Goal: Task Accomplishment & Management: Use online tool/utility

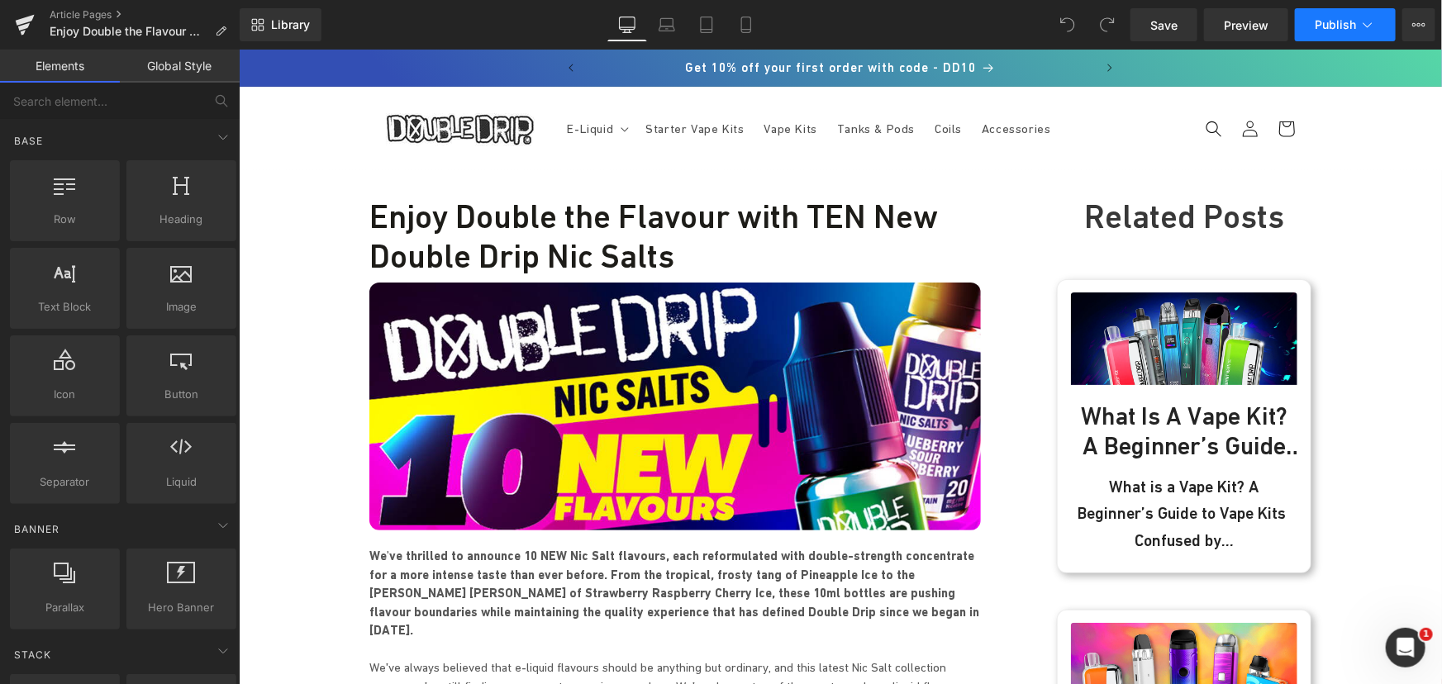
click at [1335, 20] on span "Publish" at bounding box center [1335, 24] width 41 height 13
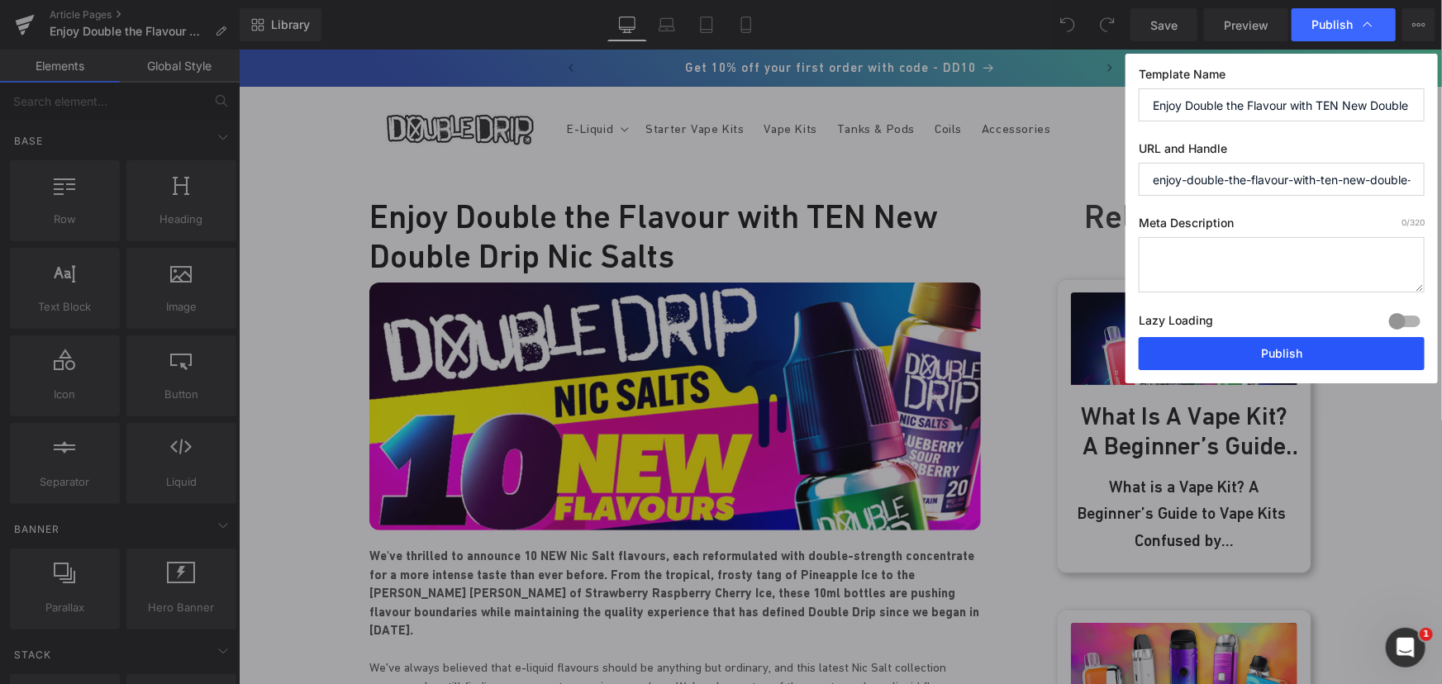
click at [1253, 347] on button "Publish" at bounding box center [1282, 353] width 286 height 33
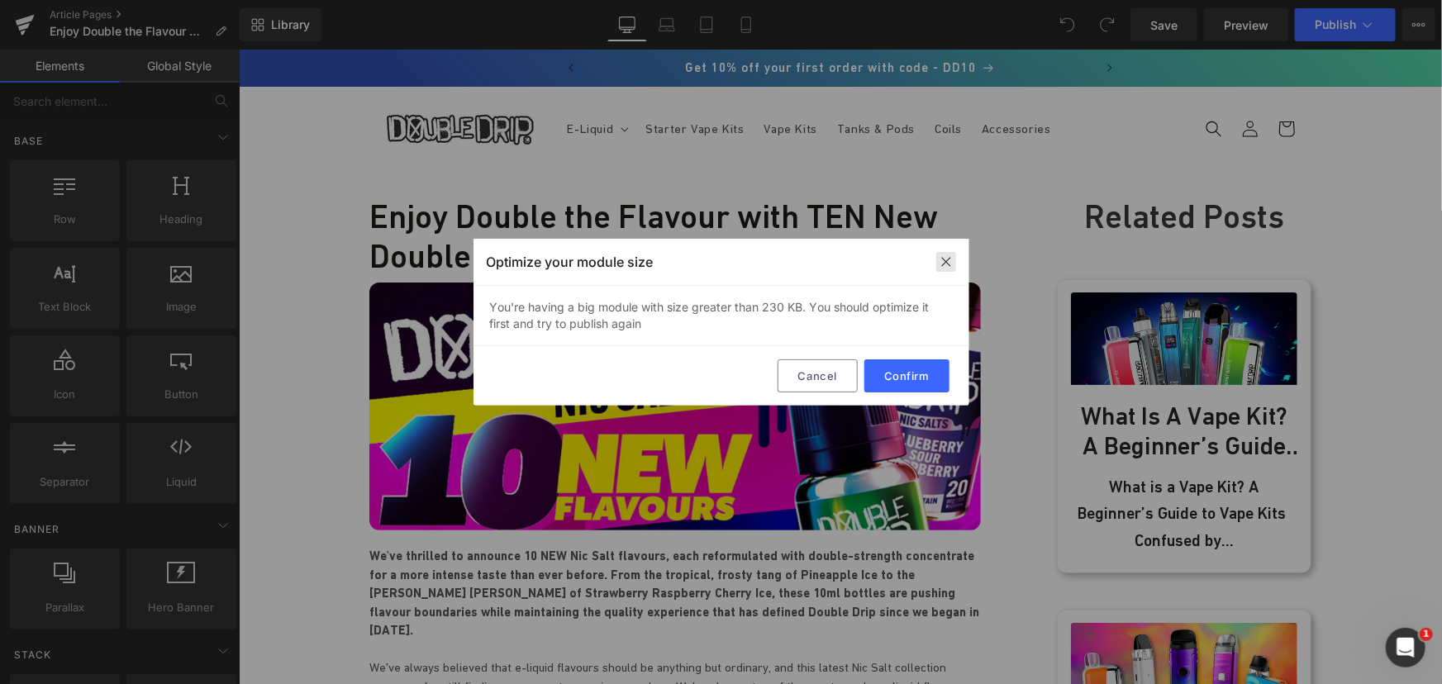
drag, startPoint x: 952, startPoint y: 258, endPoint x: 729, endPoint y: 231, distance: 224.7
click at [952, 258] on div at bounding box center [946, 262] width 20 height 20
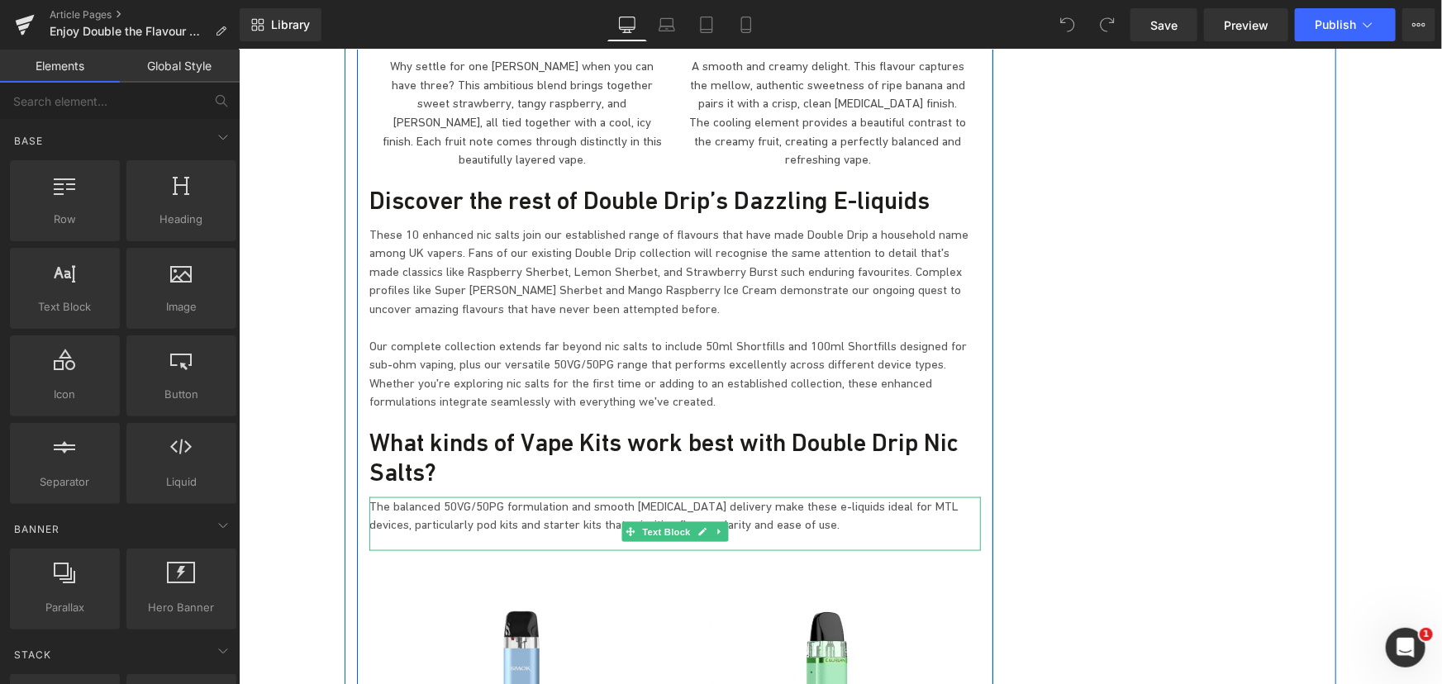
scroll to position [4281, 0]
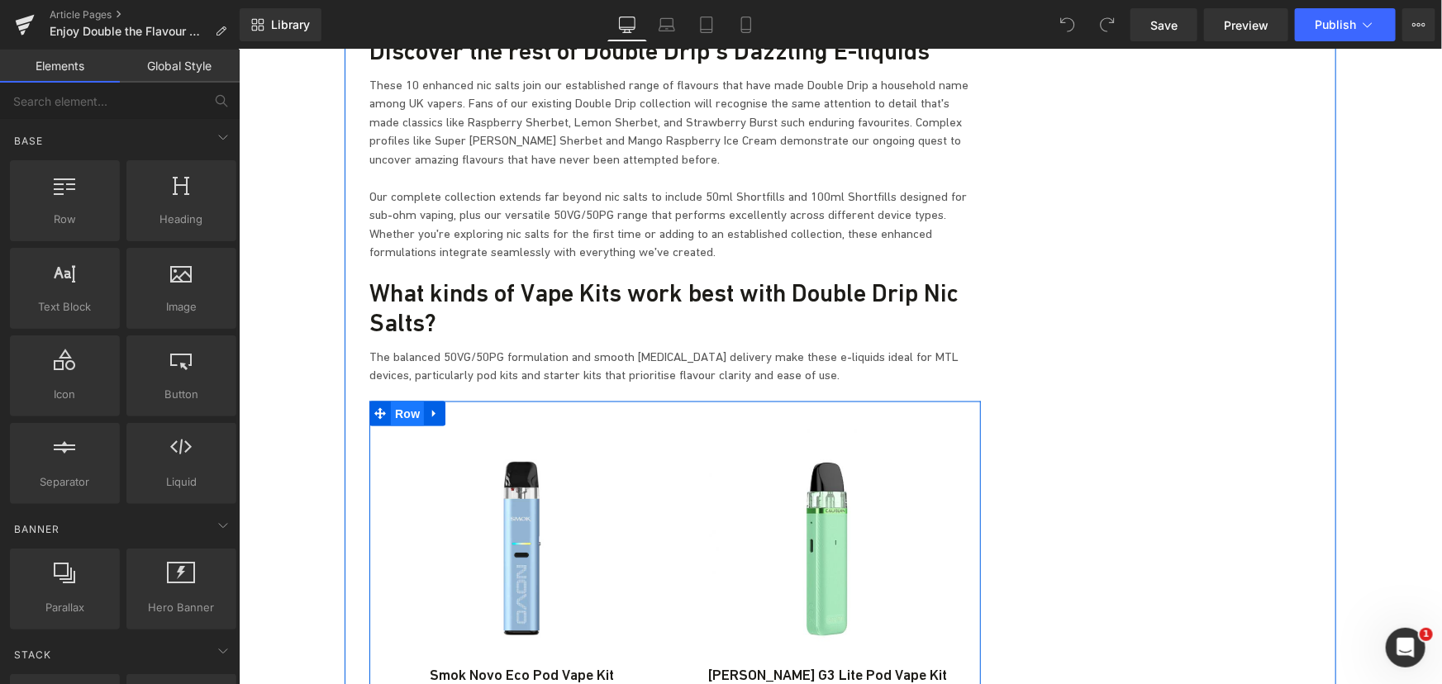
click at [400, 401] on span "Row" at bounding box center [406, 413] width 33 height 25
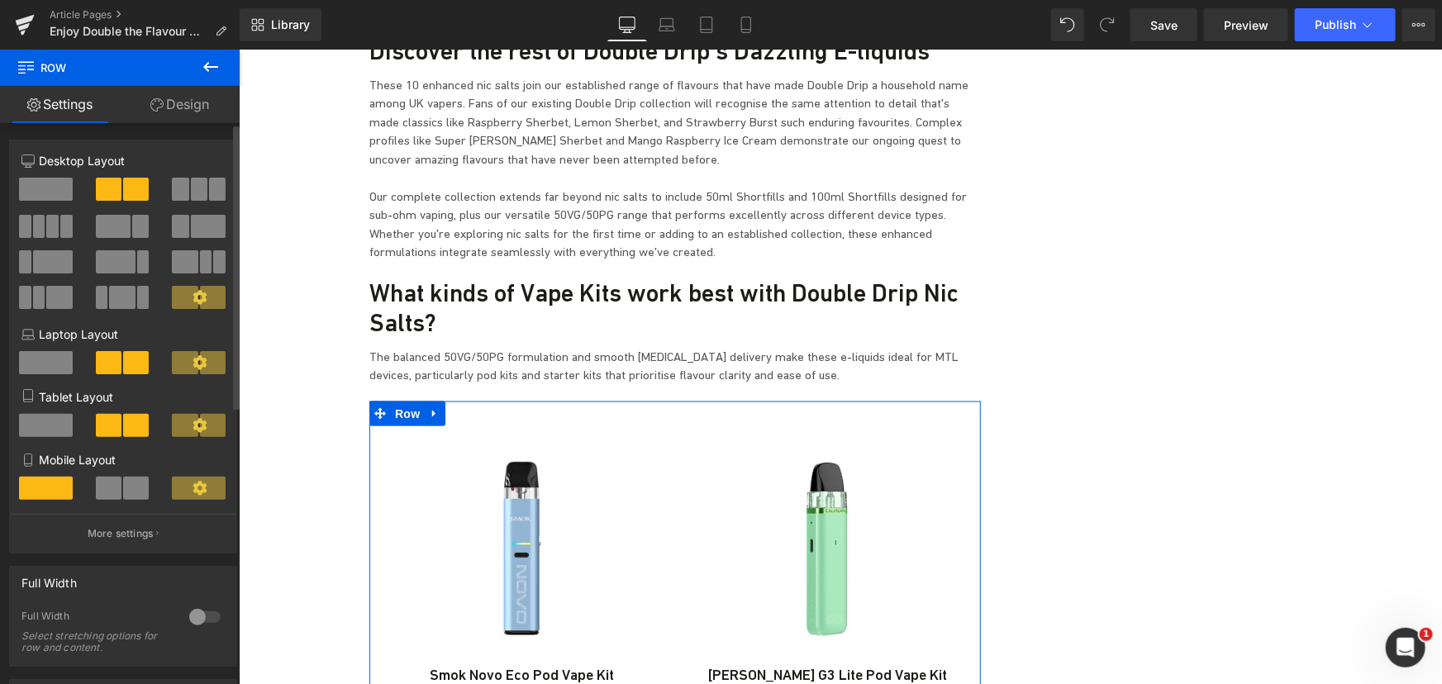
click at [191, 197] on span at bounding box center [199, 189] width 17 height 23
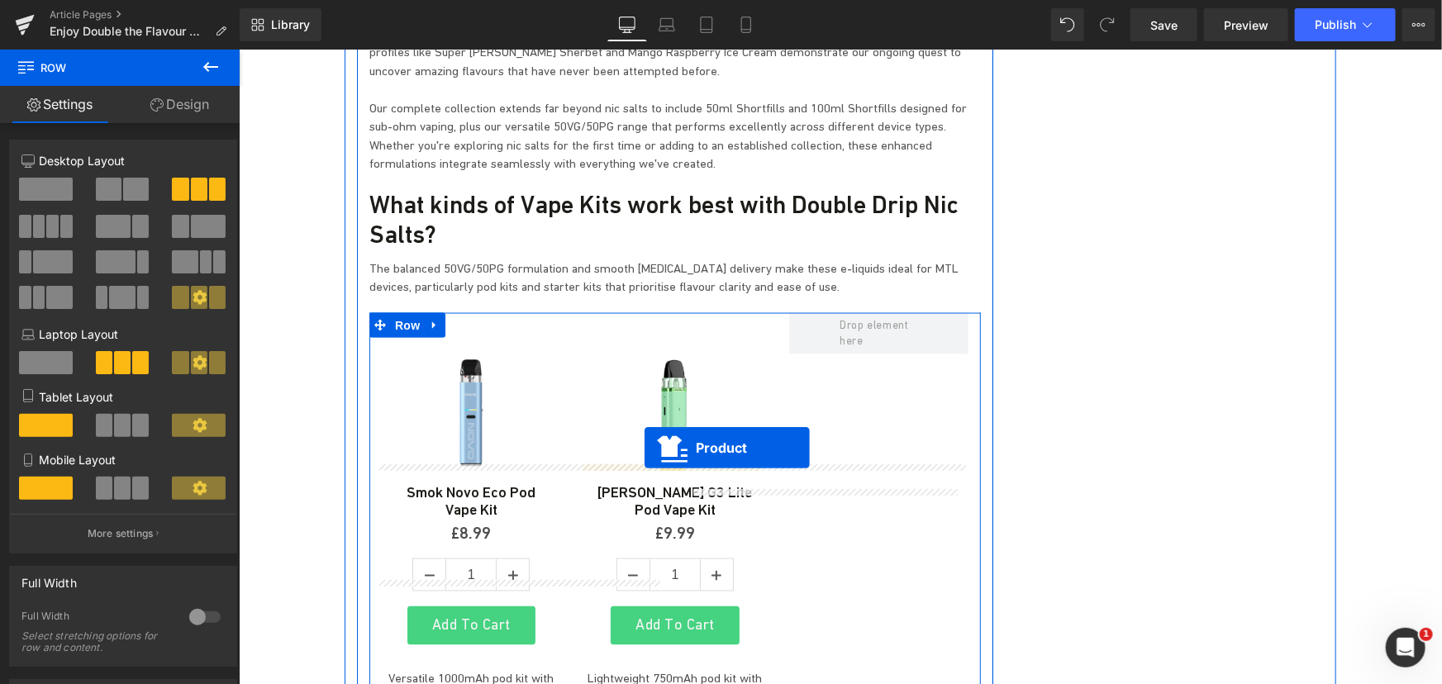
scroll to position [4356, 0]
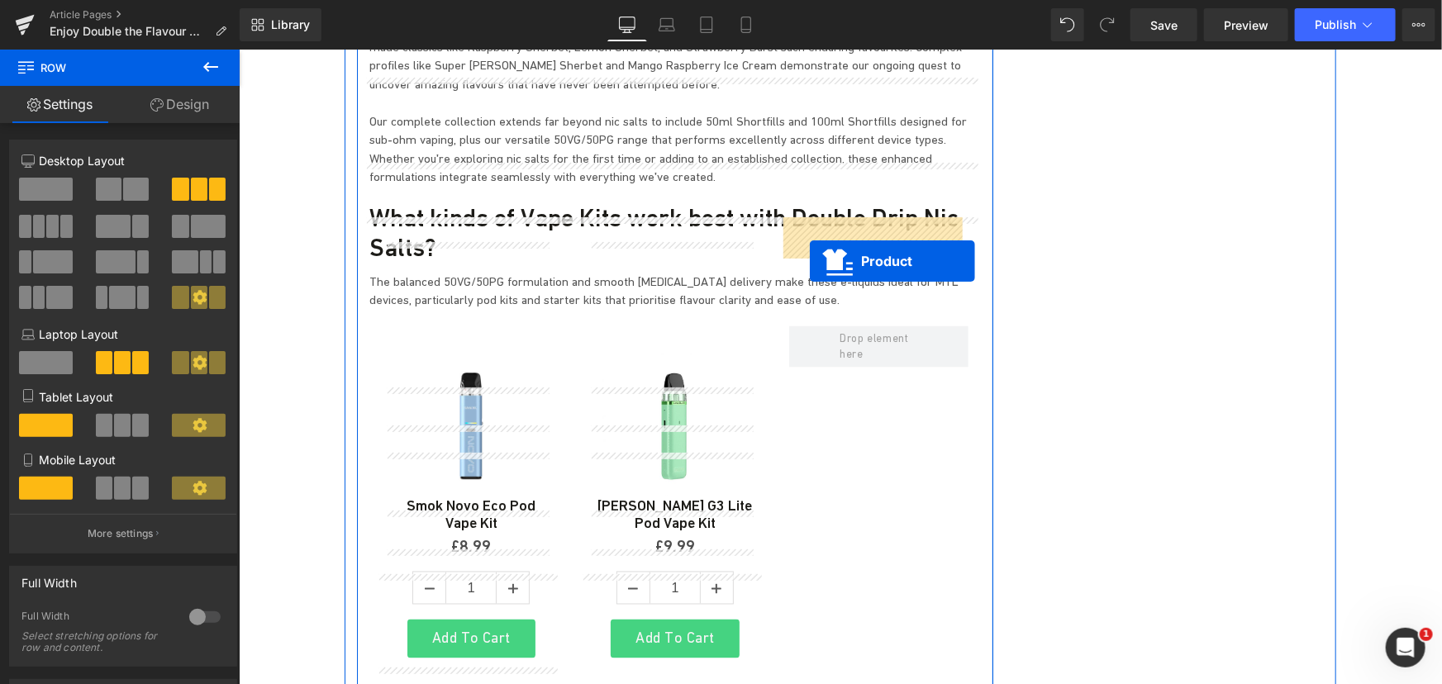
drag, startPoint x: 483, startPoint y: 406, endPoint x: 809, endPoint y: 261, distance: 356.2
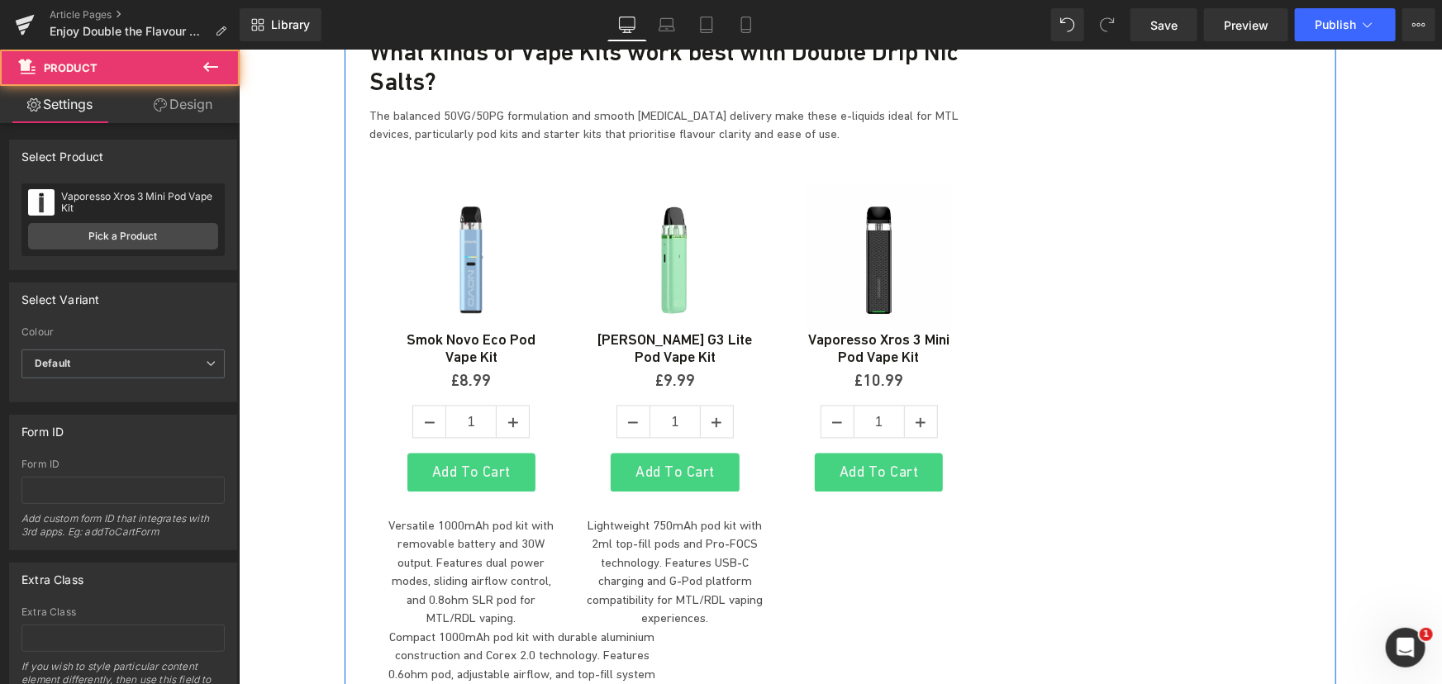
scroll to position [4657, 0]
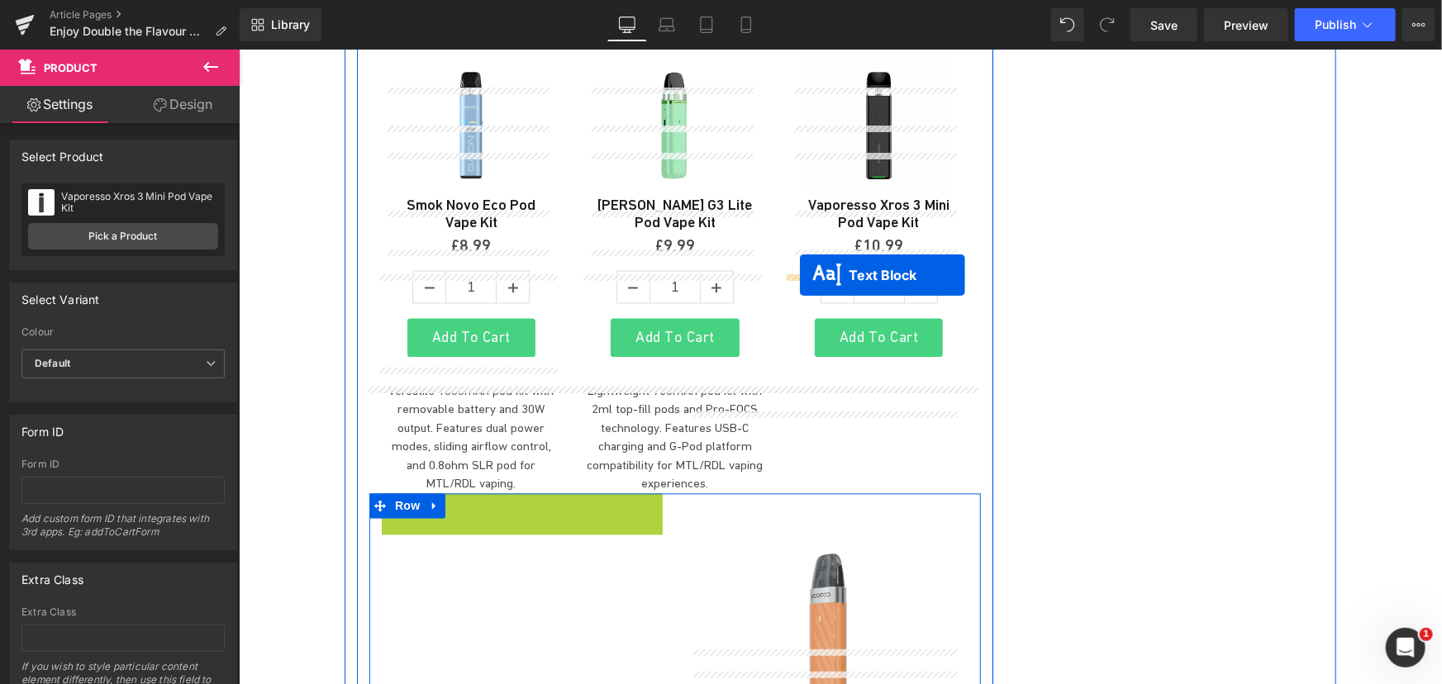
drag, startPoint x: 489, startPoint y: 419, endPoint x: 799, endPoint y: 274, distance: 342.3
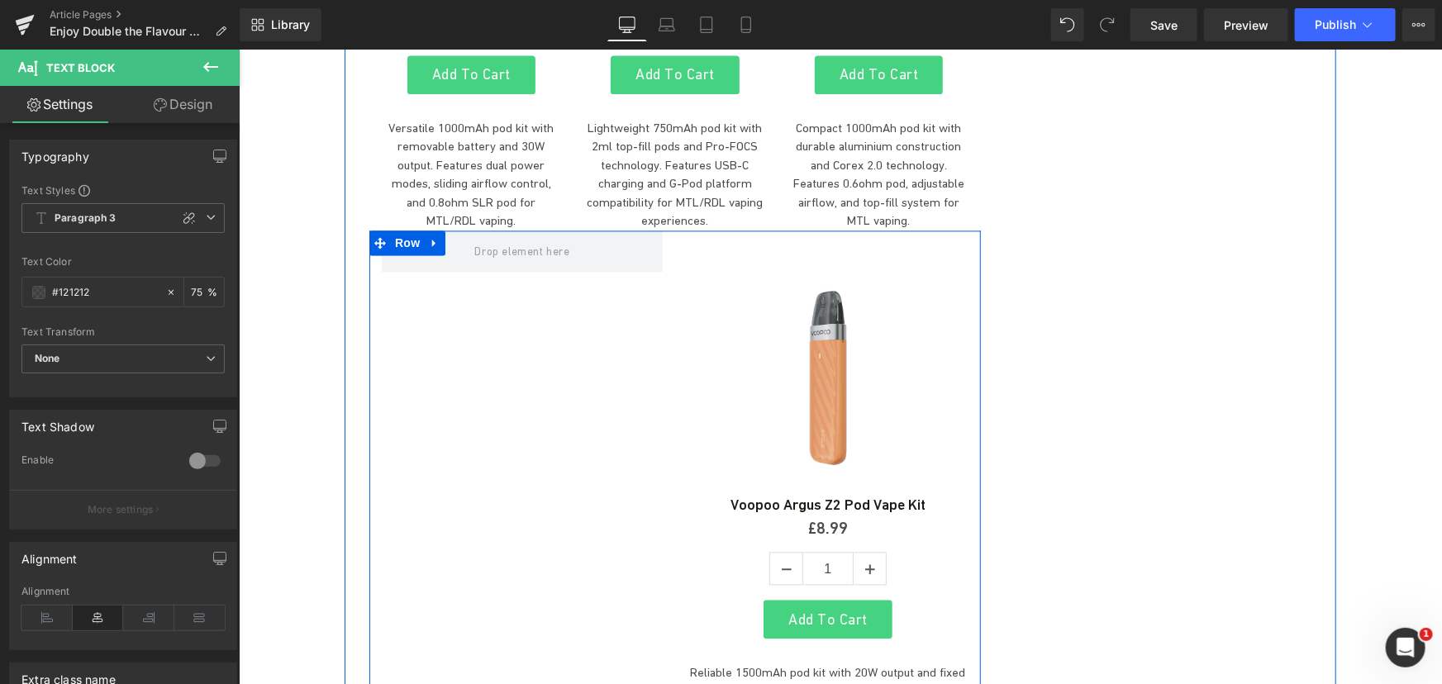
scroll to position [4732, 0]
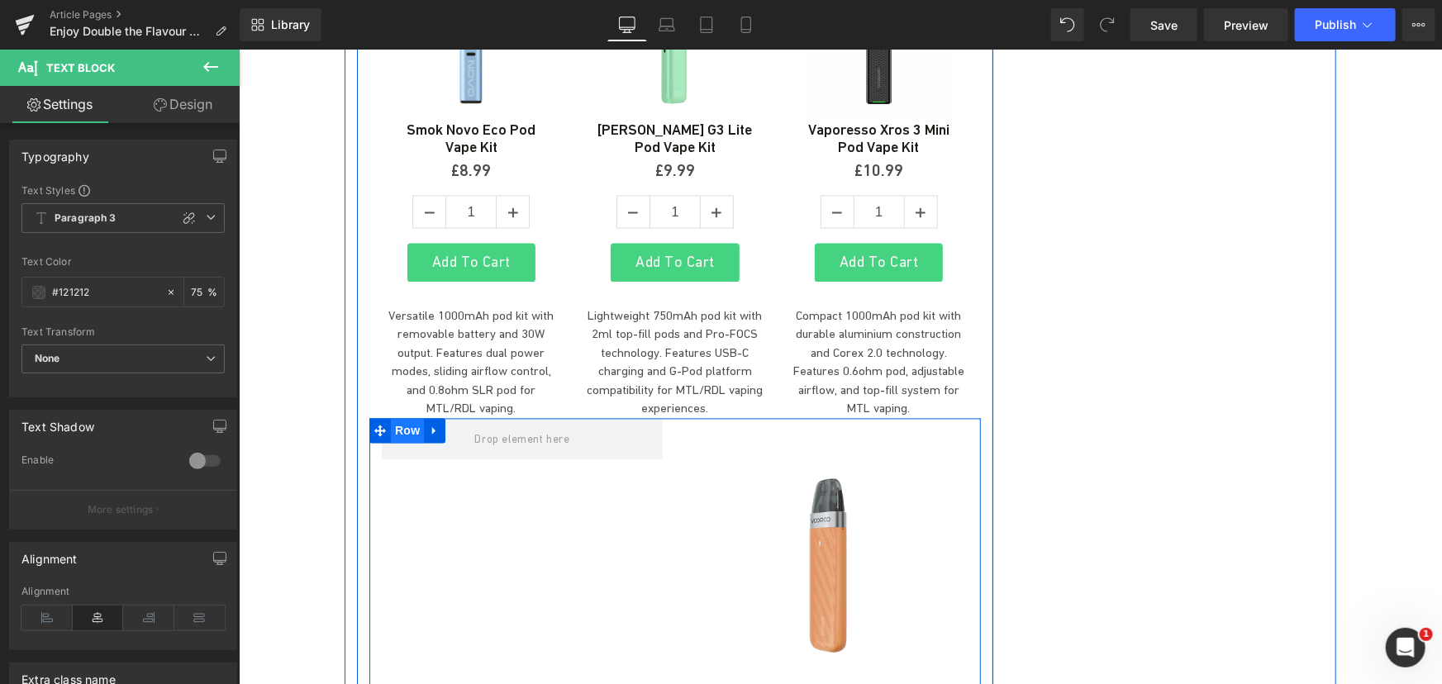
click at [391, 418] on span "Row" at bounding box center [406, 430] width 33 height 25
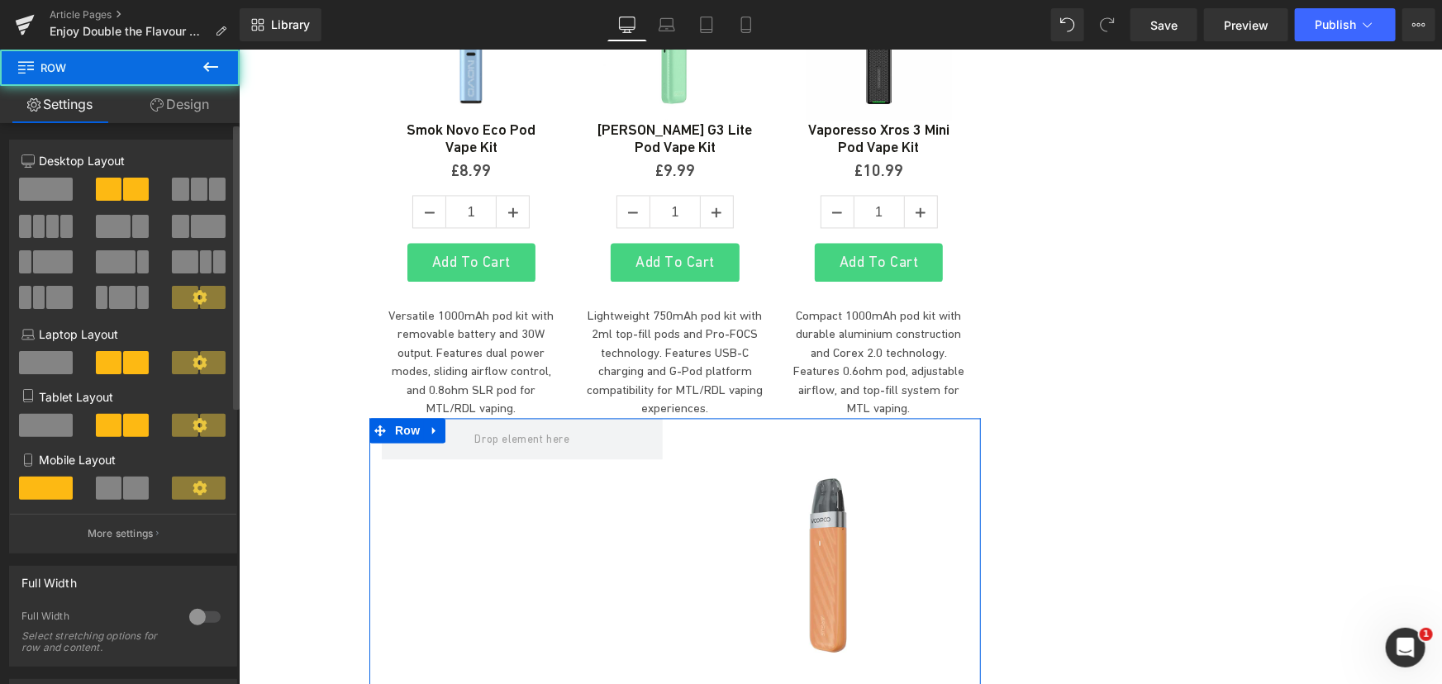
click at [215, 193] on span at bounding box center [217, 189] width 17 height 23
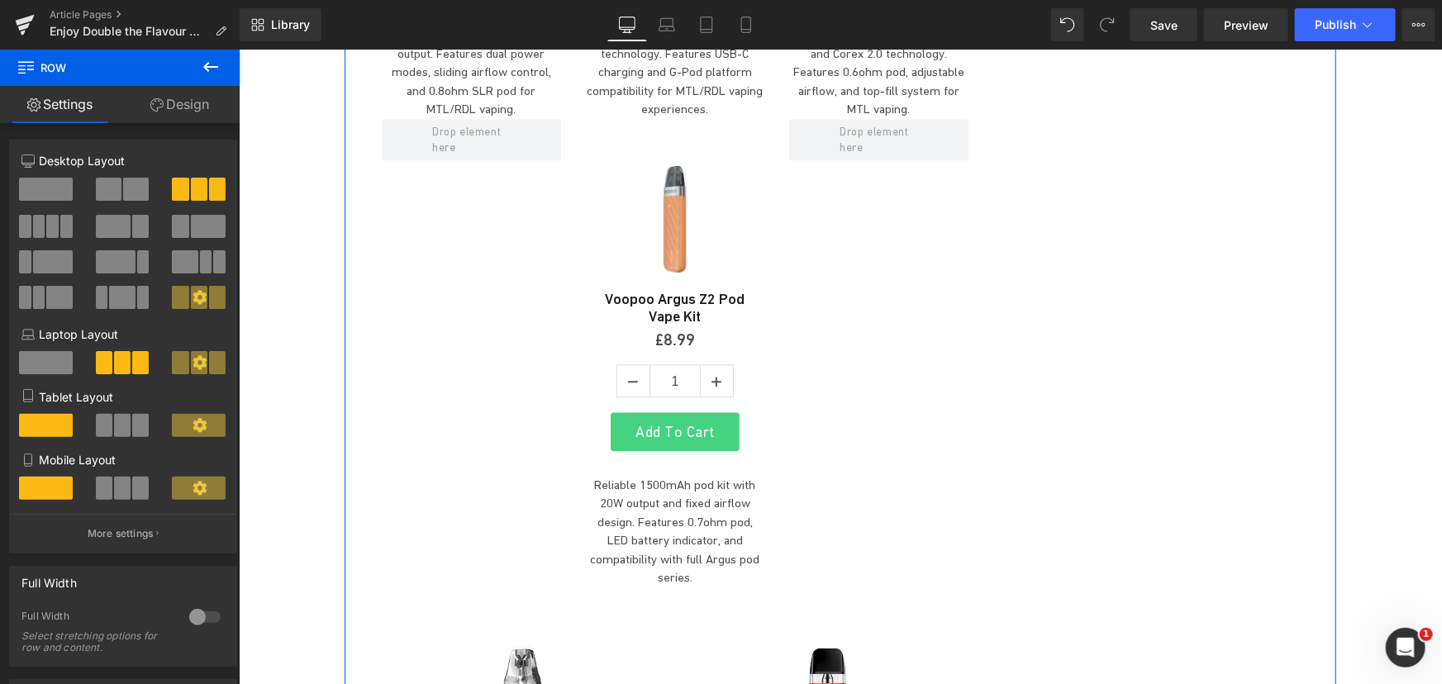
scroll to position [5107, 0]
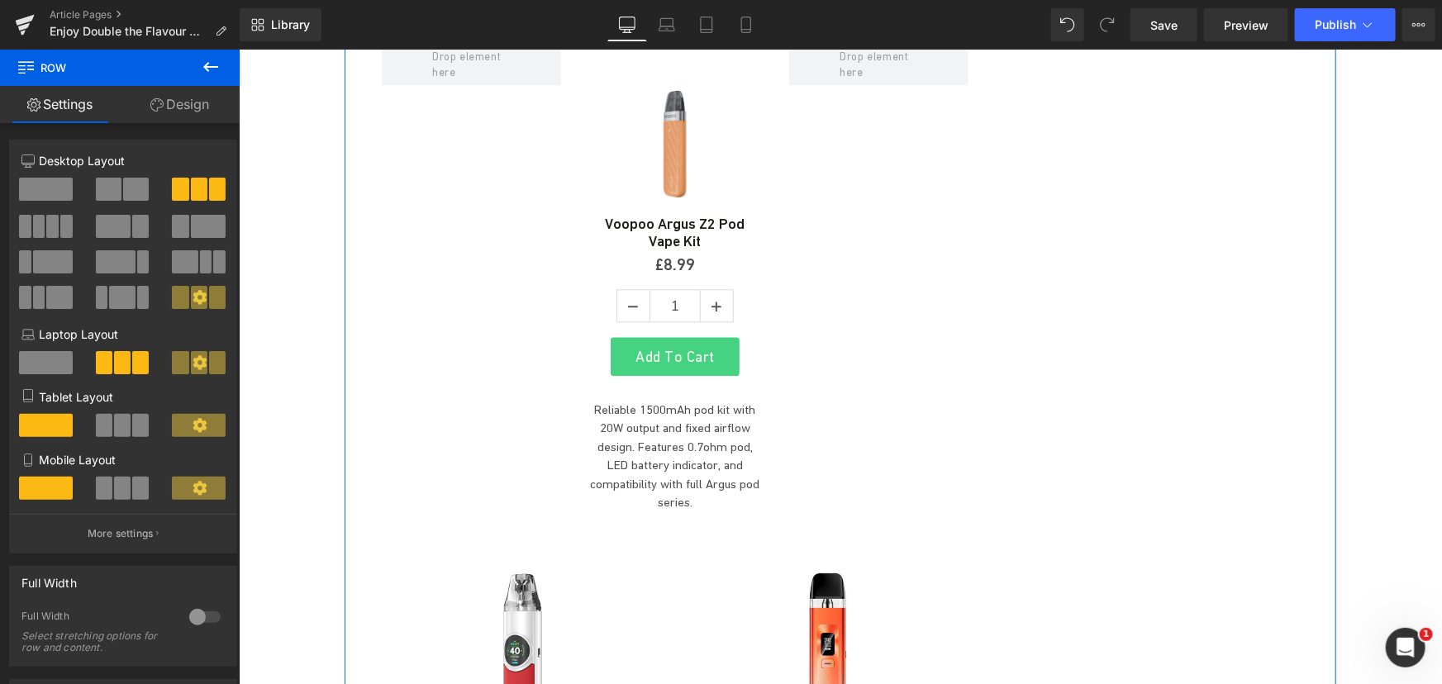
click at [498, 536] on img at bounding box center [521, 655] width 238 height 238
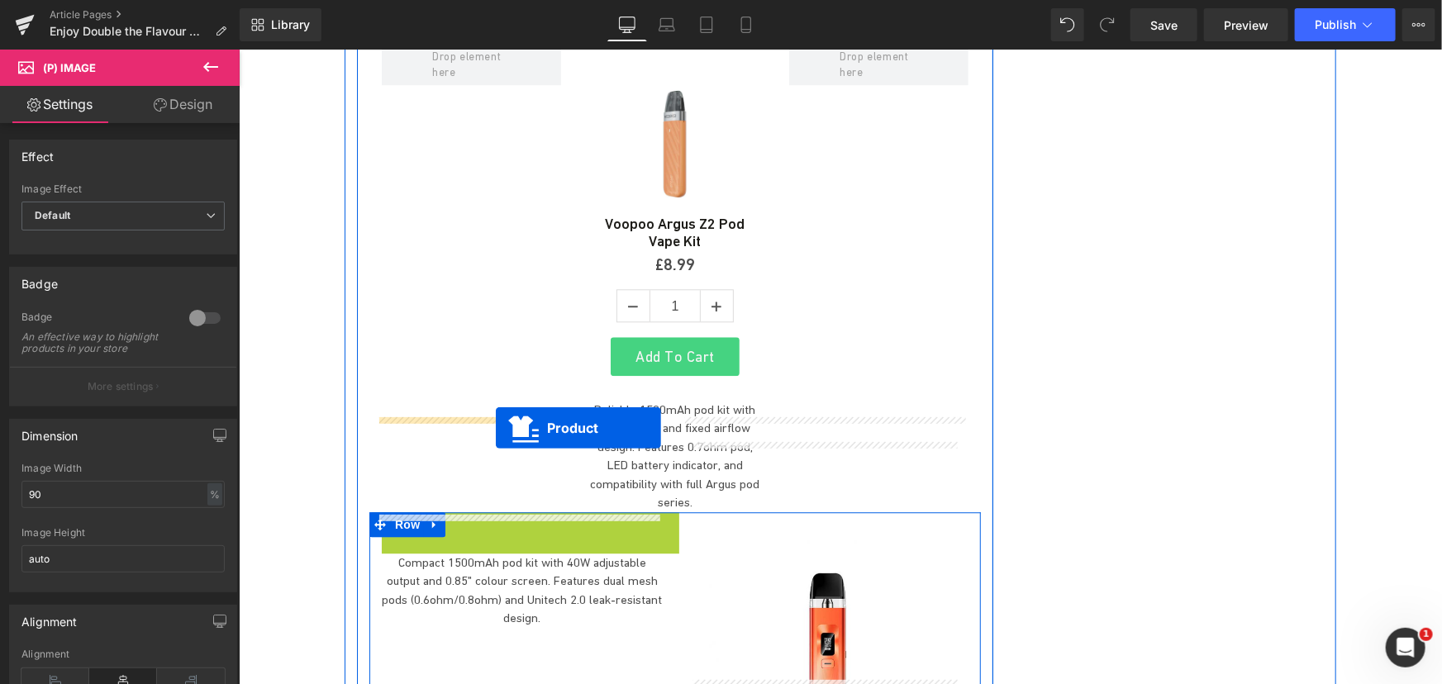
scroll to position [4808, 0]
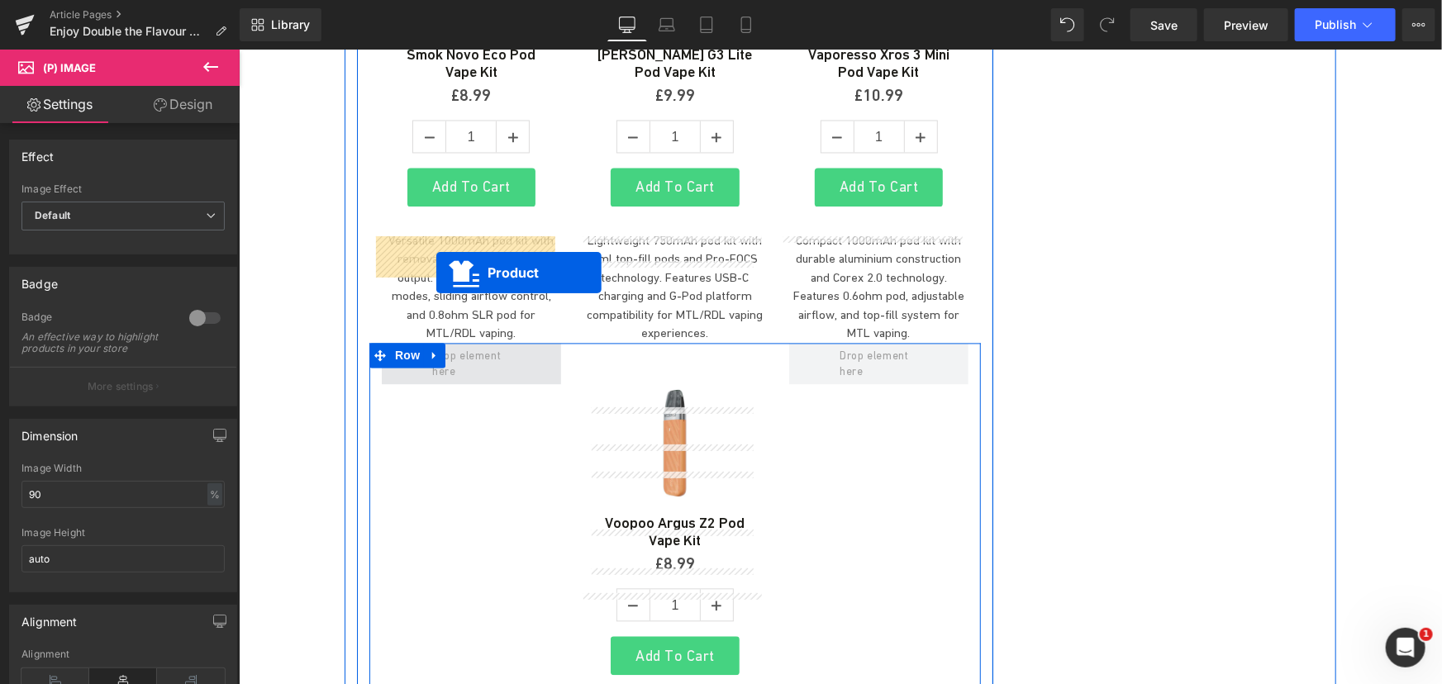
drag, startPoint x: 495, startPoint y: 402, endPoint x: 435, endPoint y: 272, distance: 142.7
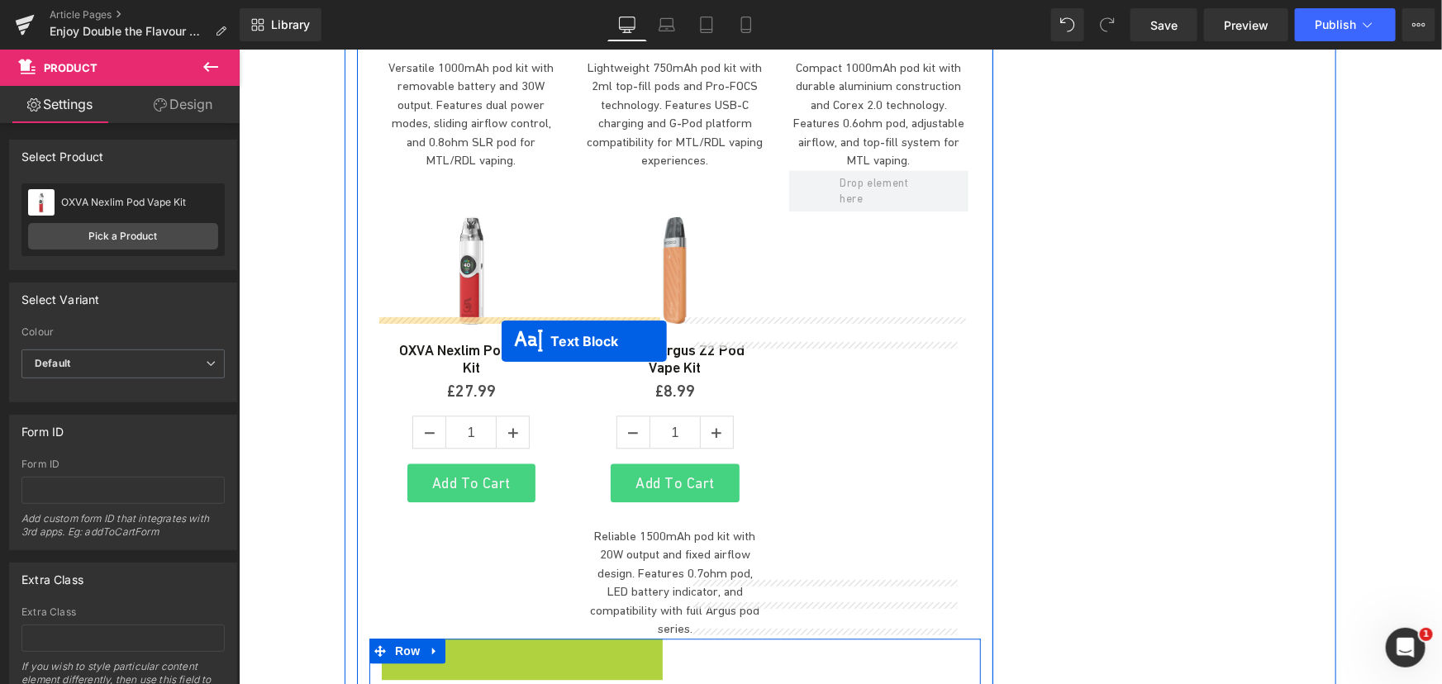
scroll to position [4958, 0]
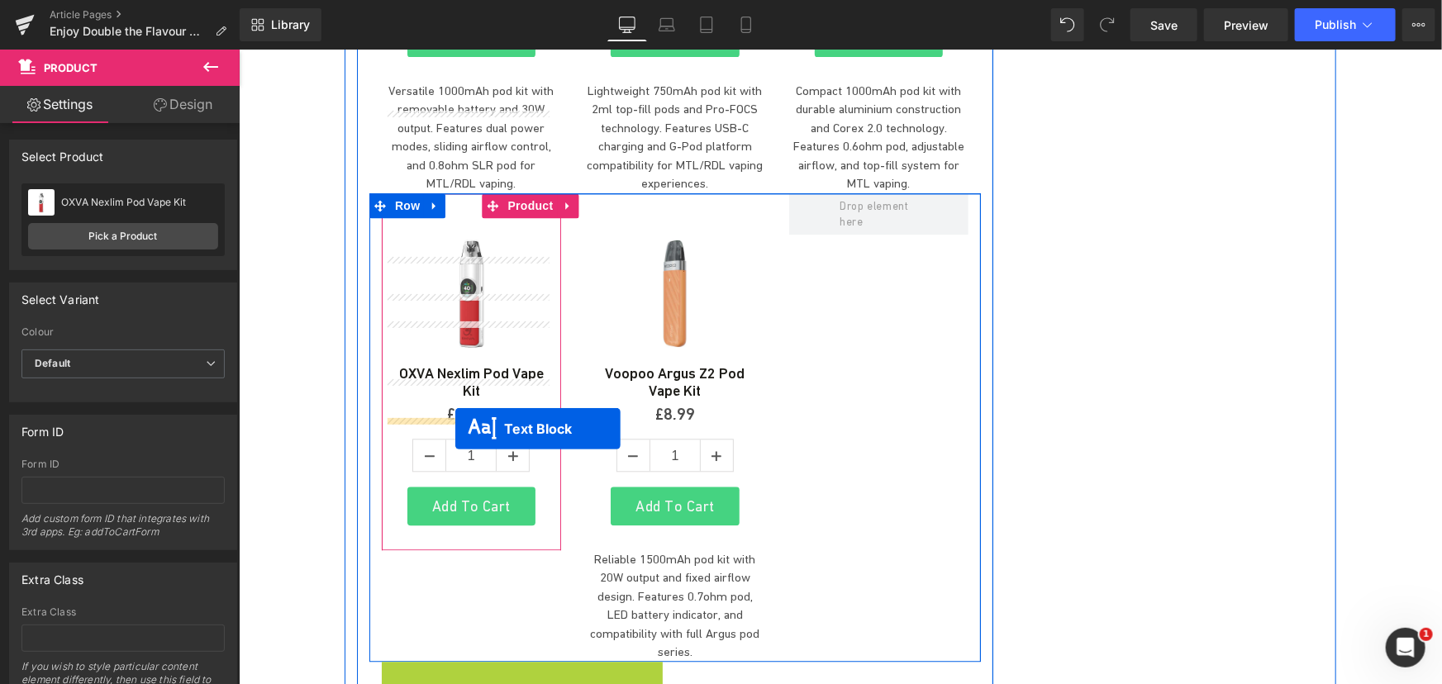
drag, startPoint x: 478, startPoint y: 340, endPoint x: 454, endPoint y: 428, distance: 90.8
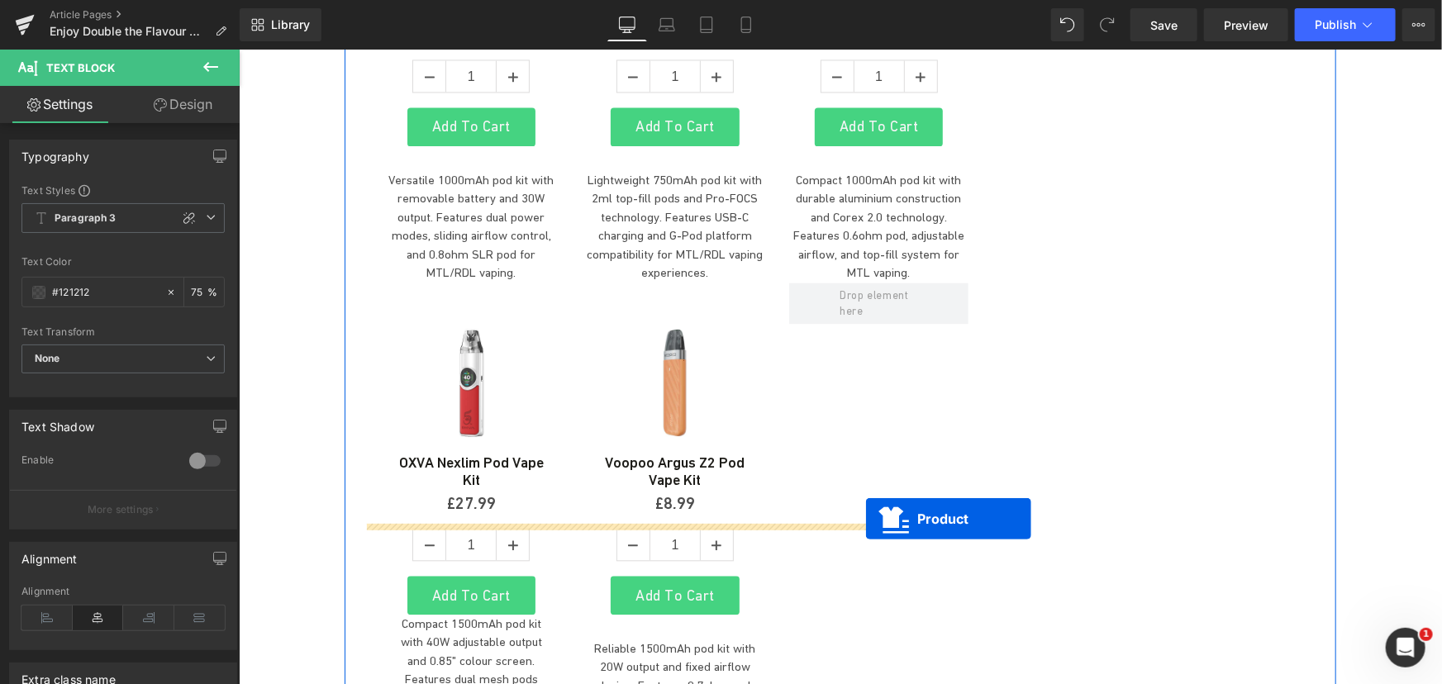
scroll to position [4808, 0]
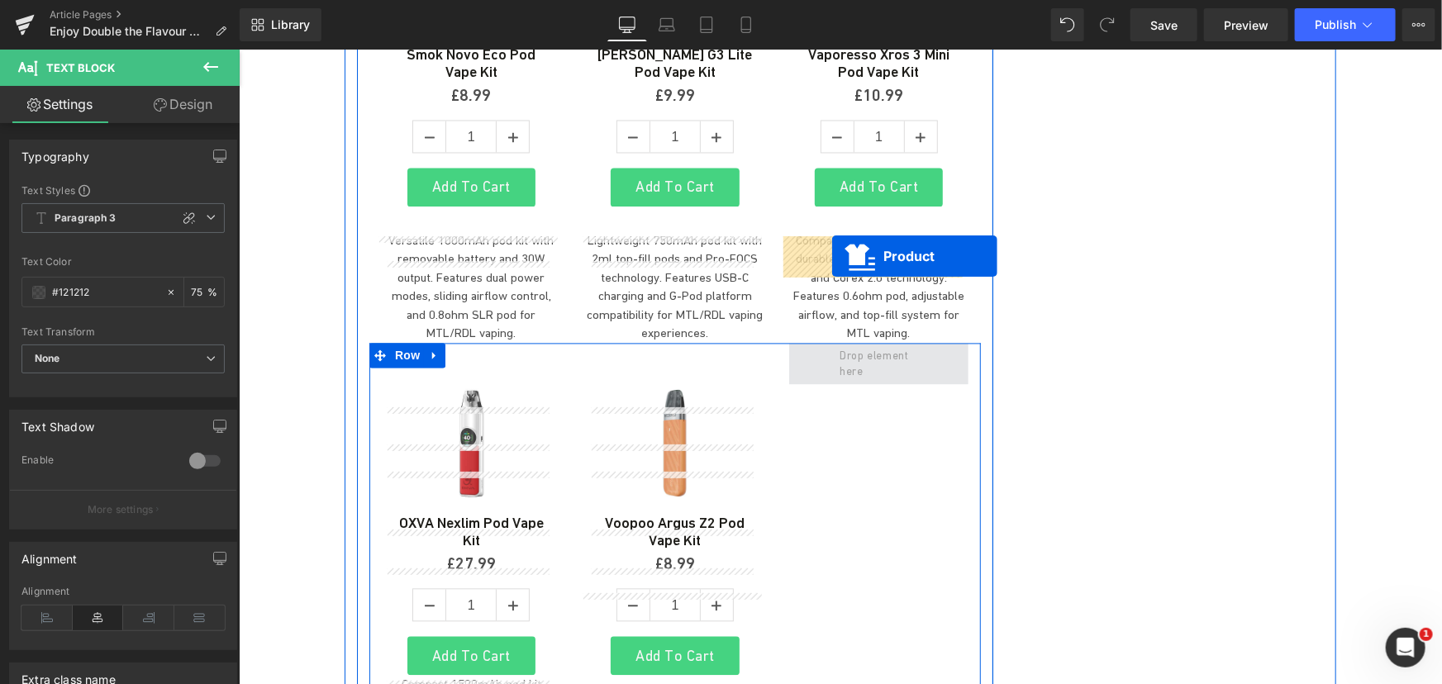
drag, startPoint x: 787, startPoint y: 338, endPoint x: 831, endPoint y: 255, distance: 94.3
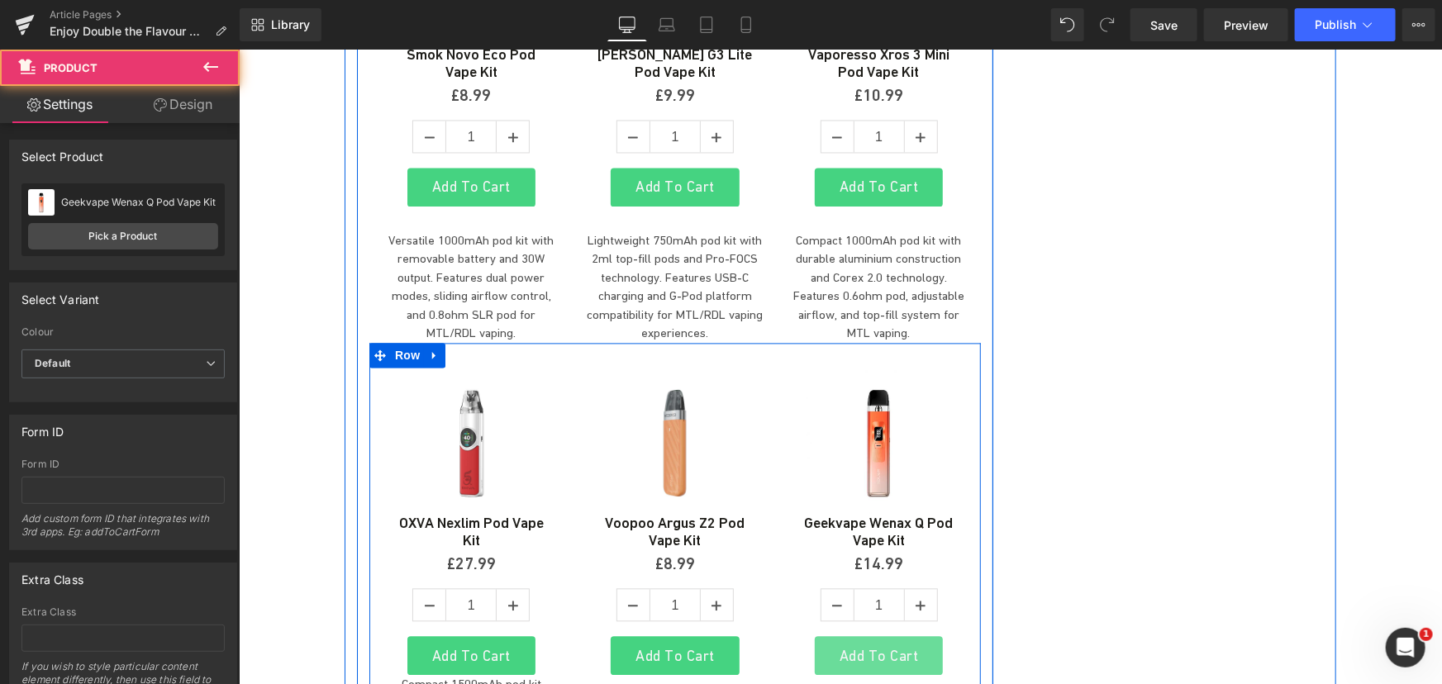
scroll to position [5032, 0]
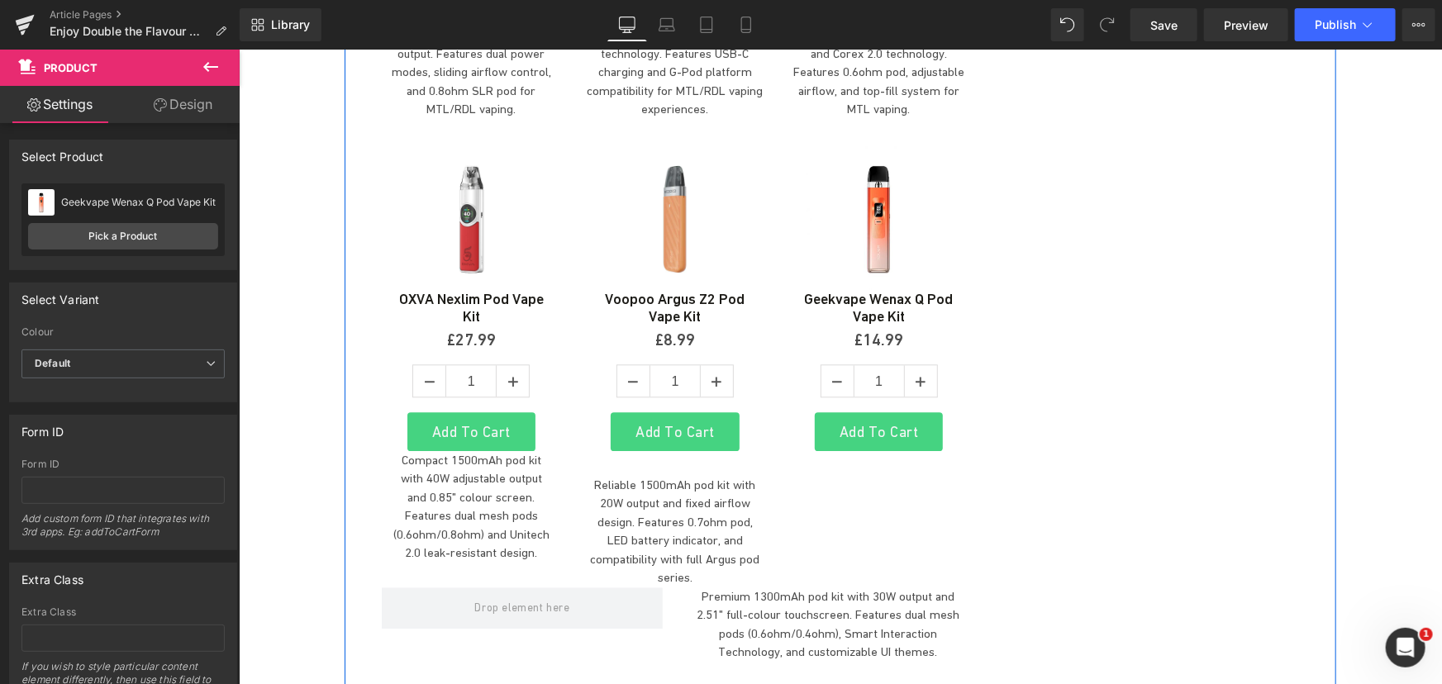
drag, startPoint x: 1102, startPoint y: 489, endPoint x: 974, endPoint y: 495, distance: 128.2
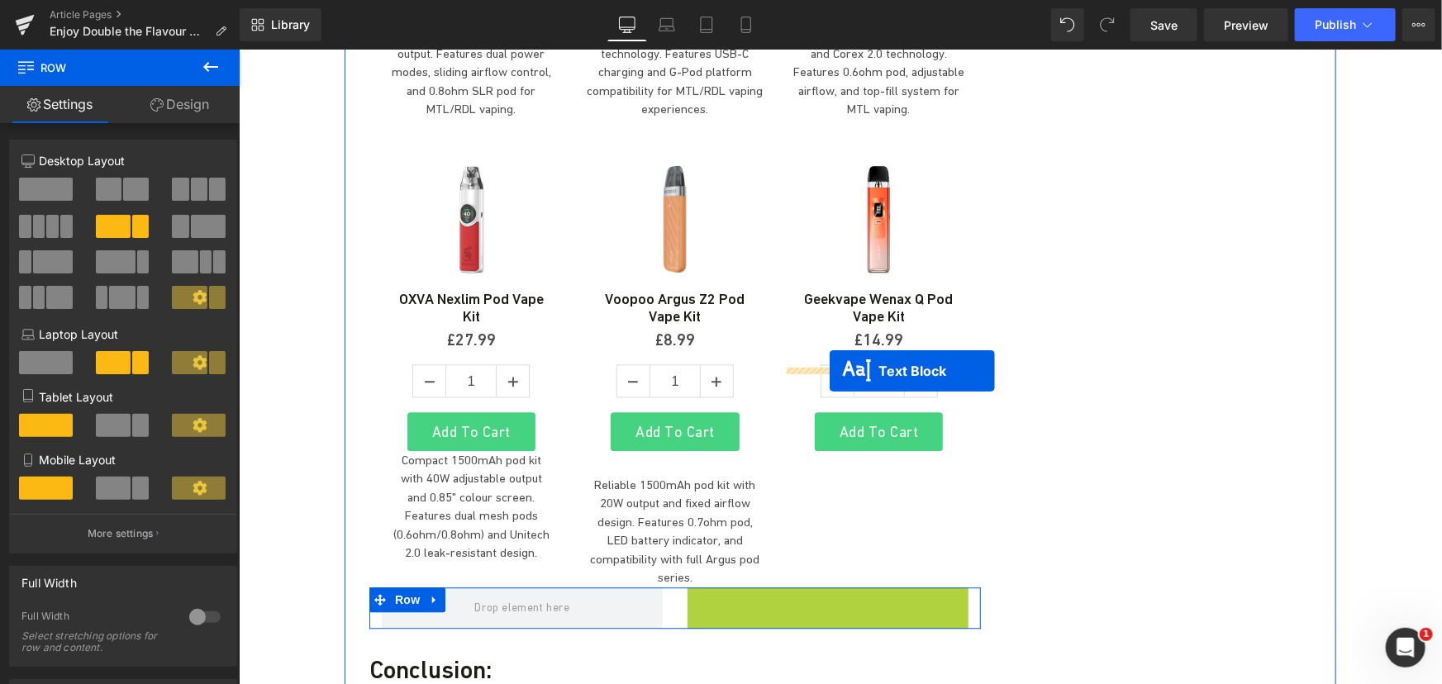
drag, startPoint x: 815, startPoint y: 421, endPoint x: 829, endPoint y: 371, distance: 52.3
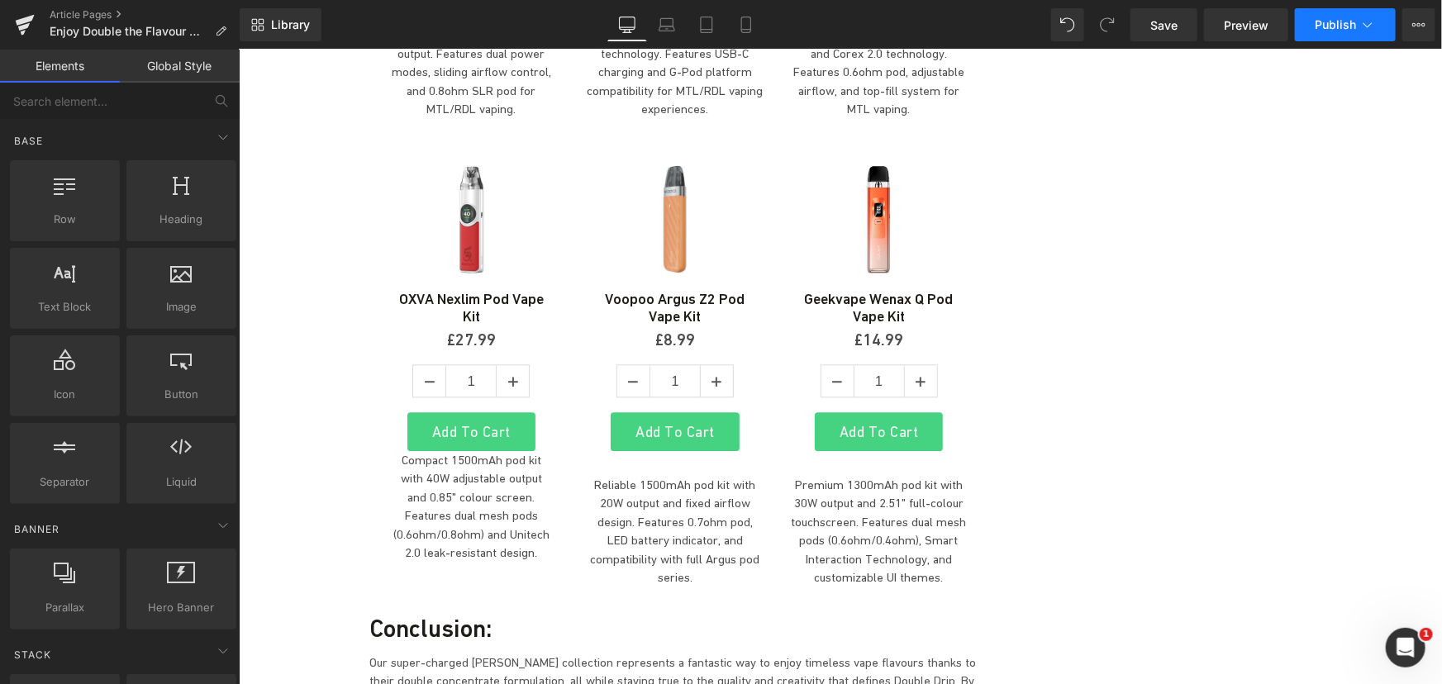
click at [1325, 24] on span "Publish" at bounding box center [1335, 24] width 41 height 13
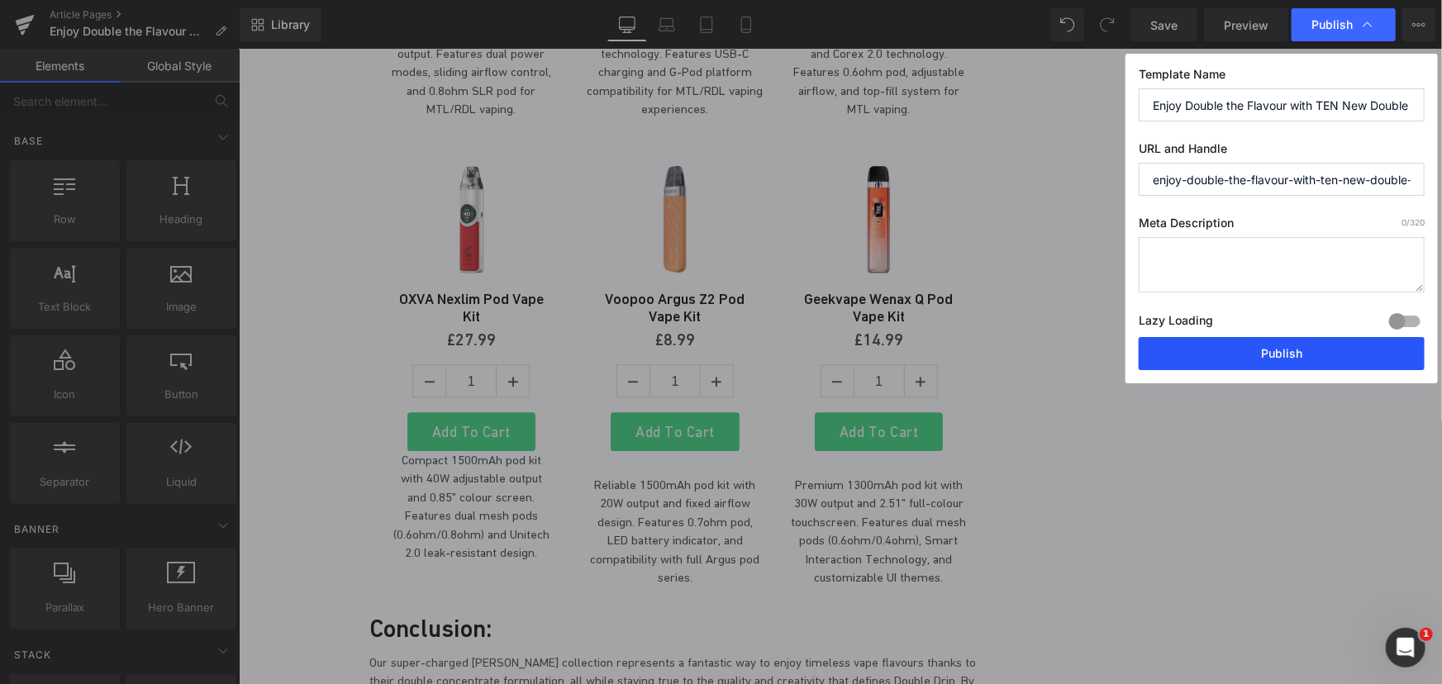
click at [1272, 345] on button "Publish" at bounding box center [1282, 353] width 286 height 33
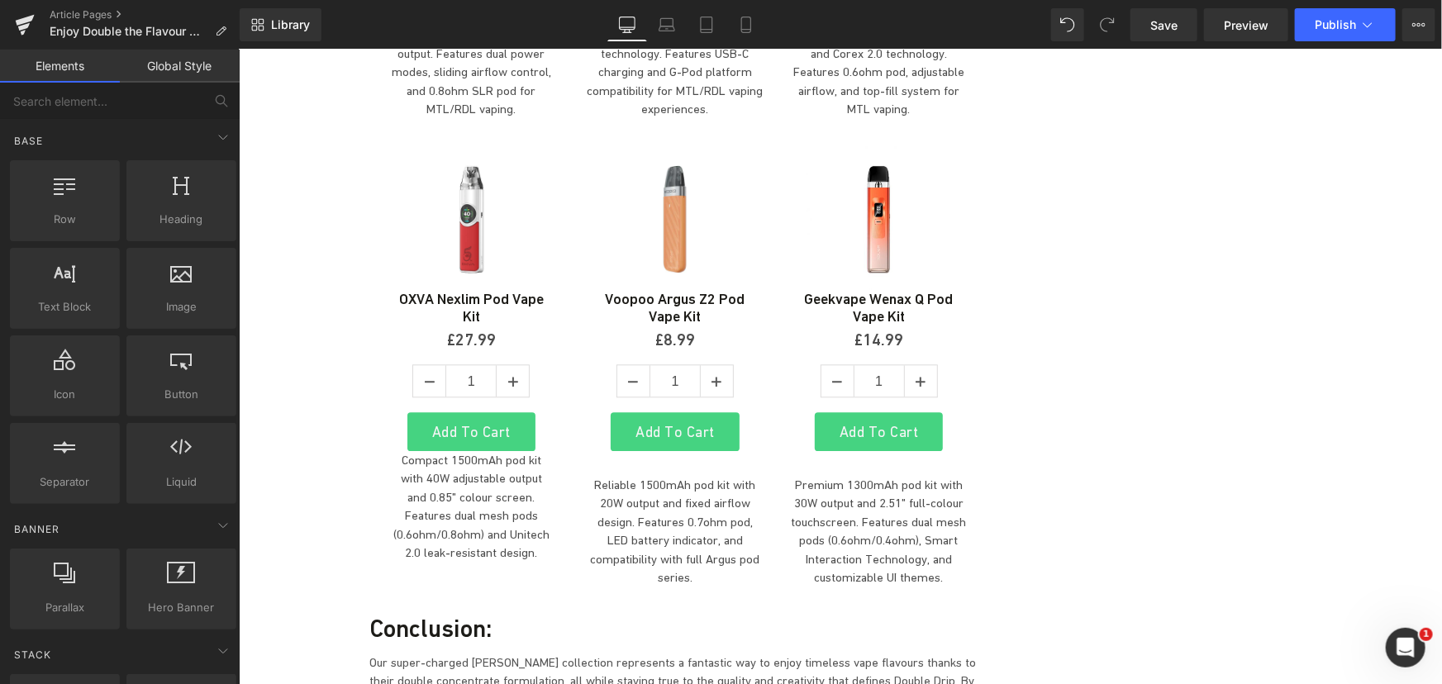
scroll to position [4958, 0]
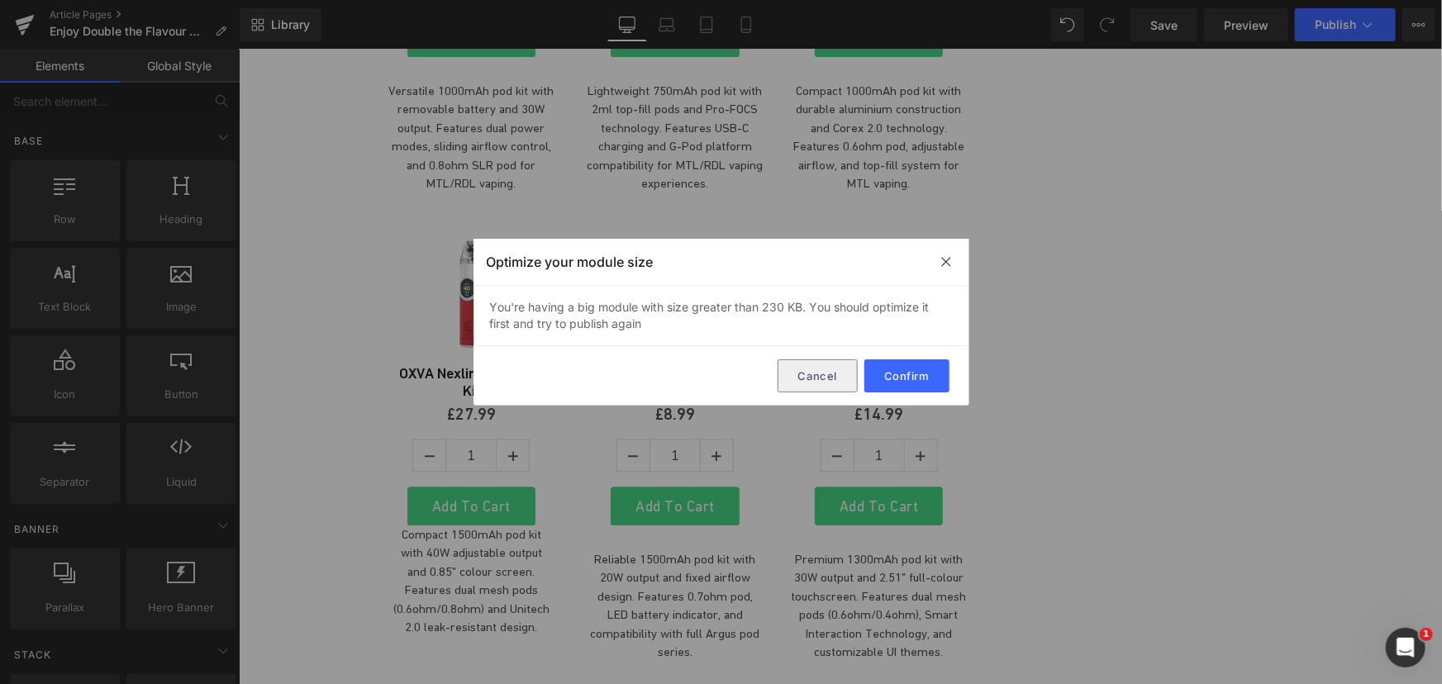
click at [821, 379] on button "Cancel" at bounding box center [818, 375] width 80 height 33
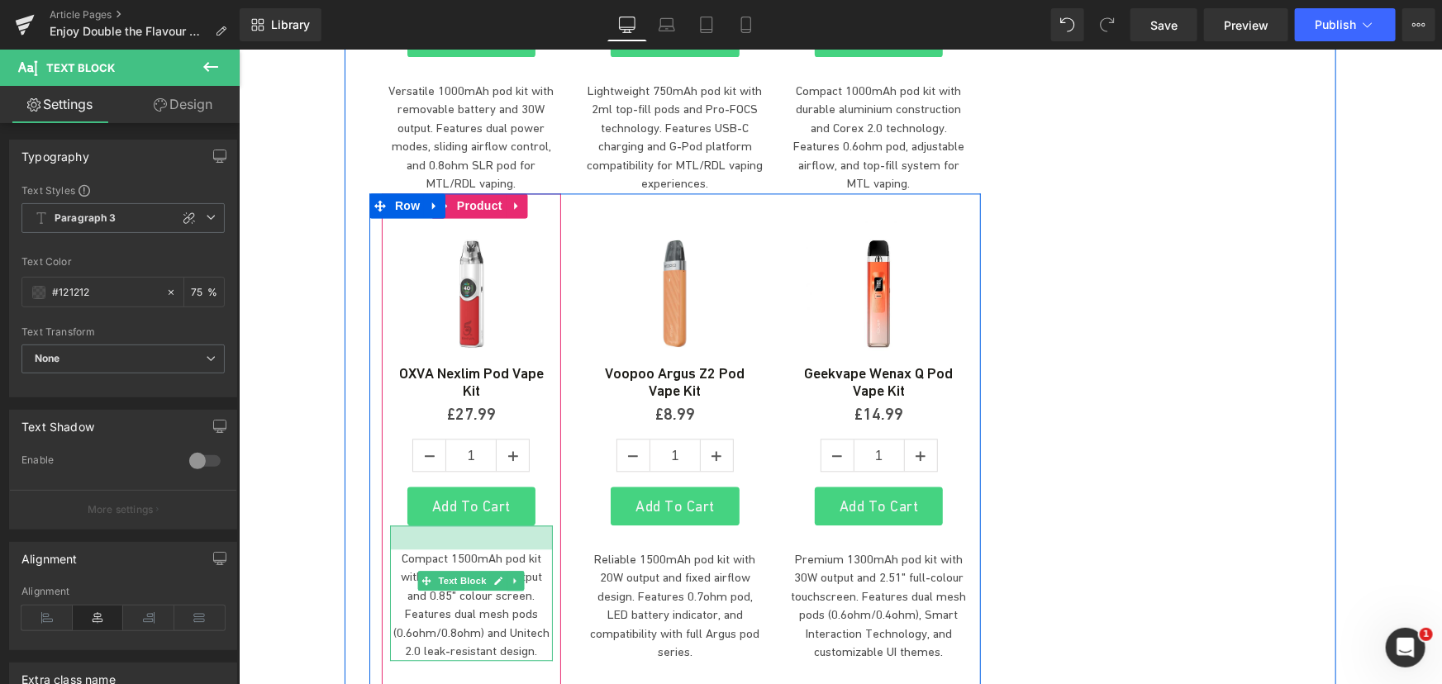
drag, startPoint x: 469, startPoint y: 418, endPoint x: 469, endPoint y: 442, distance: 24.0
click at [469, 525] on div "Compact 1500mAh pod kit with 40W adjustable output and 0.85" colour screen. Fea…" at bounding box center [470, 593] width 163 height 136
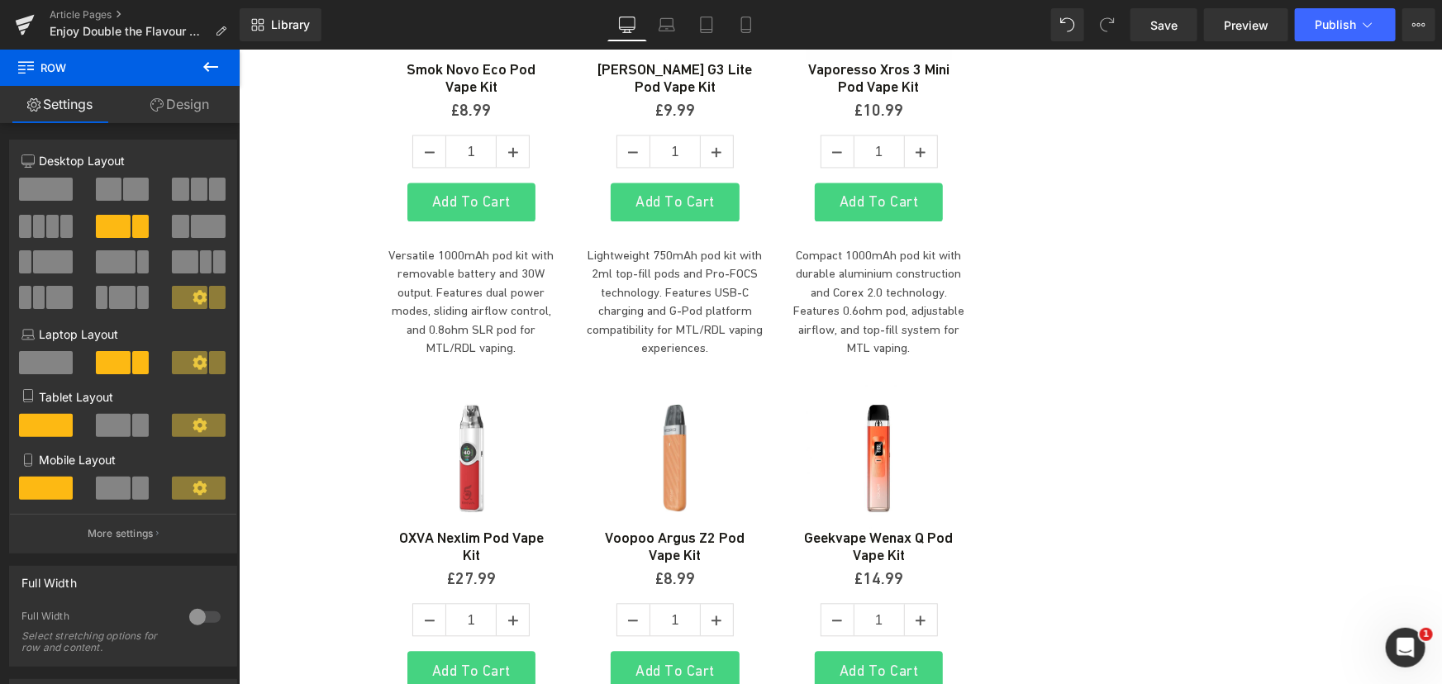
scroll to position [4808, 0]
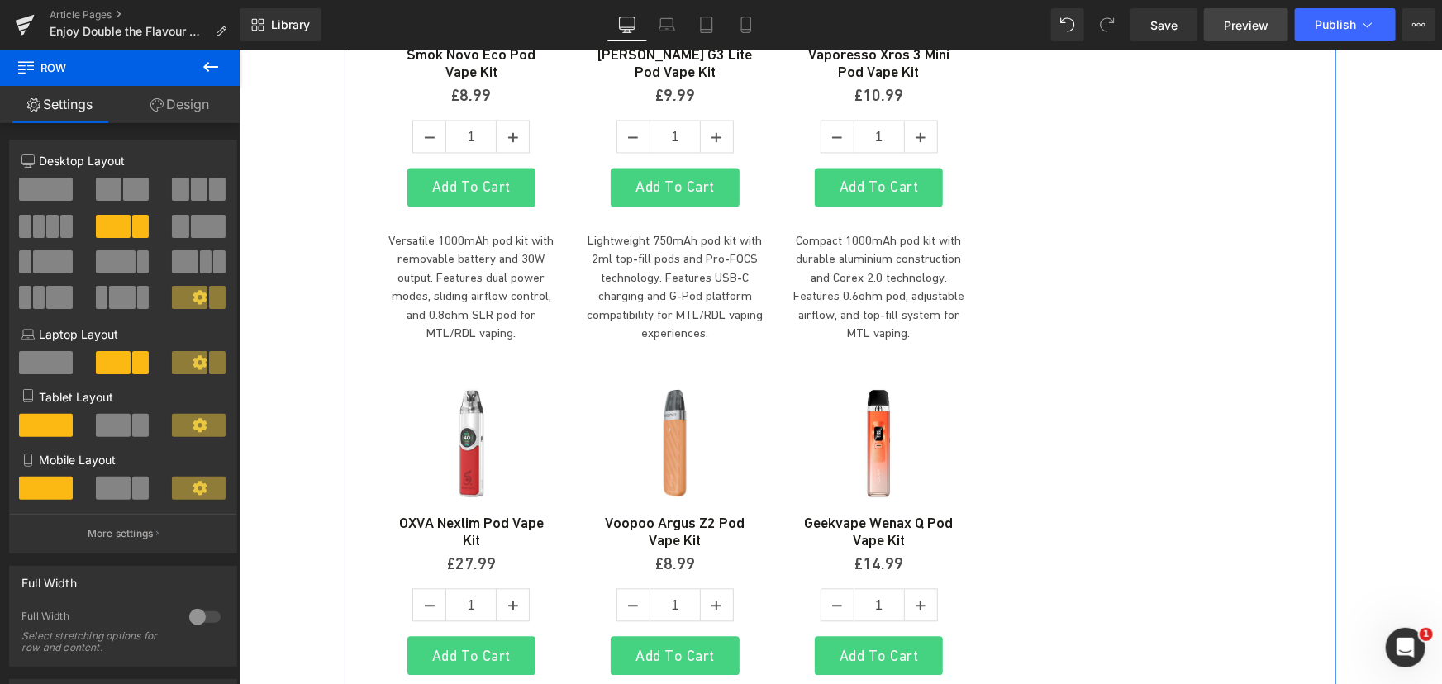
click at [1239, 33] on span "Preview" at bounding box center [1246, 25] width 45 height 17
click at [1188, 18] on link "Save" at bounding box center [1163, 24] width 67 height 33
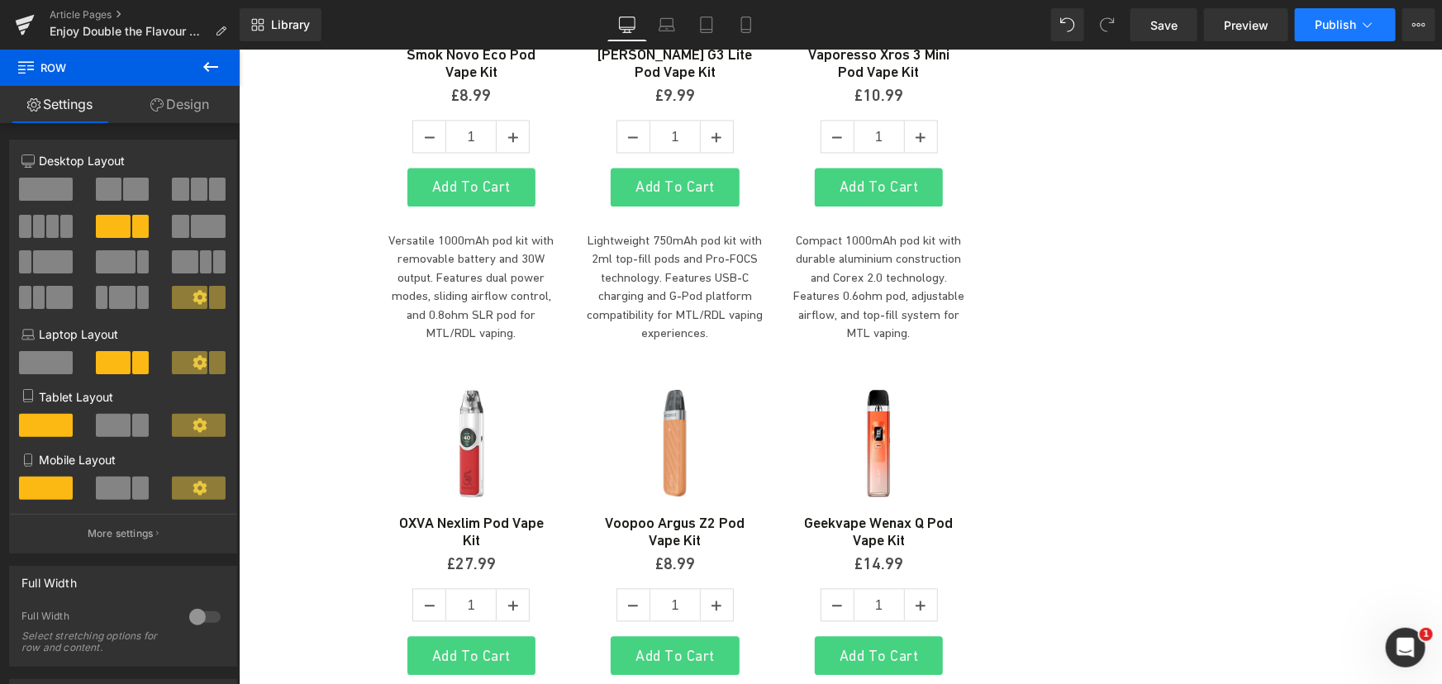
click at [1320, 33] on button "Publish" at bounding box center [1345, 24] width 101 height 33
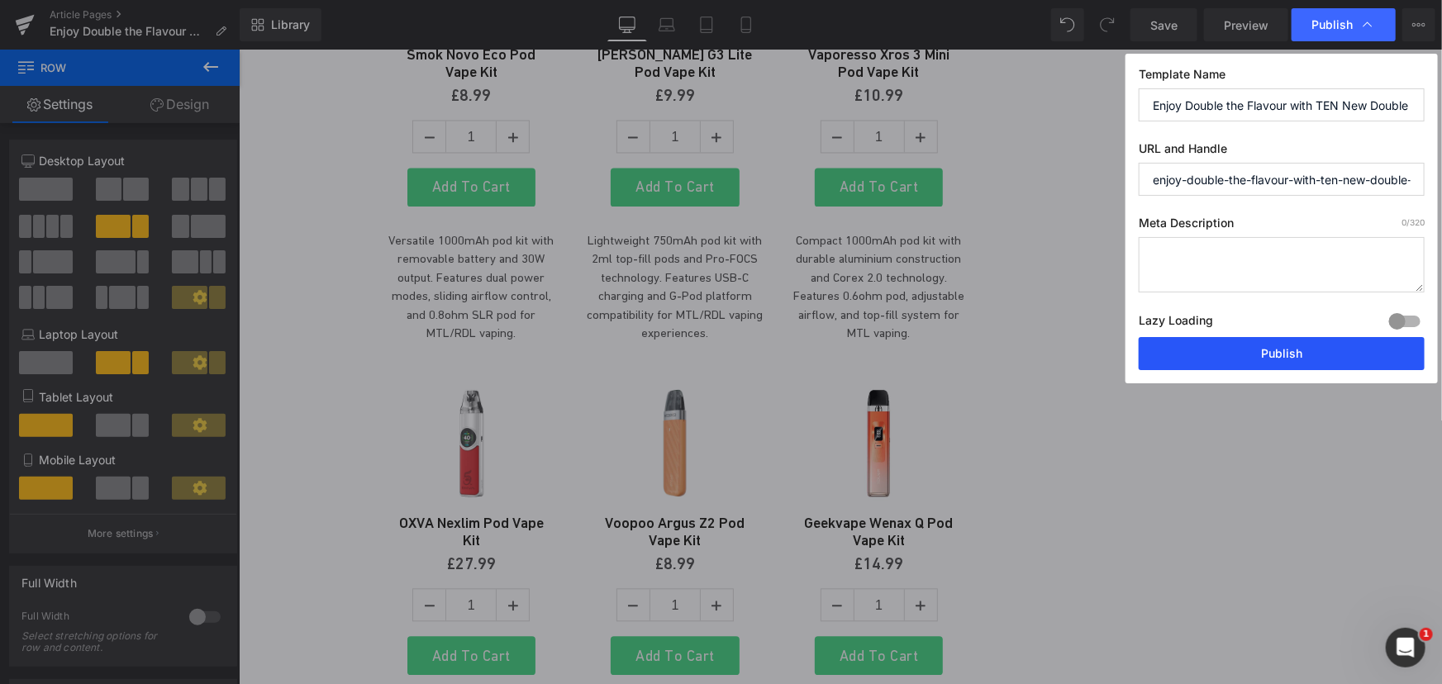
drag, startPoint x: 1240, startPoint y: 360, endPoint x: 749, endPoint y: 293, distance: 495.5
click at [1240, 360] on button "Publish" at bounding box center [1282, 353] width 286 height 33
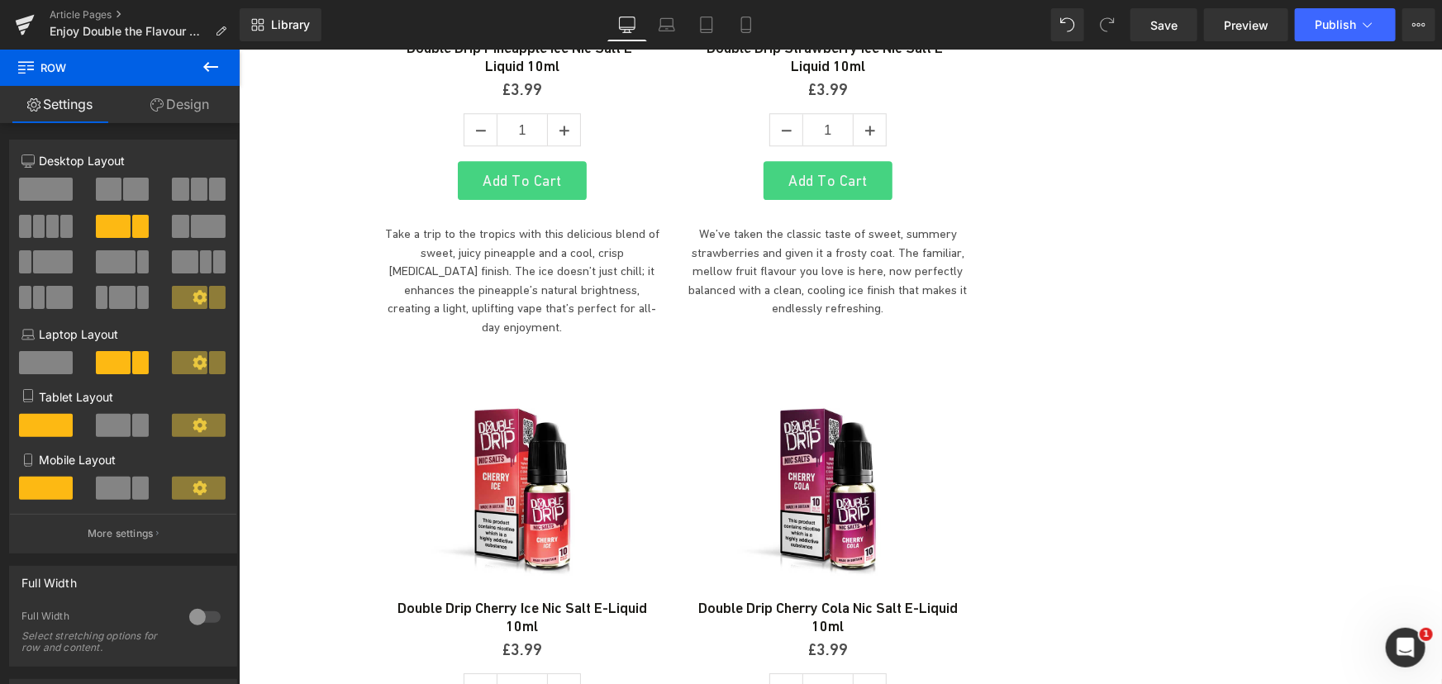
scroll to position [2103, 0]
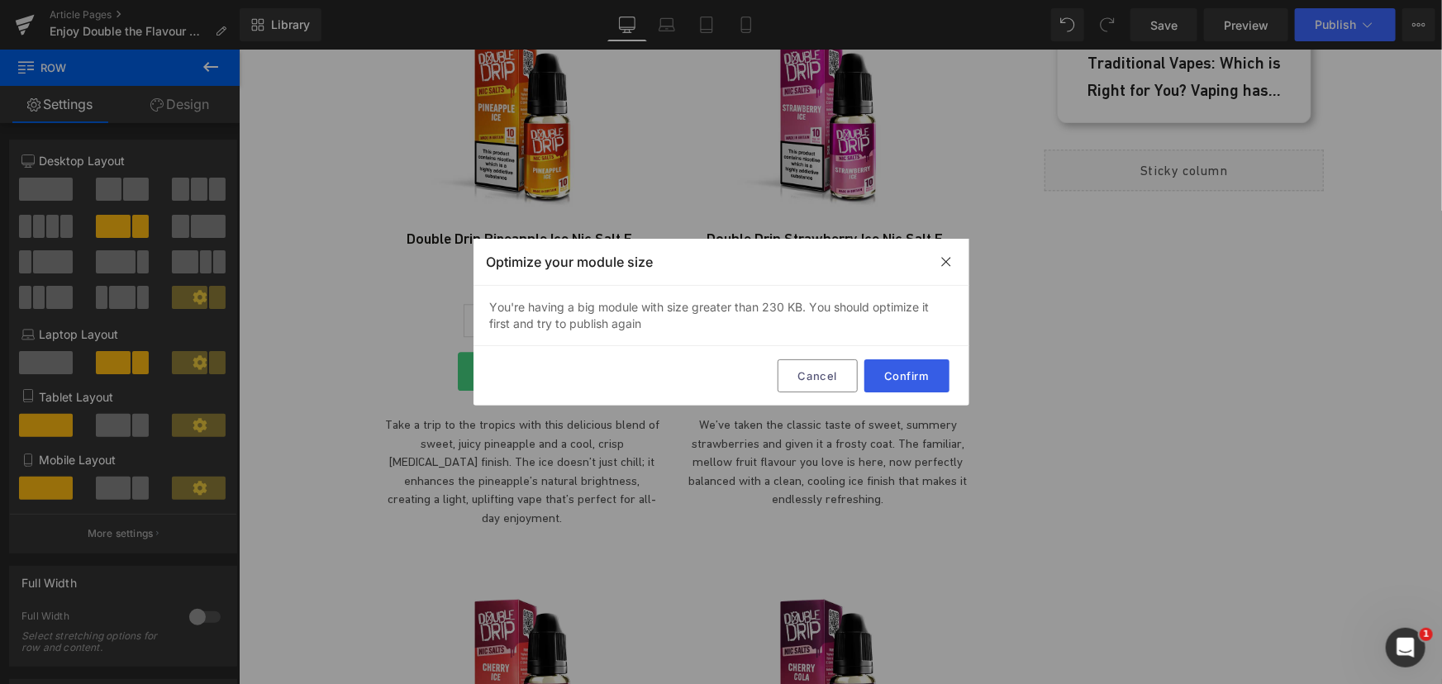
click at [918, 364] on button "Confirm" at bounding box center [906, 375] width 85 height 33
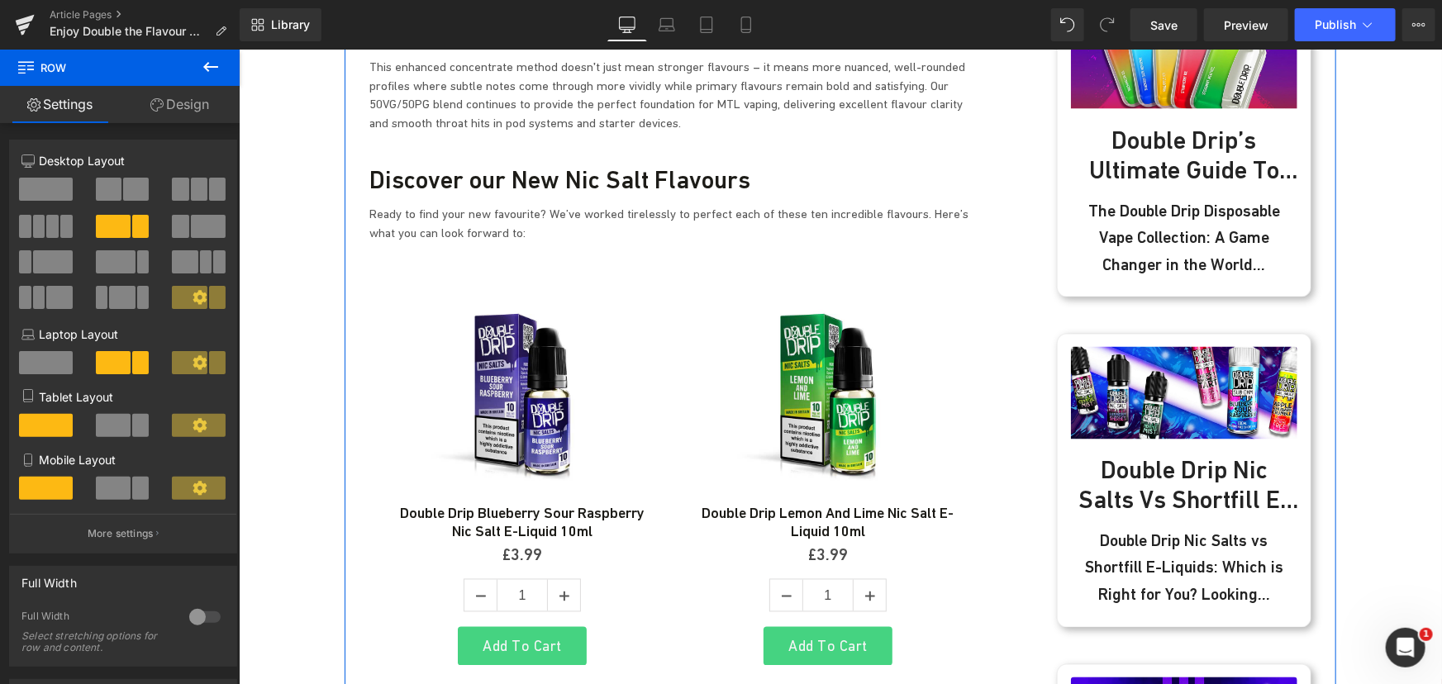
scroll to position [1256, 0]
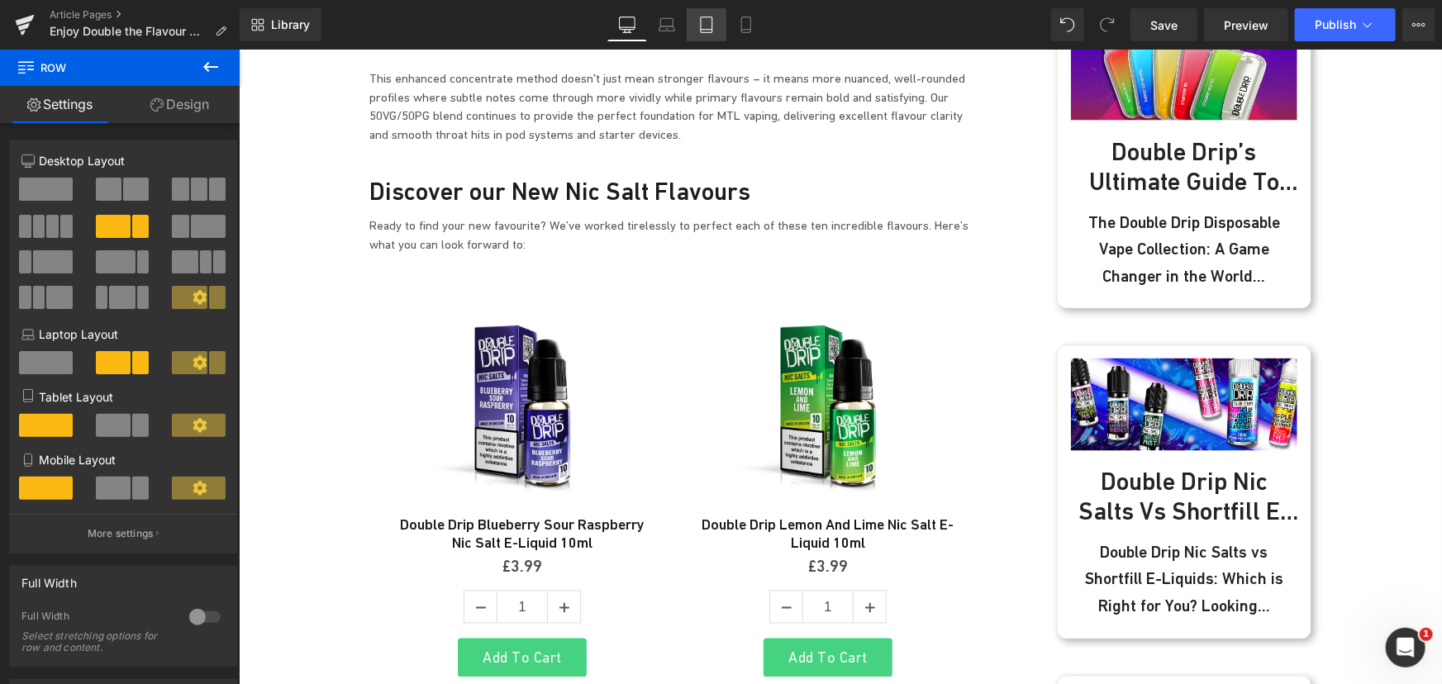
click at [702, 26] on icon at bounding box center [706, 25] width 17 height 17
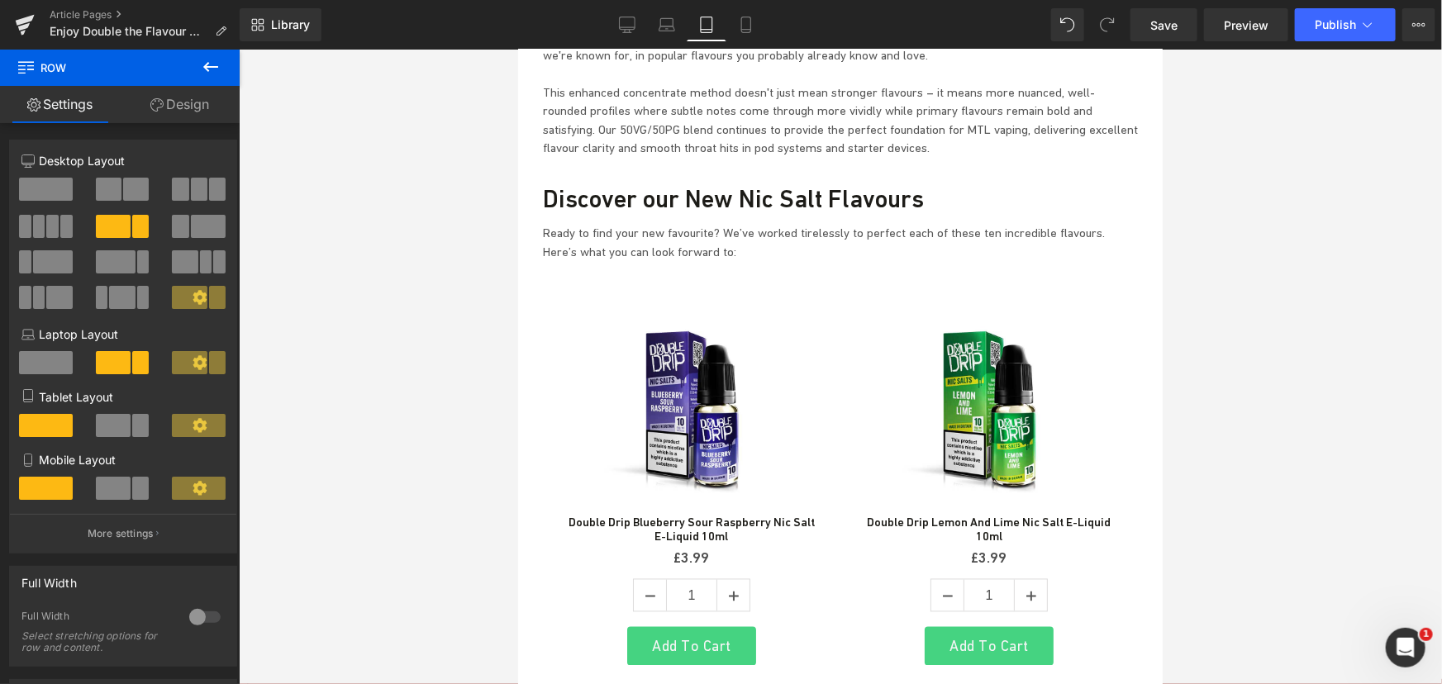
scroll to position [0, 0]
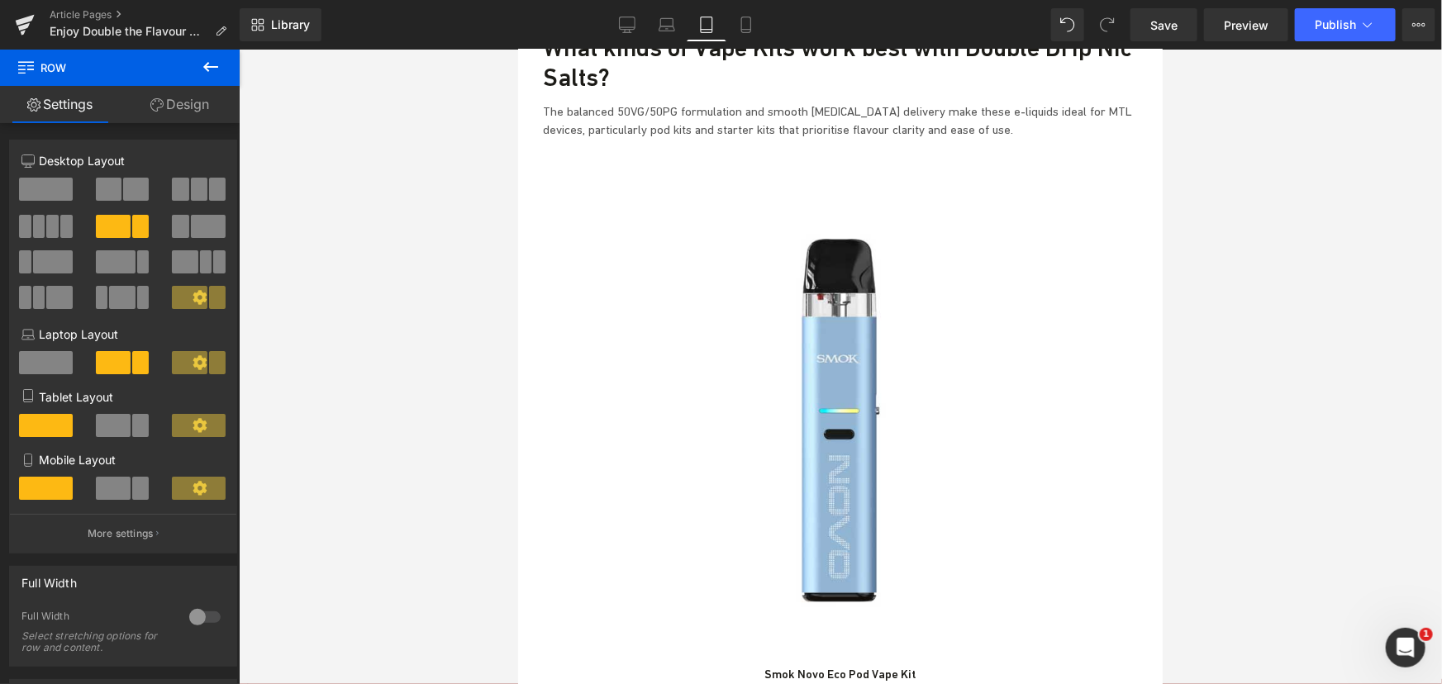
click at [600, 164] on img at bounding box center [840, 413] width 498 height 498
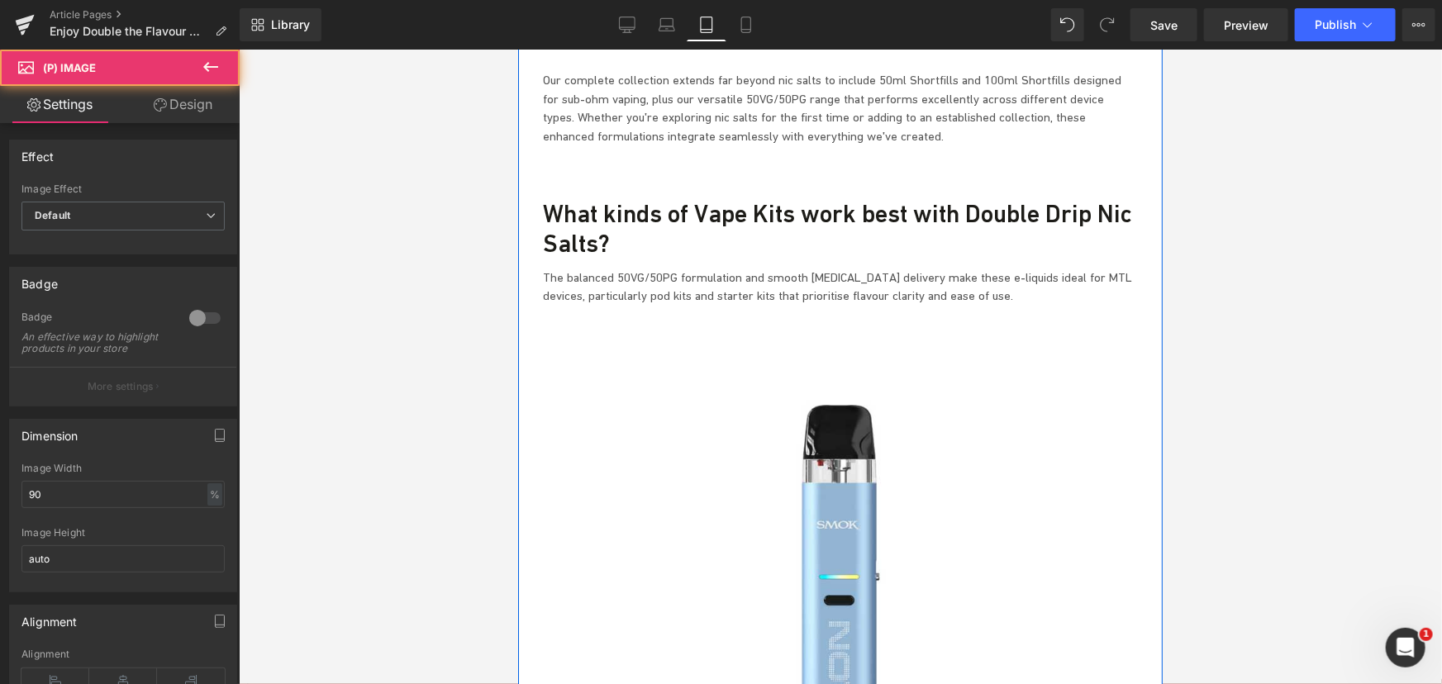
scroll to position [4281, 0]
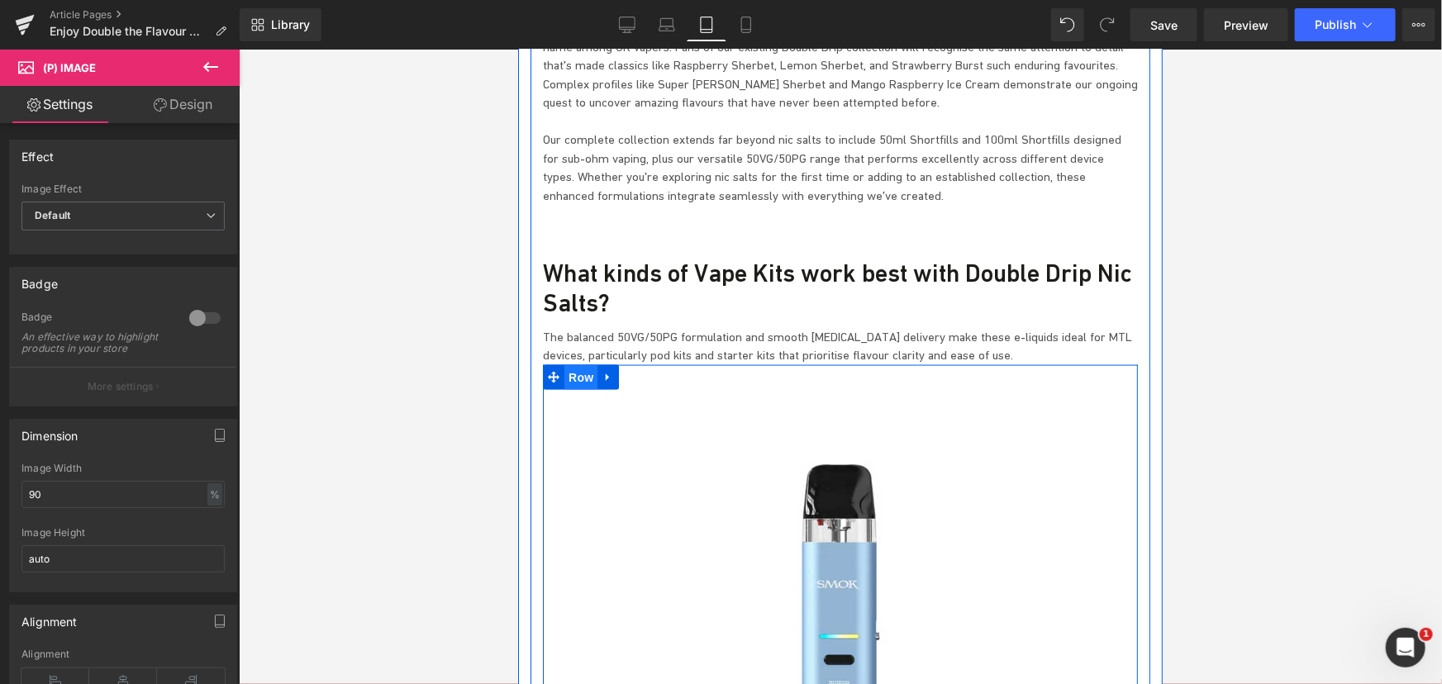
click at [566, 364] on span "Row" at bounding box center [580, 376] width 33 height 25
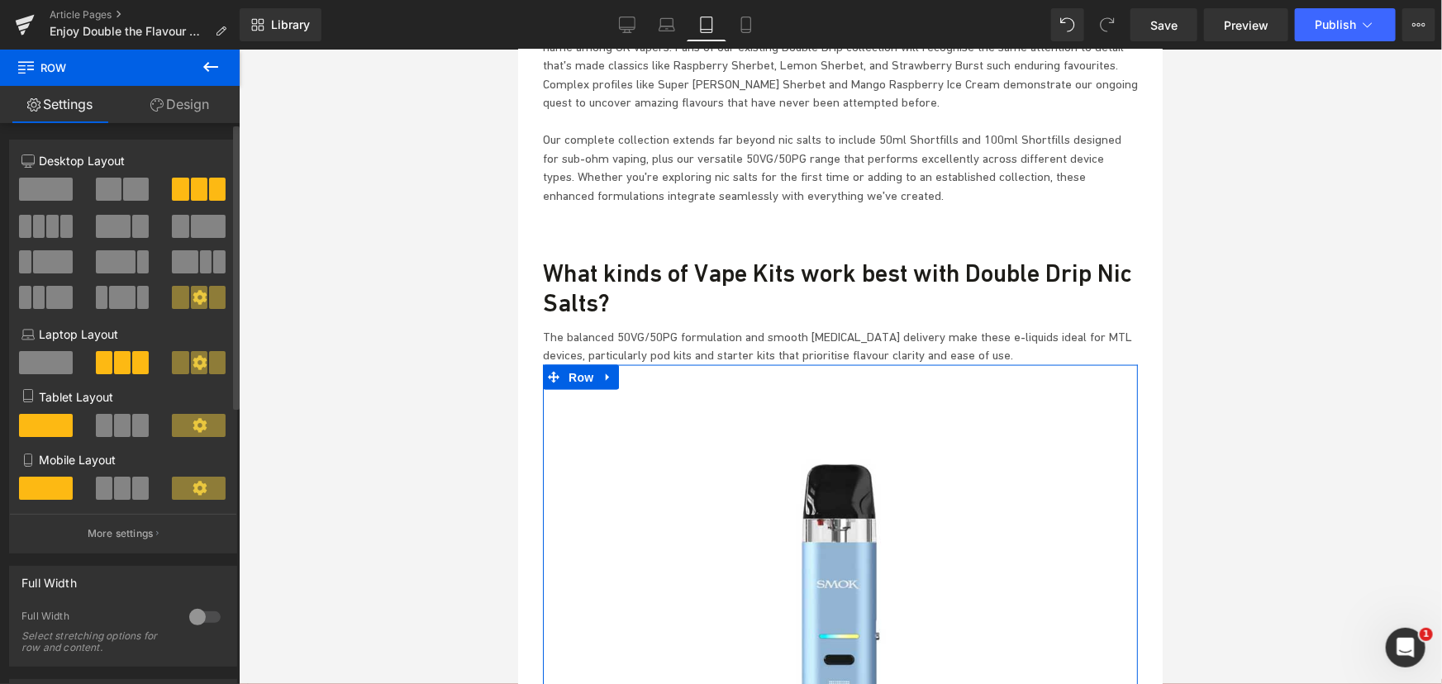
click at [114, 433] on span at bounding box center [122, 425] width 17 height 23
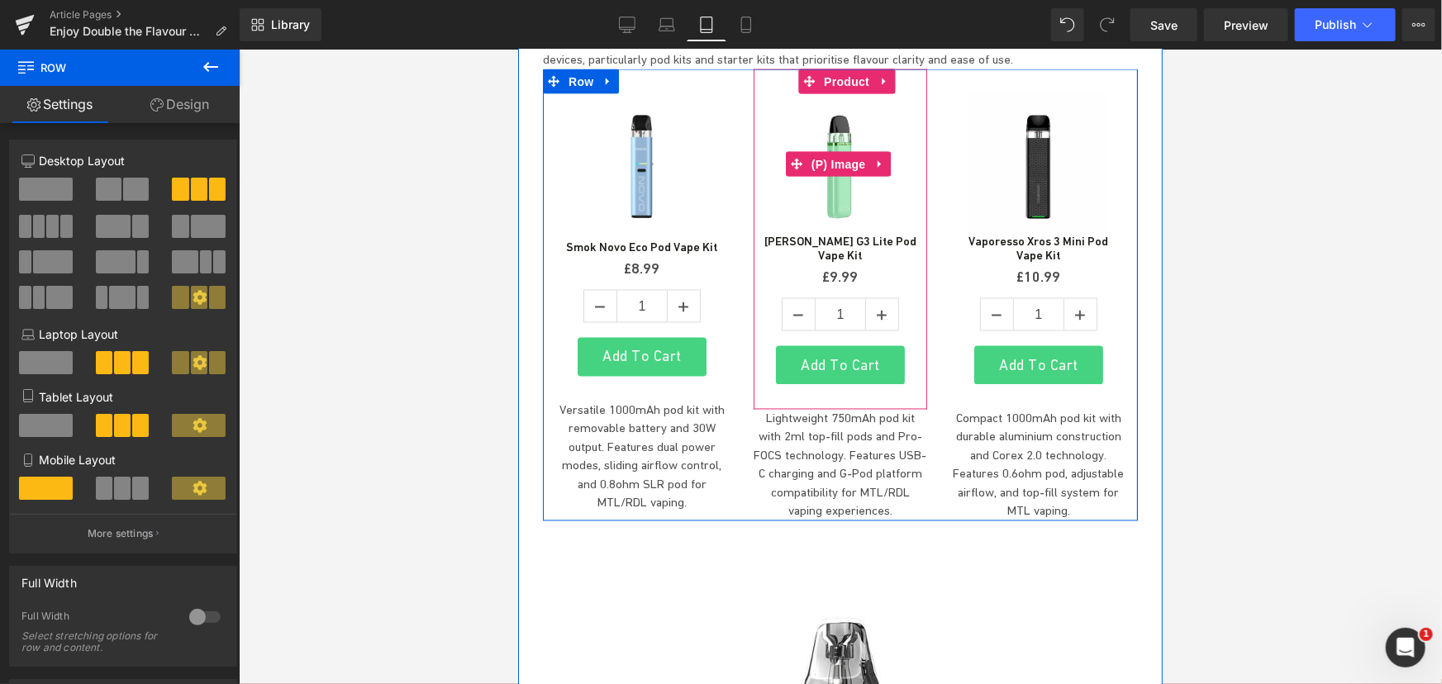
scroll to position [4732, 0]
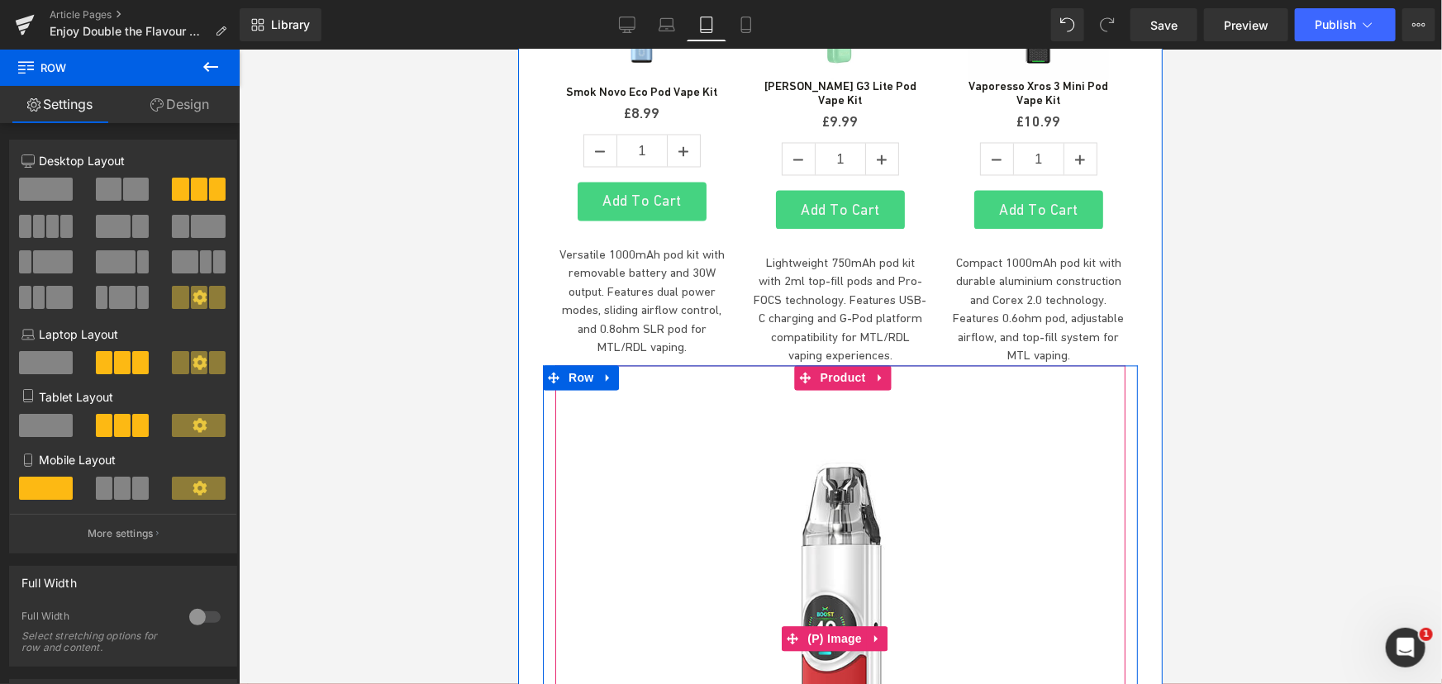
drag, startPoint x: 579, startPoint y: 245, endPoint x: 540, endPoint y: 249, distance: 39.9
click at [579, 365] on span "Row" at bounding box center [580, 377] width 33 height 25
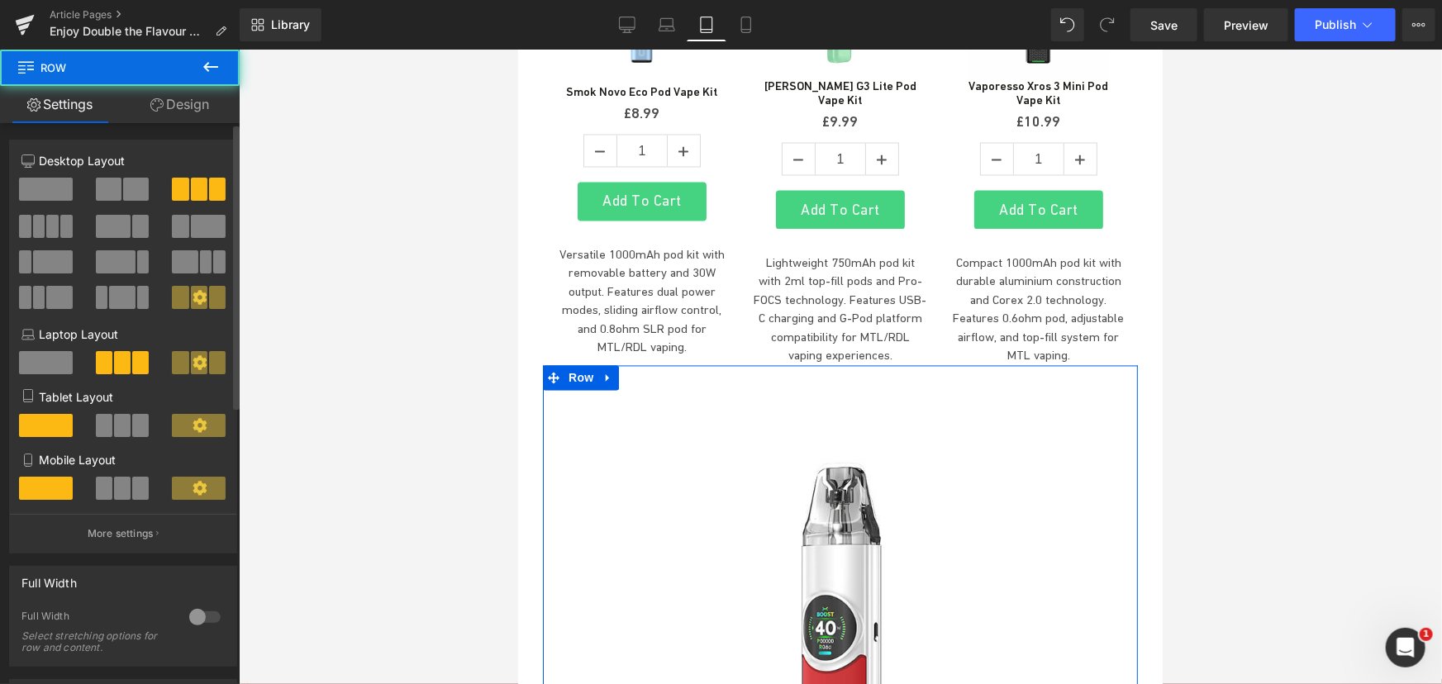
click at [126, 423] on span at bounding box center [122, 425] width 17 height 23
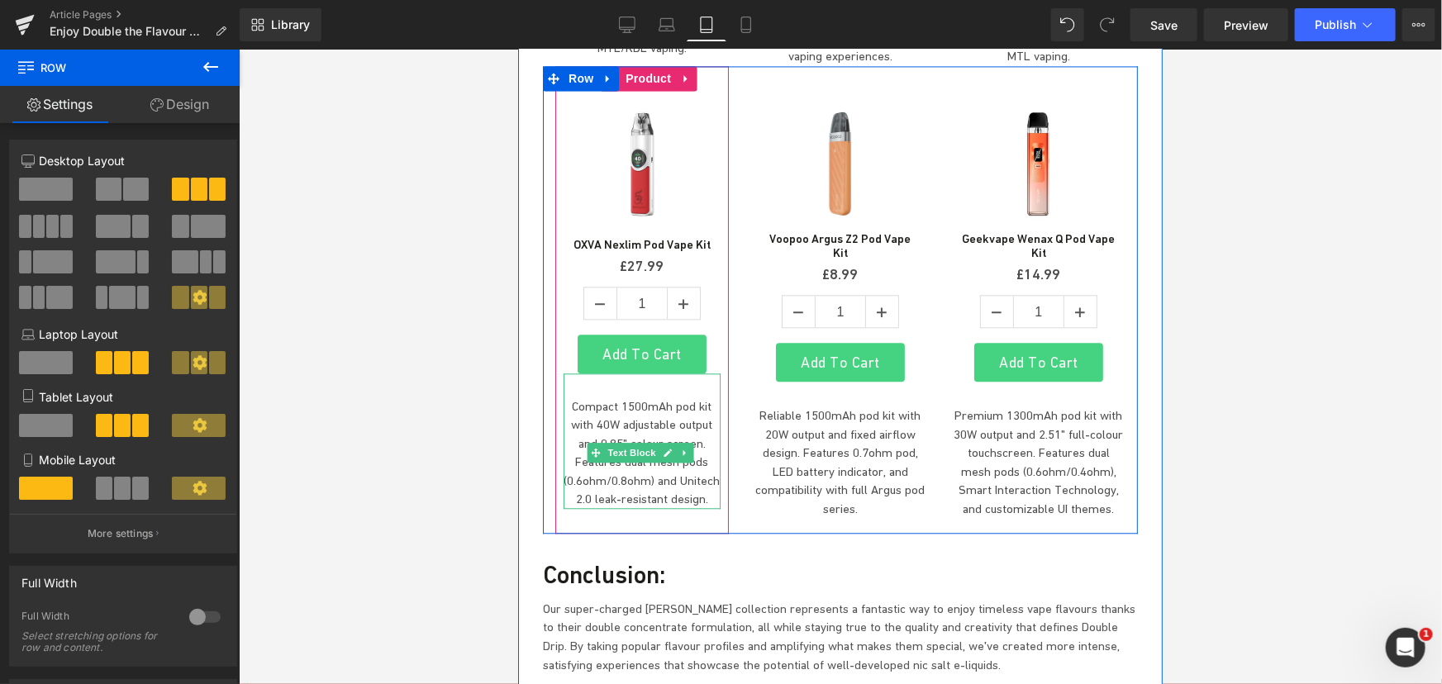
scroll to position [5107, 0]
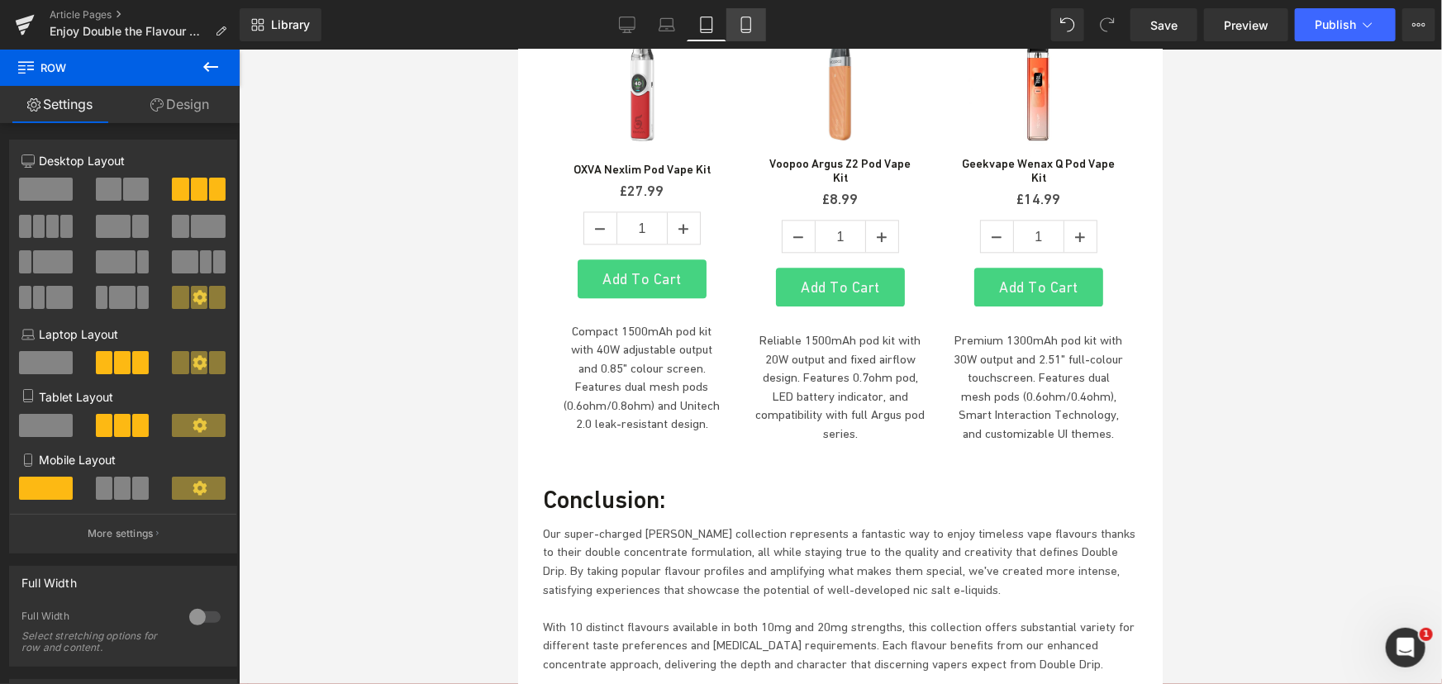
click at [745, 28] on icon at bounding box center [746, 25] width 17 height 17
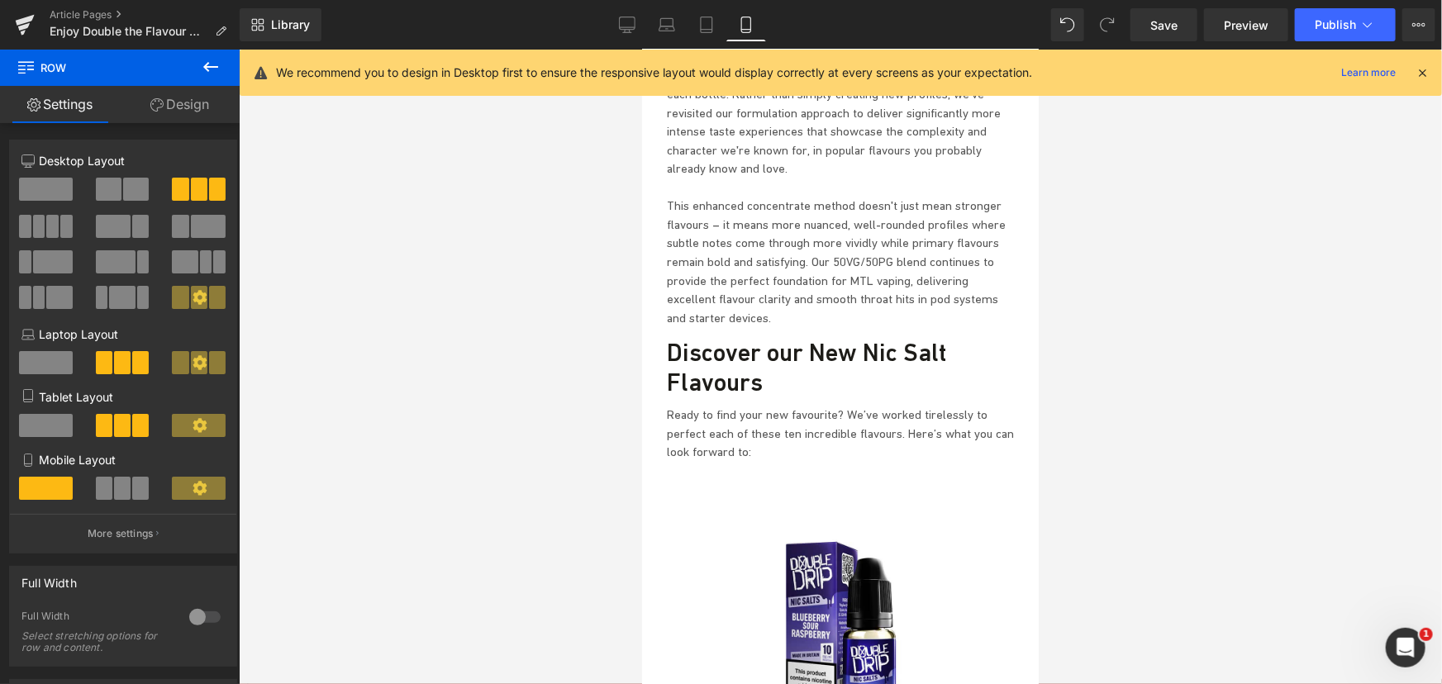
scroll to position [1537, 0]
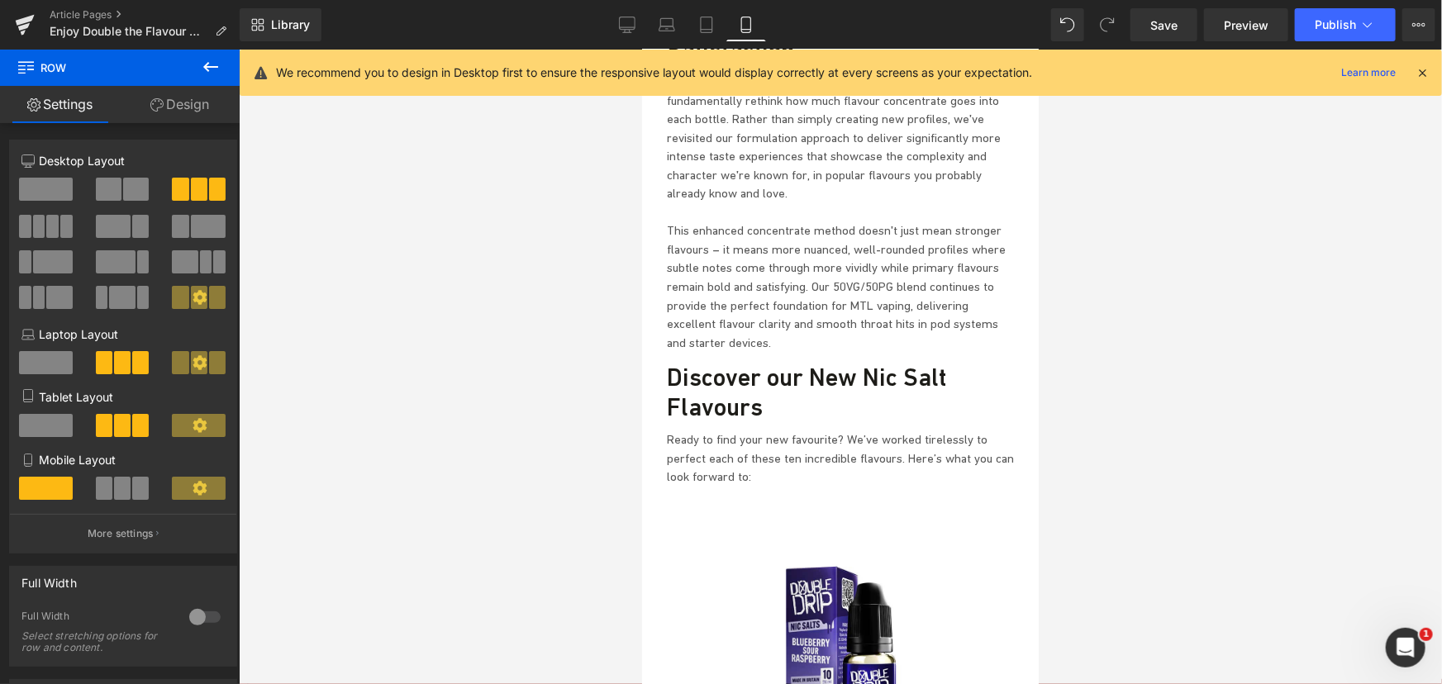
click at [811, 352] on div "Discover our New Nic Salt Flavours" at bounding box center [839, 391] width 347 height 79
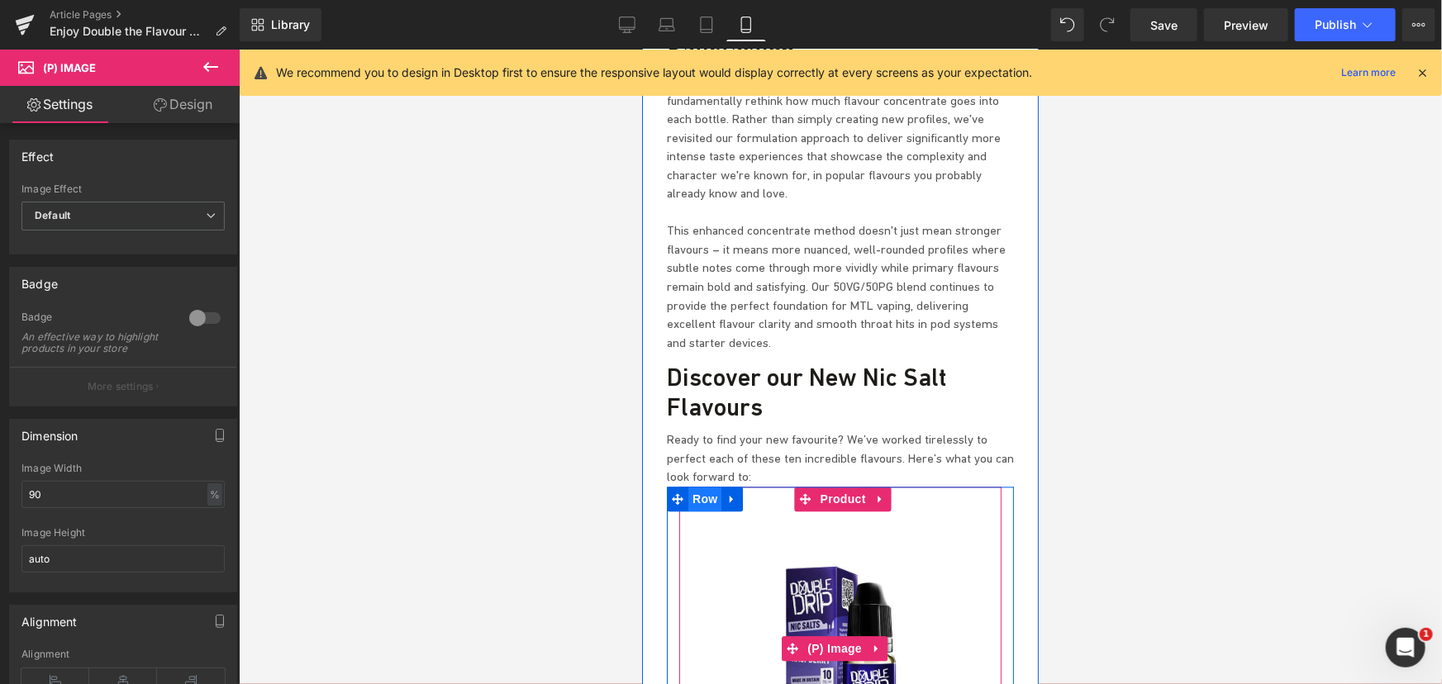
click at [697, 487] on span "Row" at bounding box center [703, 499] width 33 height 25
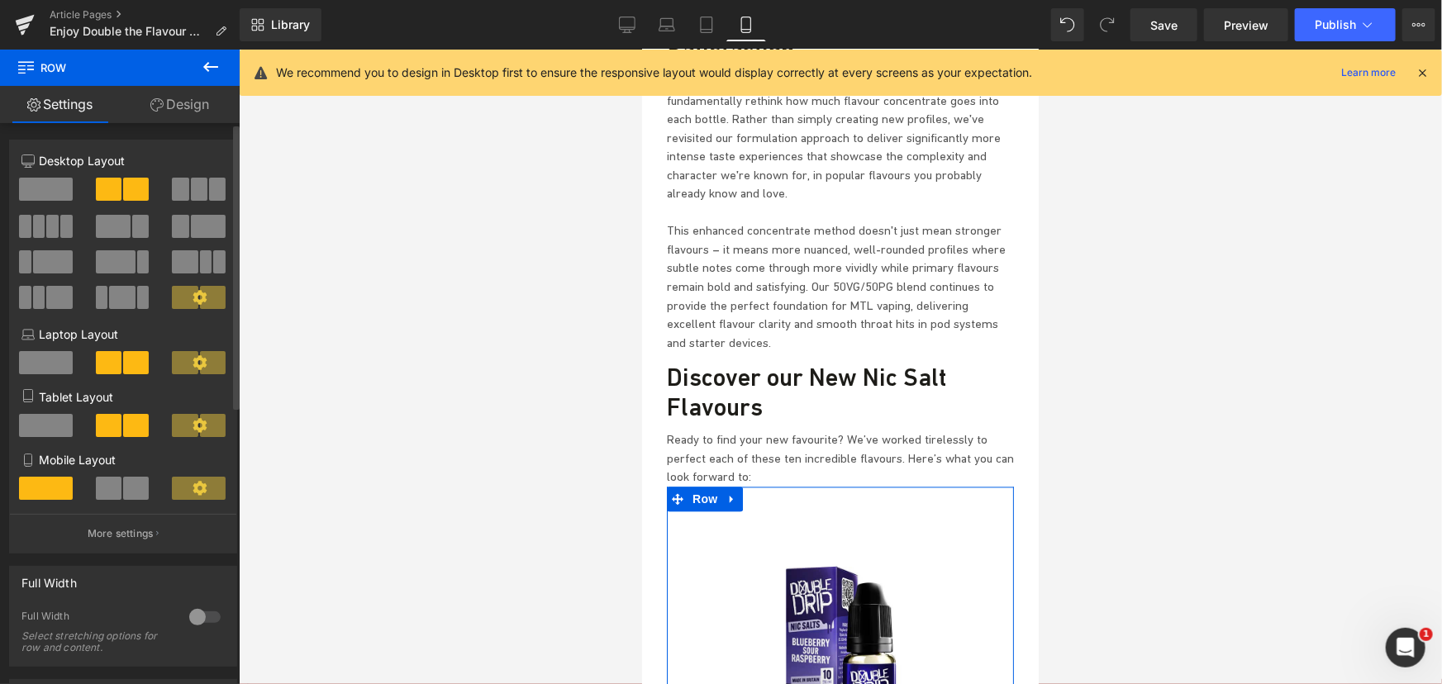
click at [114, 492] on span at bounding box center [109, 488] width 26 height 23
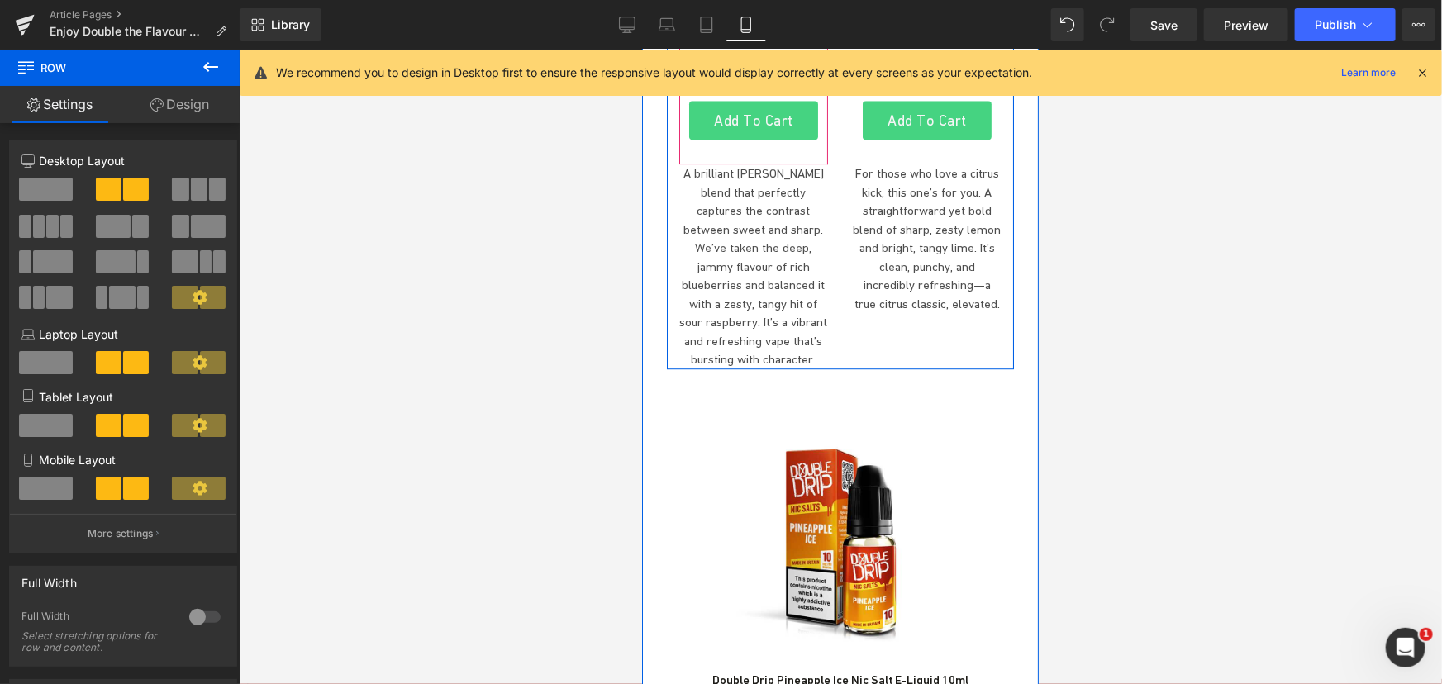
scroll to position [2213, 0]
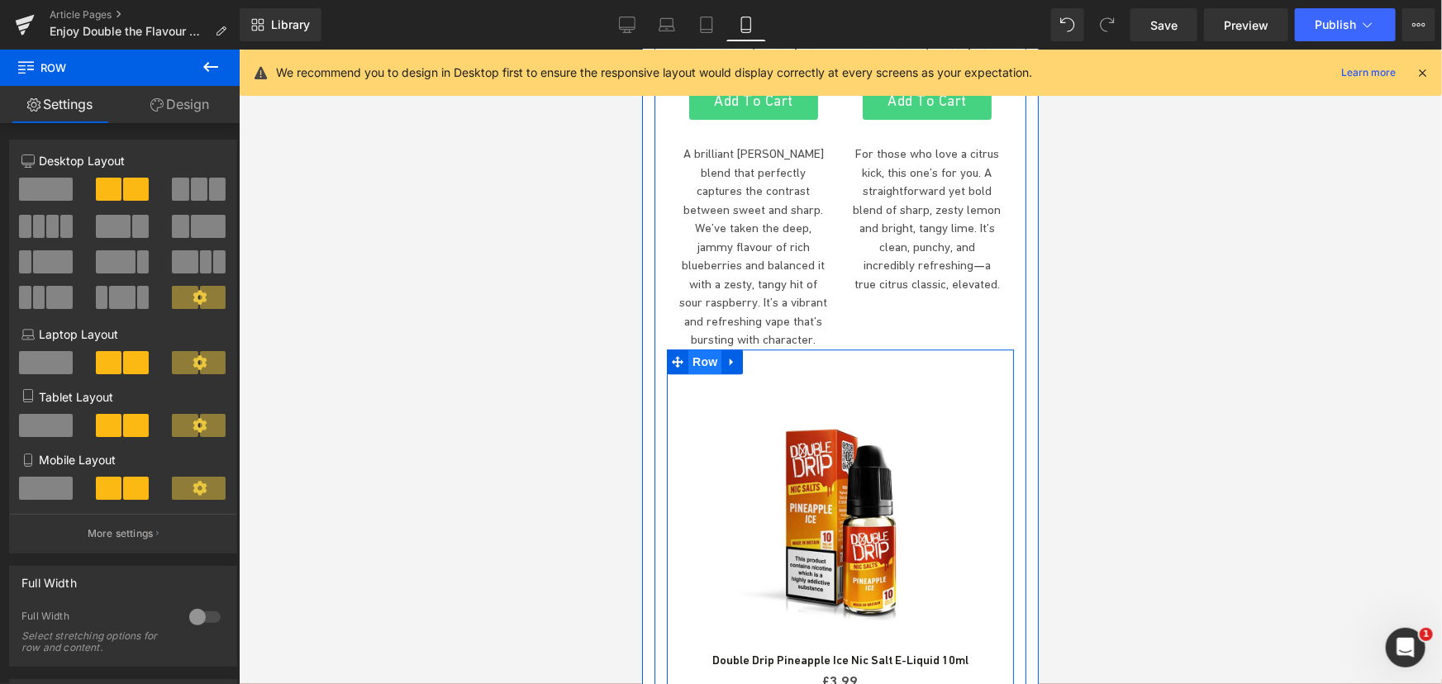
click at [699, 349] on span "Row" at bounding box center [703, 361] width 33 height 25
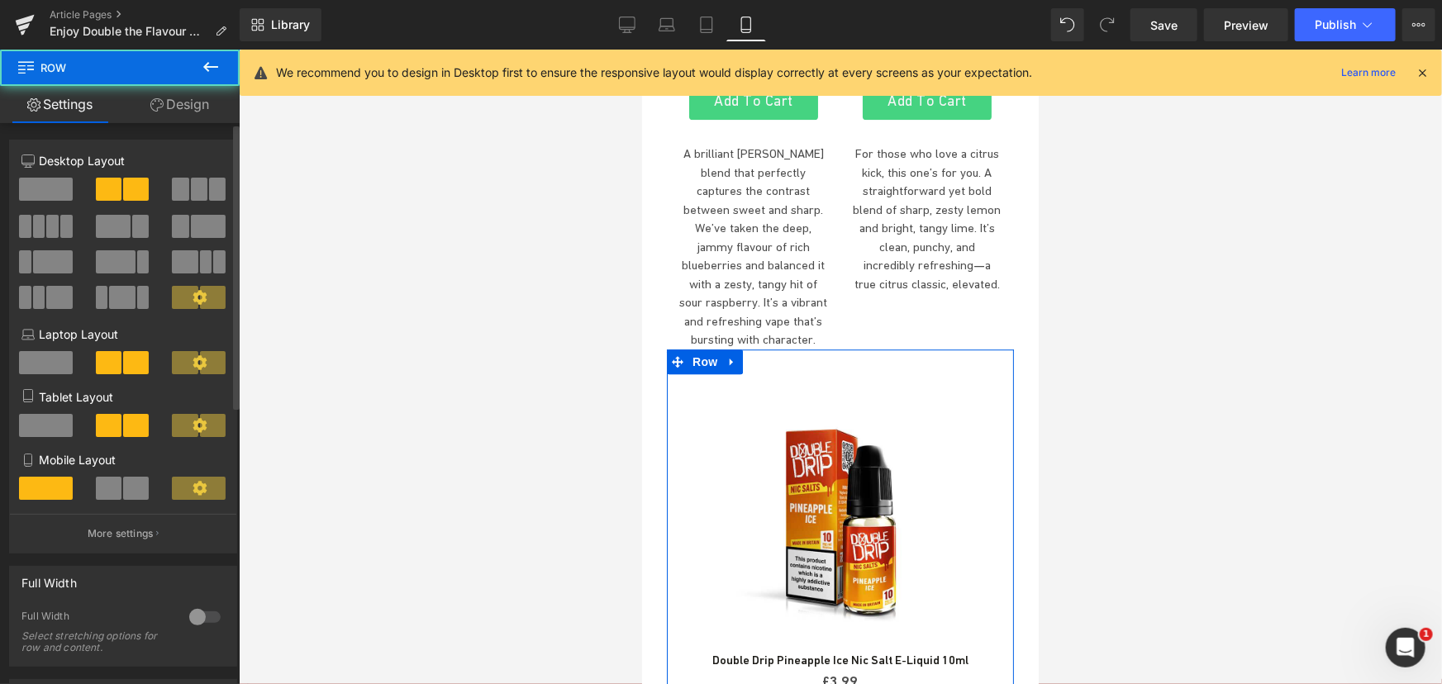
click at [127, 491] on span at bounding box center [136, 488] width 26 height 23
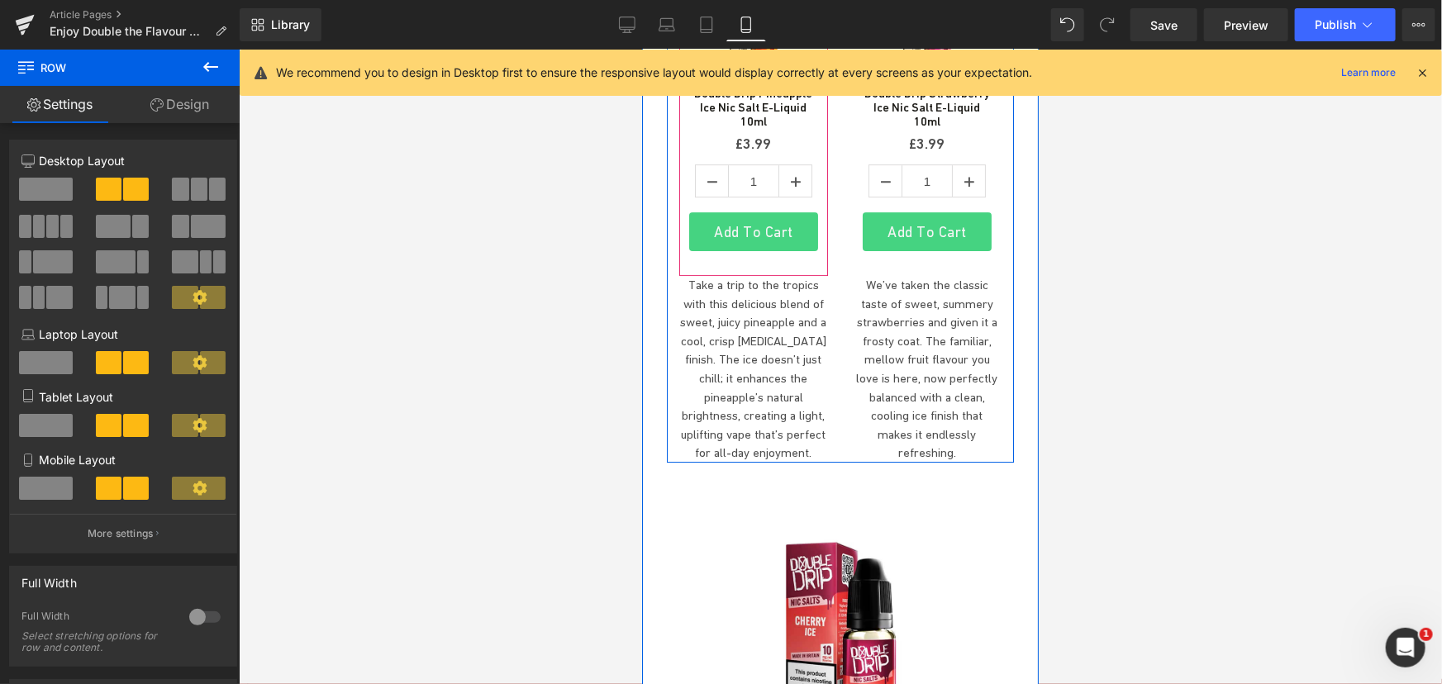
scroll to position [2663, 0]
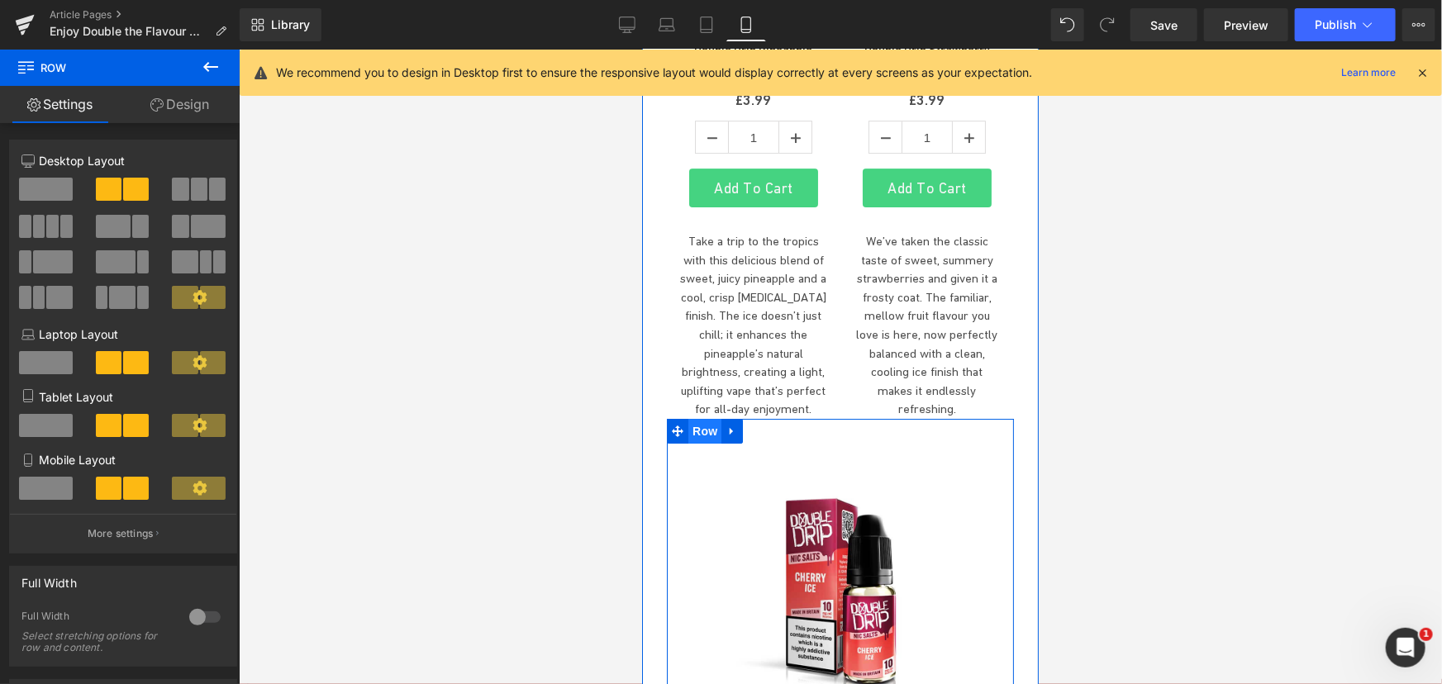
click at [704, 418] on span "Row" at bounding box center [703, 430] width 33 height 25
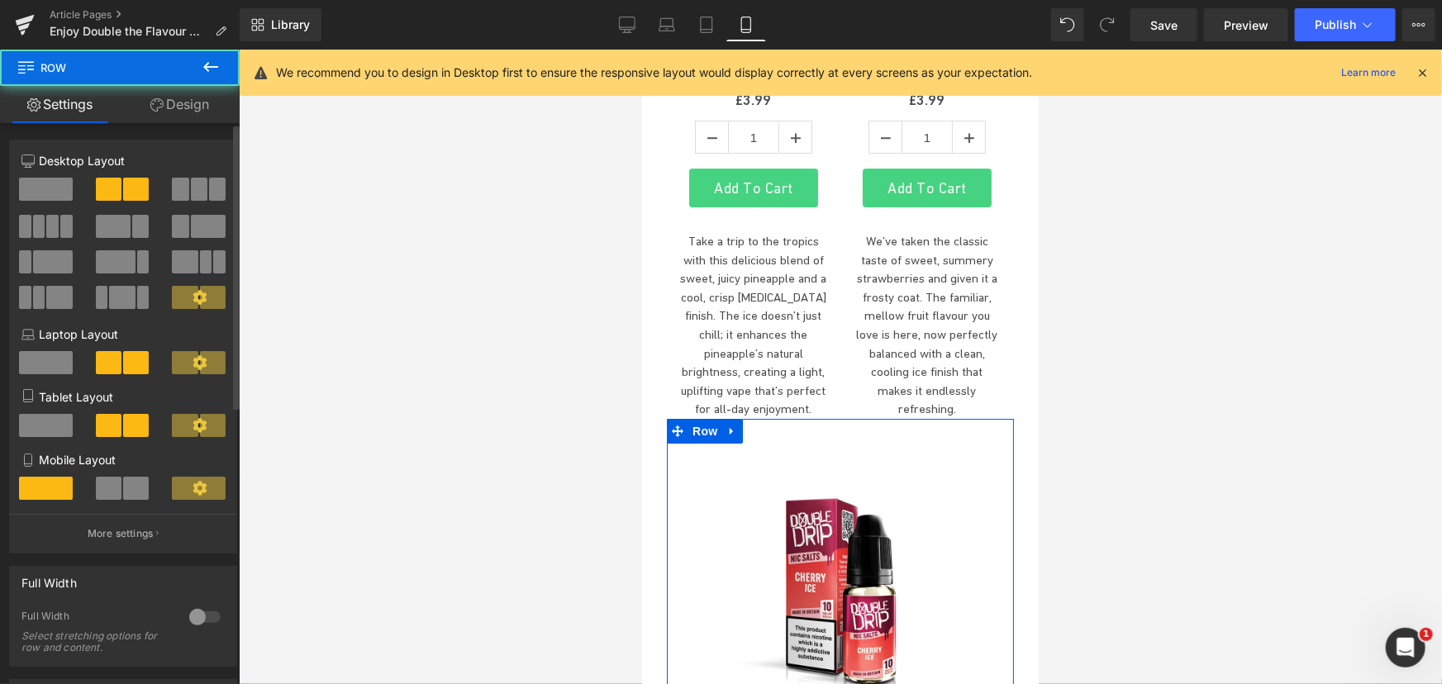
drag, startPoint x: 107, startPoint y: 492, endPoint x: 231, endPoint y: 482, distance: 123.6
click at [108, 492] on span at bounding box center [109, 488] width 26 height 23
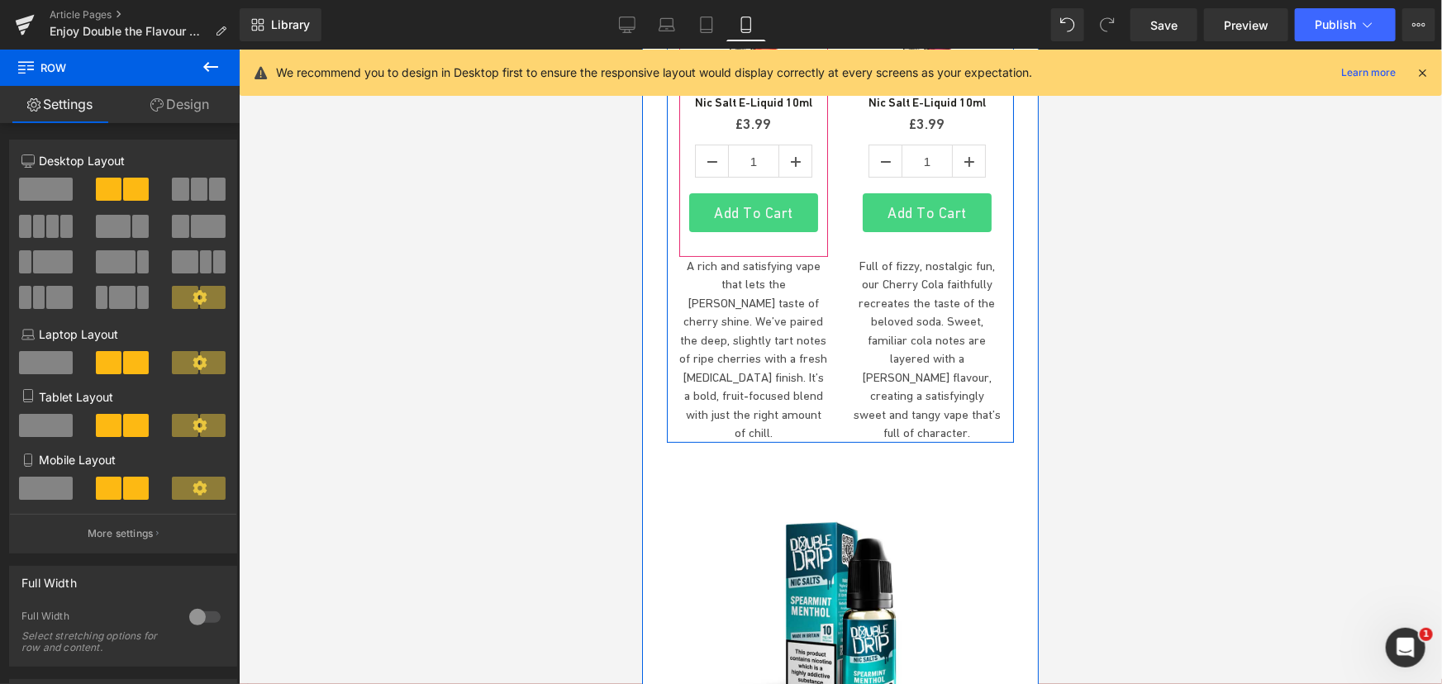
scroll to position [3264, 0]
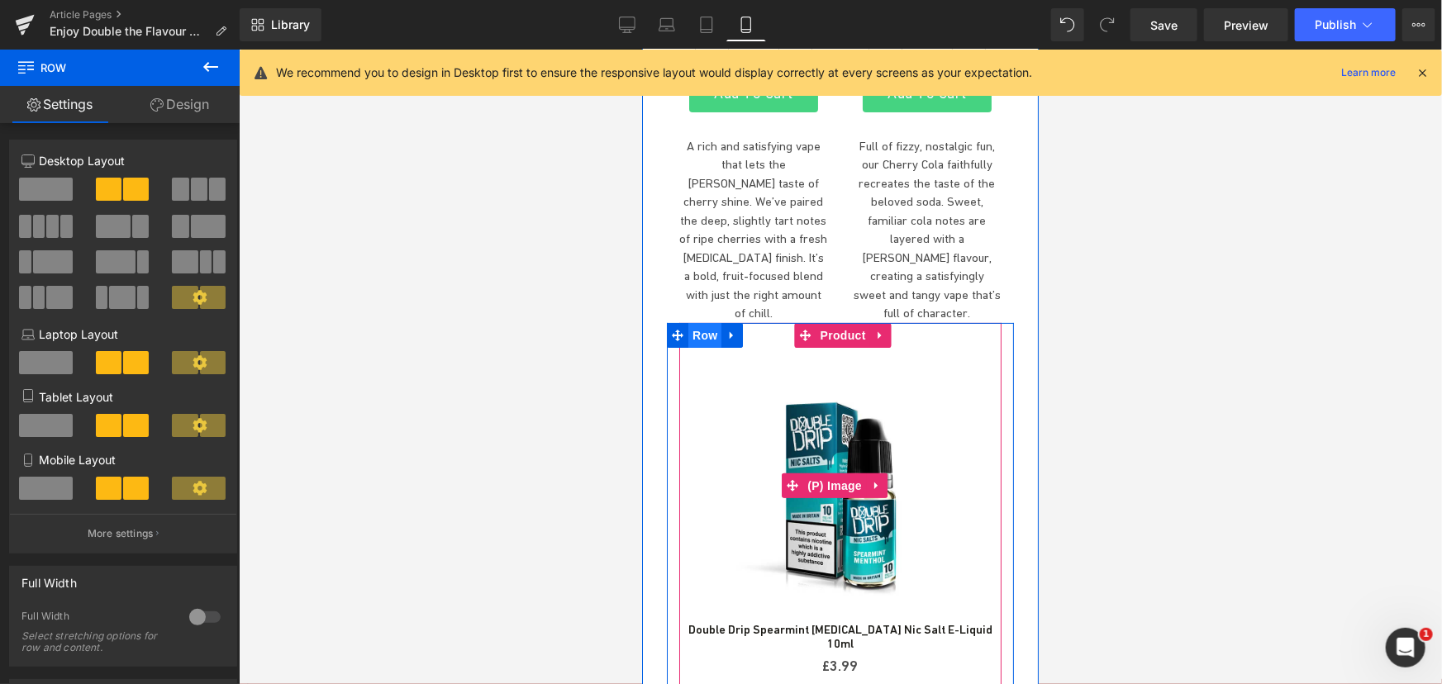
click at [704, 322] on span "Row" at bounding box center [703, 334] width 33 height 25
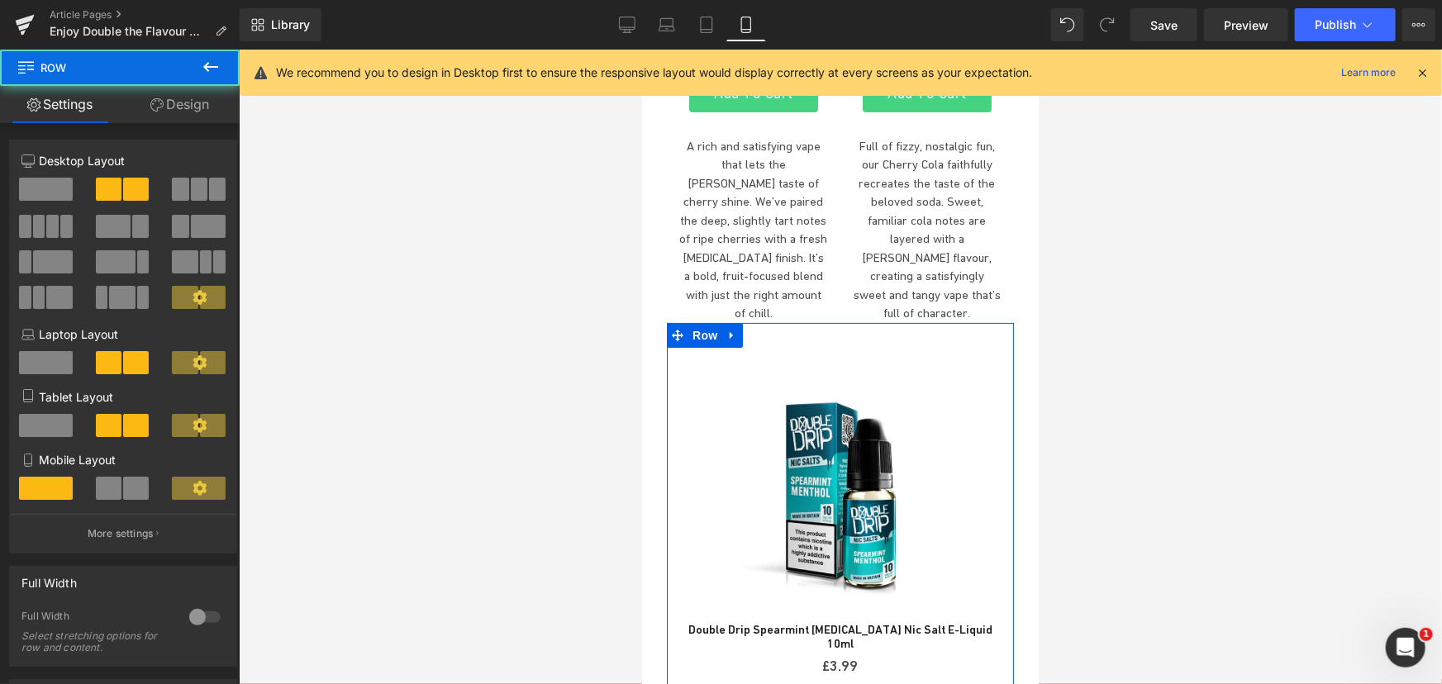
click at [129, 493] on span at bounding box center [136, 488] width 26 height 23
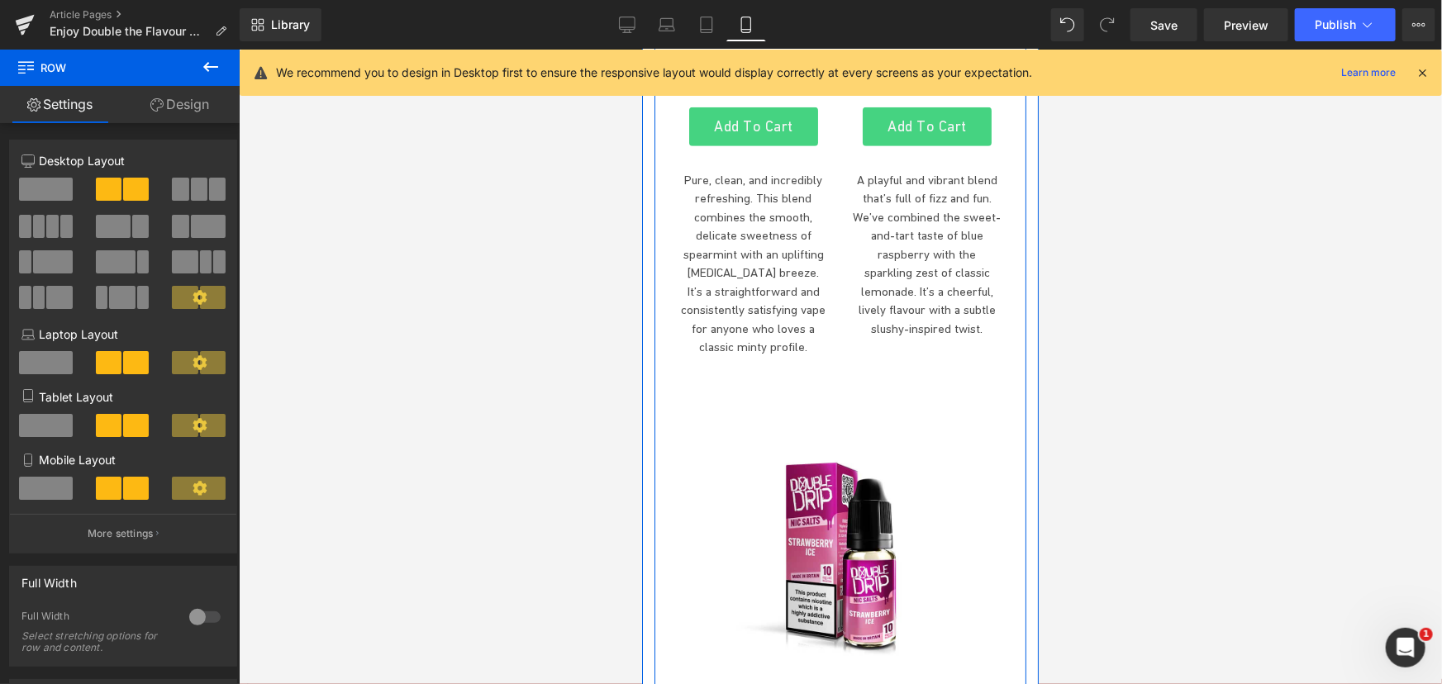
scroll to position [3866, 0]
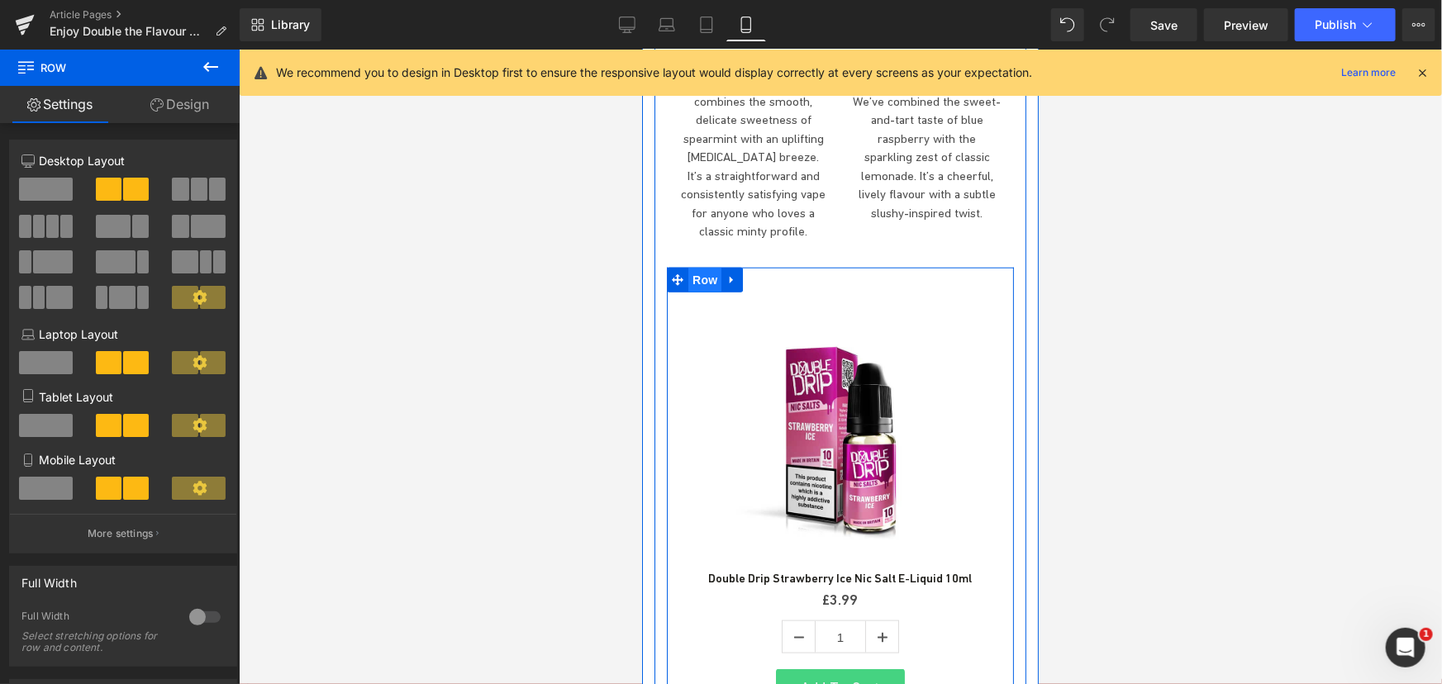
click at [702, 267] on span "Row" at bounding box center [703, 279] width 33 height 25
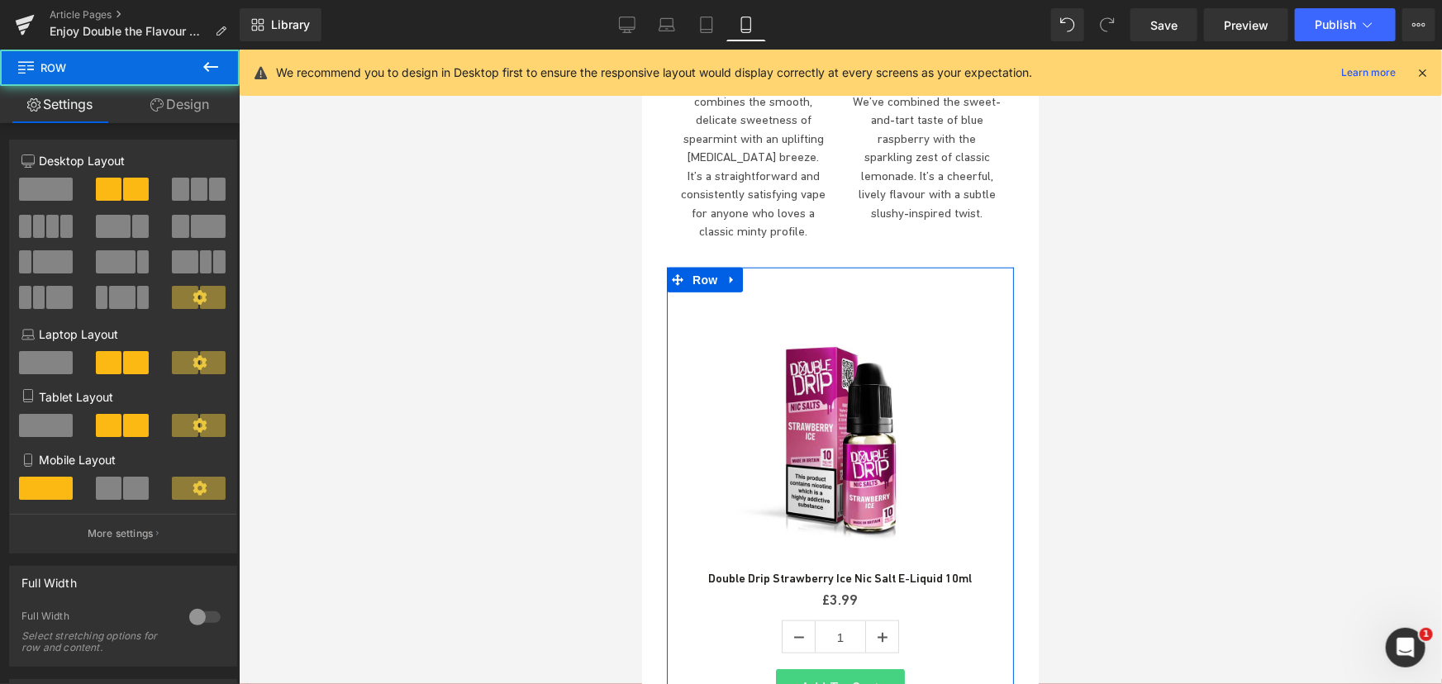
click at [107, 488] on span at bounding box center [109, 488] width 26 height 23
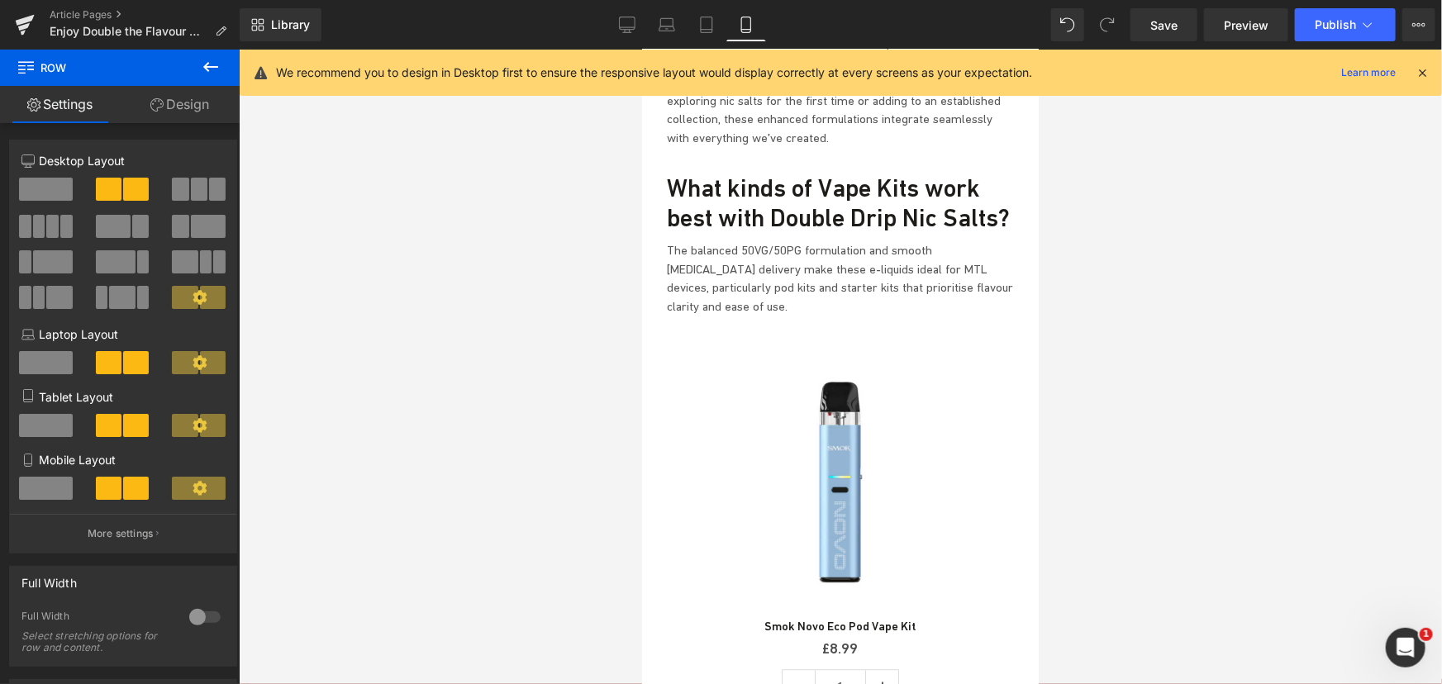
scroll to position [4917, 0]
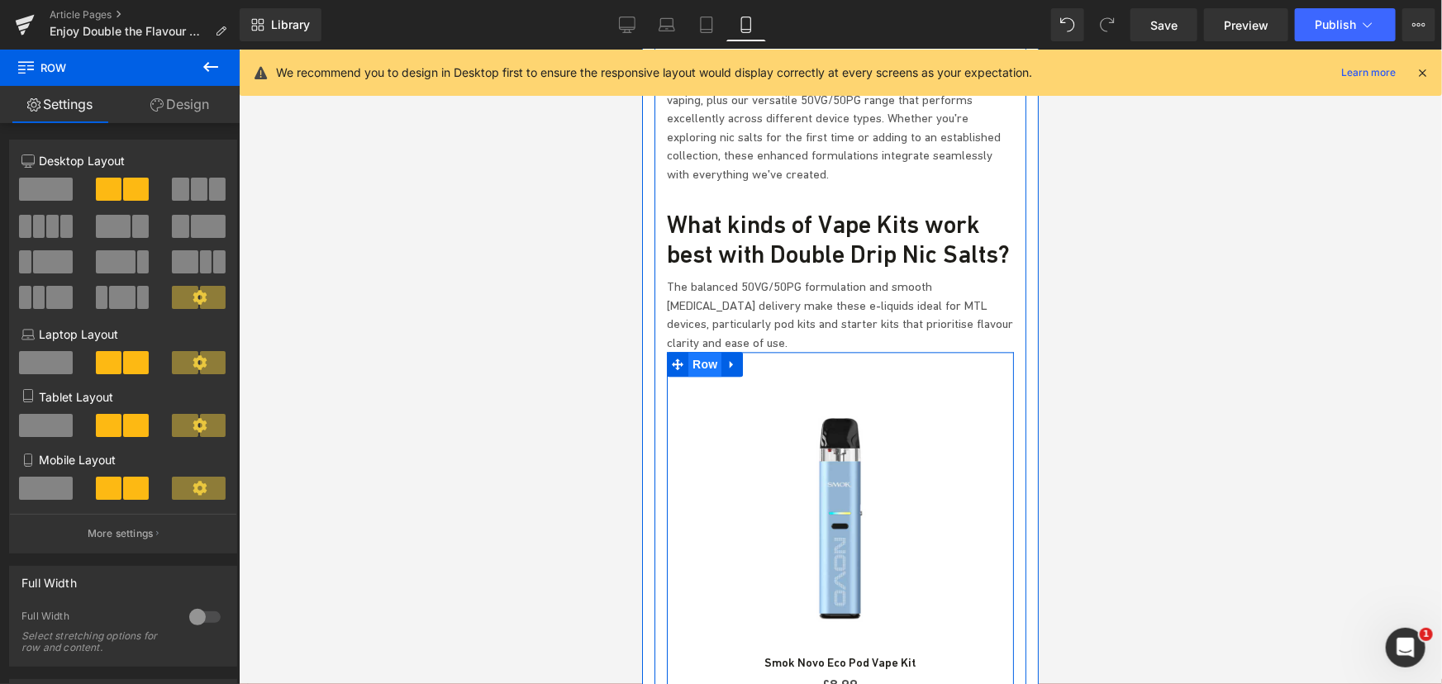
click at [699, 351] on span "Row" at bounding box center [703, 363] width 33 height 25
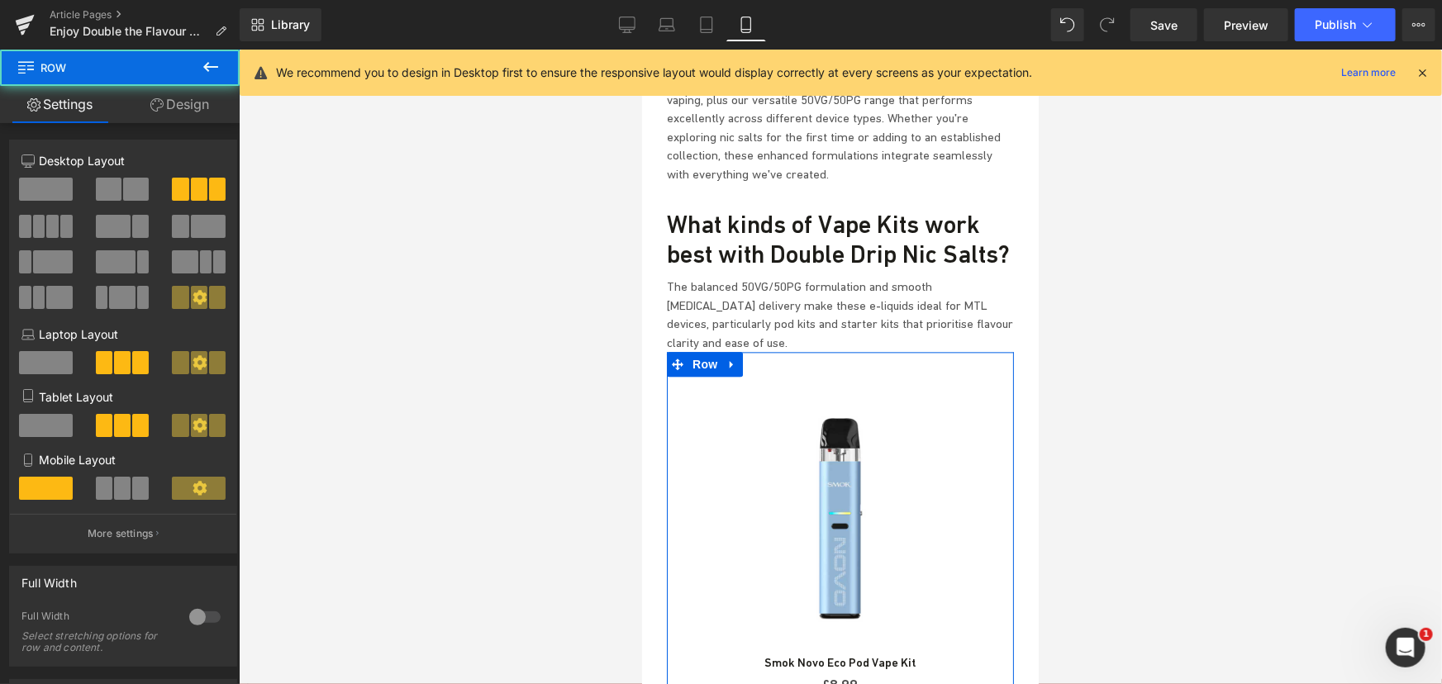
click at [119, 484] on span at bounding box center [122, 488] width 17 height 23
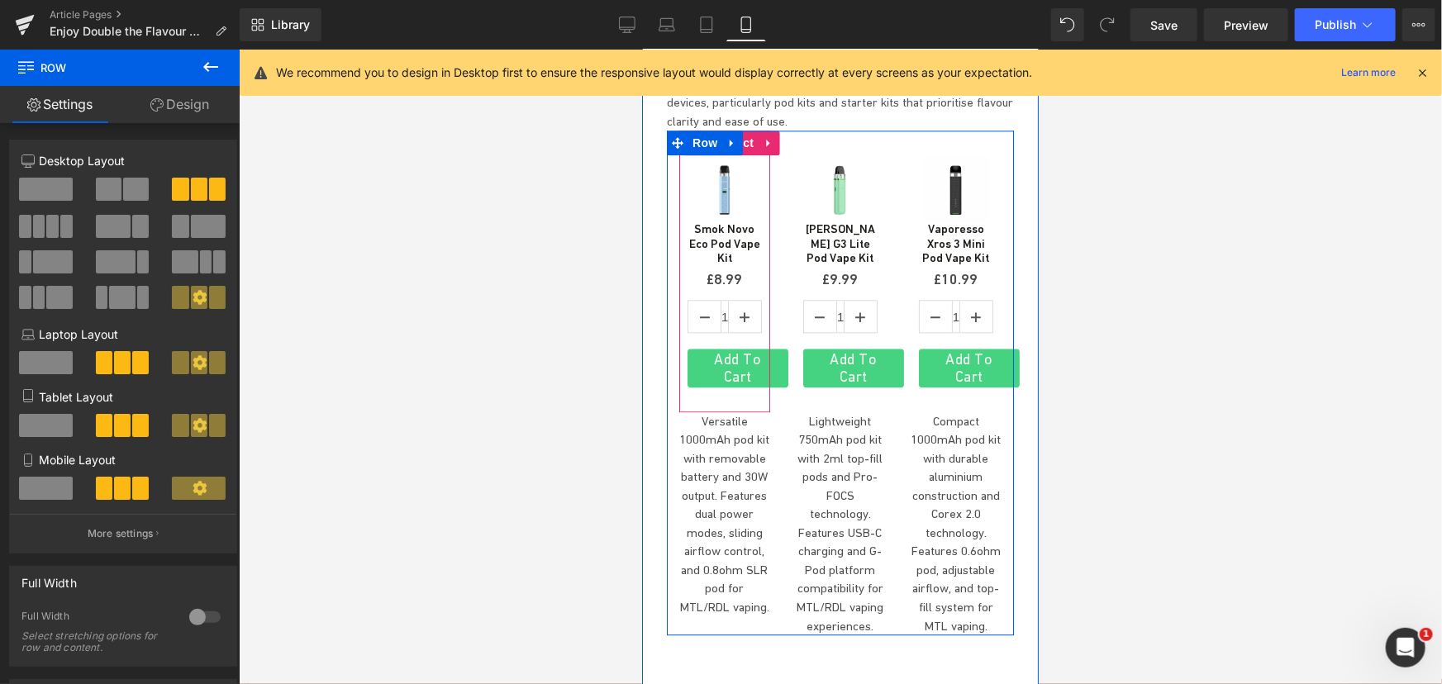
scroll to position [5142, 0]
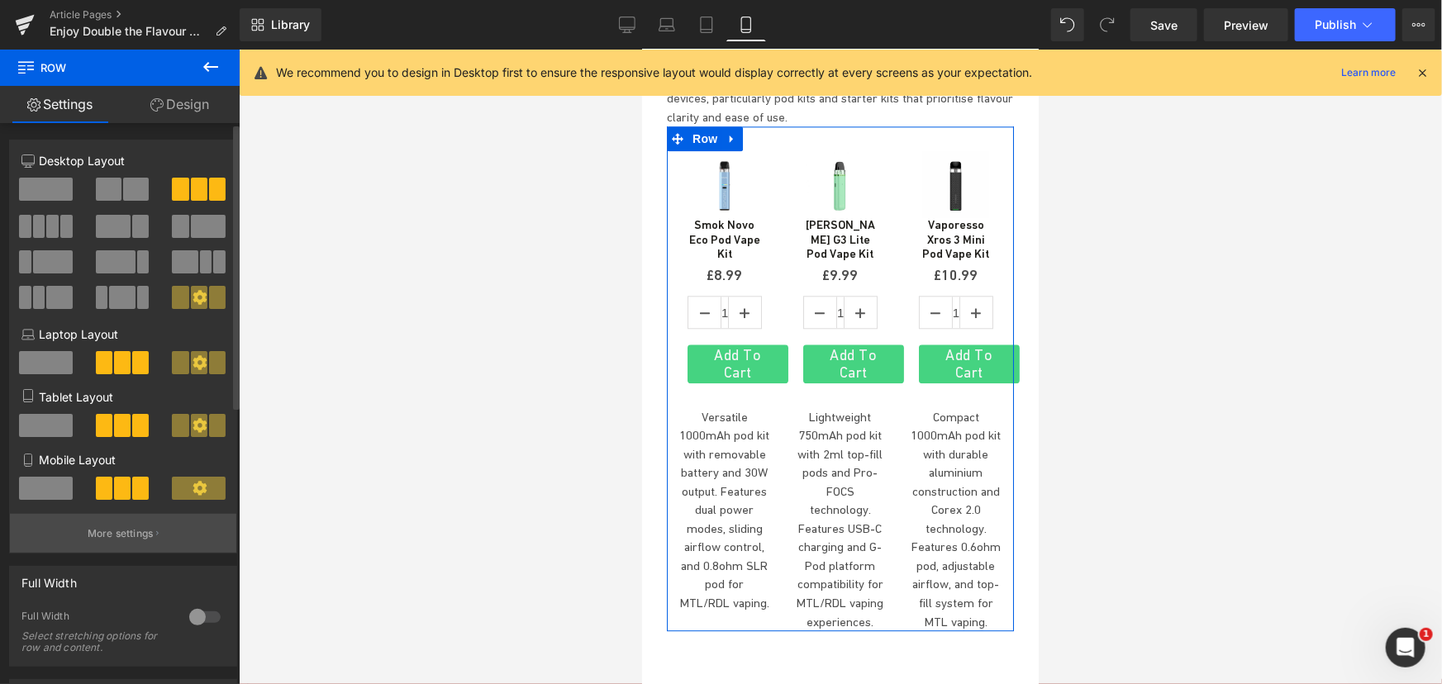
click at [113, 521] on button "More settings" at bounding box center [123, 533] width 226 height 39
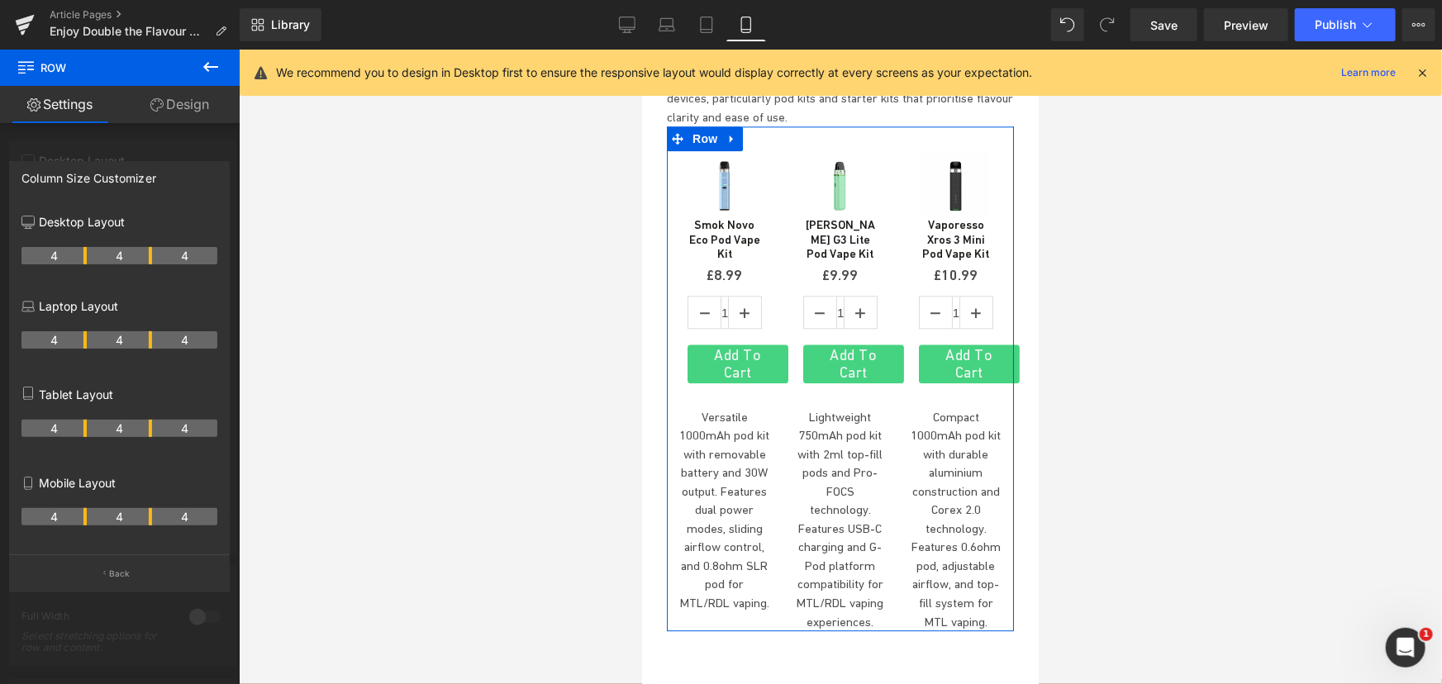
click at [64, 519] on th "4" at bounding box center [53, 516] width 65 height 17
click at [115, 516] on th "4" at bounding box center [119, 516] width 65 height 17
click at [121, 578] on p "Back" at bounding box center [119, 574] width 21 height 12
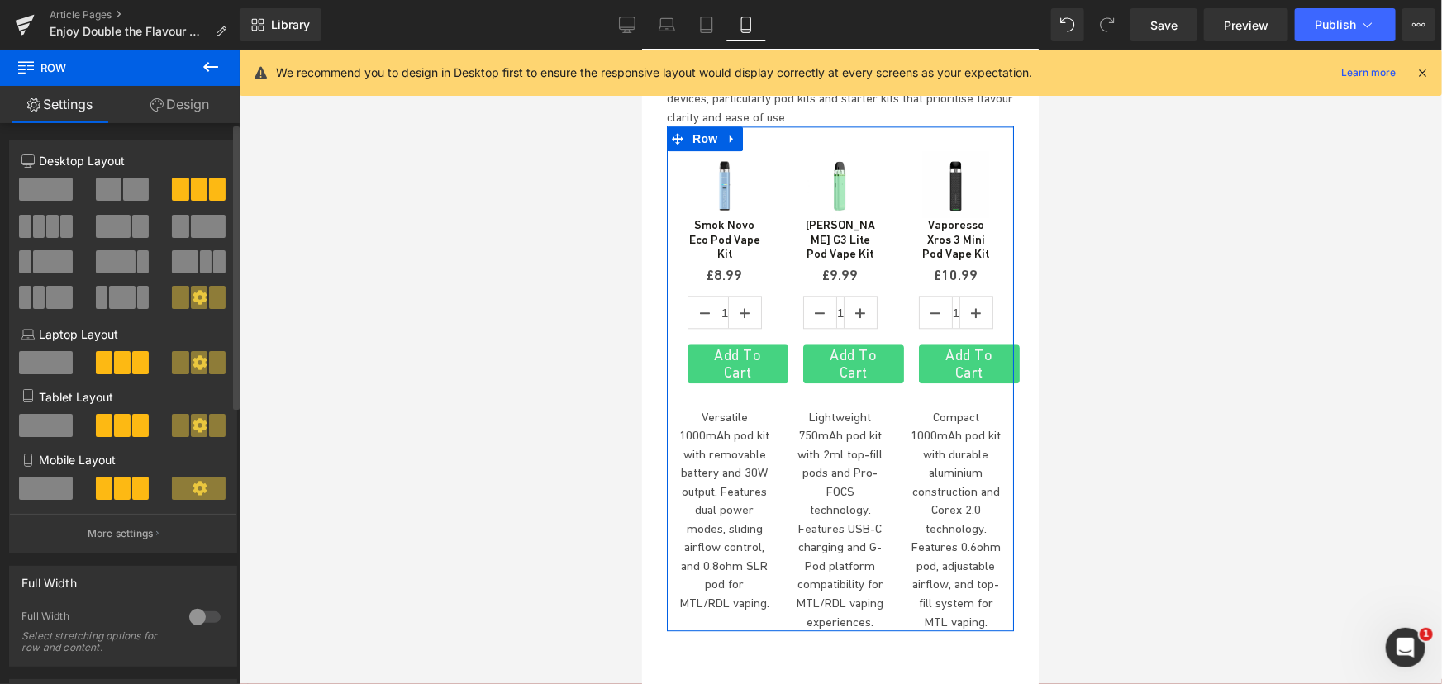
click at [178, 488] on span at bounding box center [199, 488] width 54 height 23
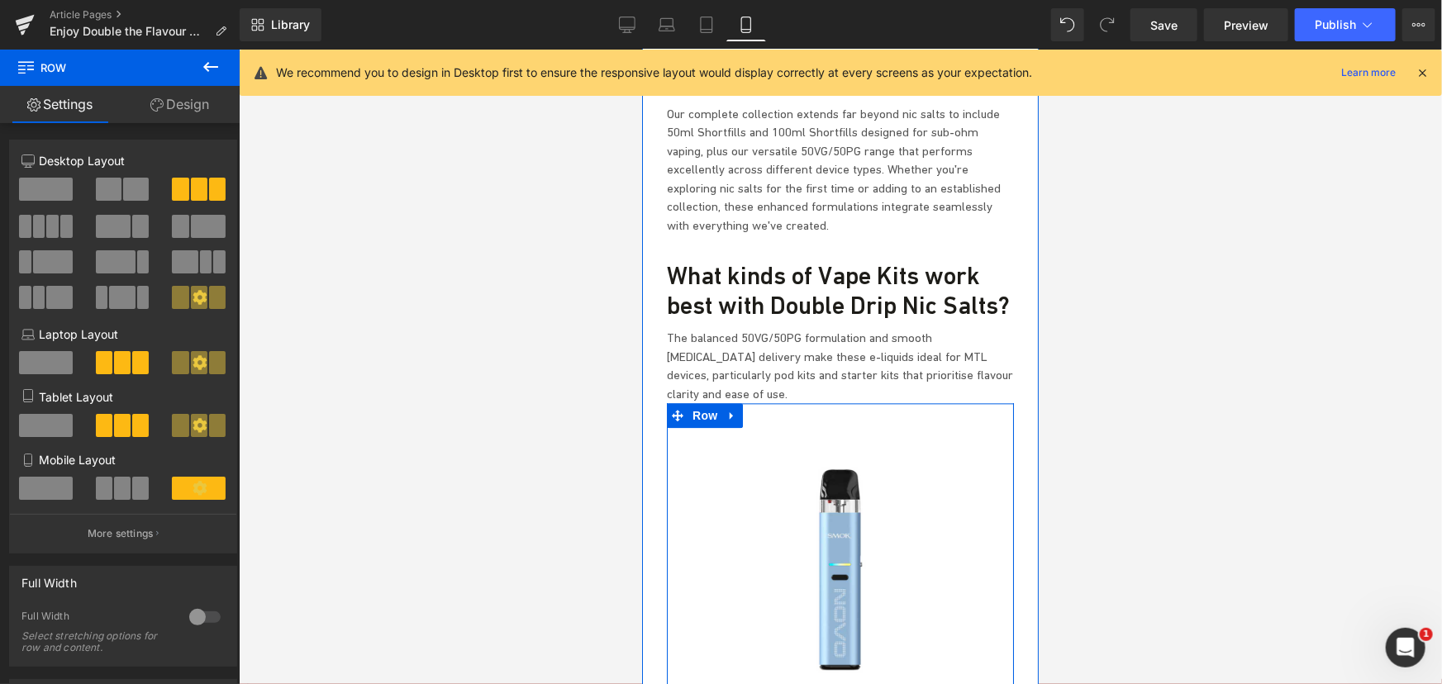
scroll to position [4992, 0]
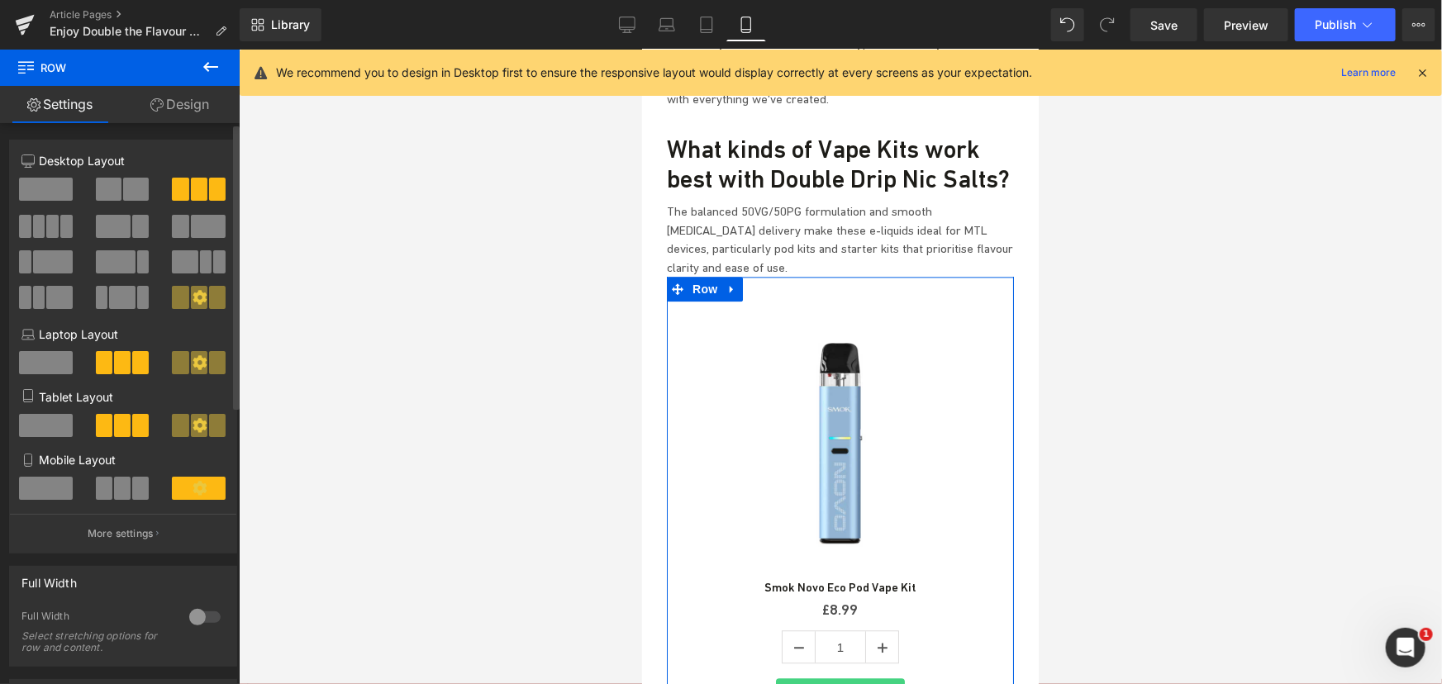
click at [114, 494] on span at bounding box center [122, 488] width 17 height 23
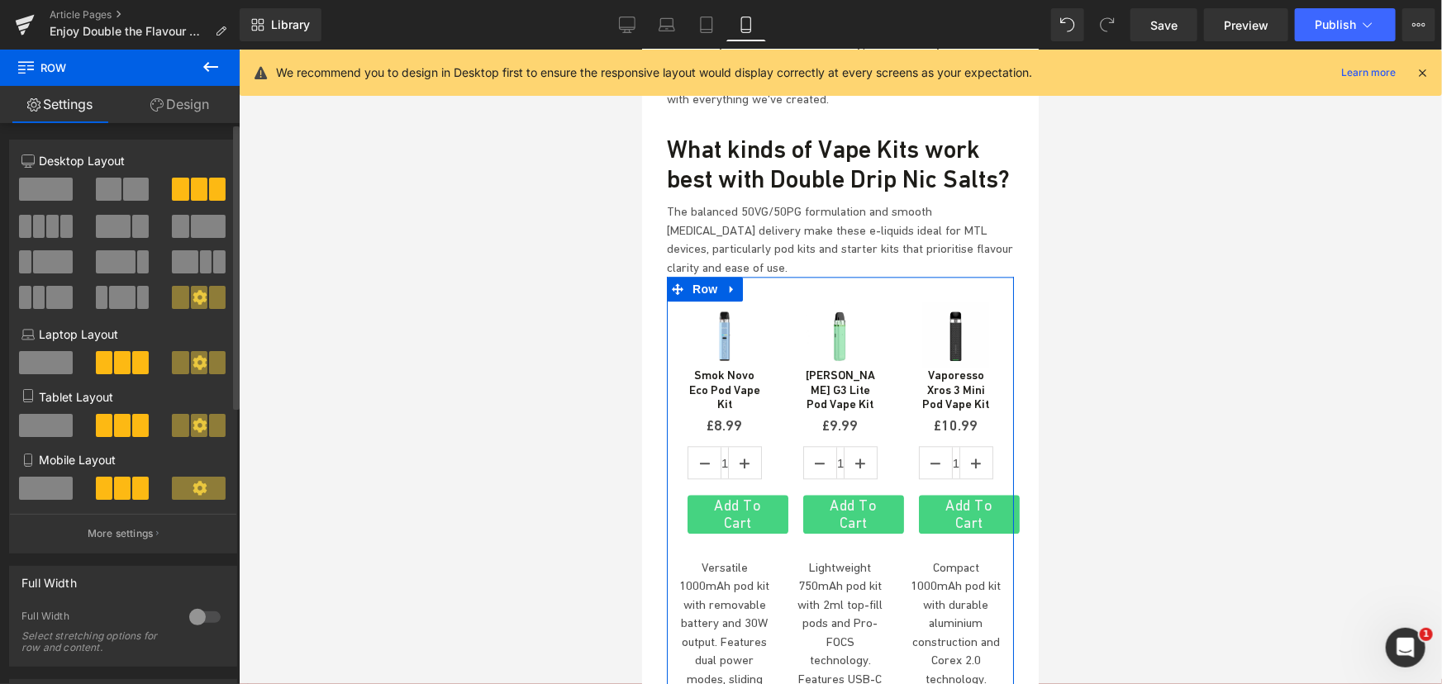
click at [40, 495] on span at bounding box center [46, 488] width 54 height 23
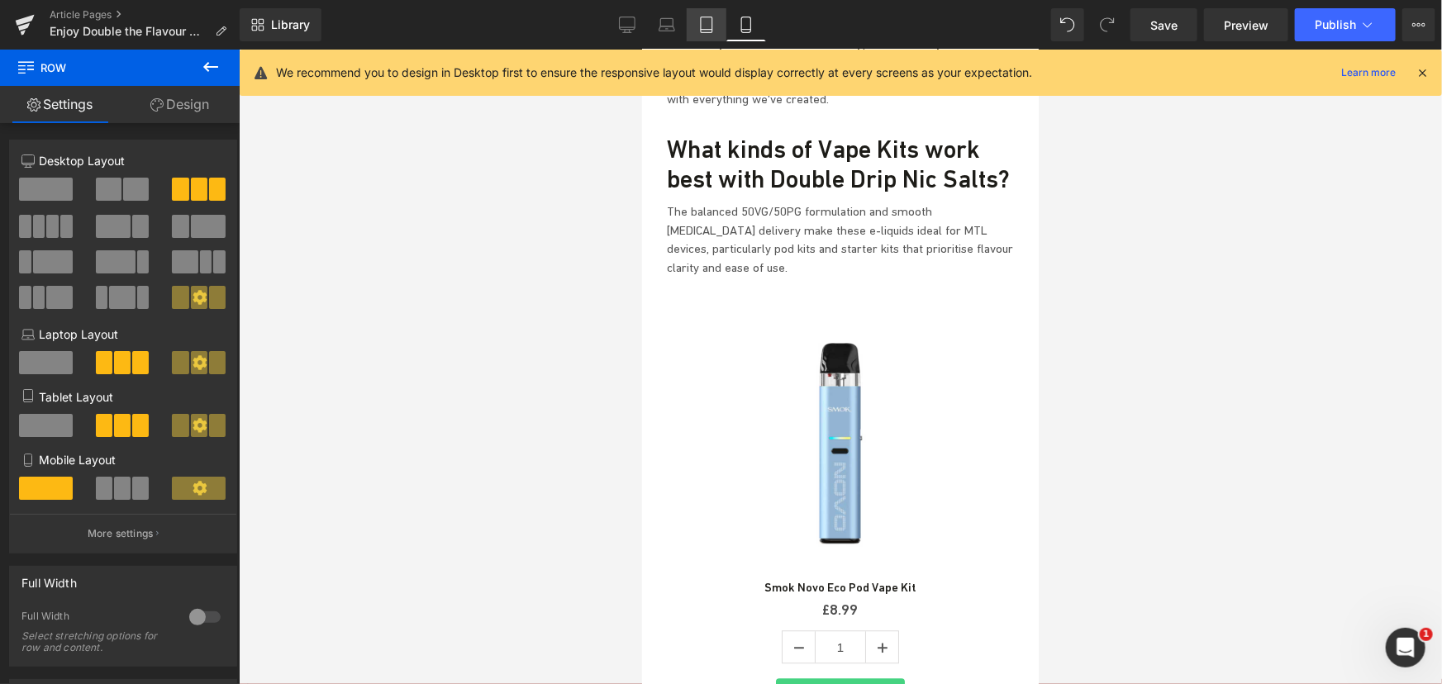
click at [694, 24] on link "Tablet" at bounding box center [707, 24] width 40 height 33
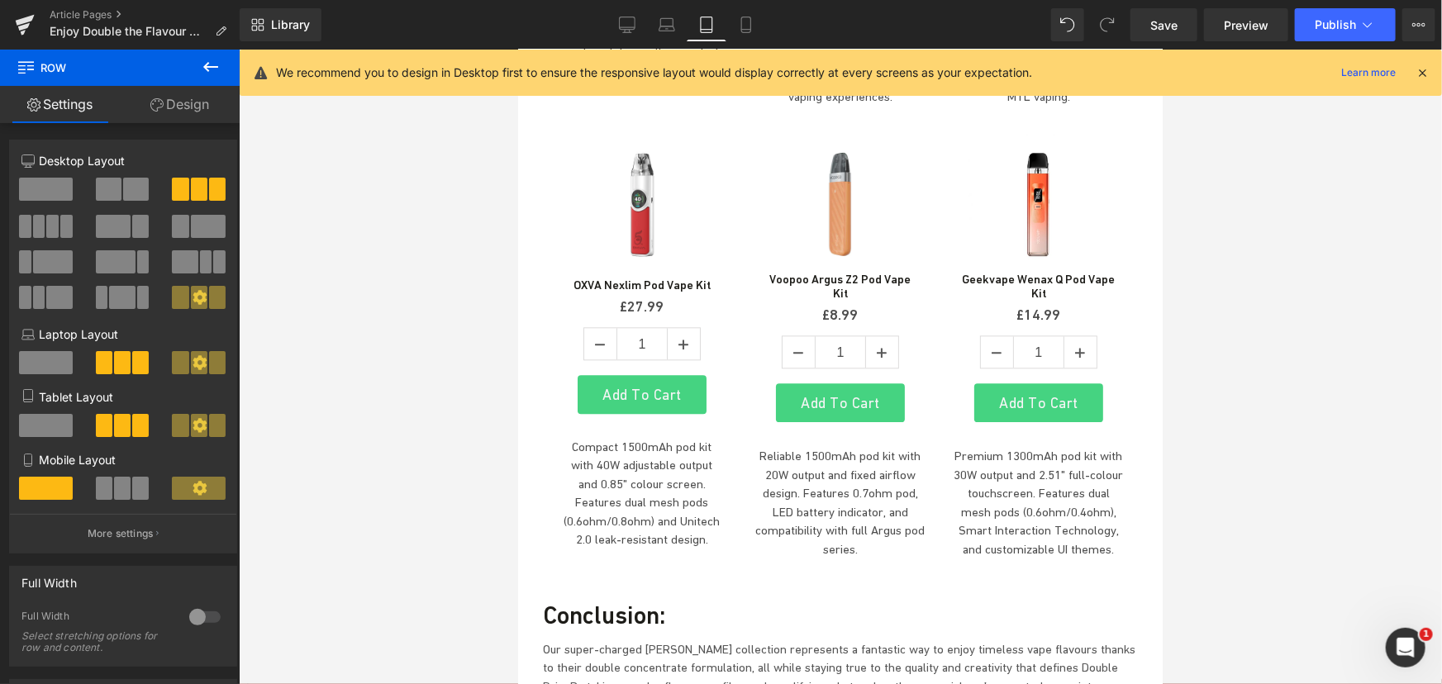
scroll to position [4399, 0]
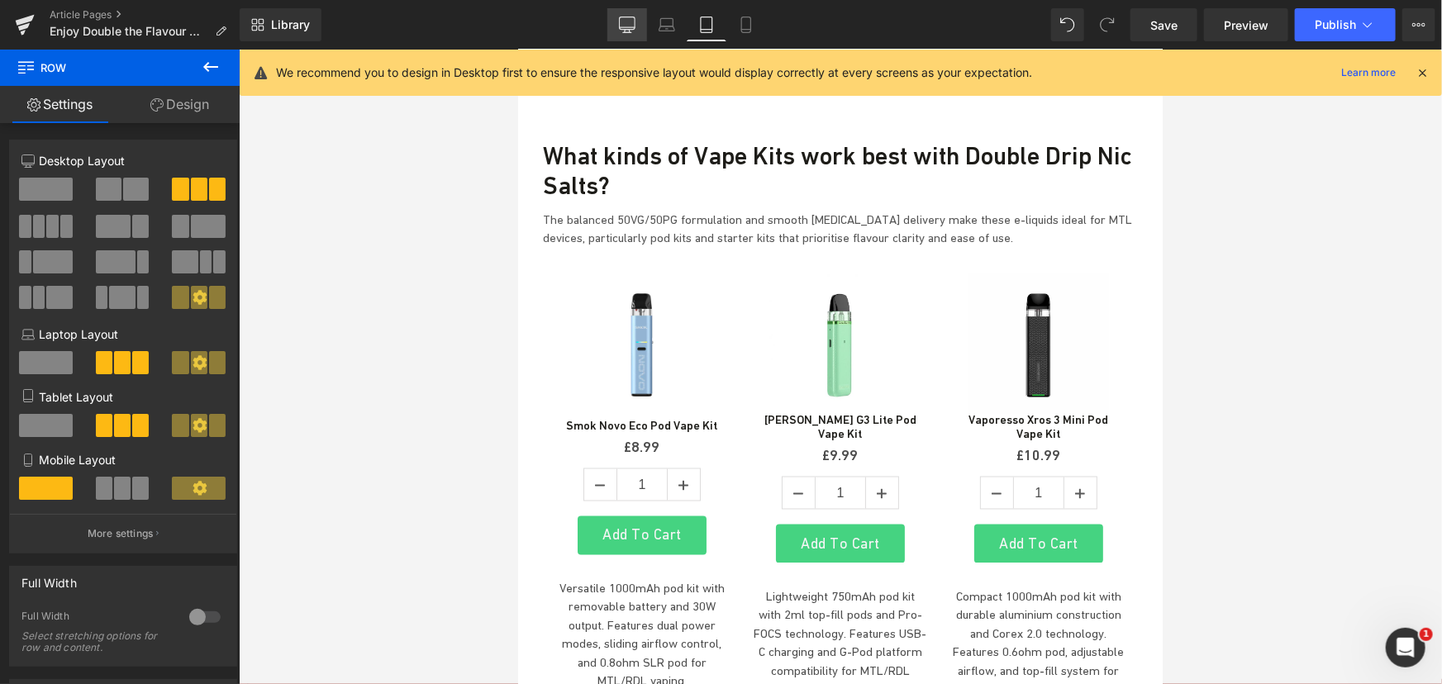
click at [623, 26] on icon at bounding box center [627, 25] width 17 height 17
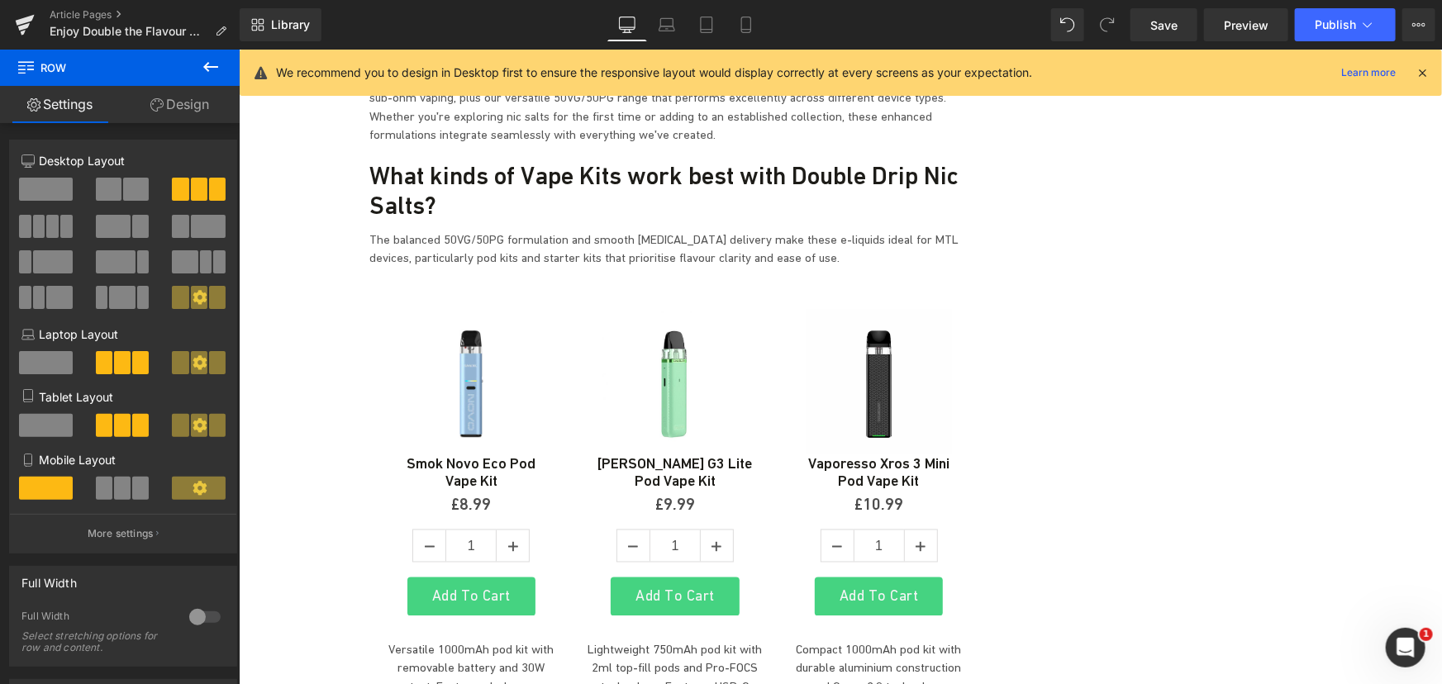
scroll to position [4468, 0]
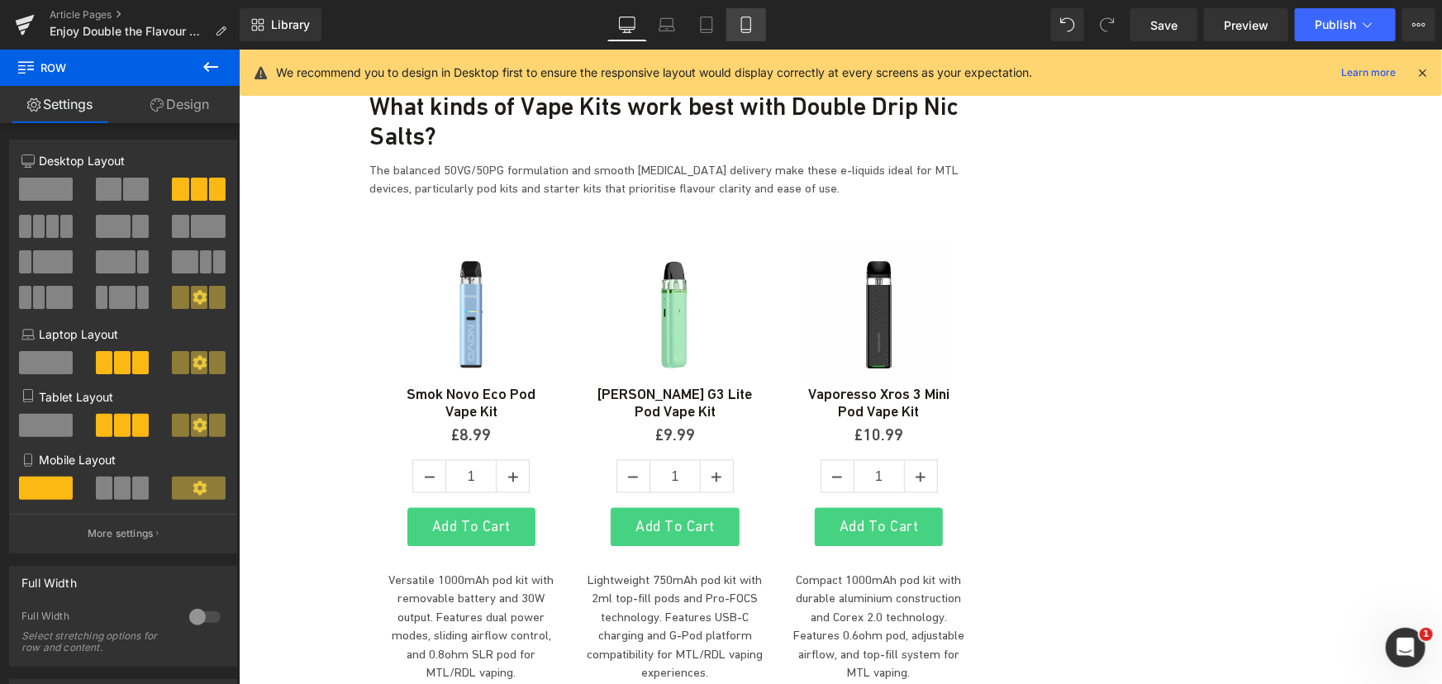
click at [751, 23] on icon at bounding box center [746, 25] width 17 height 17
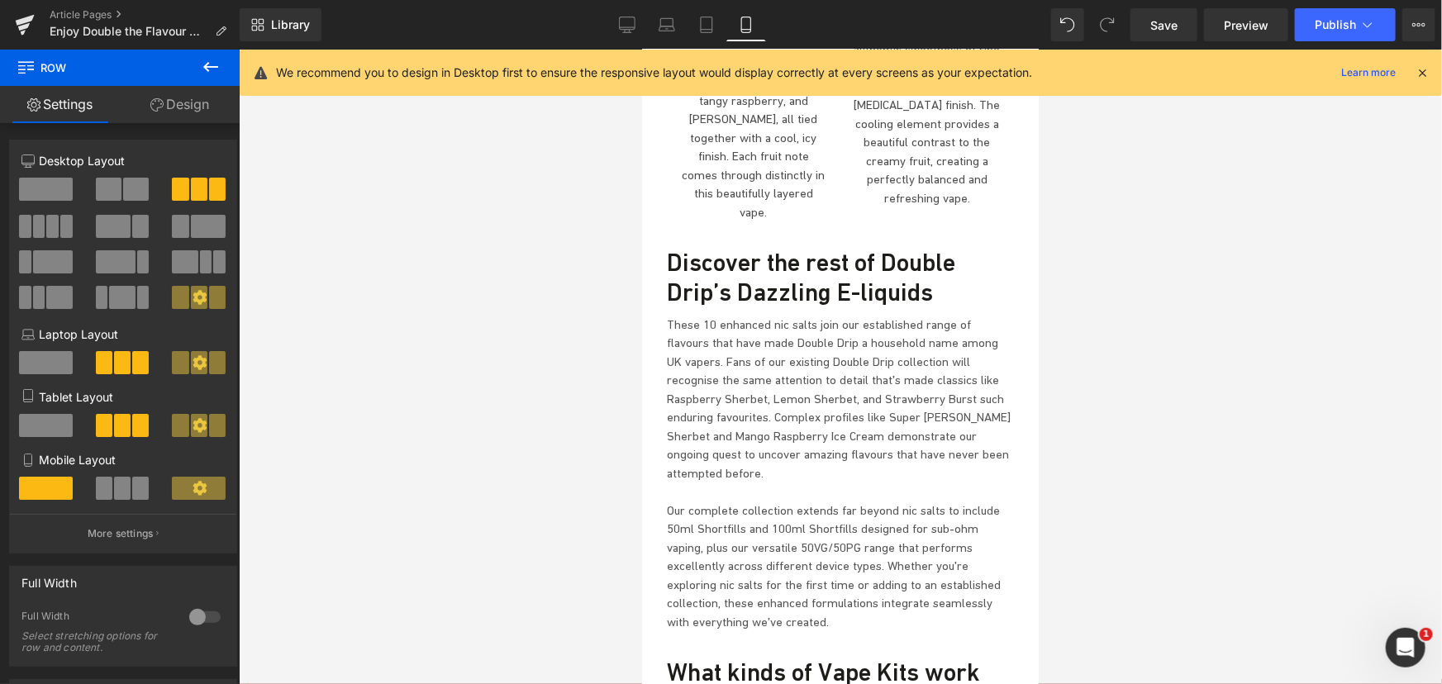
scroll to position [4992, 0]
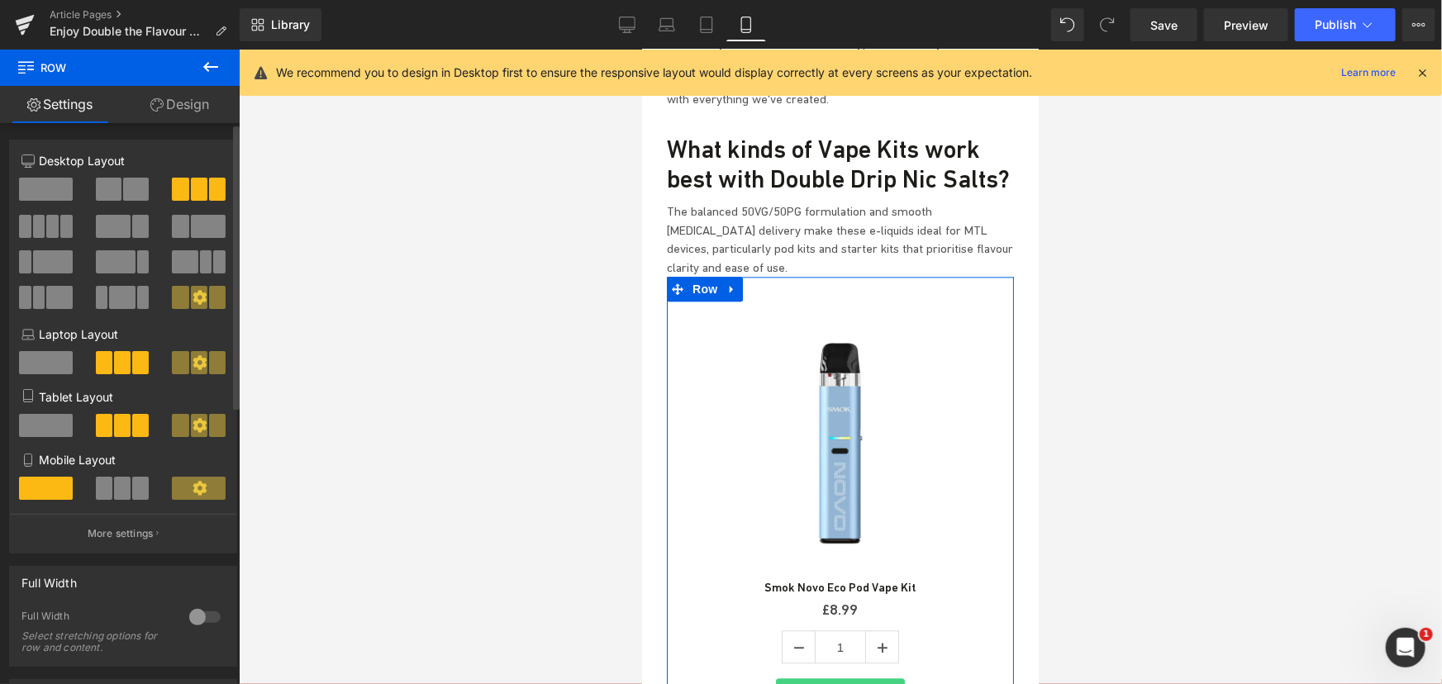
click at [56, 430] on span at bounding box center [46, 425] width 54 height 23
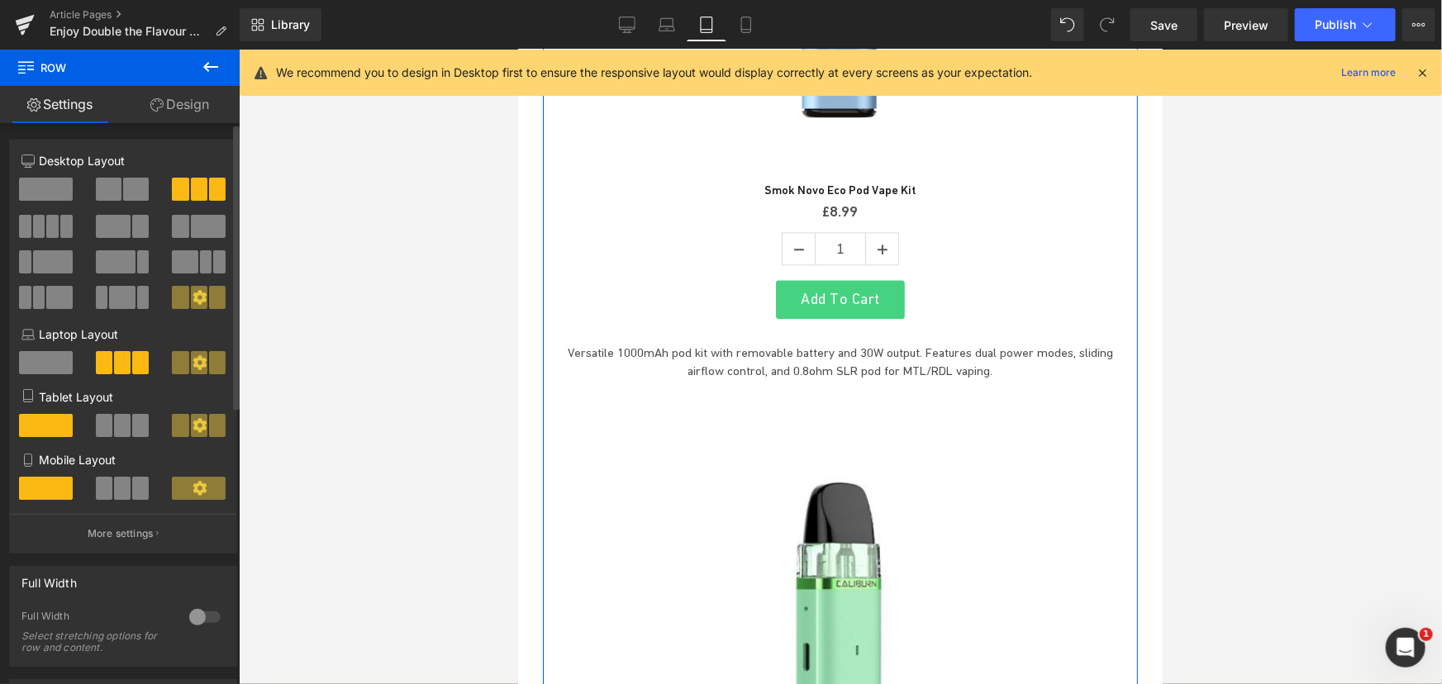
scroll to position [4399, 0]
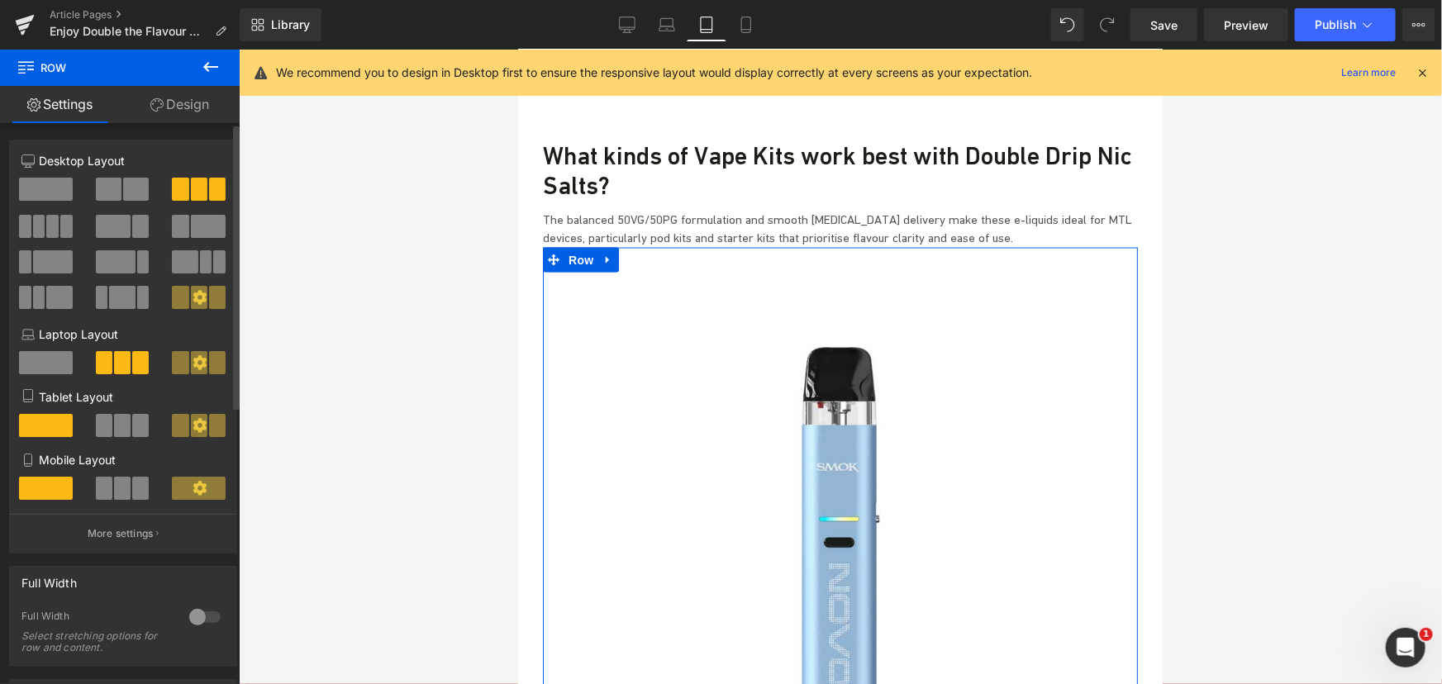
click at [183, 422] on span at bounding box center [180, 425] width 17 height 23
click at [126, 428] on span at bounding box center [122, 425] width 17 height 23
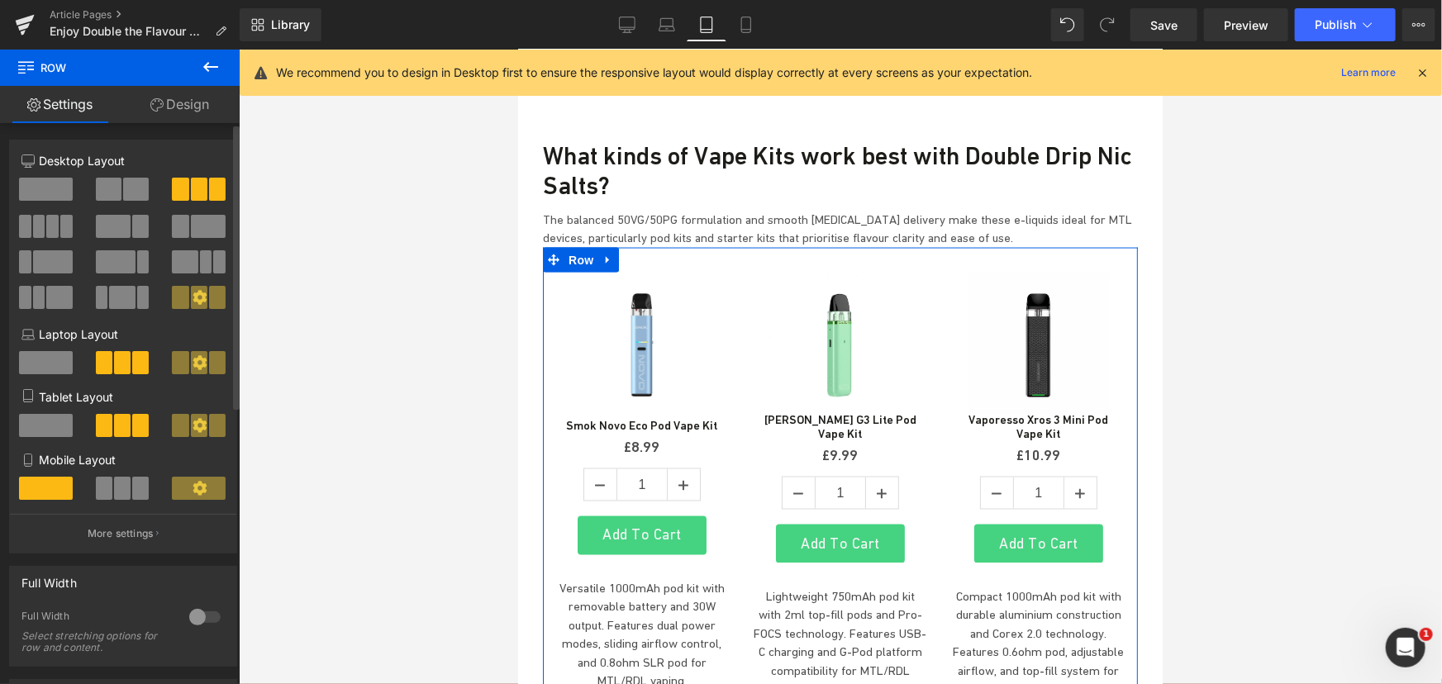
click at [193, 428] on icon at bounding box center [200, 425] width 15 height 15
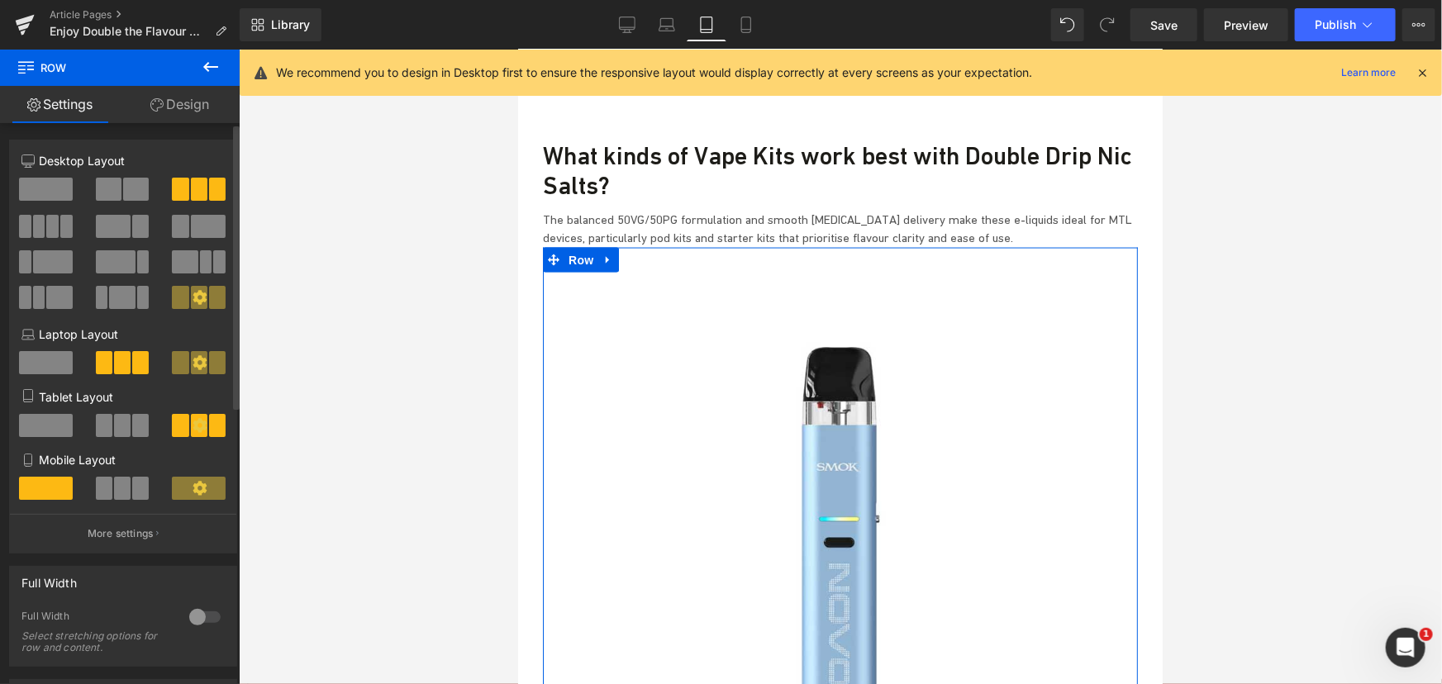
click at [114, 487] on span at bounding box center [122, 488] width 17 height 23
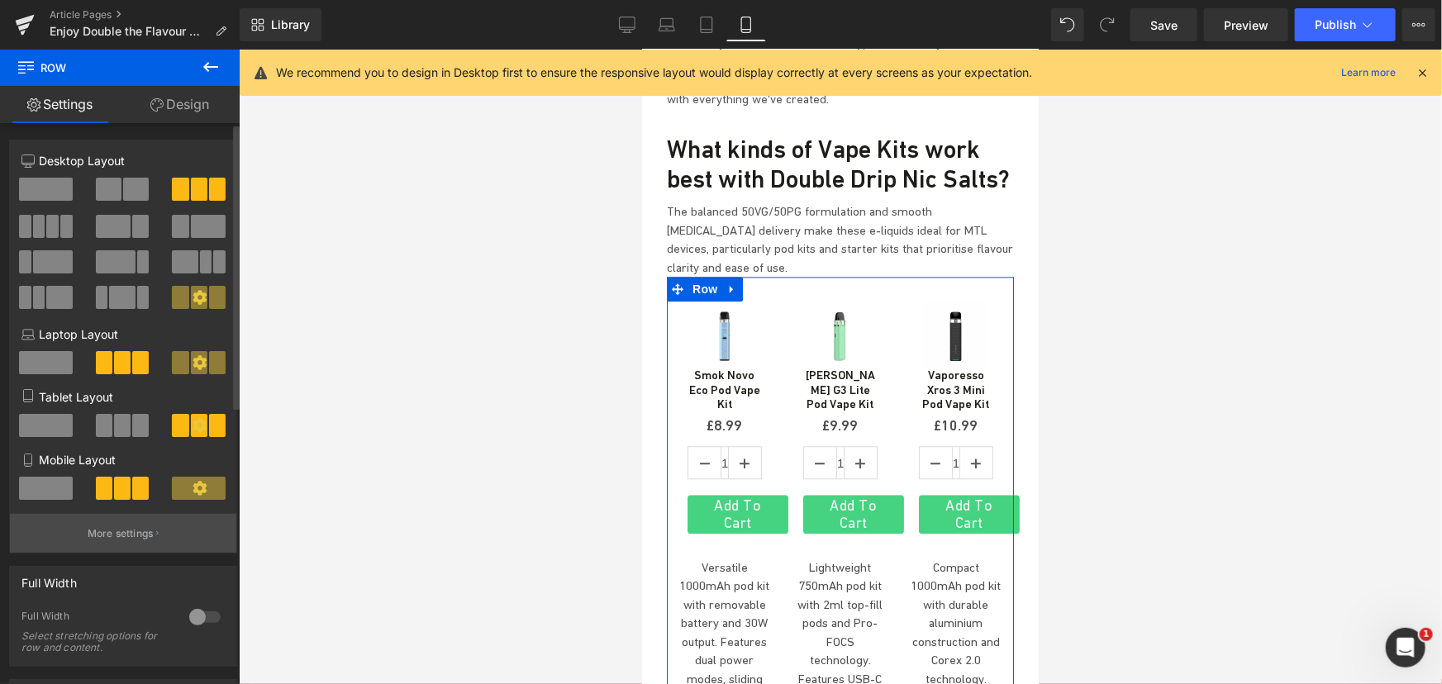
click at [114, 533] on p "More settings" at bounding box center [121, 533] width 66 height 15
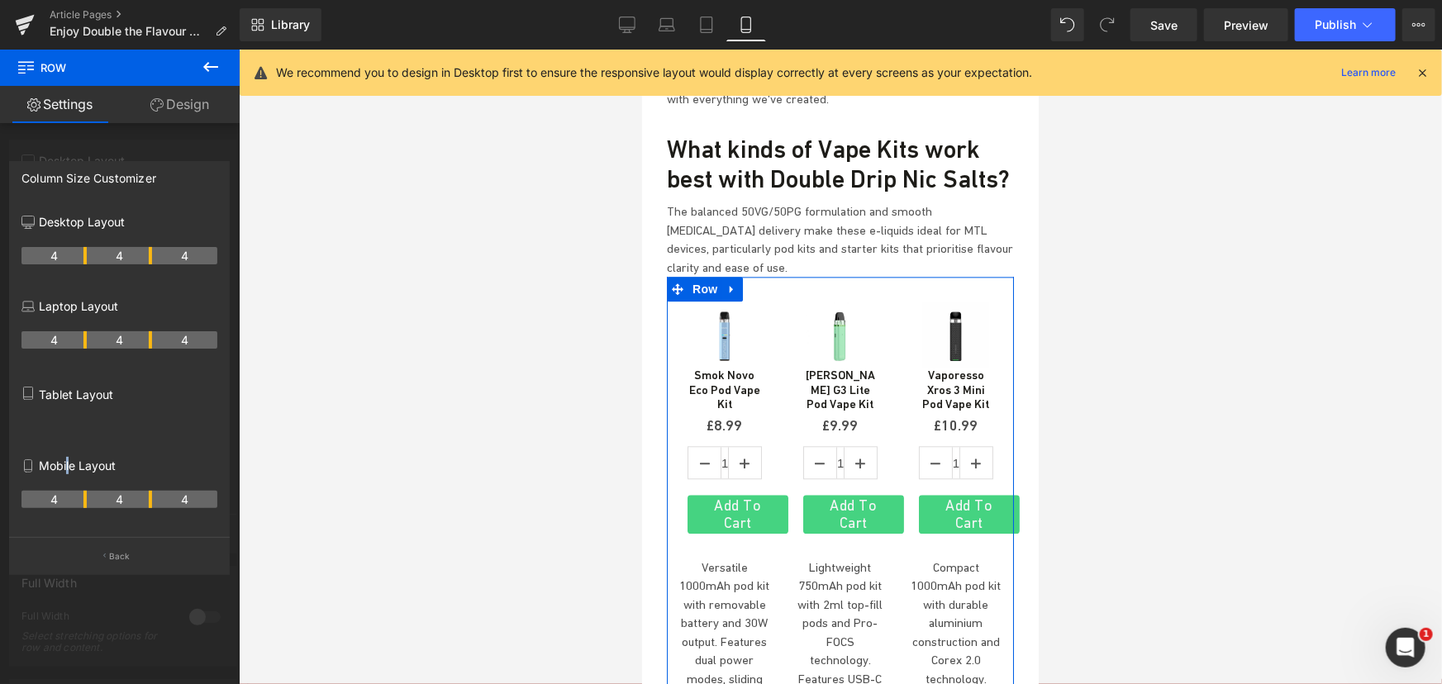
click at [68, 465] on p "Mobile Layout" at bounding box center [119, 465] width 196 height 17
click at [113, 496] on th "4" at bounding box center [119, 499] width 65 height 17
drag, startPoint x: 219, startPoint y: 504, endPoint x: 201, endPoint y: 502, distance: 18.3
click at [215, 504] on div "Desktop Layout 4 4 4 Laptop Layout 4 4 4 Tablet Layout Mobile Layout 4 4 4" at bounding box center [119, 371] width 219 height 332
click at [193, 501] on th "4" at bounding box center [184, 499] width 65 height 17
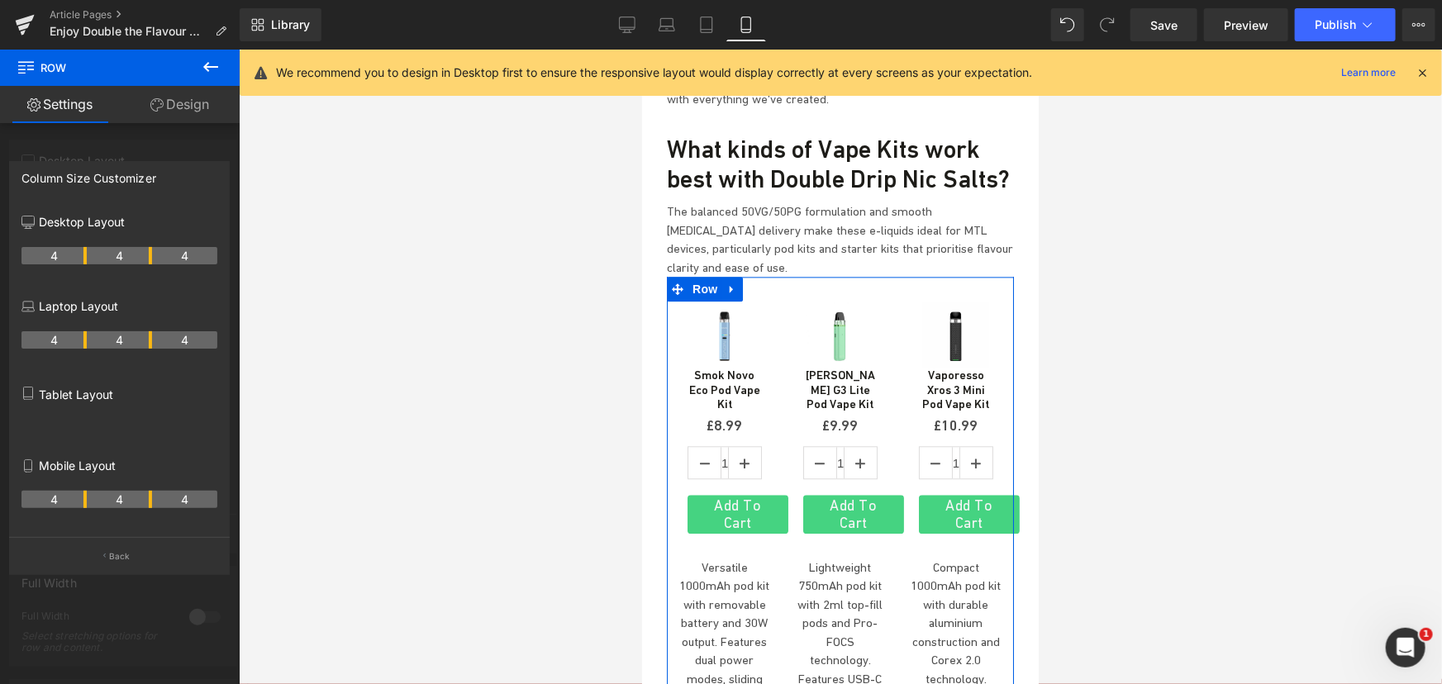
click at [193, 501] on th "4" at bounding box center [184, 499] width 65 height 17
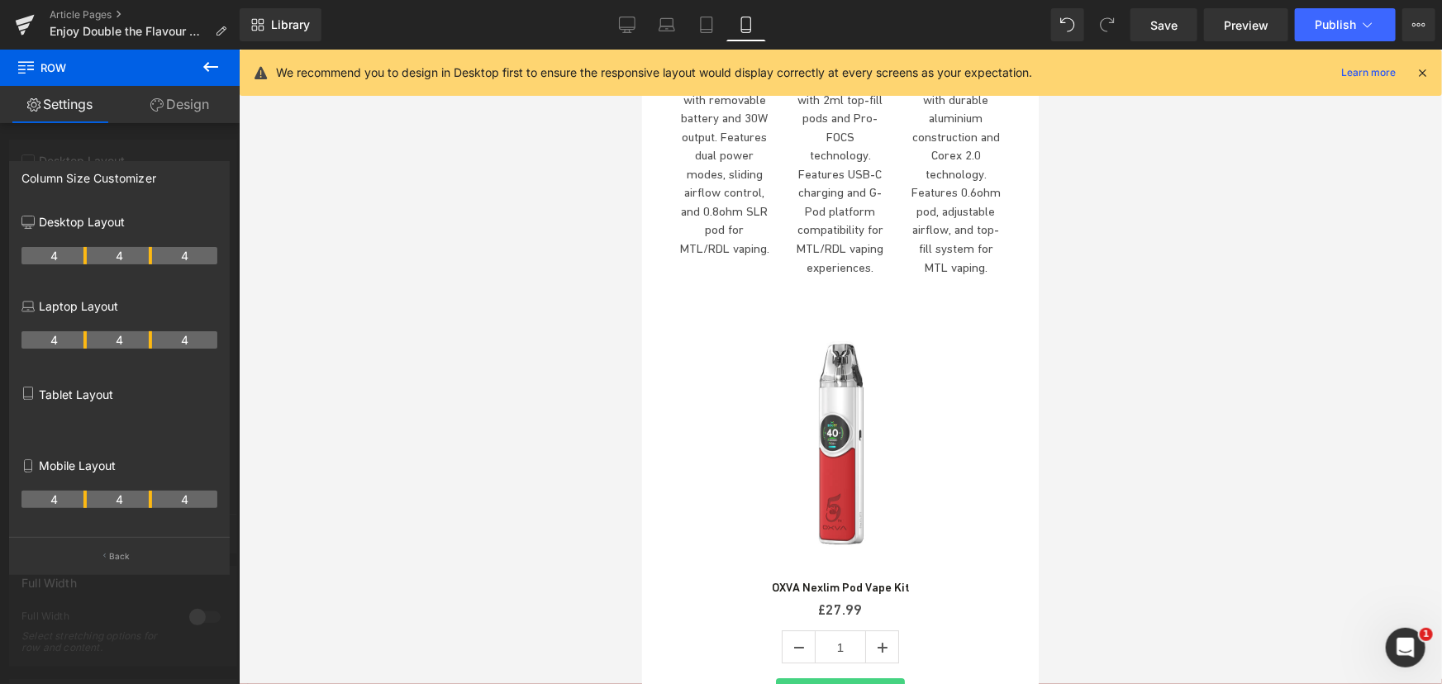
scroll to position [5518, 0]
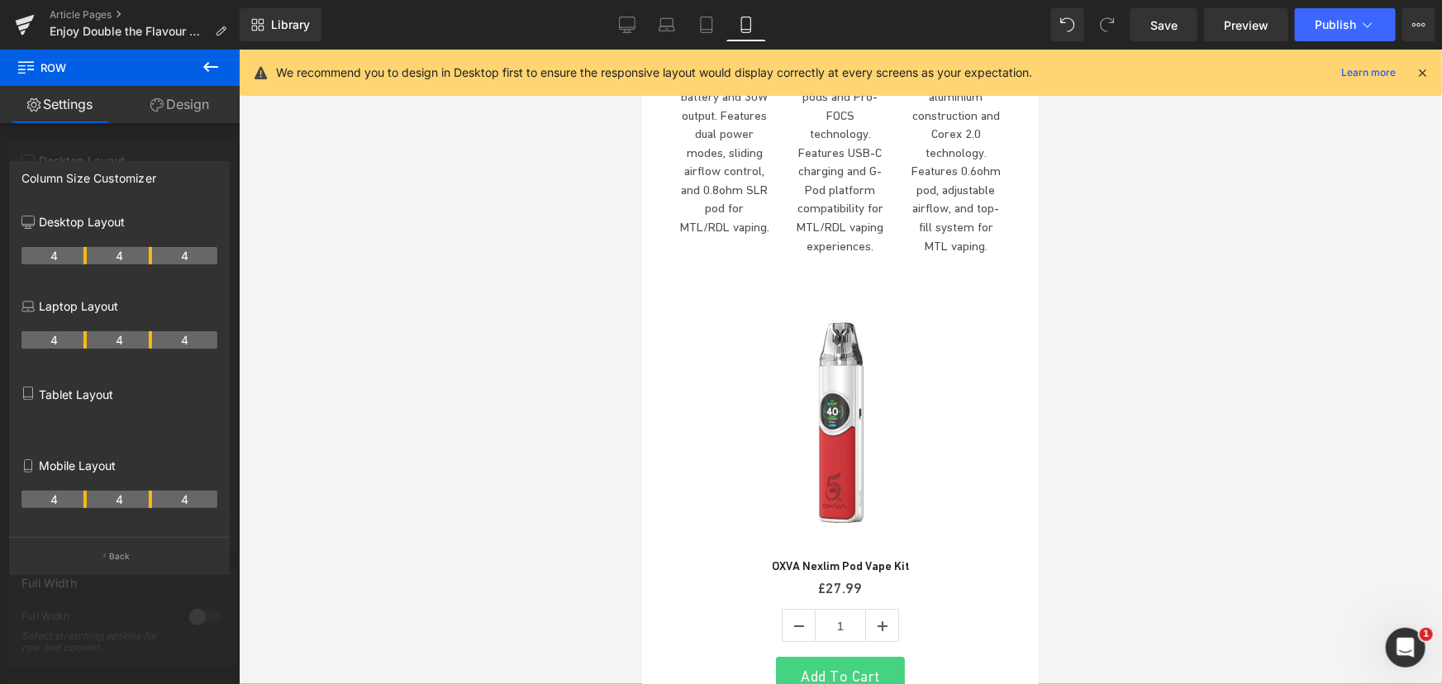
click at [675, 75] on p "We recommend you to design in Desktop first to ensure the responsive layout wou…" at bounding box center [654, 73] width 756 height 18
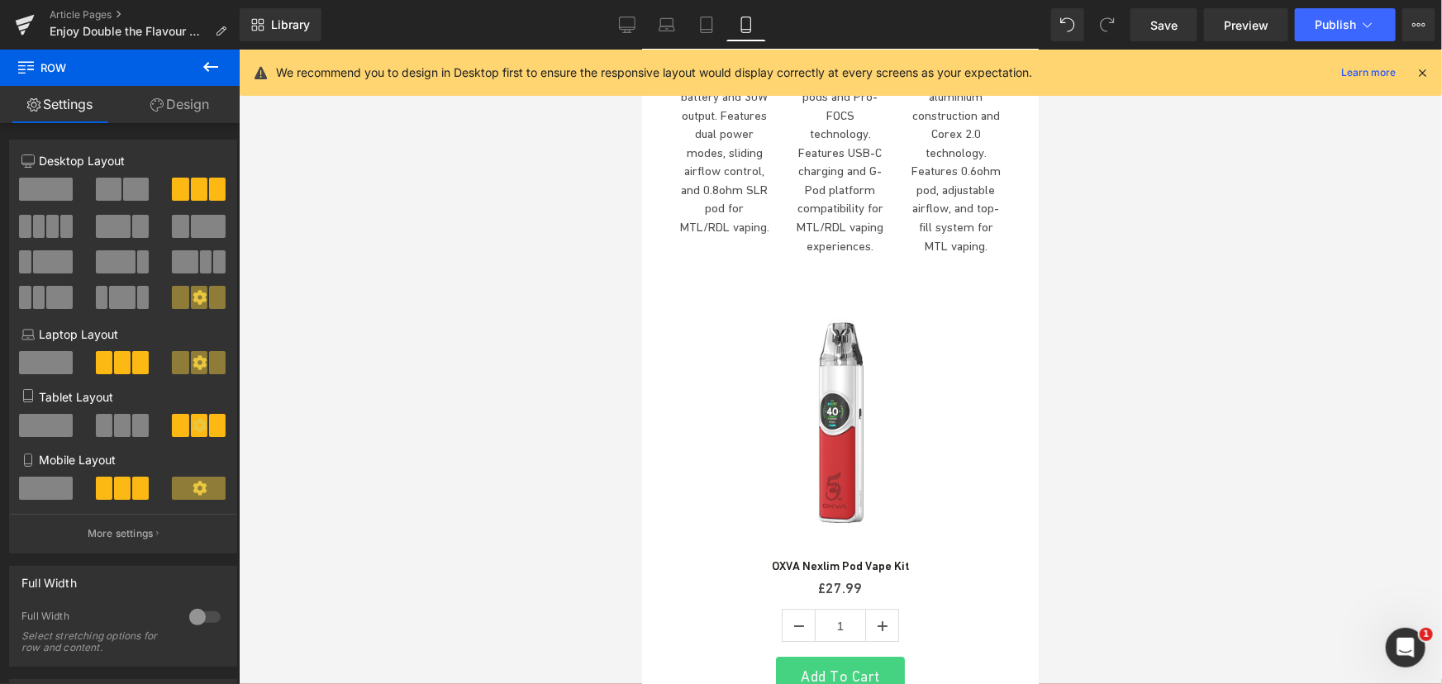
click at [730, 202] on body "Skip to content Get 10% off your first order with code - DD10 New Double Drip N…" at bounding box center [839, 553] width 397 height 12045
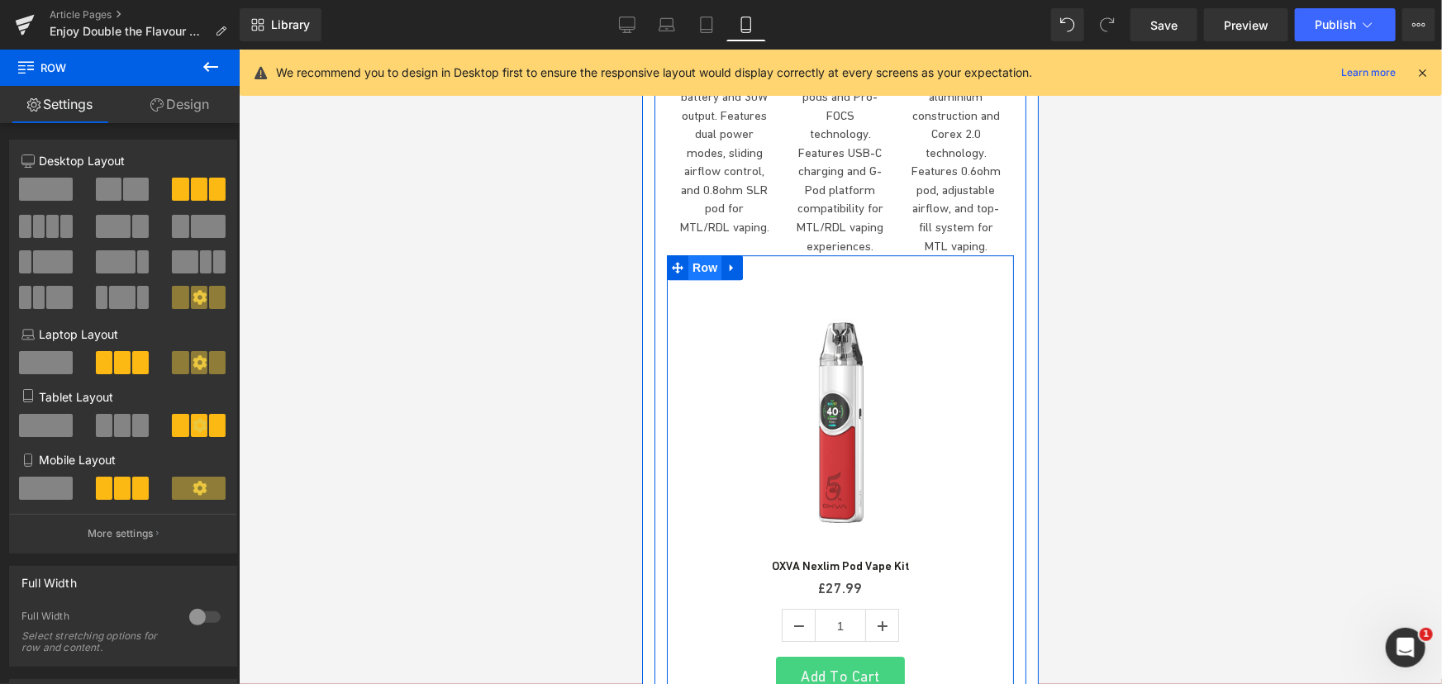
click at [702, 255] on span "Row" at bounding box center [703, 267] width 33 height 25
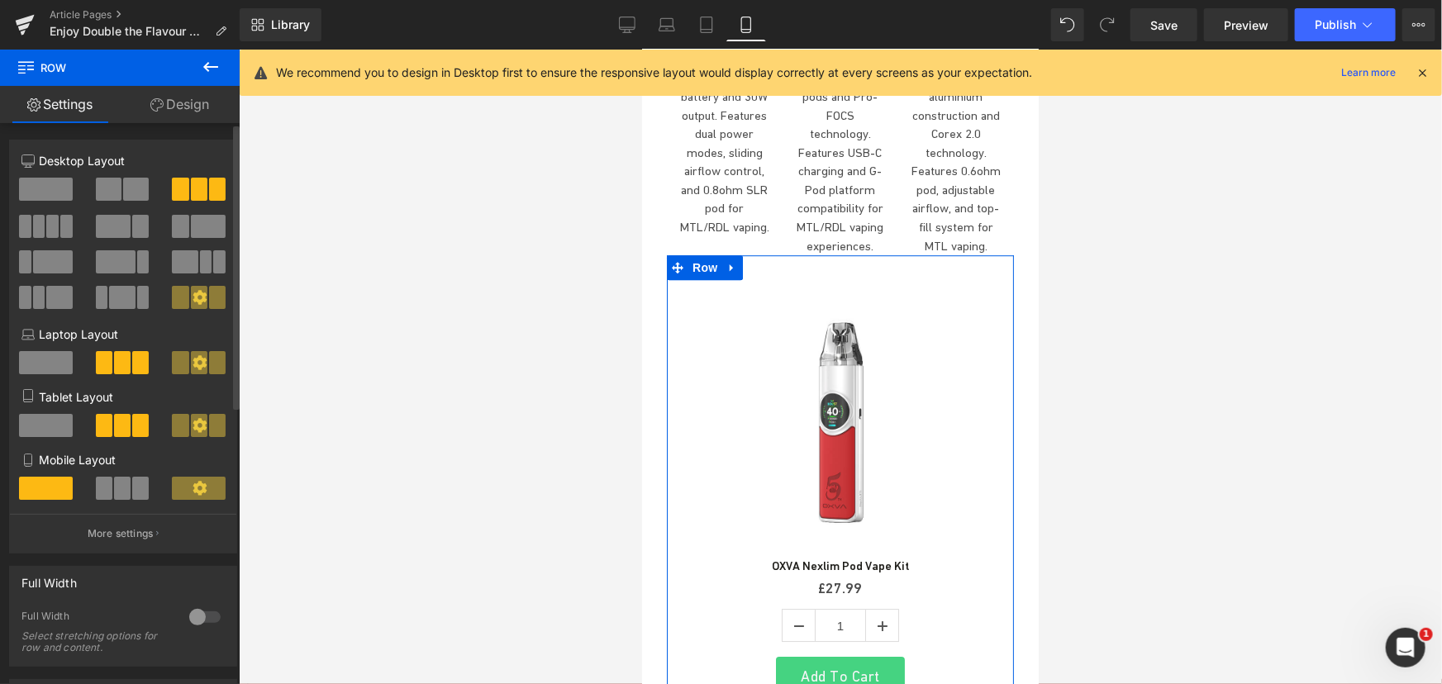
click at [116, 482] on span at bounding box center [122, 488] width 17 height 23
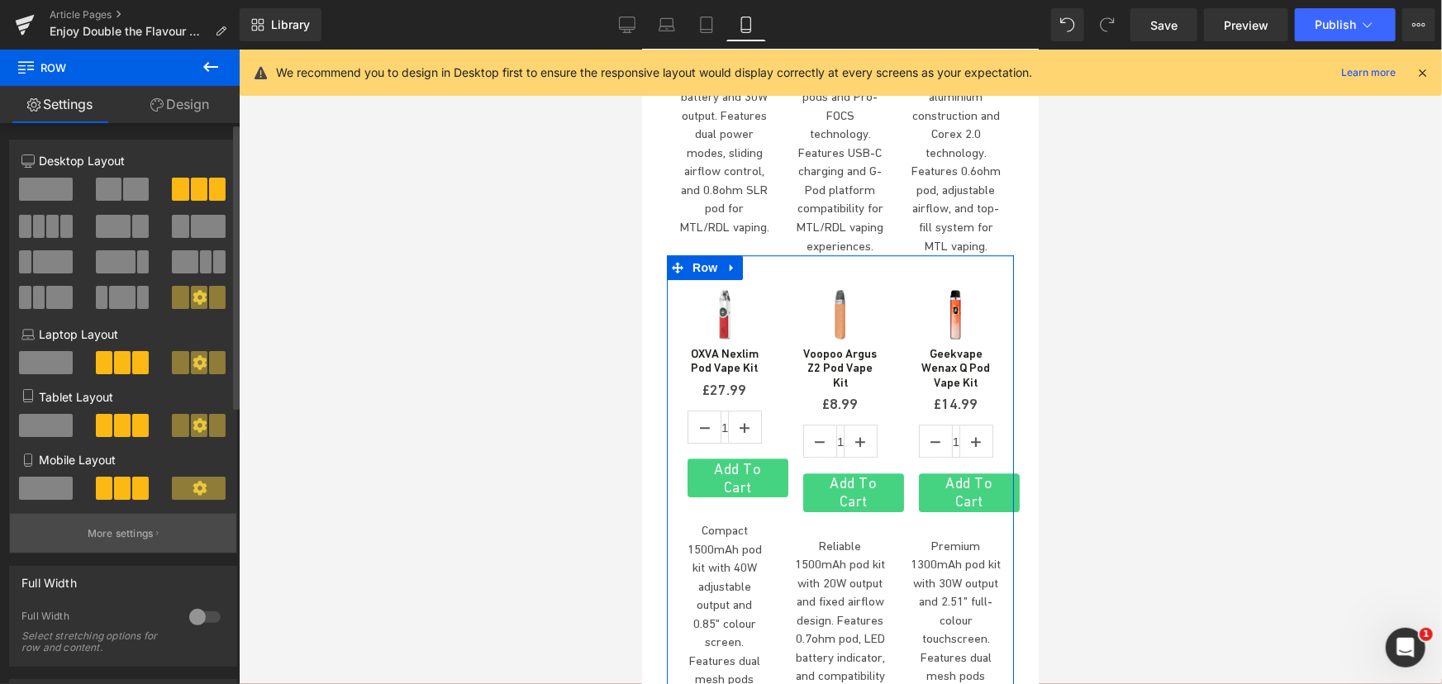
click at [126, 528] on button "More settings" at bounding box center [123, 533] width 226 height 39
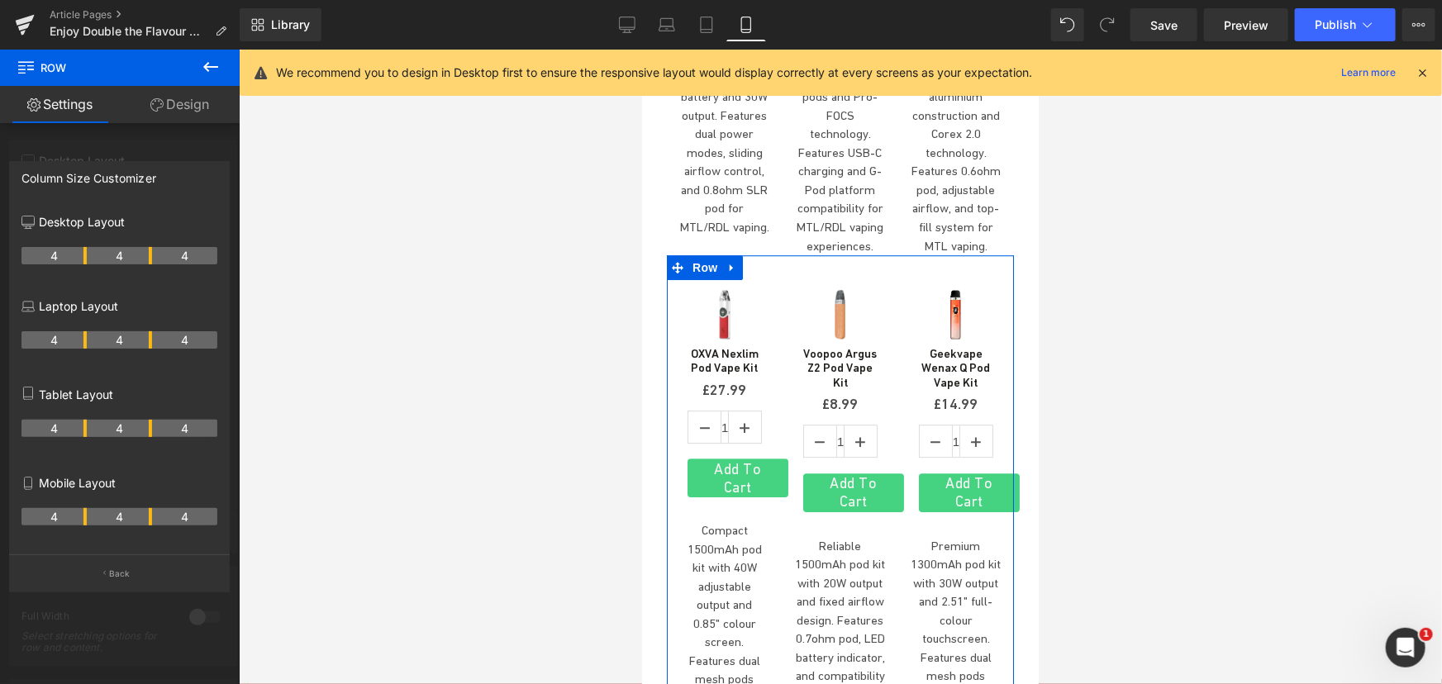
click at [125, 520] on th "4" at bounding box center [119, 516] width 65 height 17
click at [118, 570] on p "Back" at bounding box center [119, 574] width 21 height 12
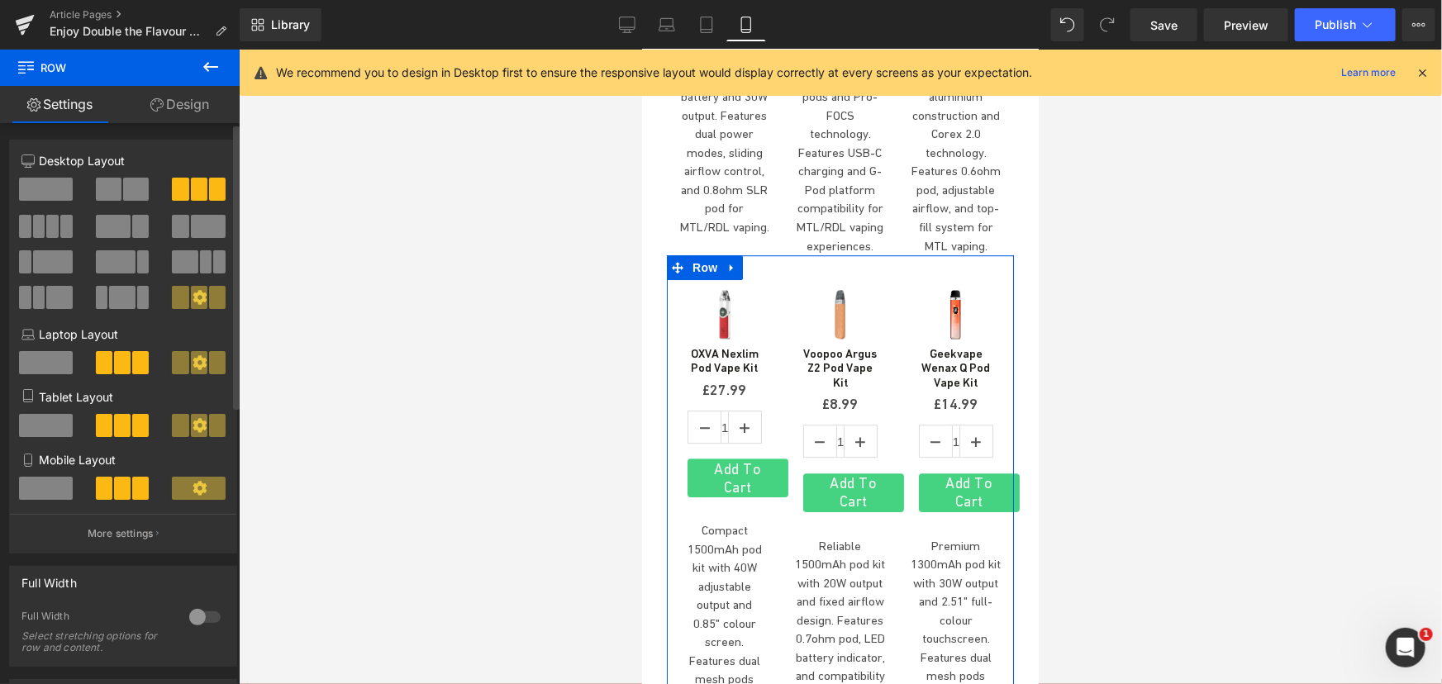
click at [179, 499] on span at bounding box center [199, 488] width 54 height 23
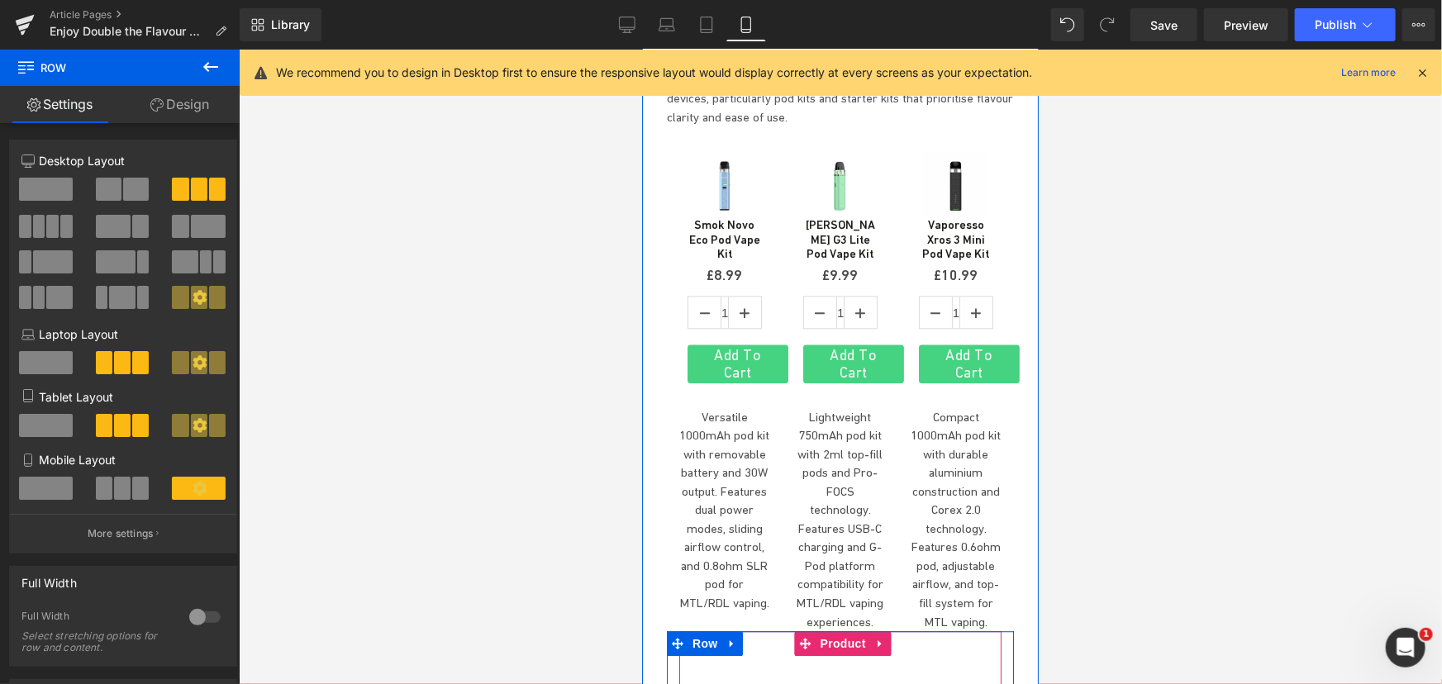
scroll to position [5669, 0]
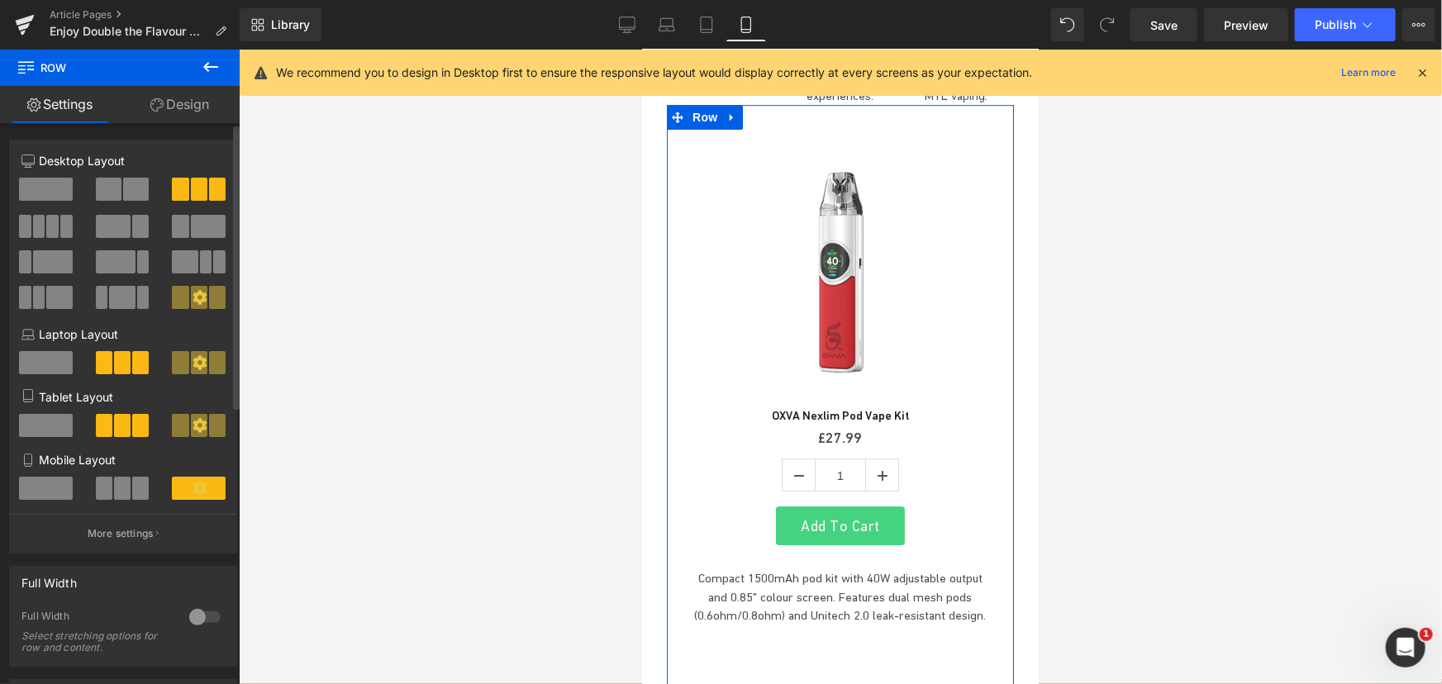
click at [201, 484] on icon at bounding box center [200, 488] width 15 height 15
click at [114, 534] on p "More settings" at bounding box center [121, 533] width 66 height 15
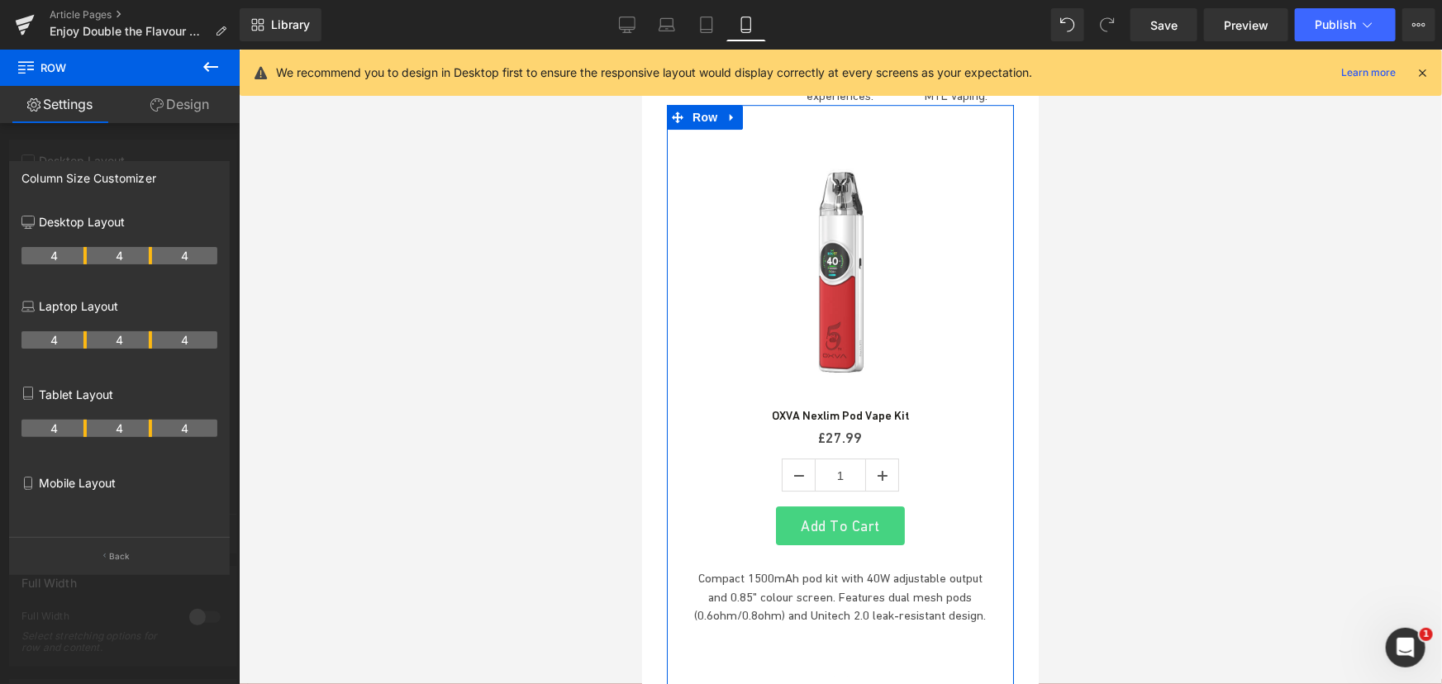
click at [124, 428] on th "4" at bounding box center [119, 428] width 65 height 17
click at [52, 436] on th "4" at bounding box center [53, 428] width 65 height 17
click at [104, 554] on icon "button" at bounding box center [104, 556] width 2 height 8
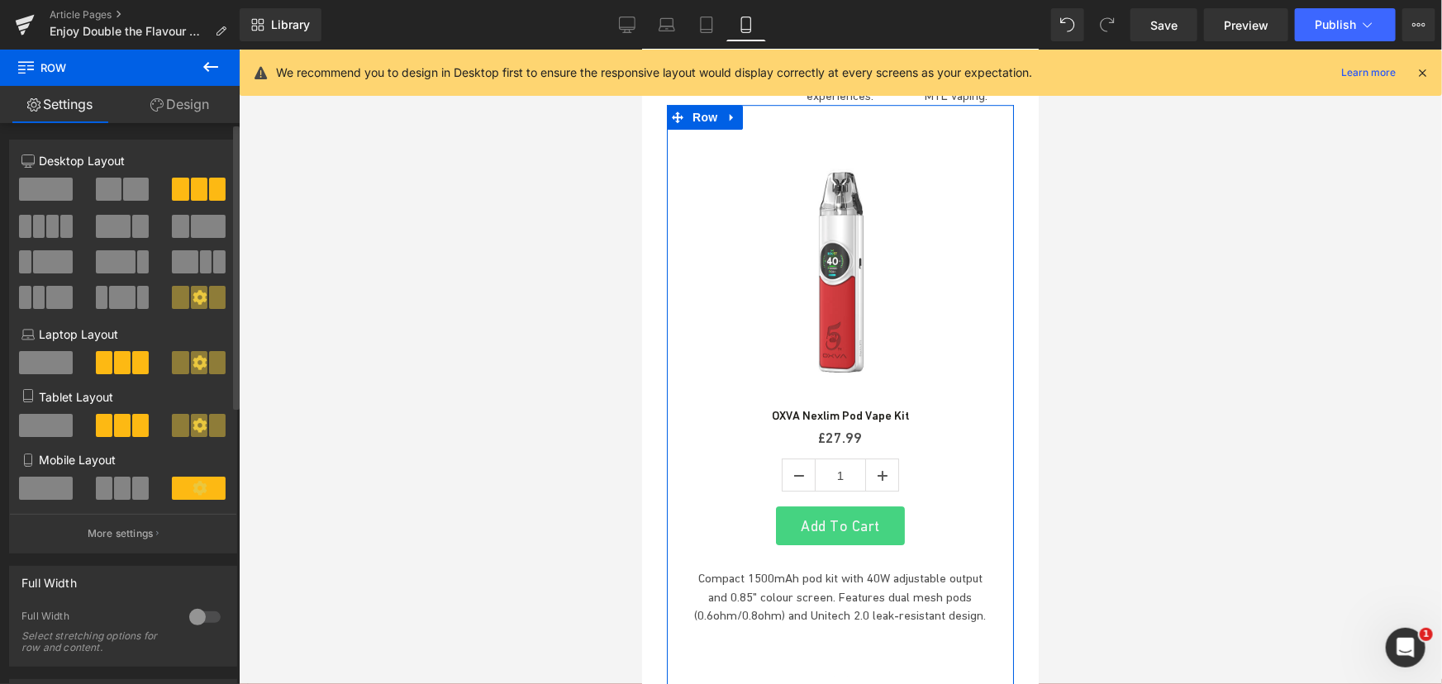
click at [114, 496] on span at bounding box center [122, 488] width 17 height 23
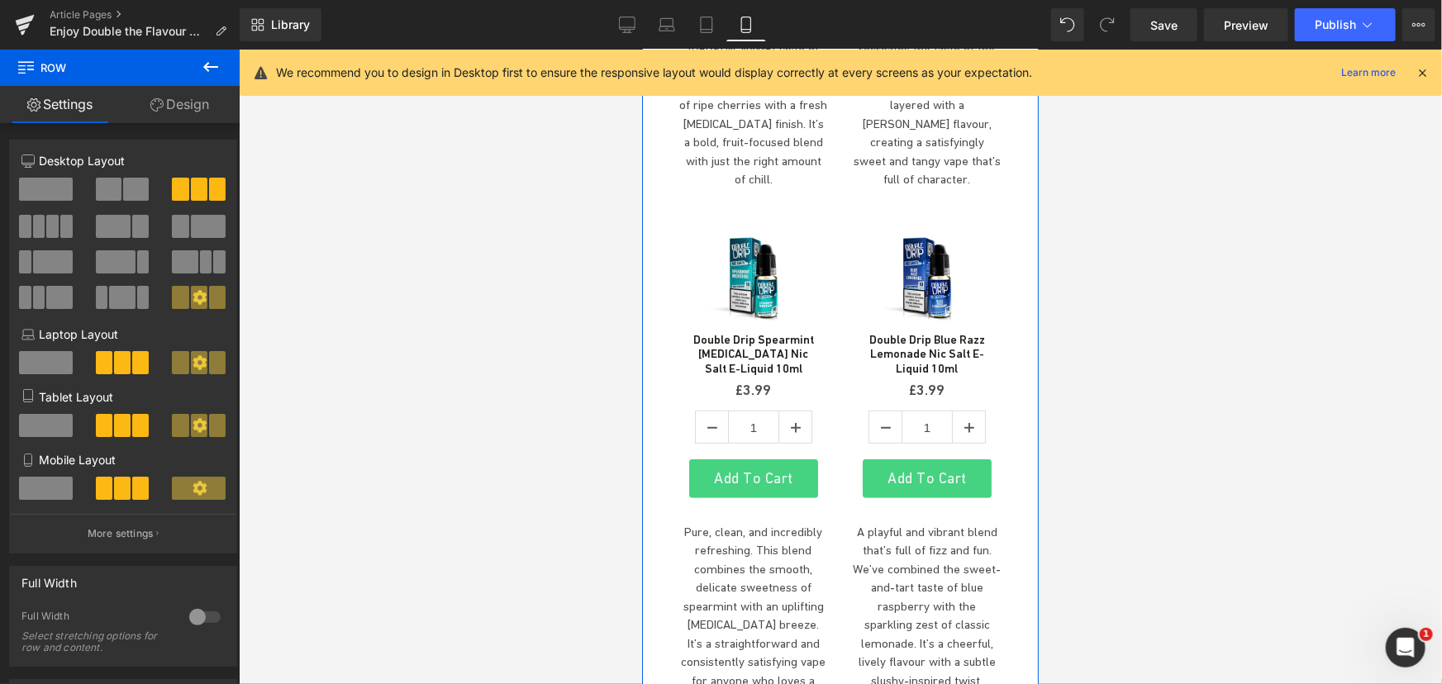
scroll to position [3264, 0]
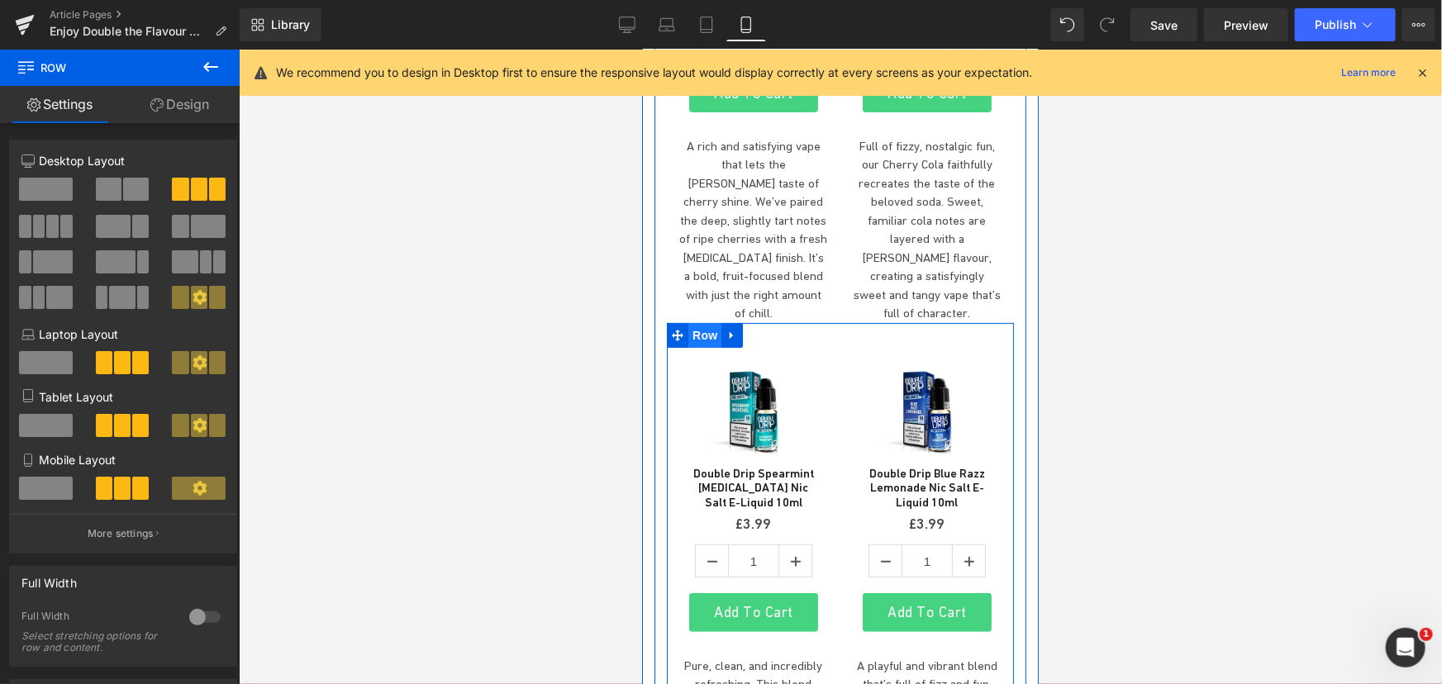
click at [698, 322] on span "Row" at bounding box center [703, 334] width 33 height 25
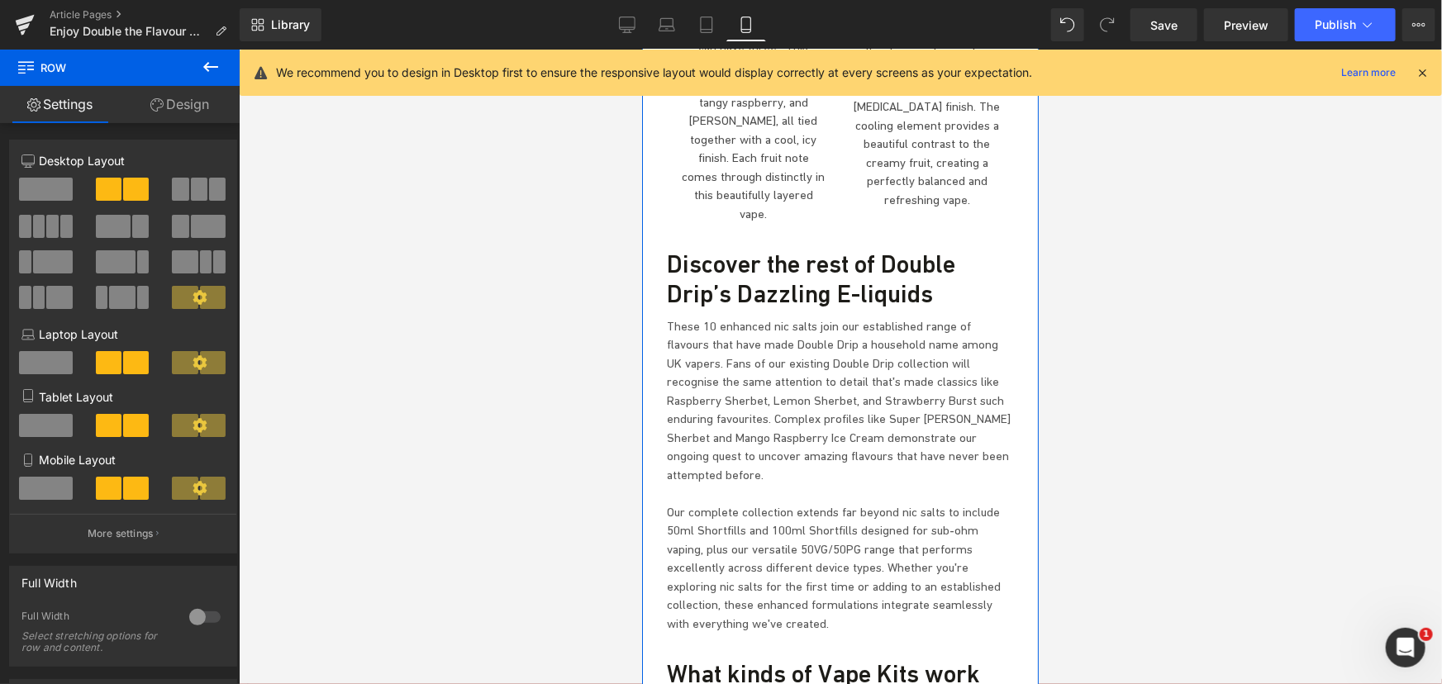
scroll to position [4842, 0]
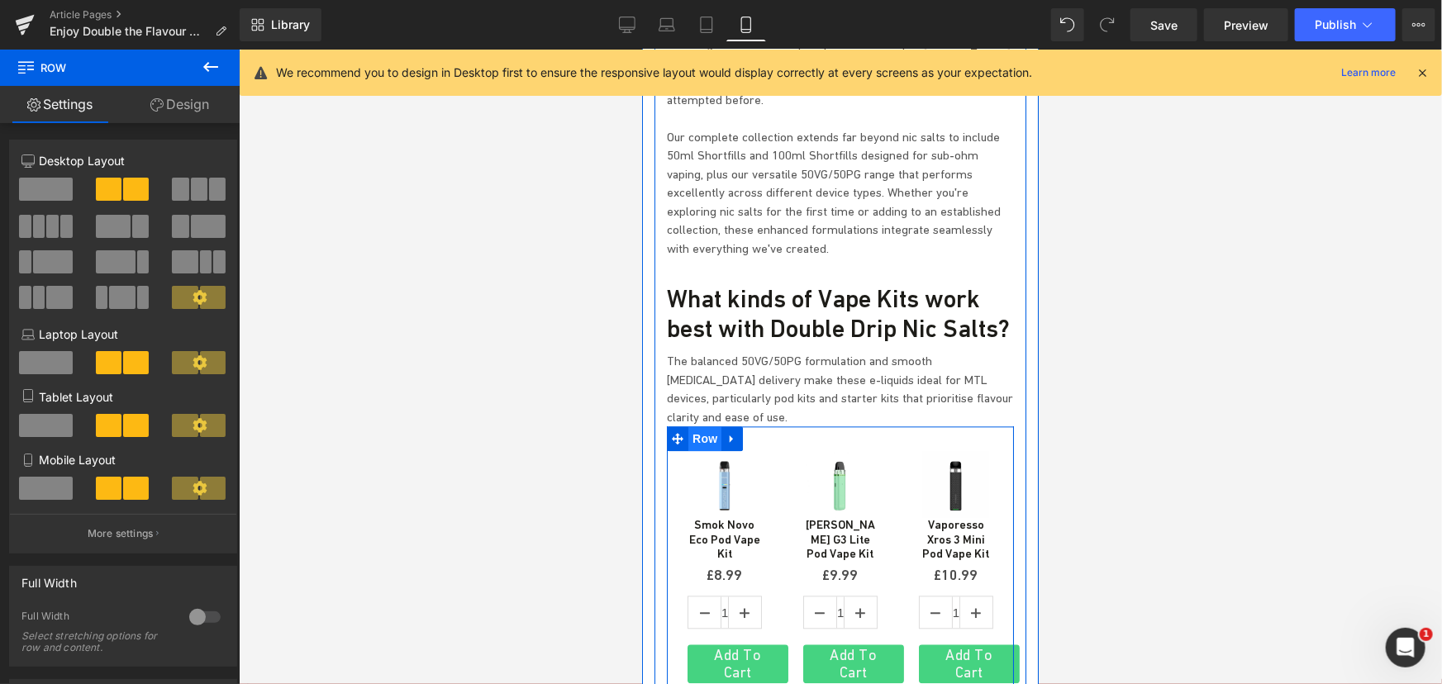
click at [697, 426] on span "Row" at bounding box center [703, 438] width 33 height 25
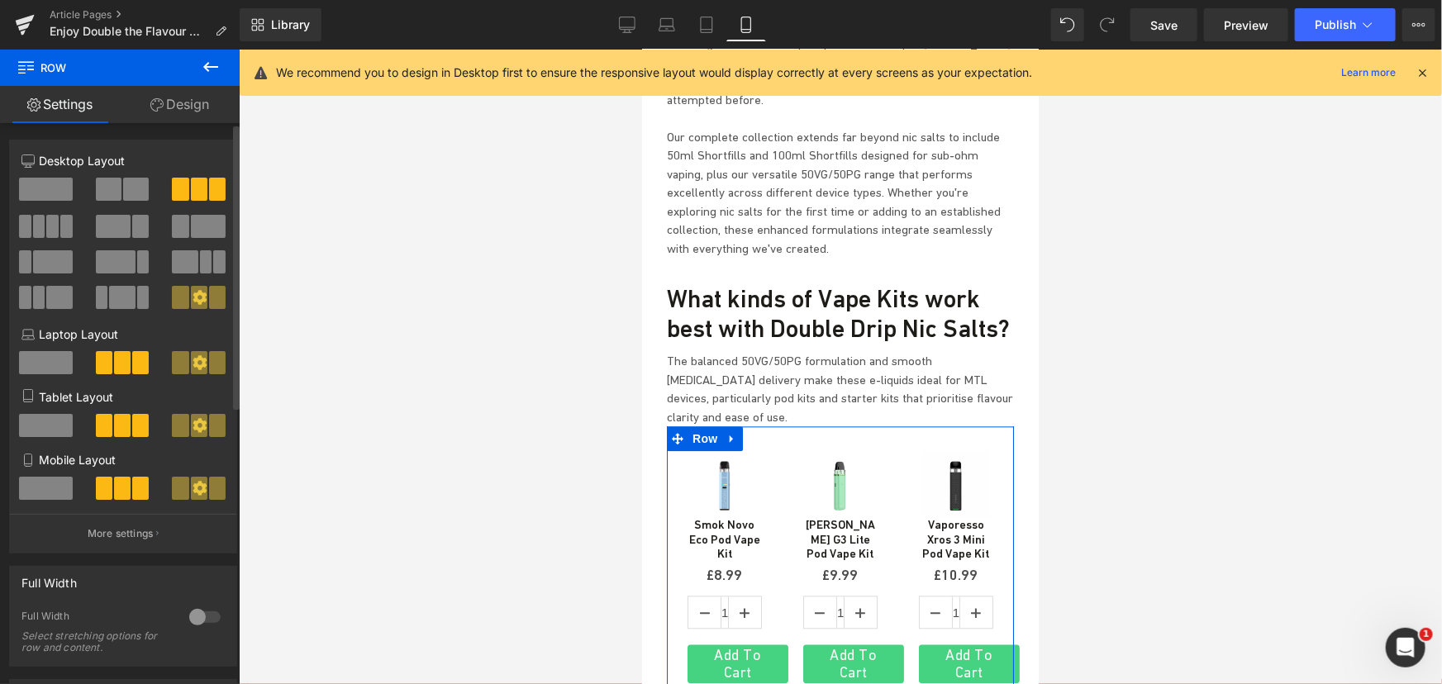
click at [132, 197] on span at bounding box center [136, 189] width 26 height 23
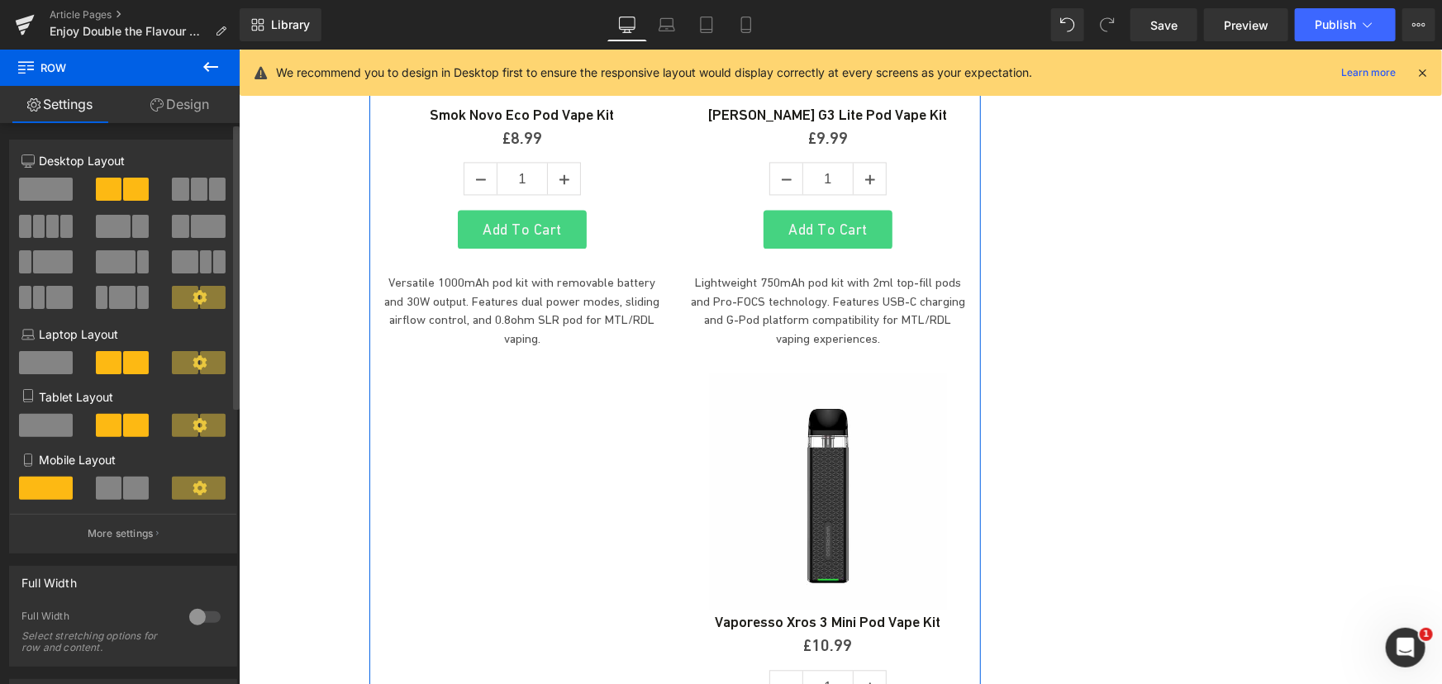
scroll to position [4318, 0]
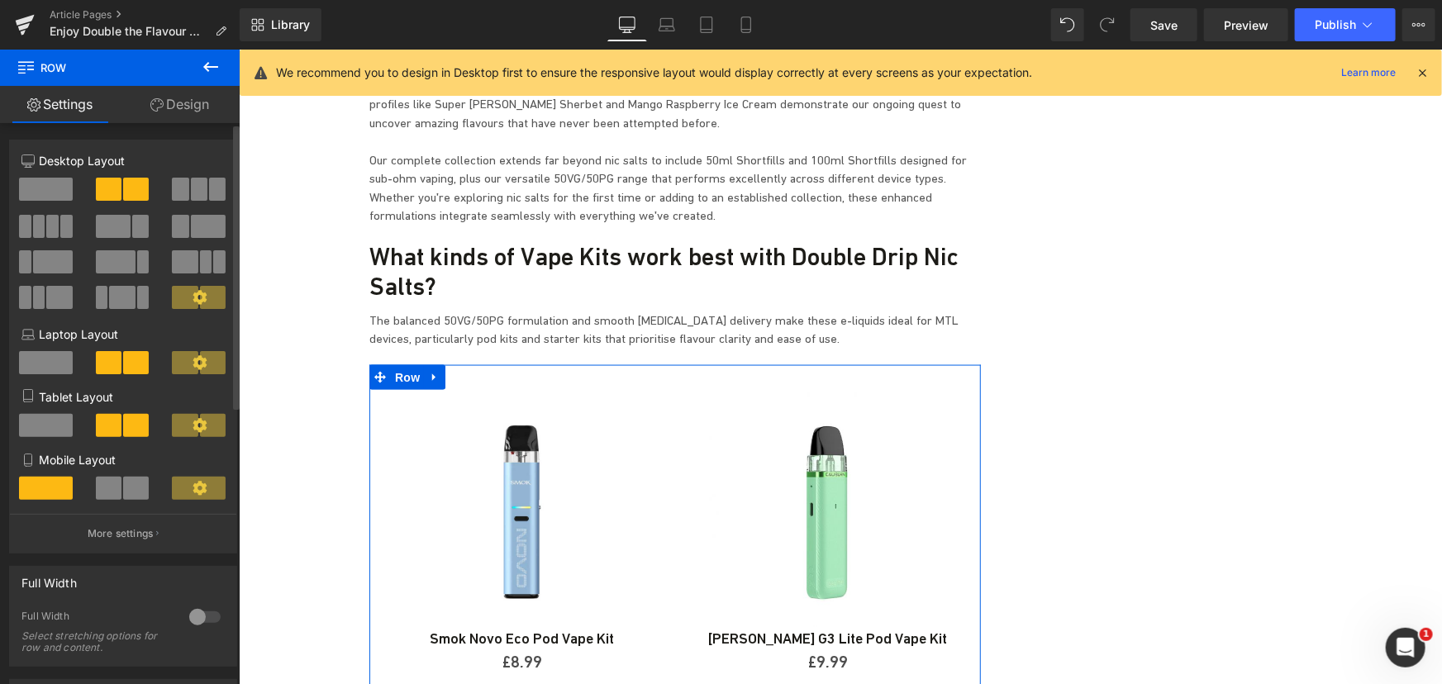
click at [114, 488] on span at bounding box center [109, 488] width 26 height 23
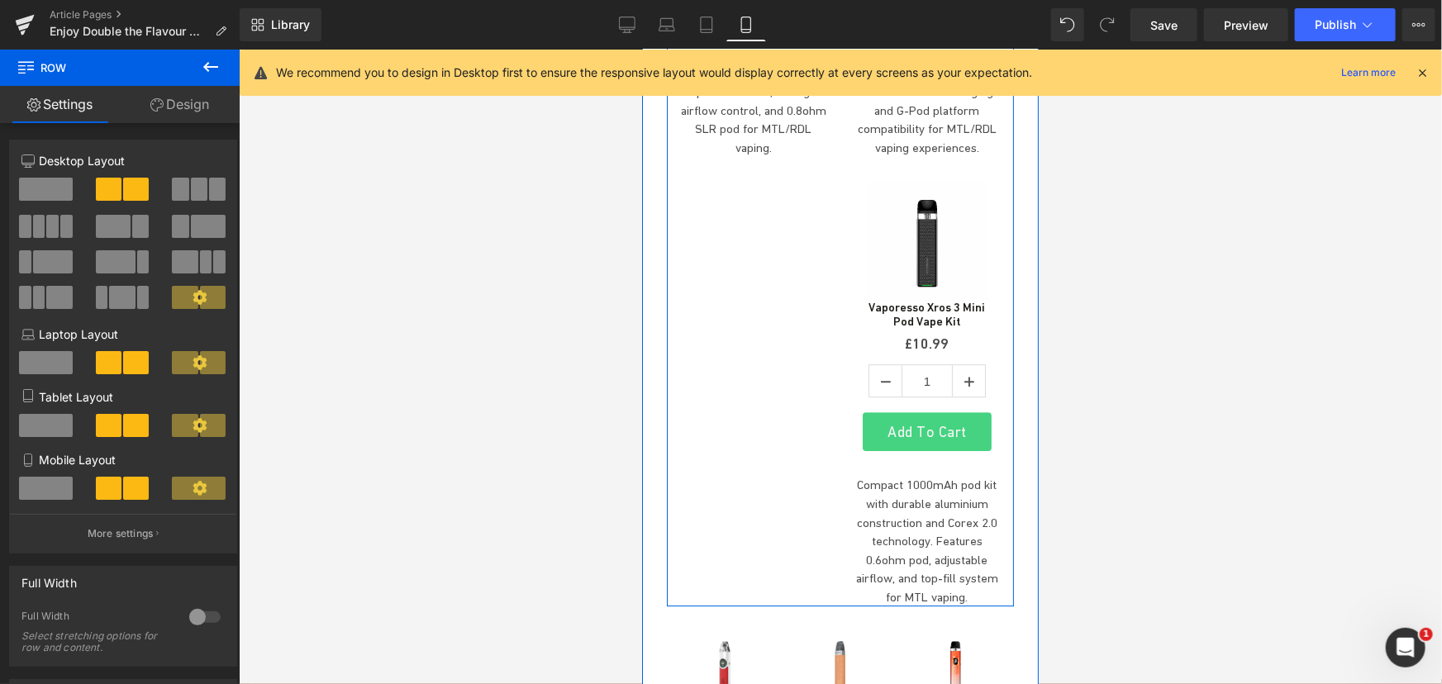
scroll to position [5669, 0]
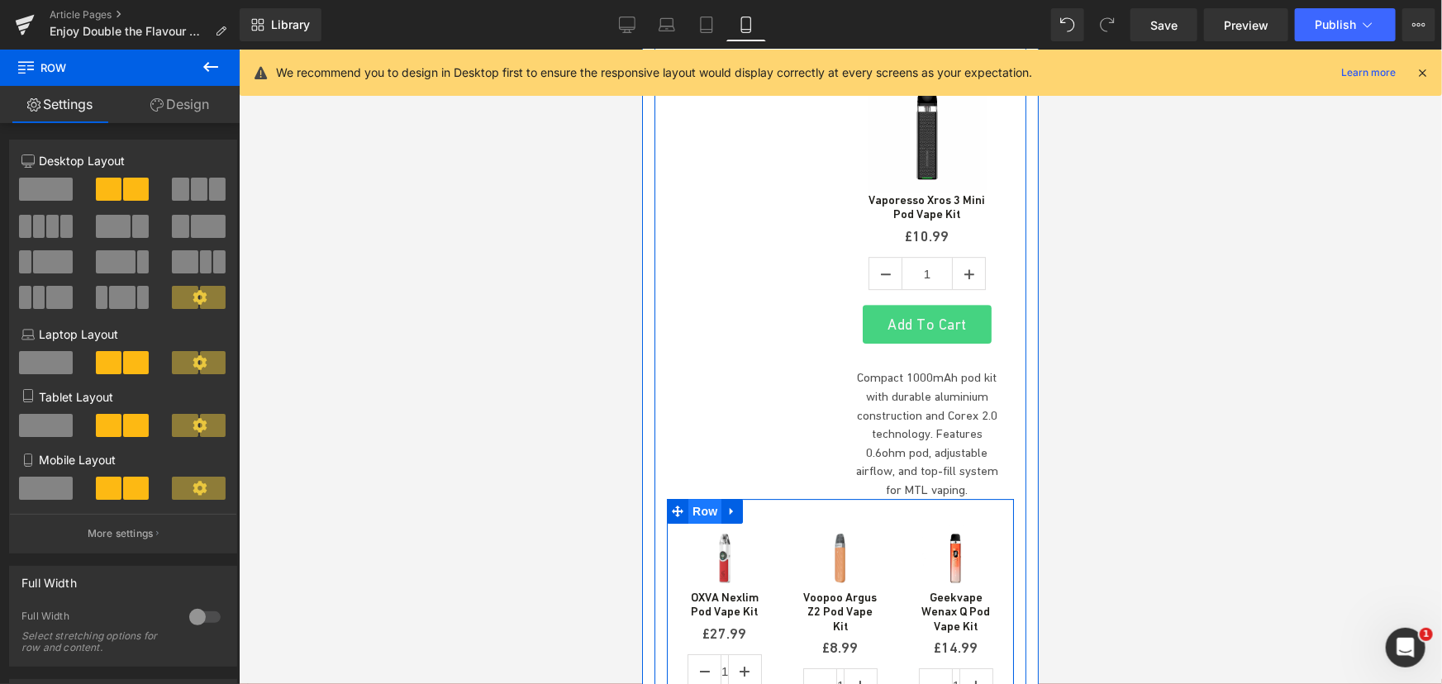
click at [705, 498] on span "Row" at bounding box center [703, 510] width 33 height 25
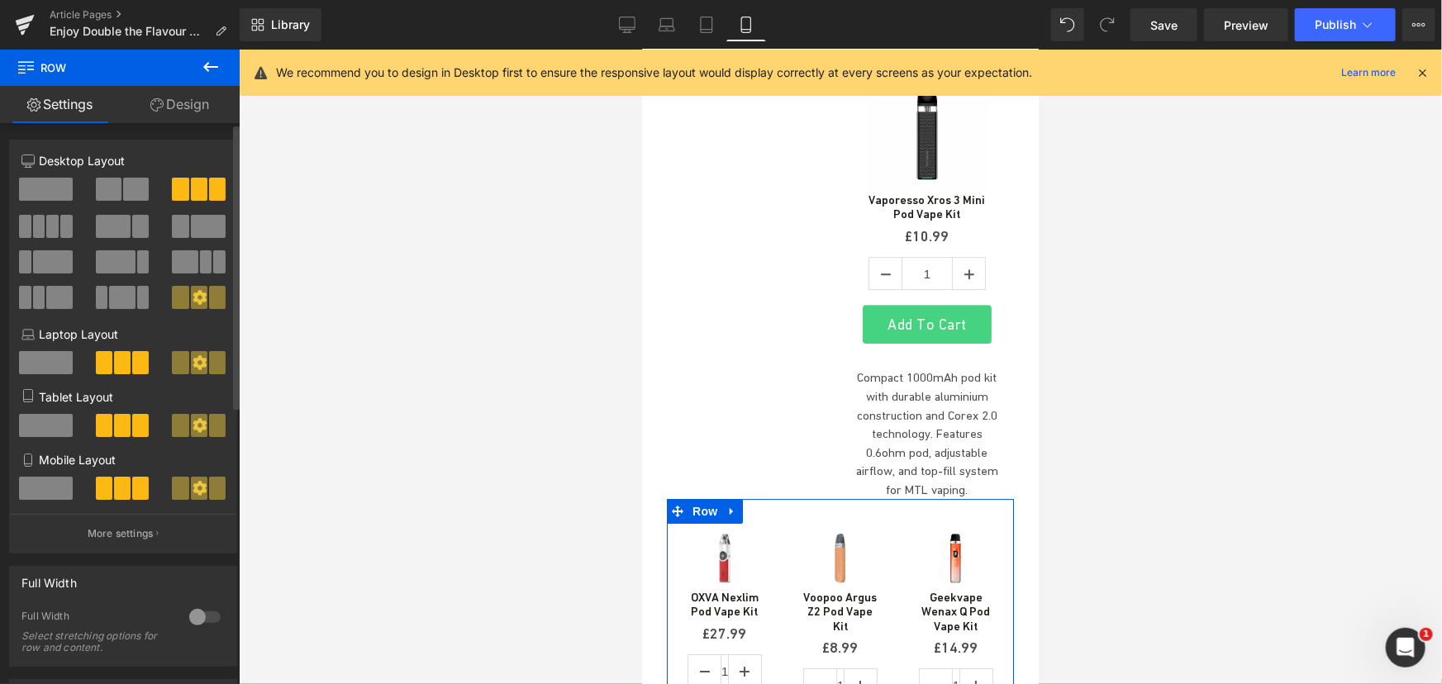
click at [123, 197] on span at bounding box center [136, 189] width 26 height 23
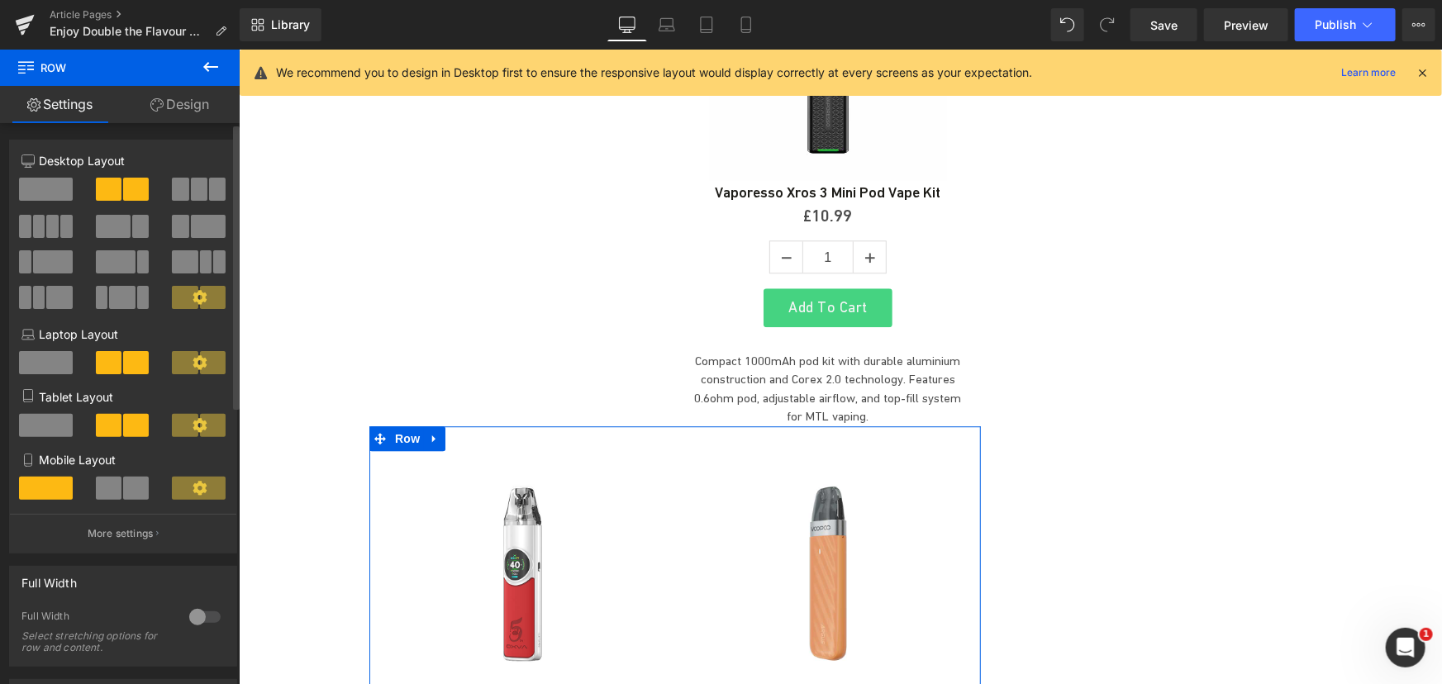
click at [108, 488] on span at bounding box center [109, 488] width 26 height 23
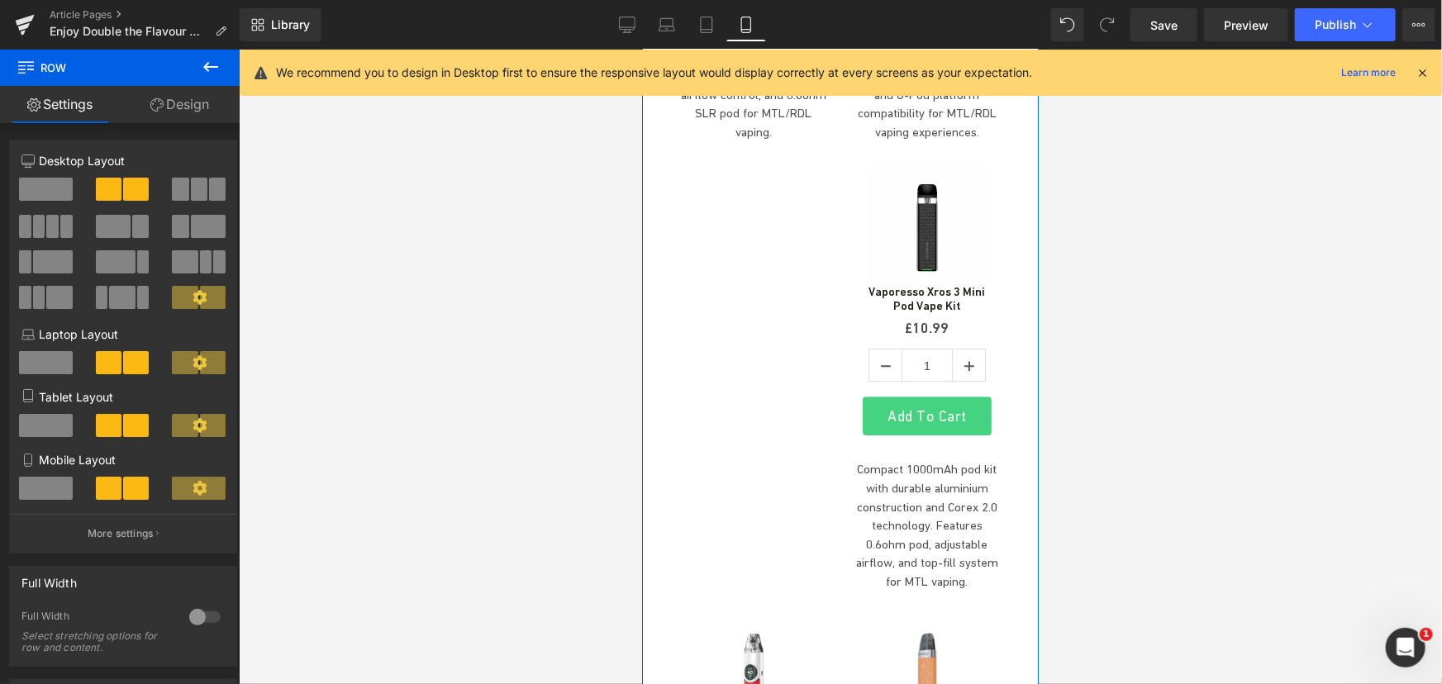
scroll to position [5593, 0]
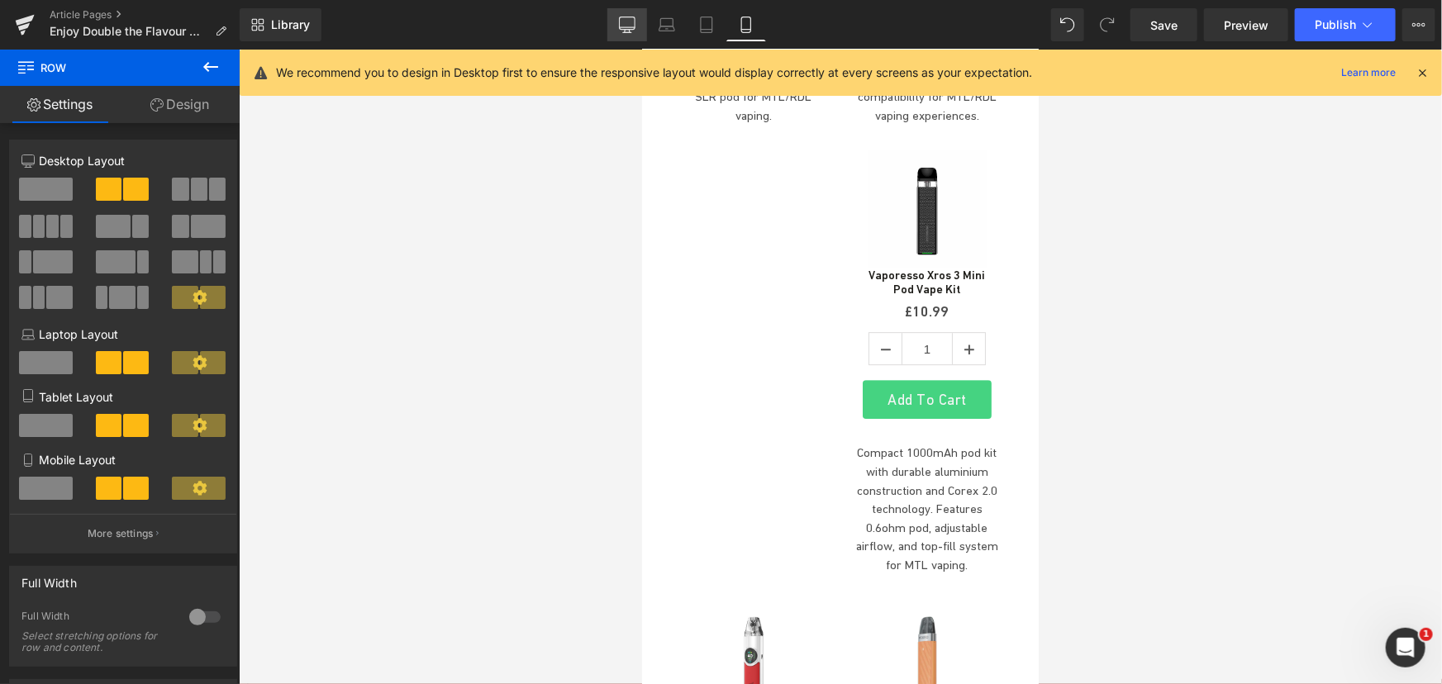
click at [633, 17] on icon at bounding box center [627, 25] width 17 height 17
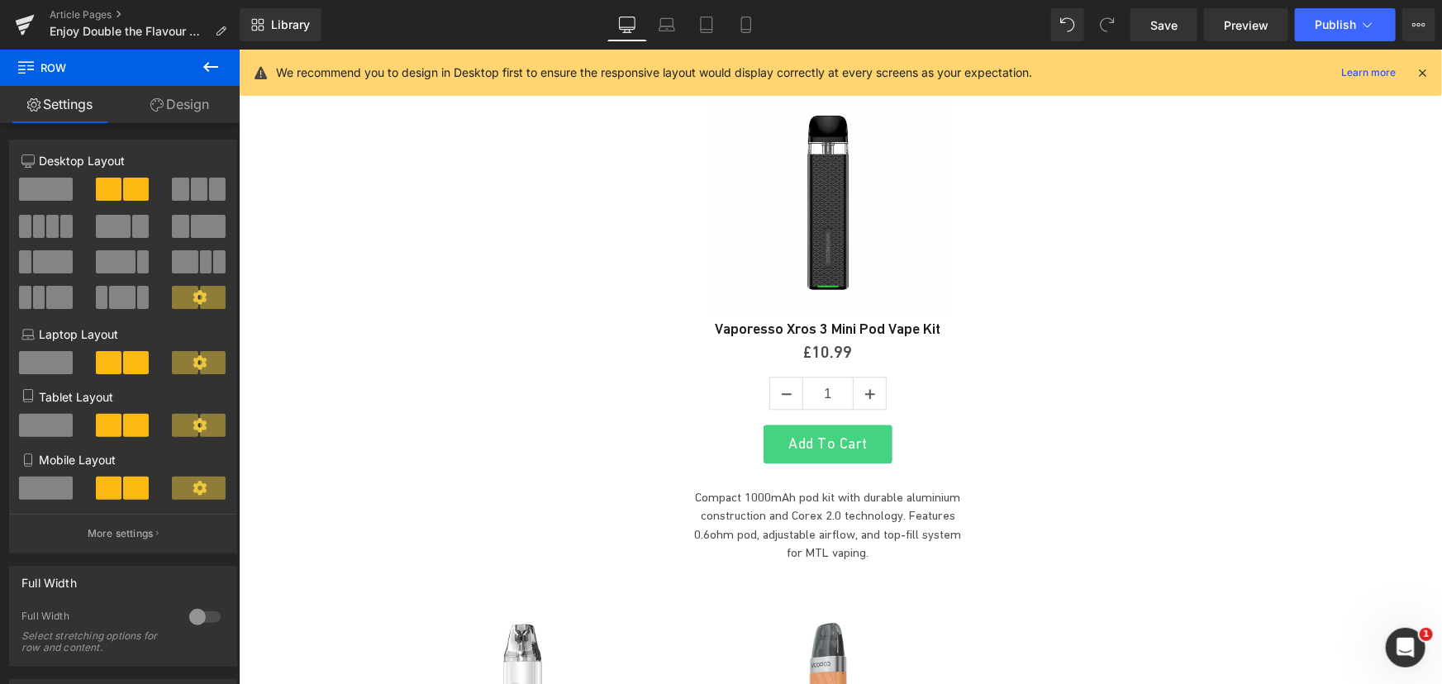
scroll to position [5197, 0]
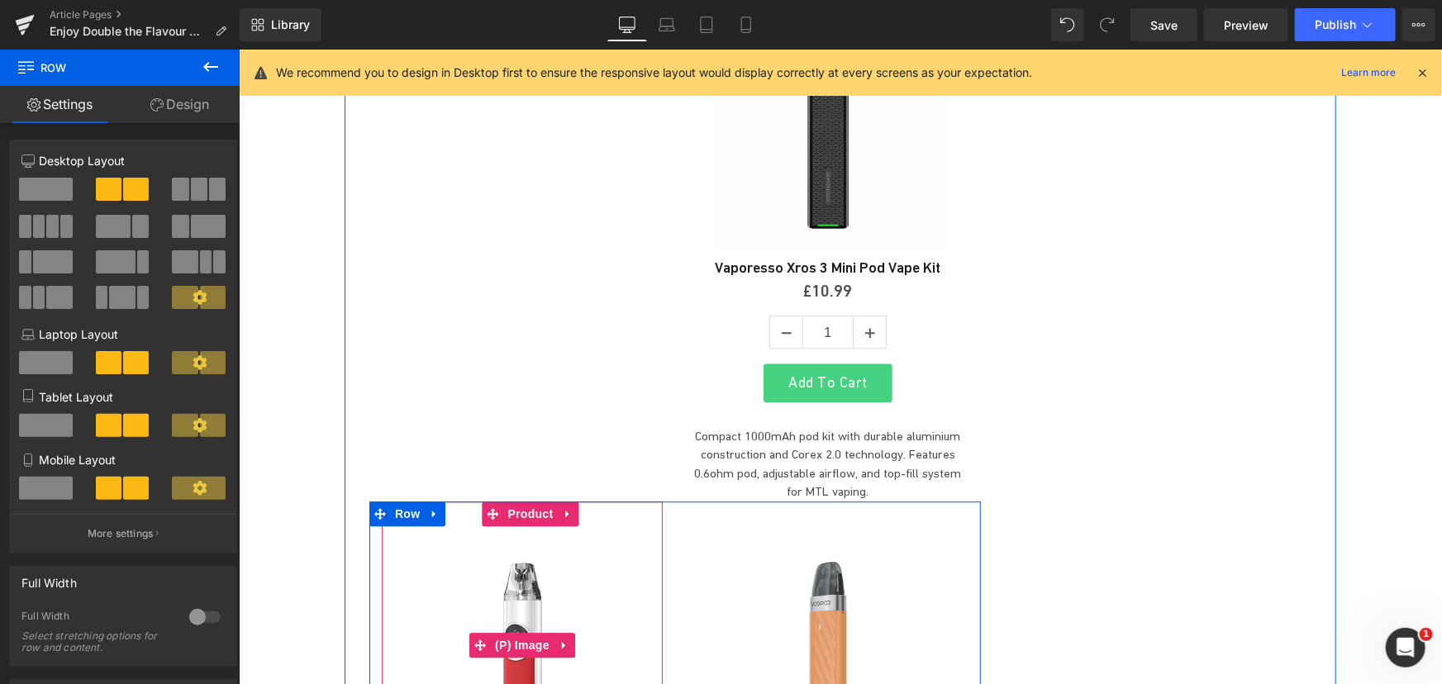
click at [508, 526] on img at bounding box center [521, 645] width 238 height 238
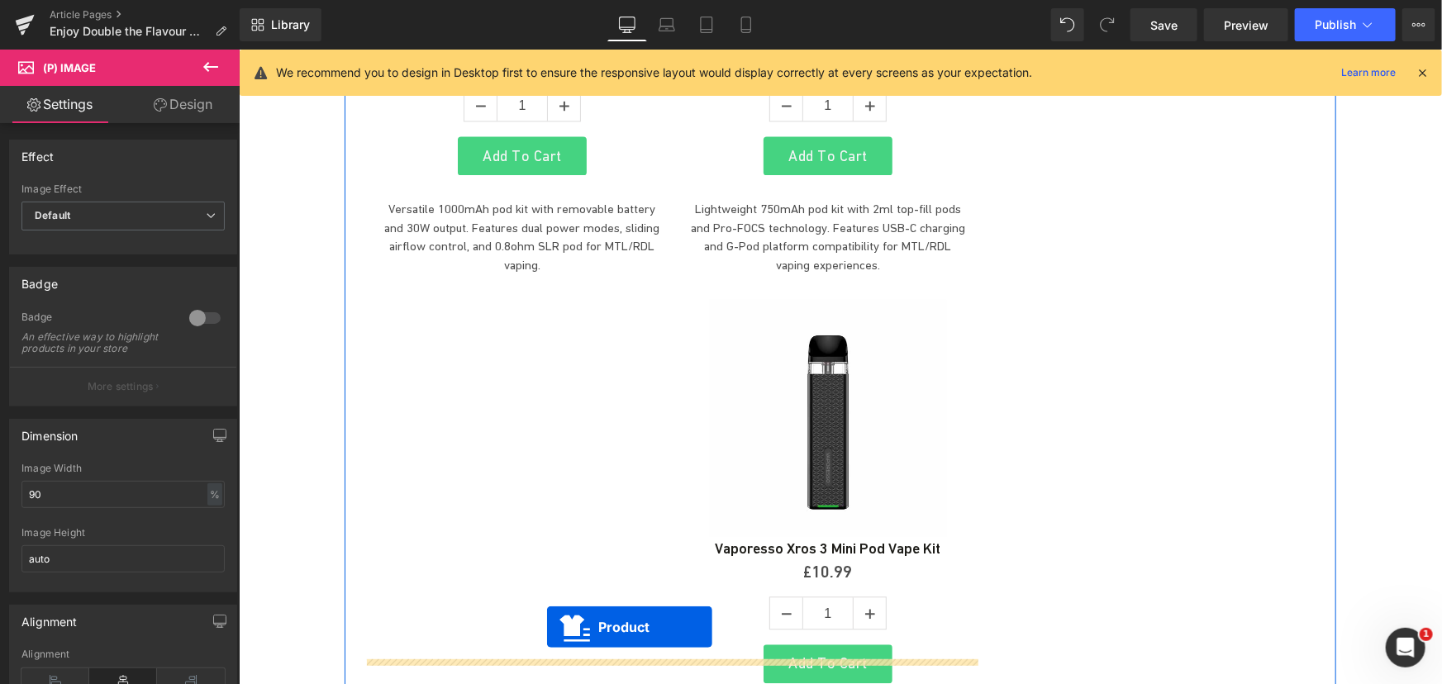
scroll to position [4896, 0]
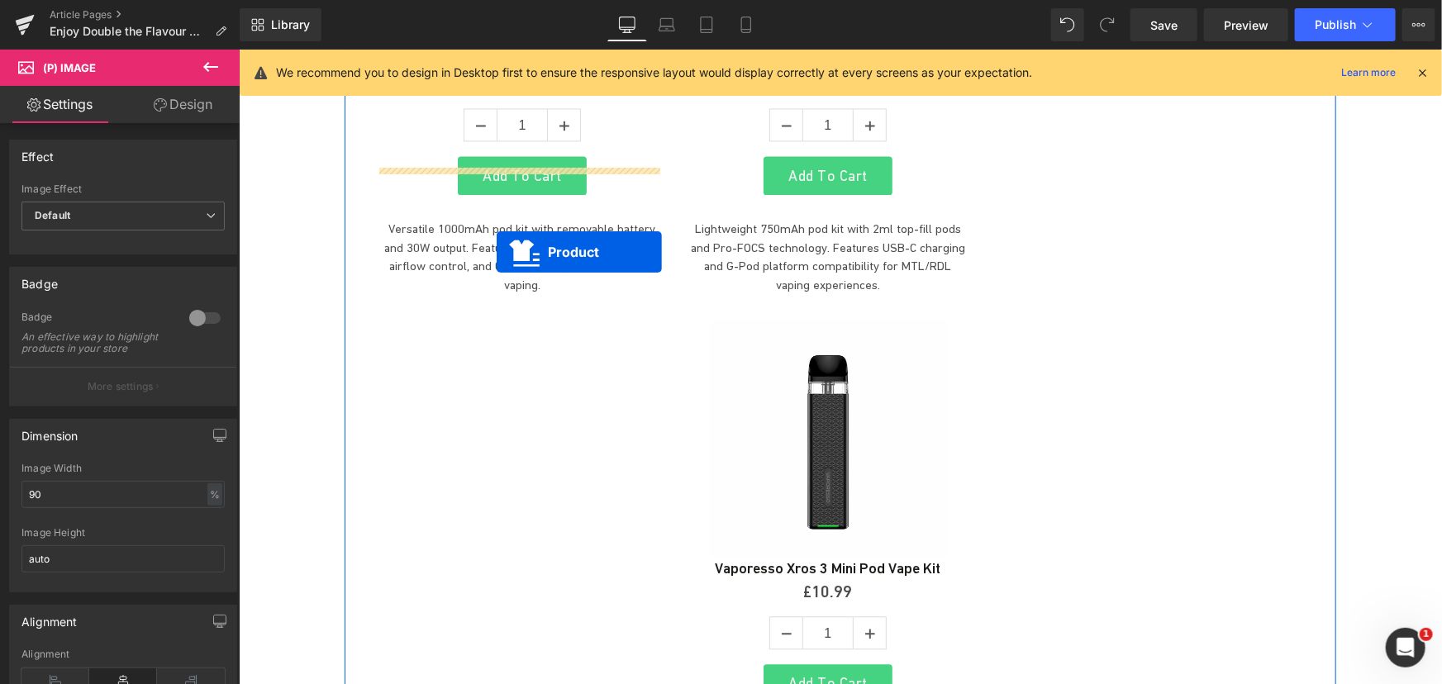
drag, startPoint x: 490, startPoint y: 410, endPoint x: 496, endPoint y: 251, distance: 158.8
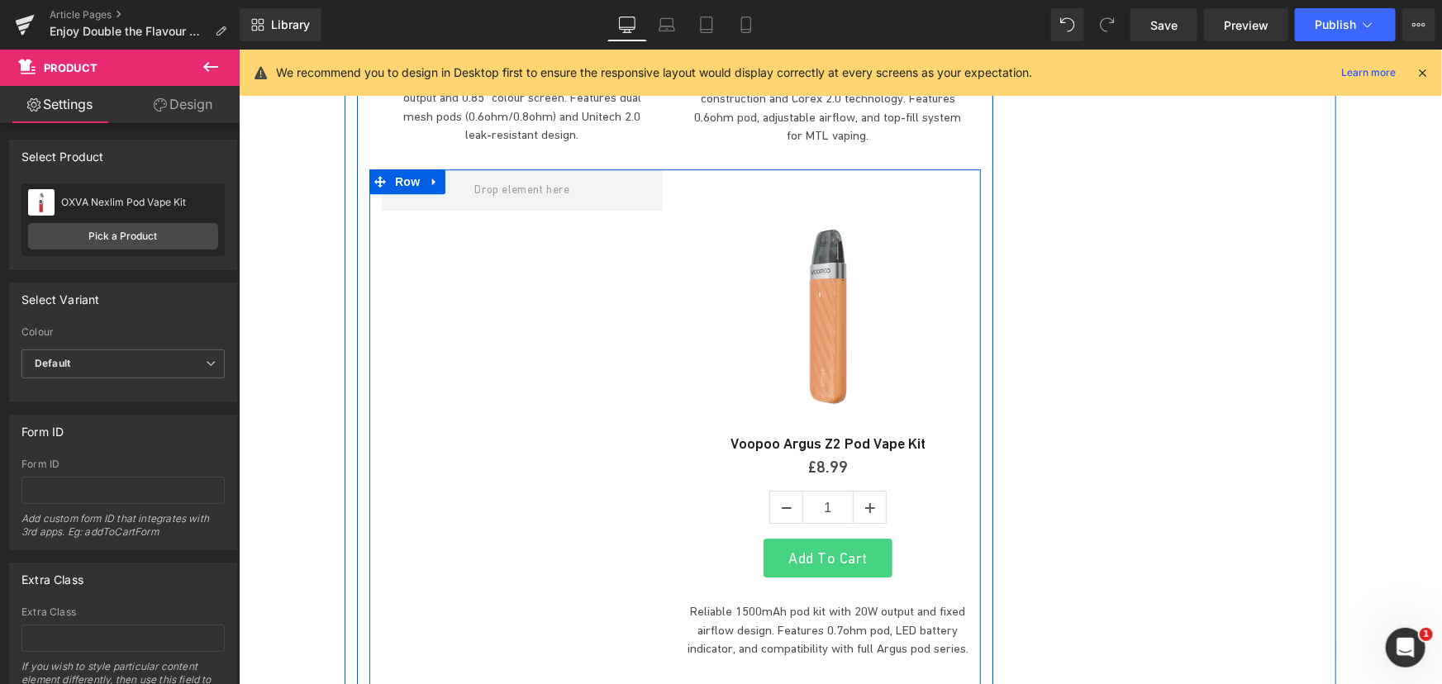
scroll to position [5346, 0]
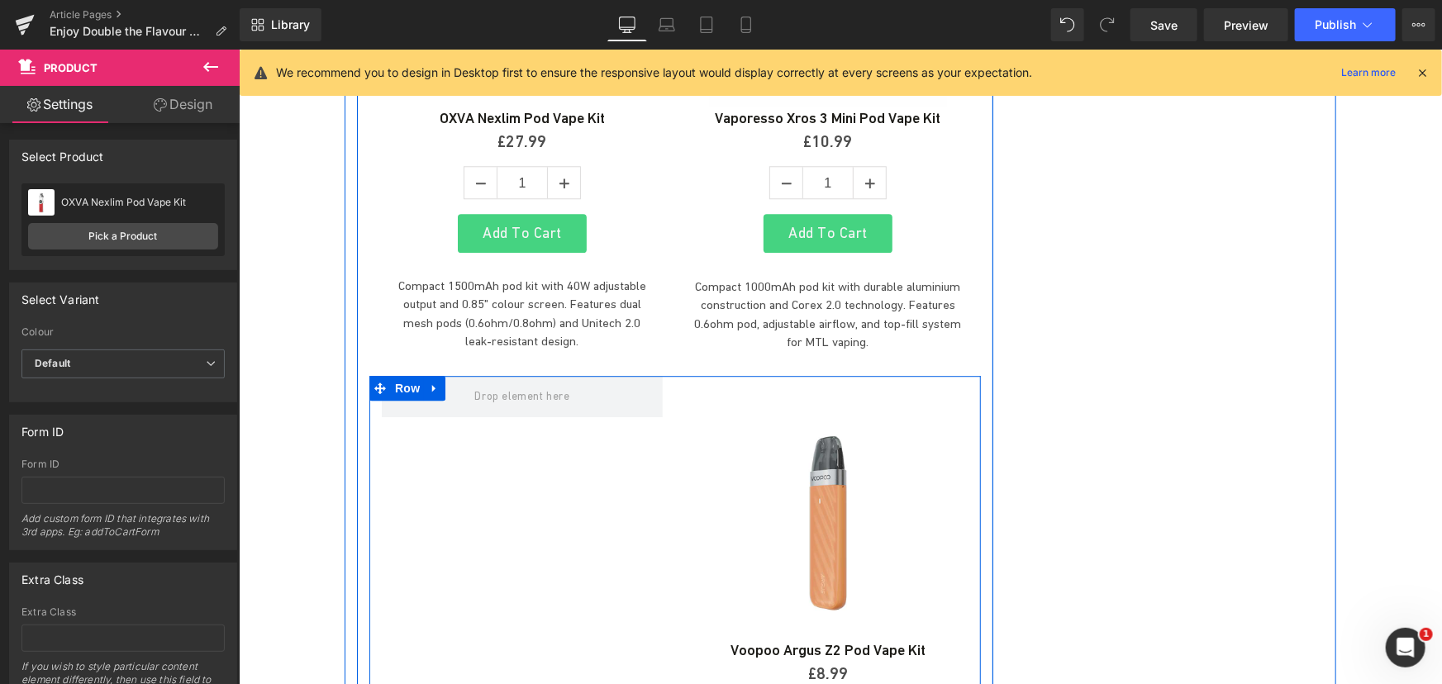
click at [788, 378] on span "Product" at bounding box center [766, 388] width 43 height 20
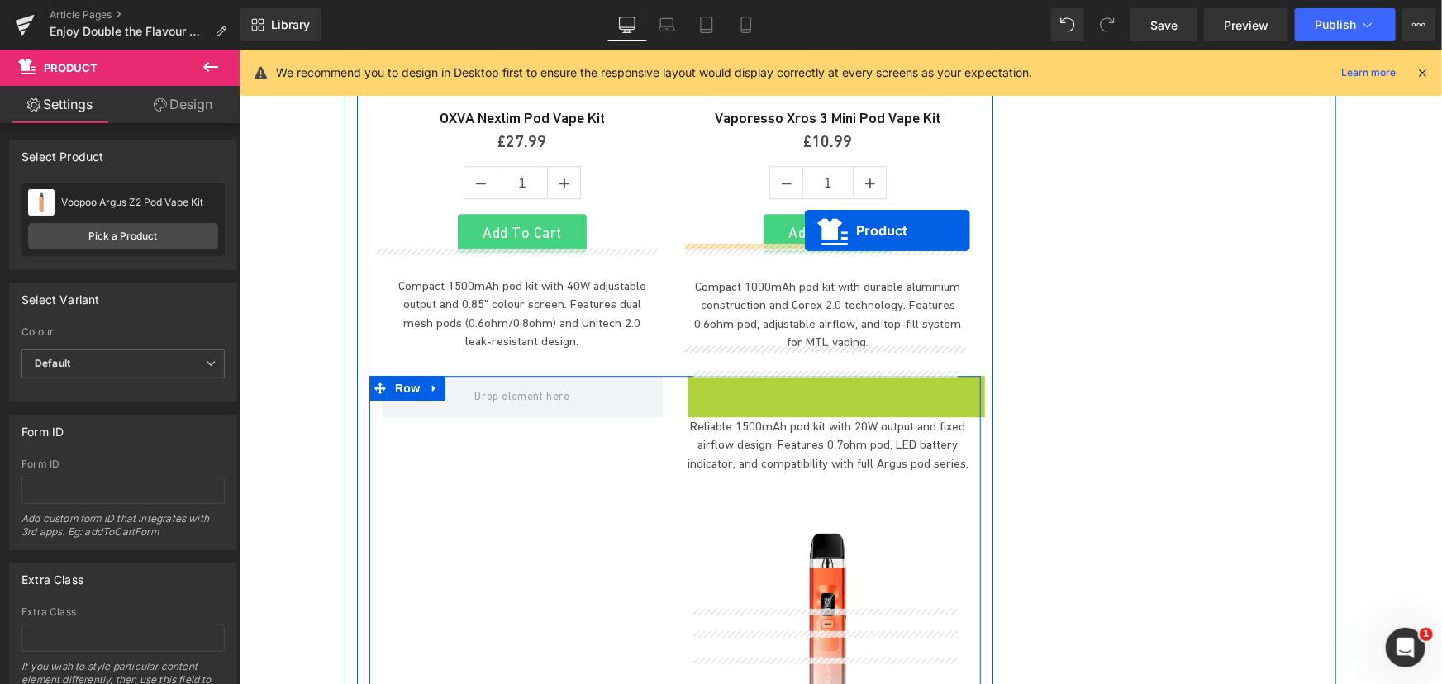
drag, startPoint x: 797, startPoint y: 262, endPoint x: 804, endPoint y: 230, distance: 33.1
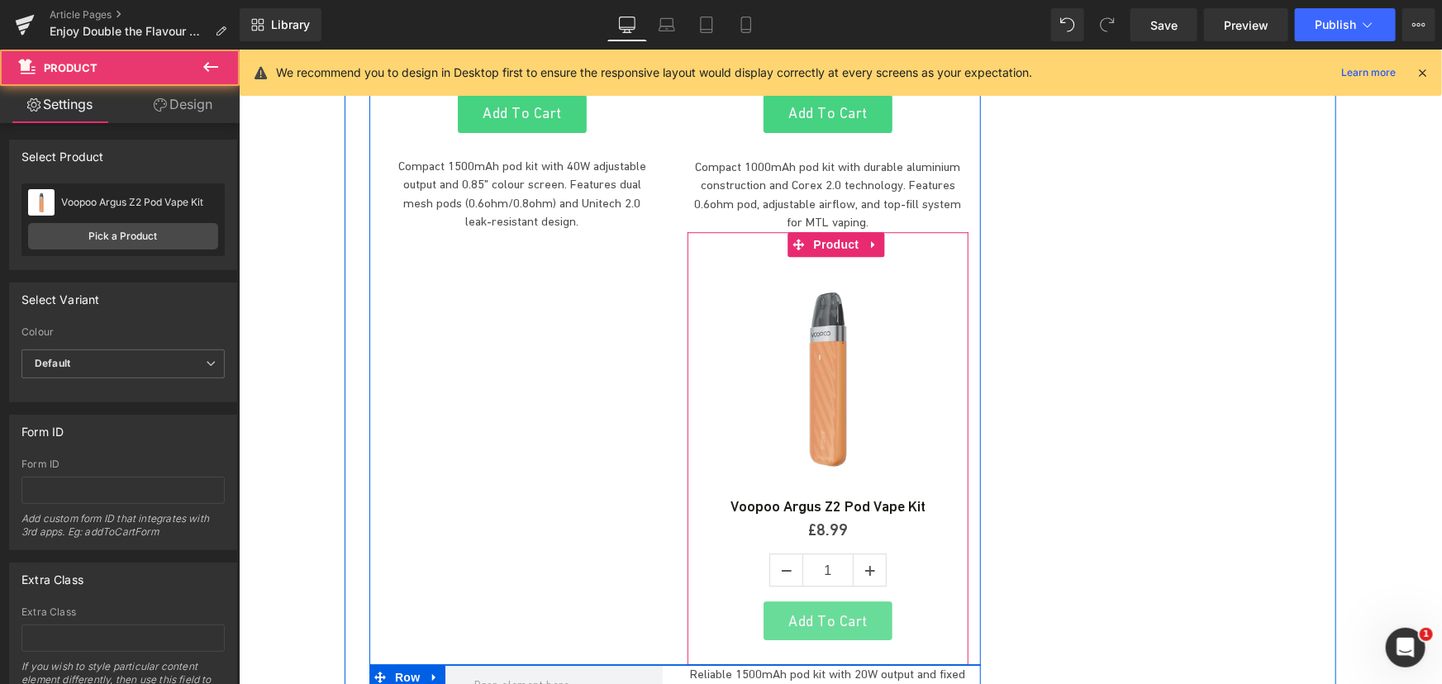
scroll to position [5572, 0]
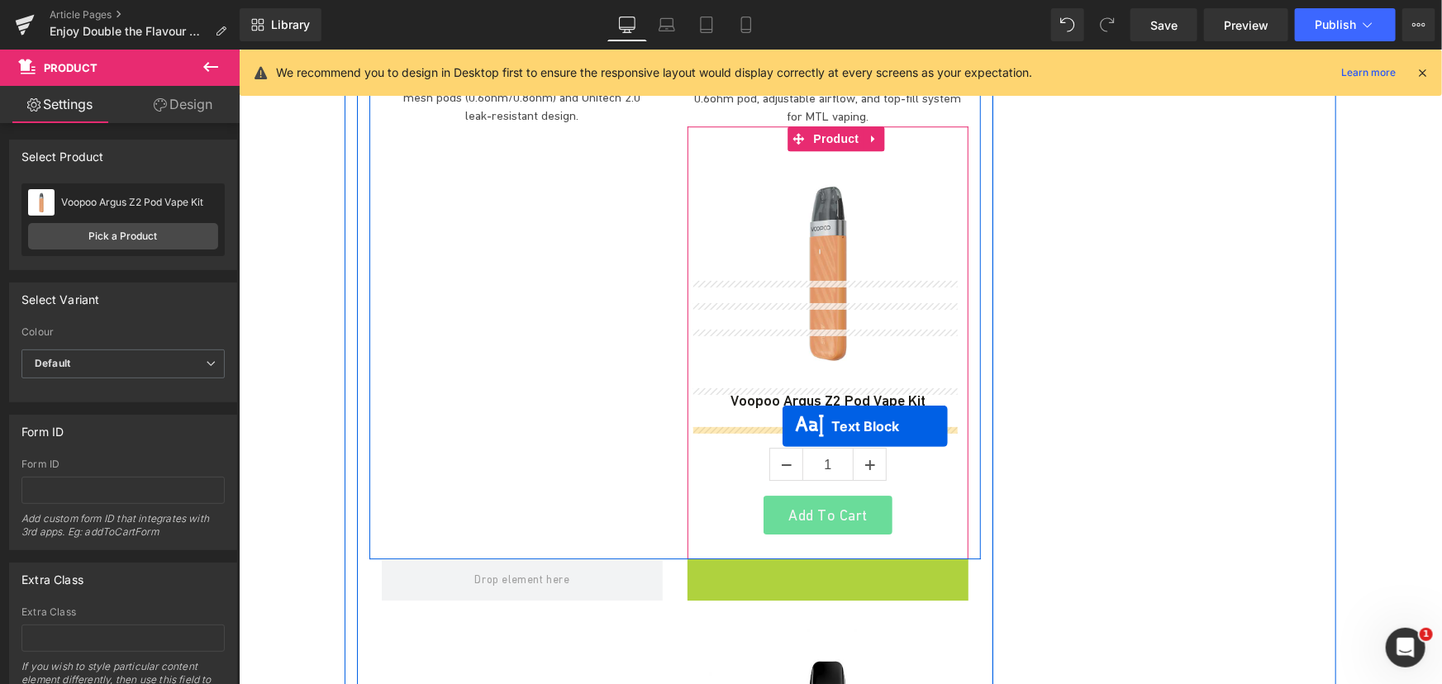
drag, startPoint x: 785, startPoint y: 476, endPoint x: 782, endPoint y: 426, distance: 49.7
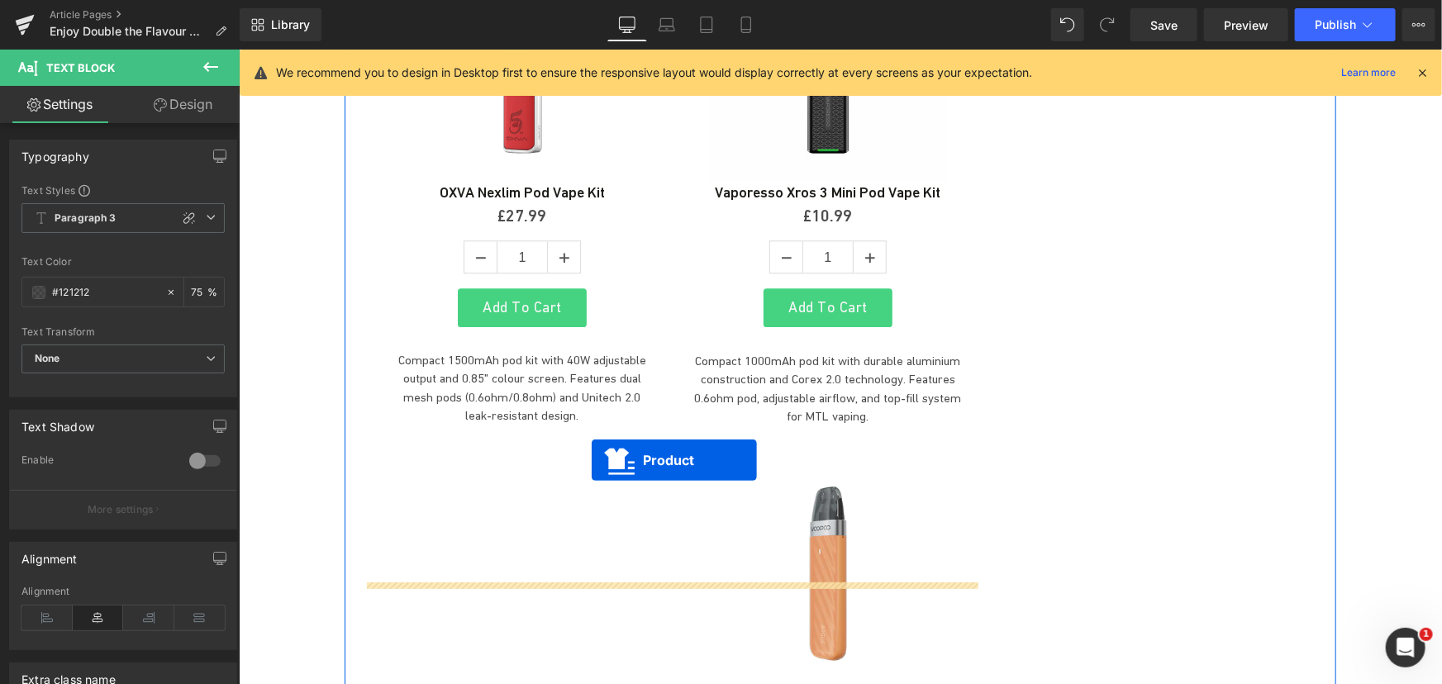
scroll to position [5272, 0]
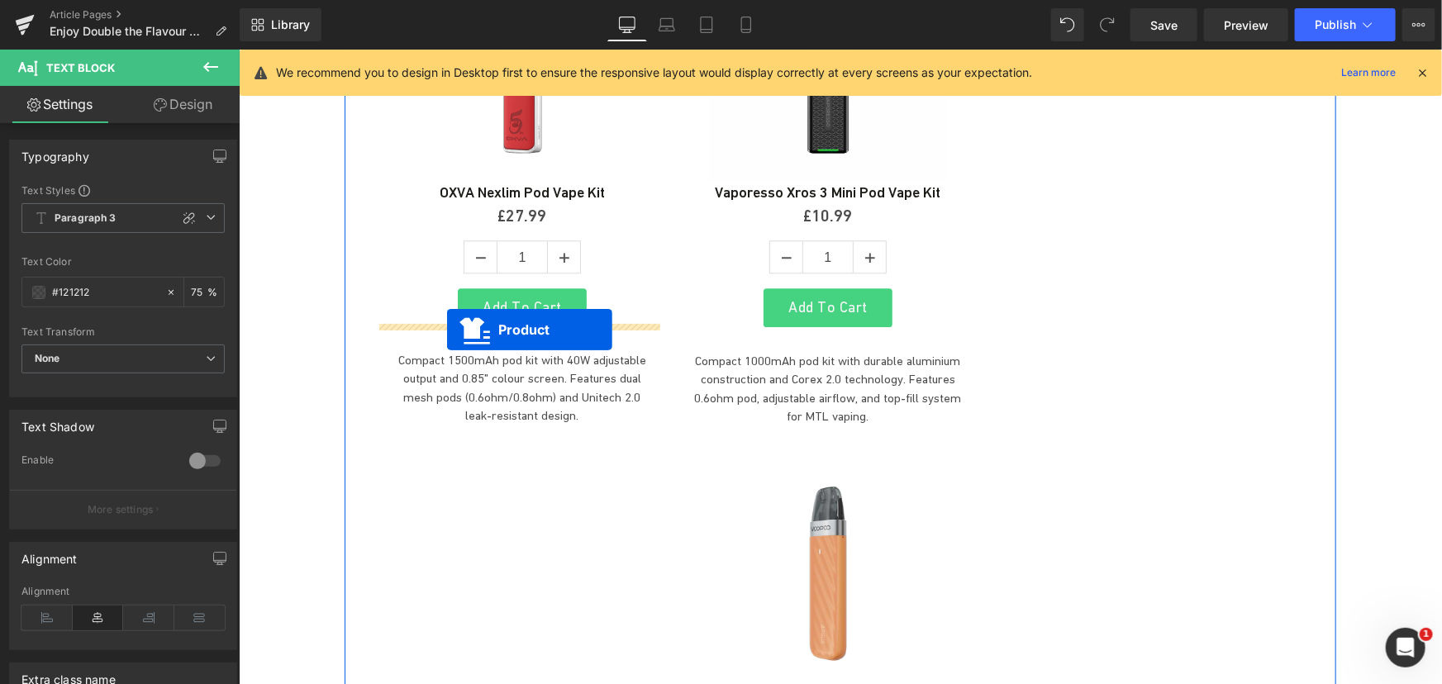
drag, startPoint x: 667, startPoint y: 484, endPoint x: 446, endPoint y: 329, distance: 269.8
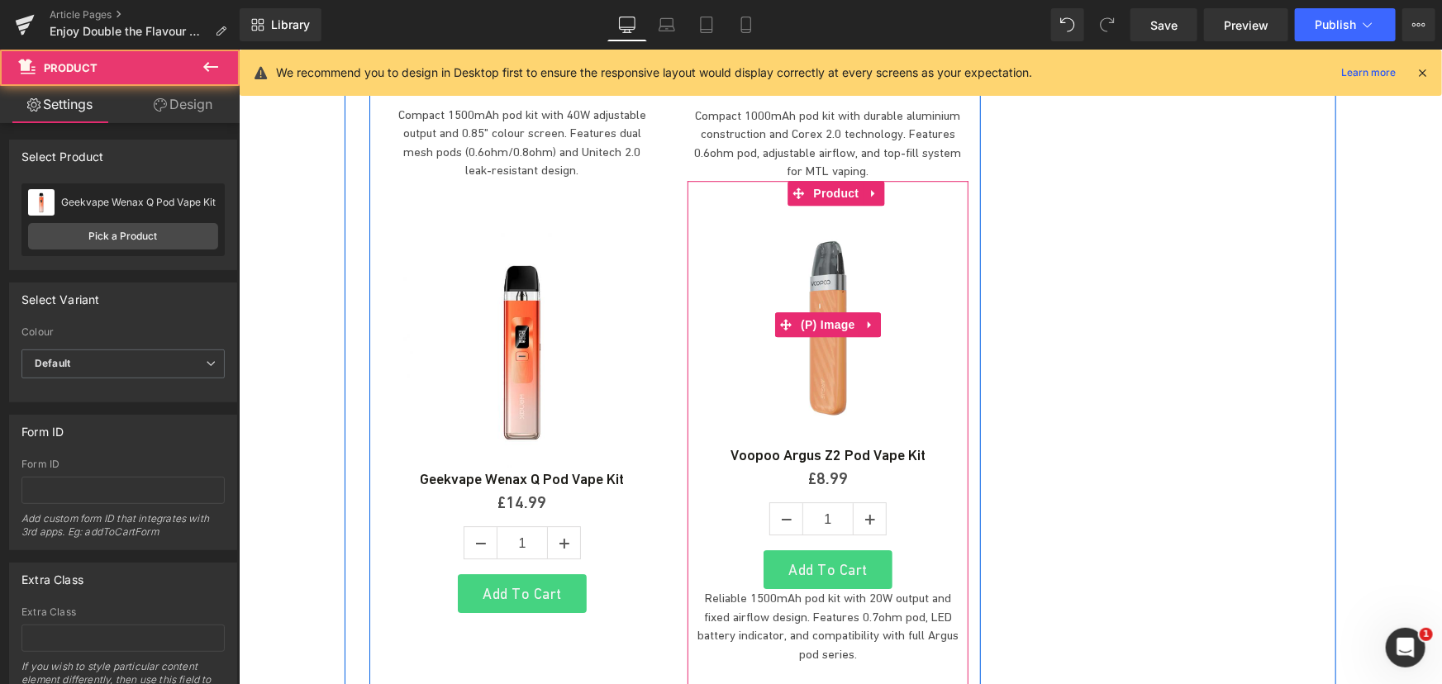
scroll to position [5647, 0]
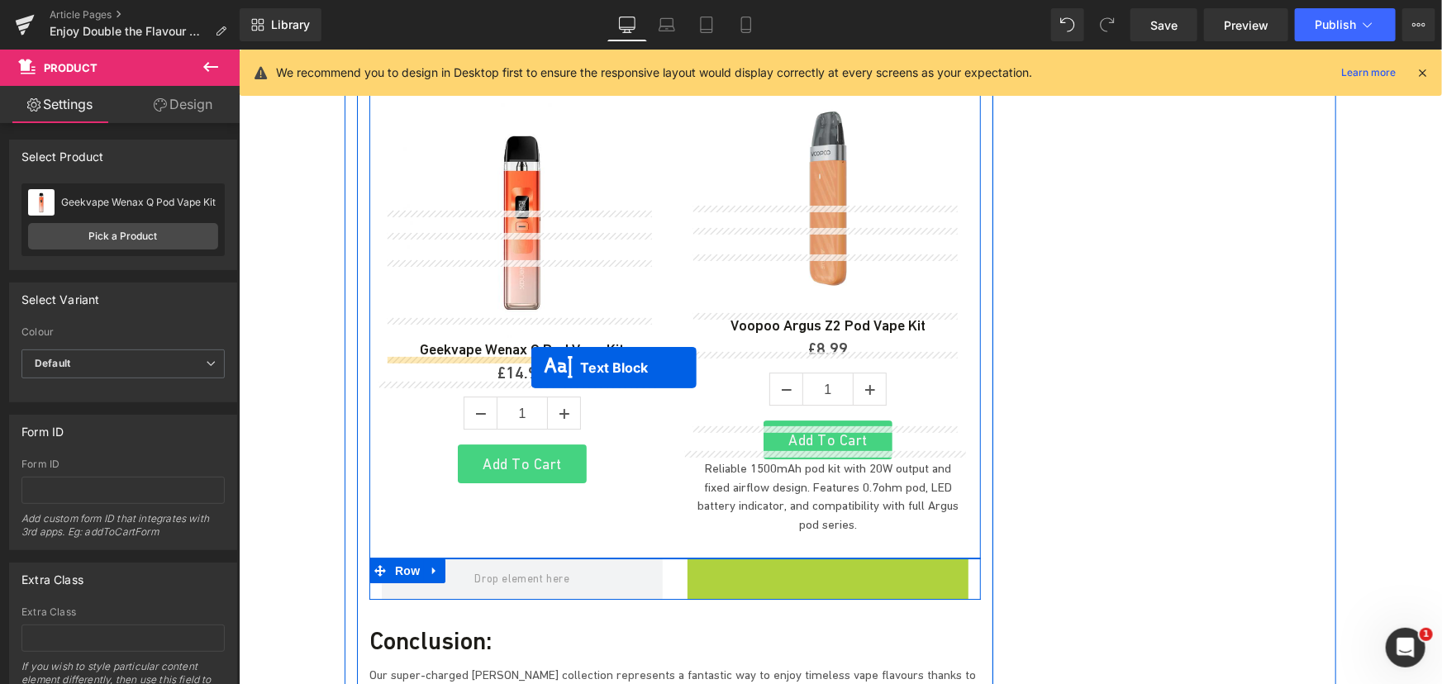
drag, startPoint x: 780, startPoint y: 483, endPoint x: 530, endPoint y: 368, distance: 275.1
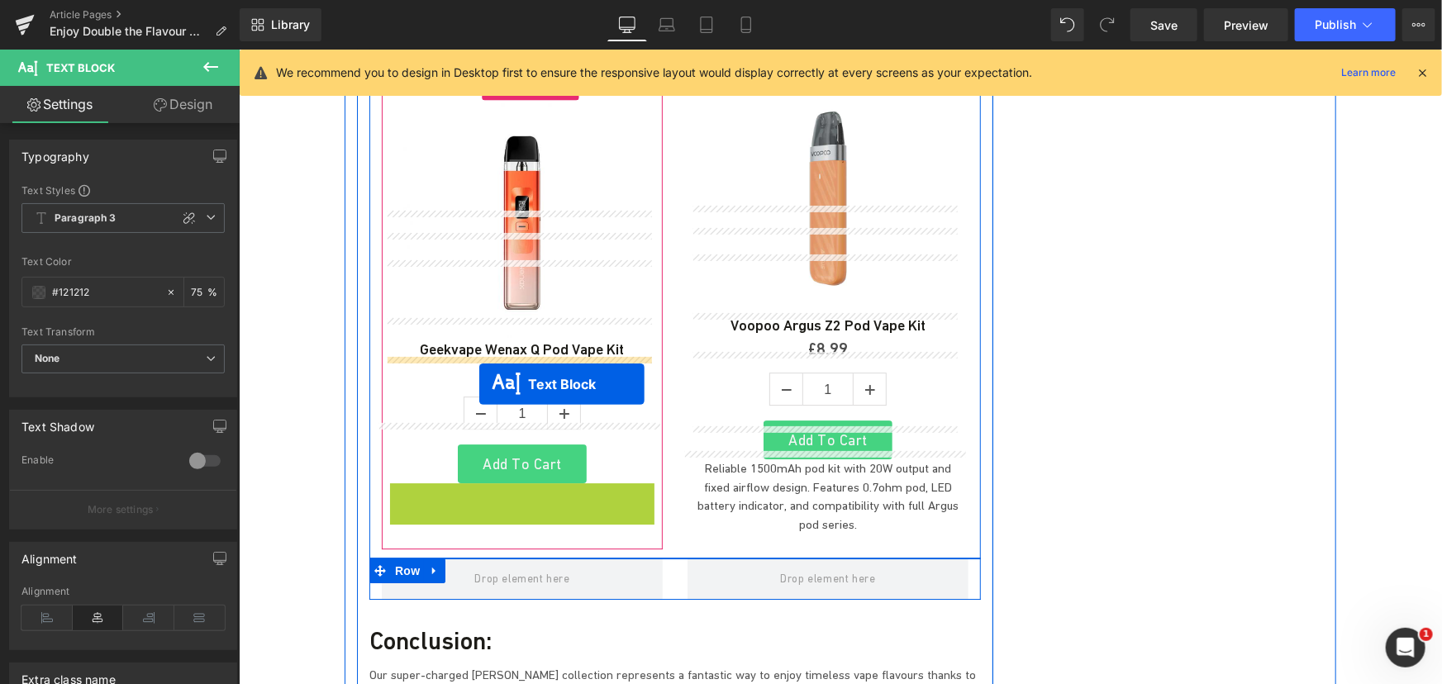
drag, startPoint x: 473, startPoint y: 393, endPoint x: 478, endPoint y: 384, distance: 9.6
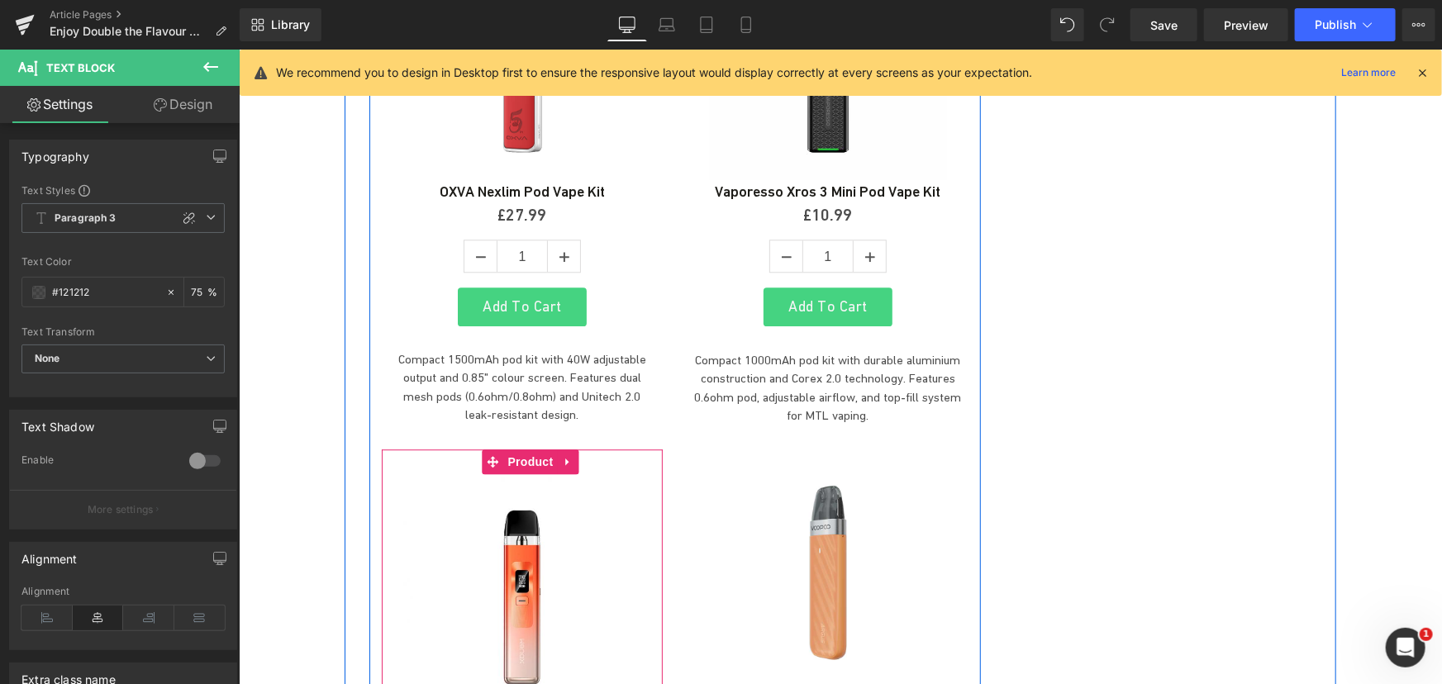
scroll to position [5272, 0]
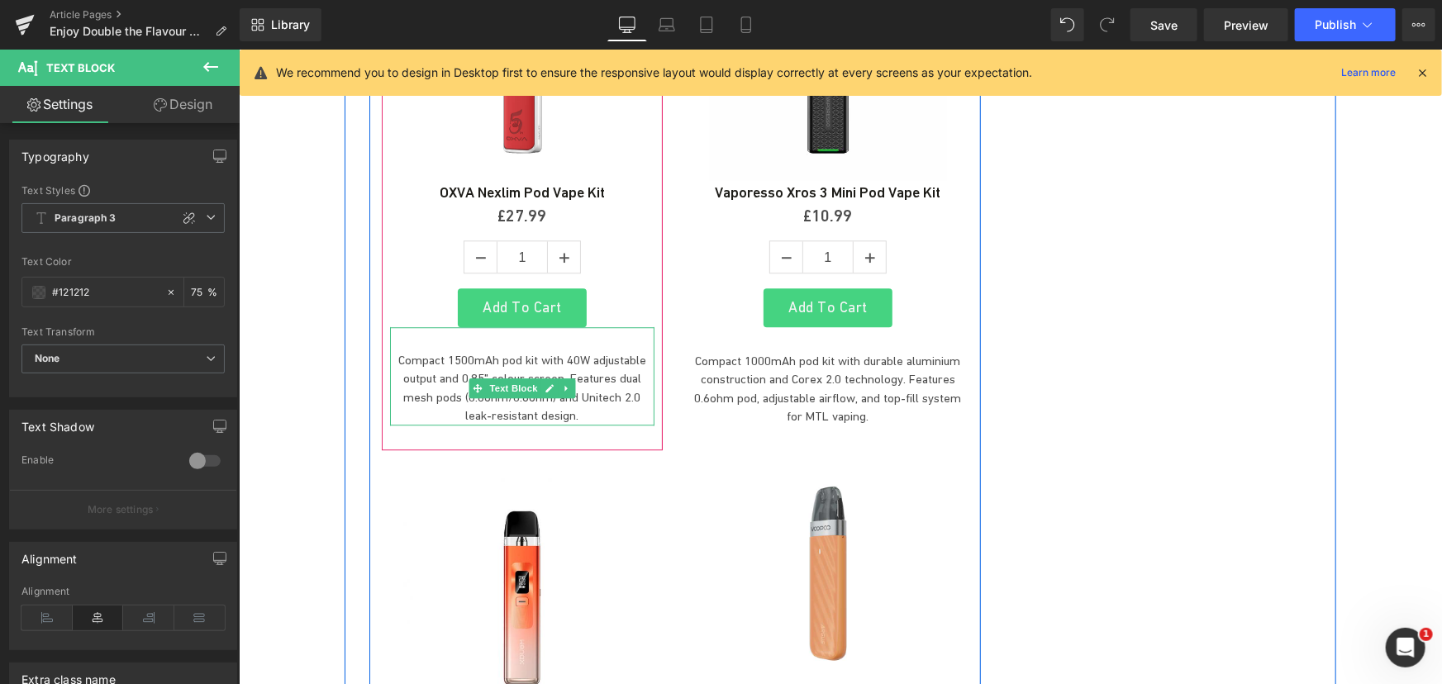
click at [521, 350] on p "Compact 1500mAh pod kit with 40W adjustable output and 0.85" colour screen. Fea…" at bounding box center [521, 387] width 264 height 74
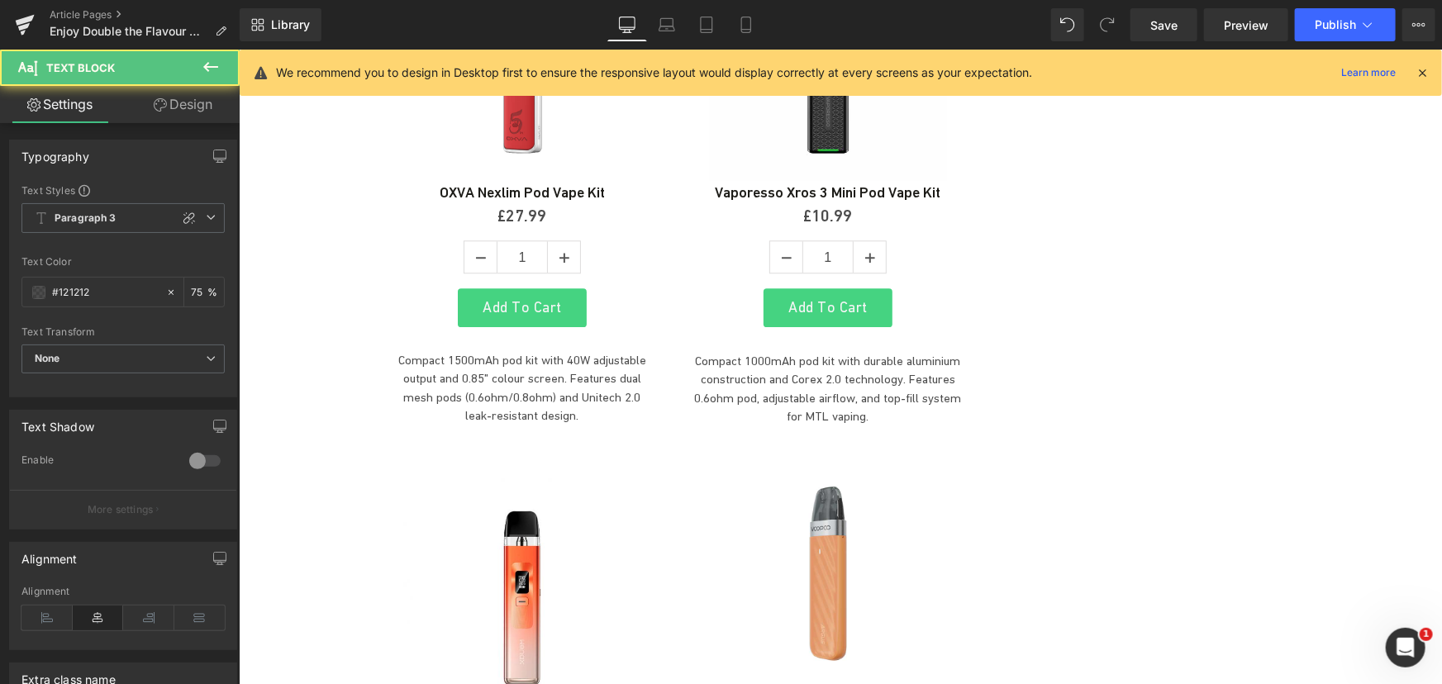
click at [198, 106] on link "Design" at bounding box center [183, 104] width 120 height 37
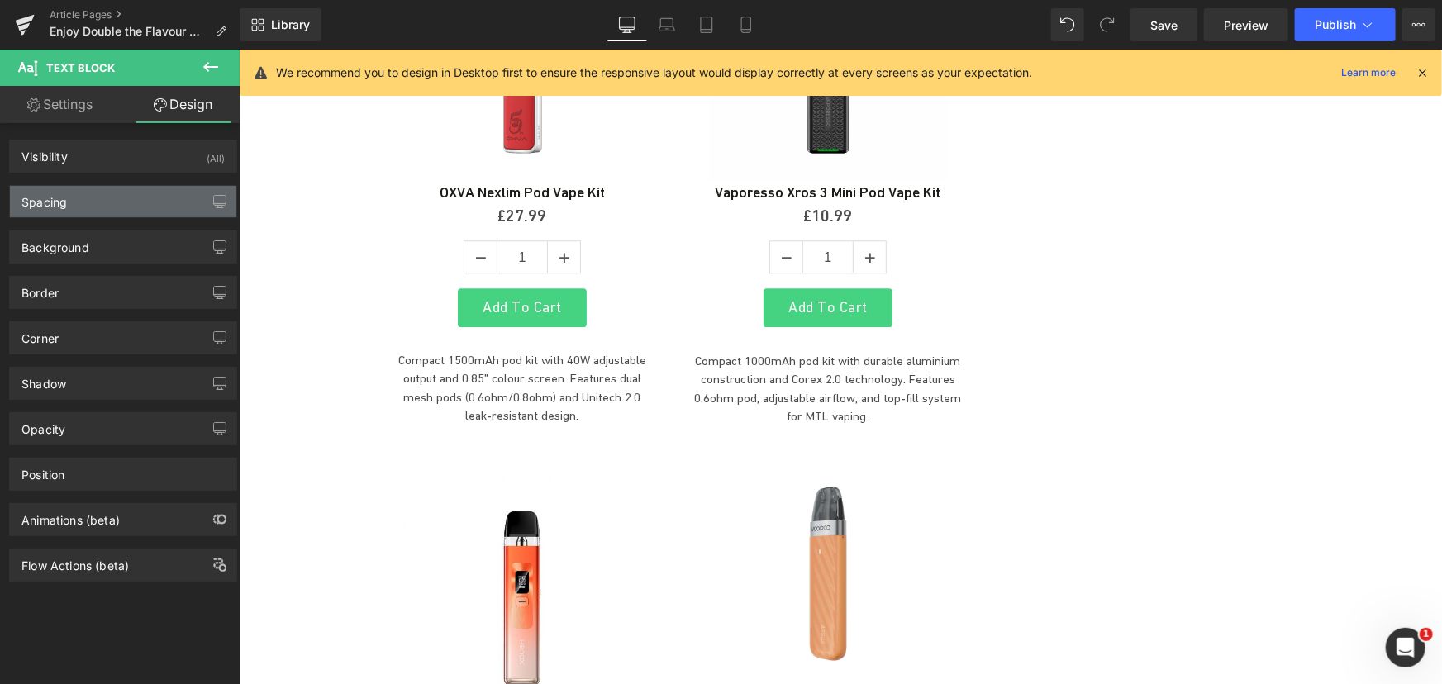
click at [113, 192] on div "Spacing" at bounding box center [123, 201] width 226 height 31
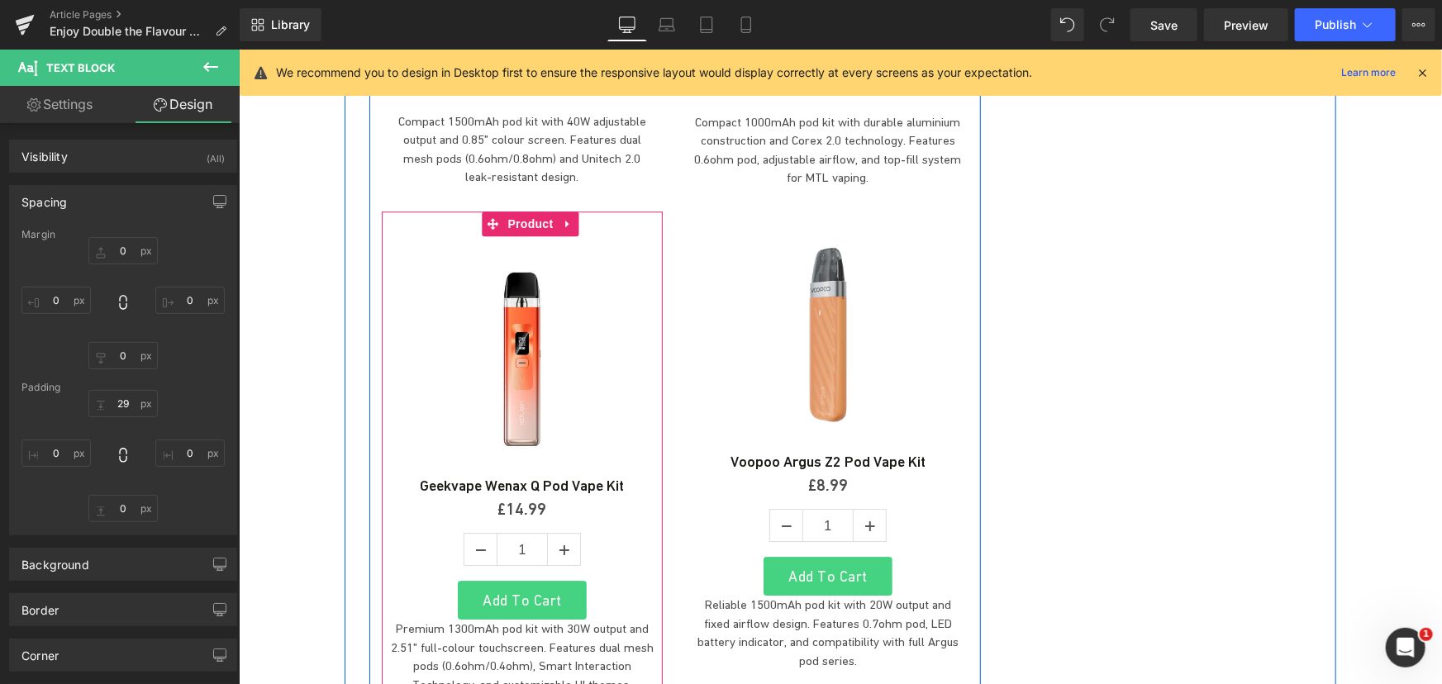
scroll to position [5647, 0]
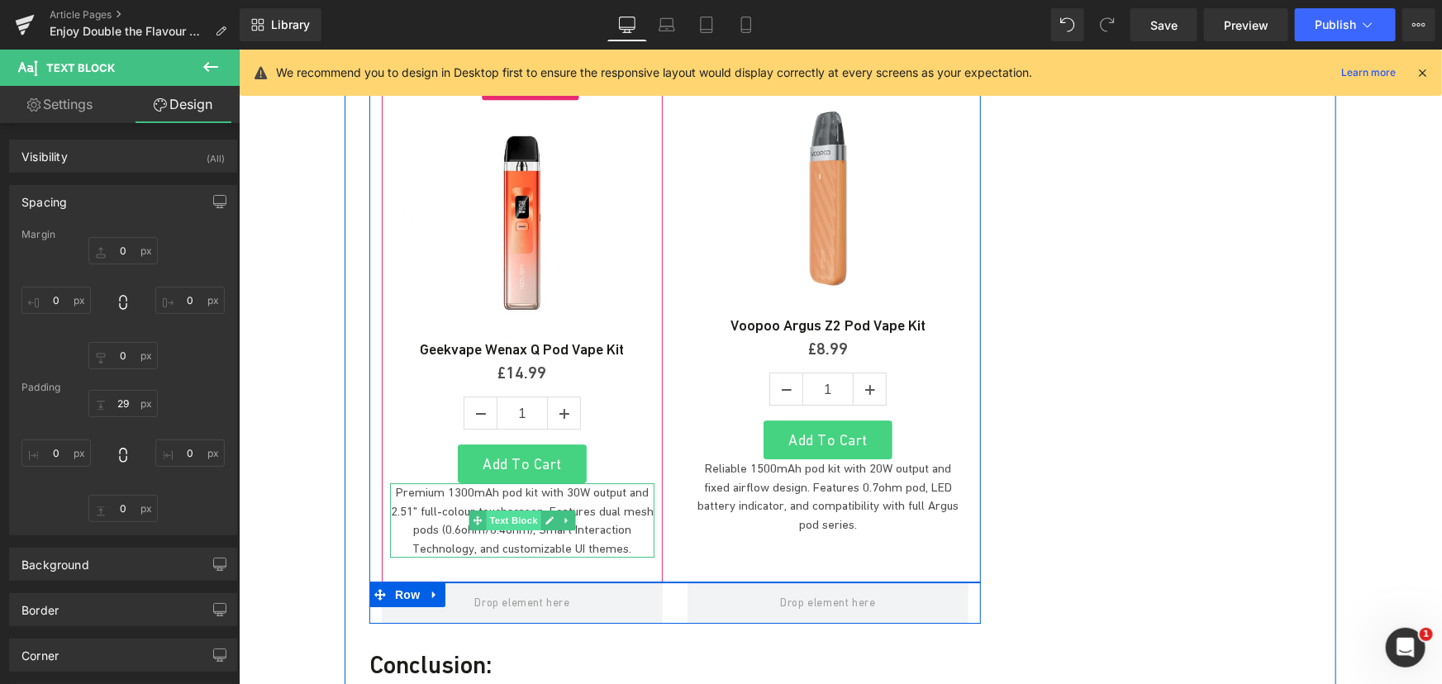
click at [492, 510] on span "Text Block" at bounding box center [512, 520] width 55 height 20
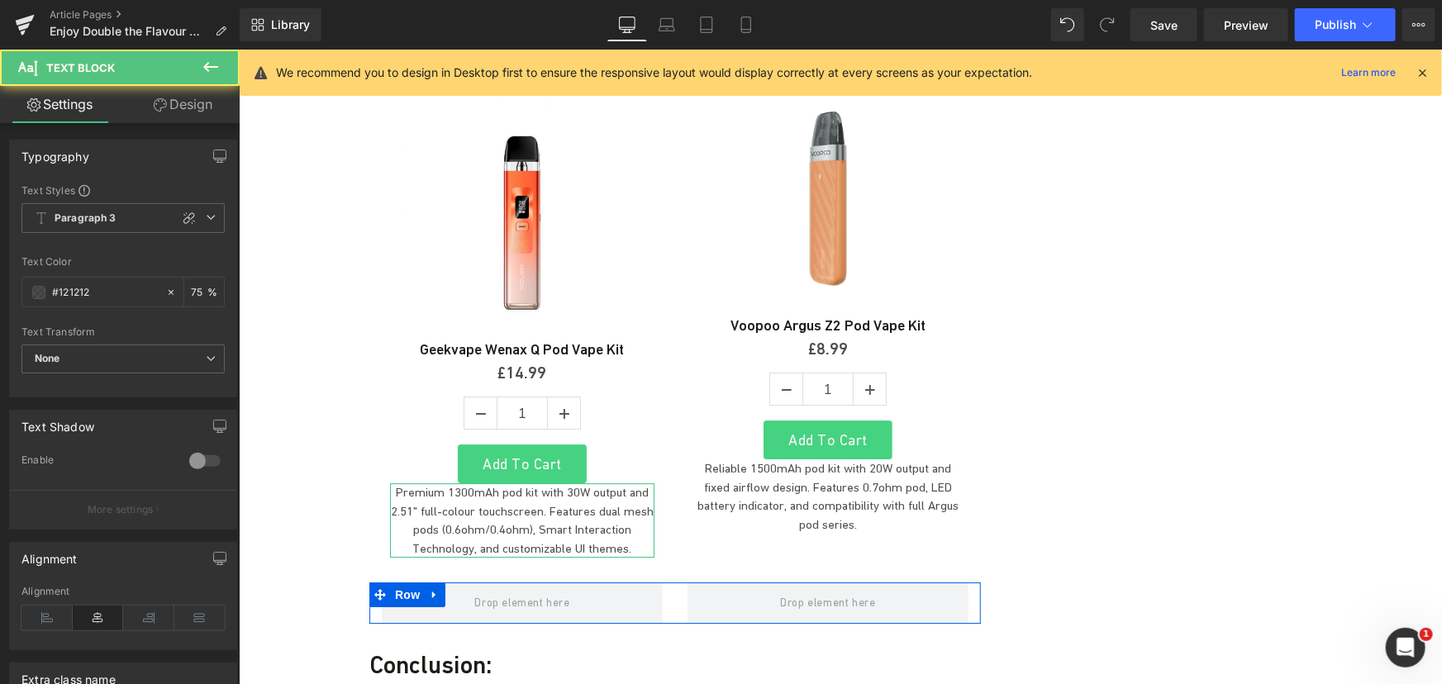
click at [182, 105] on link "Design" at bounding box center [183, 104] width 120 height 37
click at [0, 0] on div "Spacing" at bounding box center [0, 0] width 0 height 0
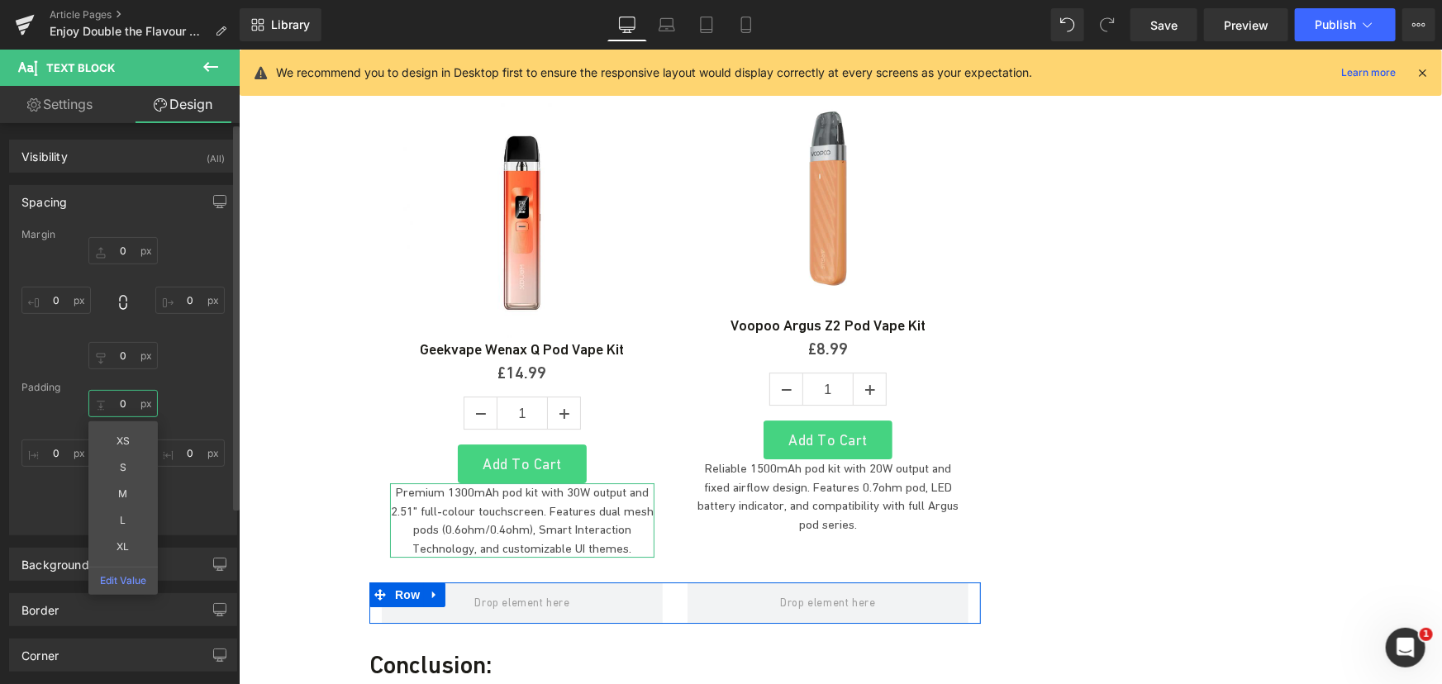
click at [128, 397] on input "text" at bounding box center [122, 403] width 69 height 27
type input "29"
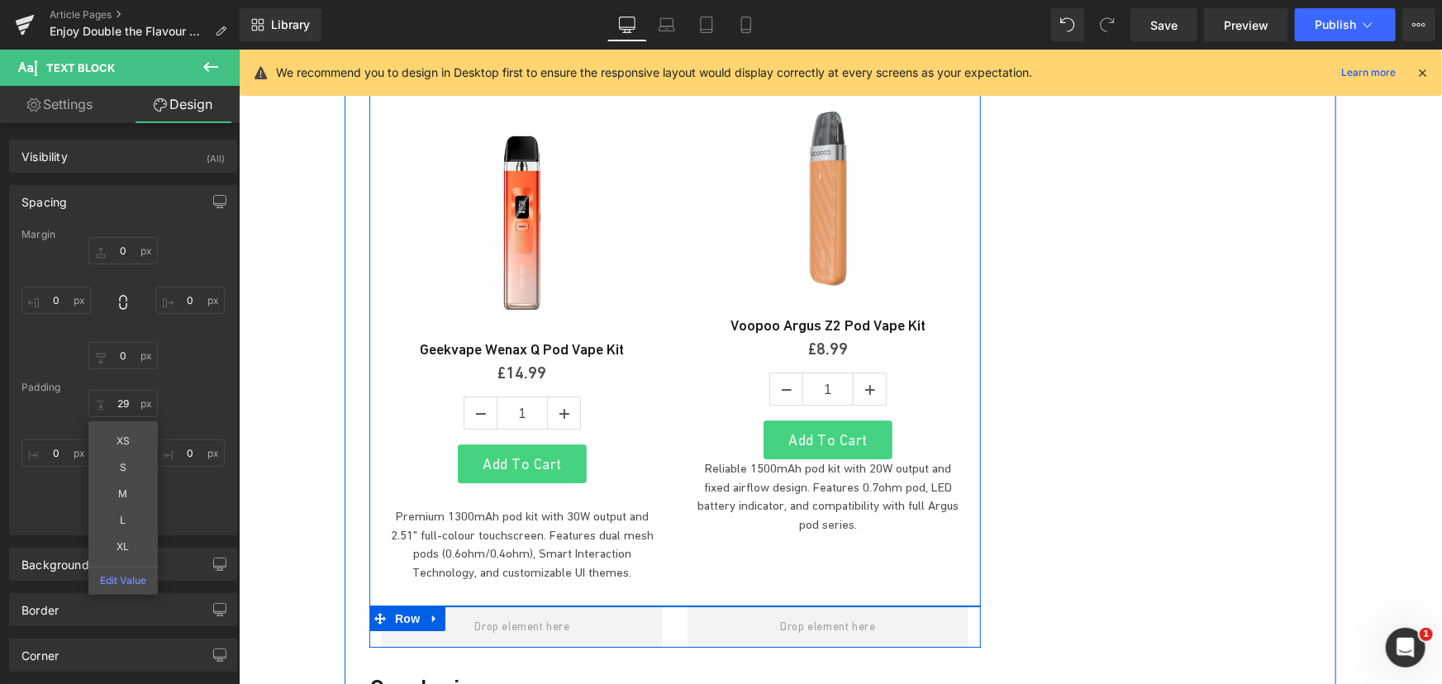
click at [746, 459] on p "Reliable 1500mAh pod kit with 20W output and fixed airflow design. Features 0.7…" at bounding box center [827, 496] width 264 height 74
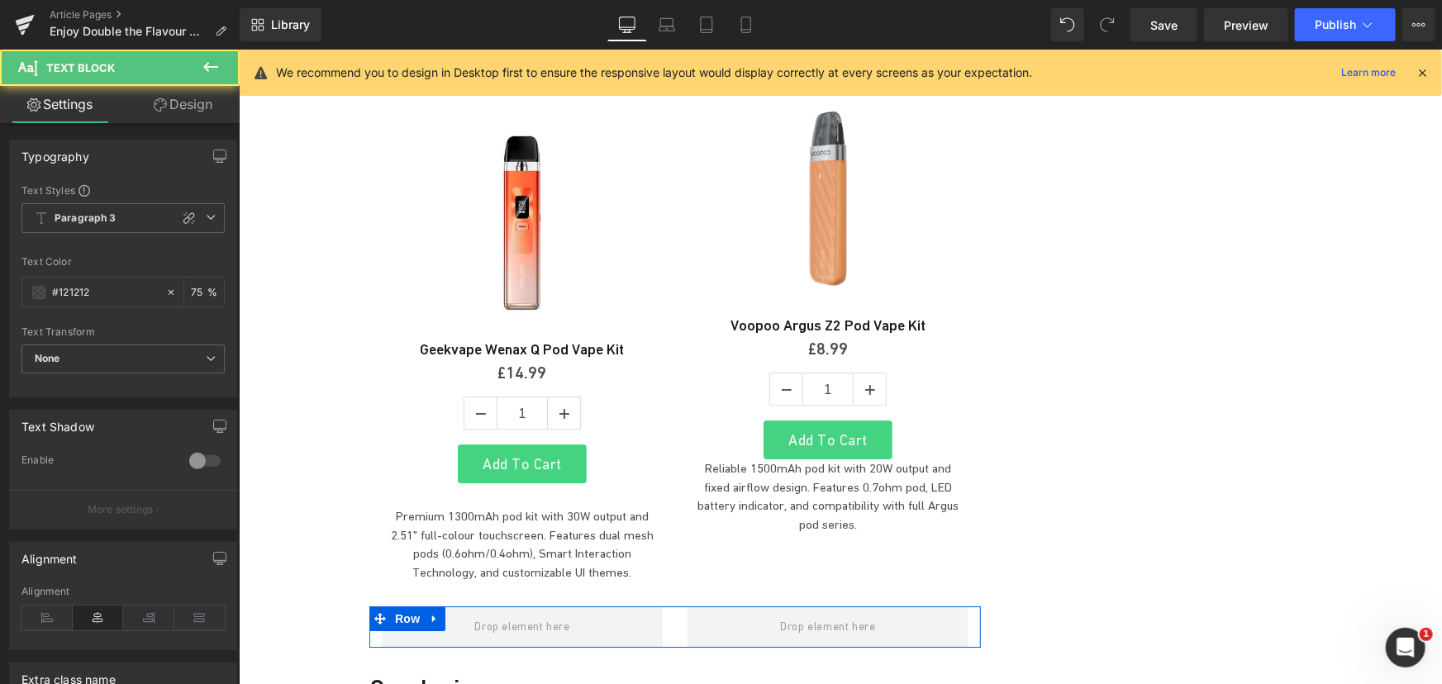
click at [160, 120] on link "Design" at bounding box center [183, 104] width 120 height 37
click at [0, 0] on div "Spacing" at bounding box center [0, 0] width 0 height 0
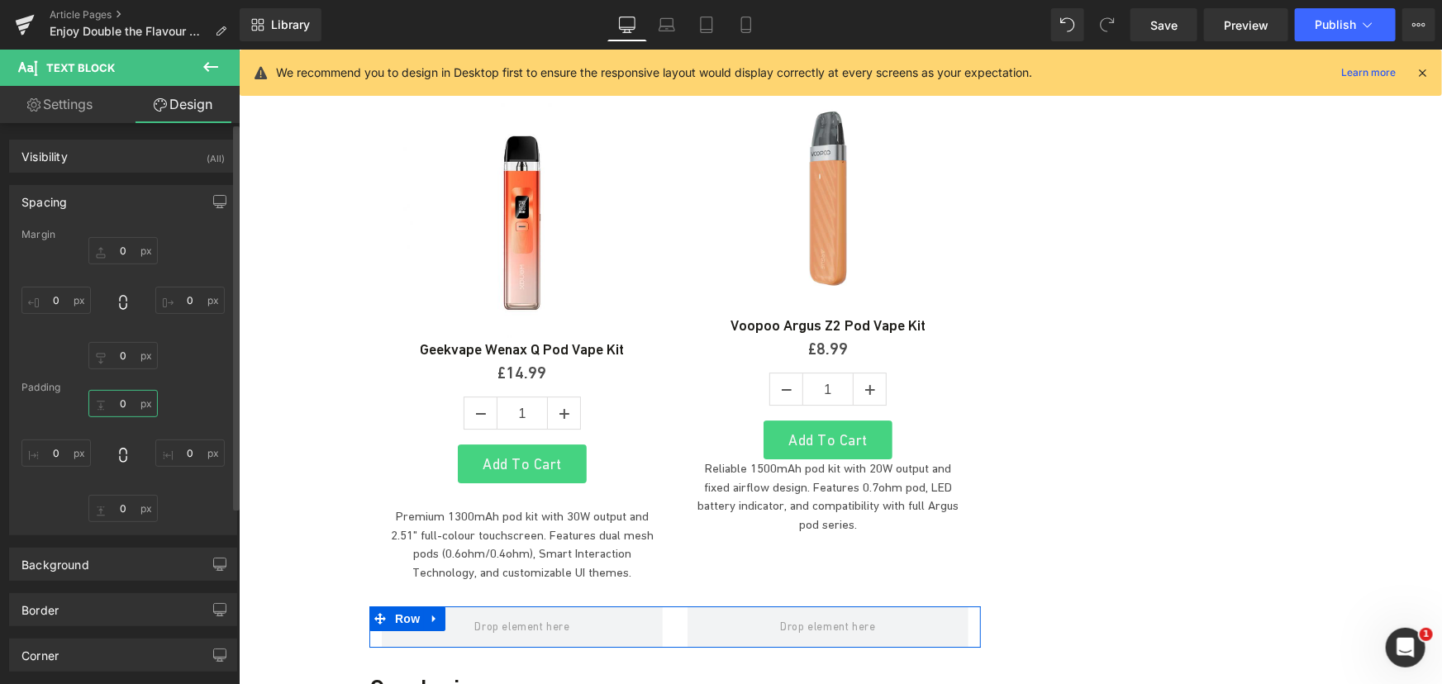
click at [118, 400] on input "text" at bounding box center [122, 403] width 69 height 27
type input "29"
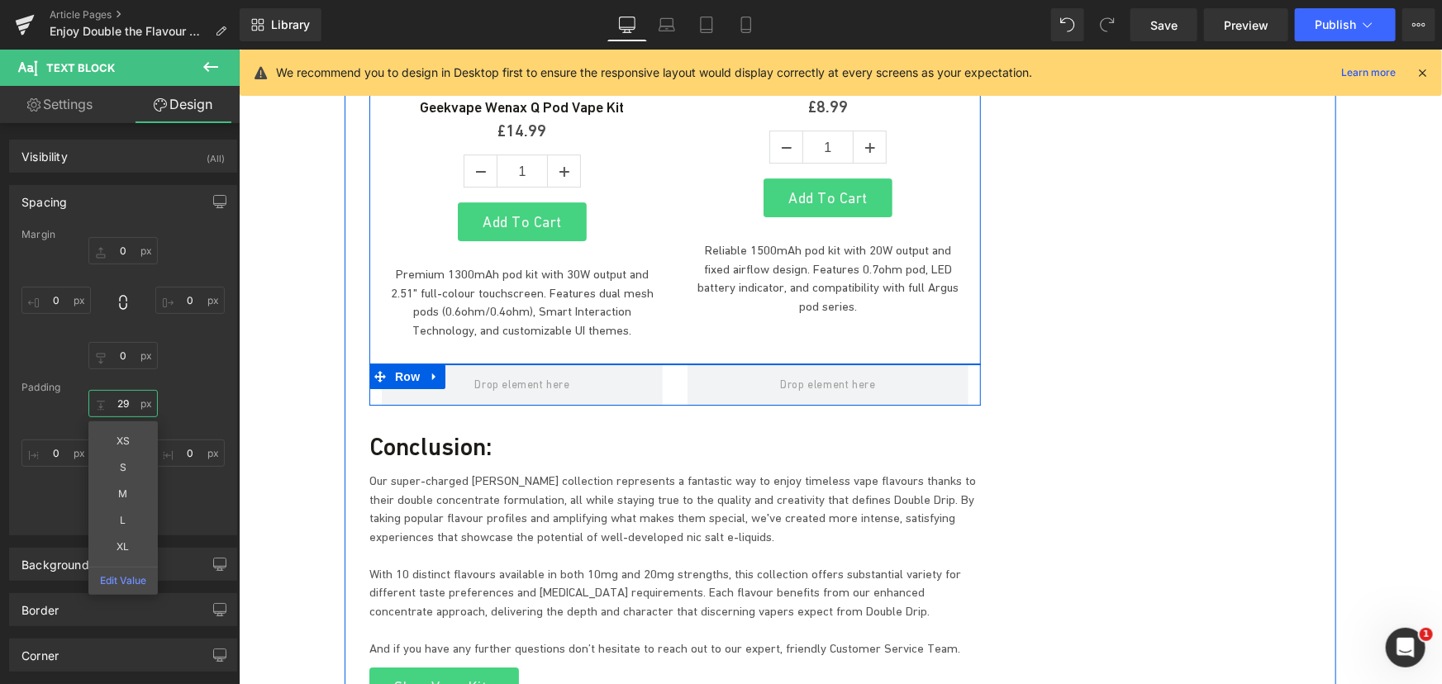
scroll to position [5948, 0]
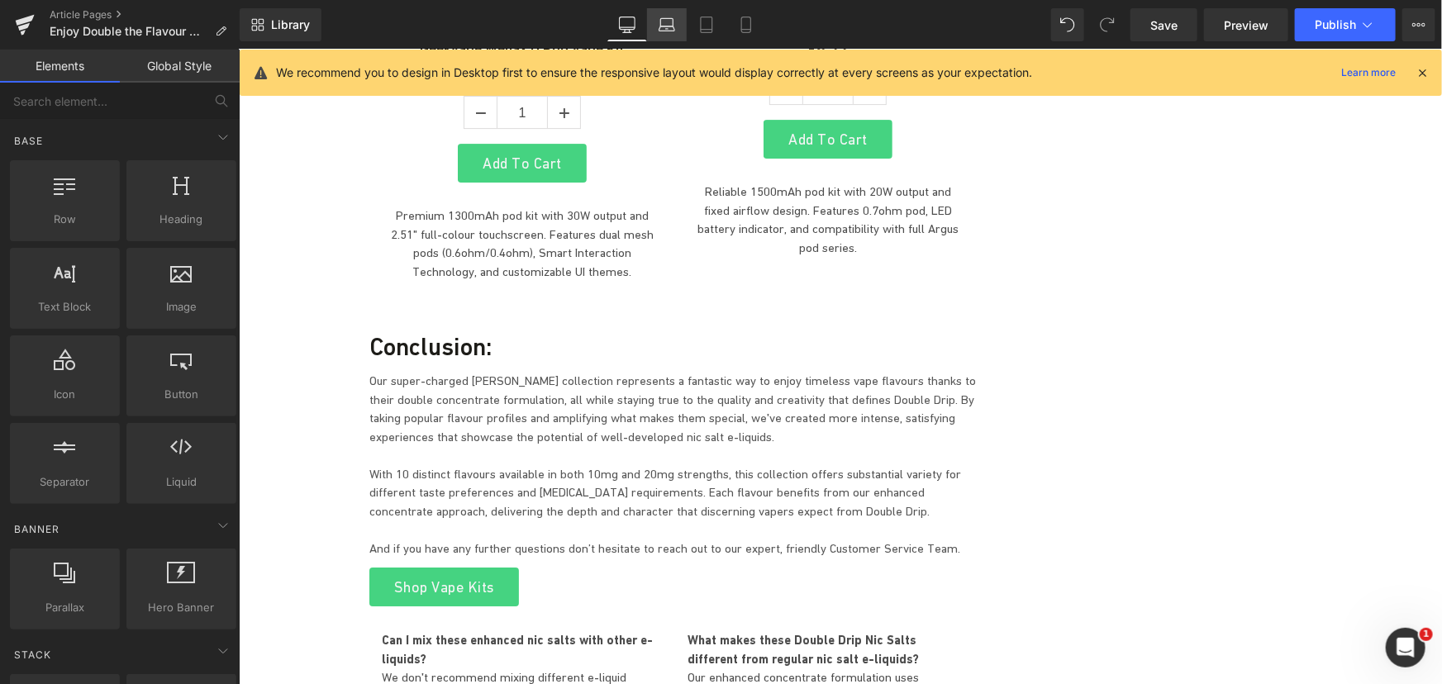
click at [650, 24] on link "Laptop" at bounding box center [667, 24] width 40 height 33
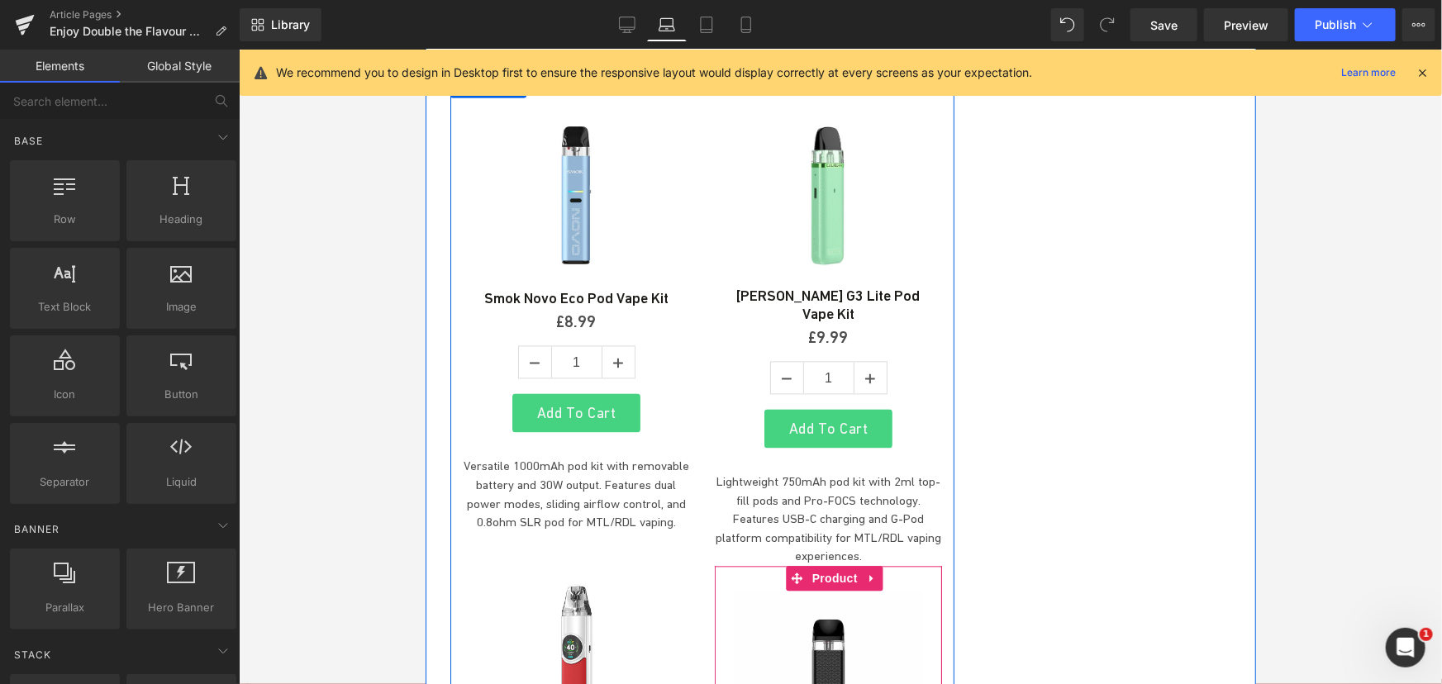
scroll to position [4729, 0]
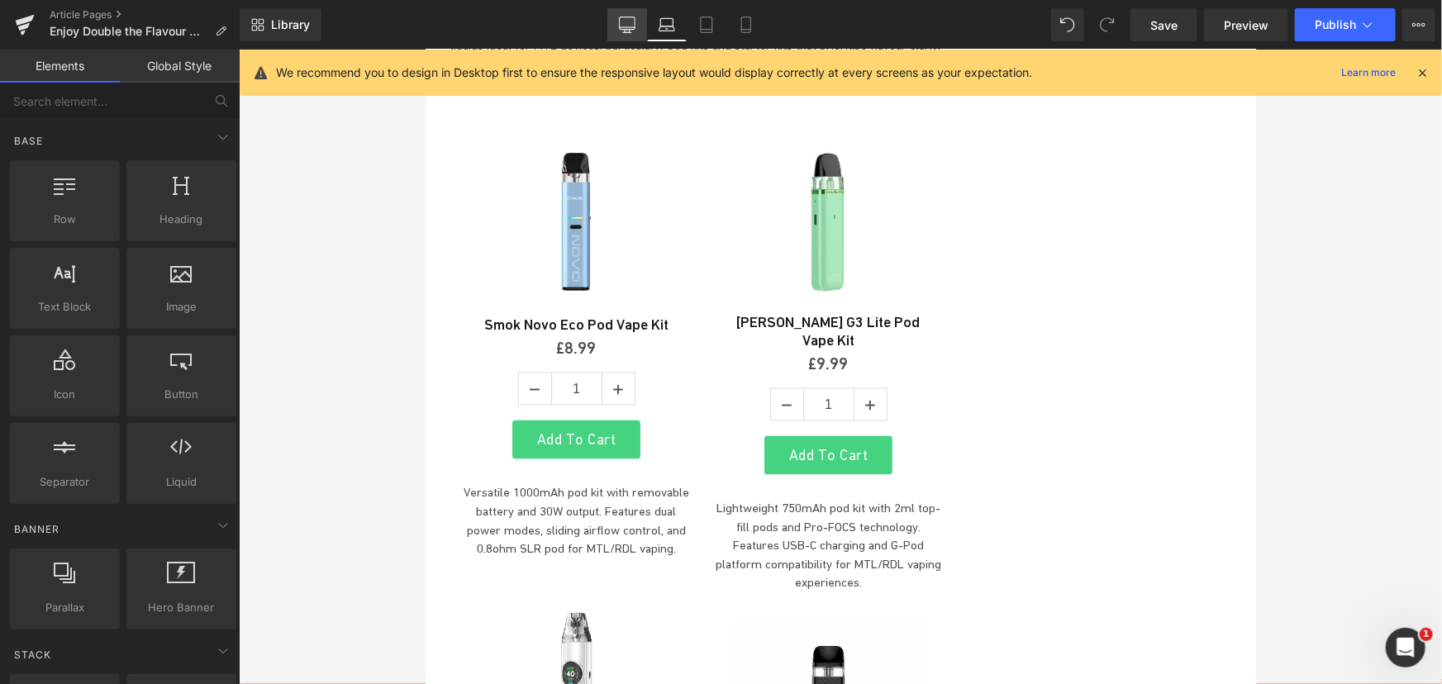
click at [621, 23] on icon at bounding box center [627, 25] width 17 height 17
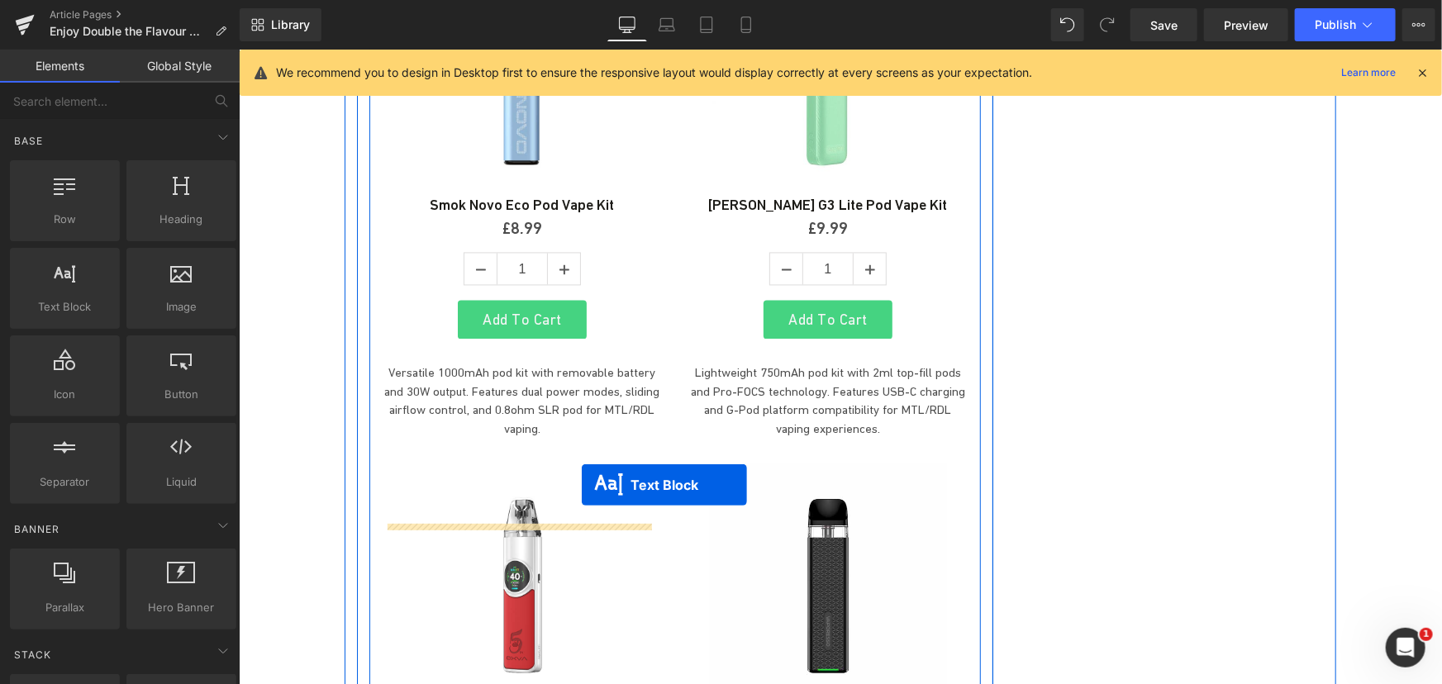
scroll to position [4661, 0]
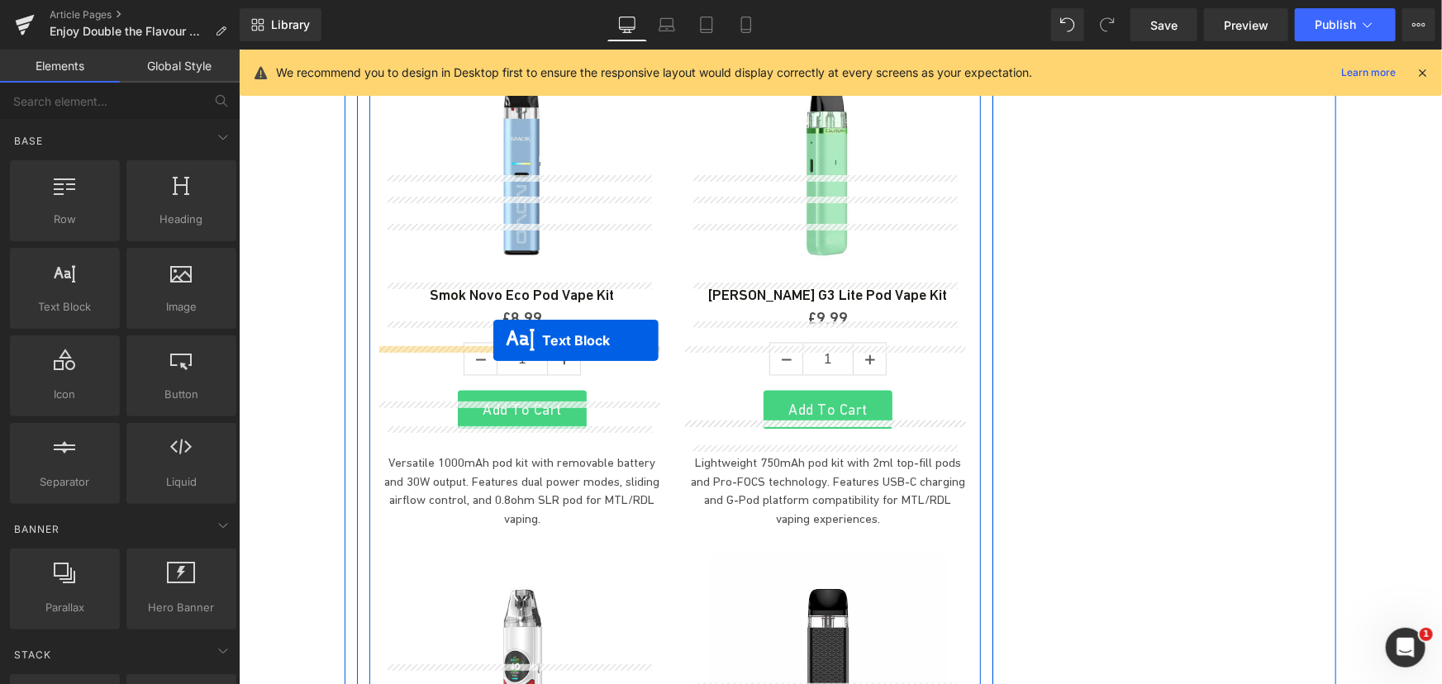
drag, startPoint x: 473, startPoint y: 498, endPoint x: 492, endPoint y: 340, distance: 159.9
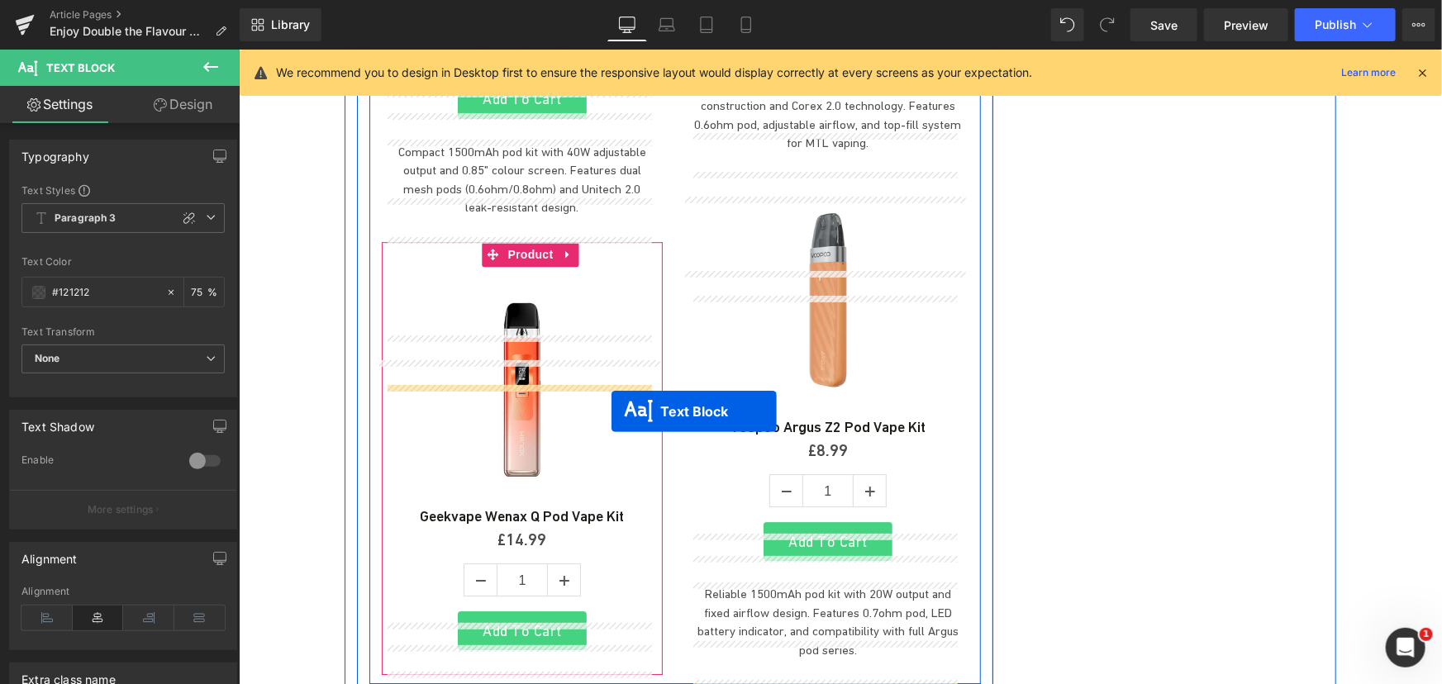
scroll to position [5563, 0]
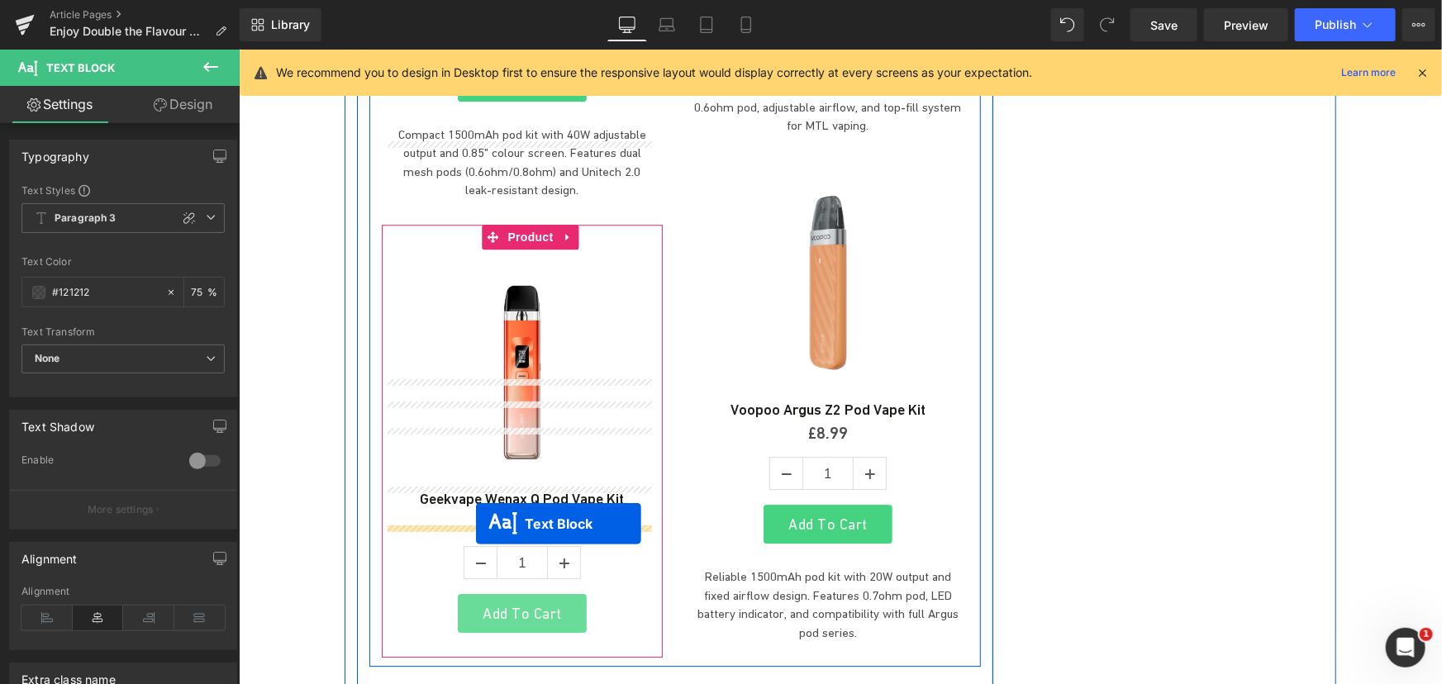
drag, startPoint x: 478, startPoint y: 471, endPoint x: 475, endPoint y: 523, distance: 52.1
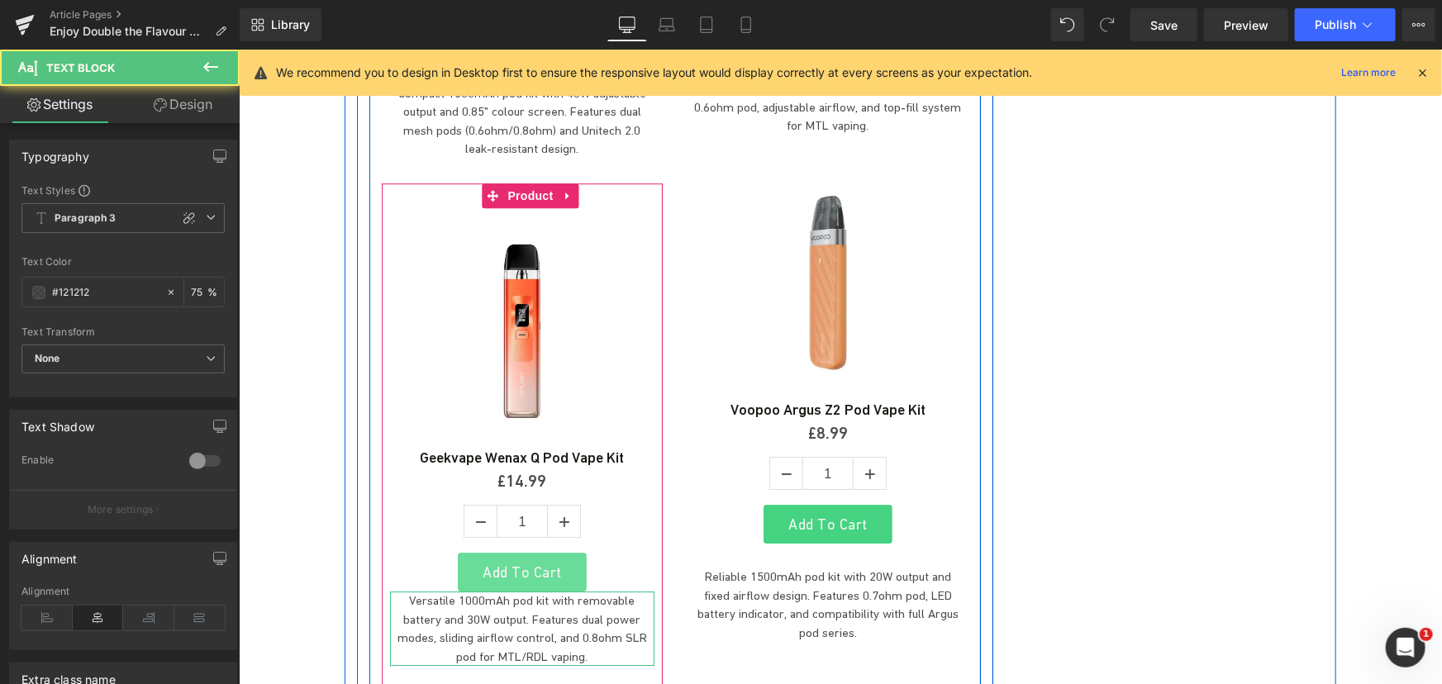
scroll to position [5521, 0]
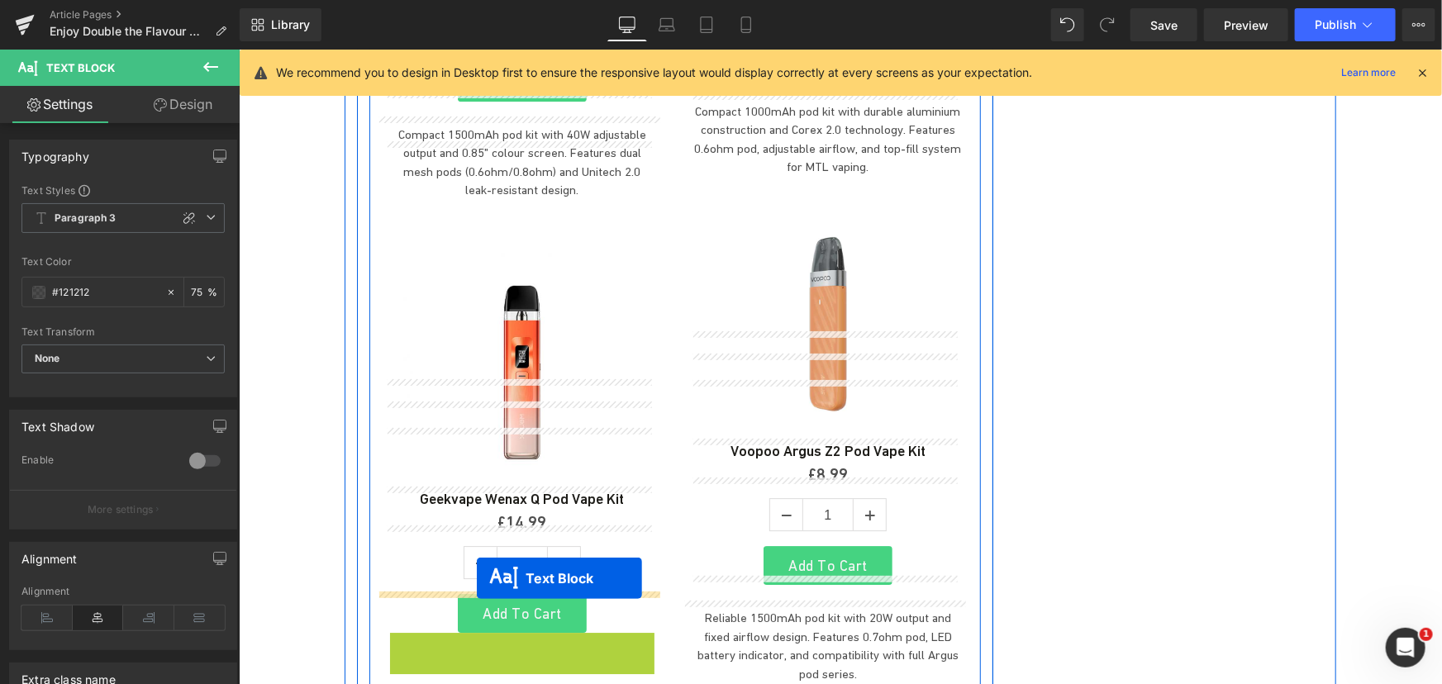
drag, startPoint x: 493, startPoint y: 577, endPoint x: 476, endPoint y: 581, distance: 17.8
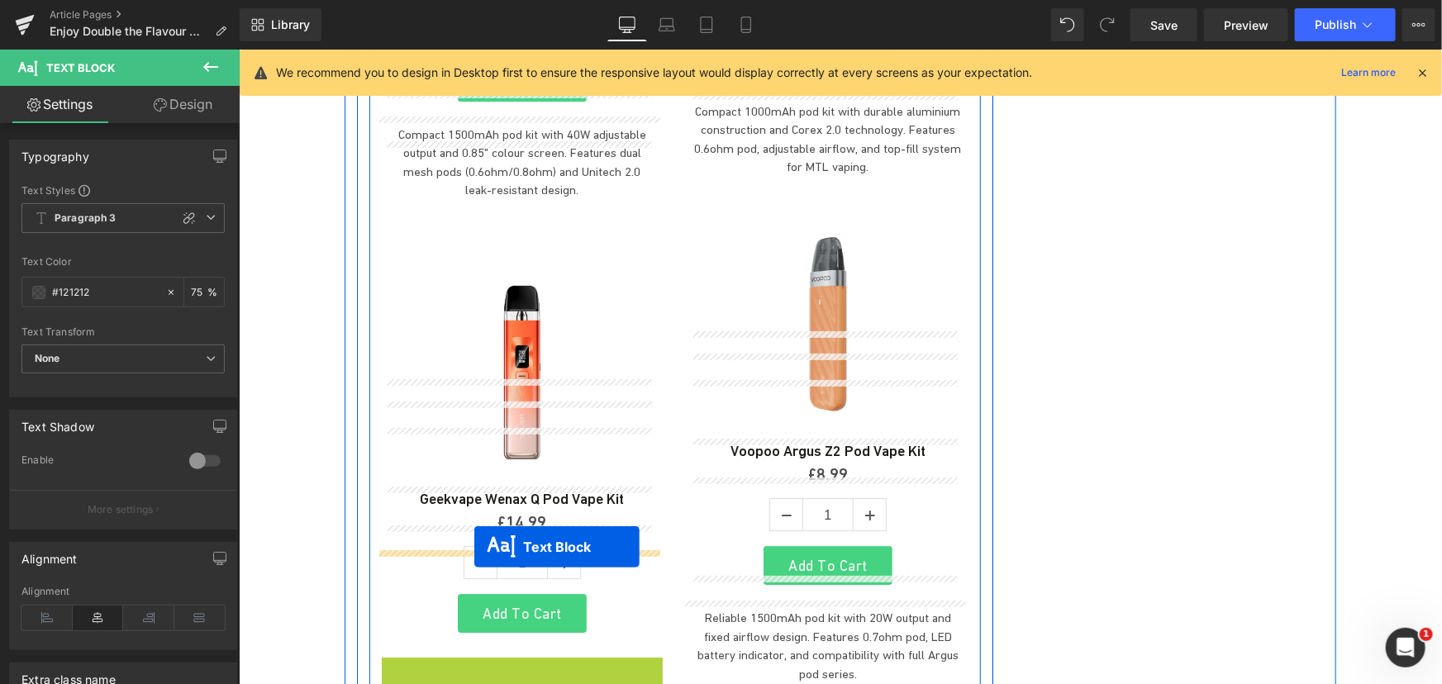
drag, startPoint x: 474, startPoint y: 578, endPoint x: 473, endPoint y: 546, distance: 32.2
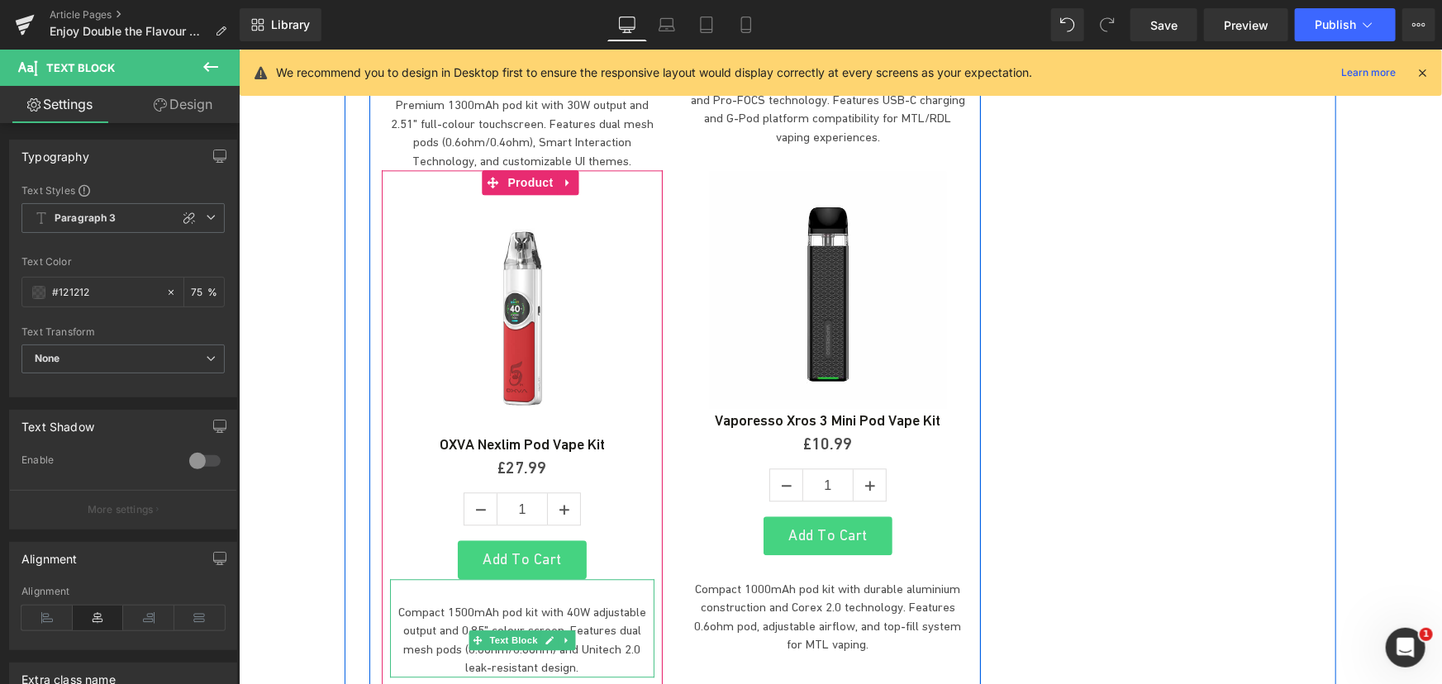
scroll to position [4996, 0]
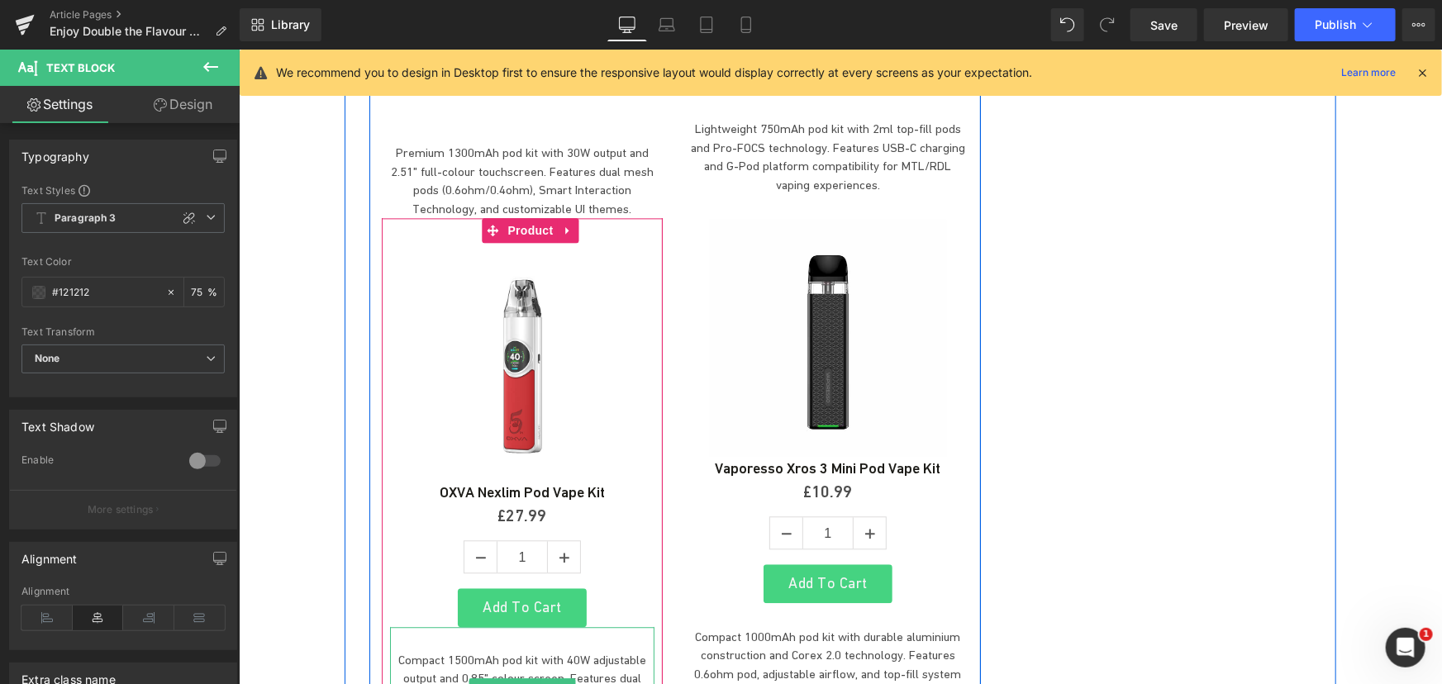
click at [545, 650] on p "Compact 1500mAh pod kit with 40W adjustable output and 0.85" colour screen. Fea…" at bounding box center [521, 687] width 264 height 74
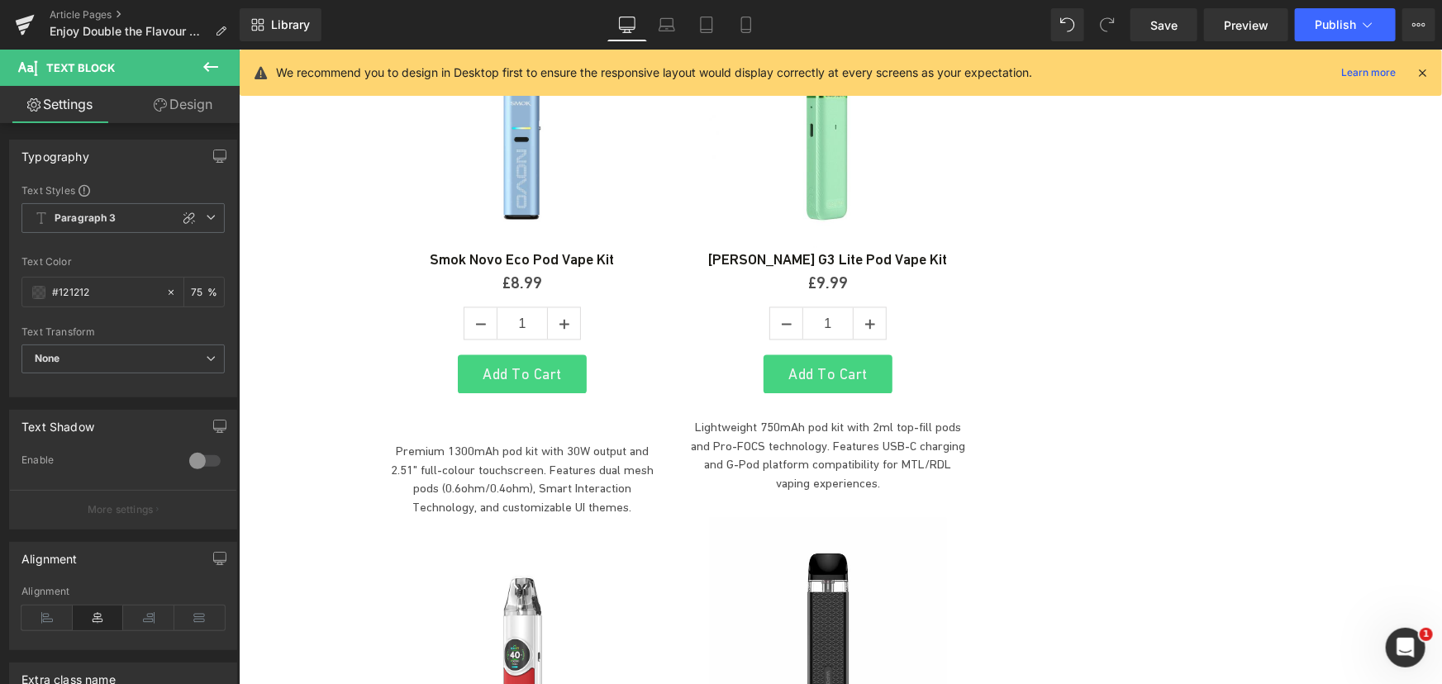
scroll to position [4695, 0]
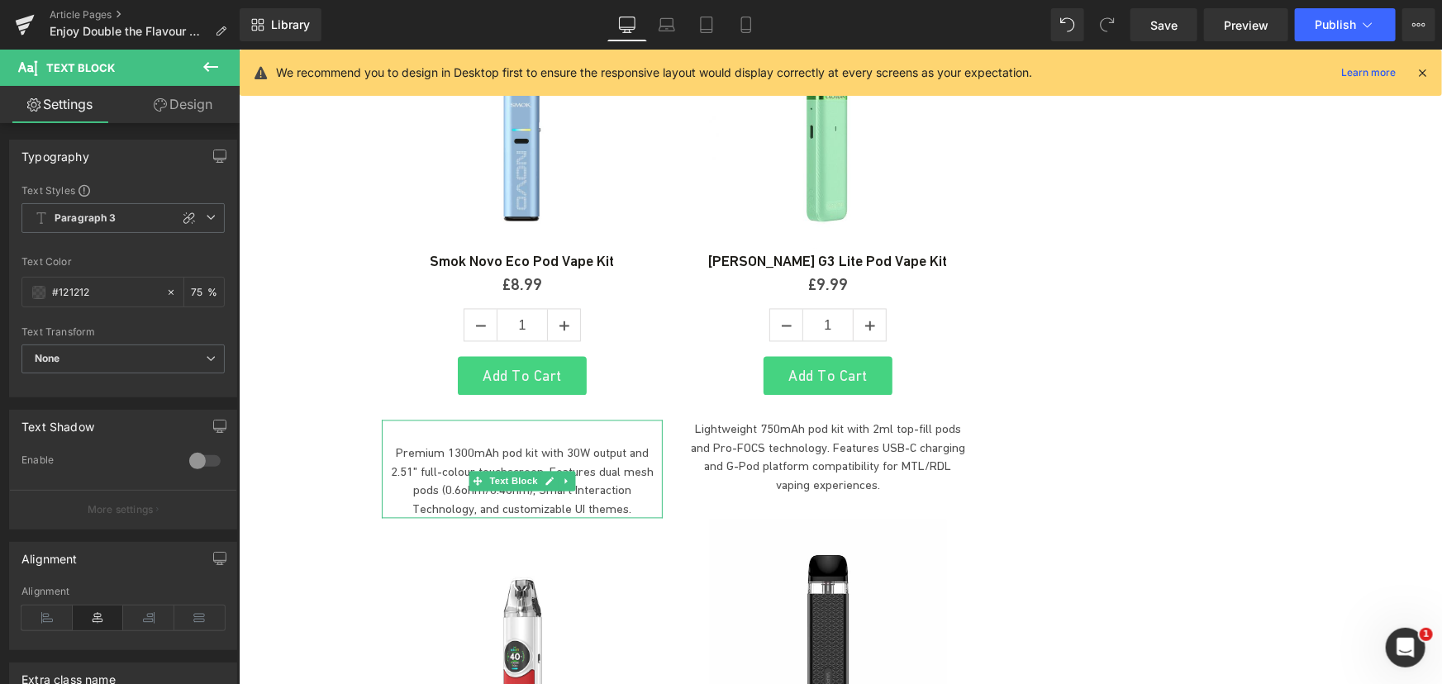
drag, startPoint x: 509, startPoint y: 325, endPoint x: 277, endPoint y: 209, distance: 259.4
click at [509, 420] on div "Premium 1300mAh pod kit with 30W output and 2.51" full-colour touchscreen. Feat…" at bounding box center [521, 469] width 281 height 98
click at [178, 113] on link "Design" at bounding box center [183, 104] width 120 height 37
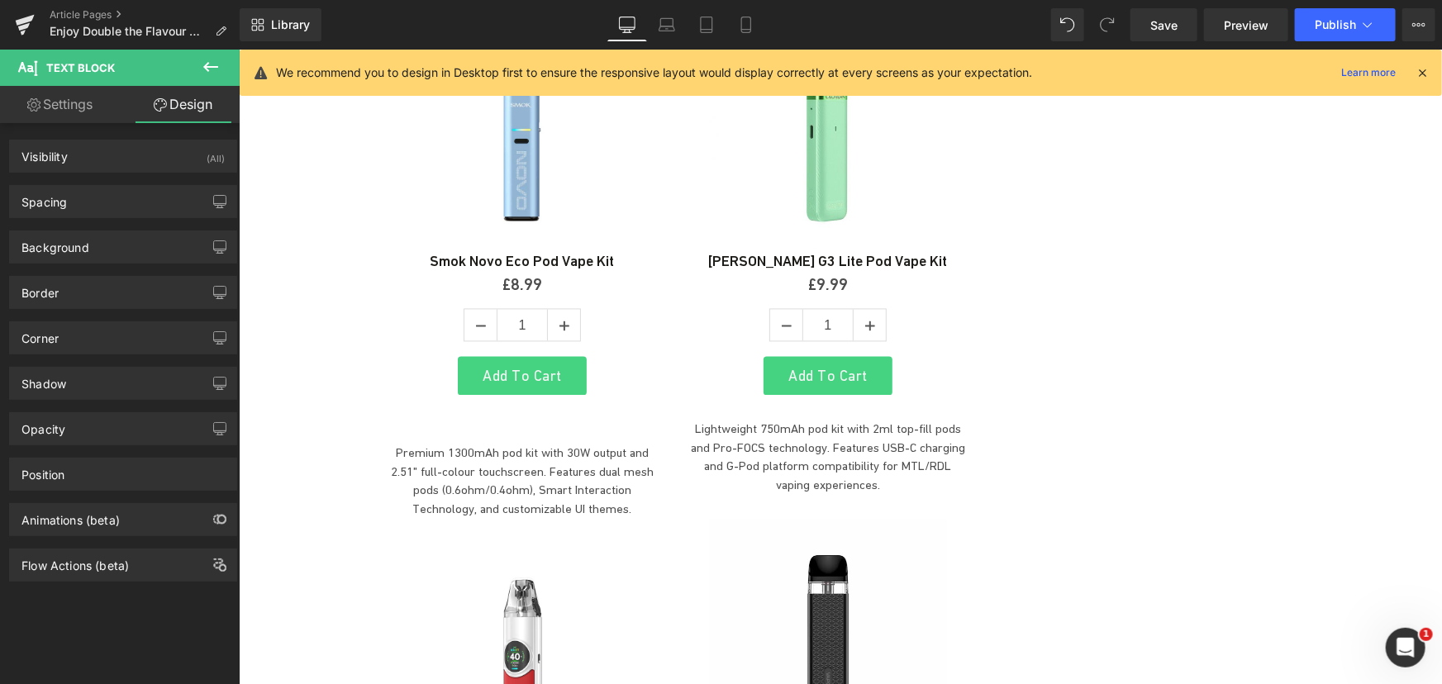
click at [125, 182] on div "Spacing Margin Padding" at bounding box center [123, 195] width 247 height 45
drag, startPoint x: 128, startPoint y: 197, endPoint x: 139, endPoint y: 207, distance: 14.6
click at [128, 197] on div "Spacing" at bounding box center [123, 201] width 226 height 31
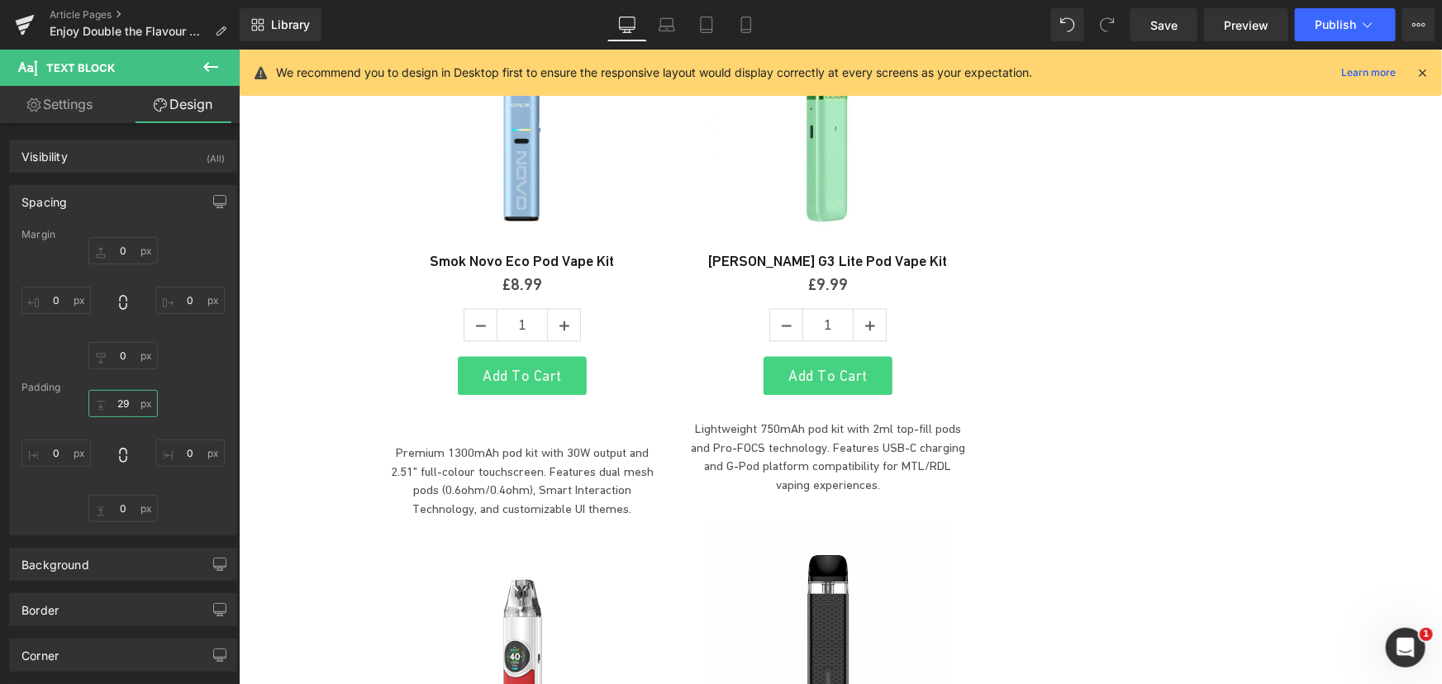
click at [133, 403] on input "text" at bounding box center [122, 403] width 69 height 27
type input "0"
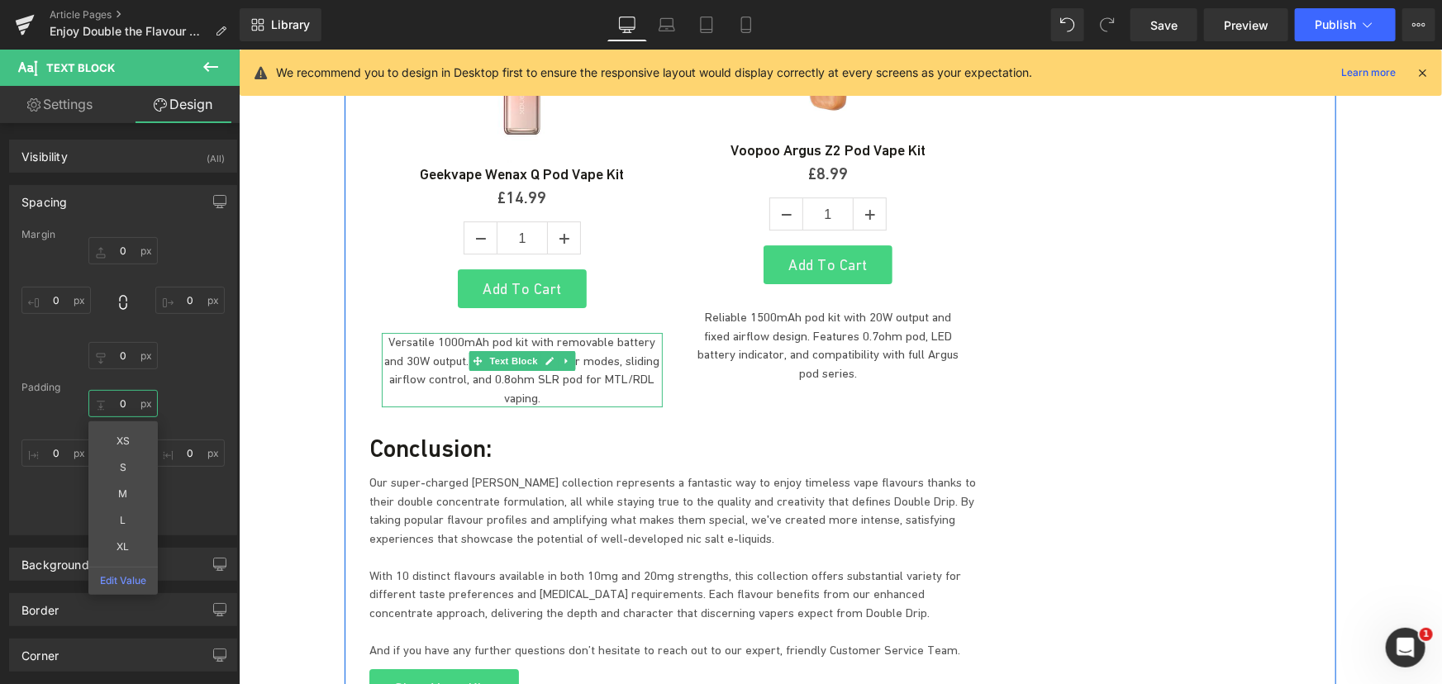
scroll to position [5446, 0]
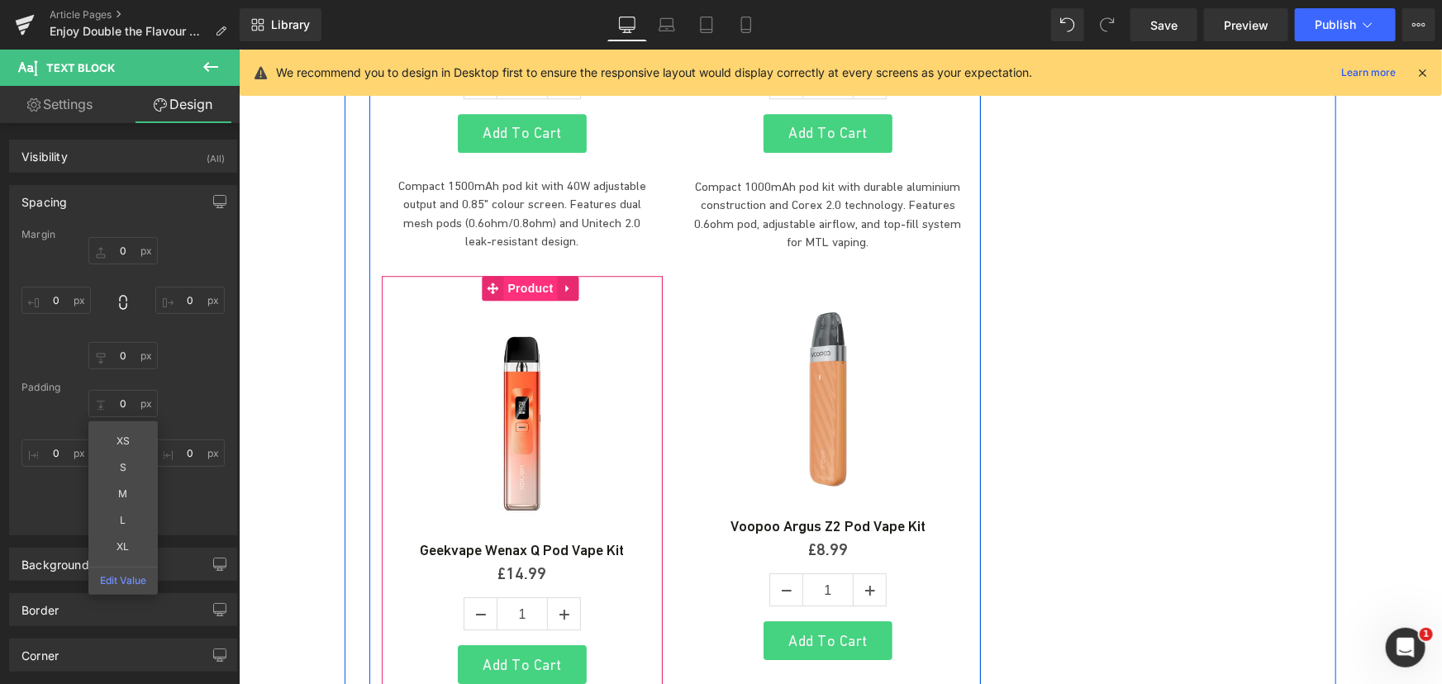
click at [516, 275] on span "Product" at bounding box center [530, 287] width 54 height 25
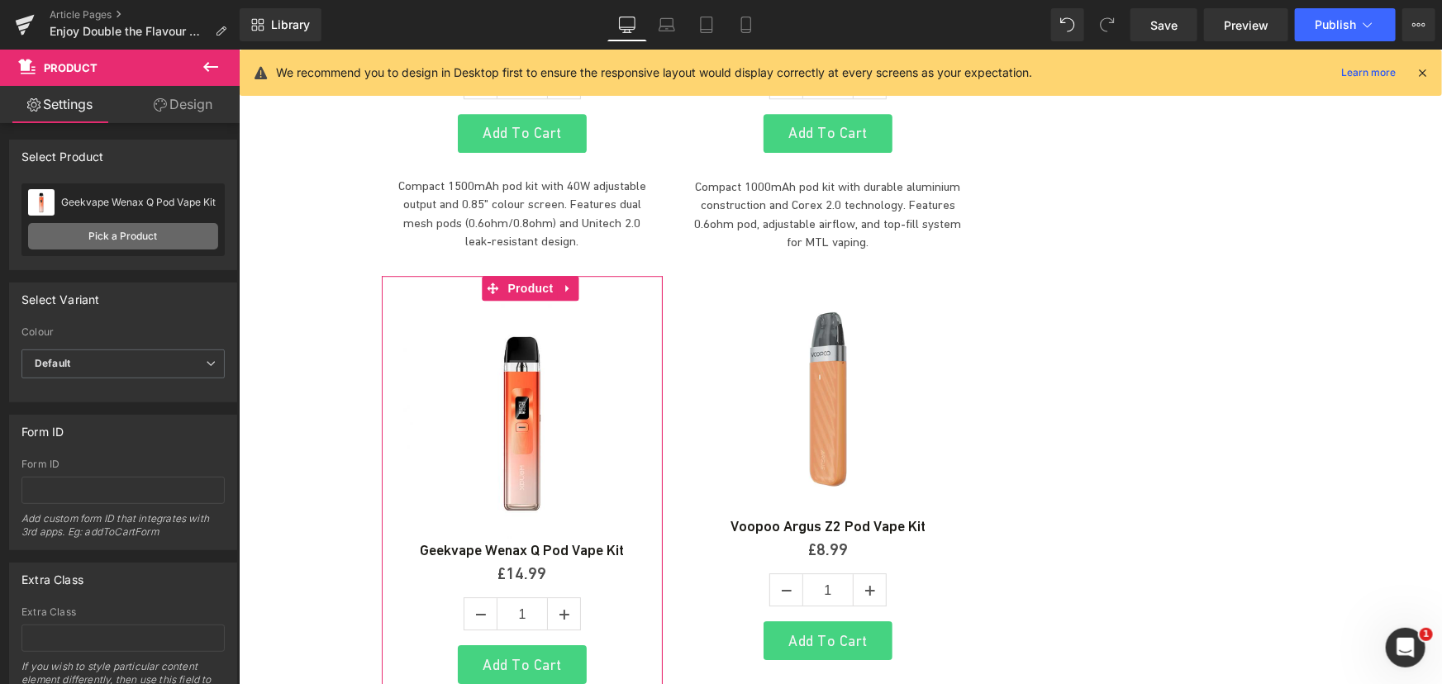
click at [150, 230] on link "Pick a Product" at bounding box center [123, 236] width 190 height 26
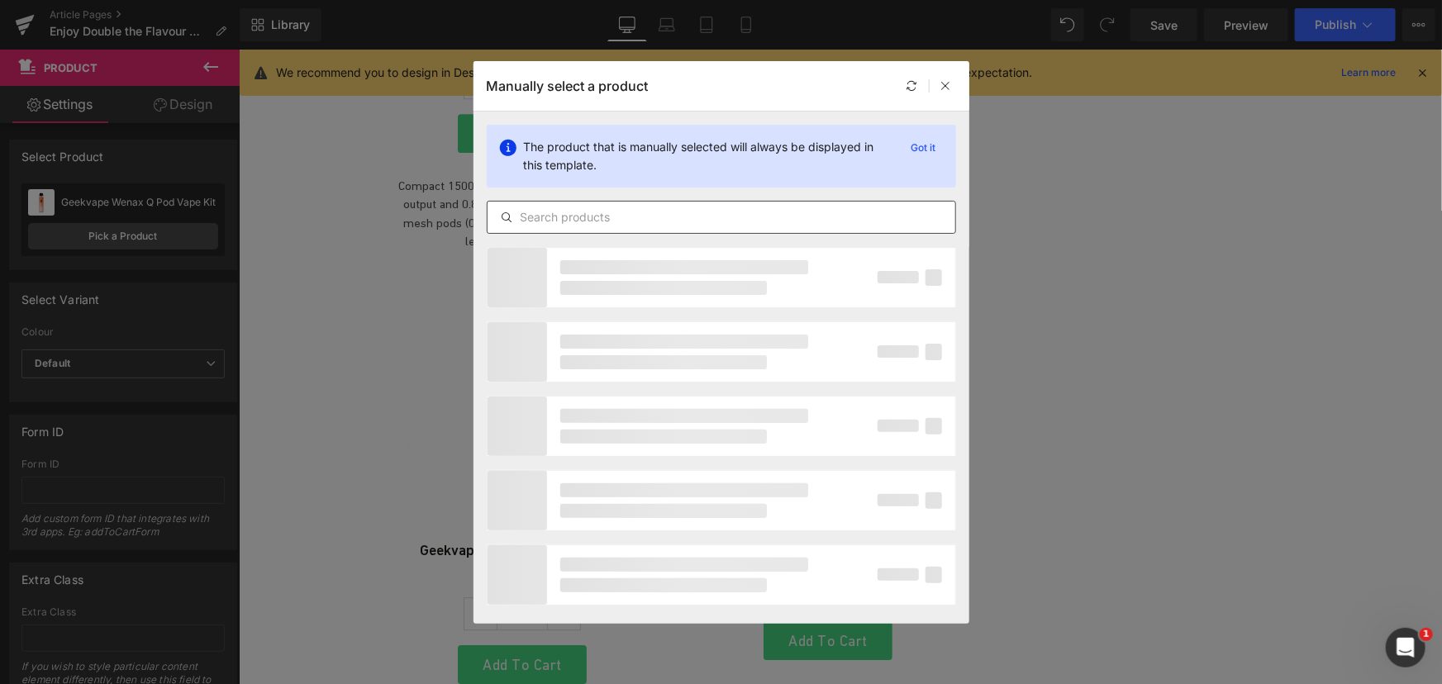
click at [710, 212] on input "text" at bounding box center [722, 217] width 468 height 20
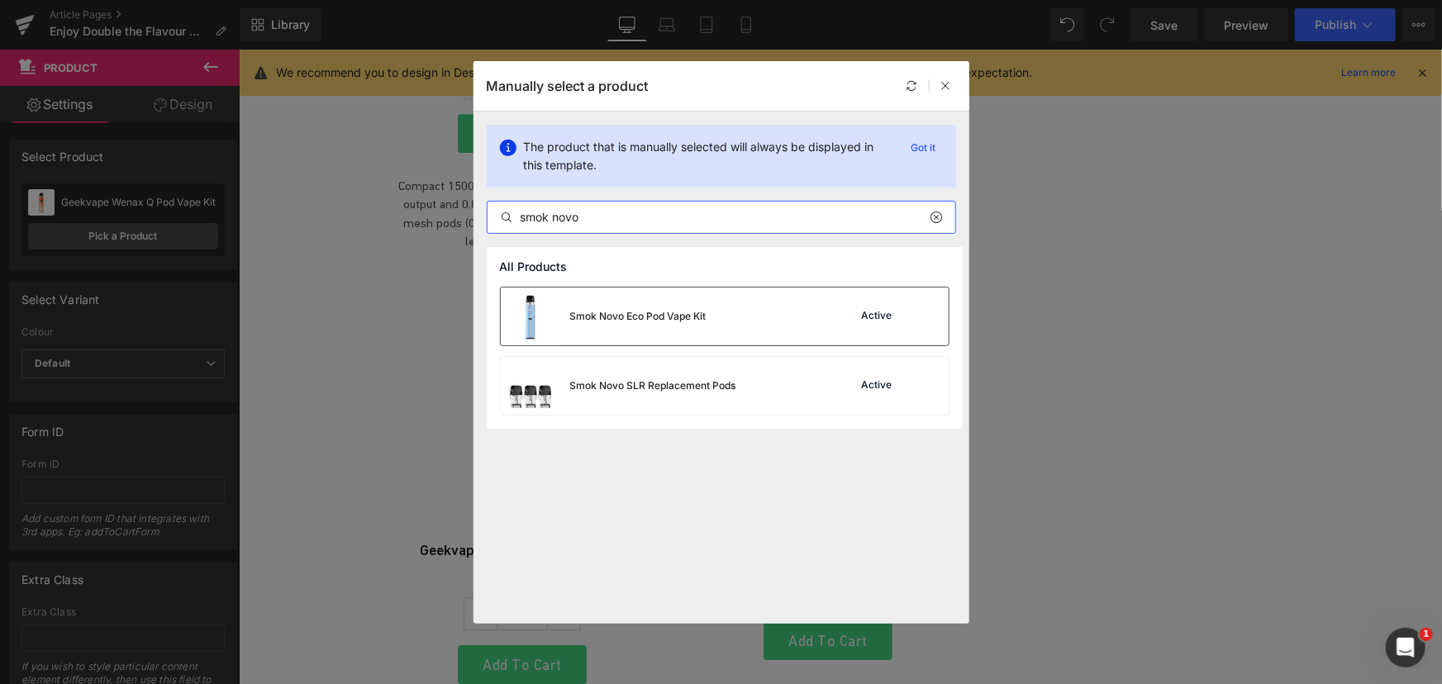
type input "smok novo"
drag, startPoint x: 717, startPoint y: 316, endPoint x: 487, endPoint y: 297, distance: 231.3
click at [717, 316] on div "Smok Novo Eco Pod Vape Kit Active" at bounding box center [725, 317] width 448 height 58
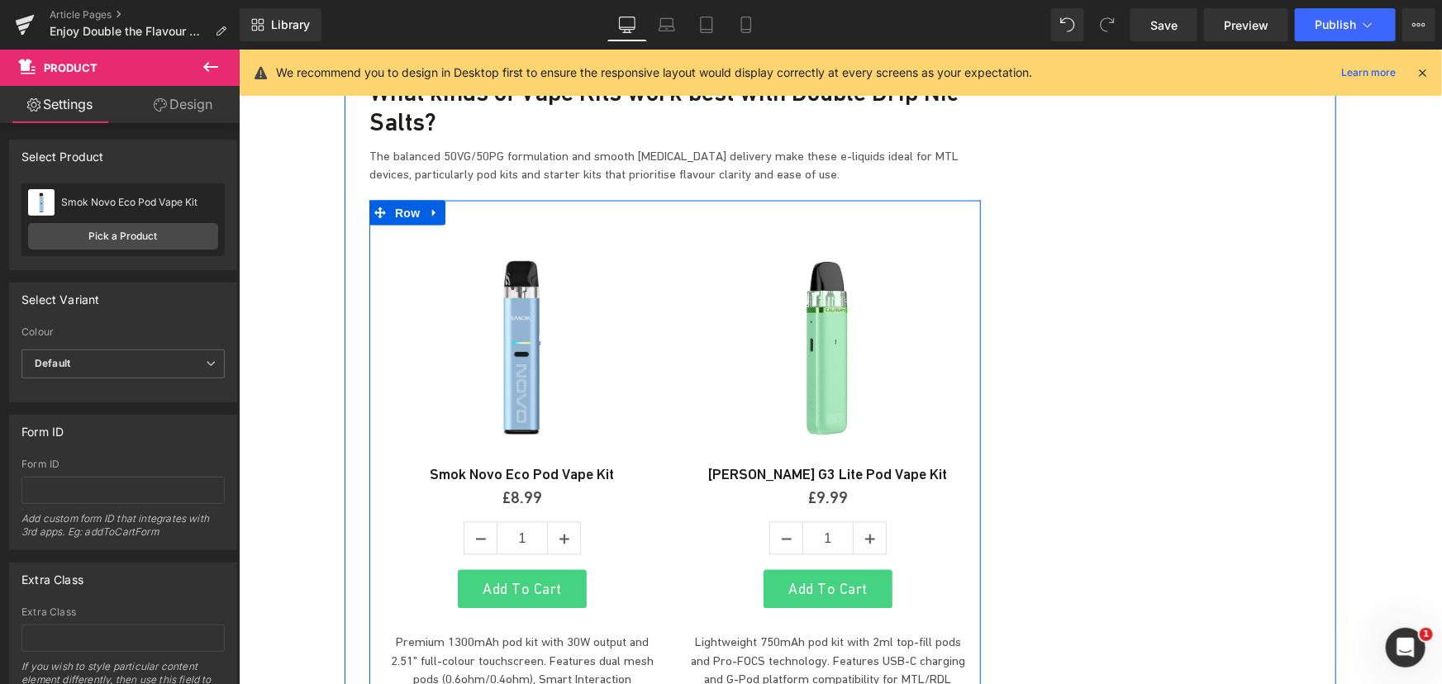
scroll to position [4395, 0]
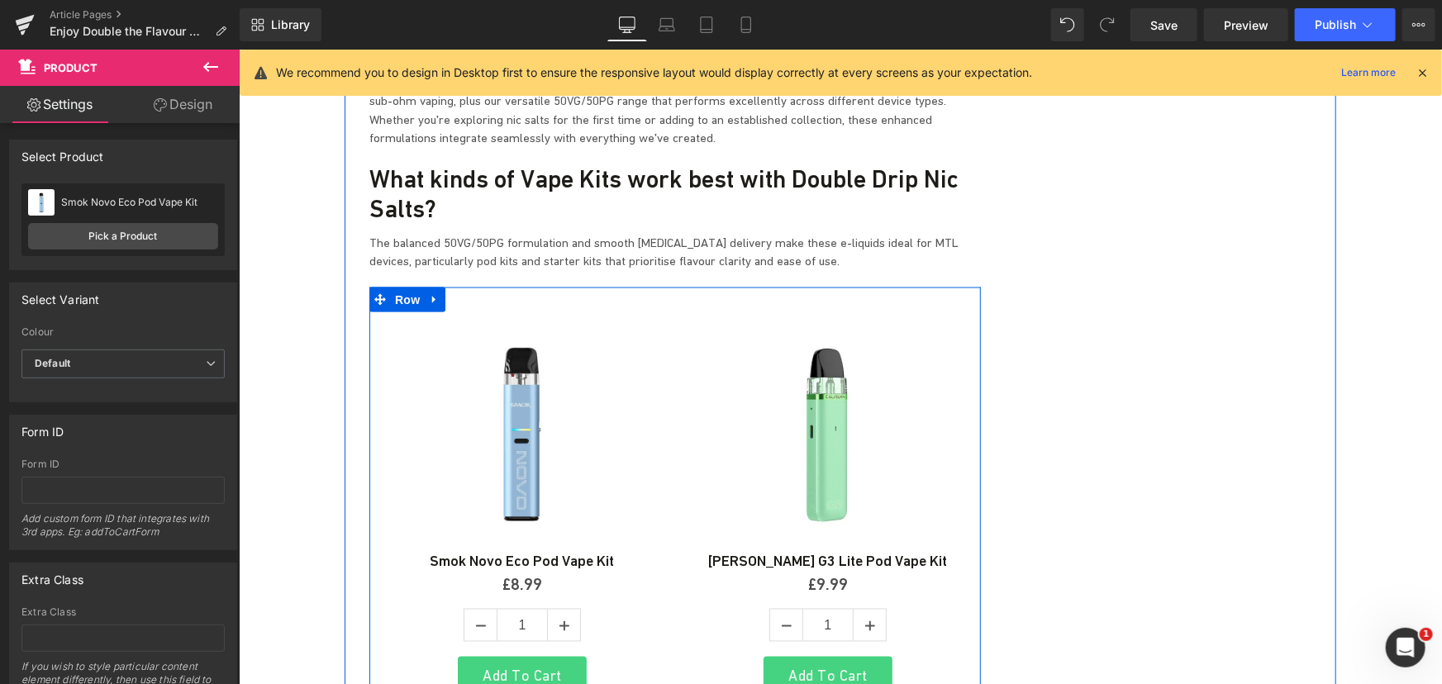
click at [502, 312] on img at bounding box center [521, 431] width 238 height 238
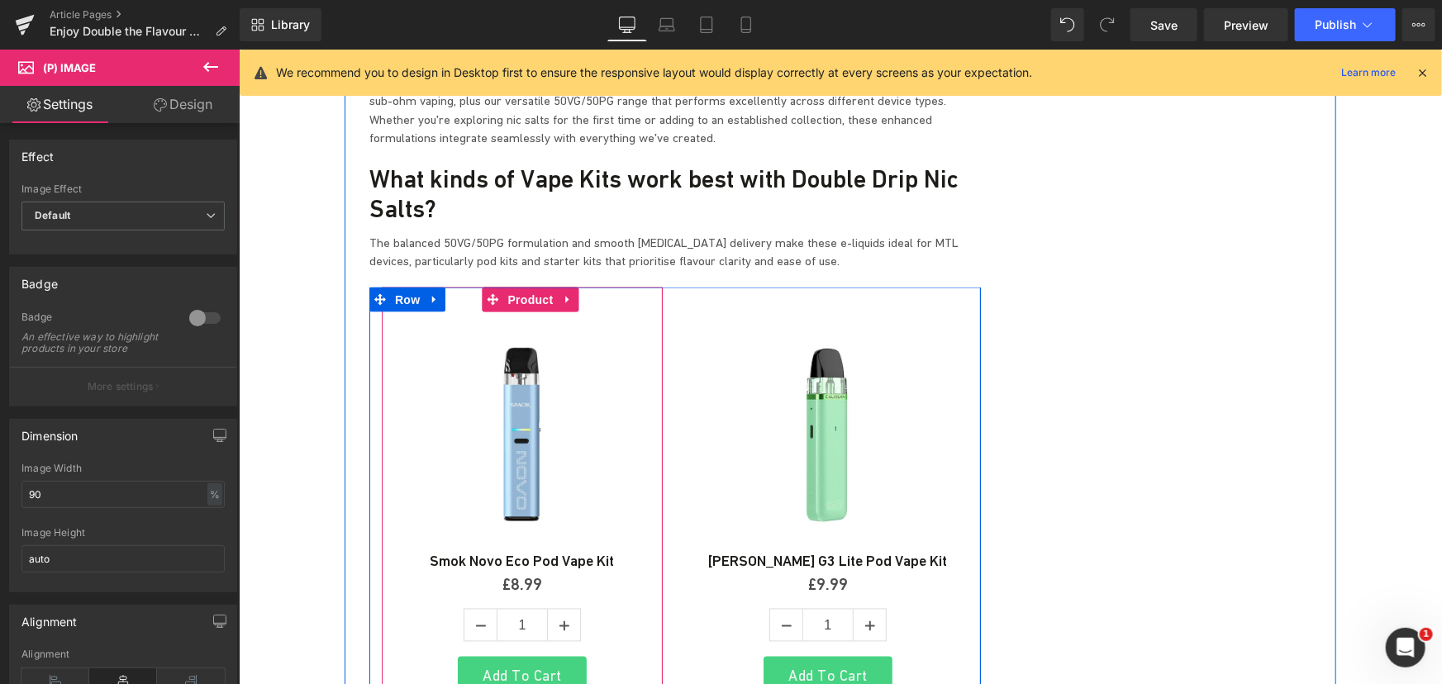
click at [520, 287] on span "Product" at bounding box center [530, 299] width 54 height 25
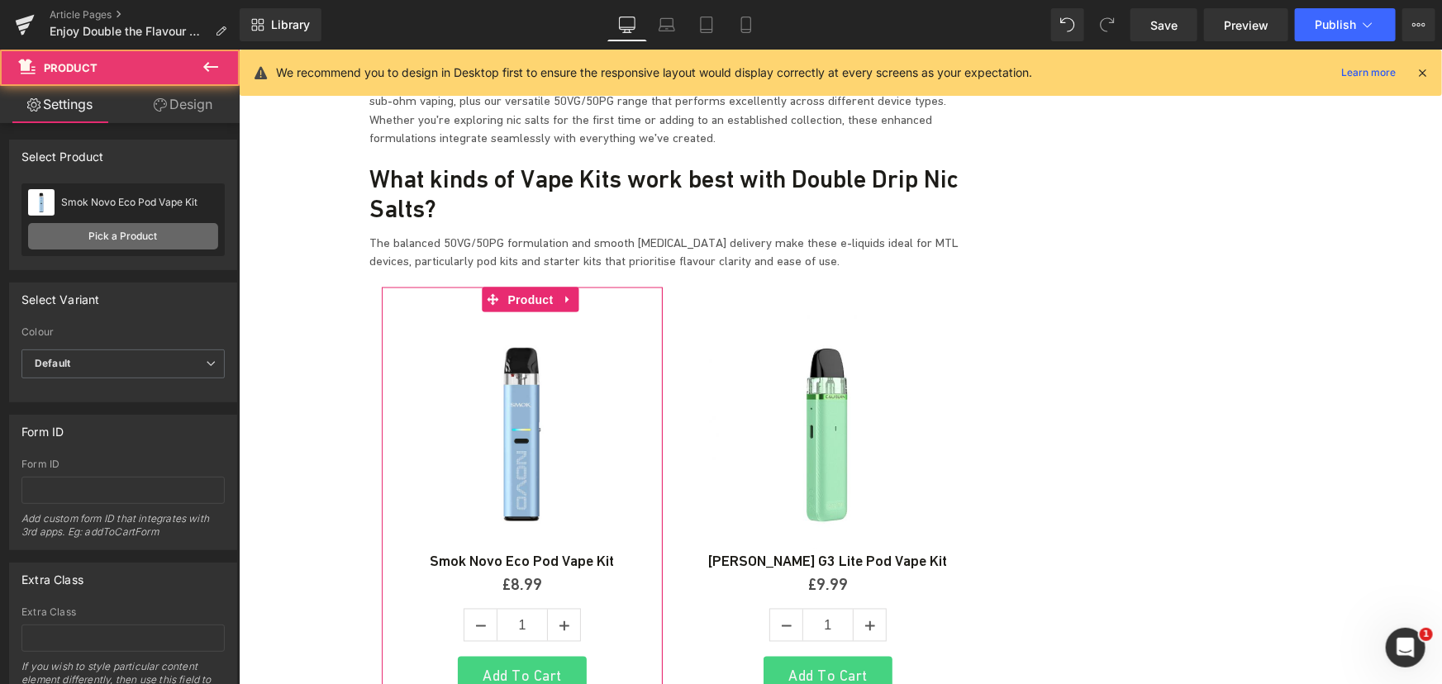
click at [162, 224] on link "Pick a Product" at bounding box center [123, 236] width 190 height 26
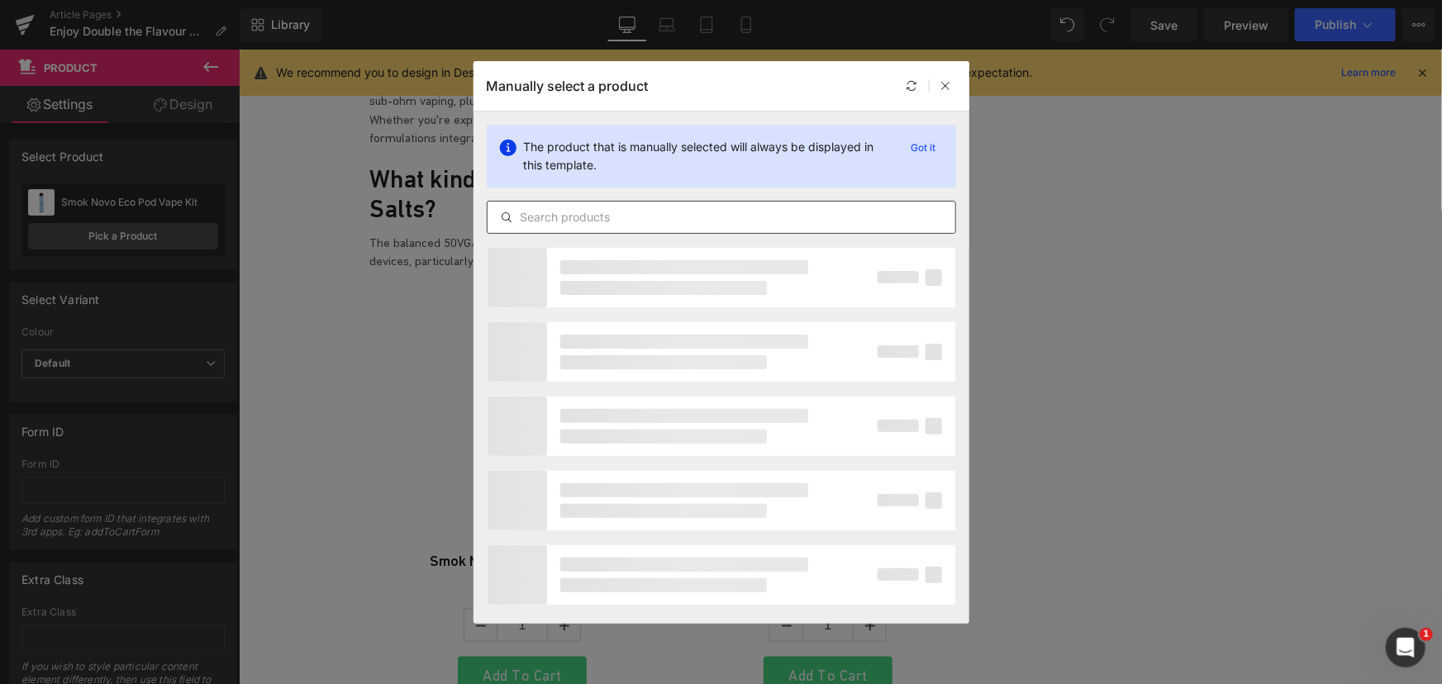
click at [557, 221] on input "text" at bounding box center [722, 217] width 468 height 20
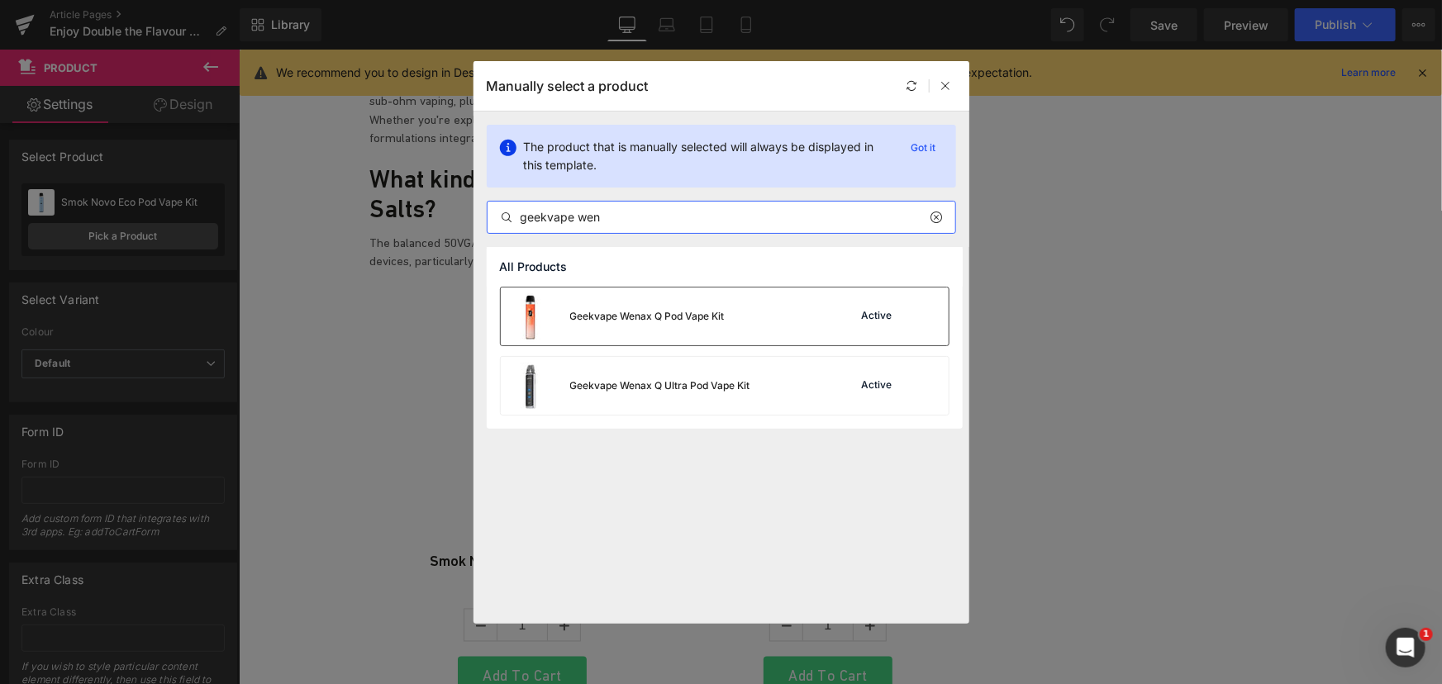
type input "geekvape wen"
click at [664, 316] on div "Geekvape Wenax Q Pod Vape Kit" at bounding box center [647, 316] width 155 height 15
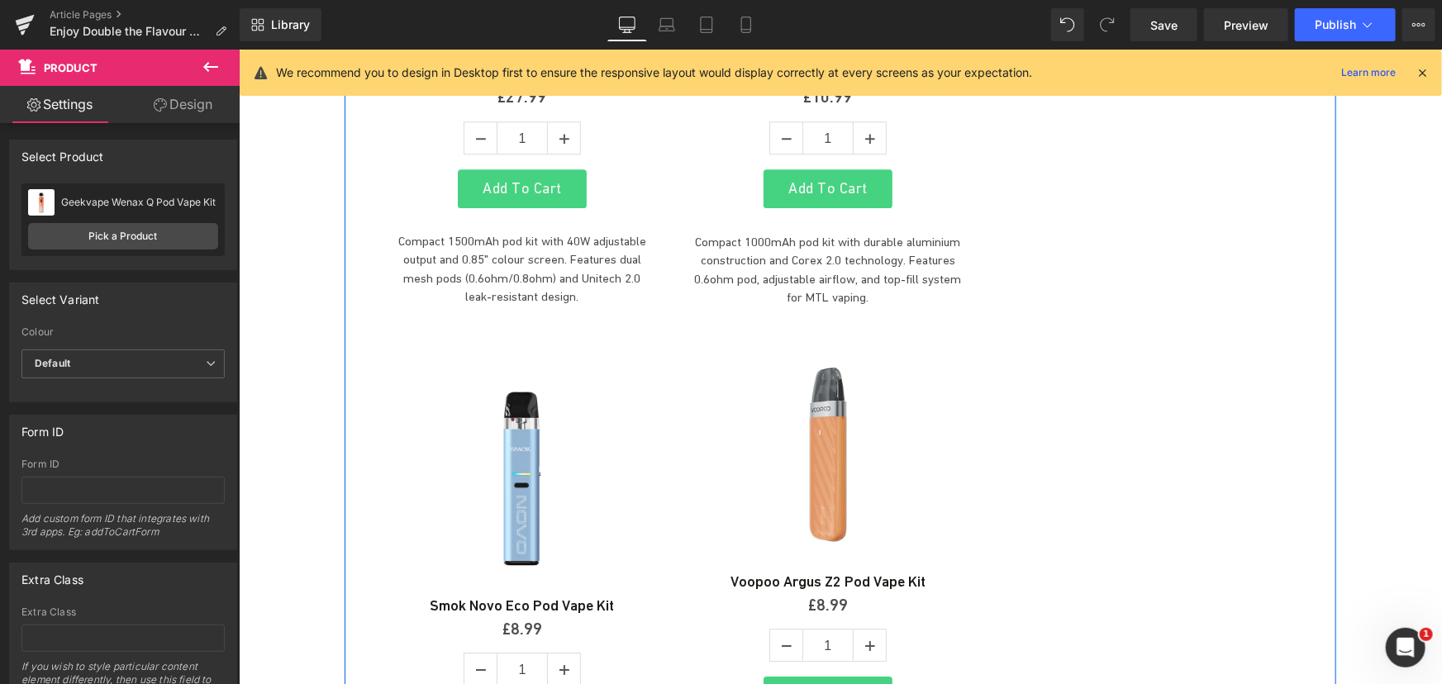
scroll to position [5446, 0]
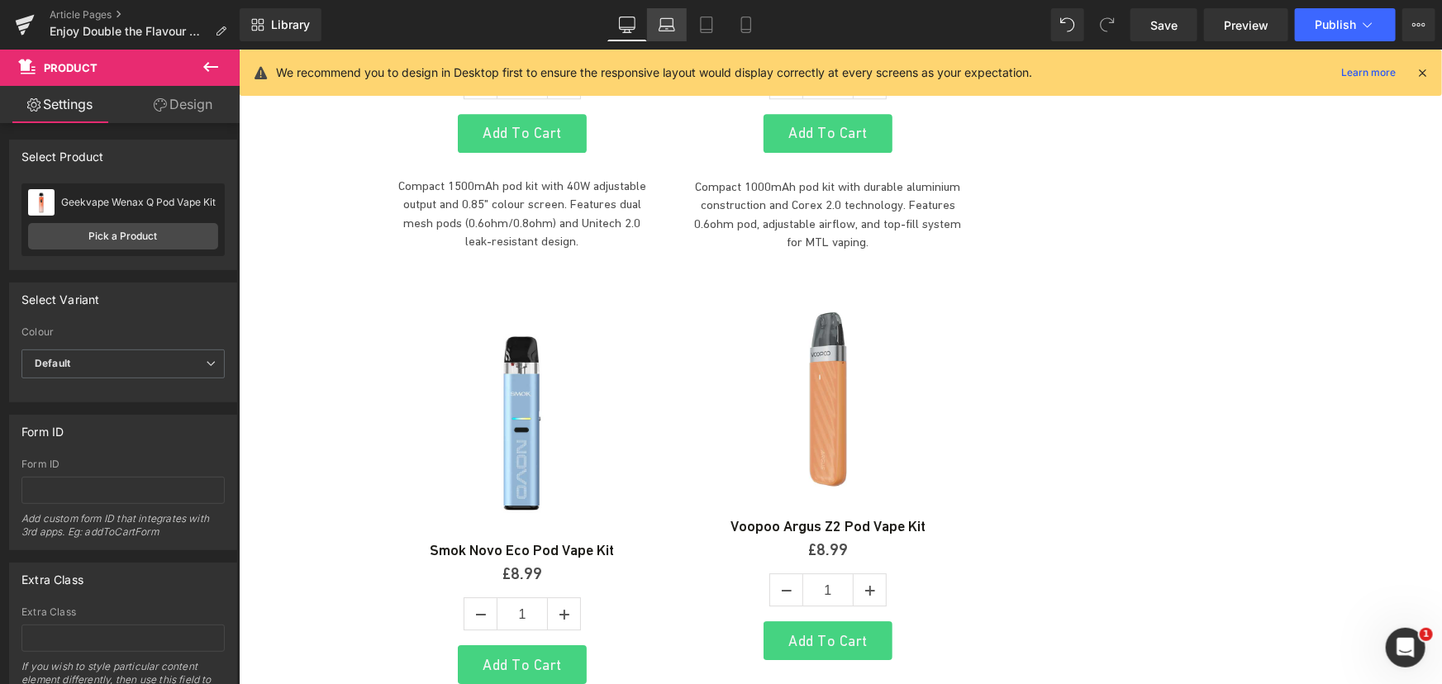
click at [660, 20] on icon at bounding box center [667, 25] width 17 height 17
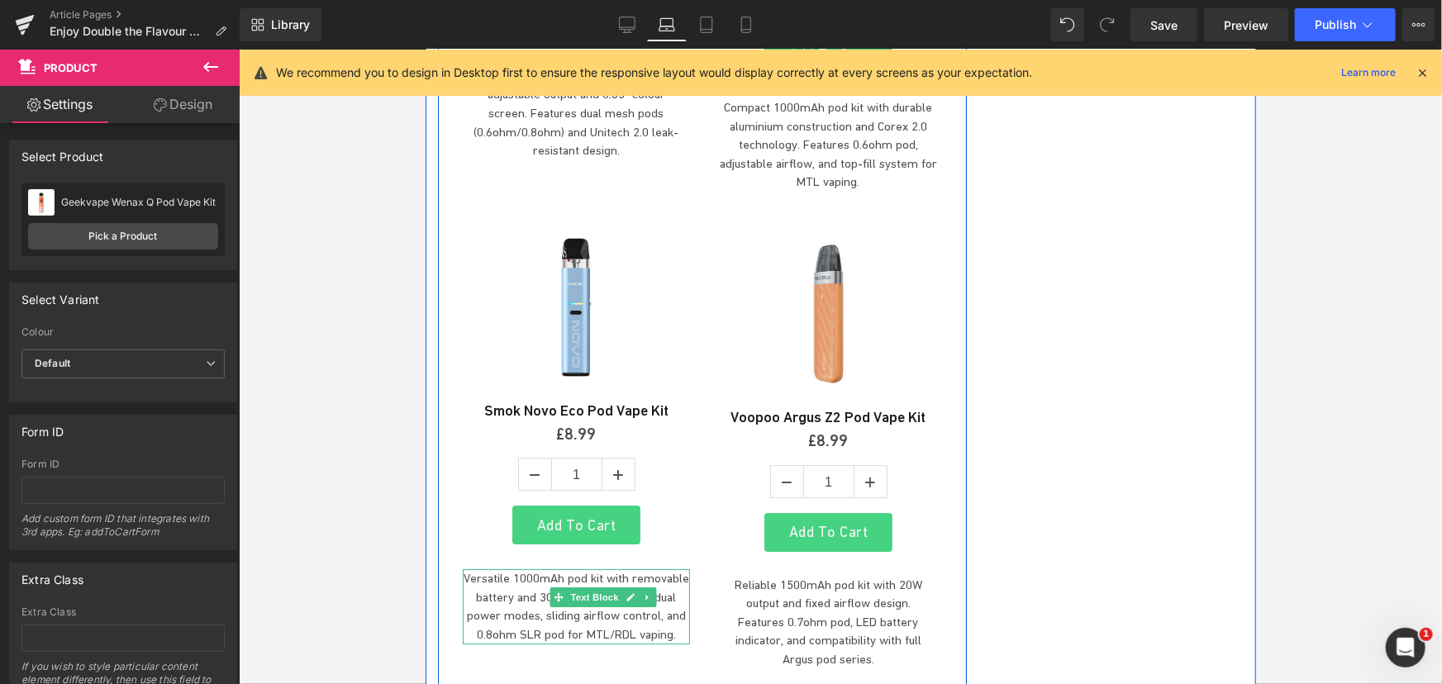
scroll to position [5850, 0]
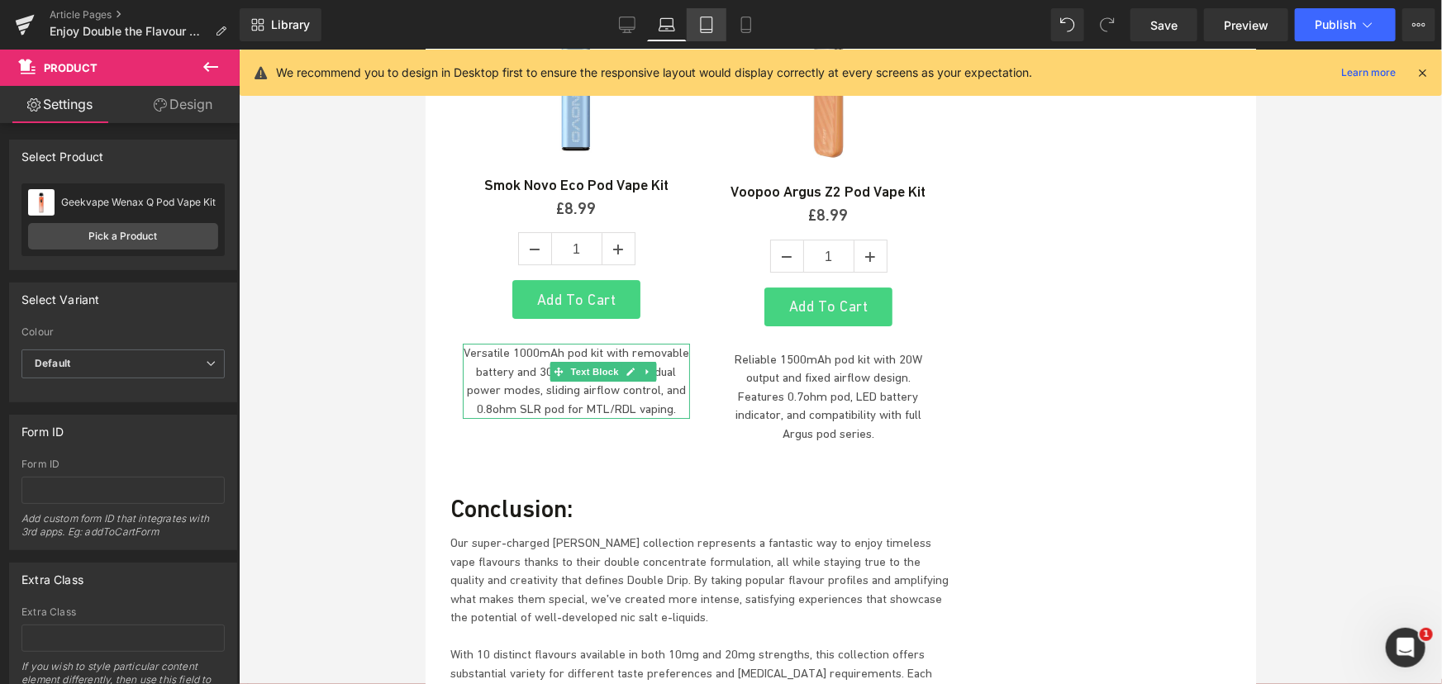
click at [687, 35] on link "Tablet" at bounding box center [707, 24] width 40 height 33
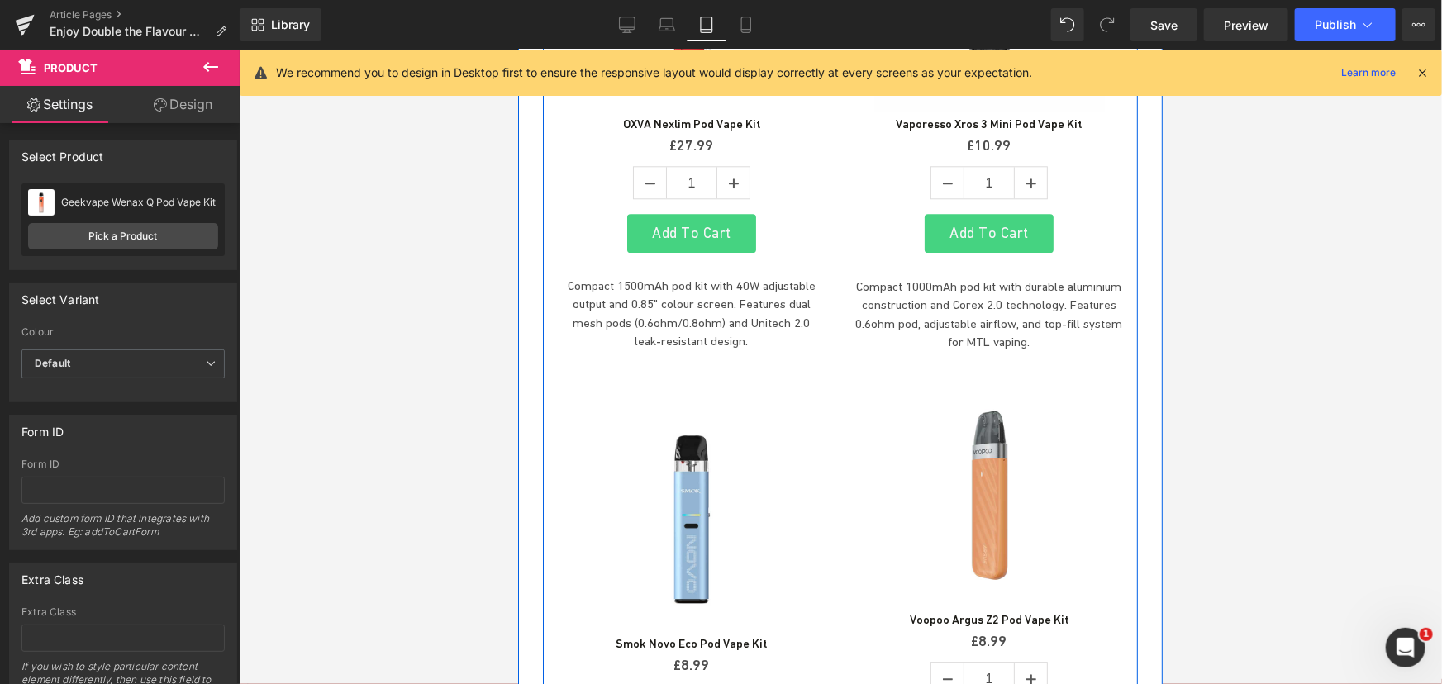
scroll to position [5368, 0]
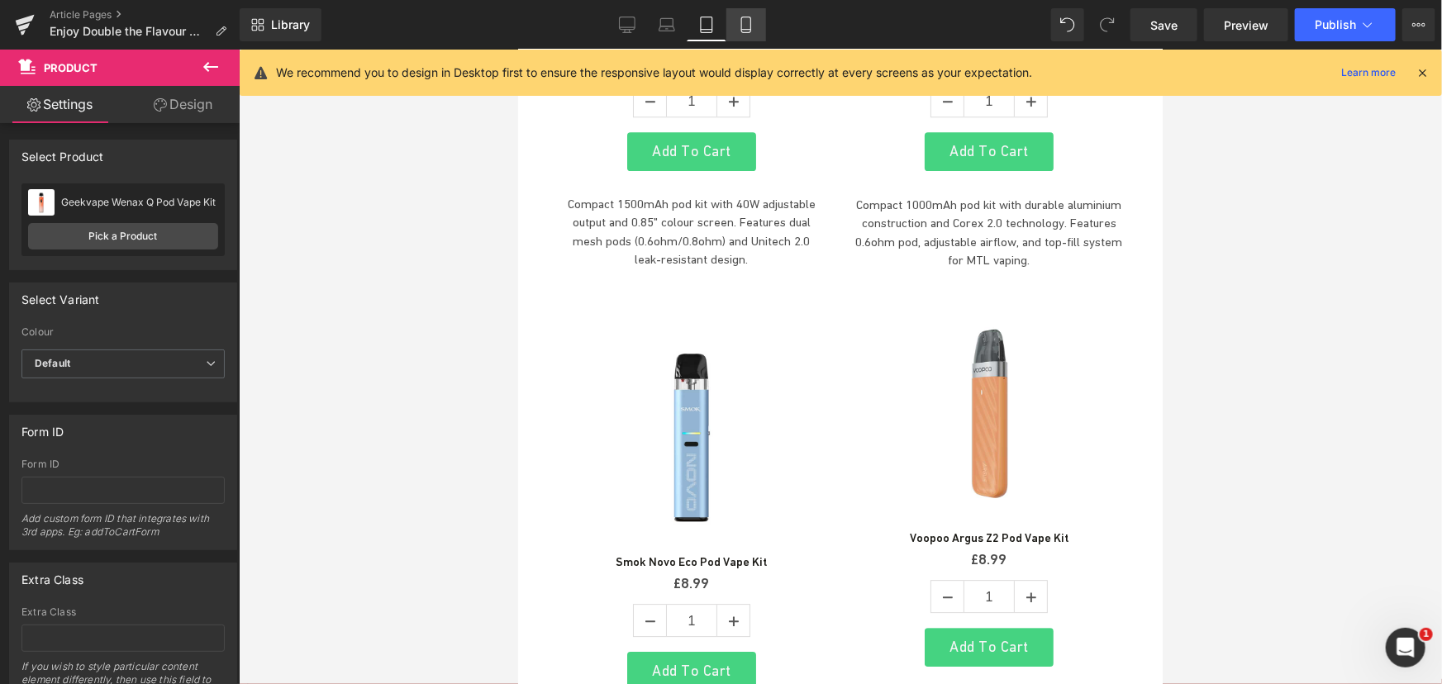
click at [753, 29] on icon at bounding box center [746, 25] width 17 height 17
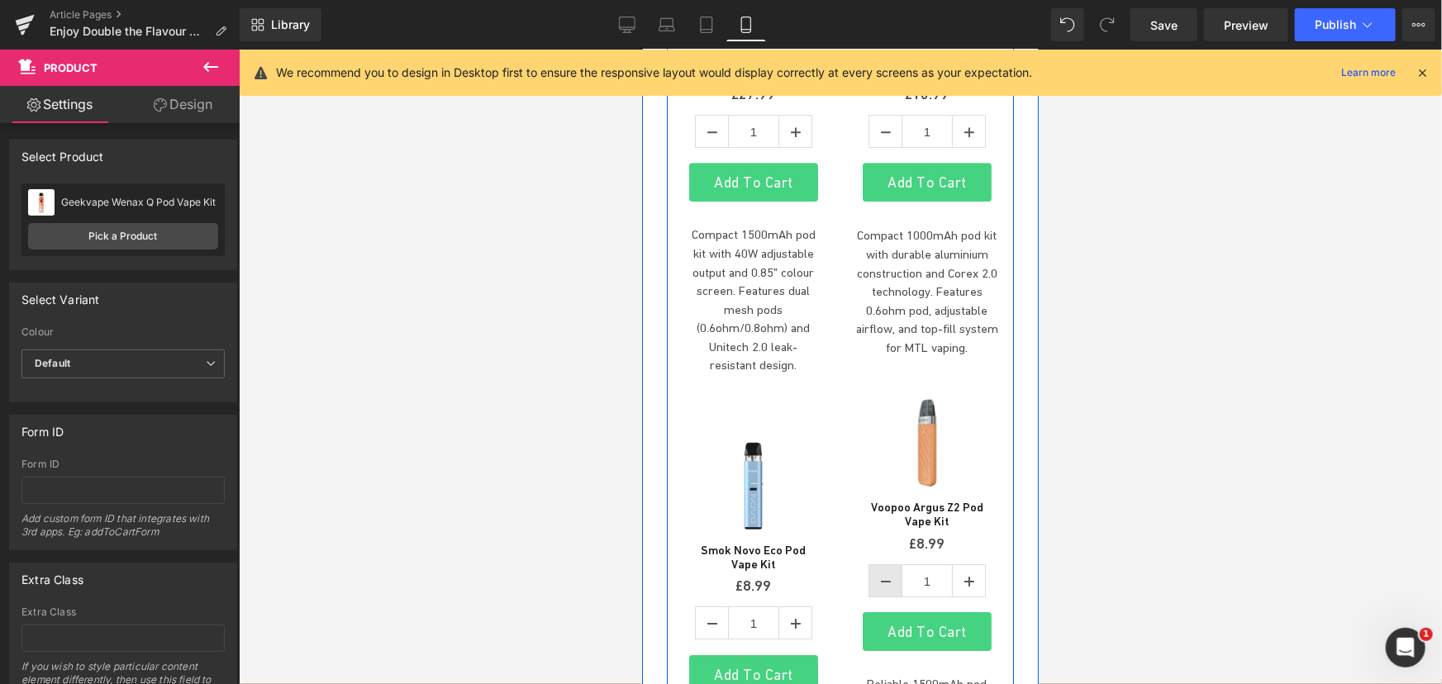
scroll to position [6262, 0]
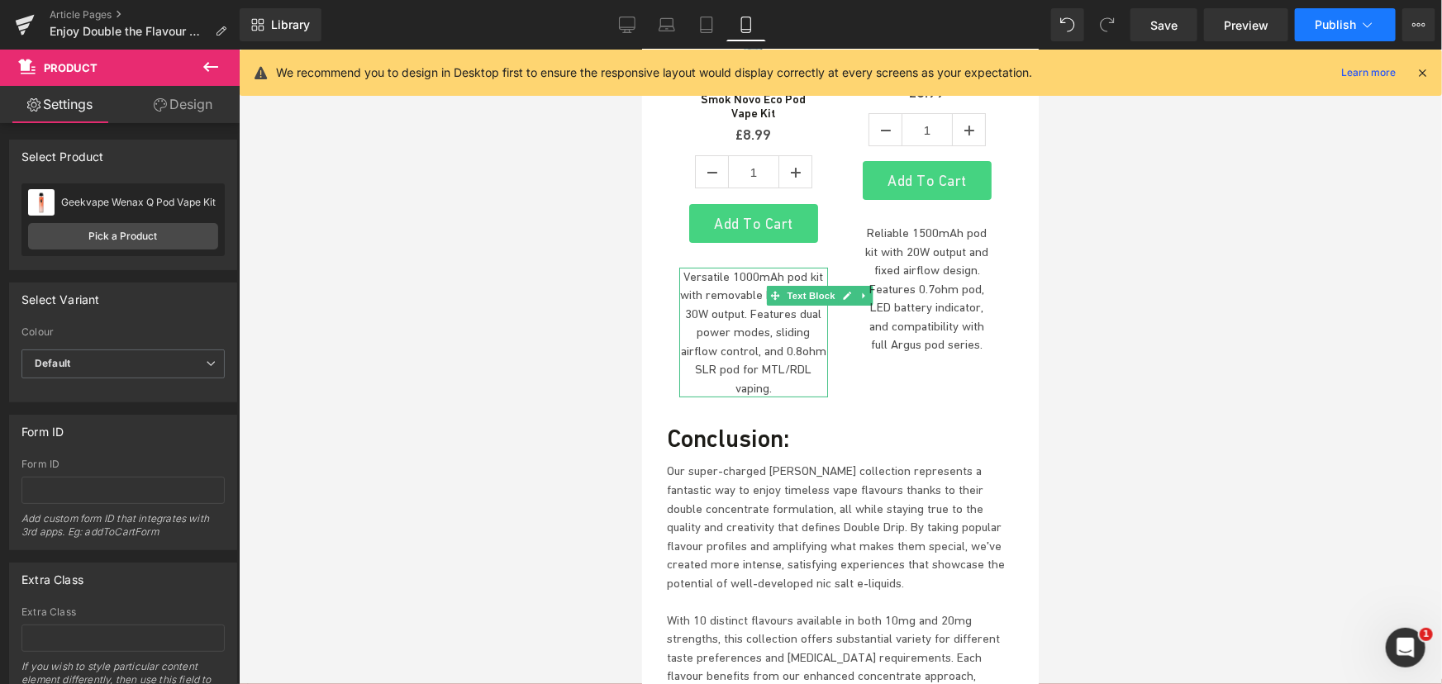
click at [1311, 22] on button "Publish" at bounding box center [1345, 24] width 101 height 33
click at [1159, 21] on span "Save" at bounding box center [1163, 25] width 27 height 17
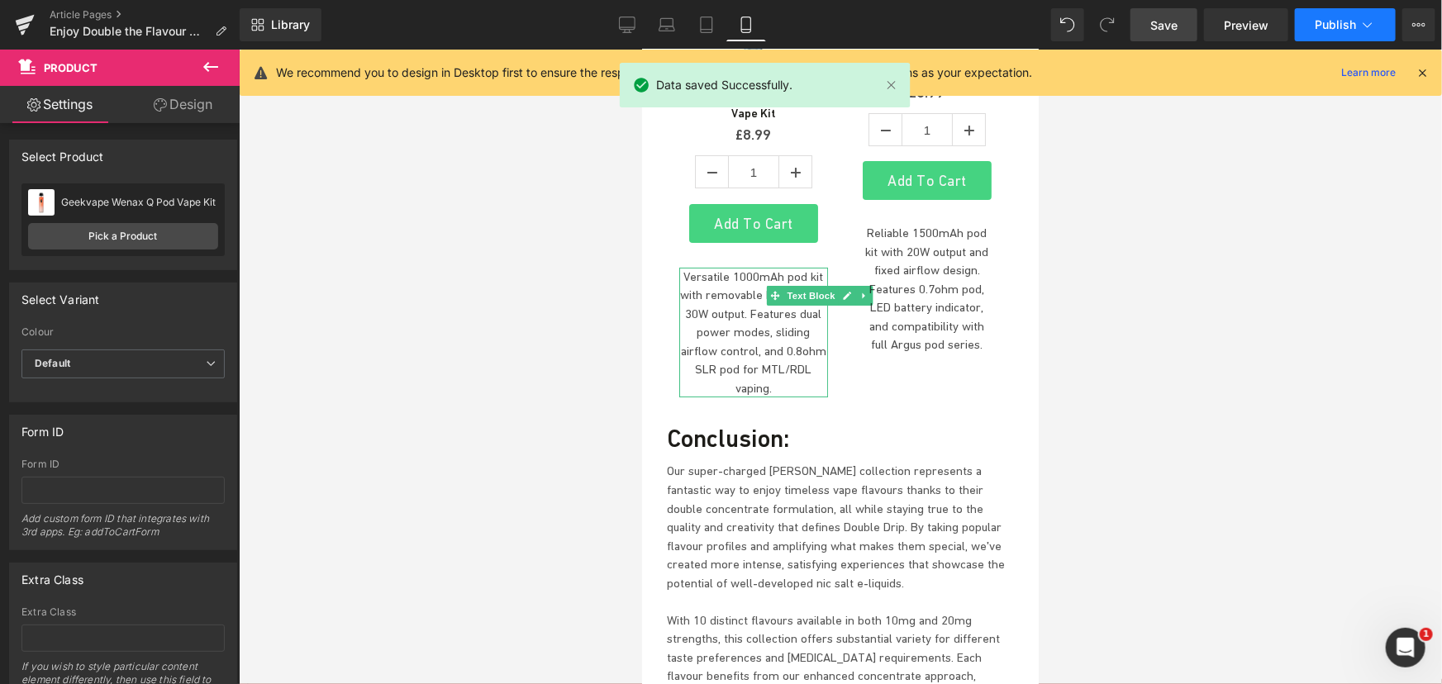
click at [1330, 24] on span "Publish" at bounding box center [1335, 24] width 41 height 13
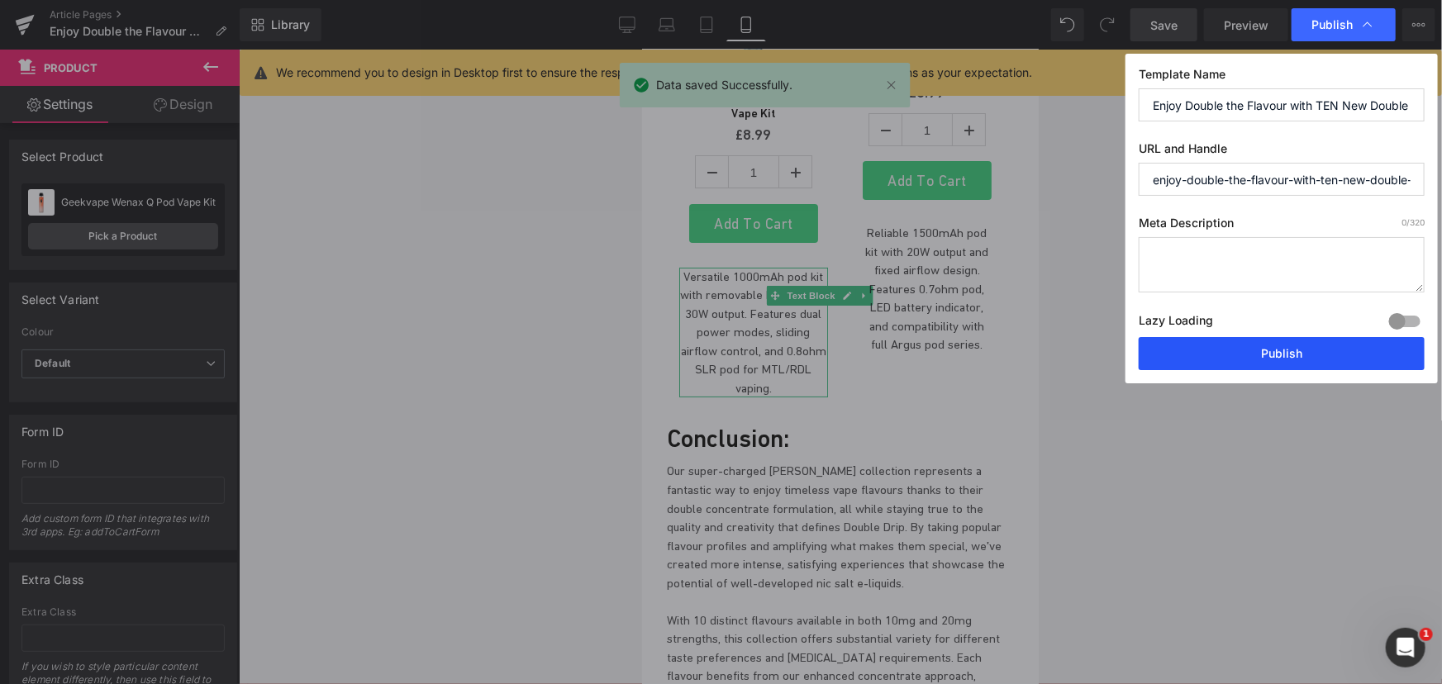
click at [1301, 352] on button "Publish" at bounding box center [1282, 353] width 286 height 33
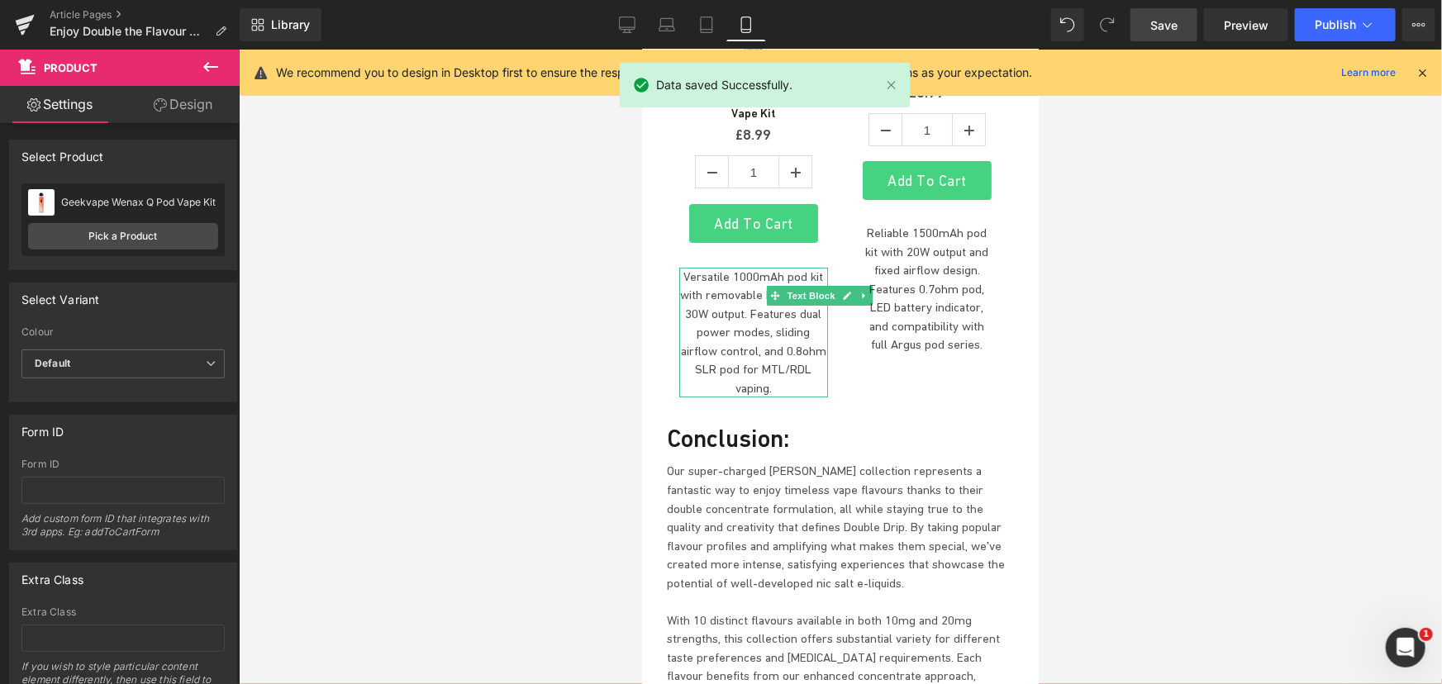
scroll to position [5886, 0]
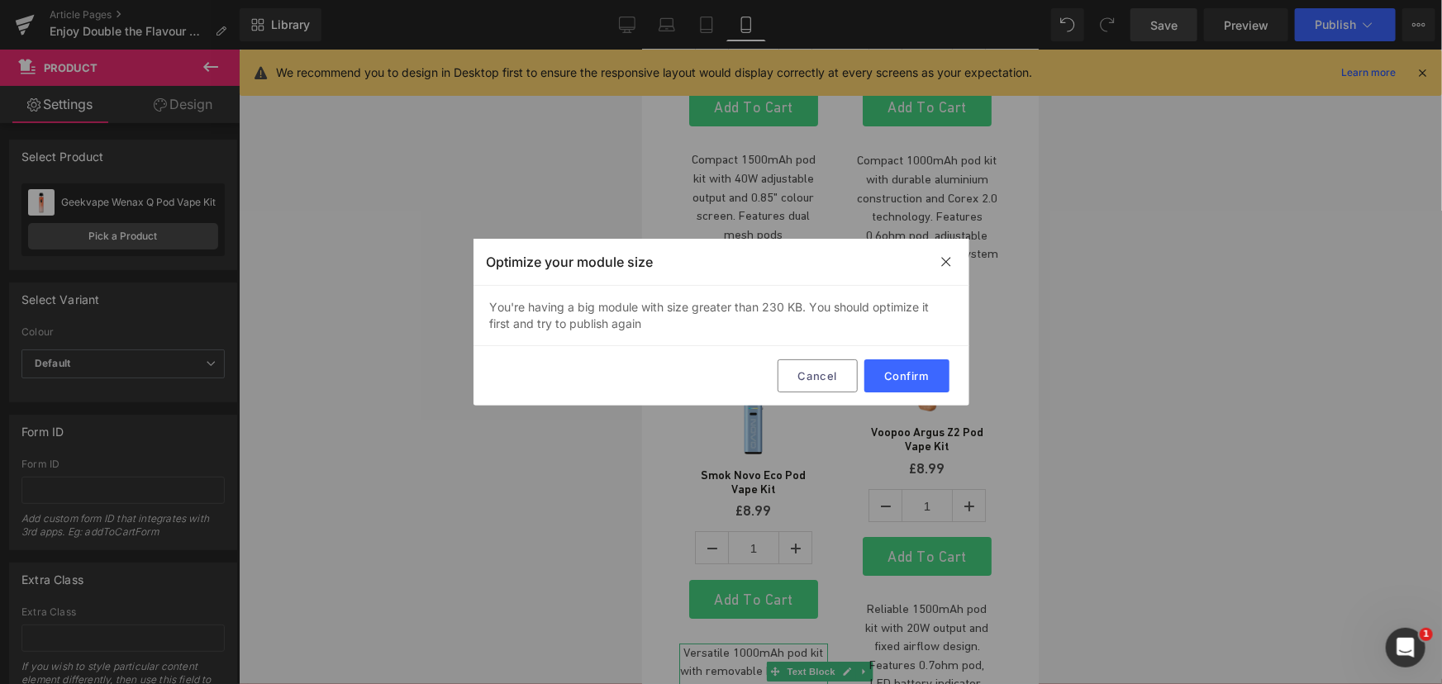
click at [959, 261] on div "Optimize your module size" at bounding box center [721, 262] width 496 height 47
click at [934, 268] on div "Optimize your module size" at bounding box center [721, 262] width 496 height 47
drag, startPoint x: 949, startPoint y: 269, endPoint x: 307, endPoint y: 223, distance: 642.9
click at [949, 269] on div at bounding box center [946, 262] width 20 height 20
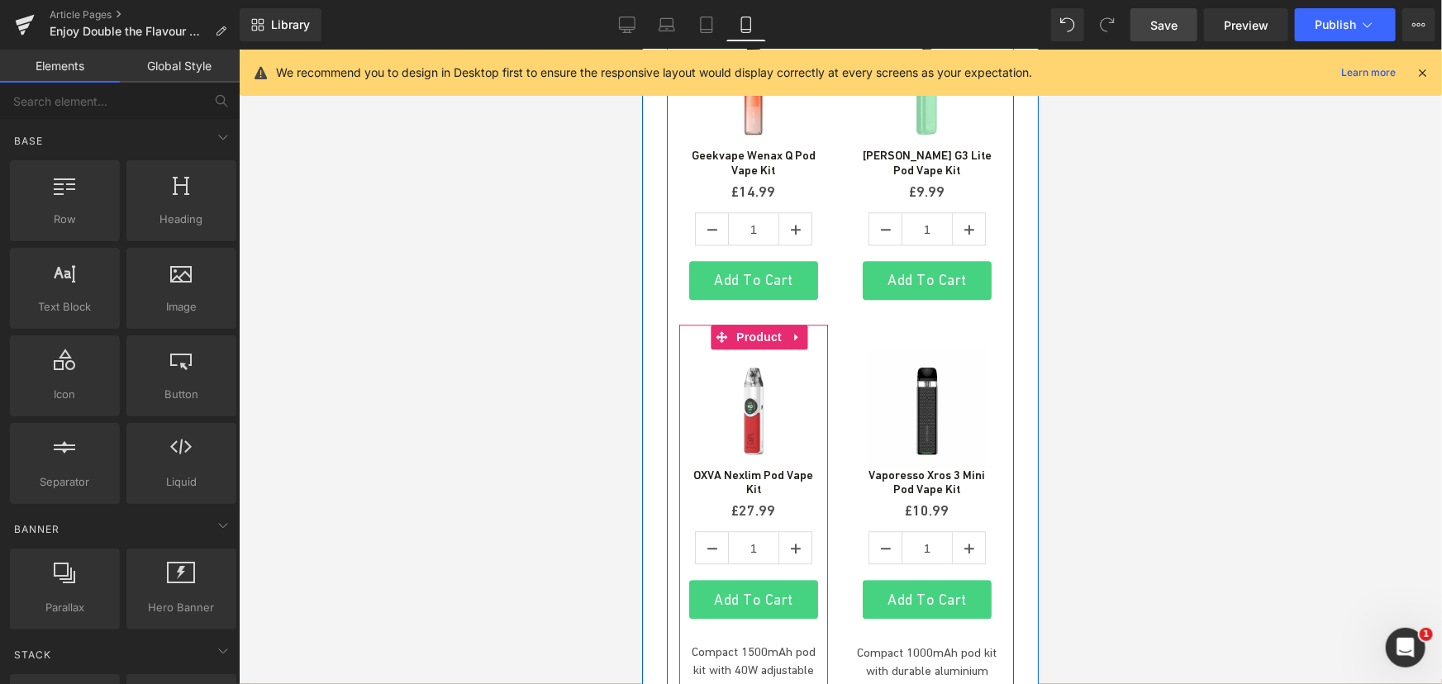
scroll to position [5360, 0]
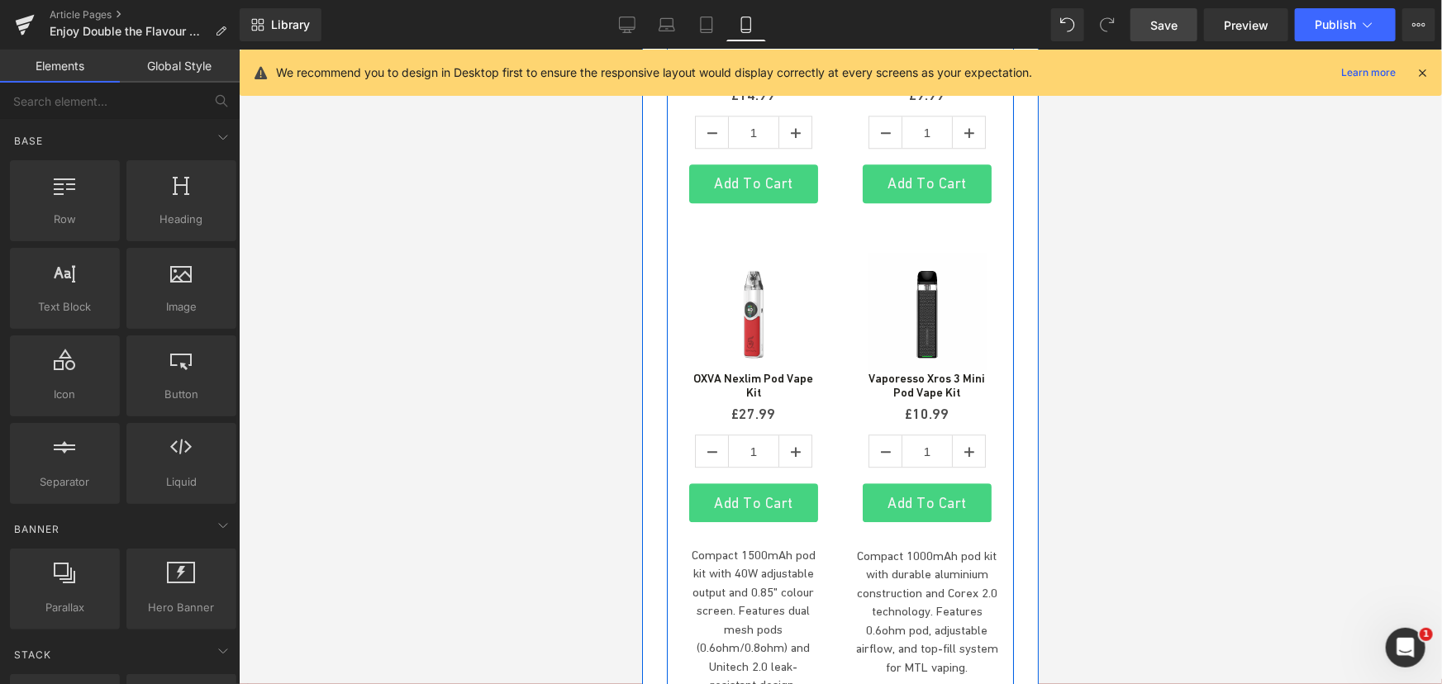
click at [532, 431] on div at bounding box center [840, 367] width 1203 height 635
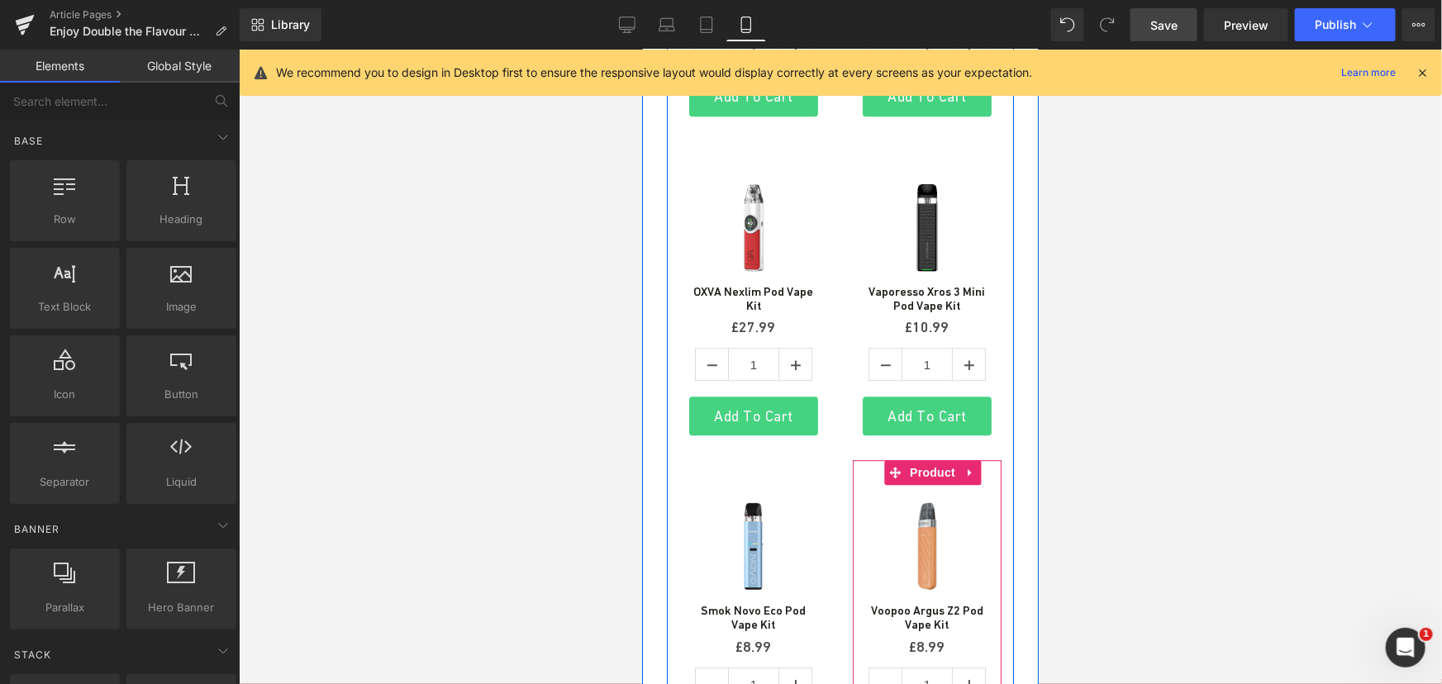
scroll to position [5660, 0]
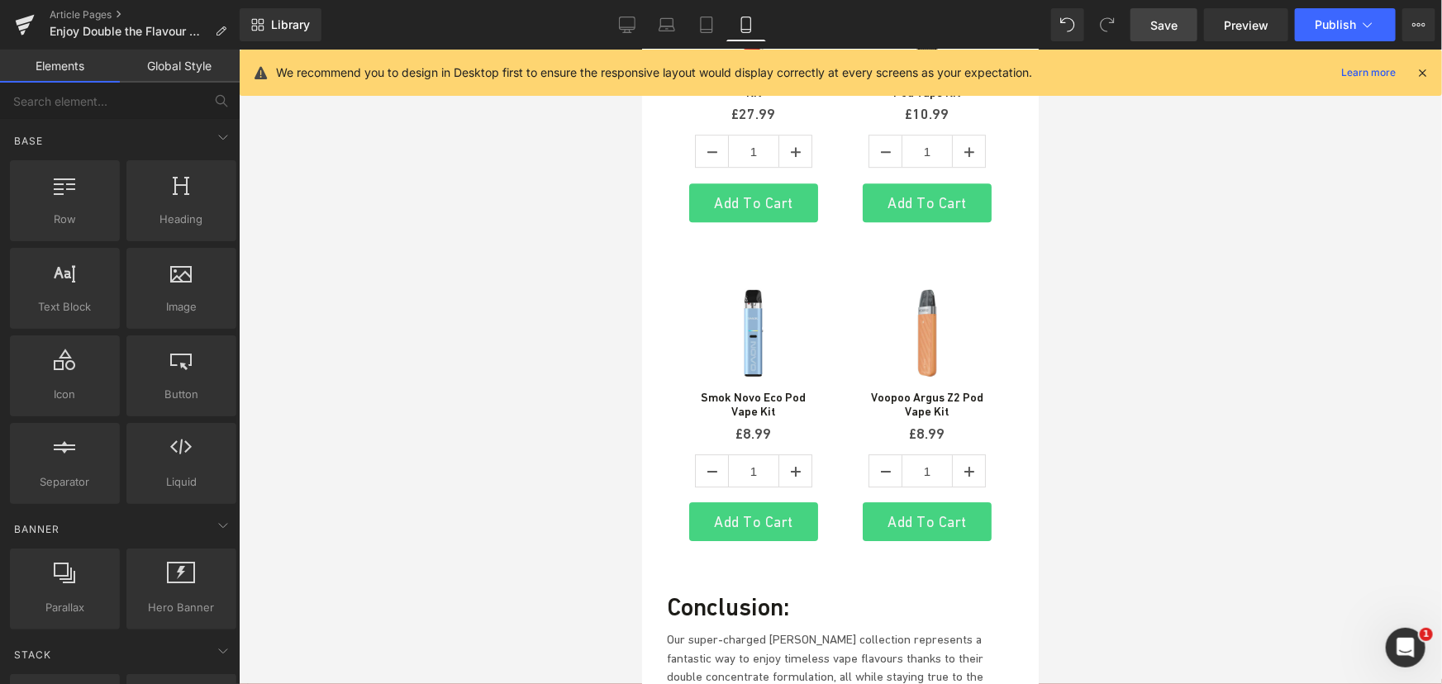
drag, startPoint x: 1202, startPoint y: 31, endPoint x: 1182, endPoint y: 29, distance: 20.8
click at [1182, 29] on div "Save Preview Publish Scheduled View Live Page View with current Template Save T…" at bounding box center [1283, 24] width 318 height 33
click at [1182, 29] on link "Save" at bounding box center [1163, 24] width 67 height 33
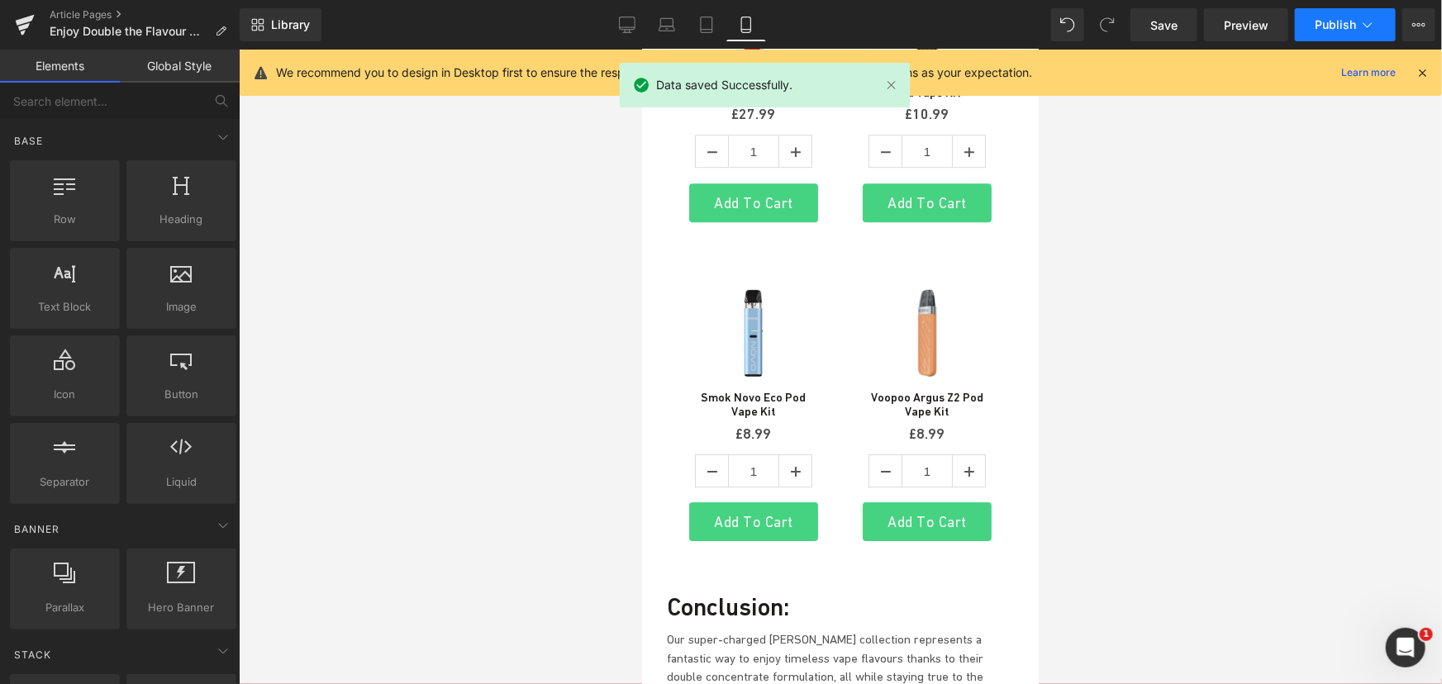
click at [1314, 19] on button "Publish" at bounding box center [1345, 24] width 101 height 33
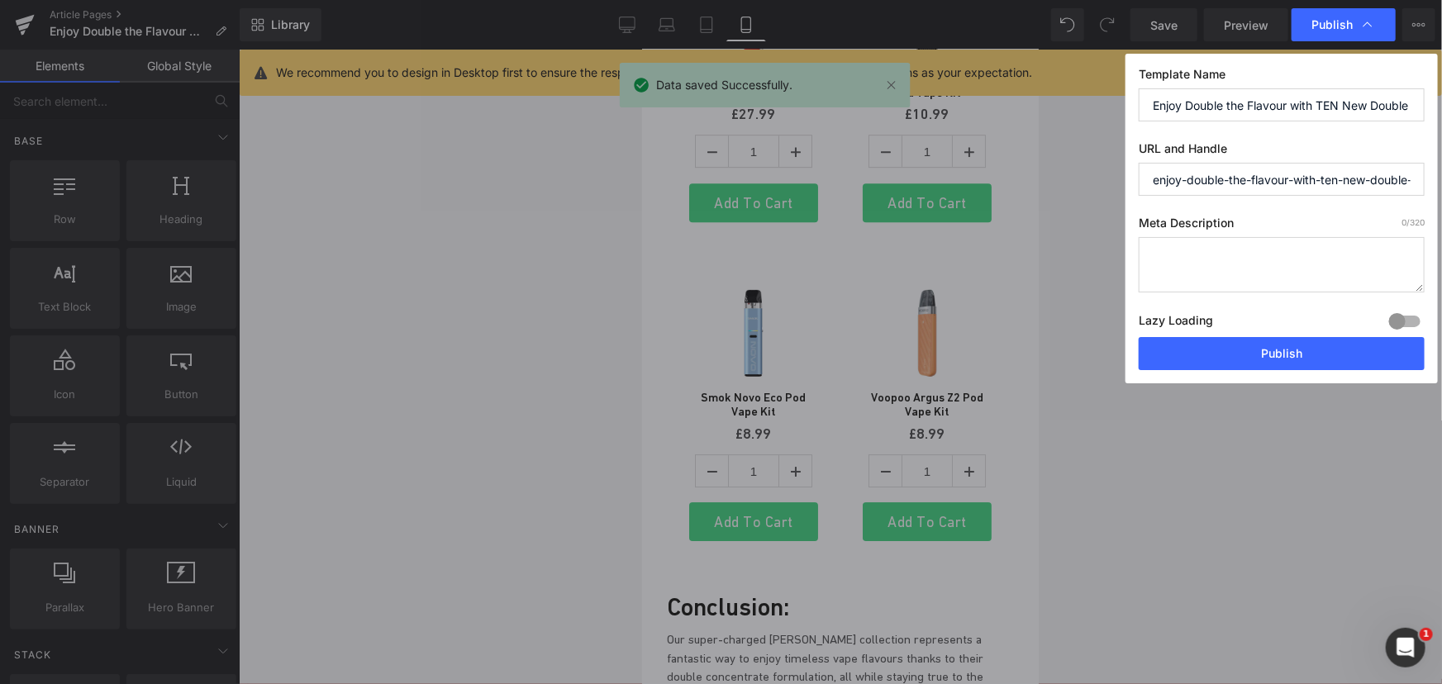
click at [1281, 363] on button "Publish" at bounding box center [1282, 353] width 286 height 33
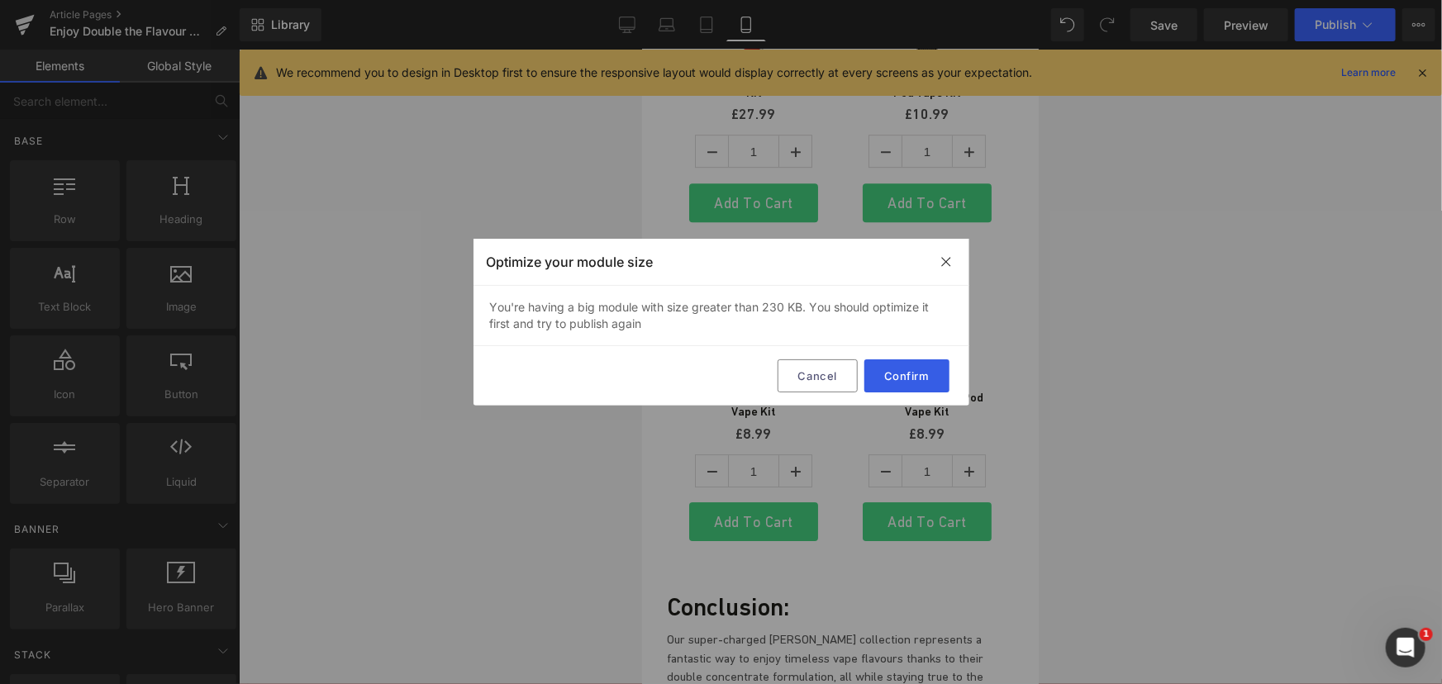
drag, startPoint x: 945, startPoint y: 382, endPoint x: 307, endPoint y: 331, distance: 640.8
click at [945, 382] on button "Confirm" at bounding box center [906, 375] width 85 height 33
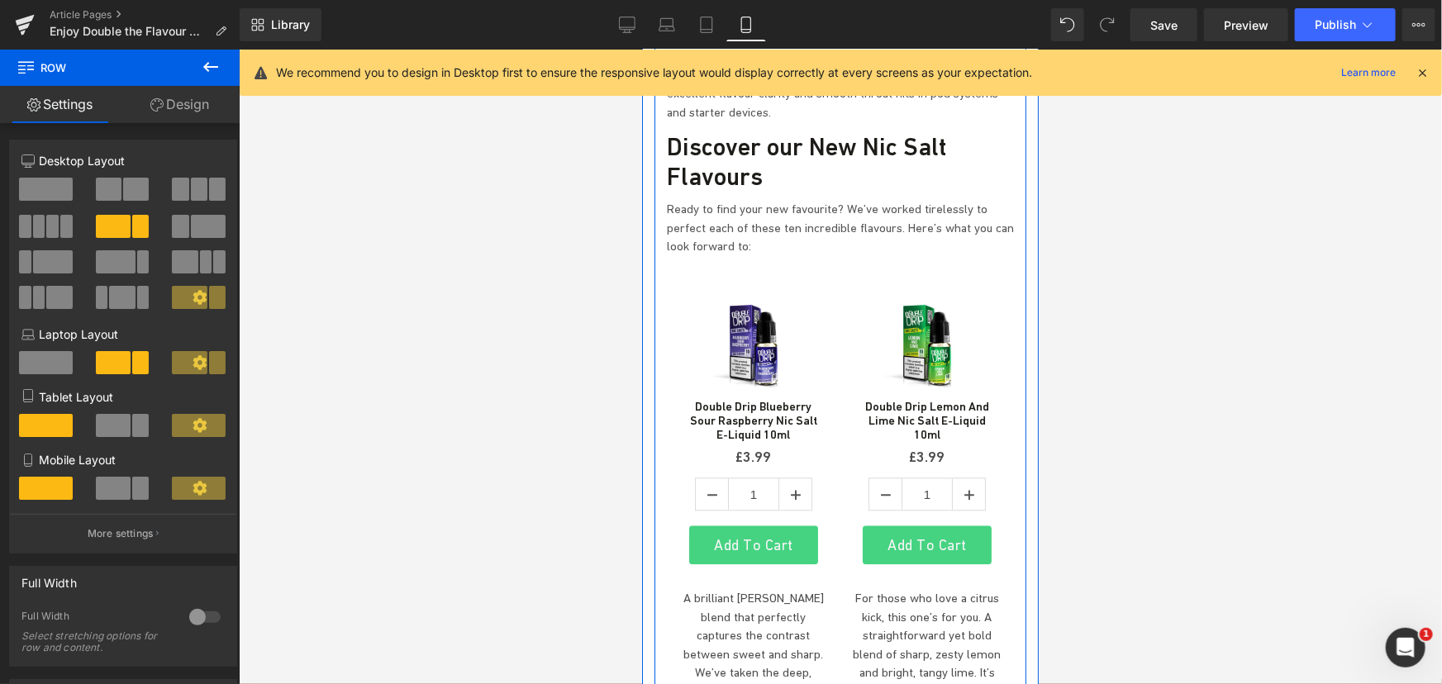
scroll to position [1877, 0]
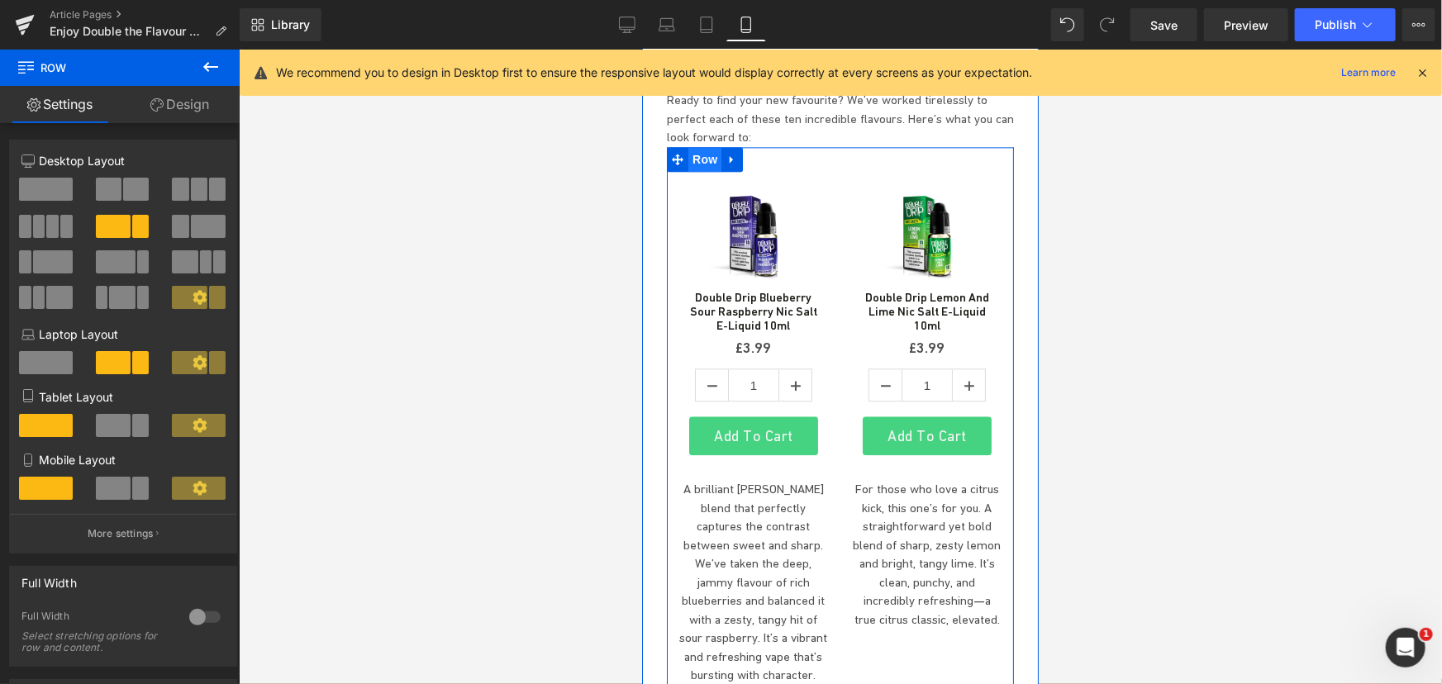
click at [699, 146] on span "Row" at bounding box center [703, 158] width 33 height 25
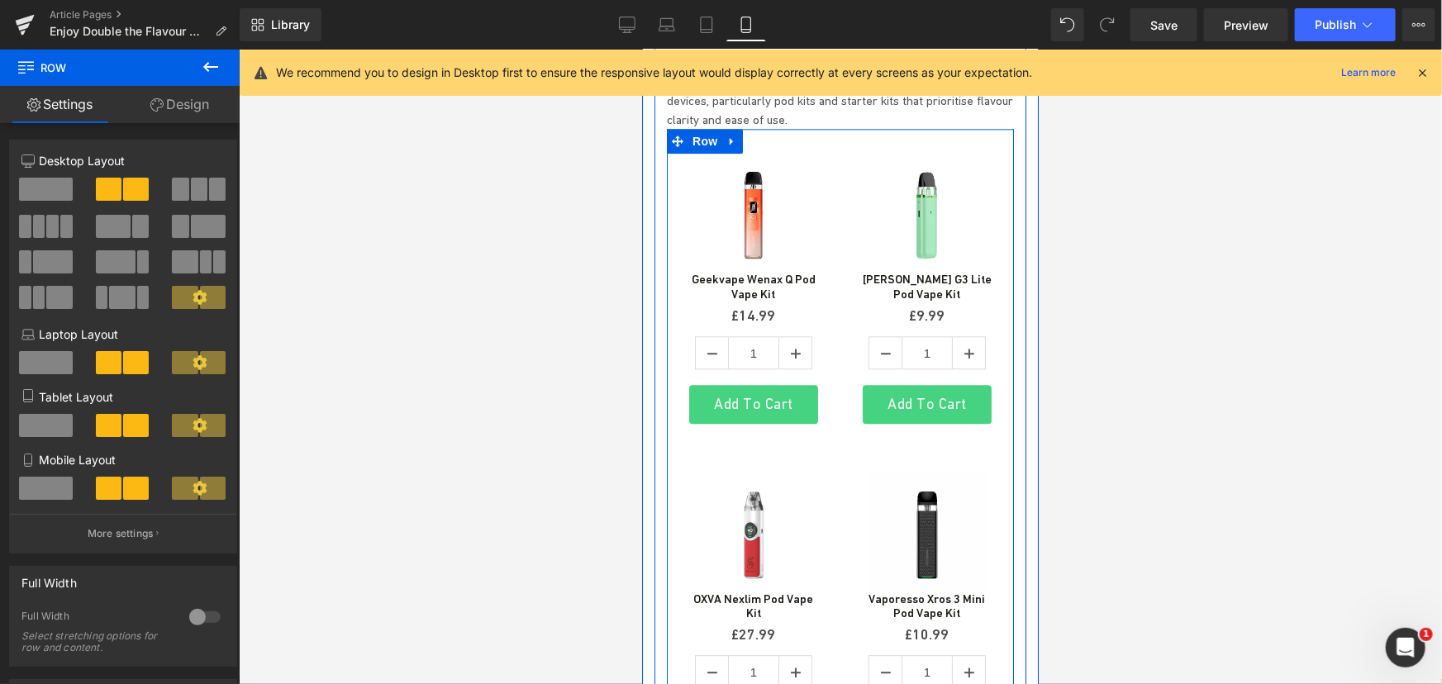
scroll to position [5333, 0]
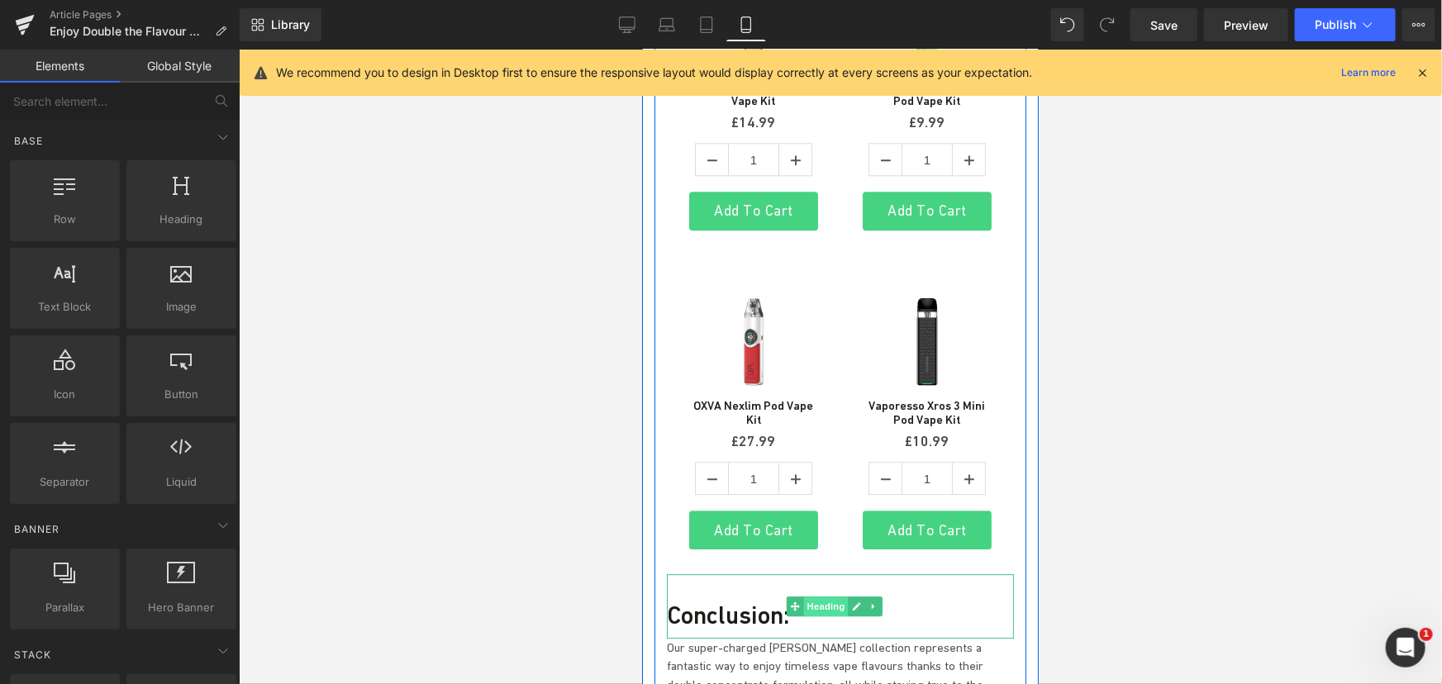
click at [810, 596] on span "Heading" at bounding box center [825, 606] width 45 height 20
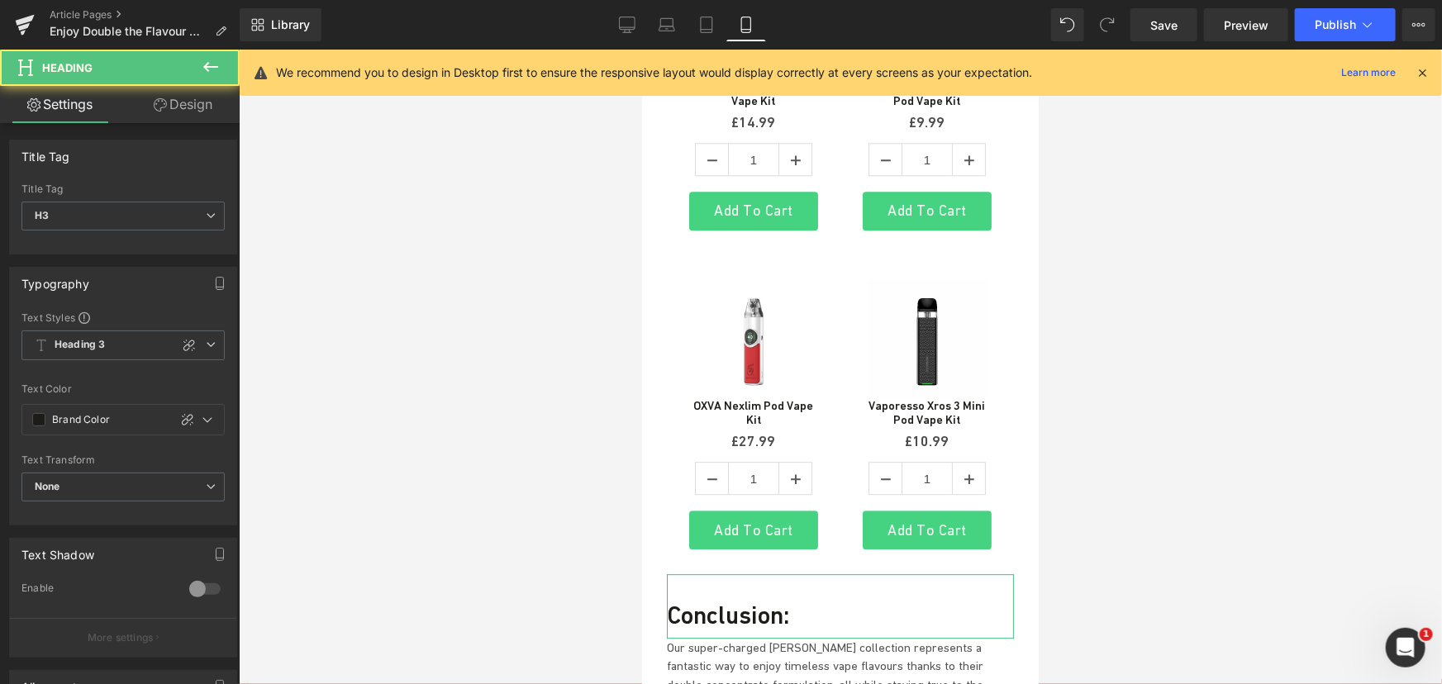
click at [183, 98] on link "Design" at bounding box center [183, 104] width 120 height 37
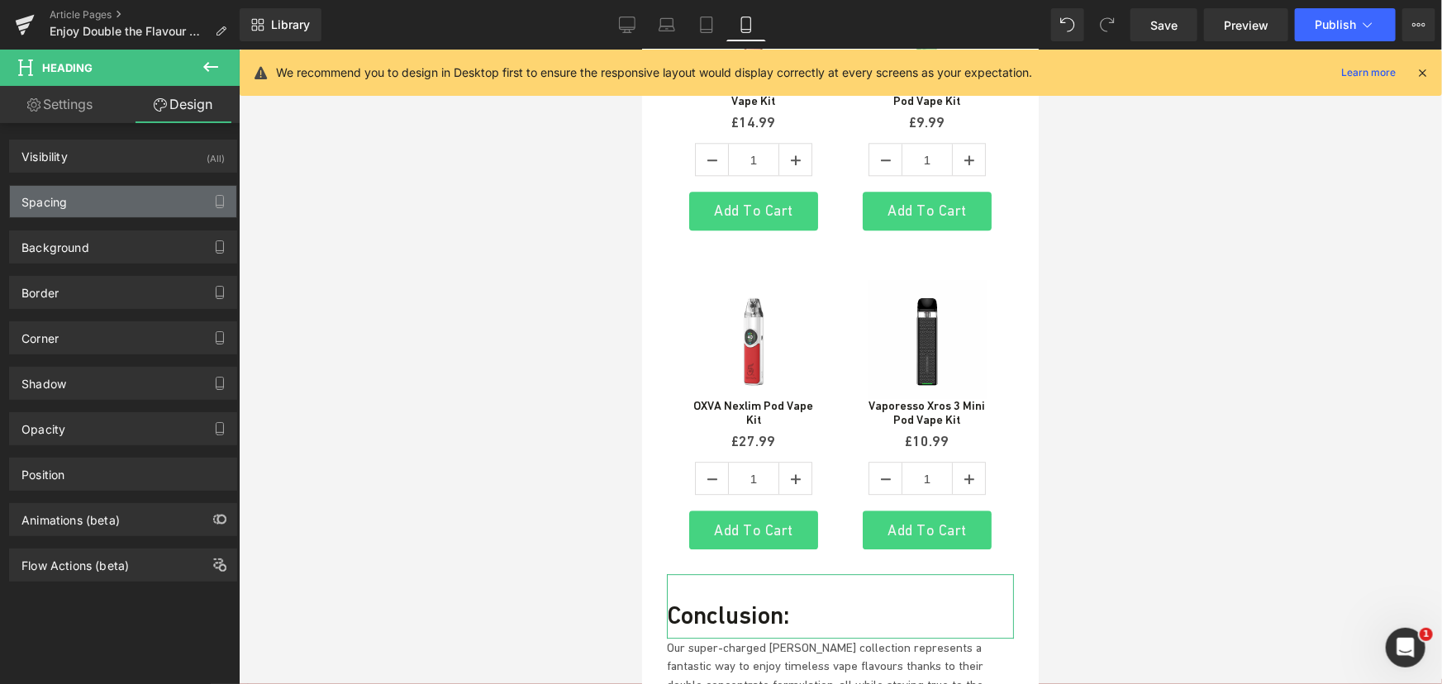
click at [80, 197] on div "Spacing" at bounding box center [123, 201] width 226 height 31
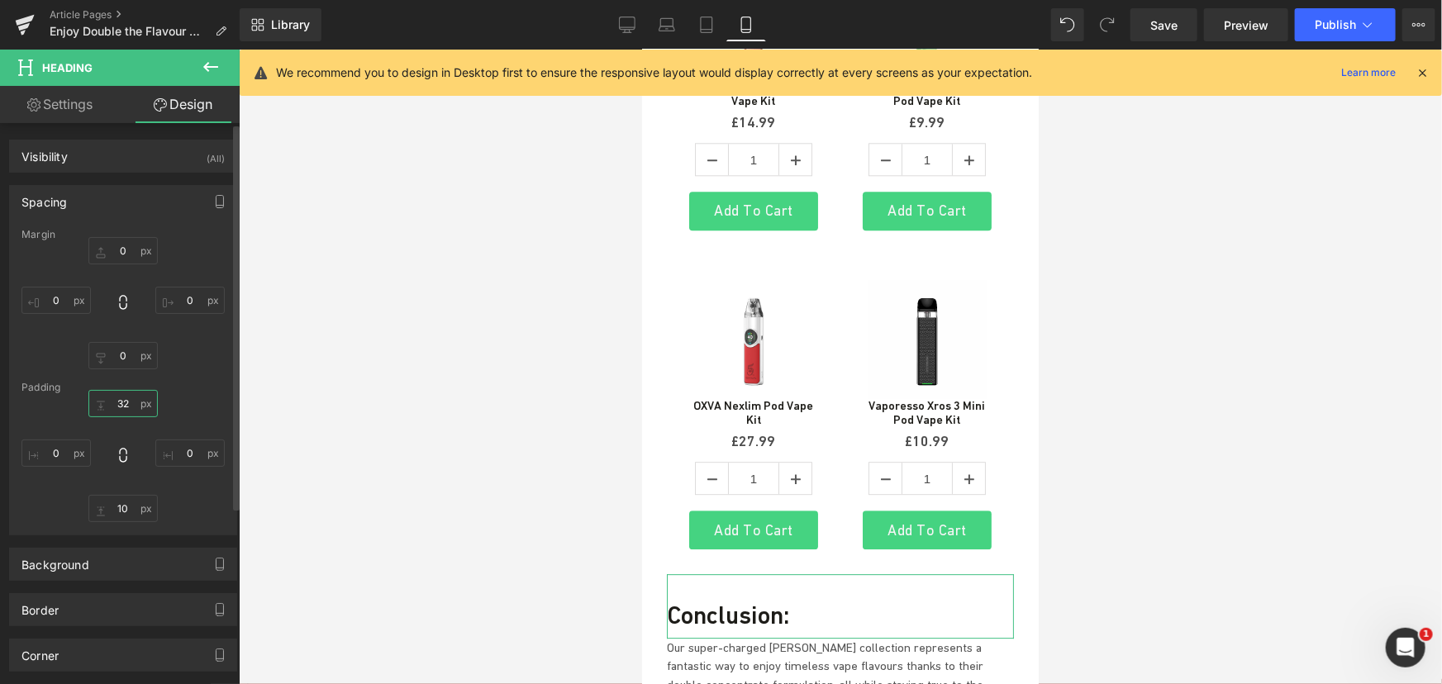
click at [133, 396] on input "text" at bounding box center [122, 403] width 69 height 27
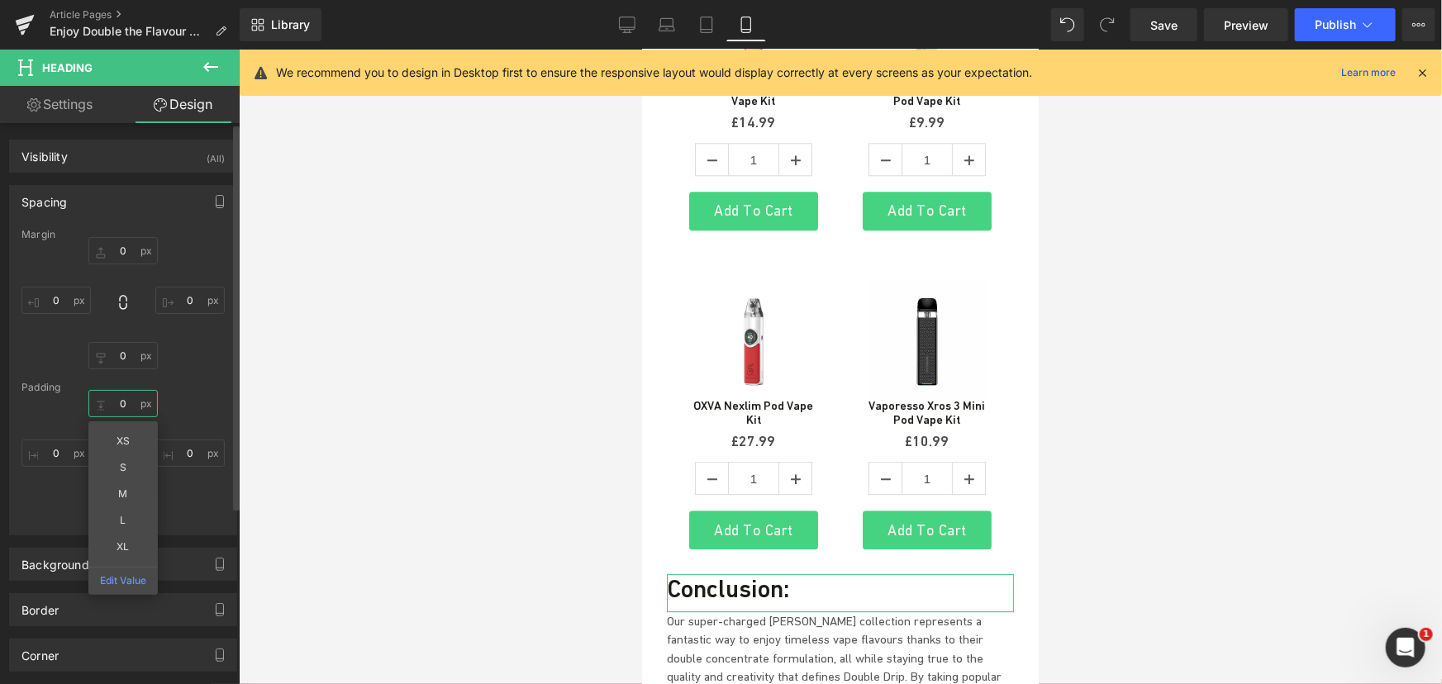
type input "0"
click at [206, 387] on div "Padding" at bounding box center [122, 388] width 203 height 12
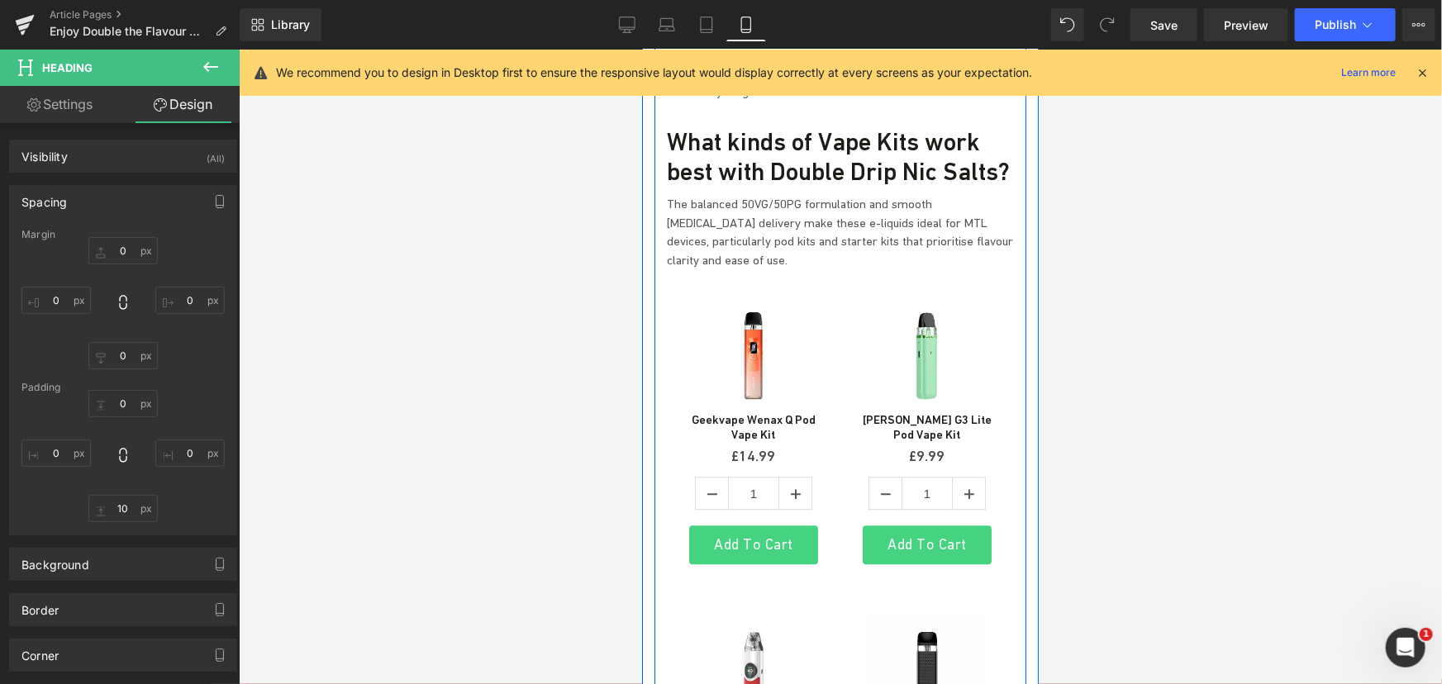
scroll to position [5032, 0]
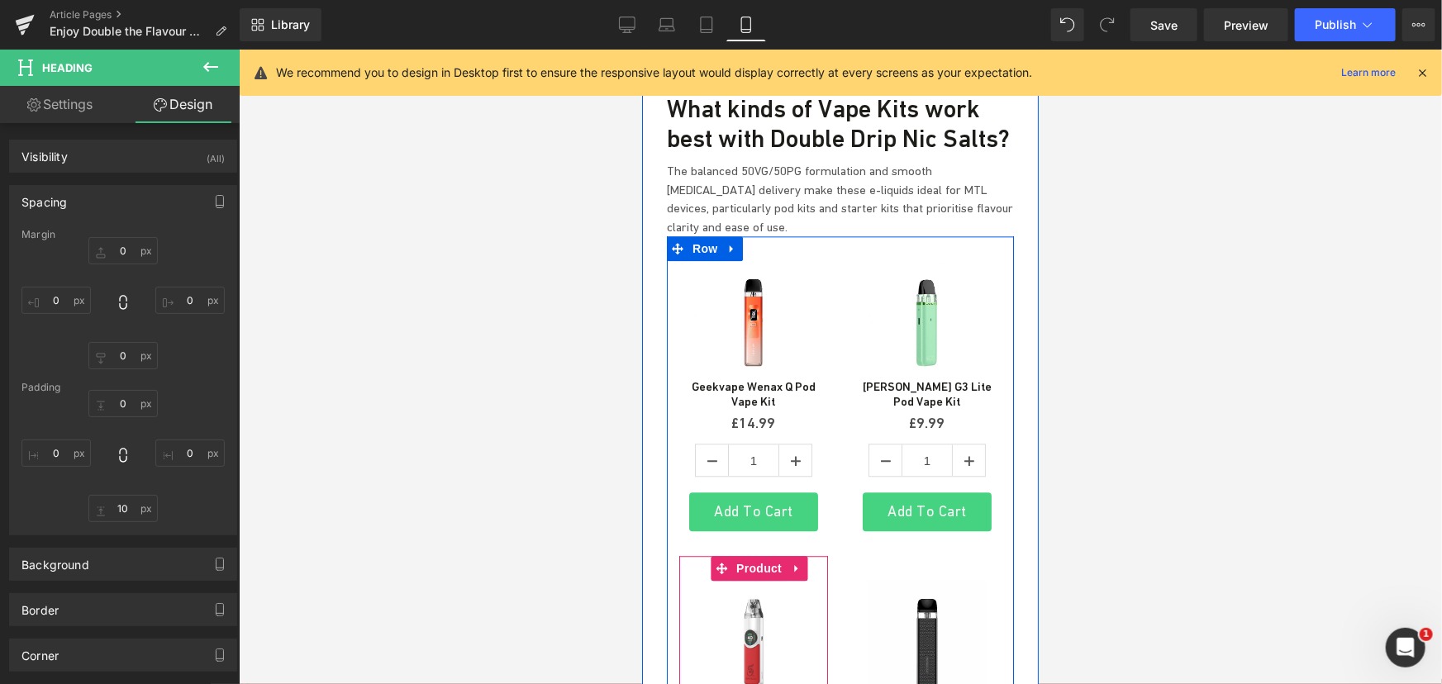
click at [730, 555] on span at bounding box center [720, 567] width 21 height 25
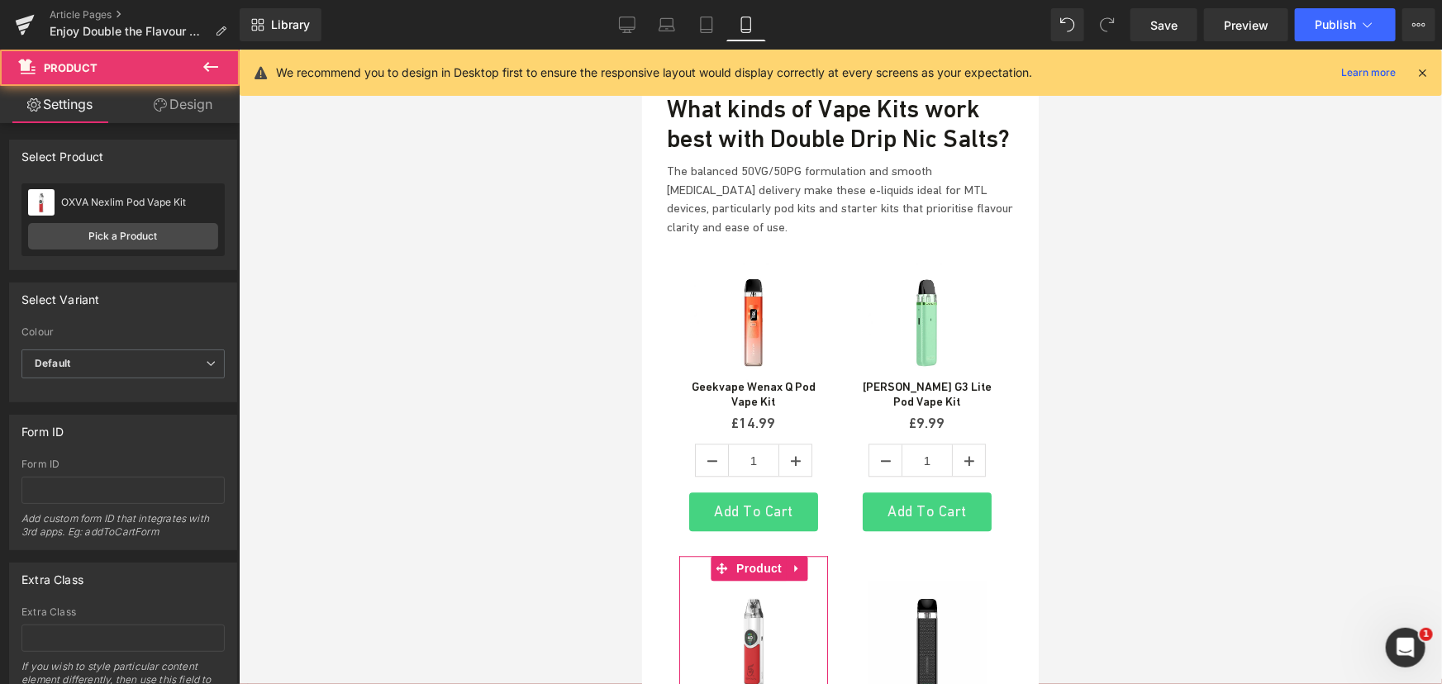
click at [177, 91] on link "Design" at bounding box center [183, 104] width 120 height 37
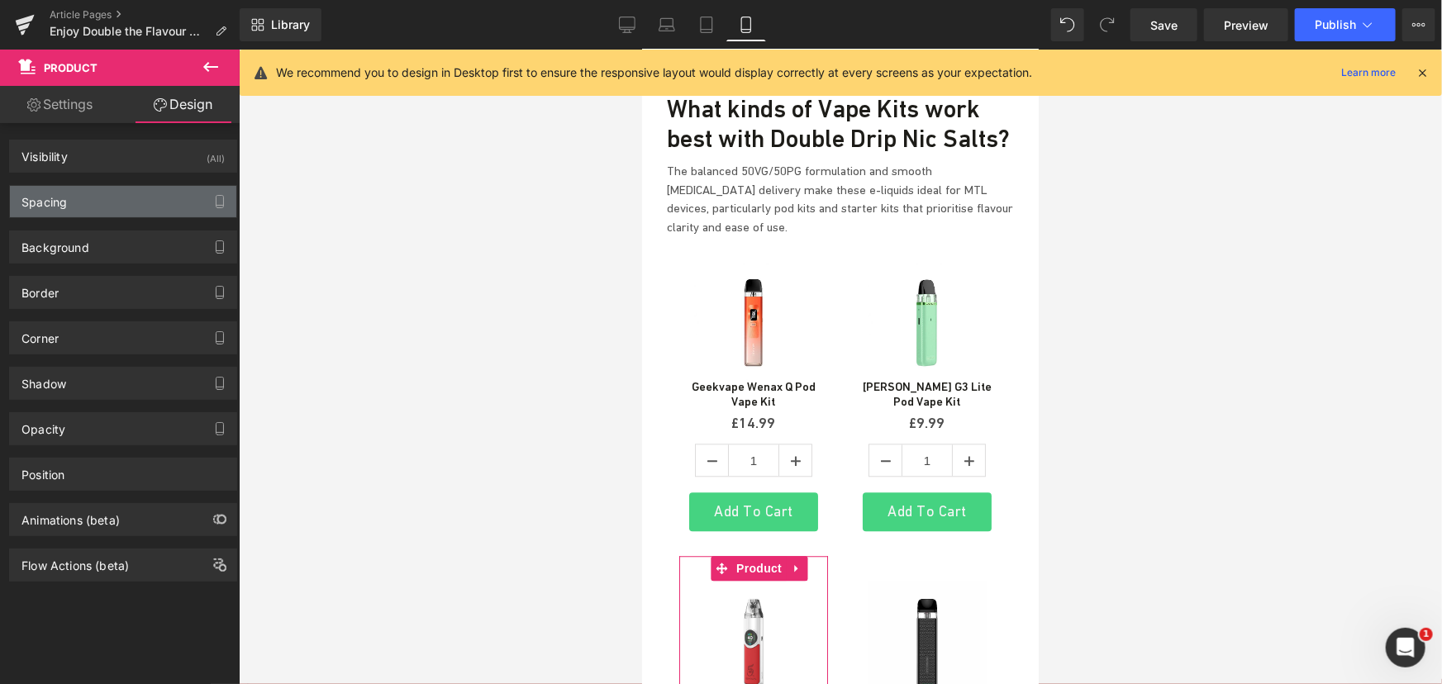
click at [59, 194] on div "Spacing" at bounding box center [43, 197] width 45 height 23
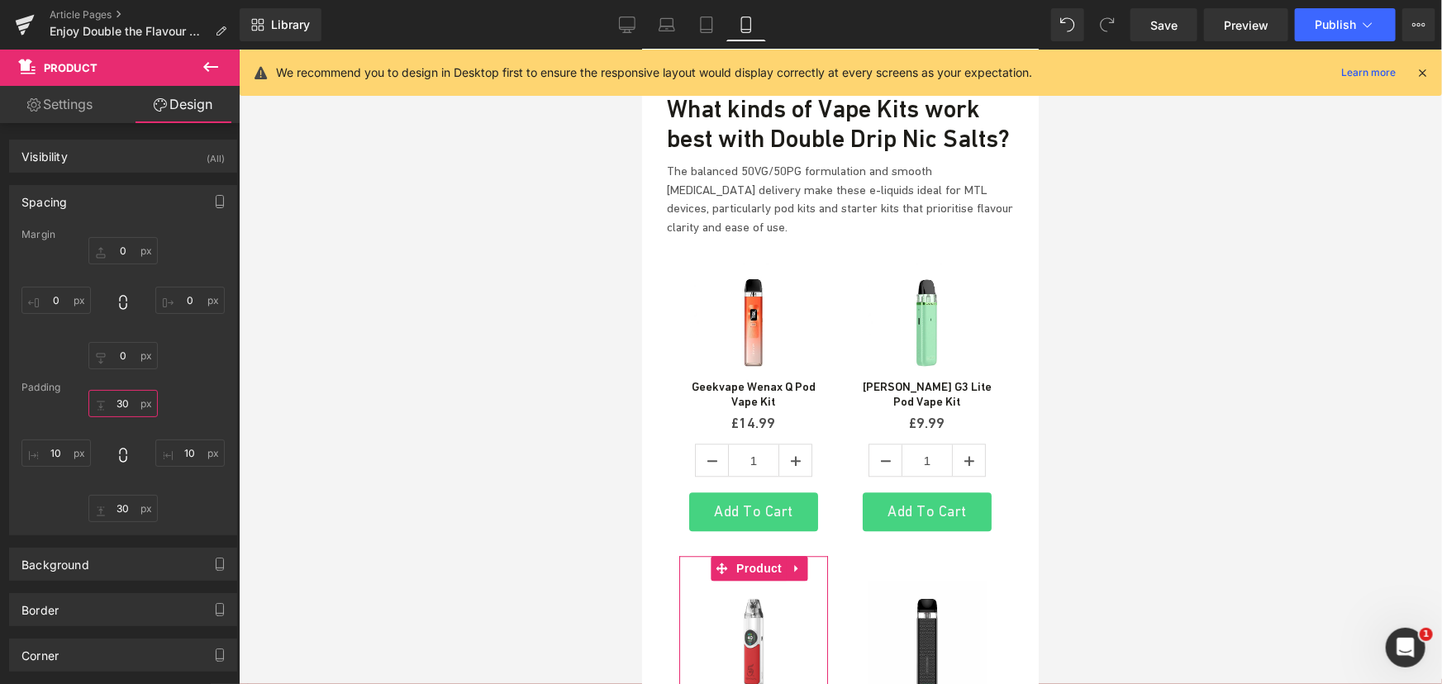
click at [131, 404] on input "text" at bounding box center [122, 403] width 69 height 27
type input "0"
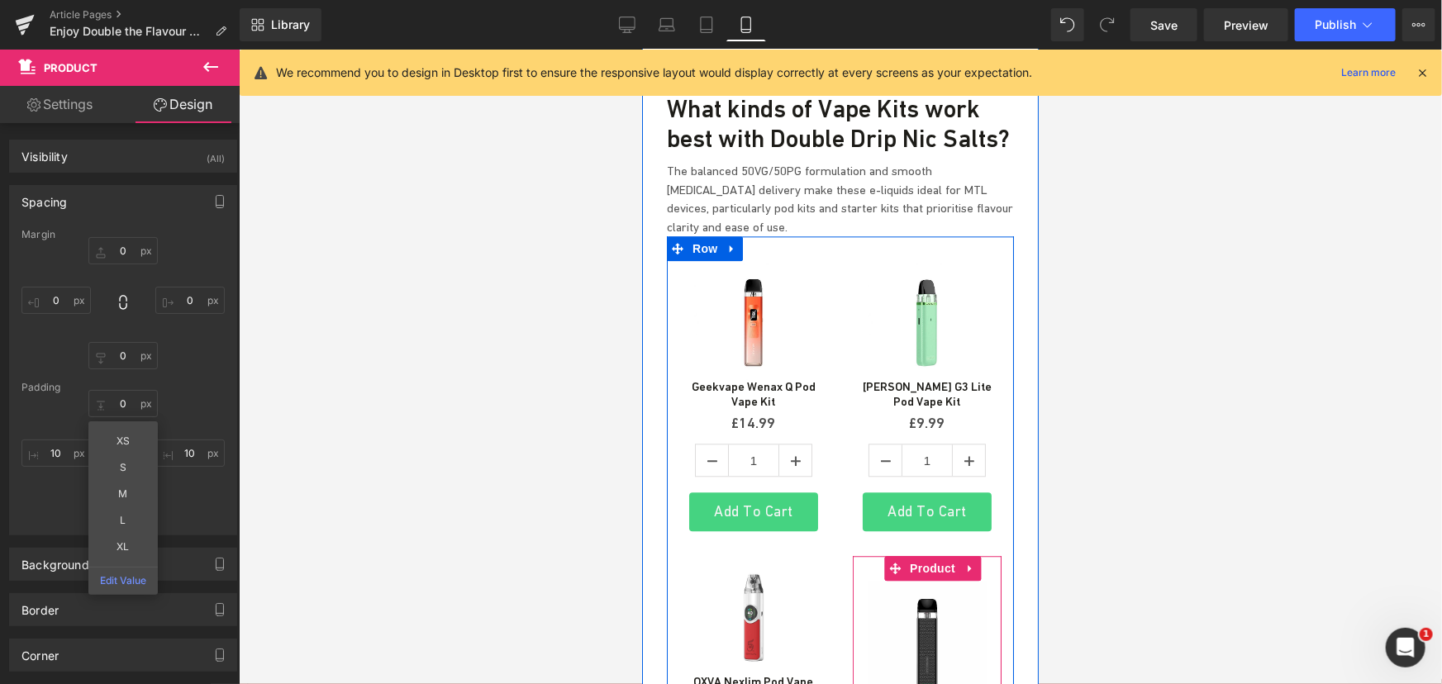
click at [912, 555] on span "Product" at bounding box center [932, 567] width 54 height 25
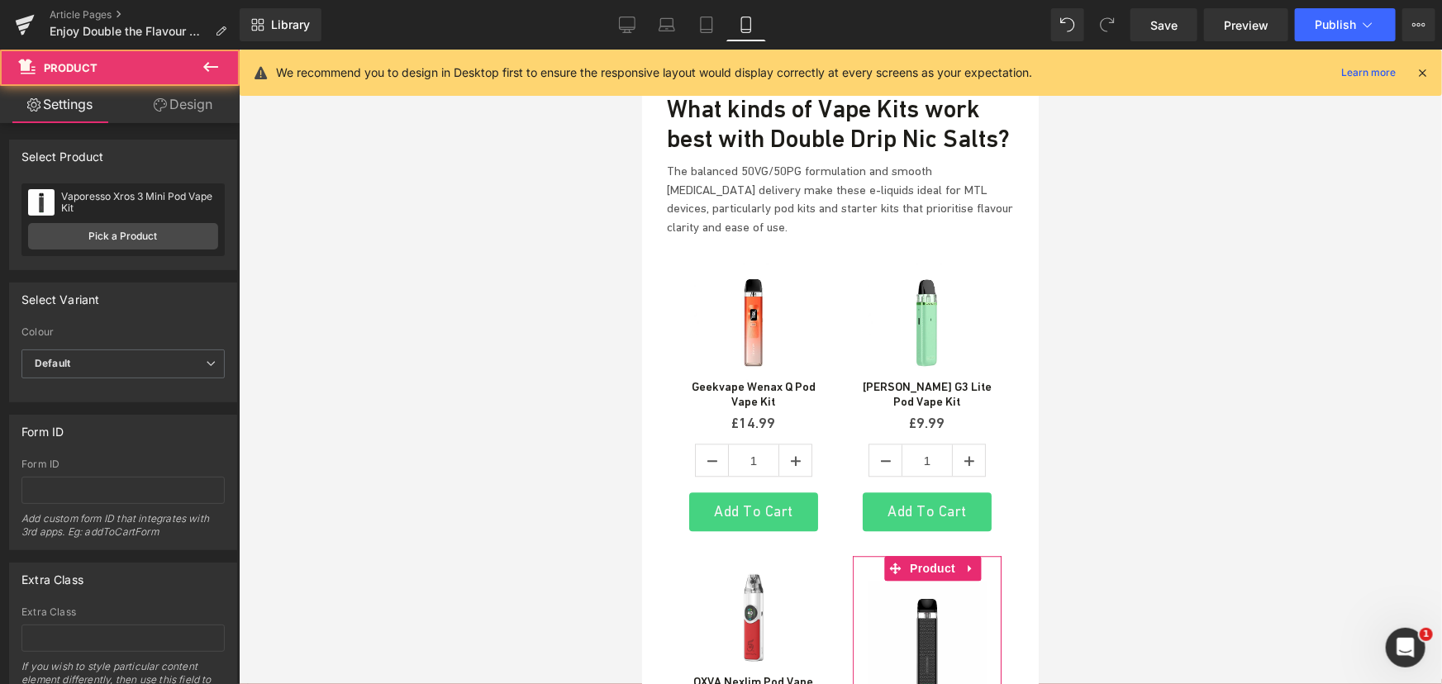
click at [186, 103] on link "Design" at bounding box center [183, 104] width 120 height 37
click at [0, 0] on div "Spacing" at bounding box center [0, 0] width 0 height 0
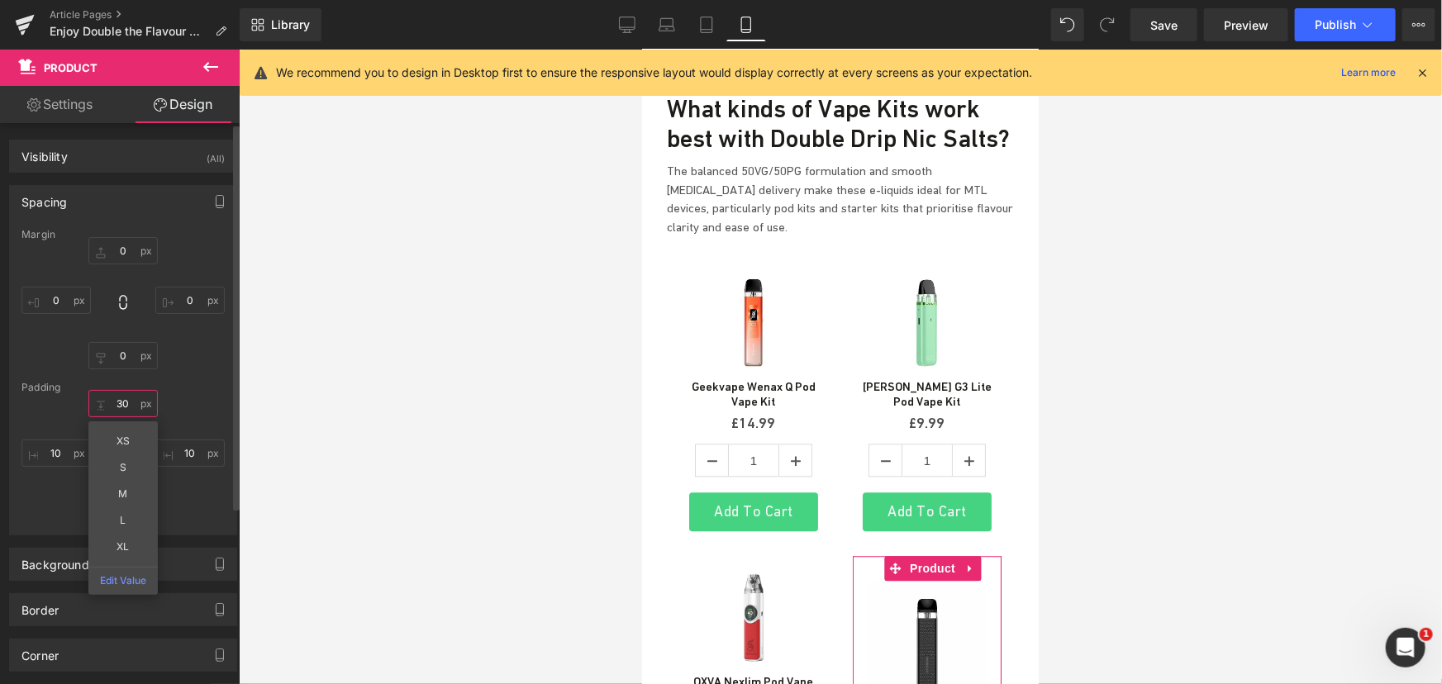
click at [131, 399] on input "text" at bounding box center [122, 403] width 69 height 27
type input "0"
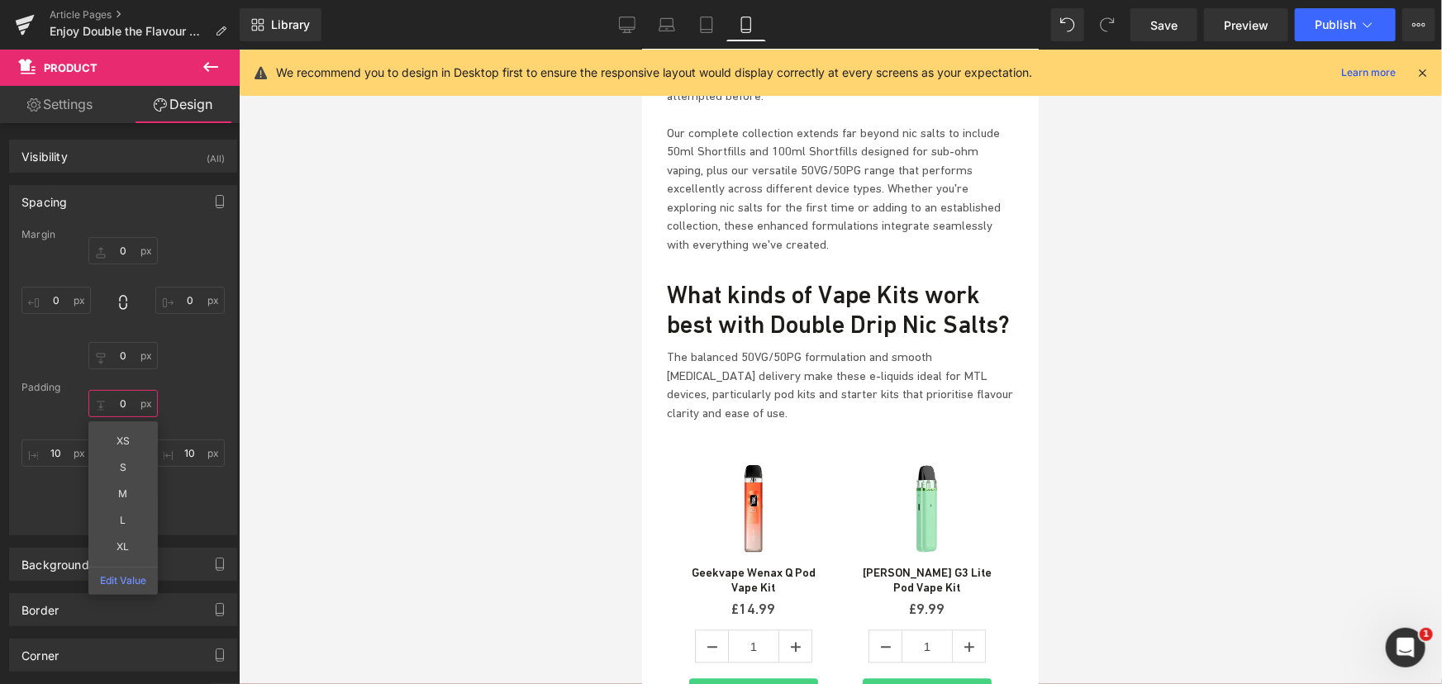
scroll to position [4808, 0]
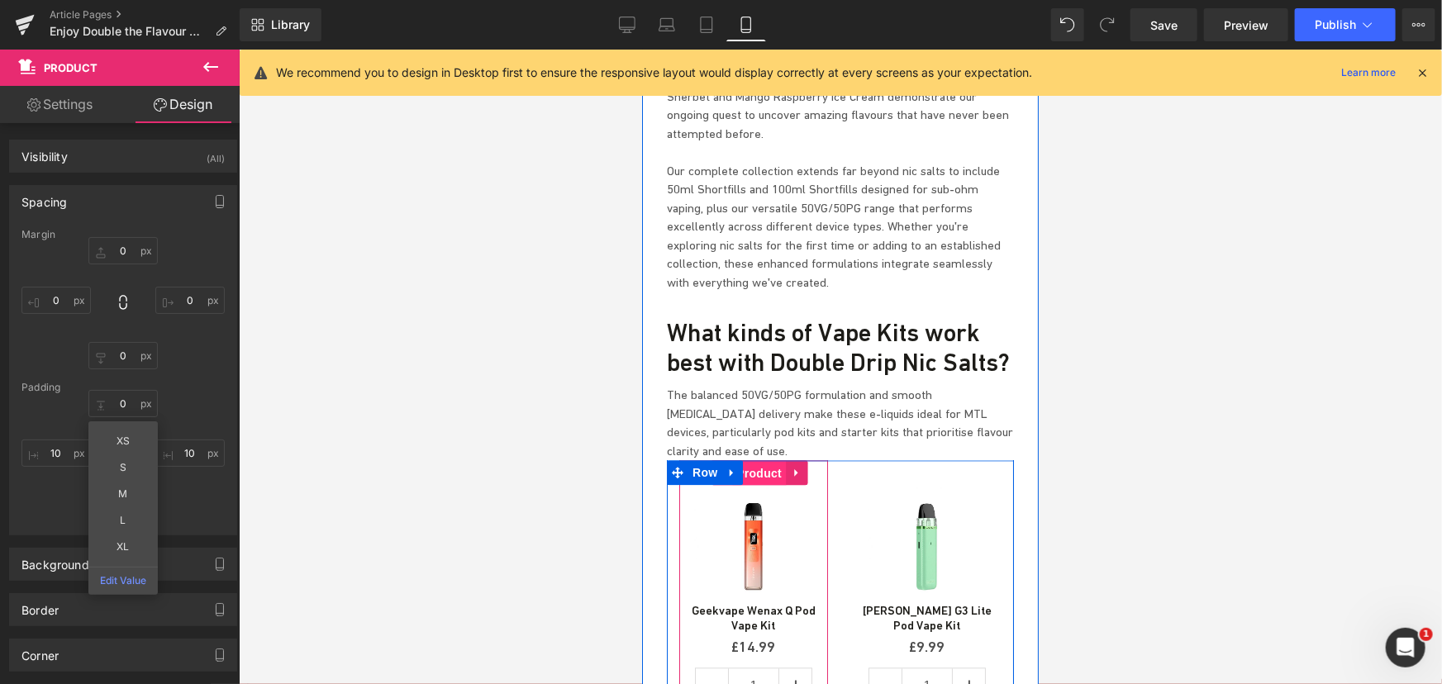
click at [748, 461] on span "Product" at bounding box center [758, 473] width 54 height 25
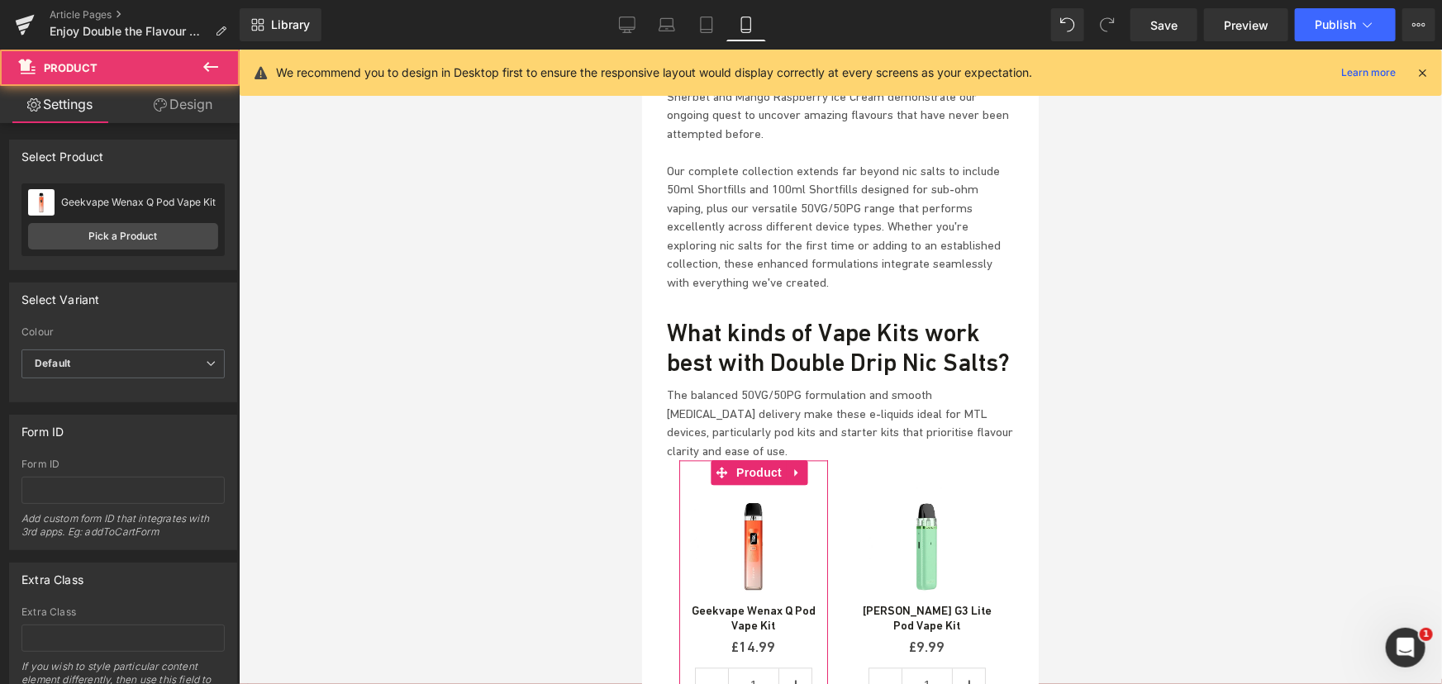
click at [206, 99] on link "Design" at bounding box center [183, 104] width 120 height 37
click at [0, 0] on div "Spacing" at bounding box center [0, 0] width 0 height 0
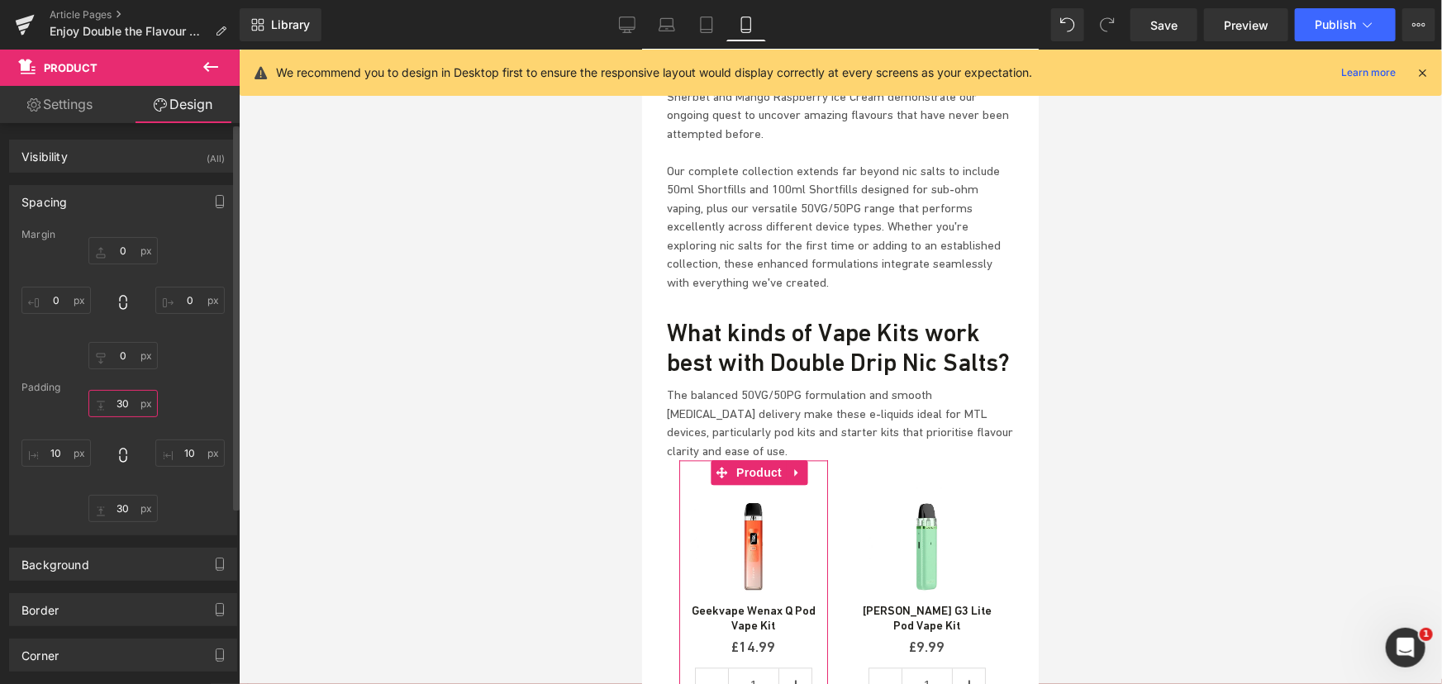
click at [117, 403] on input "text" at bounding box center [122, 403] width 69 height 27
type input "0"
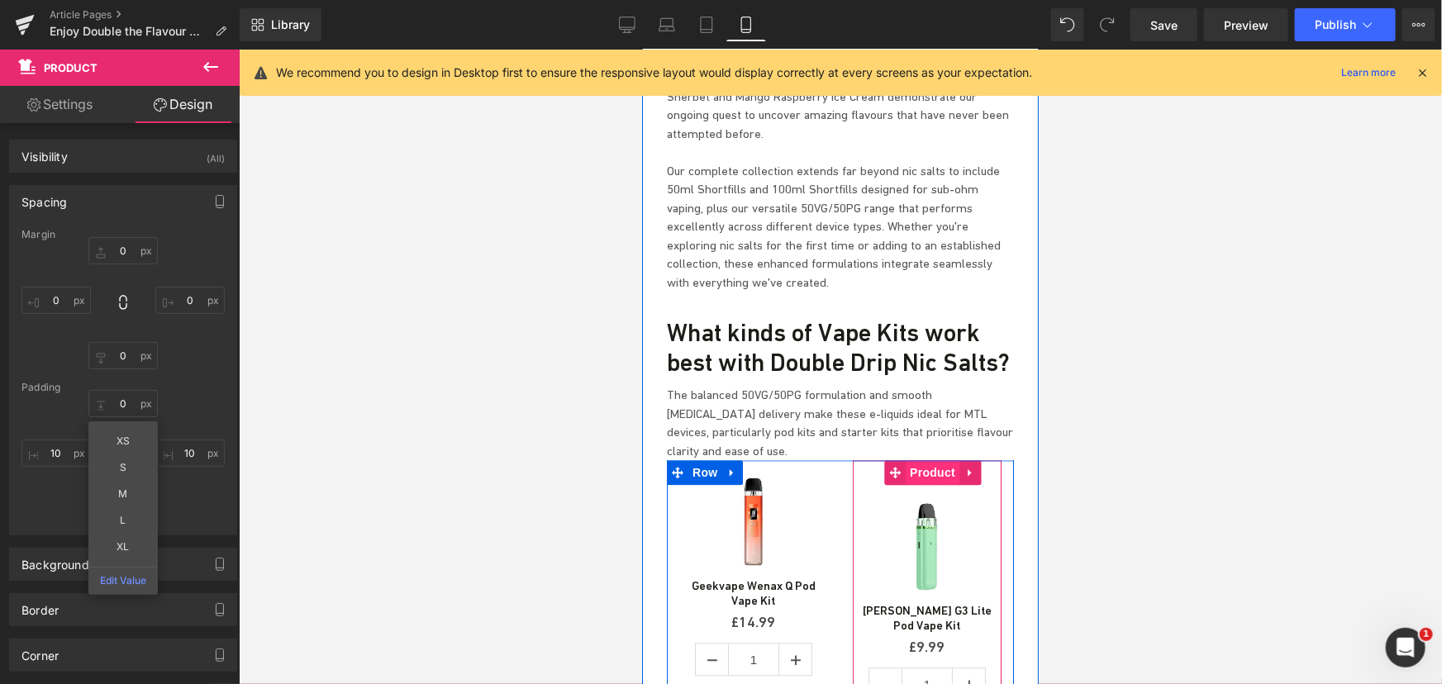
click at [916, 460] on span "Product" at bounding box center [932, 472] width 54 height 25
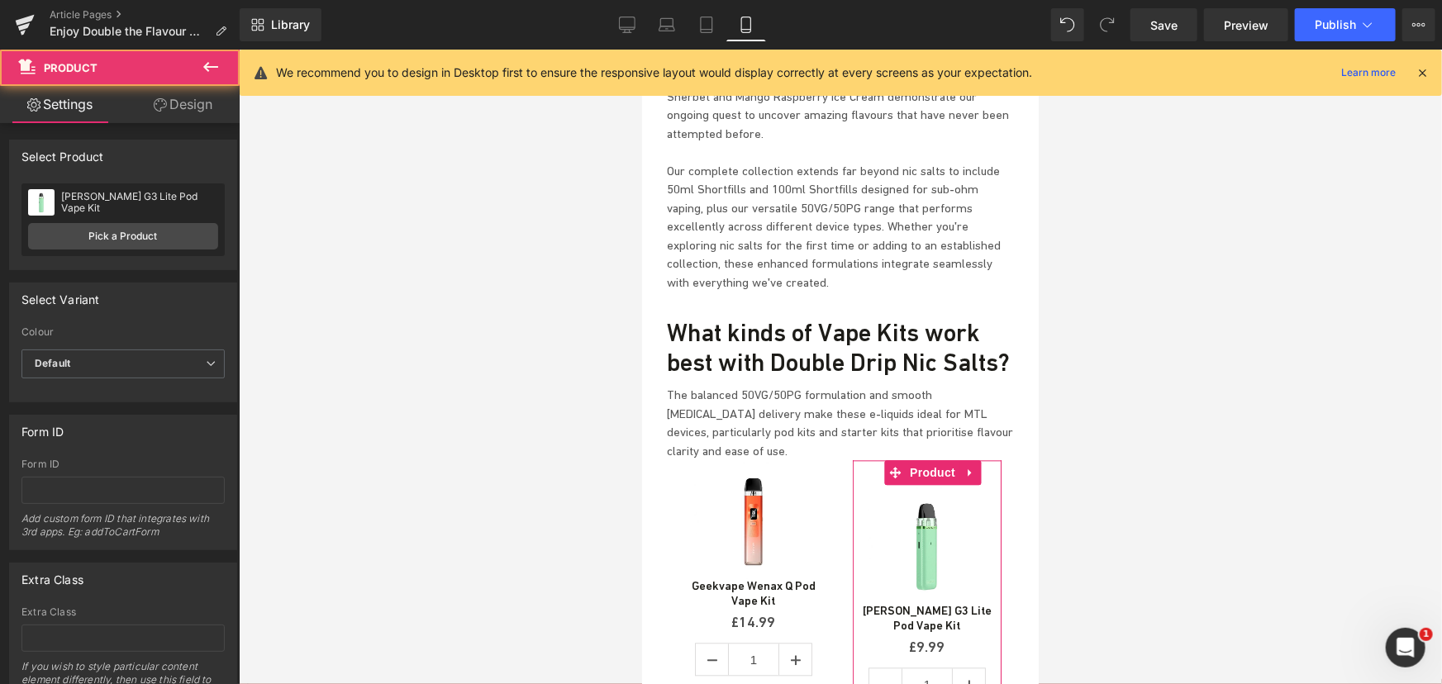
click at [188, 100] on link "Design" at bounding box center [183, 104] width 120 height 37
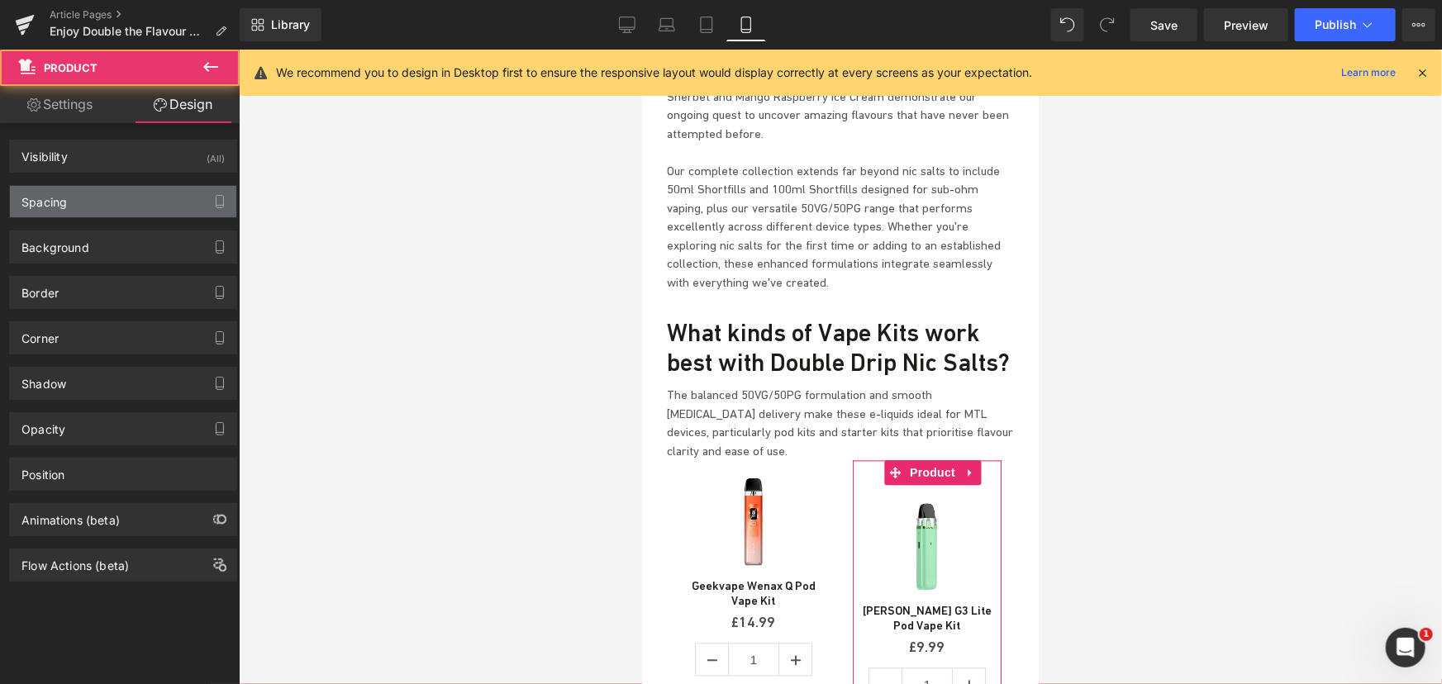
click at [76, 202] on div "Spacing" at bounding box center [123, 201] width 226 height 31
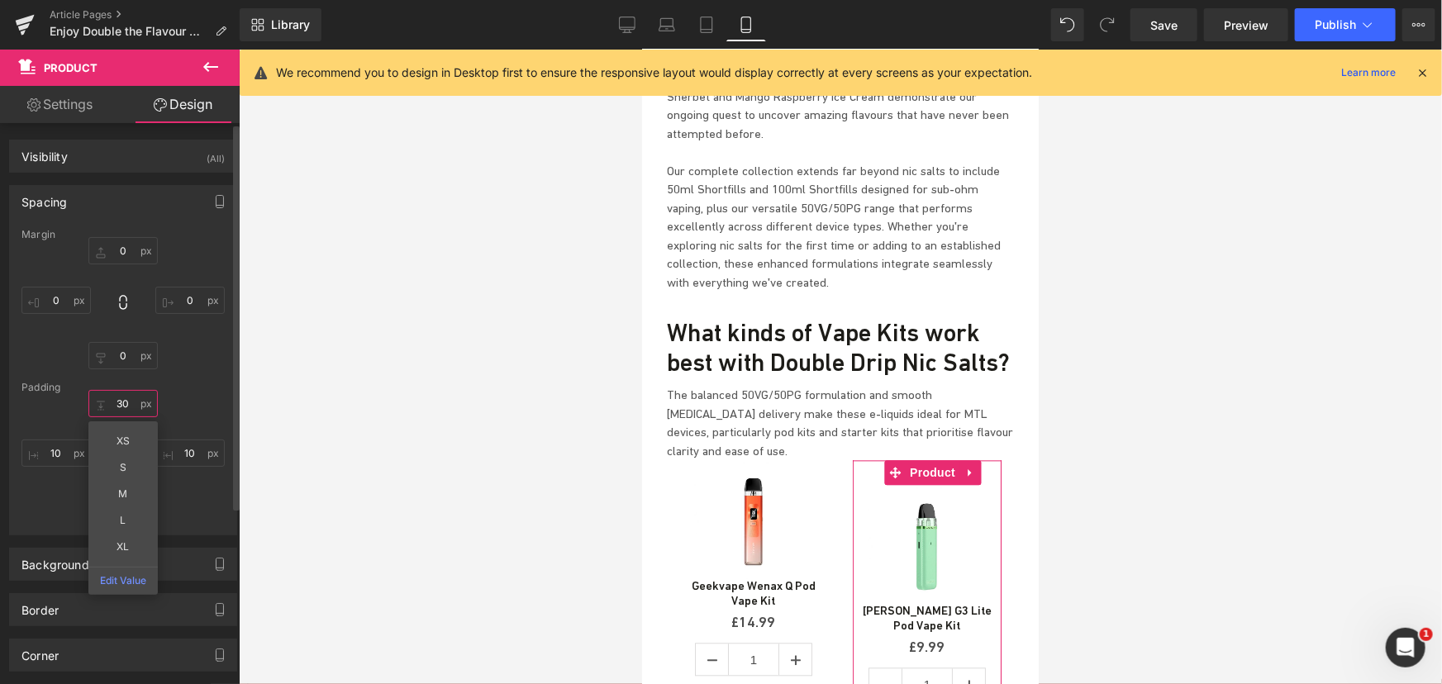
click at [122, 397] on input "text" at bounding box center [122, 403] width 69 height 27
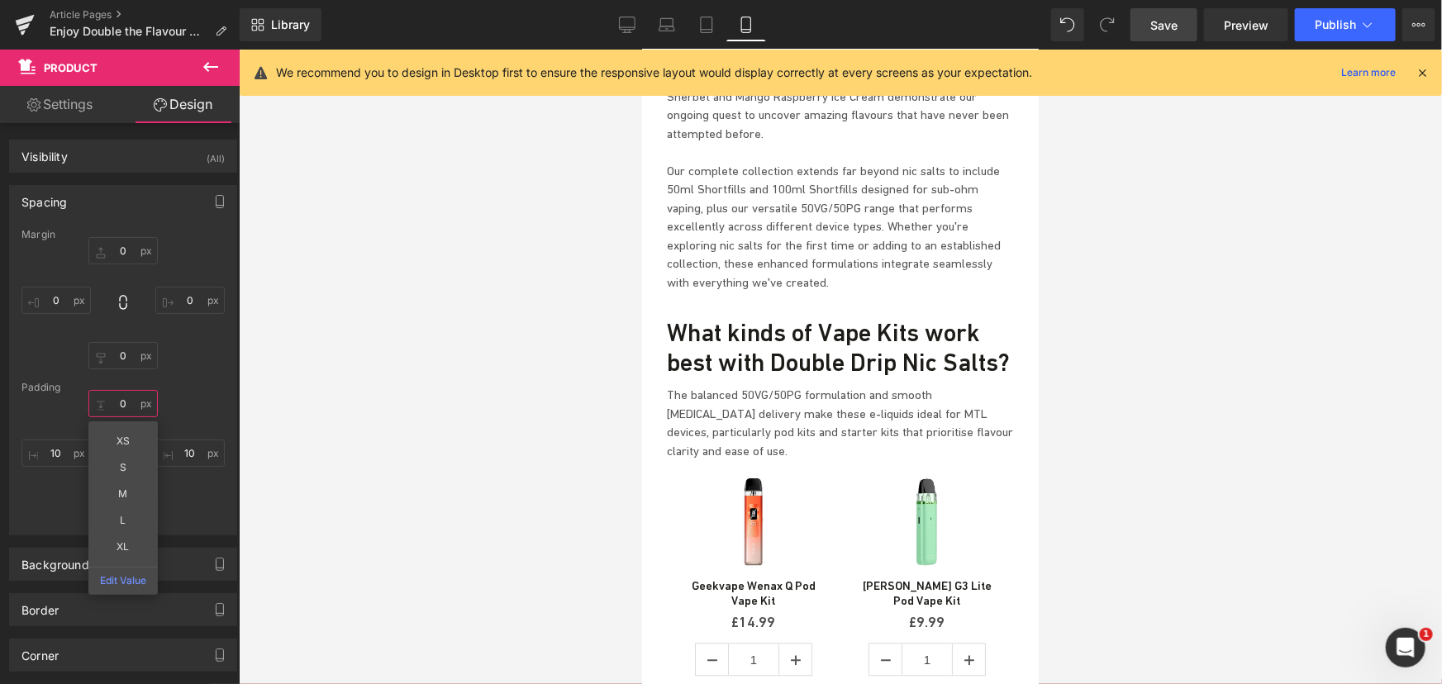
type input "0"
drag, startPoint x: 1187, startPoint y: 21, endPoint x: 334, endPoint y: 273, distance: 889.2
click at [1187, 21] on link "Save" at bounding box center [1163, 24] width 67 height 33
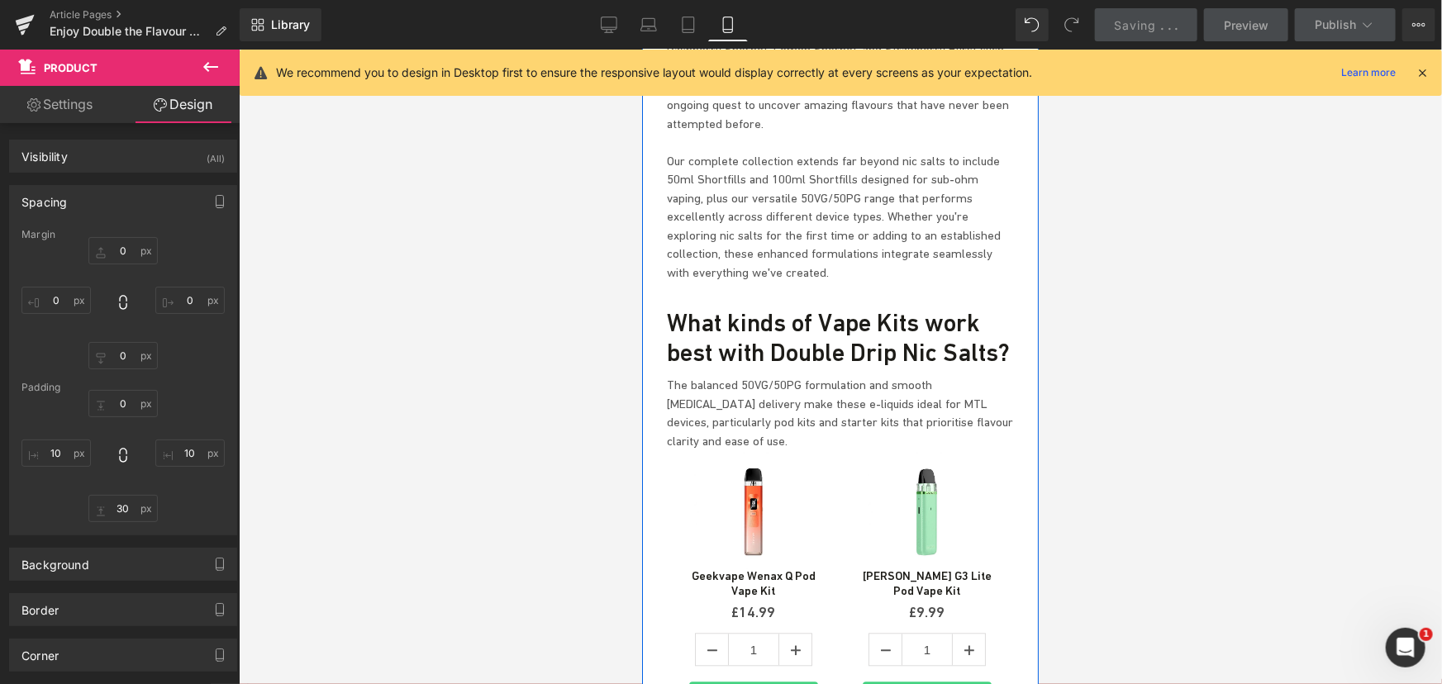
scroll to position [5032, 0]
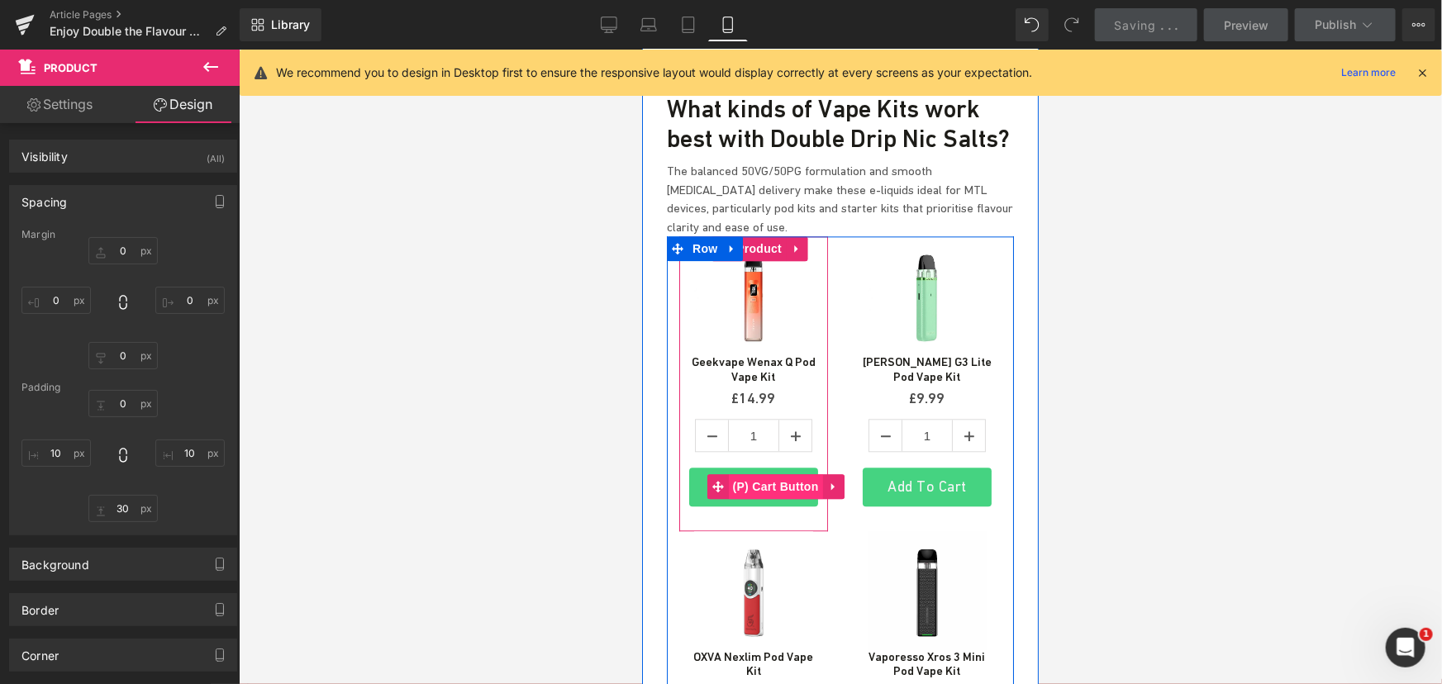
click at [764, 473] on span "(P) Cart Button" at bounding box center [775, 485] width 94 height 25
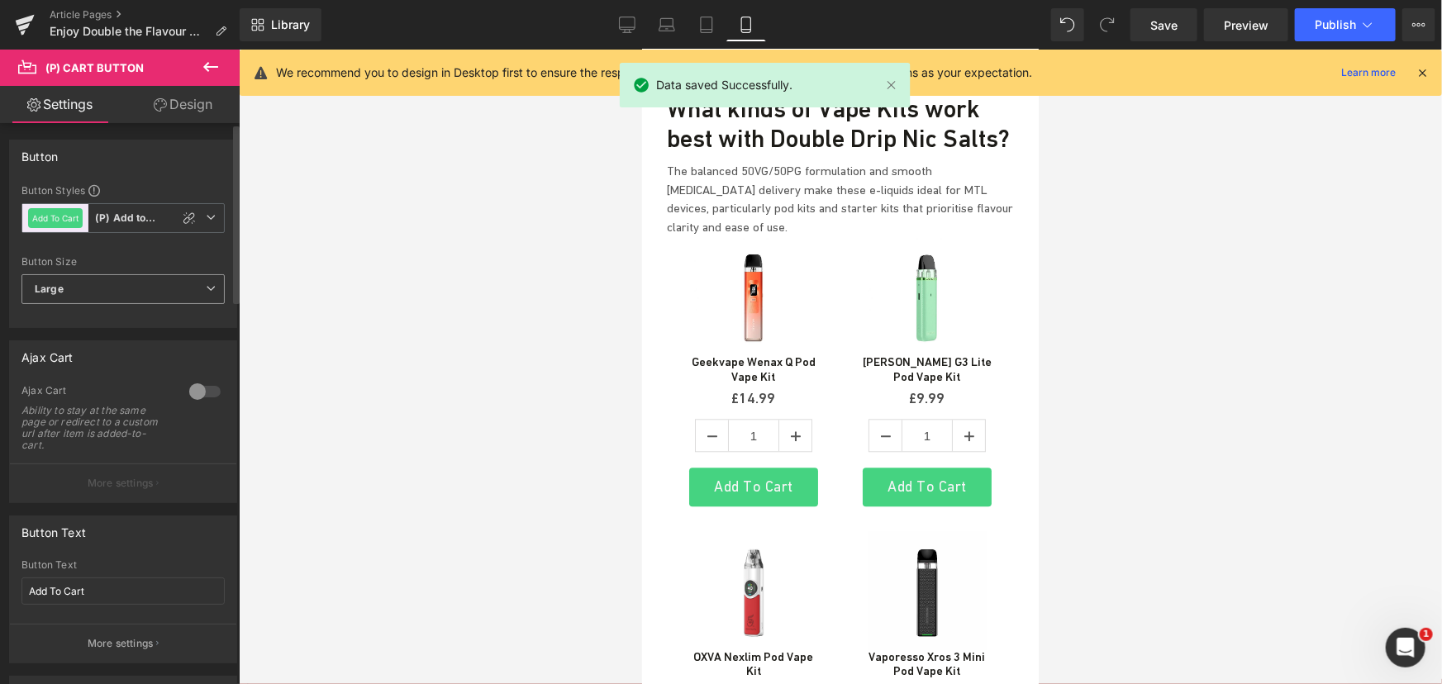
click at [209, 297] on span "Large" at bounding box center [122, 289] width 203 height 30
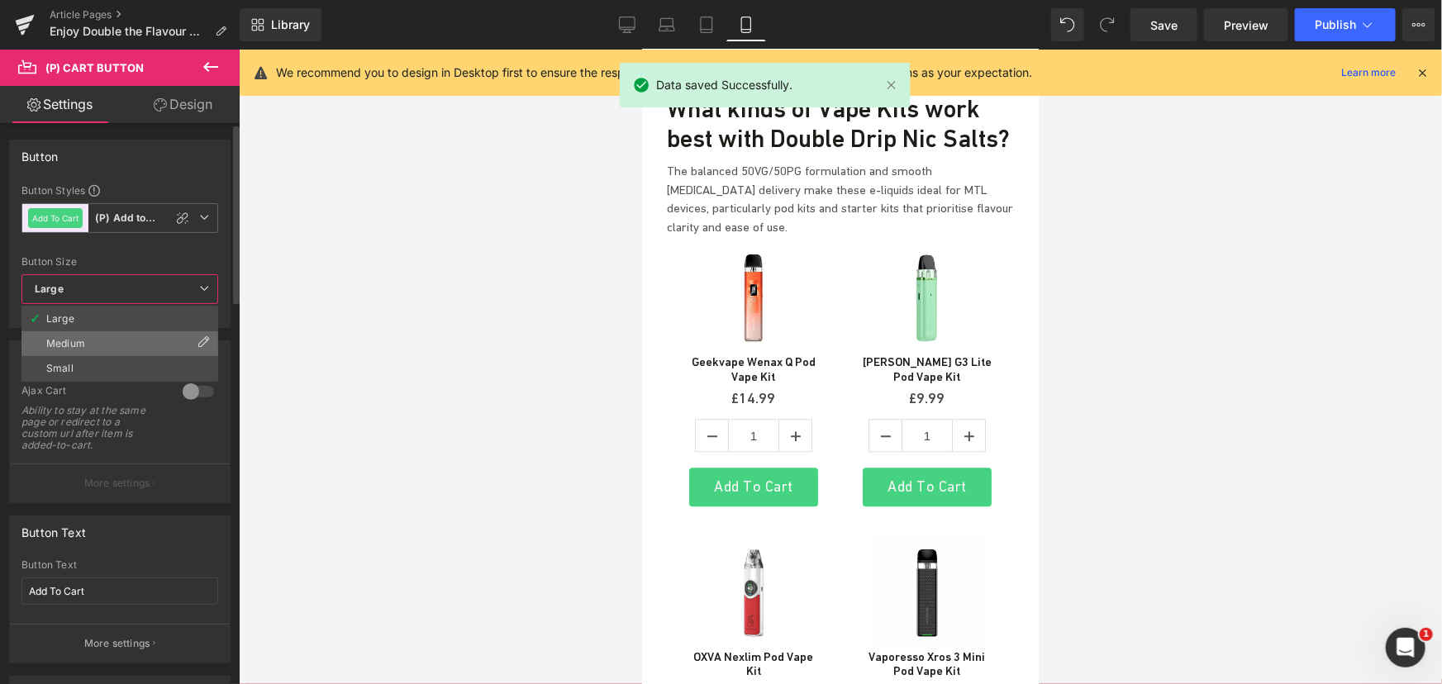
click at [140, 338] on li "Medium" at bounding box center [119, 343] width 197 height 25
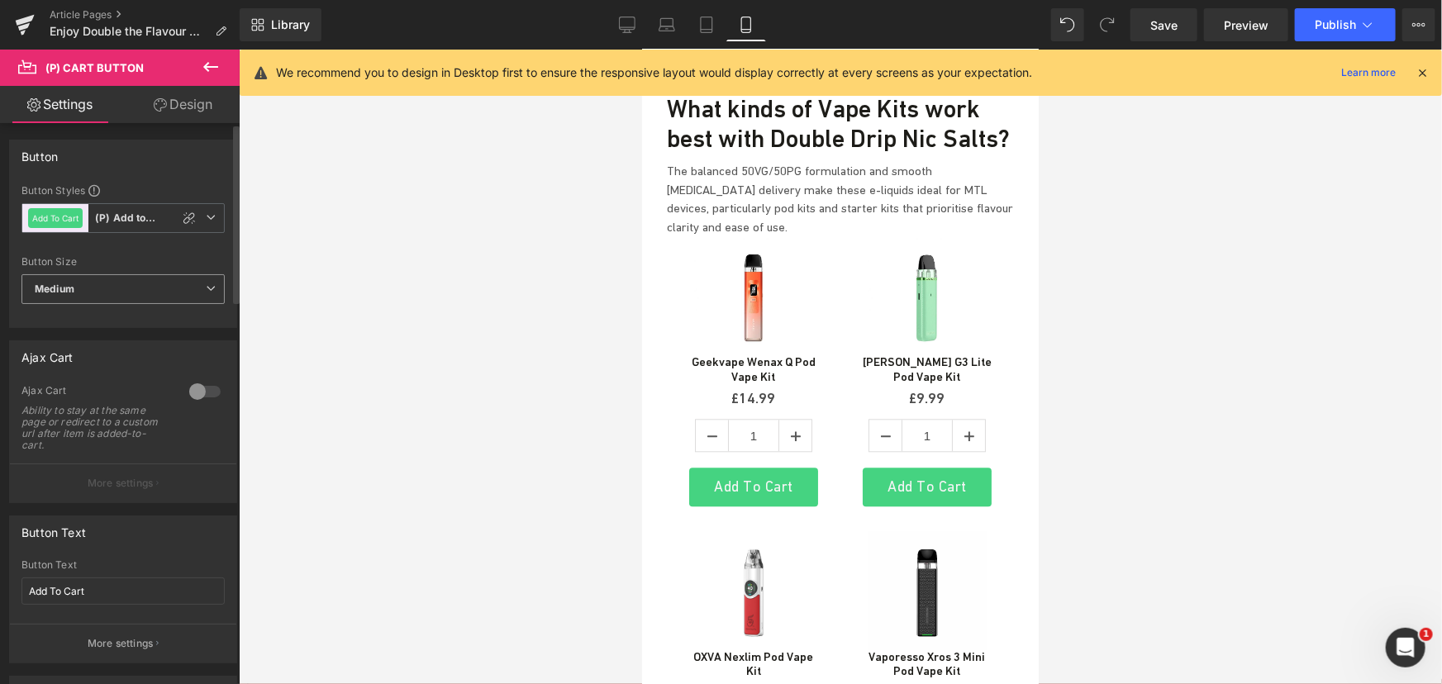
click at [206, 285] on icon at bounding box center [211, 288] width 10 height 10
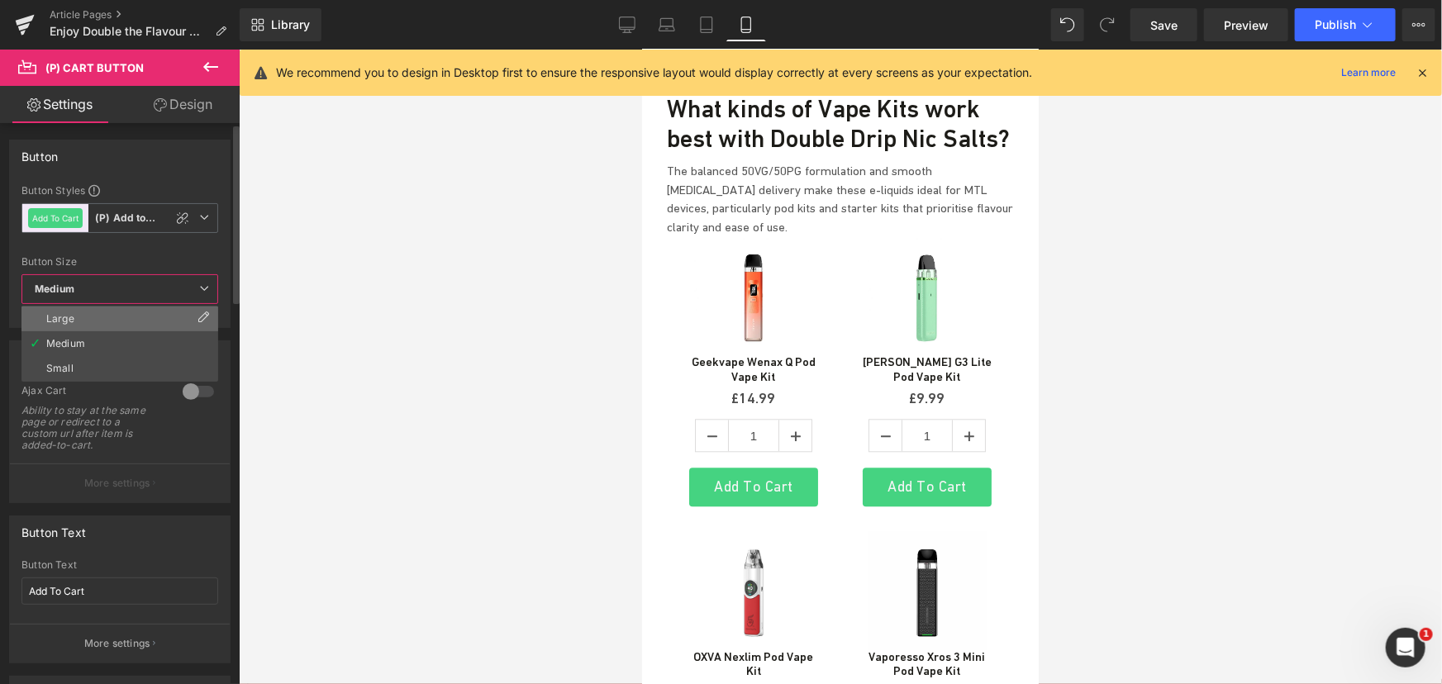
click at [108, 316] on li "Large" at bounding box center [119, 319] width 197 height 25
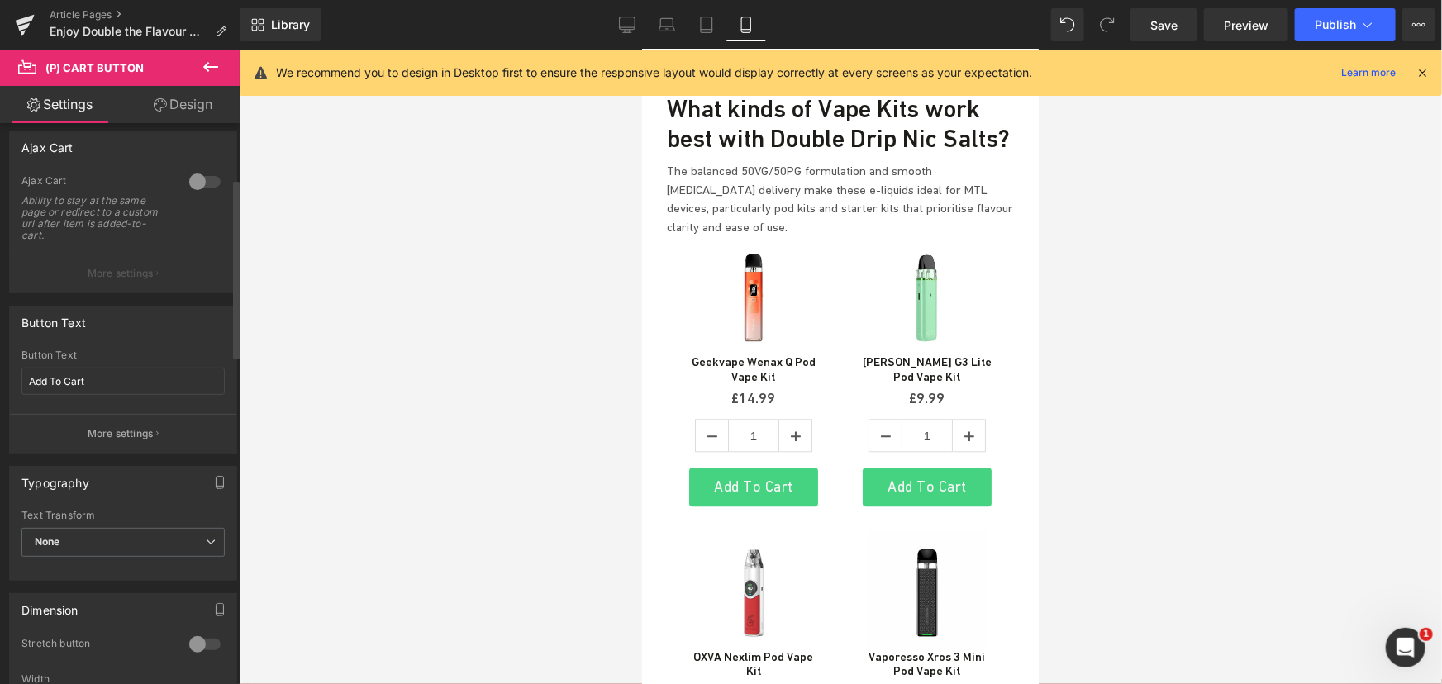
scroll to position [225, 0]
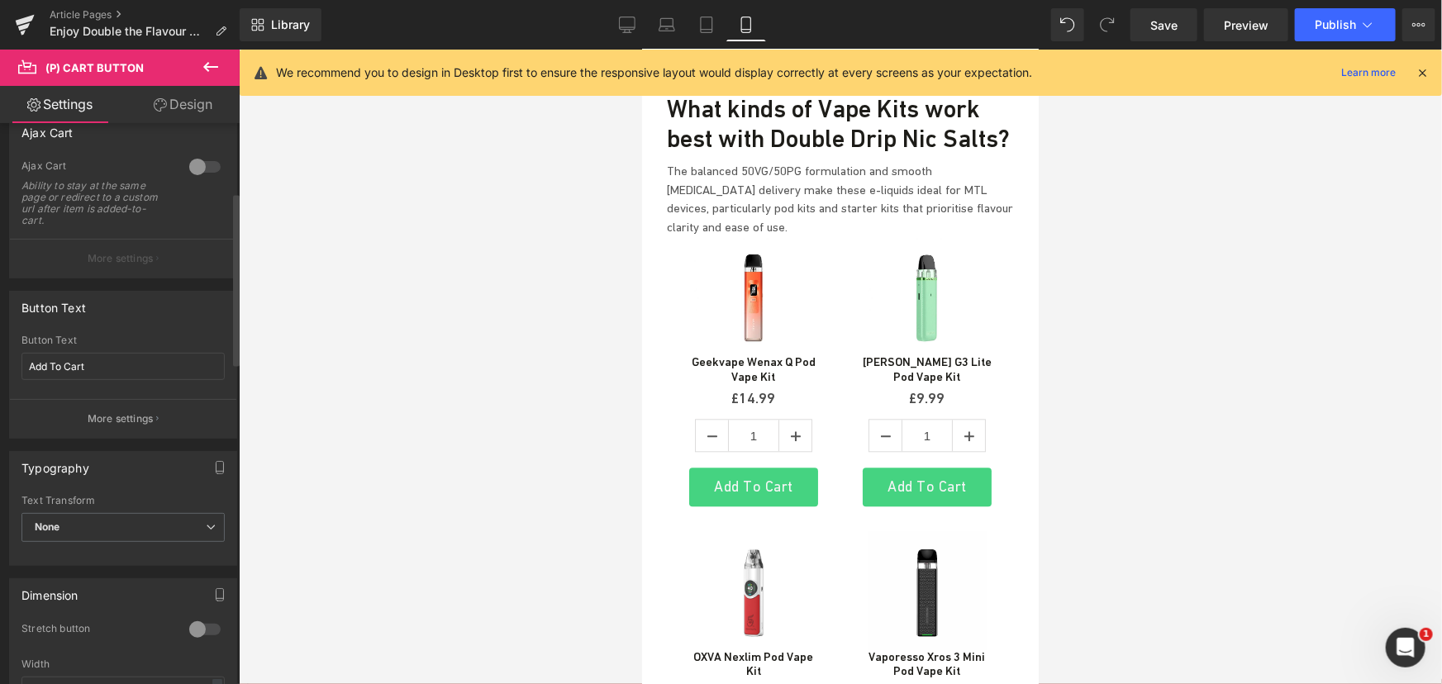
click at [193, 163] on div at bounding box center [205, 167] width 40 height 26
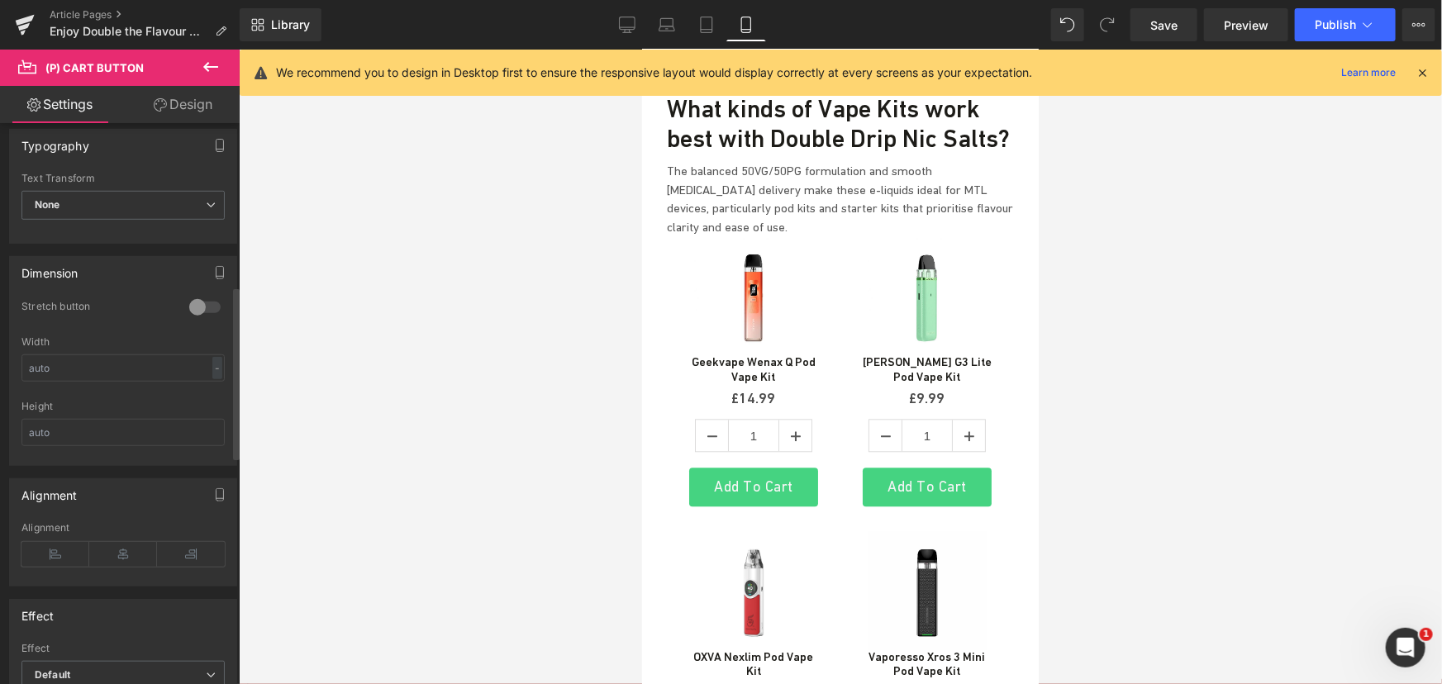
scroll to position [601, 0]
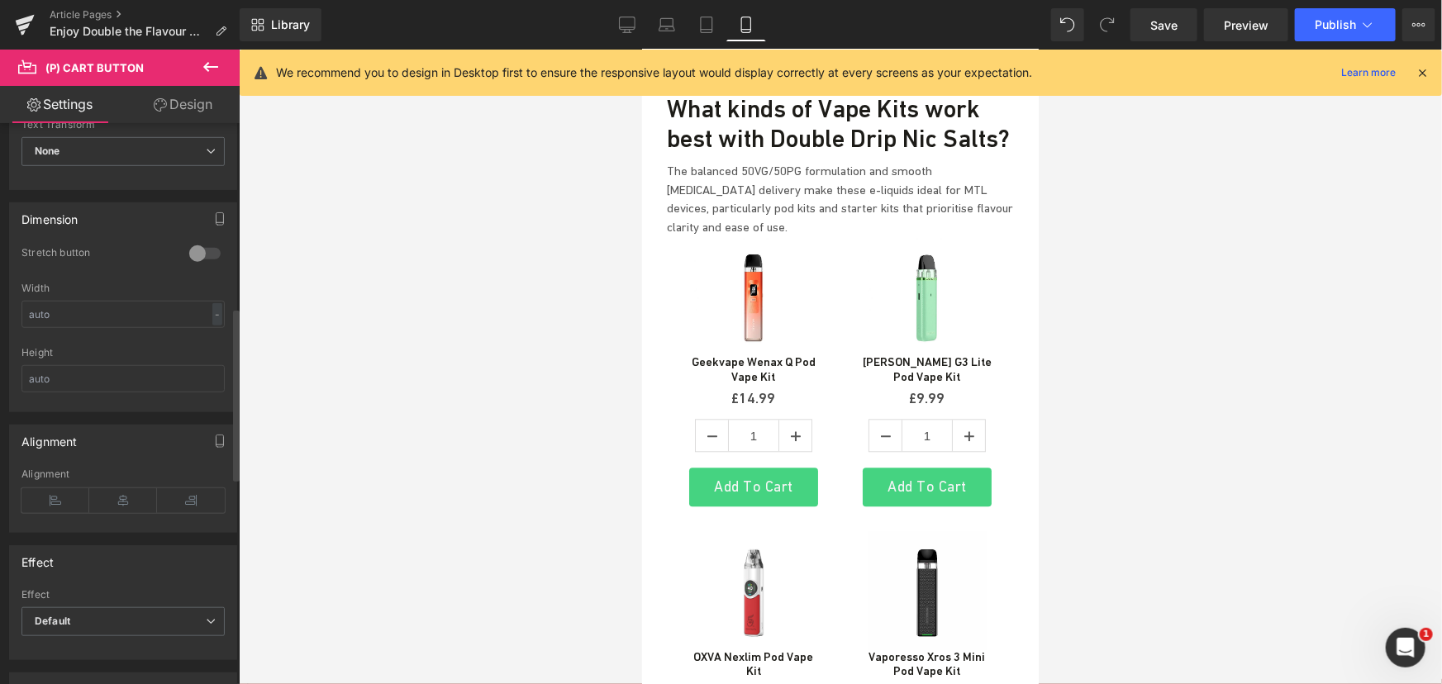
click at [199, 255] on div at bounding box center [205, 253] width 40 height 26
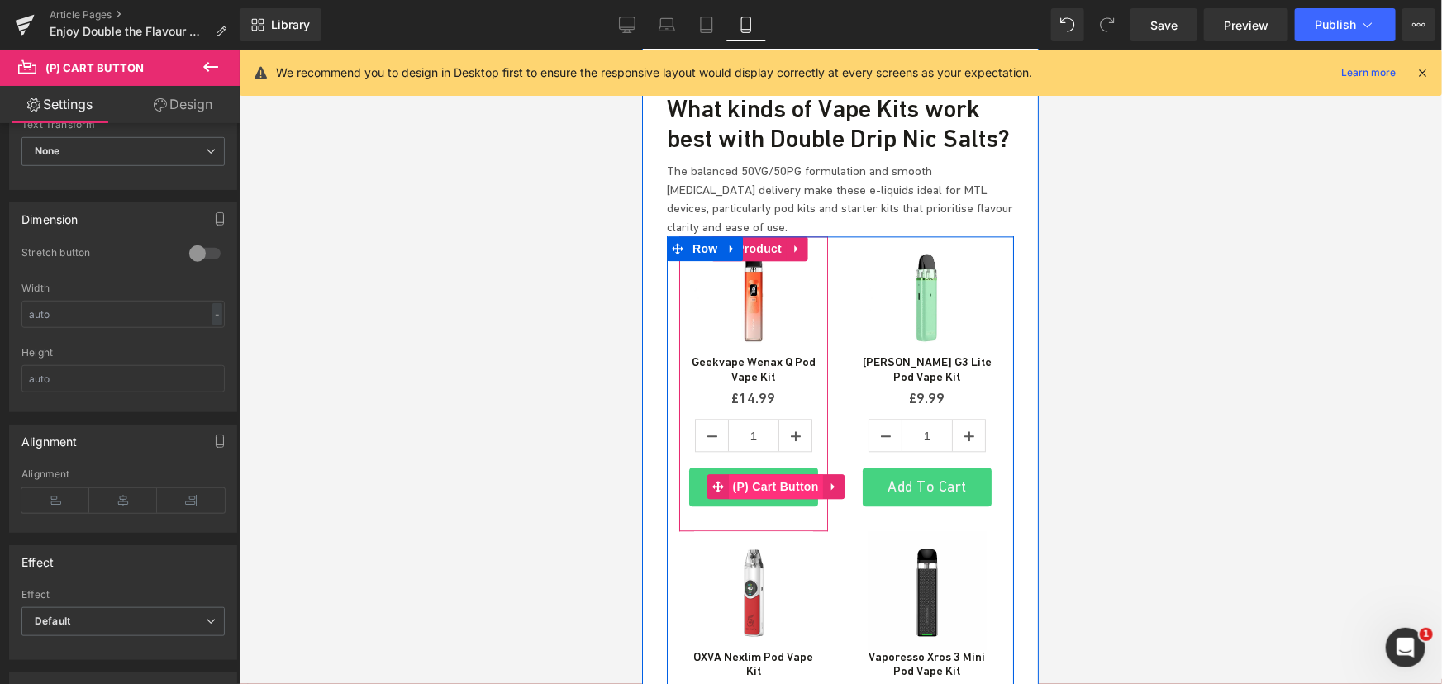
click at [749, 473] on span "(P) Cart Button" at bounding box center [775, 485] width 94 height 25
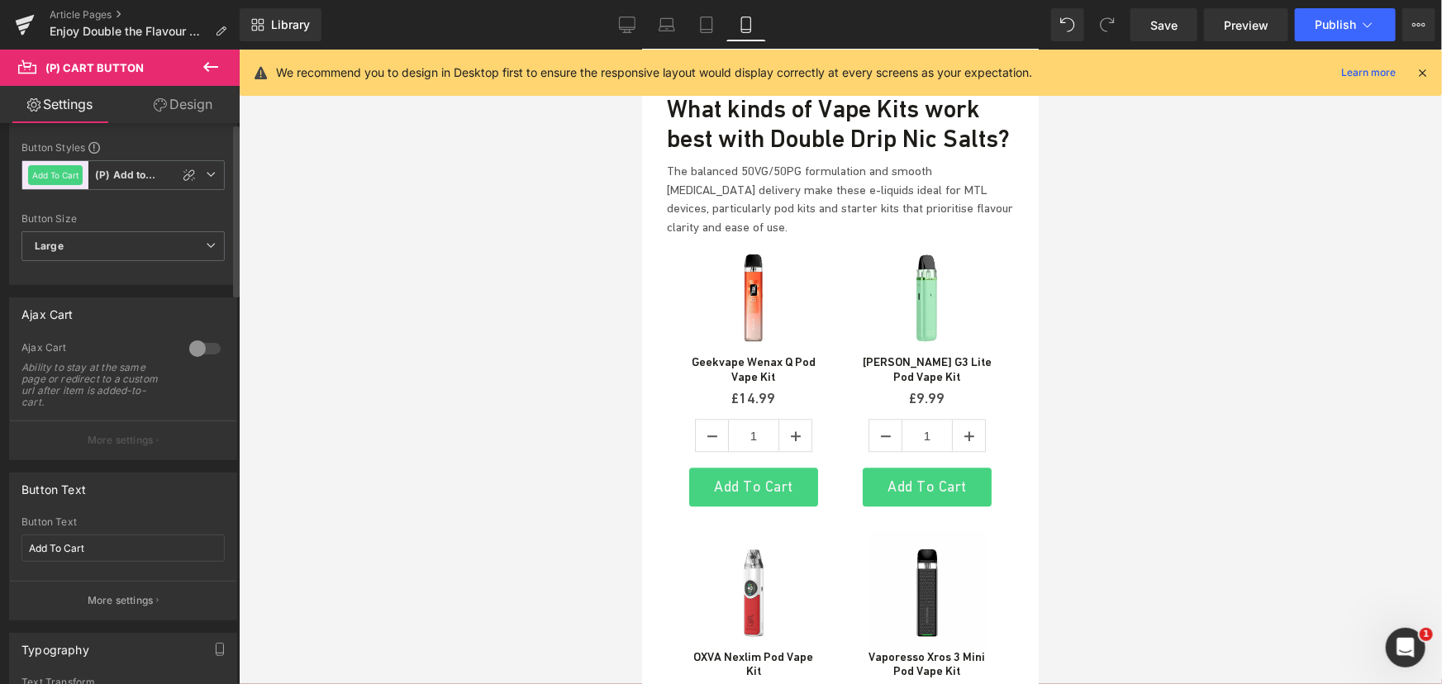
scroll to position [0, 0]
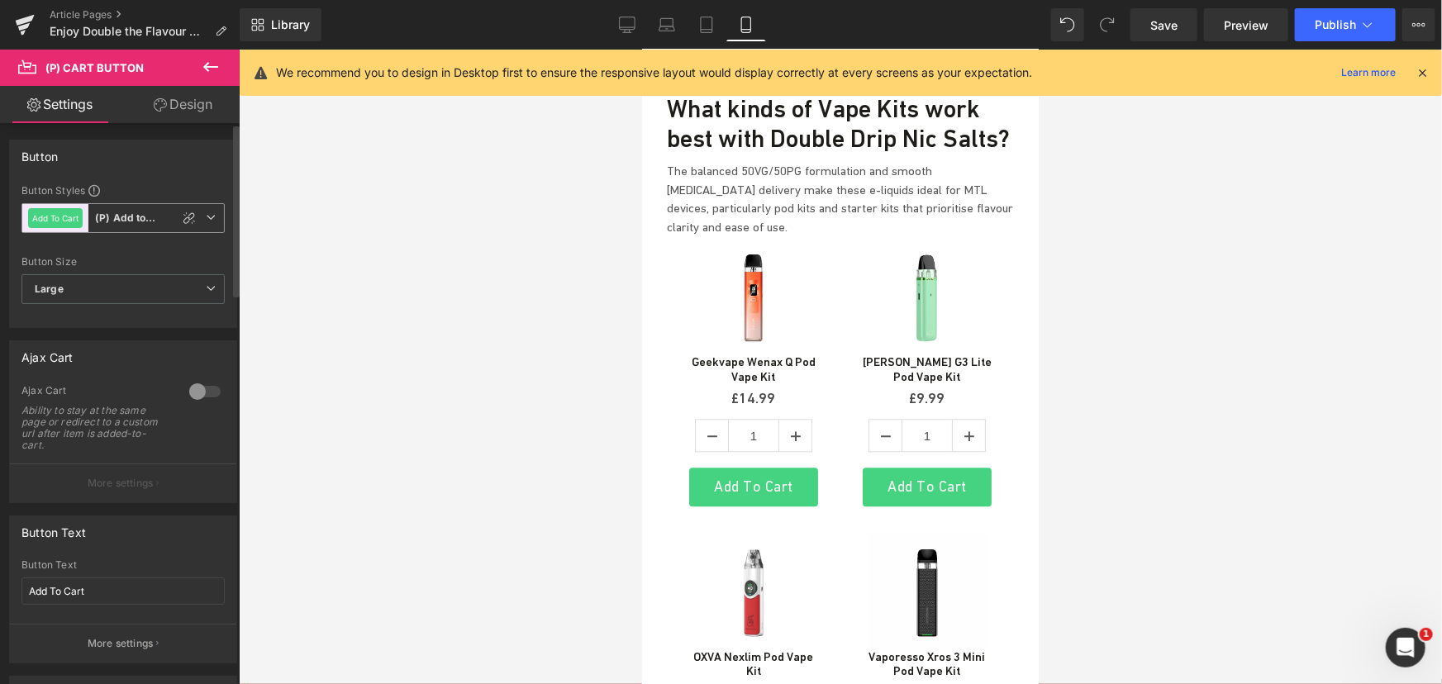
click at [212, 219] on span "Add To Cart (P) Add to Basket" at bounding box center [122, 218] width 203 height 30
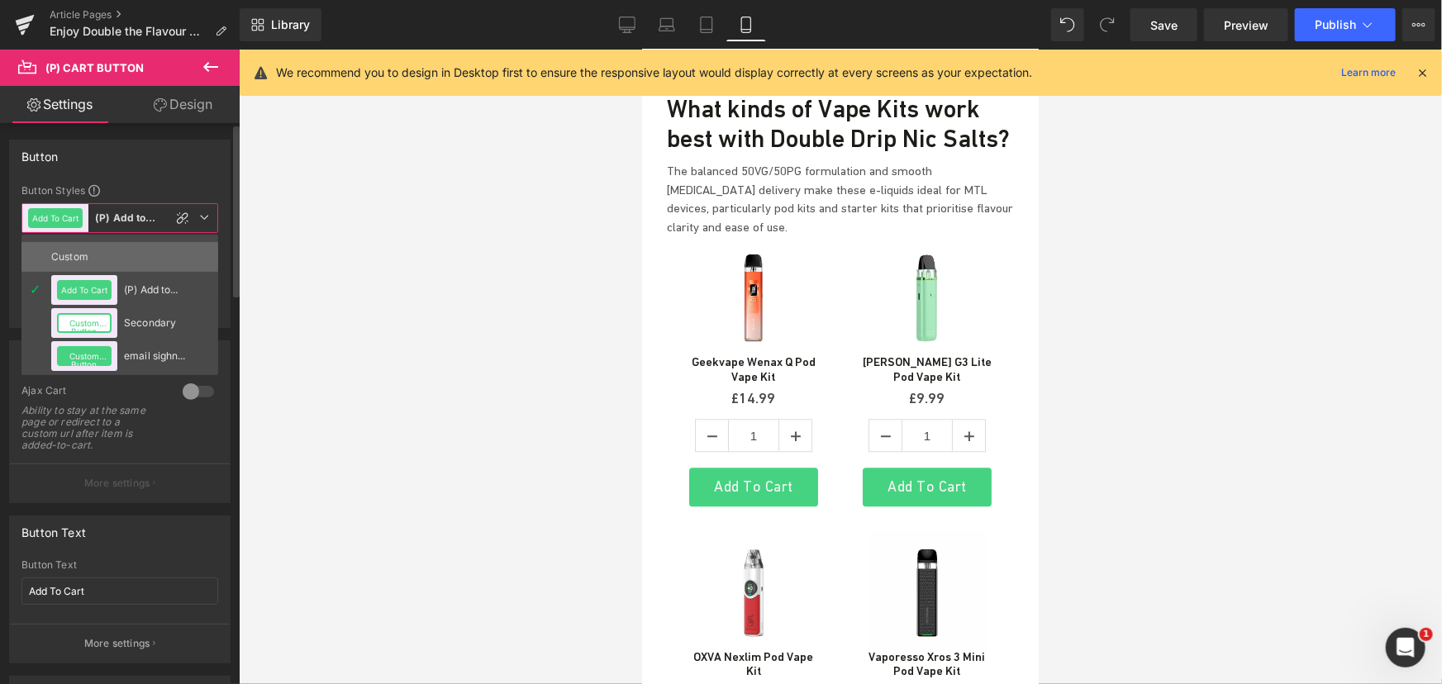
click at [139, 255] on li "Custom" at bounding box center [119, 257] width 197 height 30
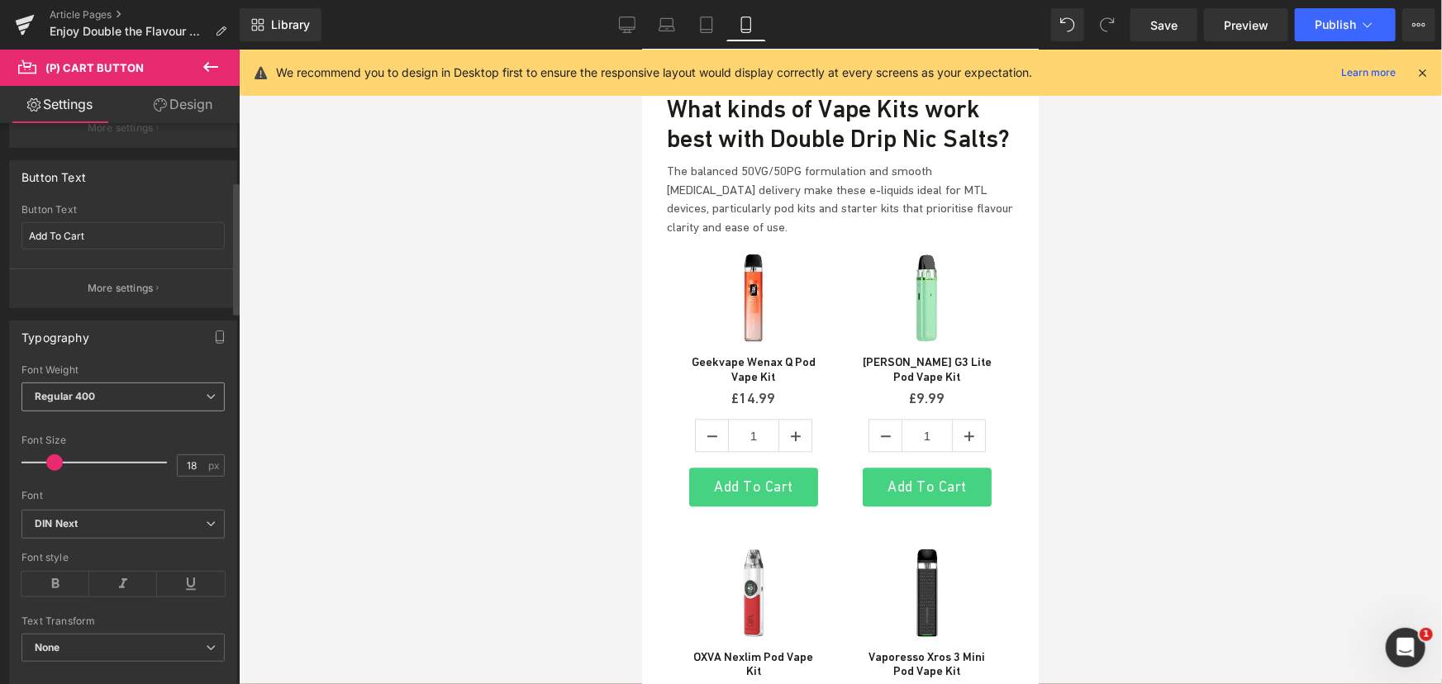
scroll to position [300, 0]
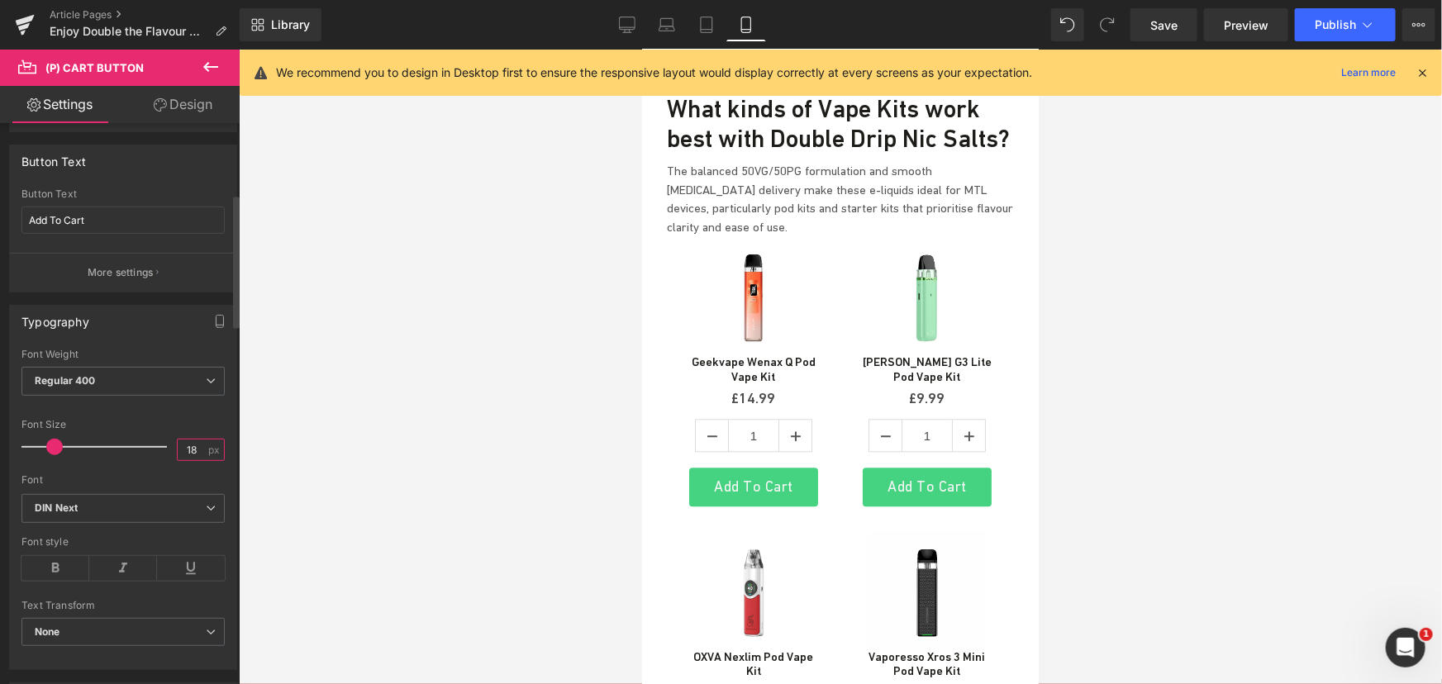
click at [191, 447] on input "18" at bounding box center [192, 450] width 29 height 21
type input "17"
click at [477, 404] on div at bounding box center [840, 367] width 1203 height 635
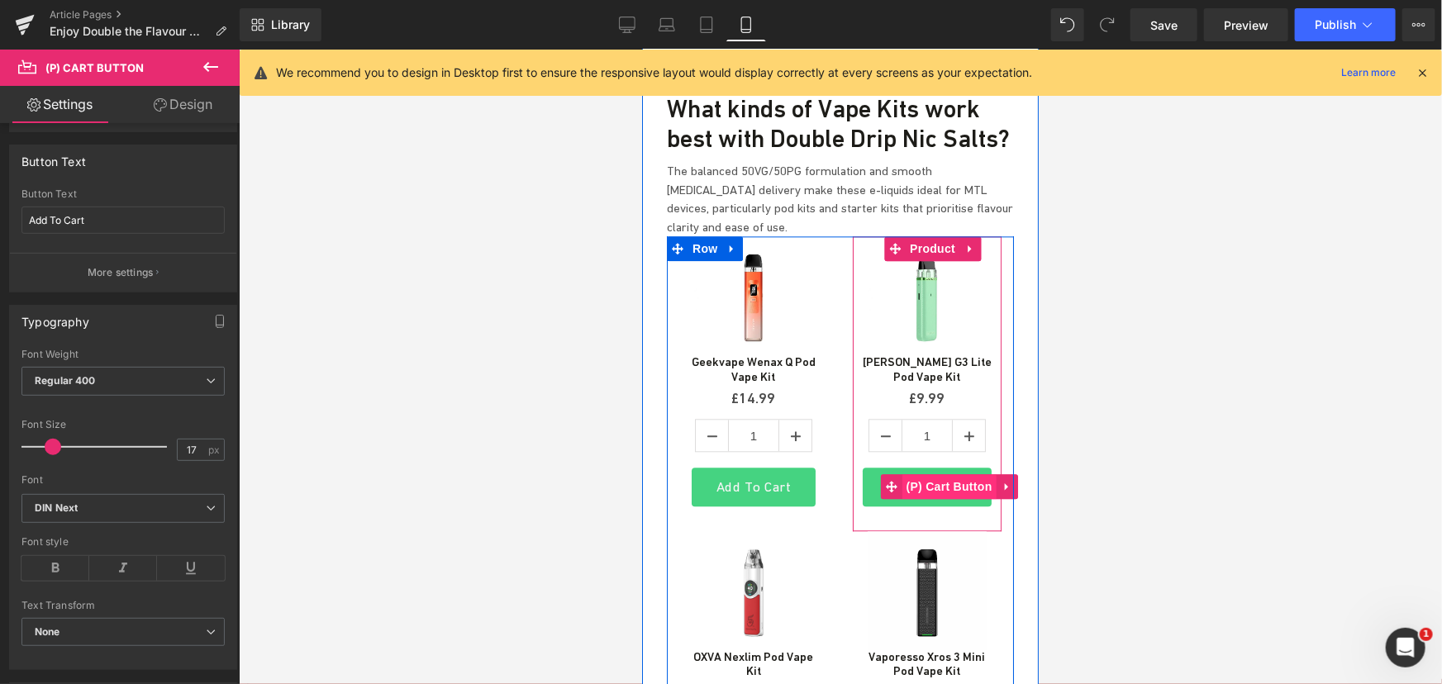
click at [916, 473] on span "(P) Cart Button" at bounding box center [949, 485] width 94 height 25
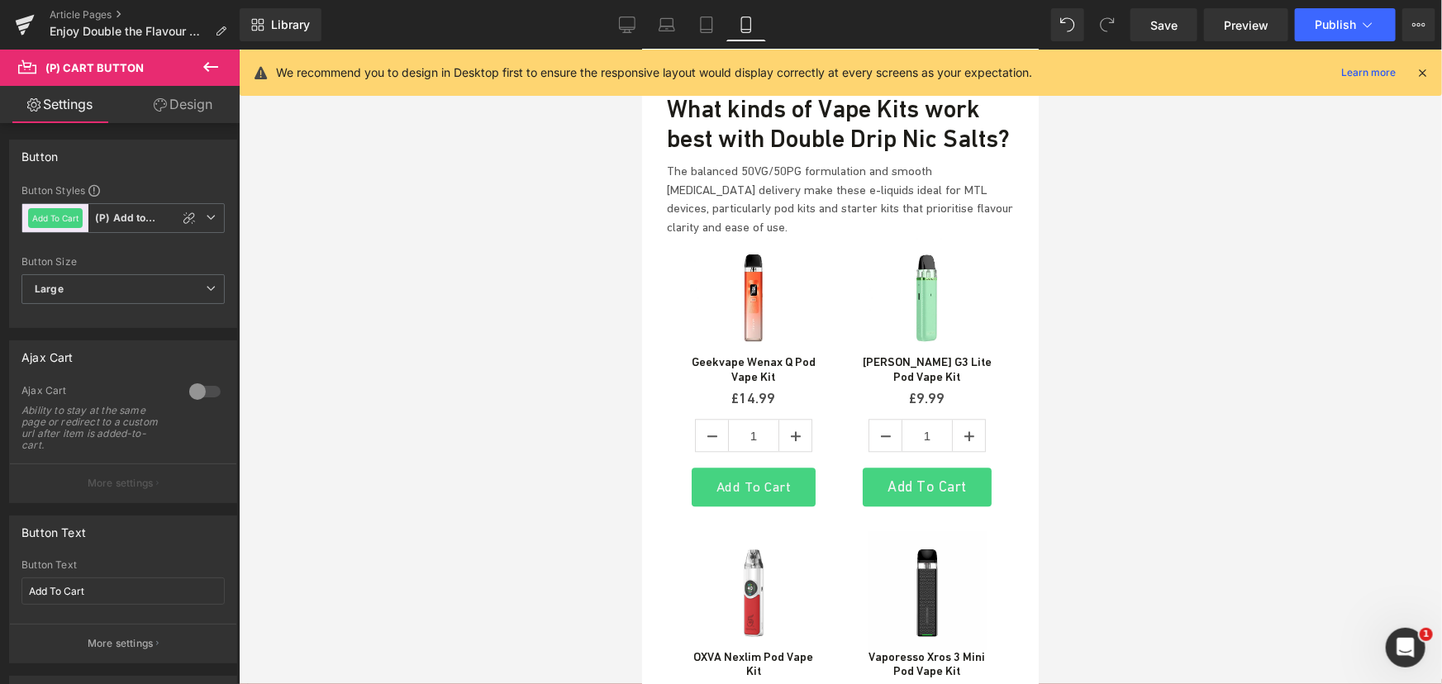
click at [201, 103] on link "Design" at bounding box center [183, 104] width 120 height 37
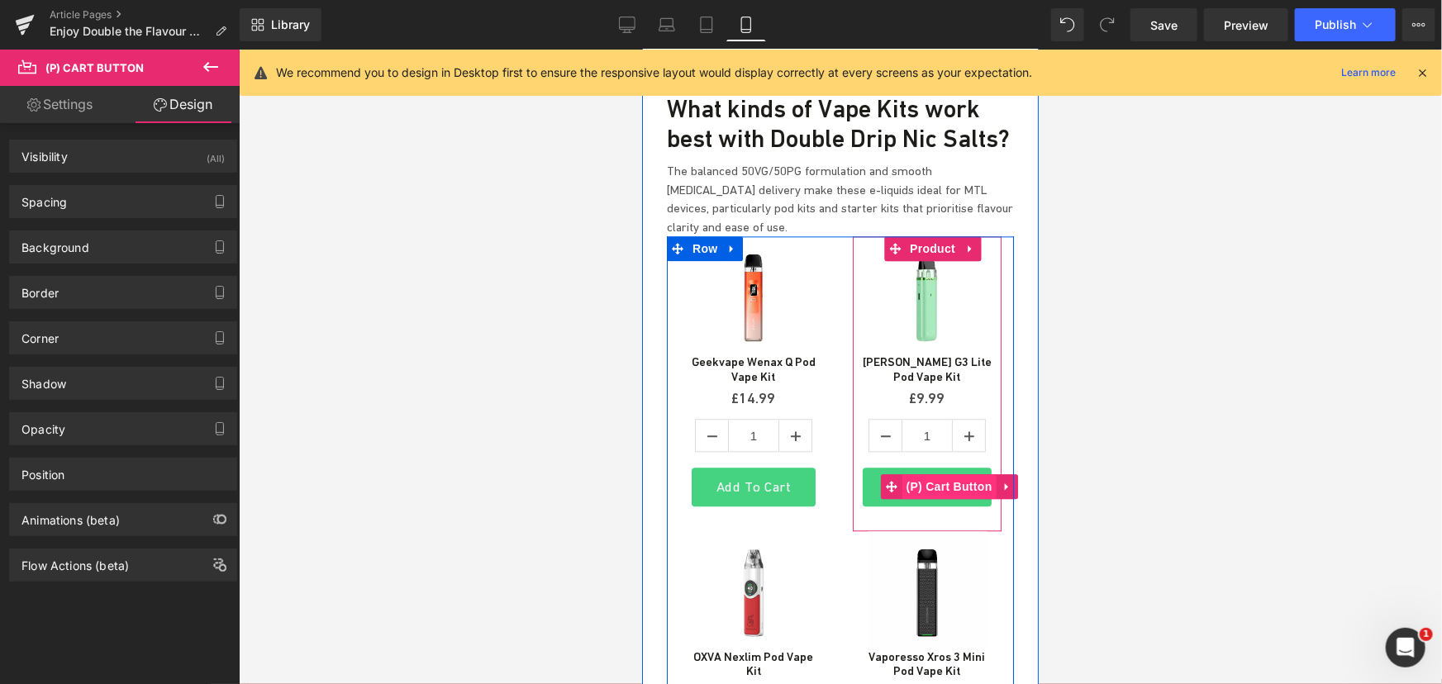
click at [937, 473] on span "(P) Cart Button" at bounding box center [949, 485] width 94 height 25
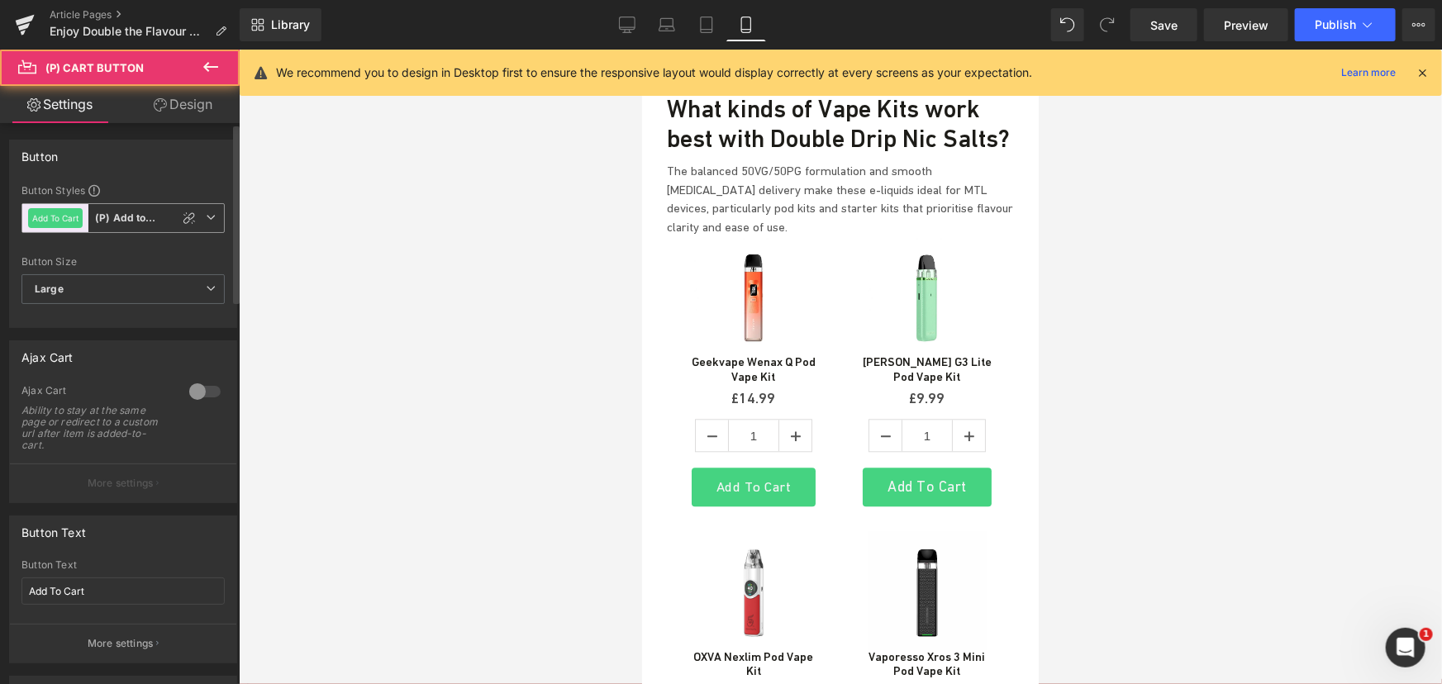
click at [205, 208] on span "Add To Cart (P) Add to Basket" at bounding box center [122, 218] width 203 height 30
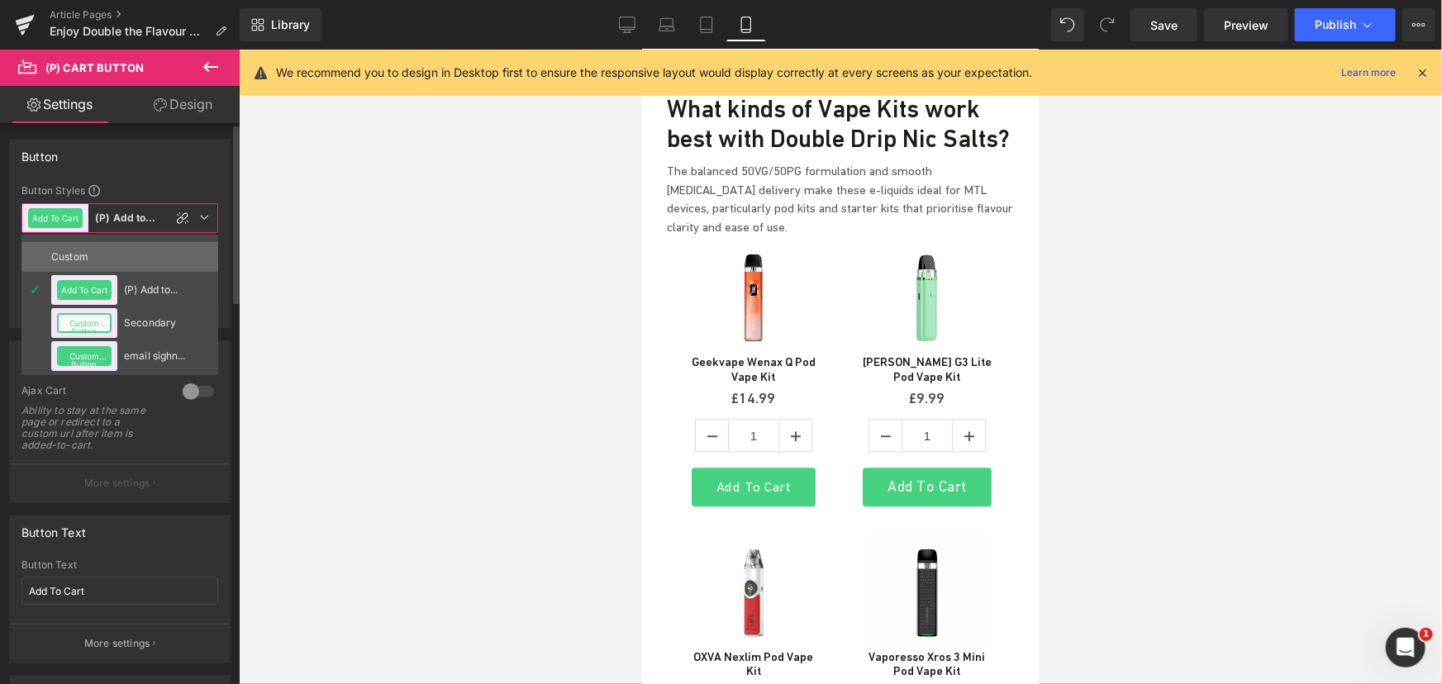
click at [116, 256] on div "Custom" at bounding box center [83, 257] width 64 height 30
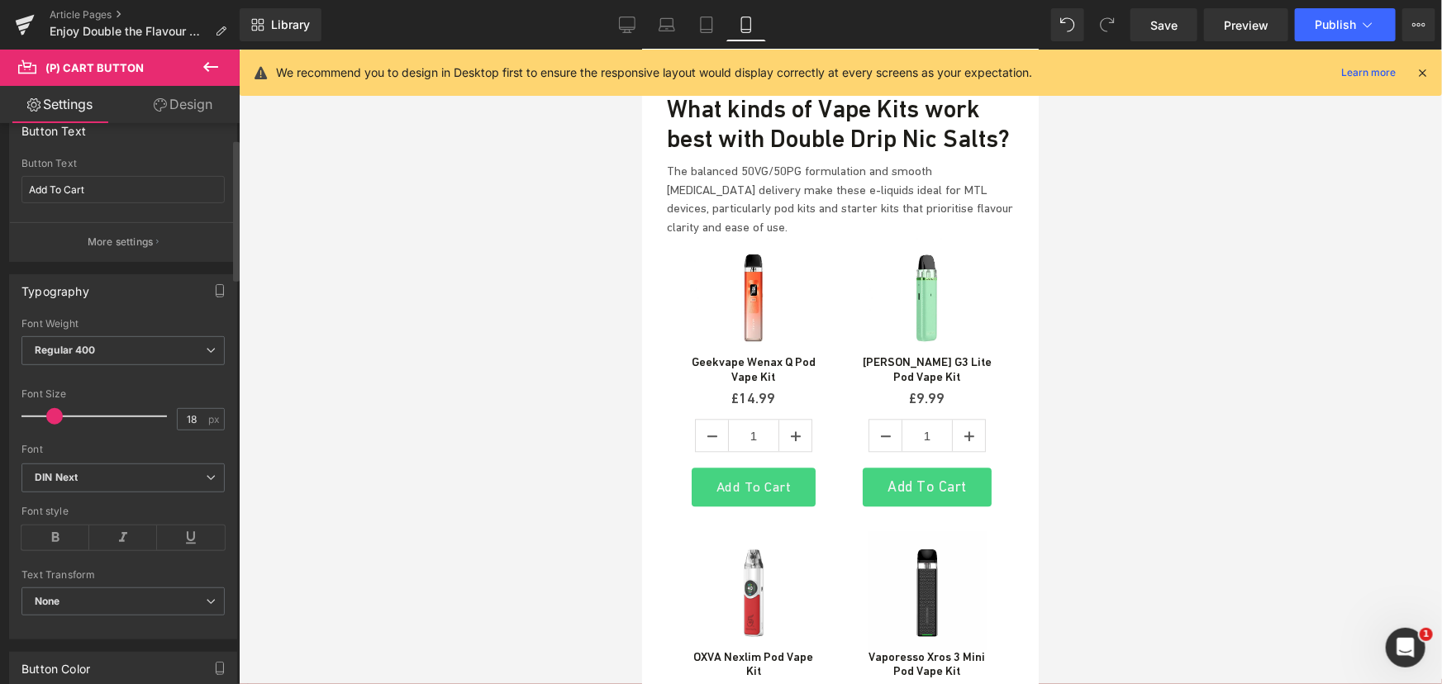
scroll to position [450, 0]
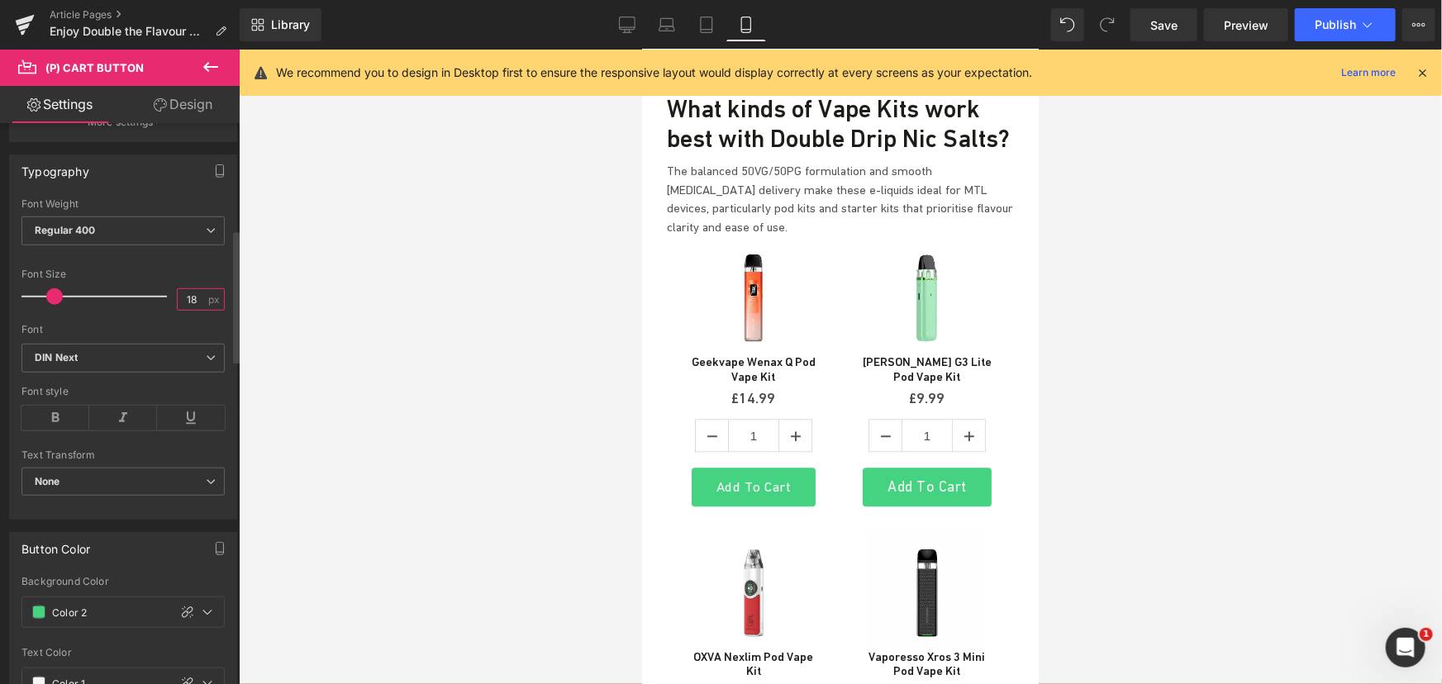
click at [196, 294] on input "18" at bounding box center [192, 299] width 29 height 21
type input "17"
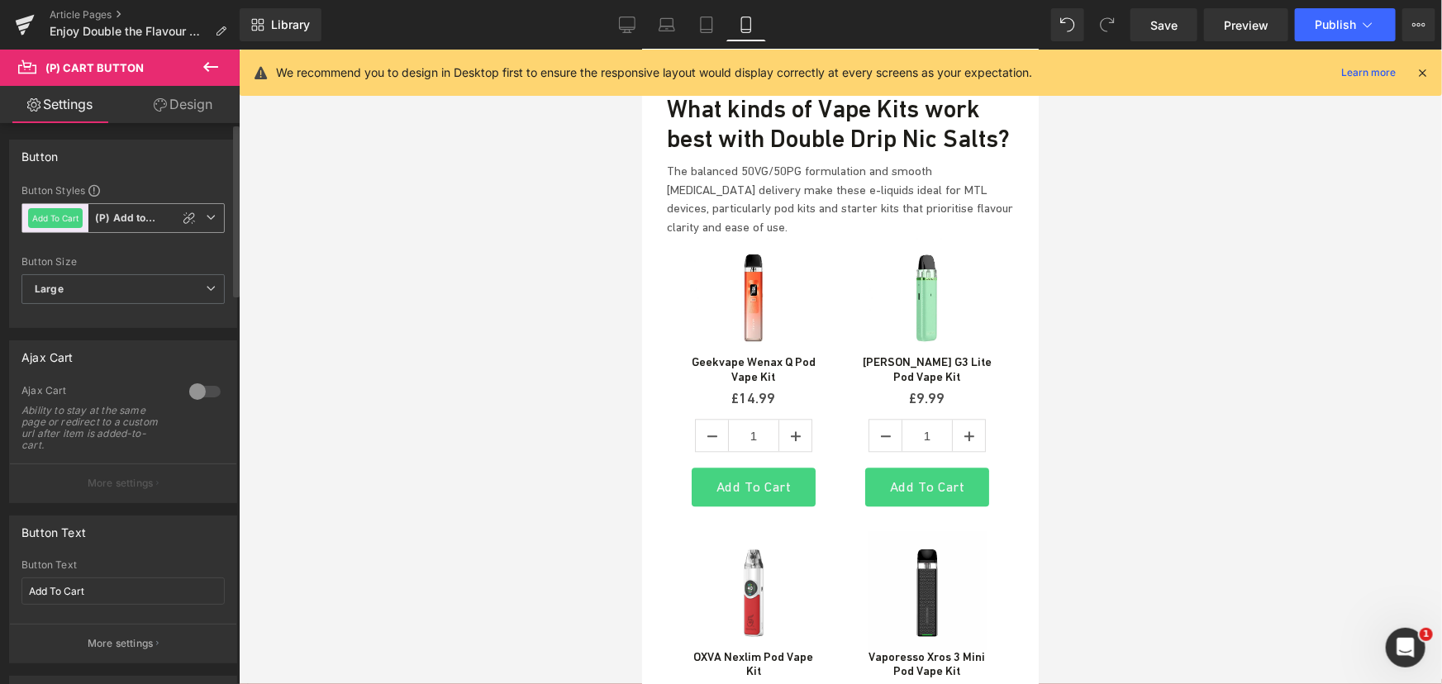
click at [196, 216] on span "Add To Cart (P) Add to Basket" at bounding box center [122, 218] width 203 height 30
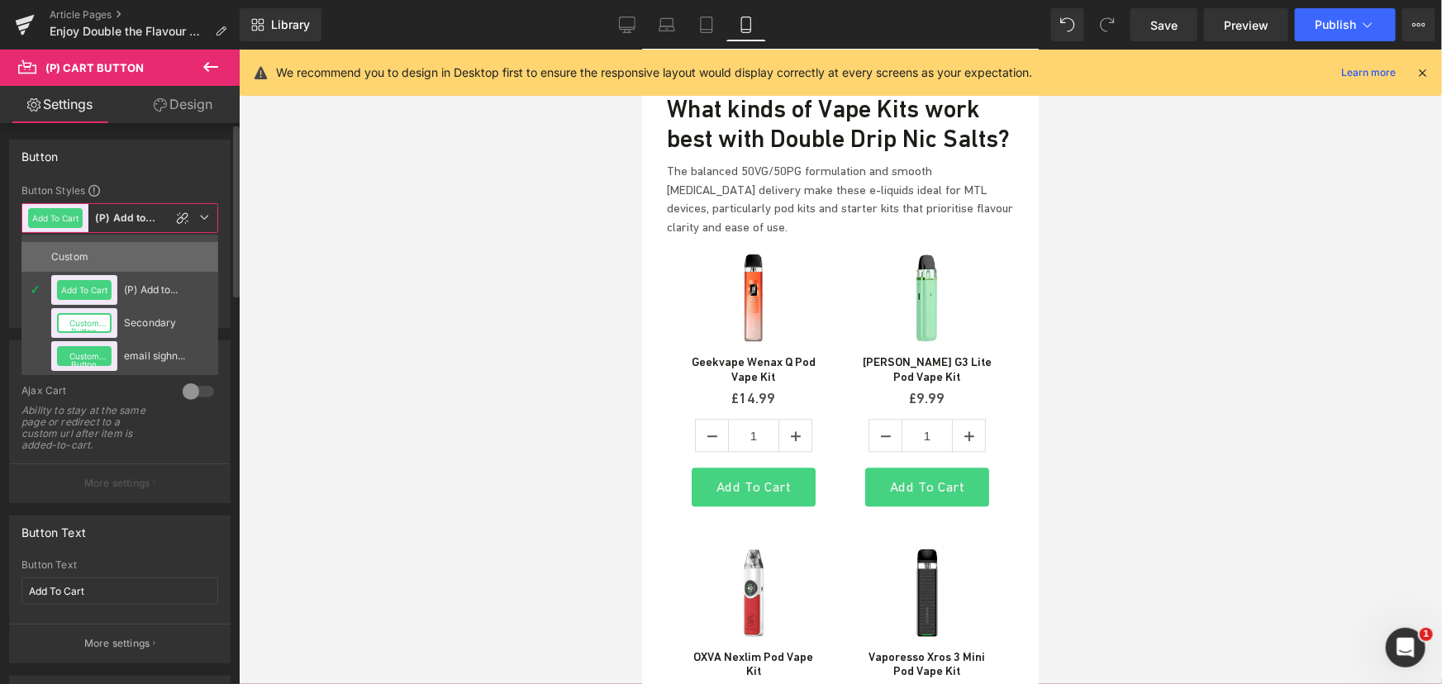
click at [134, 257] on li "Custom" at bounding box center [119, 257] width 197 height 30
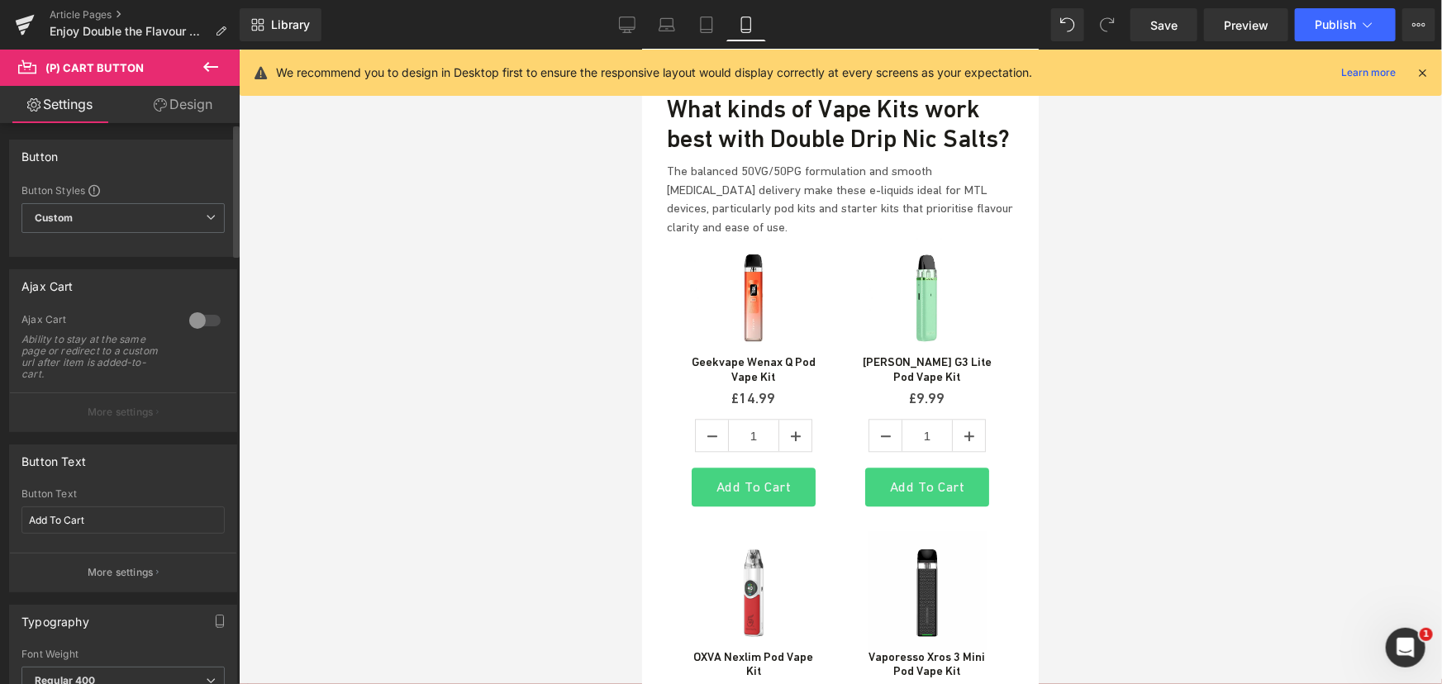
scroll to position [300, 0]
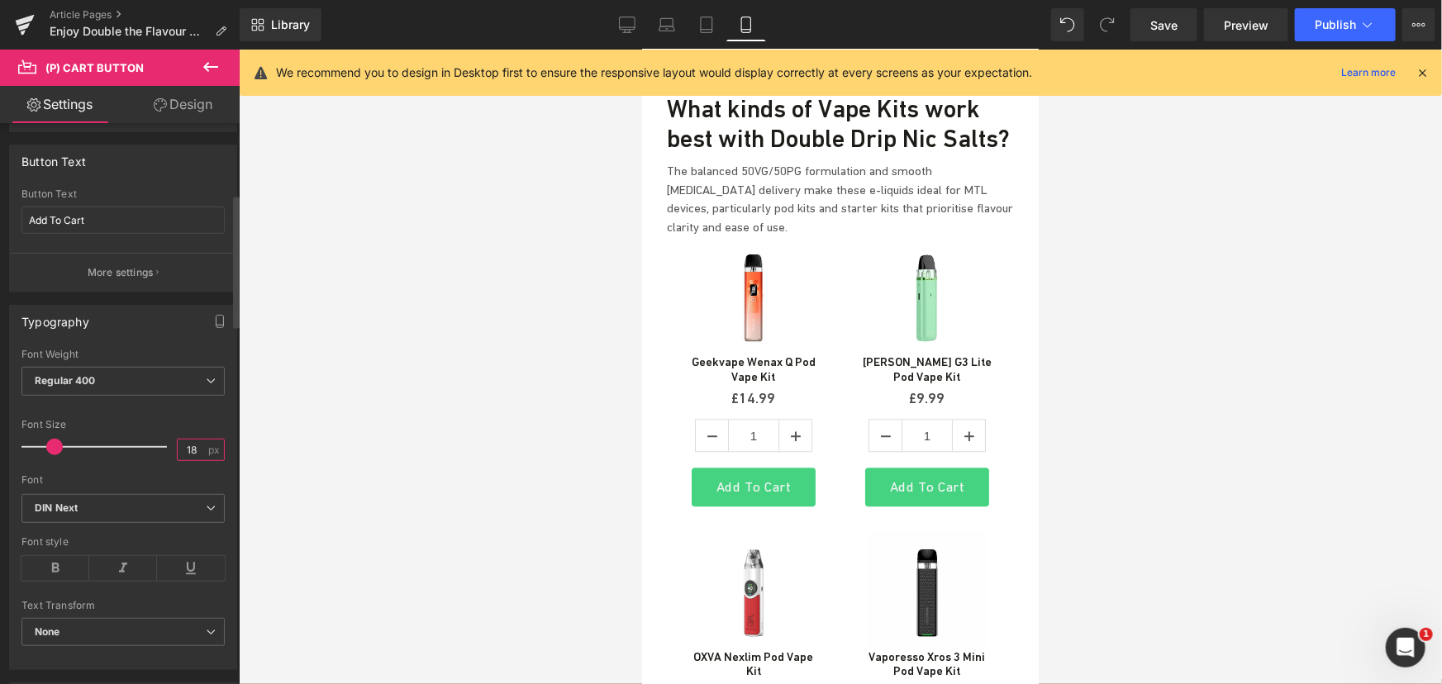
click at [200, 449] on input "18" at bounding box center [192, 450] width 29 height 21
type input "17"
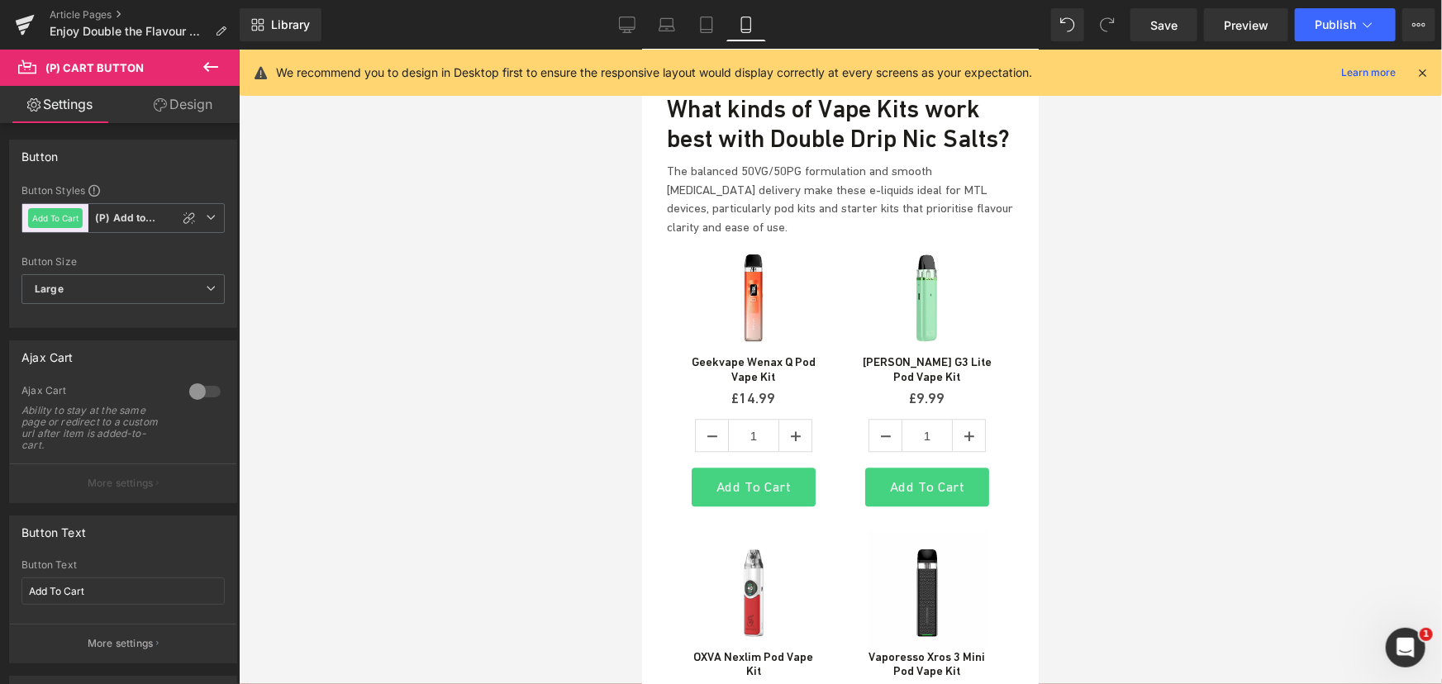
click at [203, 111] on link "Design" at bounding box center [183, 104] width 120 height 37
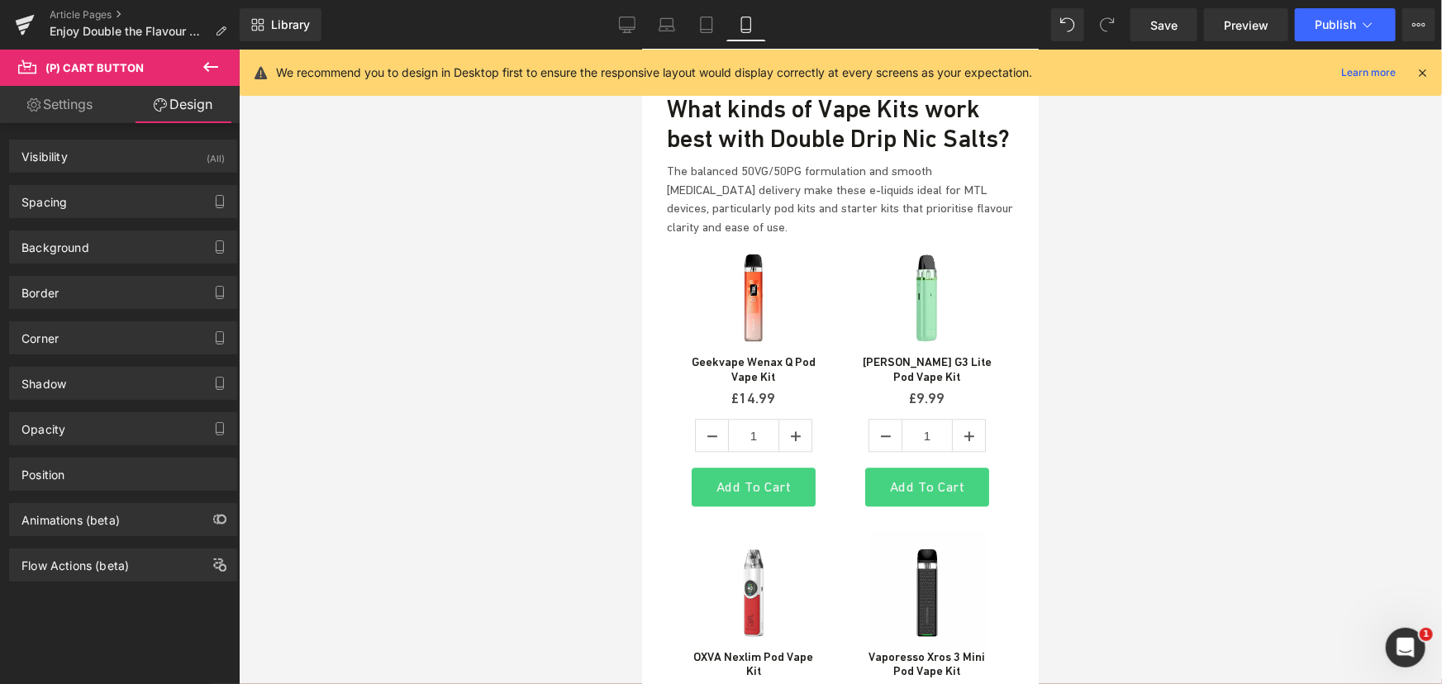
click at [130, 218] on div "Background Color & Image color Color % Image Replace Image Upload image or Brow…" at bounding box center [123, 240] width 247 height 45
click at [133, 207] on div "Spacing" at bounding box center [123, 201] width 226 height 31
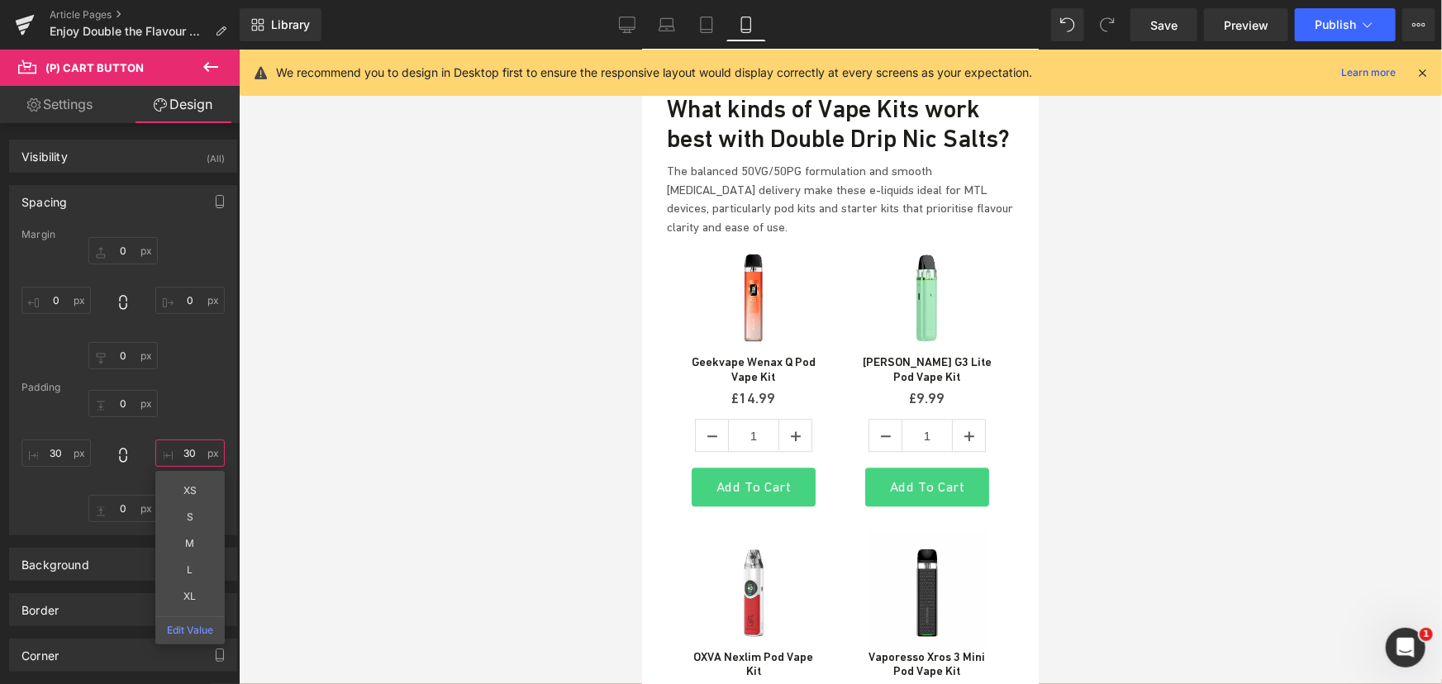
click at [187, 445] on input "text" at bounding box center [189, 453] width 69 height 27
click at [212, 397] on div "XS S M L XL Edit Value" at bounding box center [122, 456] width 203 height 132
click at [79, 115] on link "Settings" at bounding box center [60, 104] width 120 height 37
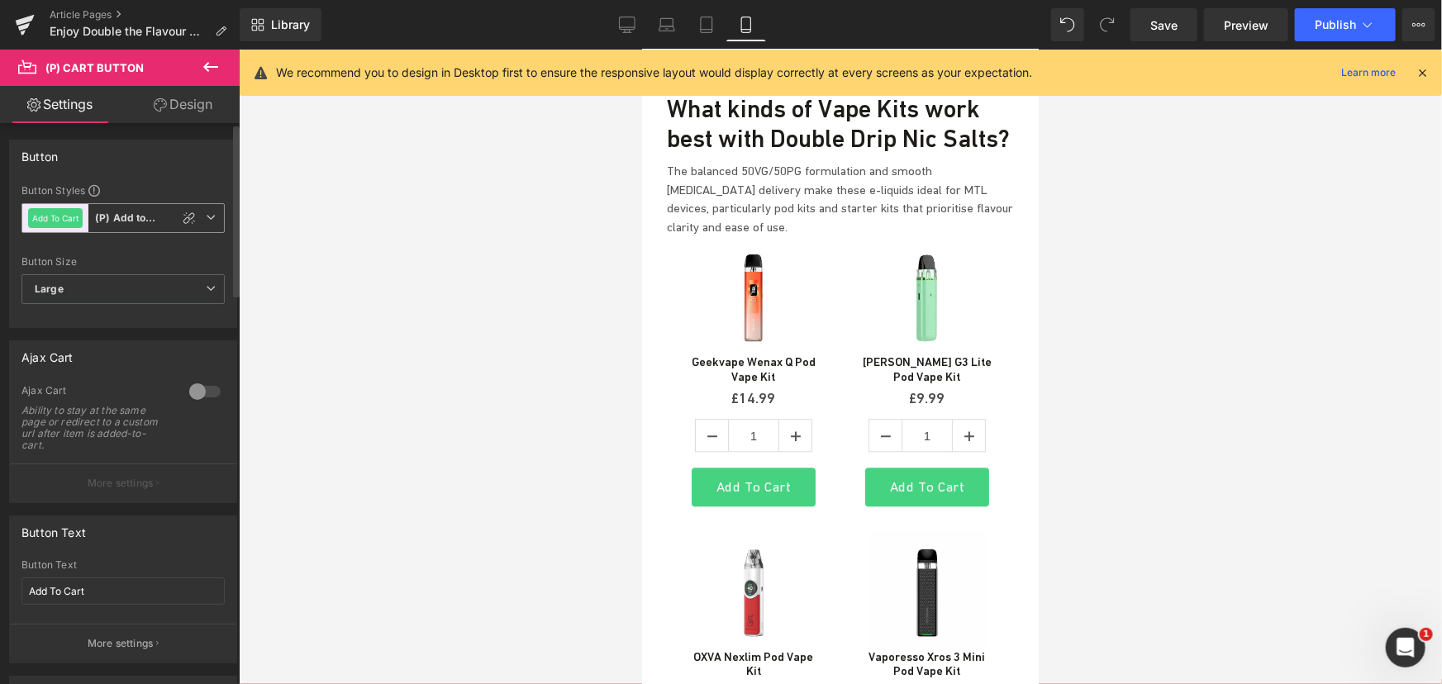
click at [212, 217] on span "Add To Cart (P) Add to Basket" at bounding box center [122, 218] width 203 height 30
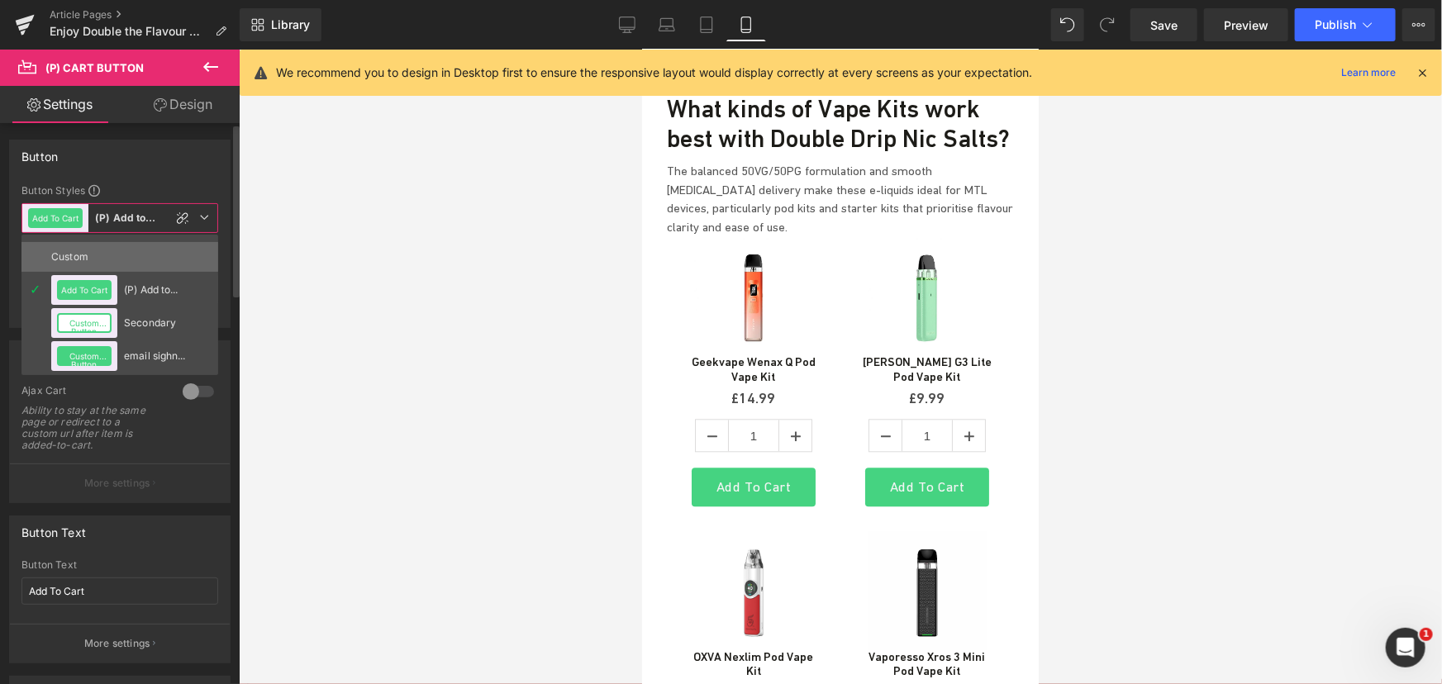
click at [139, 256] on li "Custom" at bounding box center [119, 257] width 197 height 30
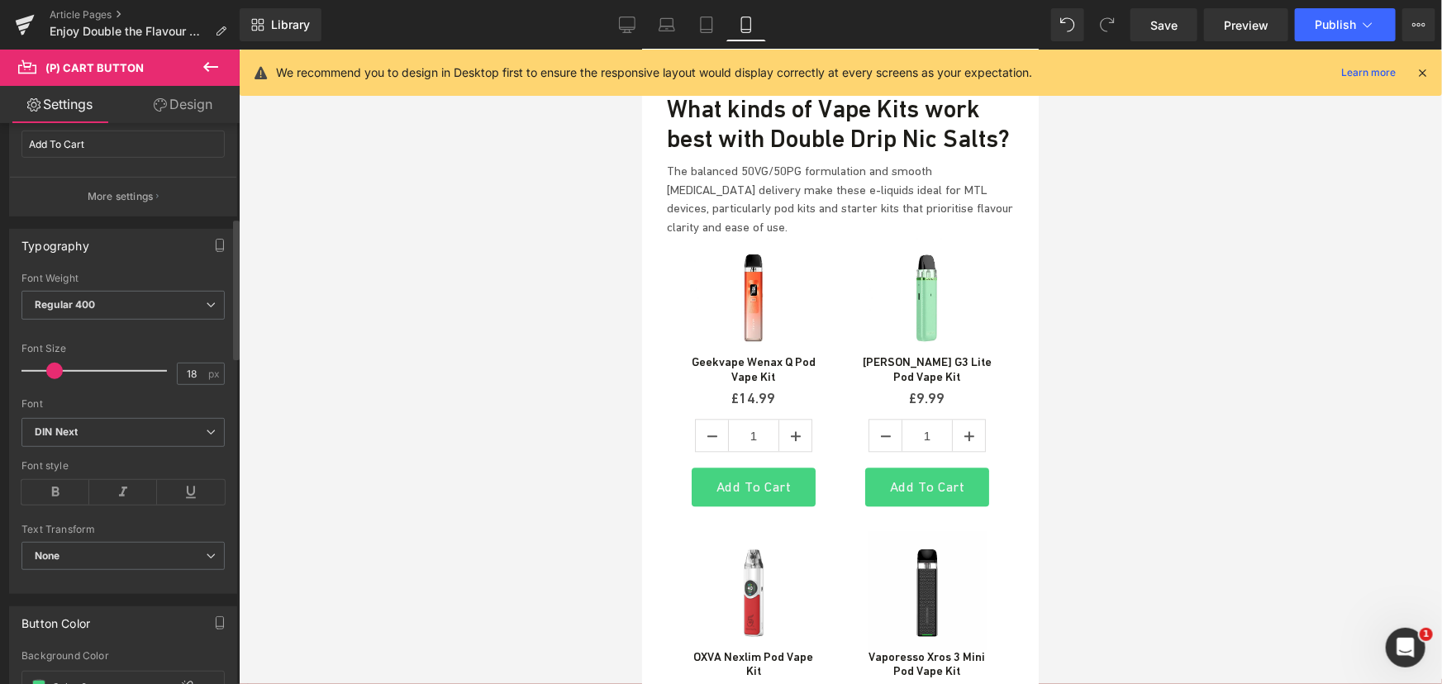
scroll to position [377, 0]
click at [199, 375] on input "18" at bounding box center [192, 373] width 29 height 21
type input "17"
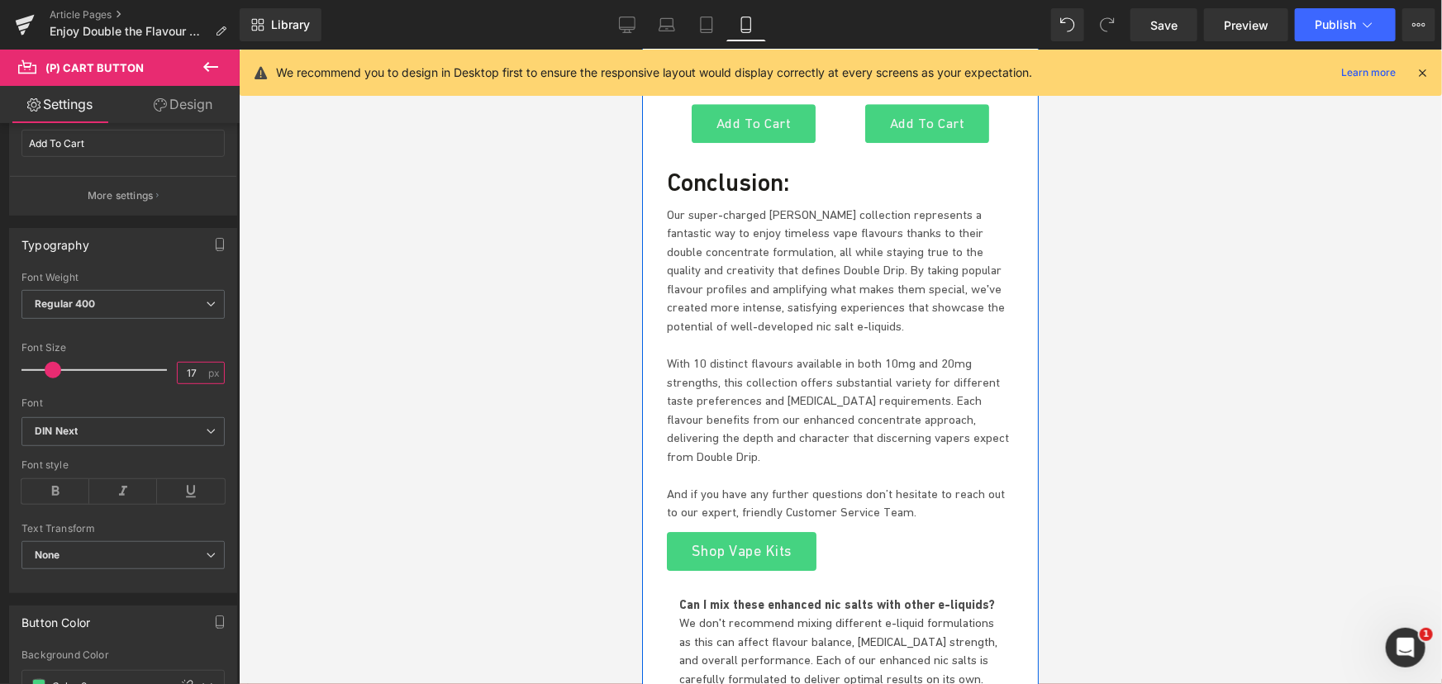
scroll to position [5691, 0]
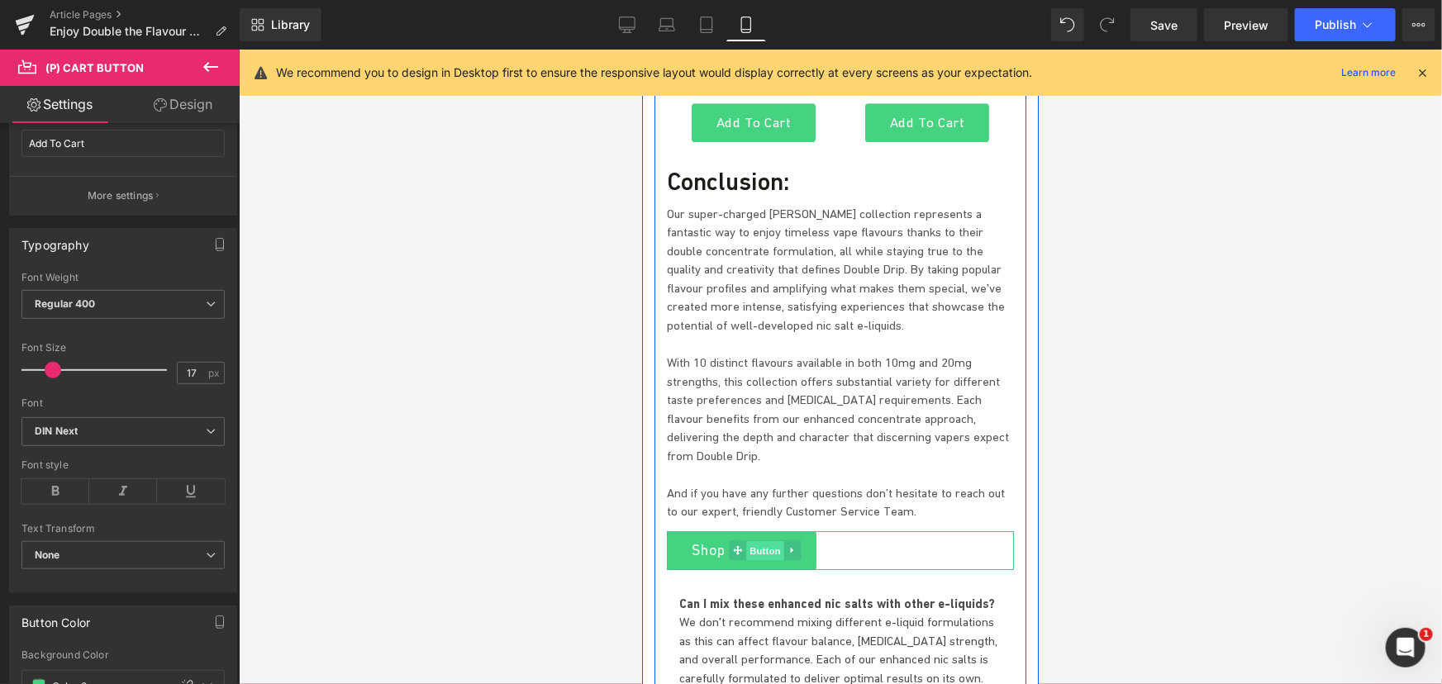
click at [747, 540] on span "Button" at bounding box center [765, 550] width 38 height 20
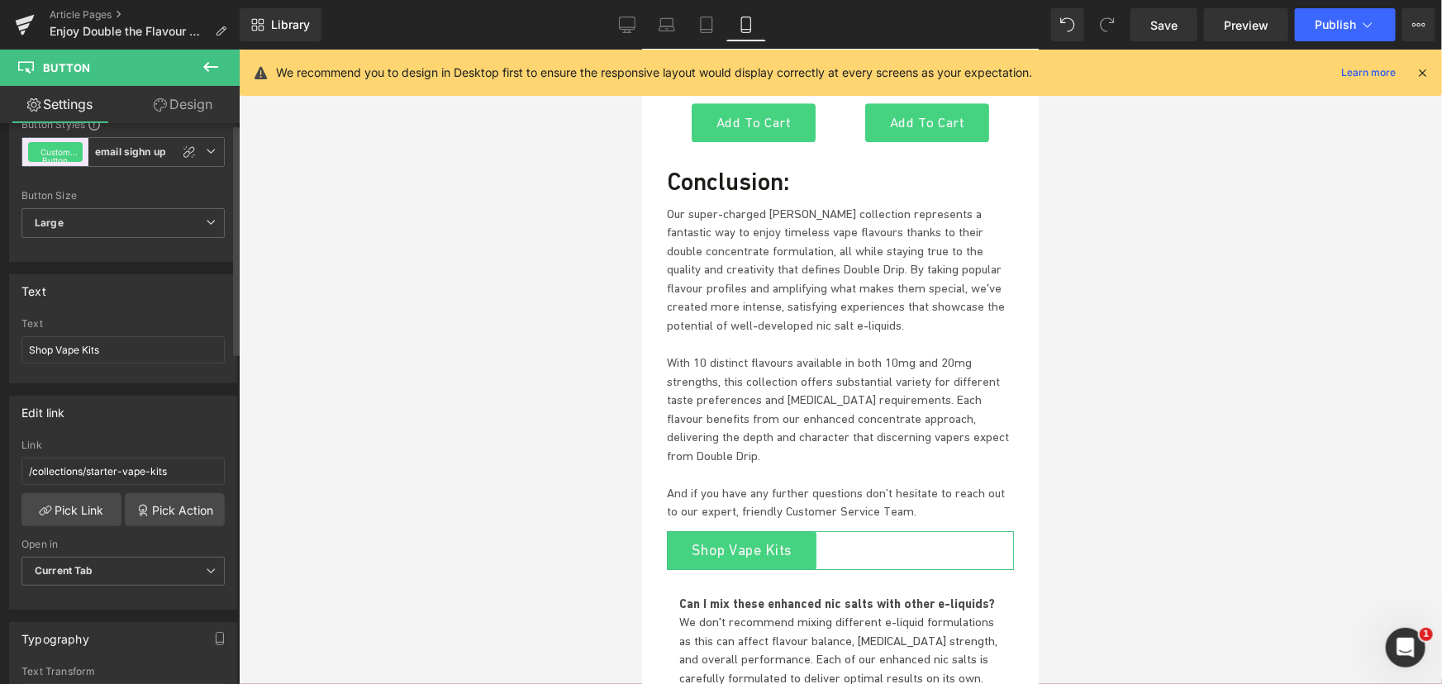
scroll to position [0, 0]
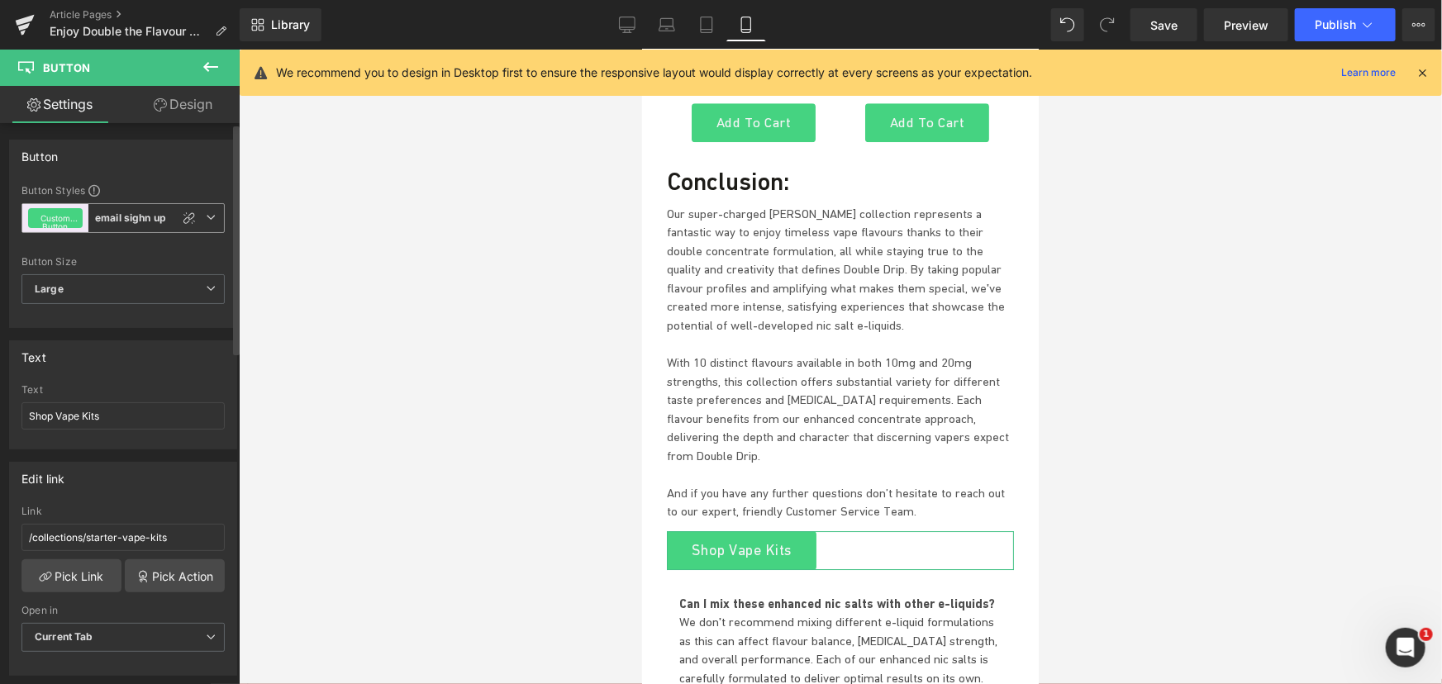
click at [212, 214] on span "Custom Button email sighn up" at bounding box center [122, 218] width 203 height 30
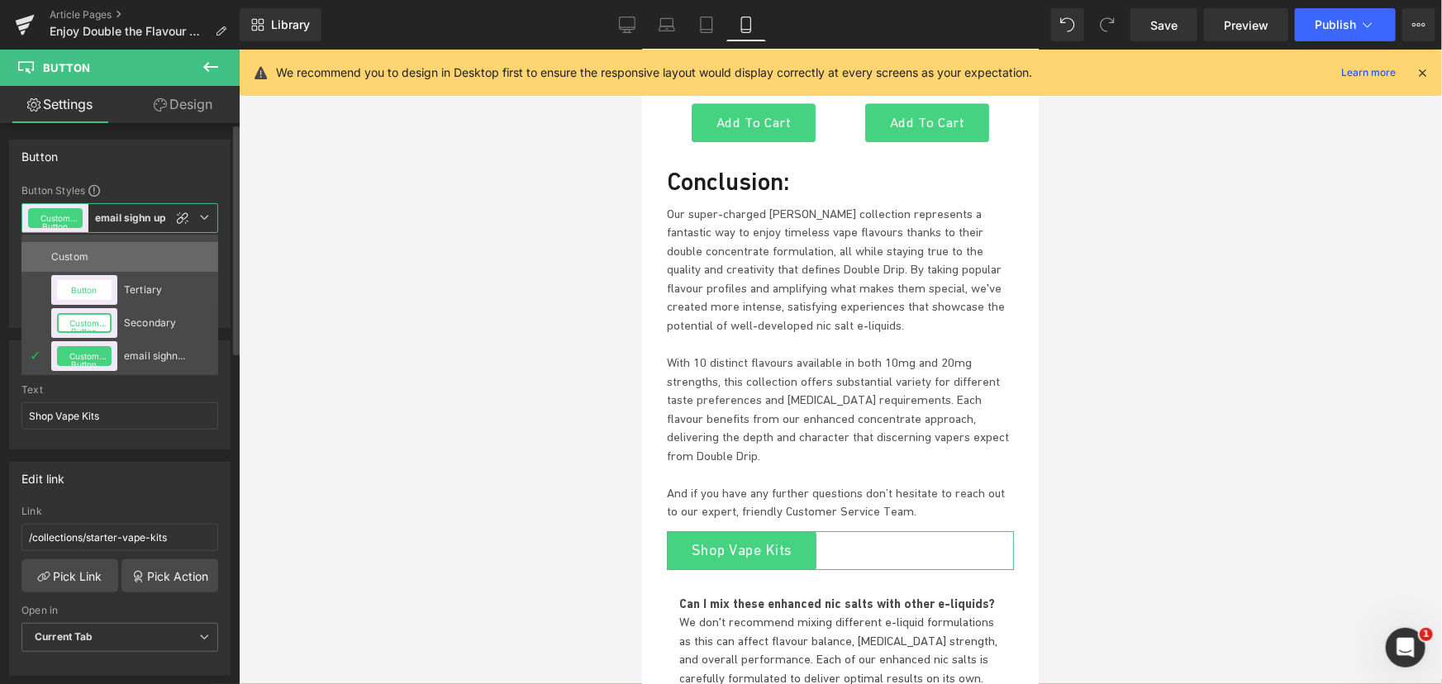
click at [137, 259] on li "Custom" at bounding box center [119, 257] width 197 height 30
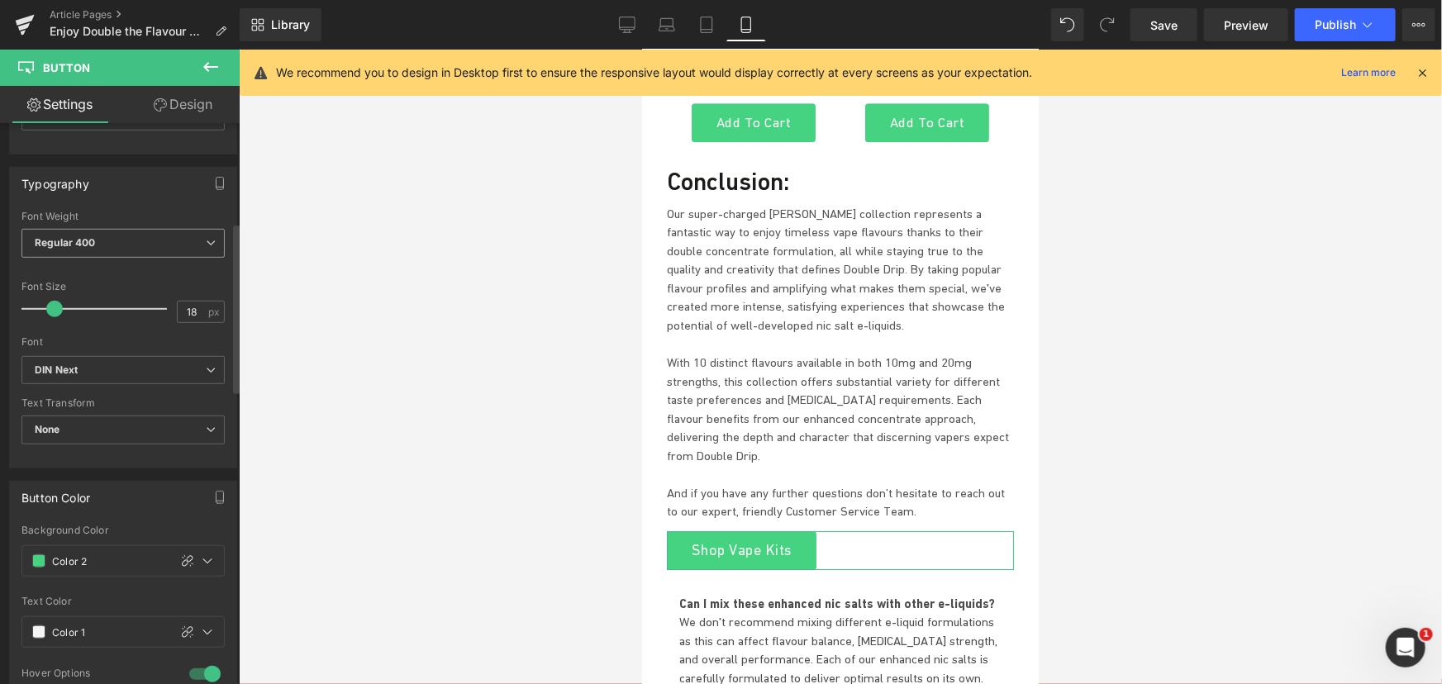
scroll to position [326, 0]
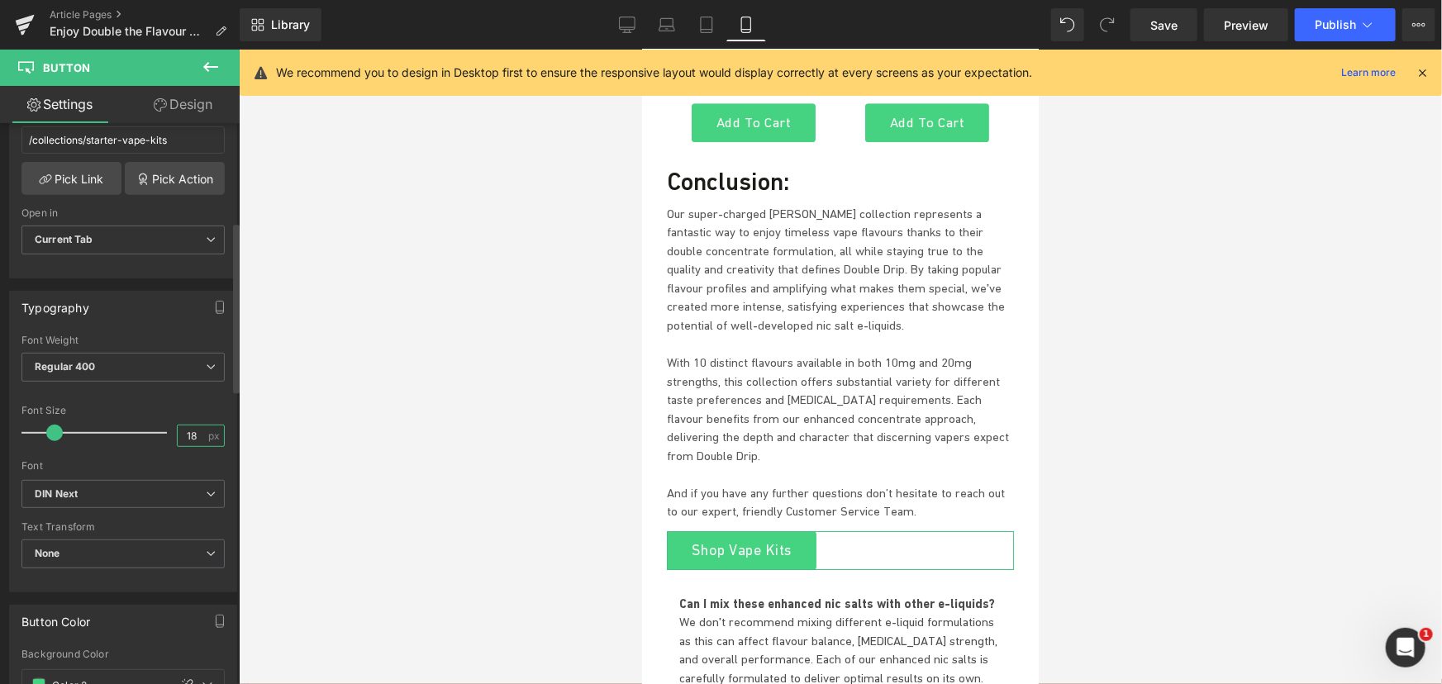
click at [195, 428] on input "18" at bounding box center [192, 436] width 29 height 21
type input "17"
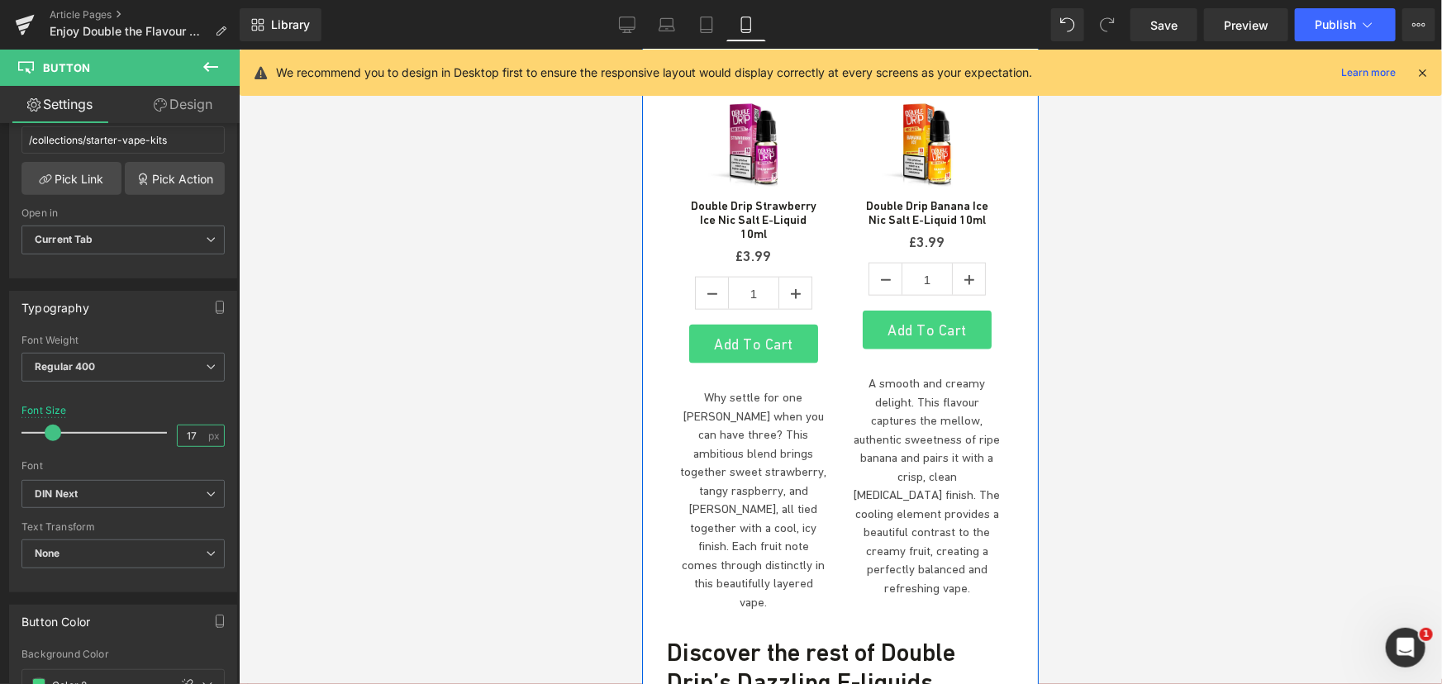
scroll to position [3963, 0]
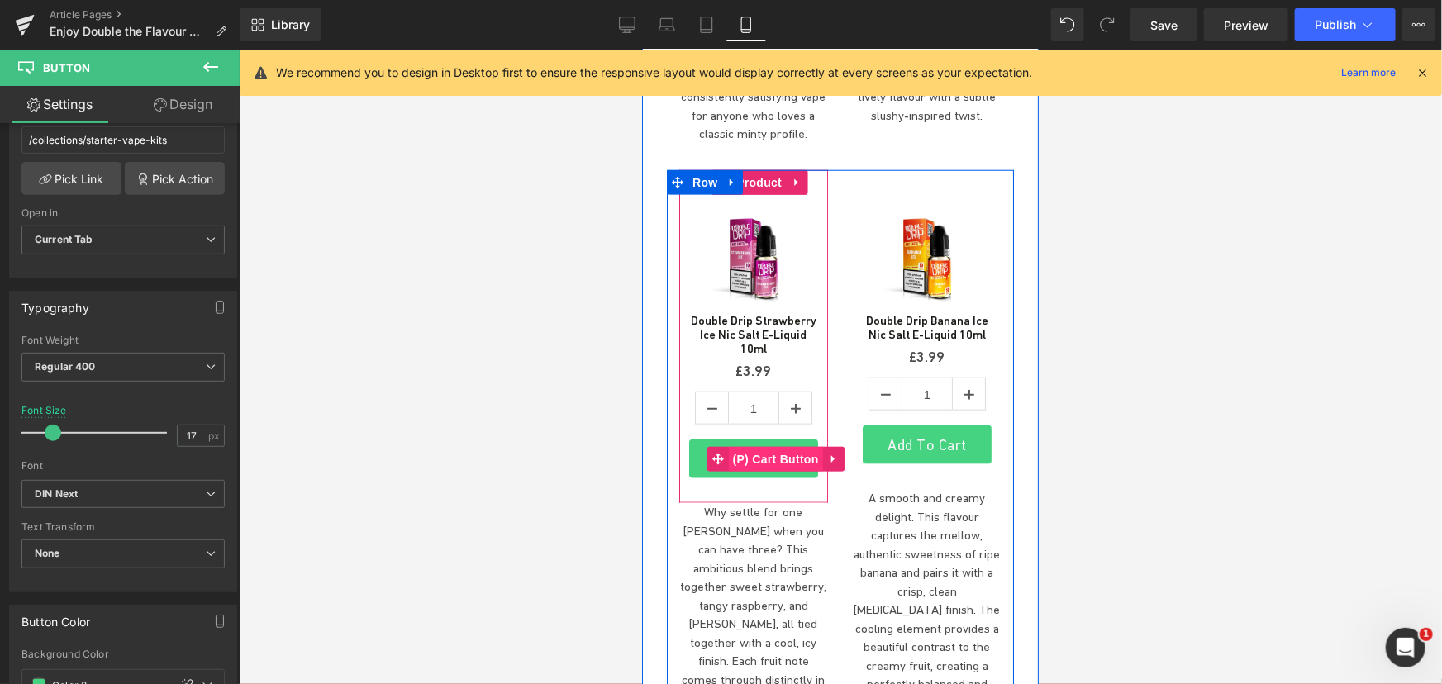
click at [774, 446] on span "(P) Cart Button" at bounding box center [775, 458] width 94 height 25
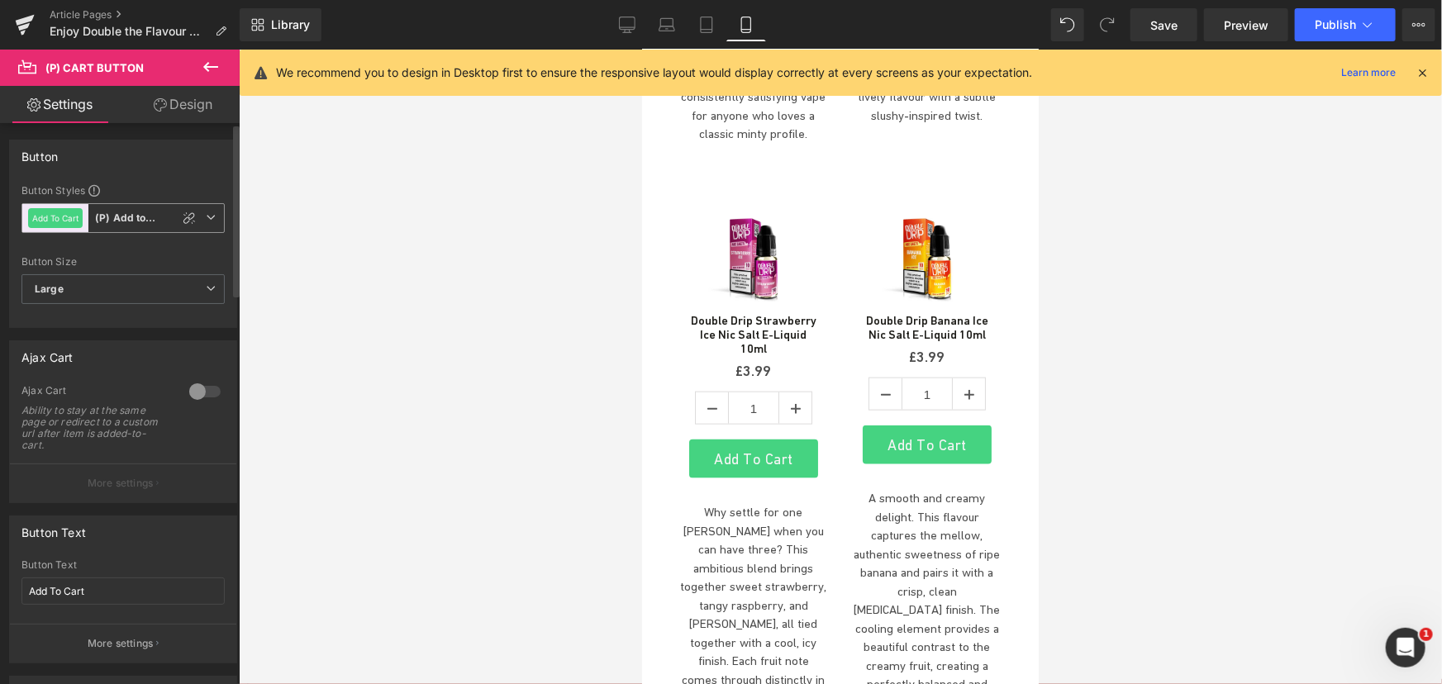
click at [206, 215] on icon at bounding box center [211, 217] width 10 height 10
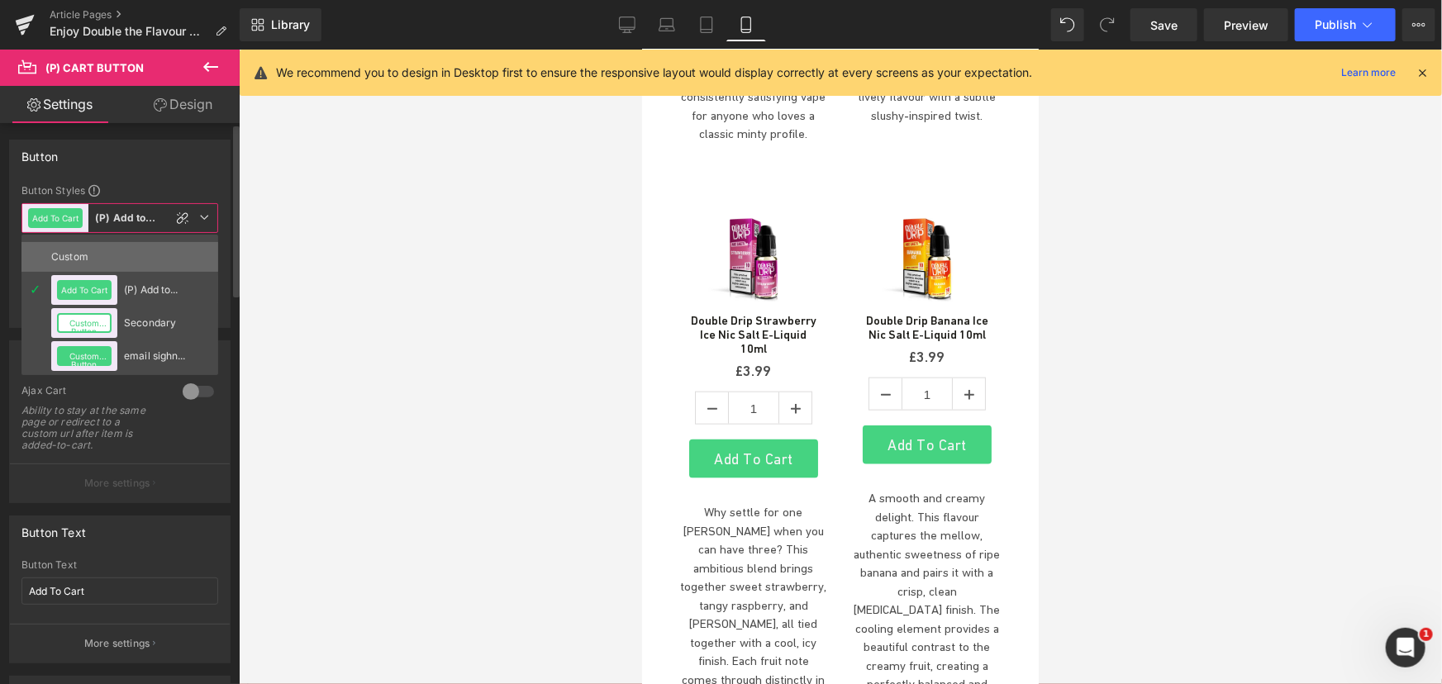
click at [132, 256] on li "Custom" at bounding box center [119, 257] width 197 height 30
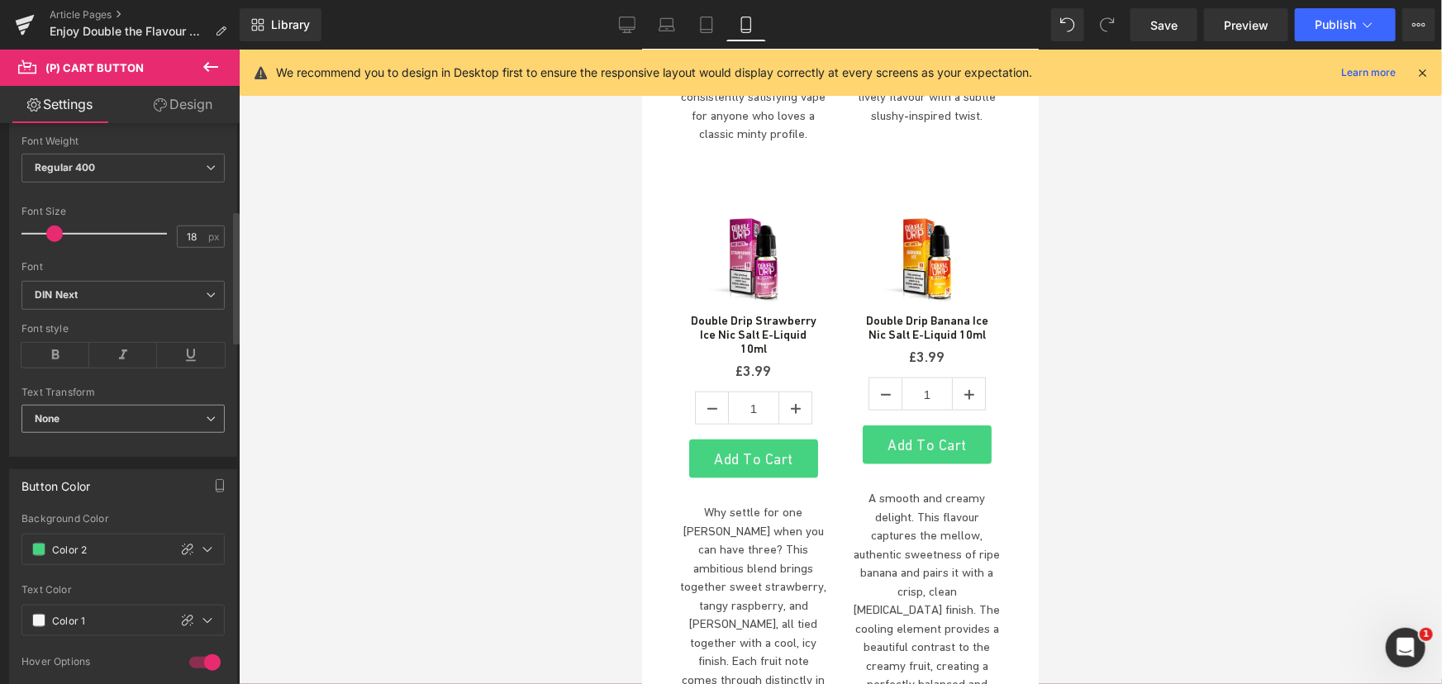
scroll to position [526, 0]
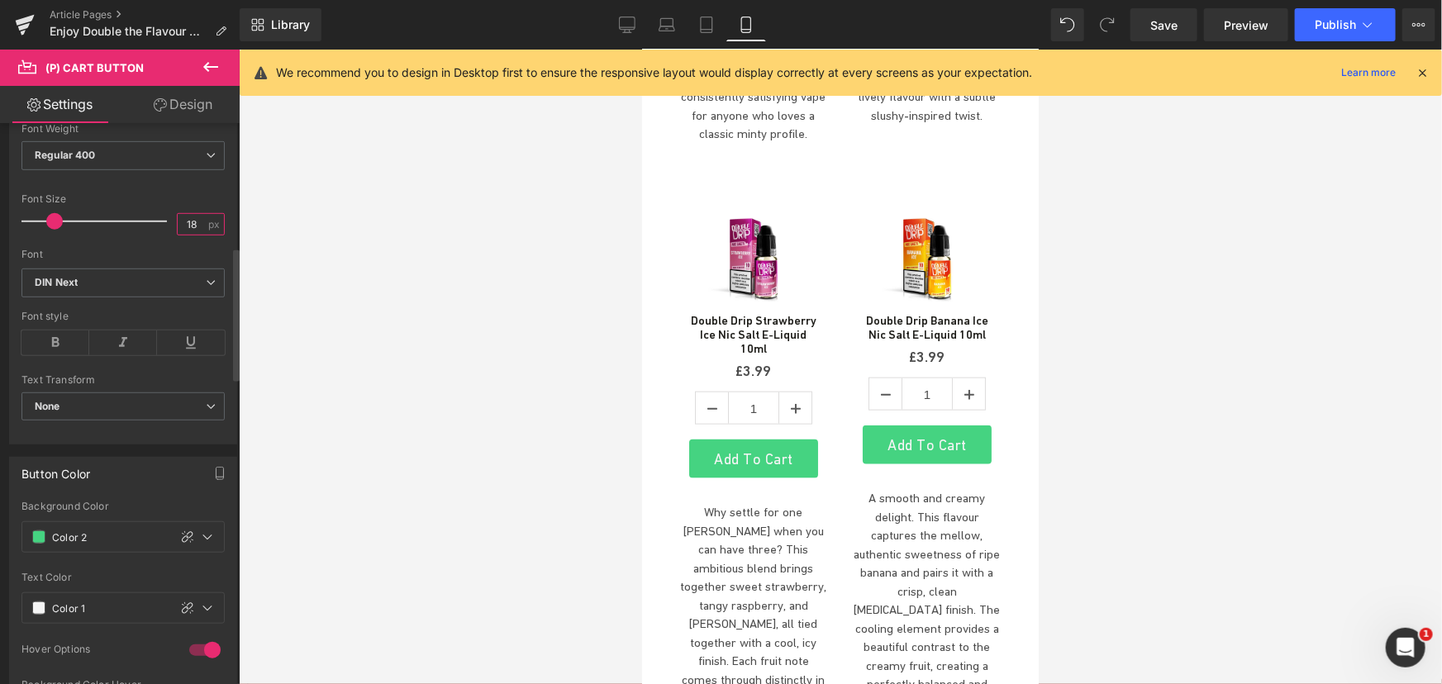
click at [188, 231] on input "18" at bounding box center [192, 224] width 29 height 21
type input "17"
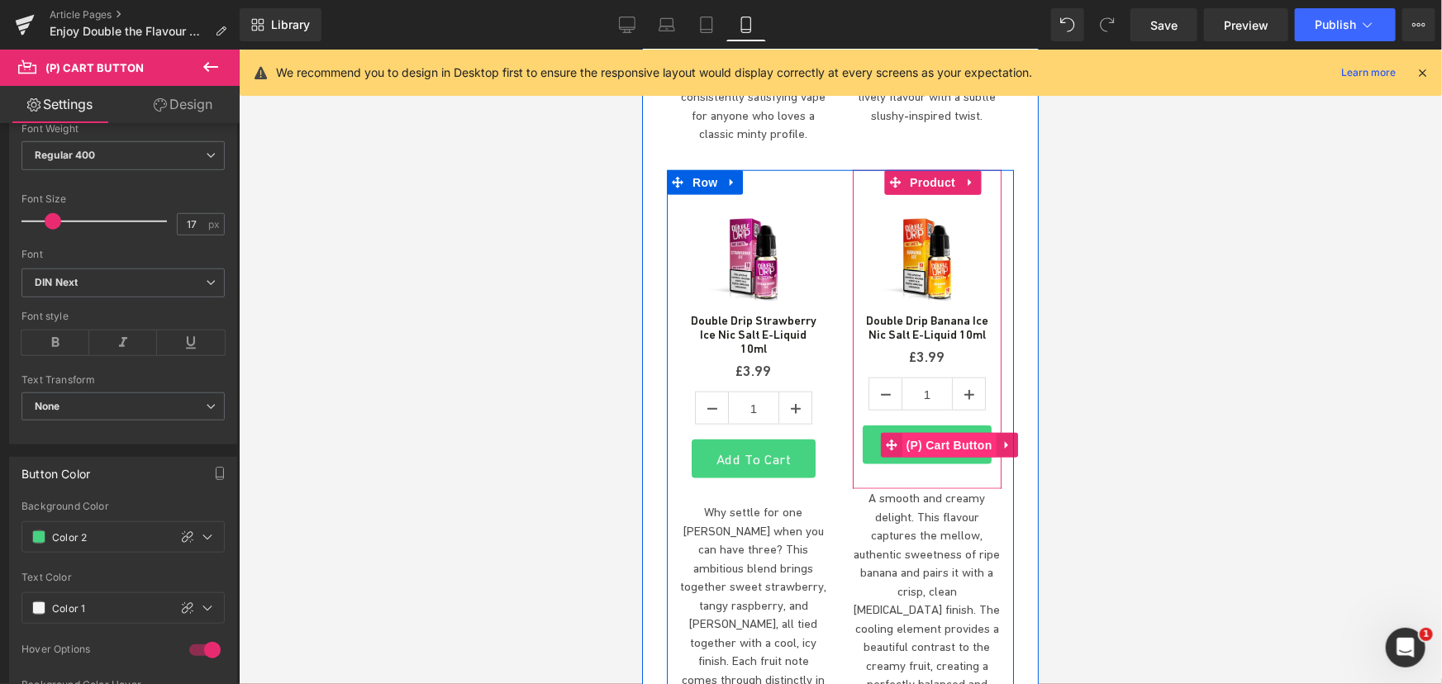
click at [921, 432] on span "(P) Cart Button" at bounding box center [949, 444] width 94 height 25
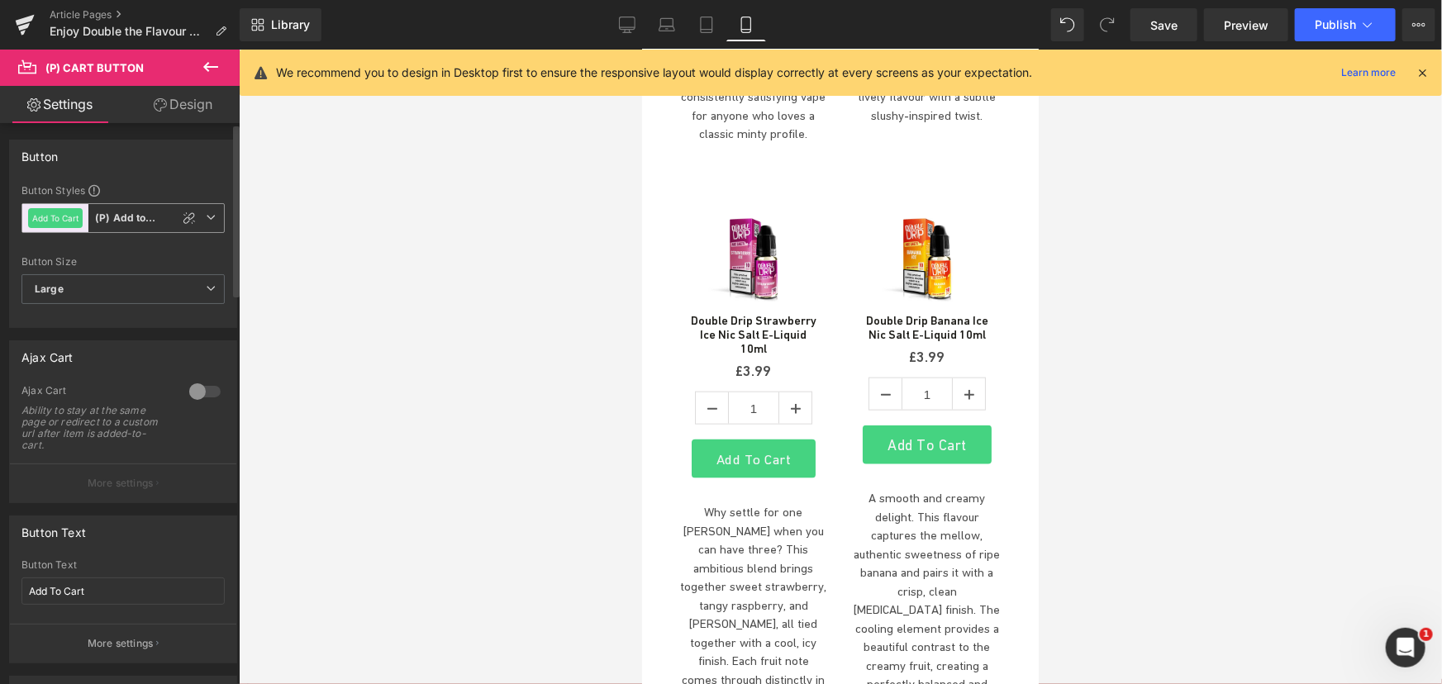
click at [209, 212] on icon at bounding box center [211, 217] width 10 height 10
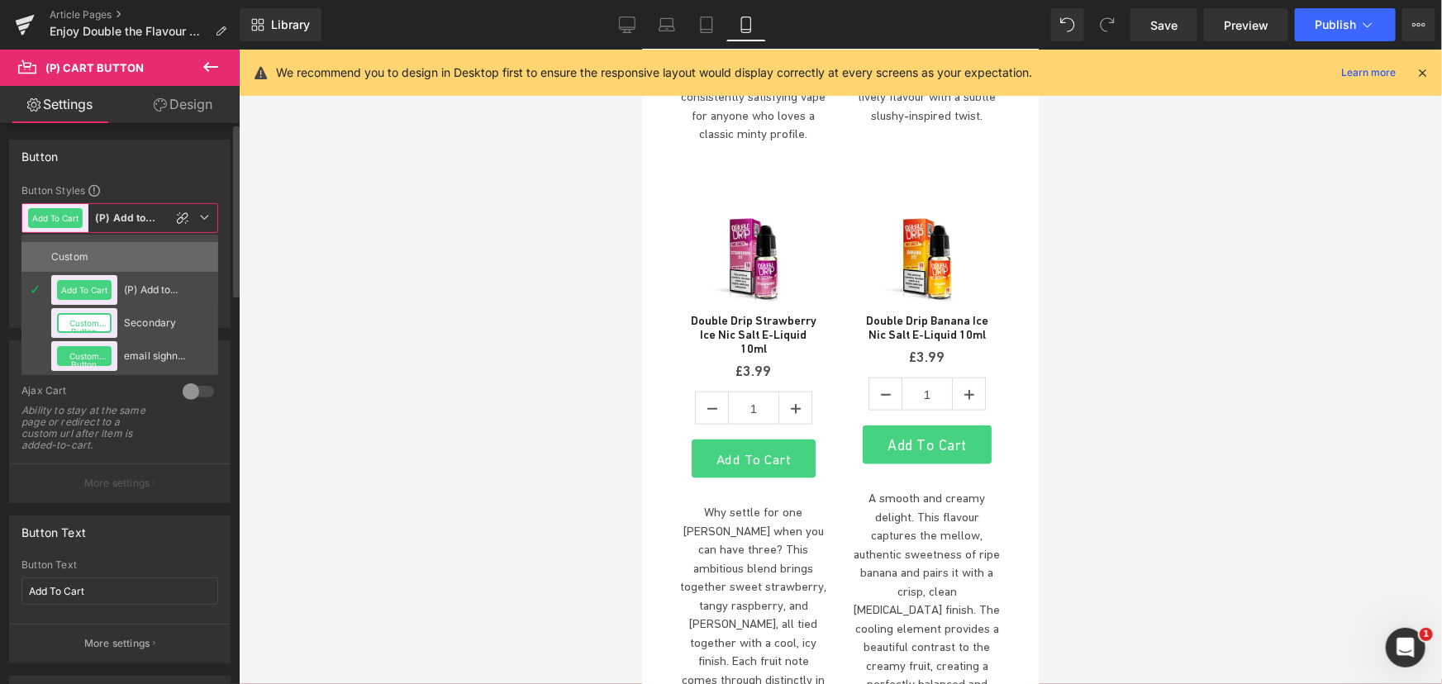
click at [153, 251] on li "Custom" at bounding box center [119, 257] width 197 height 30
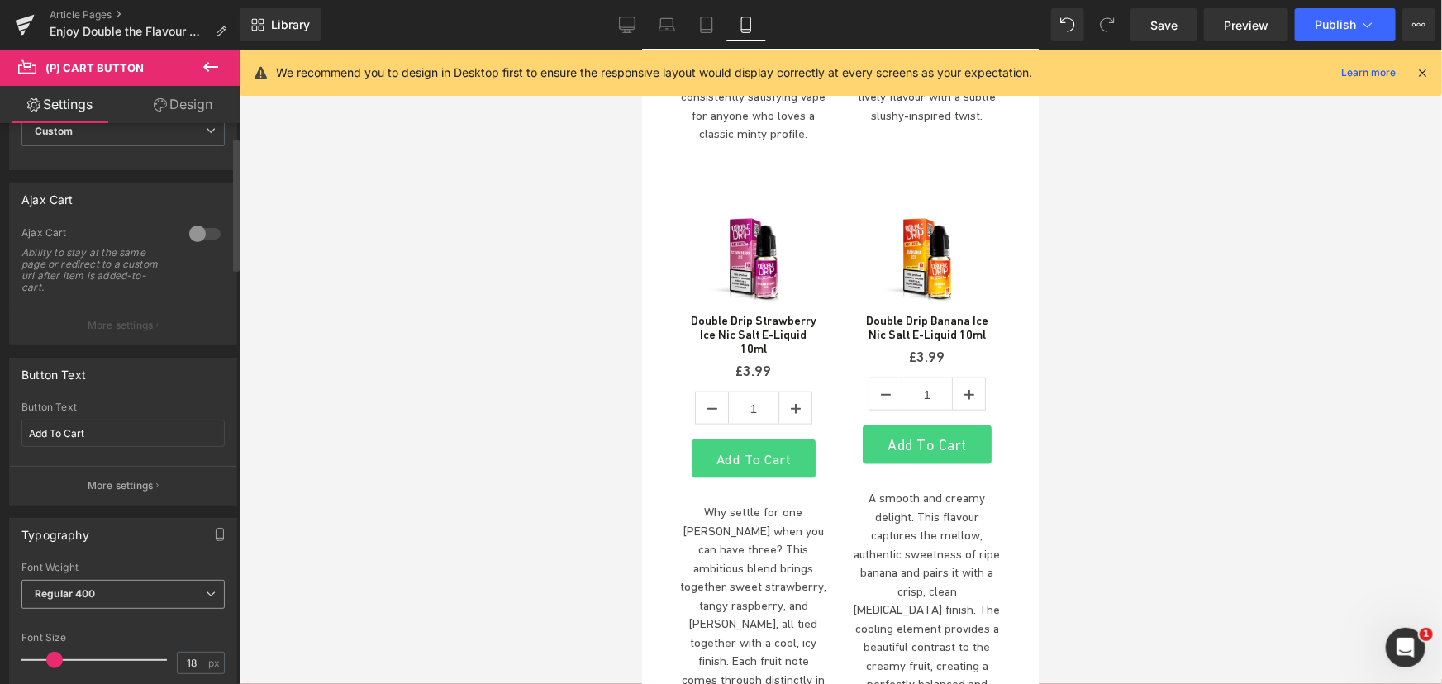
scroll to position [300, 0]
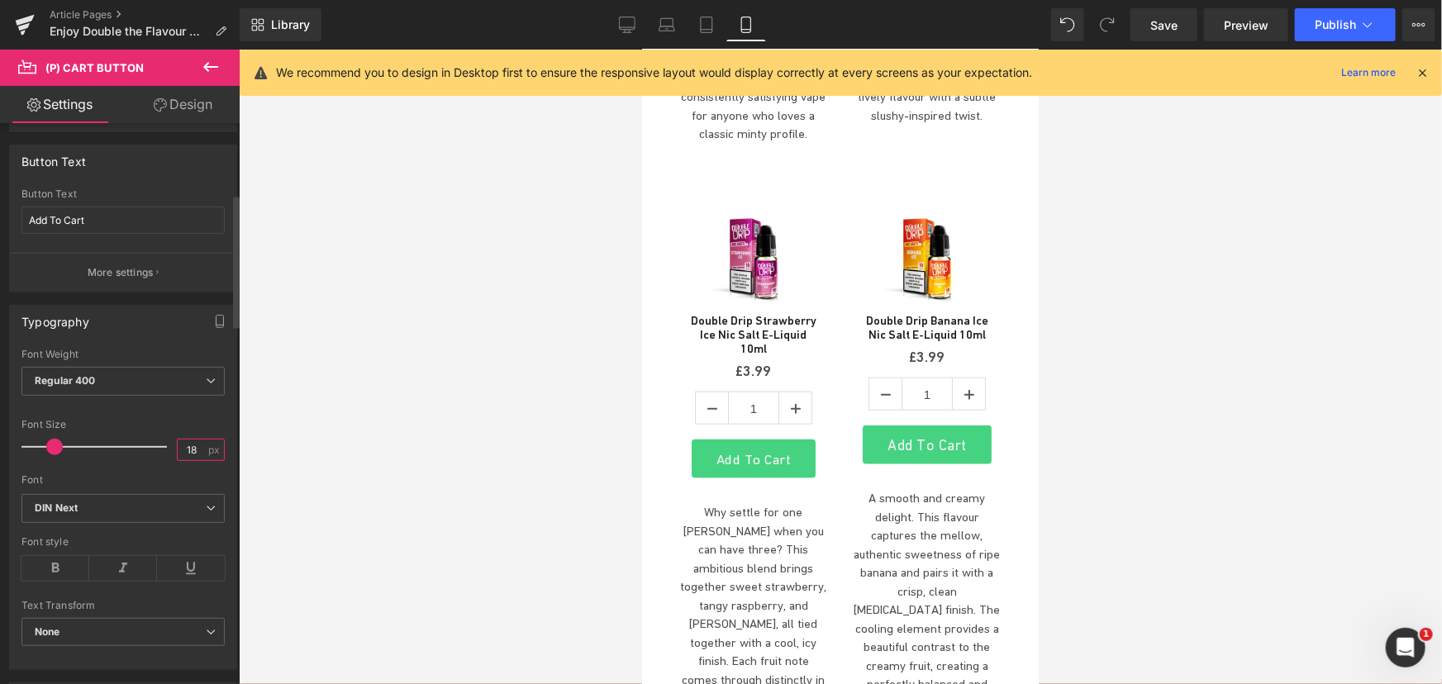
click at [183, 443] on input "18" at bounding box center [192, 450] width 29 height 21
type input "17"
click at [617, 273] on div at bounding box center [840, 367] width 1203 height 635
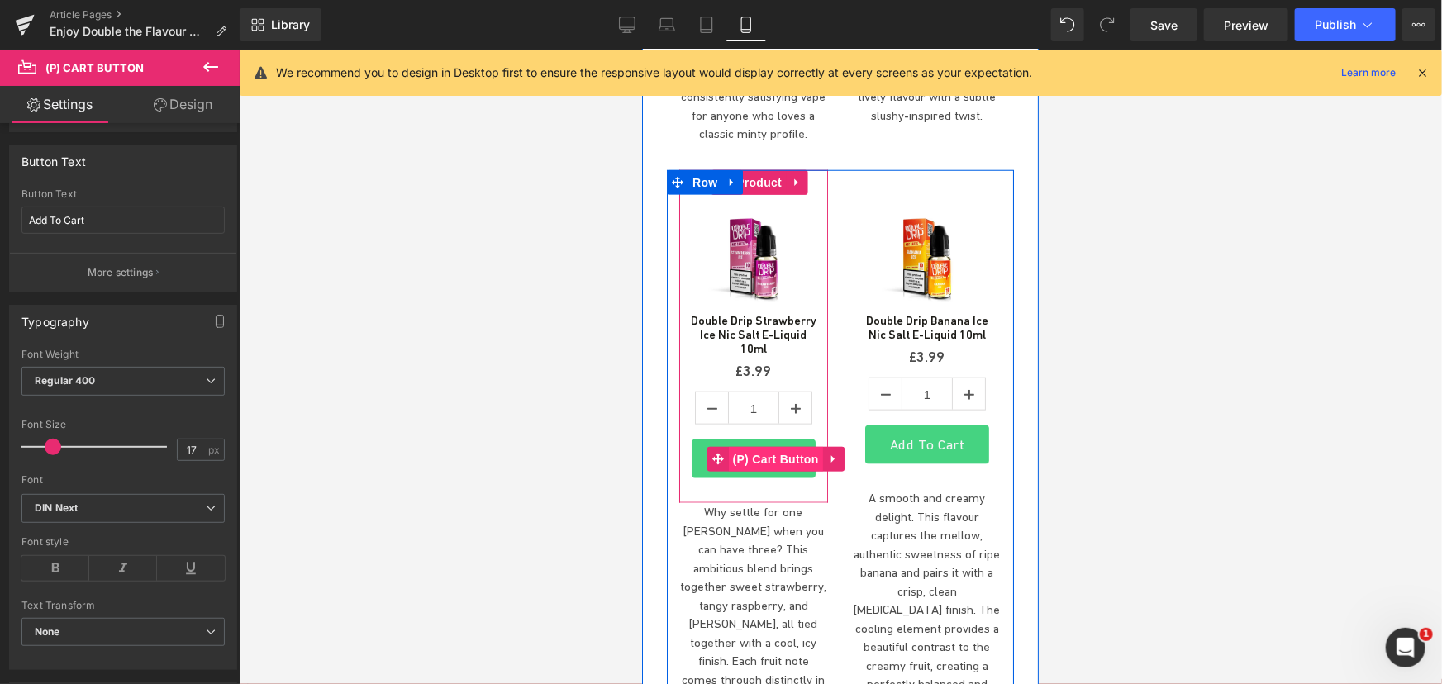
click at [765, 446] on span "(P) Cart Button" at bounding box center [775, 458] width 94 height 25
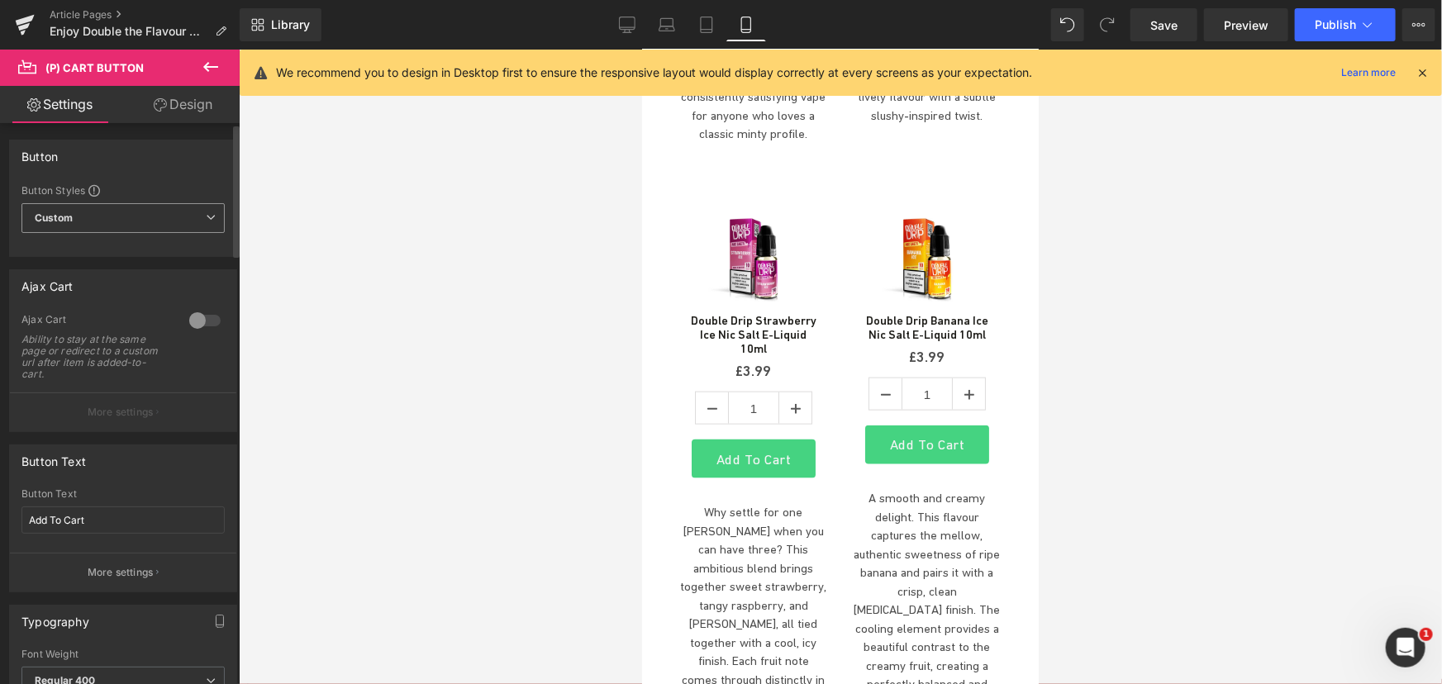
click at [178, 217] on span "Custom" at bounding box center [122, 218] width 203 height 30
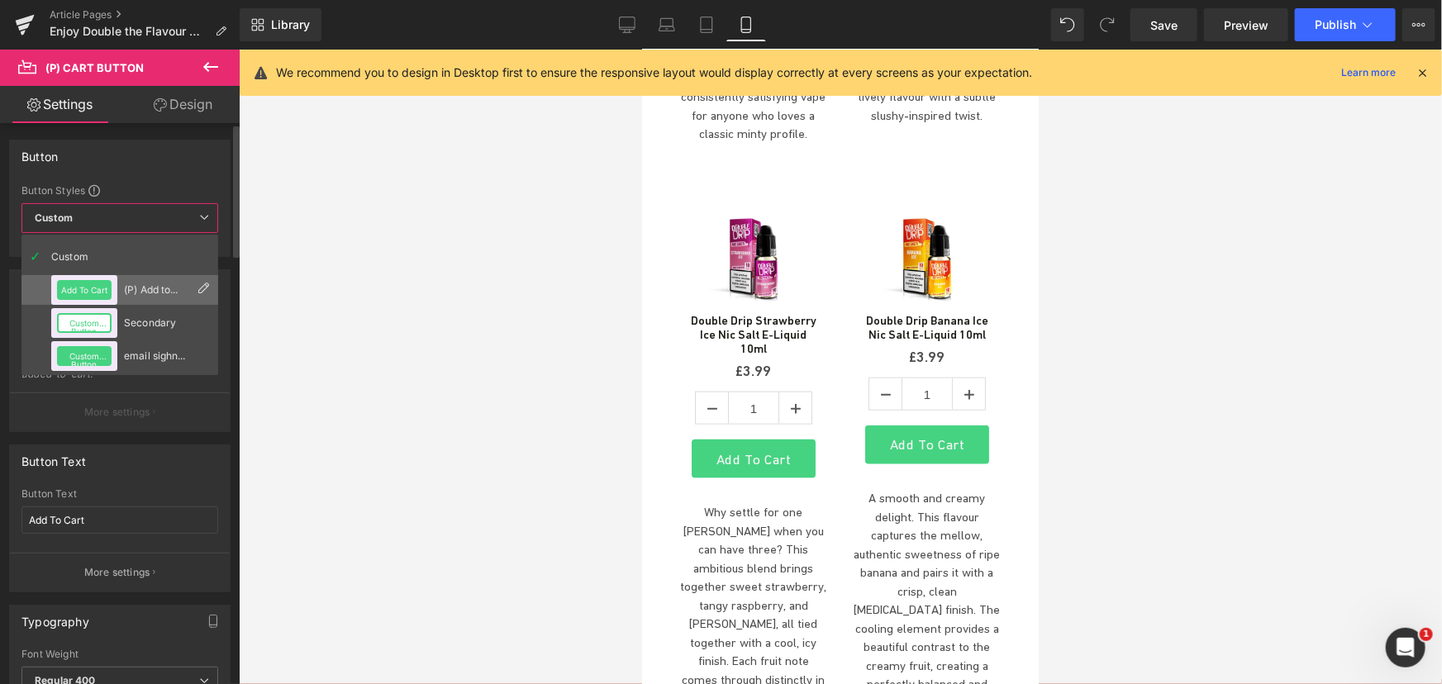
click at [140, 292] on div "(P) Add to Basket" at bounding box center [156, 290] width 64 height 12
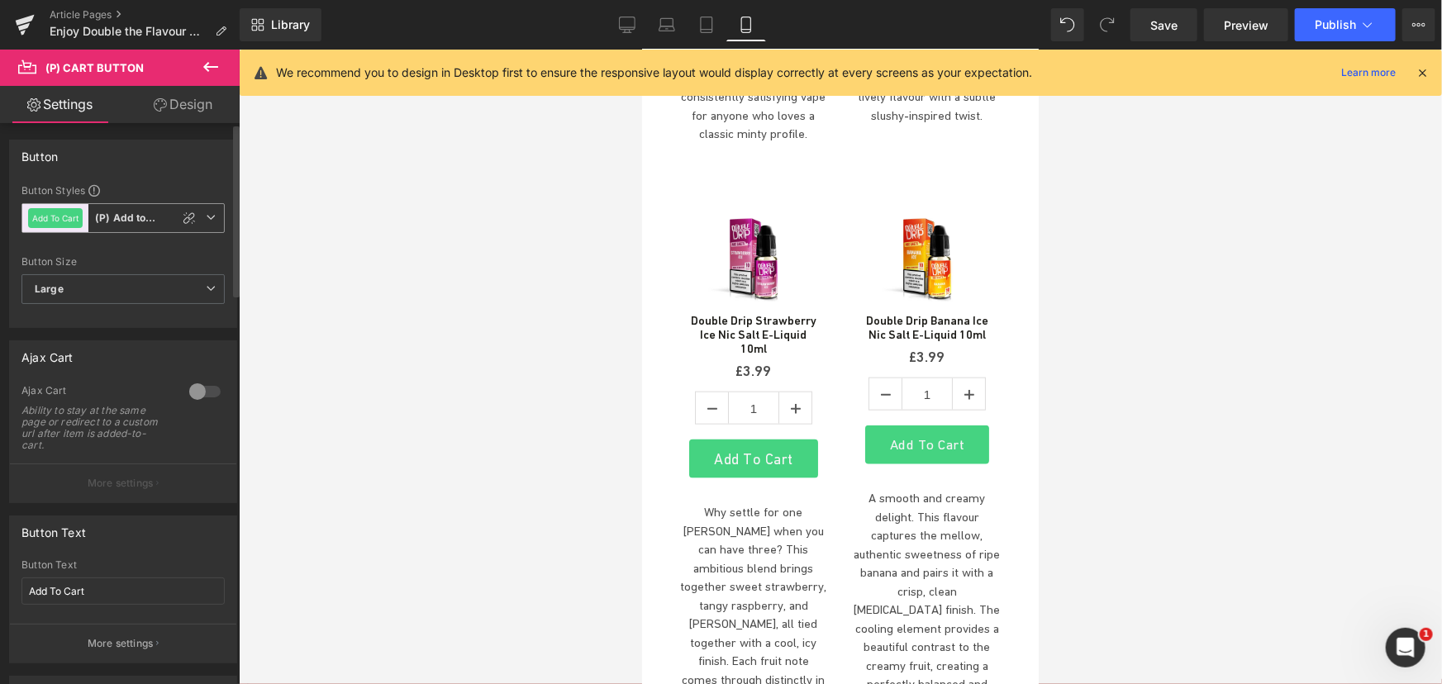
click at [206, 214] on icon at bounding box center [211, 217] width 10 height 10
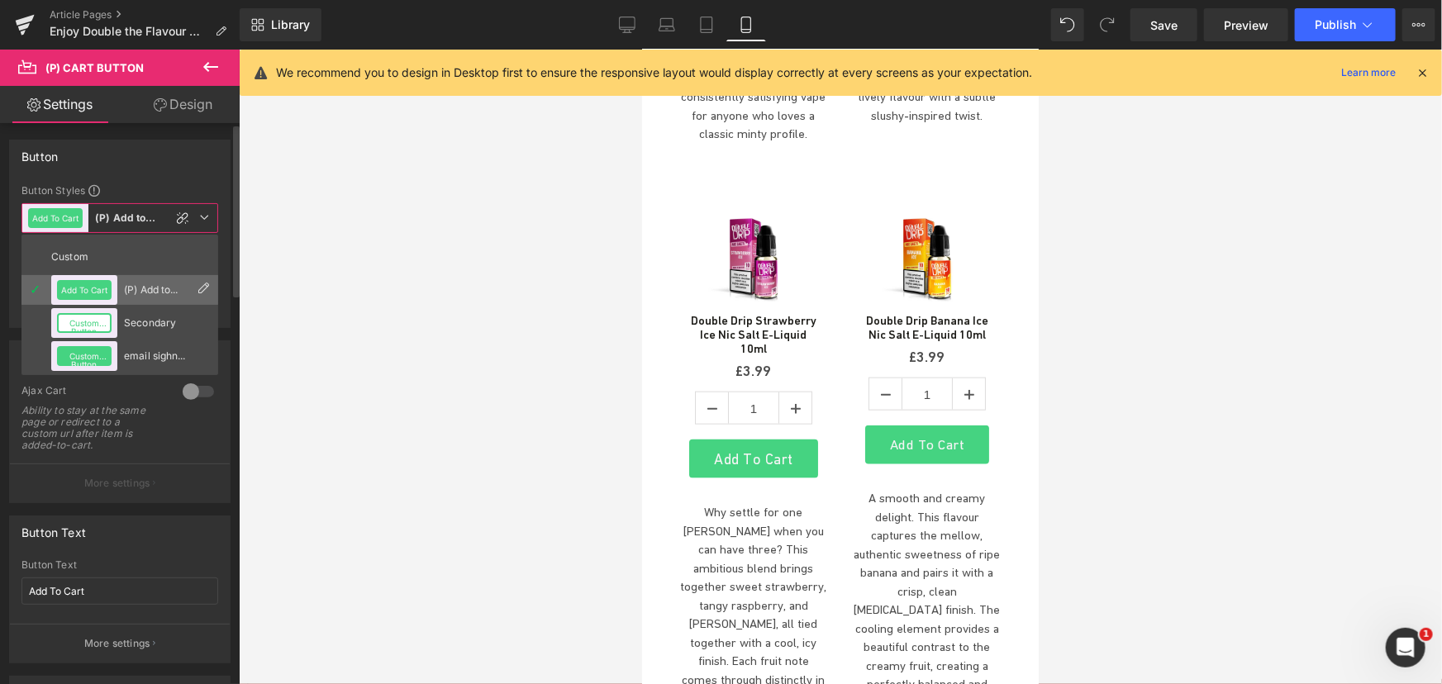
click at [206, 293] on icon at bounding box center [203, 289] width 13 height 13
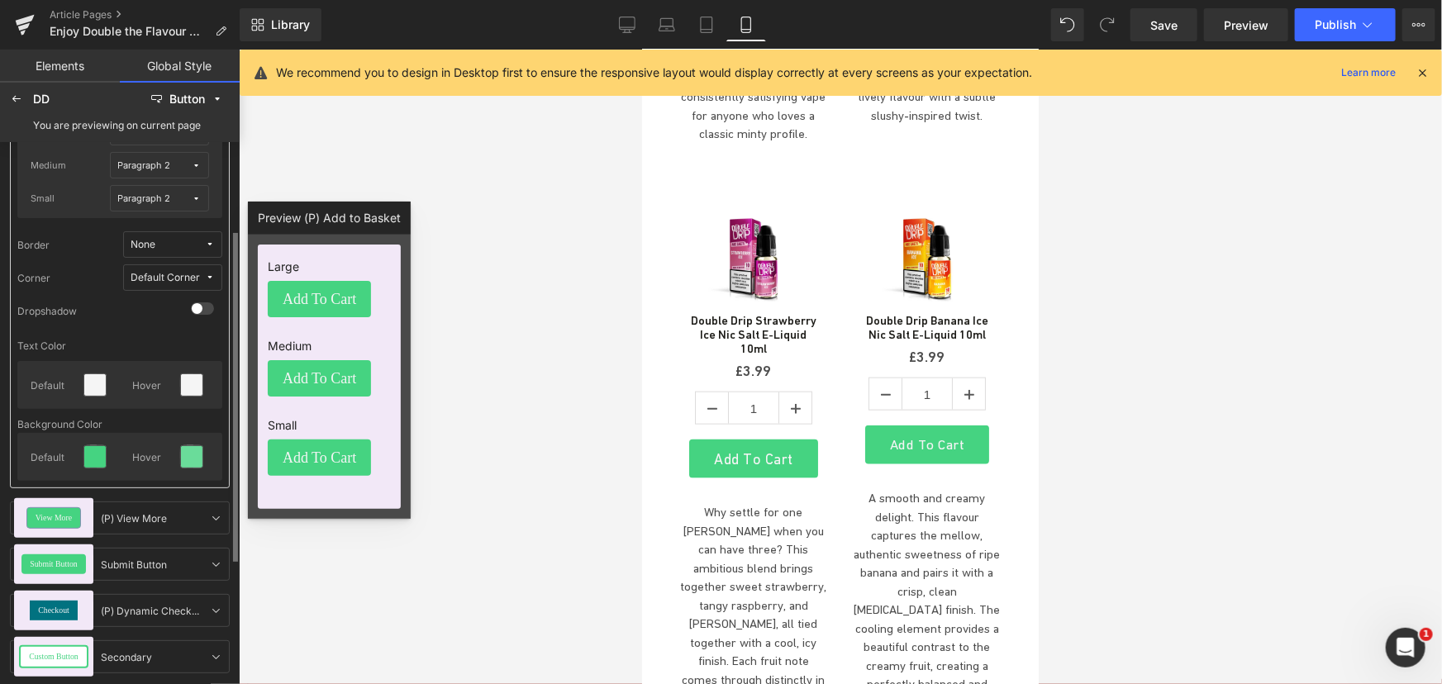
scroll to position [0, 0]
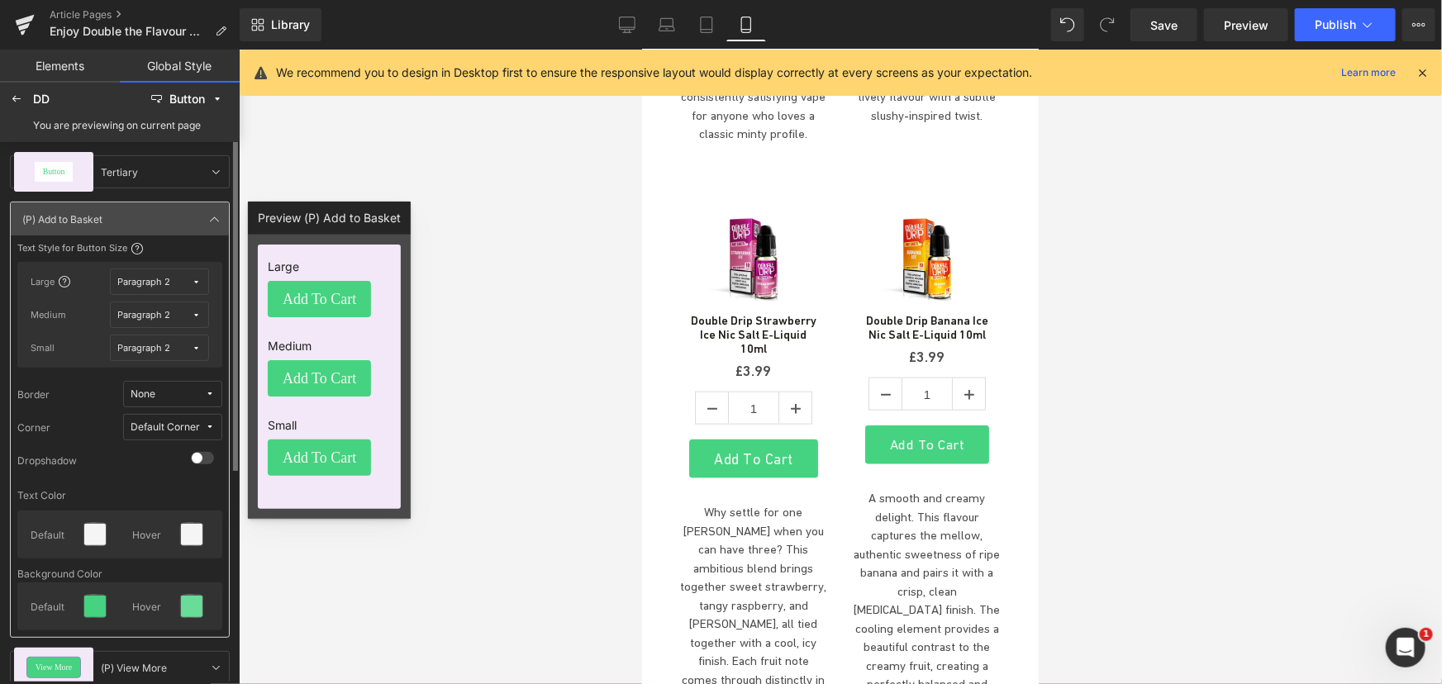
click at [197, 274] on button "Paragraph 2" at bounding box center [159, 282] width 99 height 26
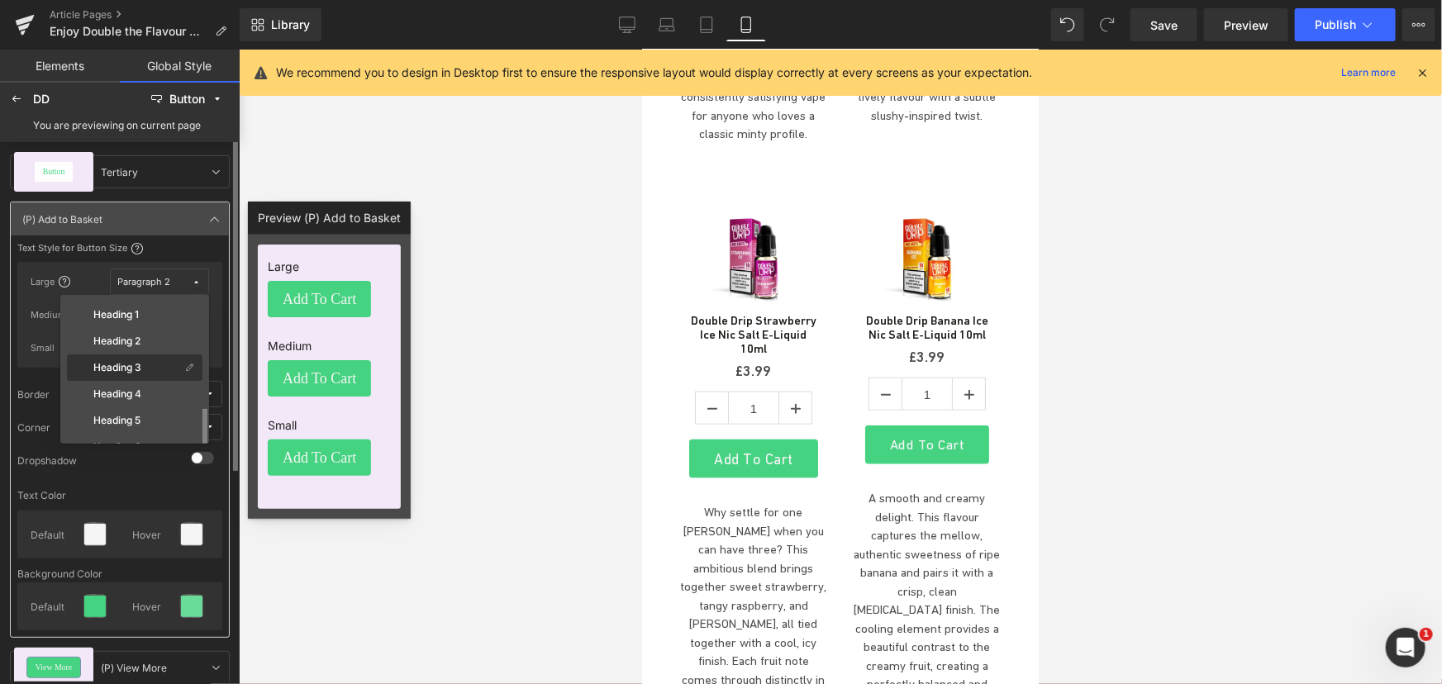
scroll to position [128, 0]
click at [188, 372] on icon at bounding box center [189, 372] width 9 height 9
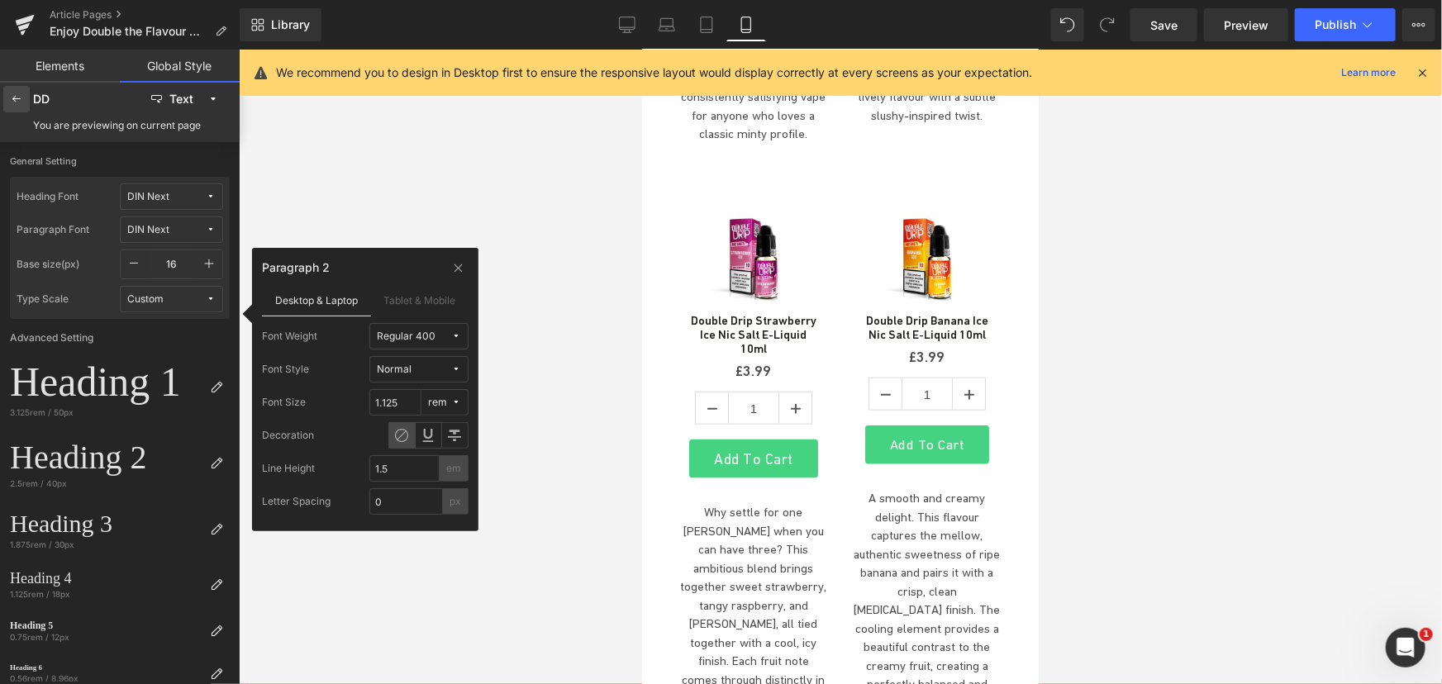
click at [8, 89] on div at bounding box center [16, 99] width 26 height 26
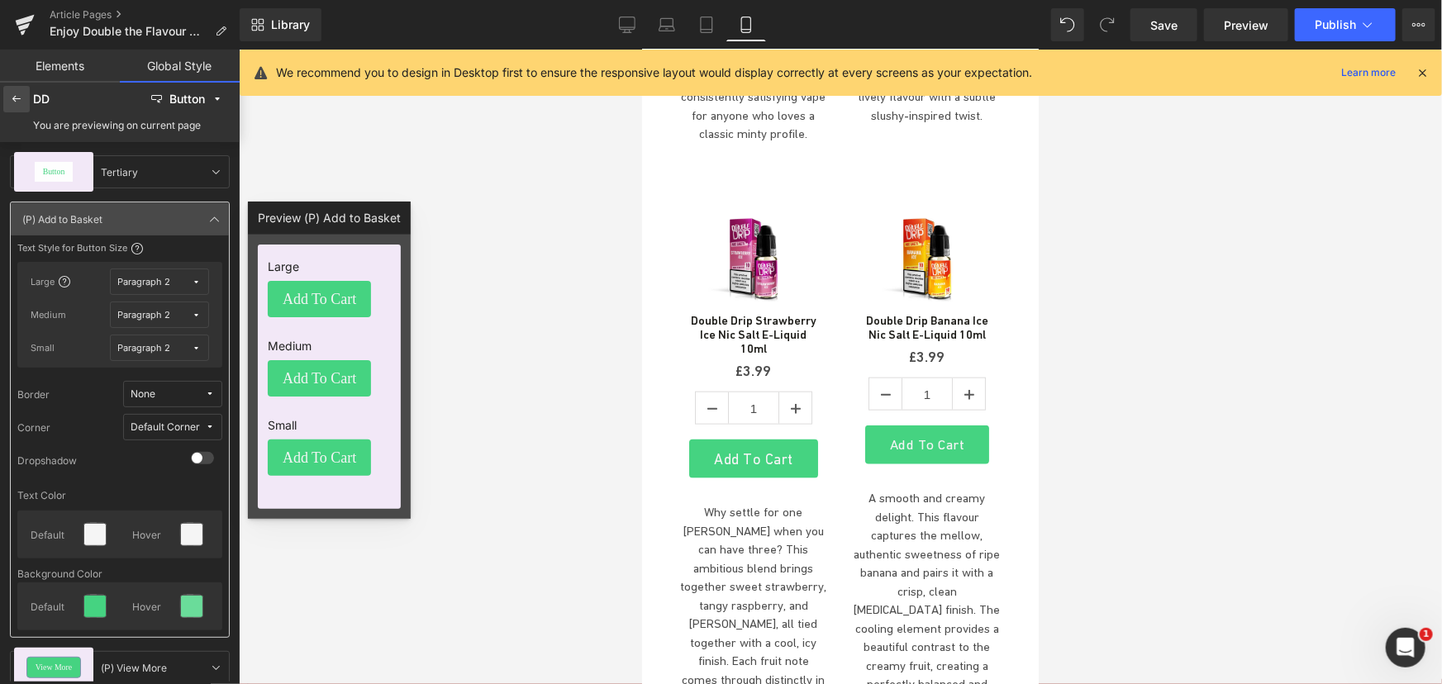
click at [8, 88] on div at bounding box center [16, 99] width 26 height 26
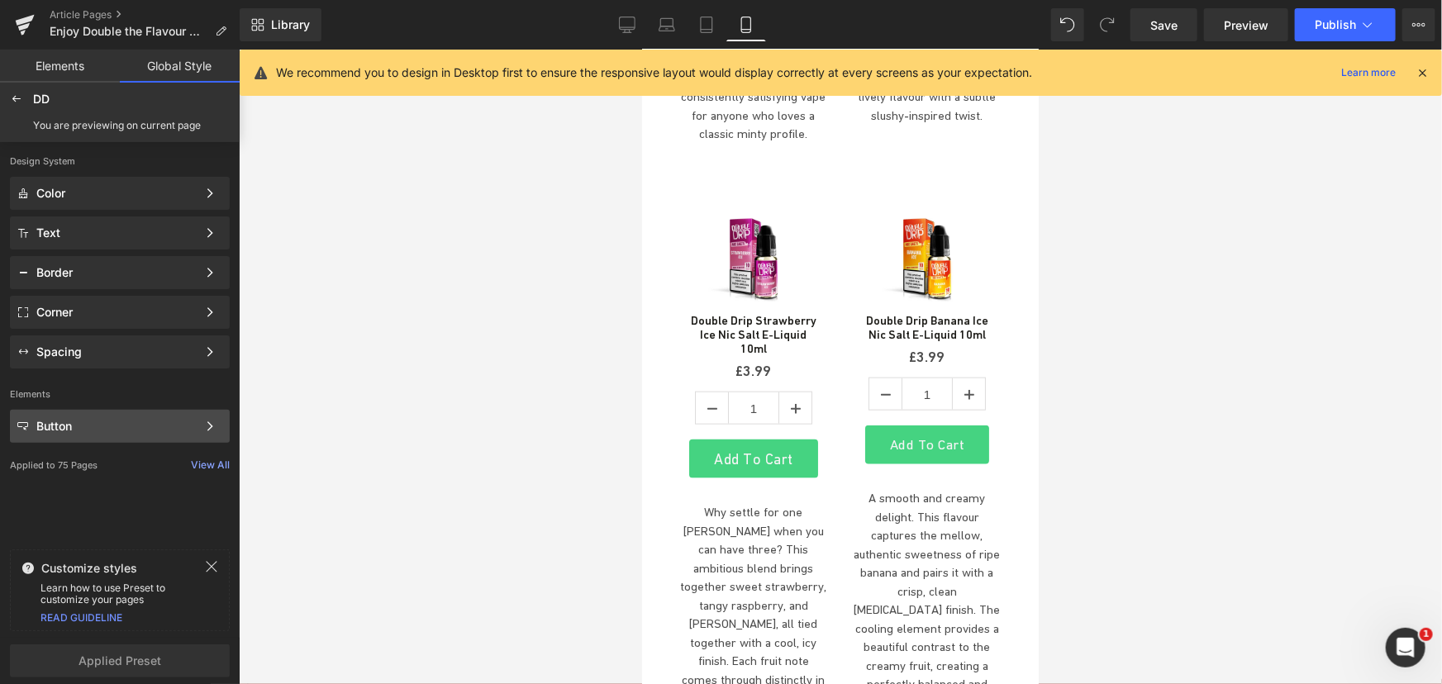
click at [192, 431] on div "Button" at bounding box center [116, 426] width 160 height 13
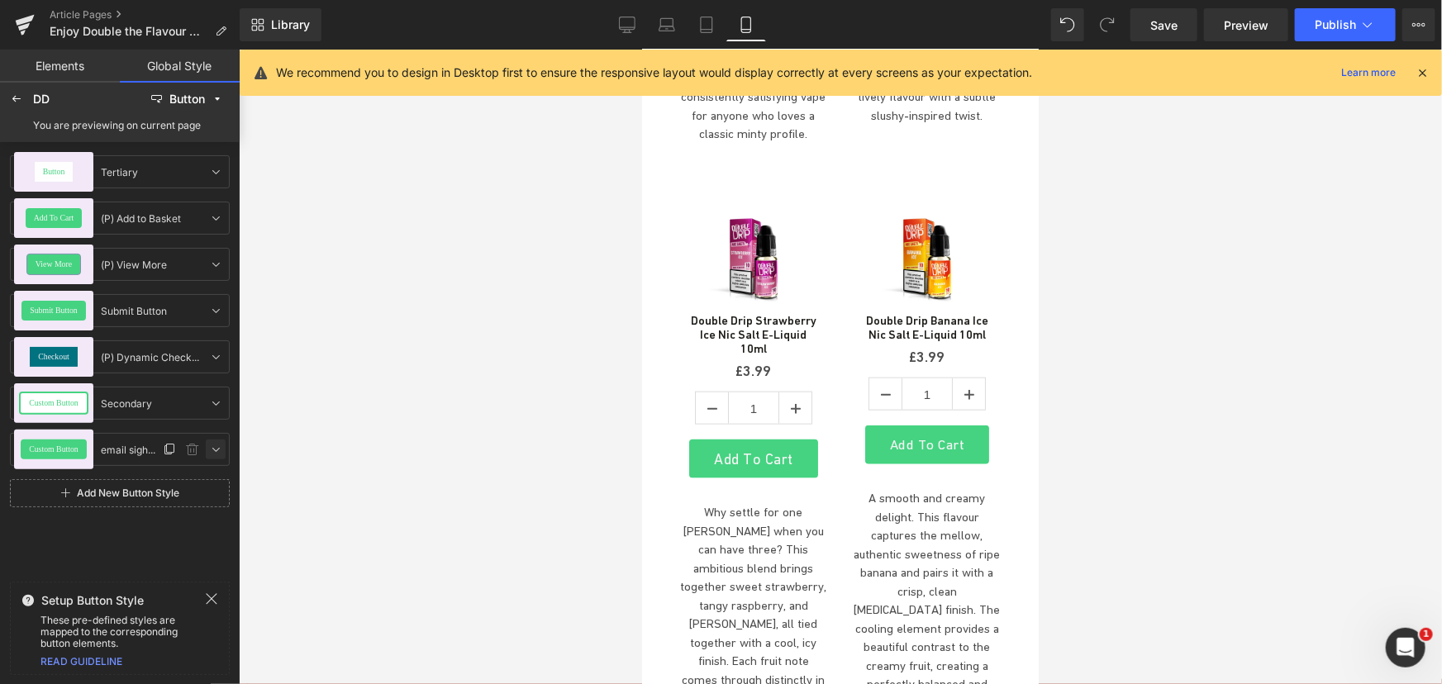
click at [220, 448] on icon at bounding box center [215, 449] width 13 height 13
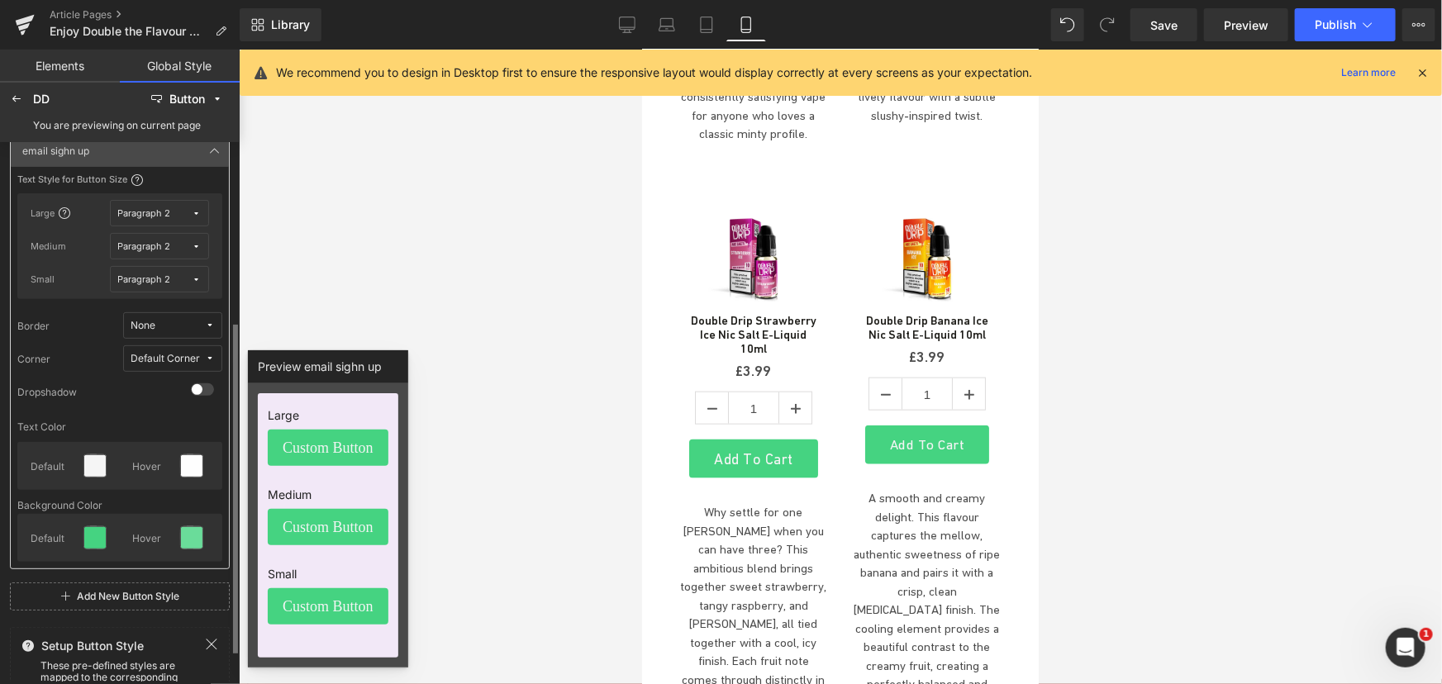
scroll to position [150, 0]
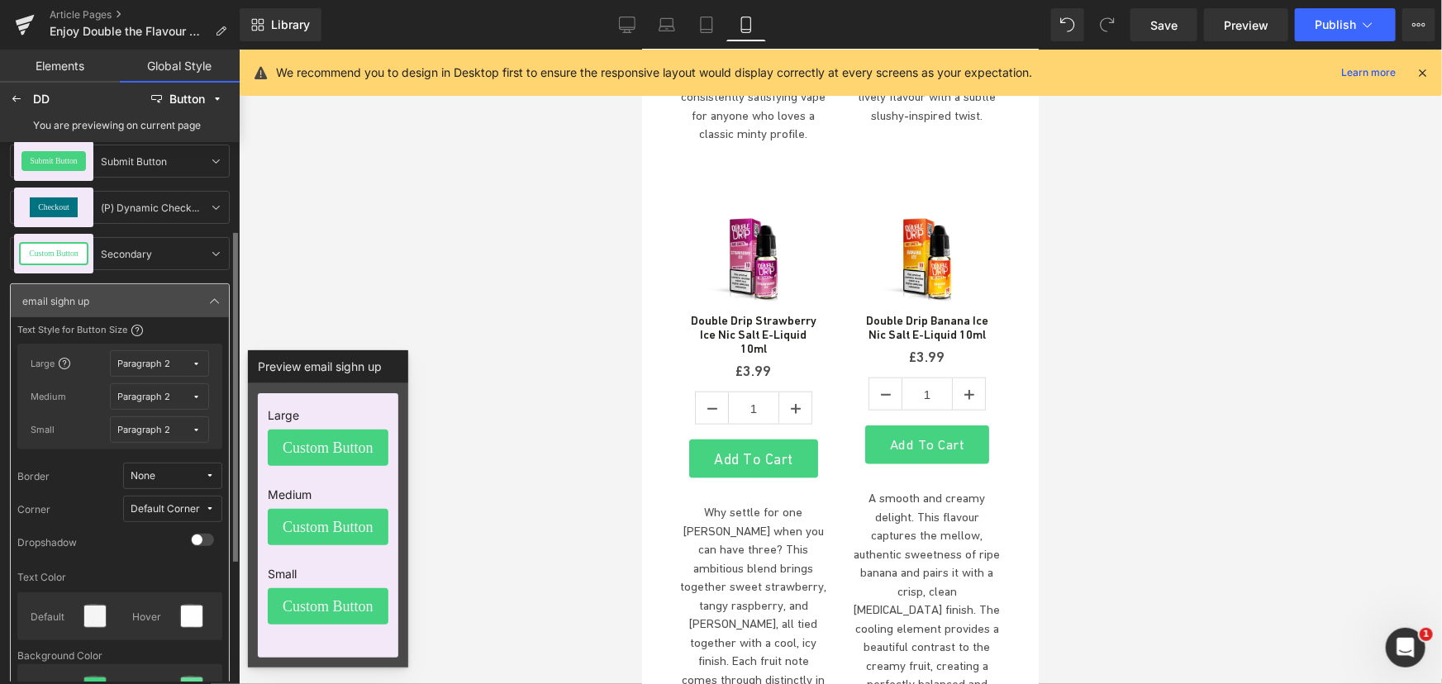
click at [194, 364] on icon at bounding box center [197, 363] width 9 height 9
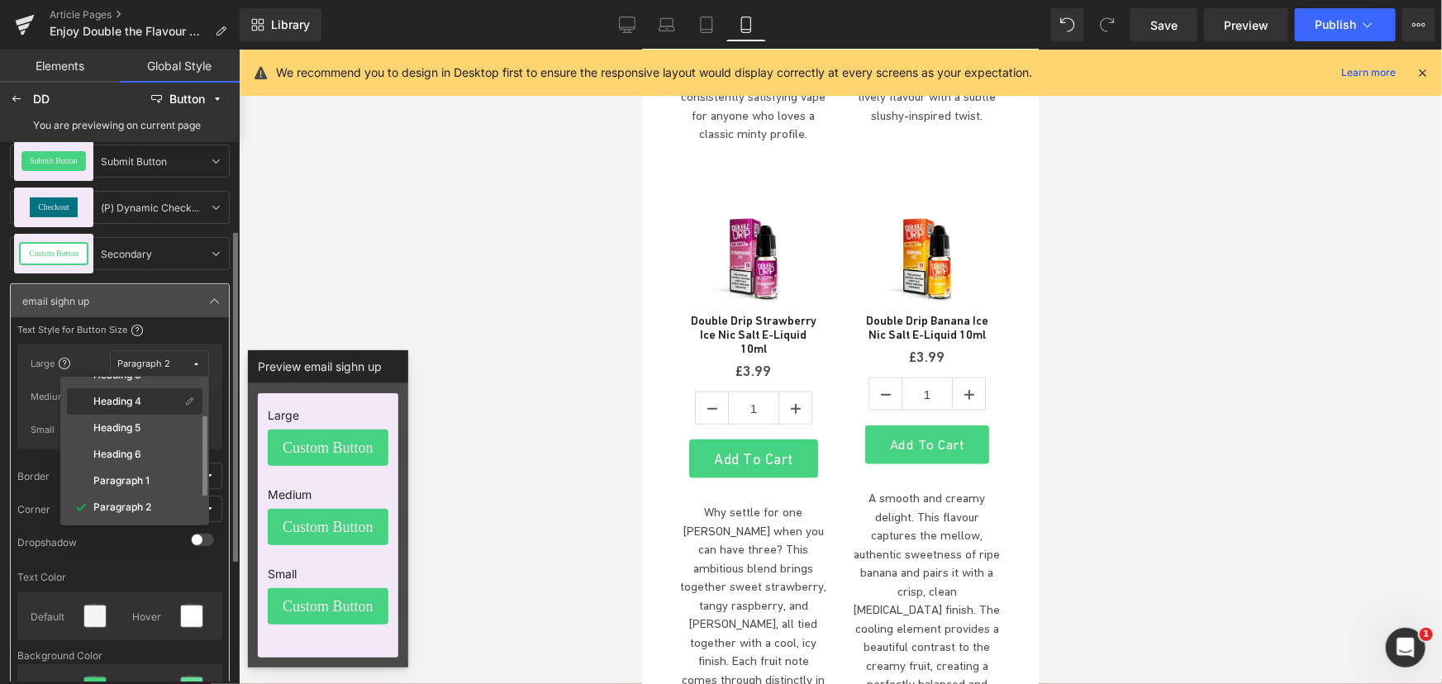
scroll to position [128, 0]
click at [154, 454] on div "Paragraph 2" at bounding box center [125, 453] width 110 height 13
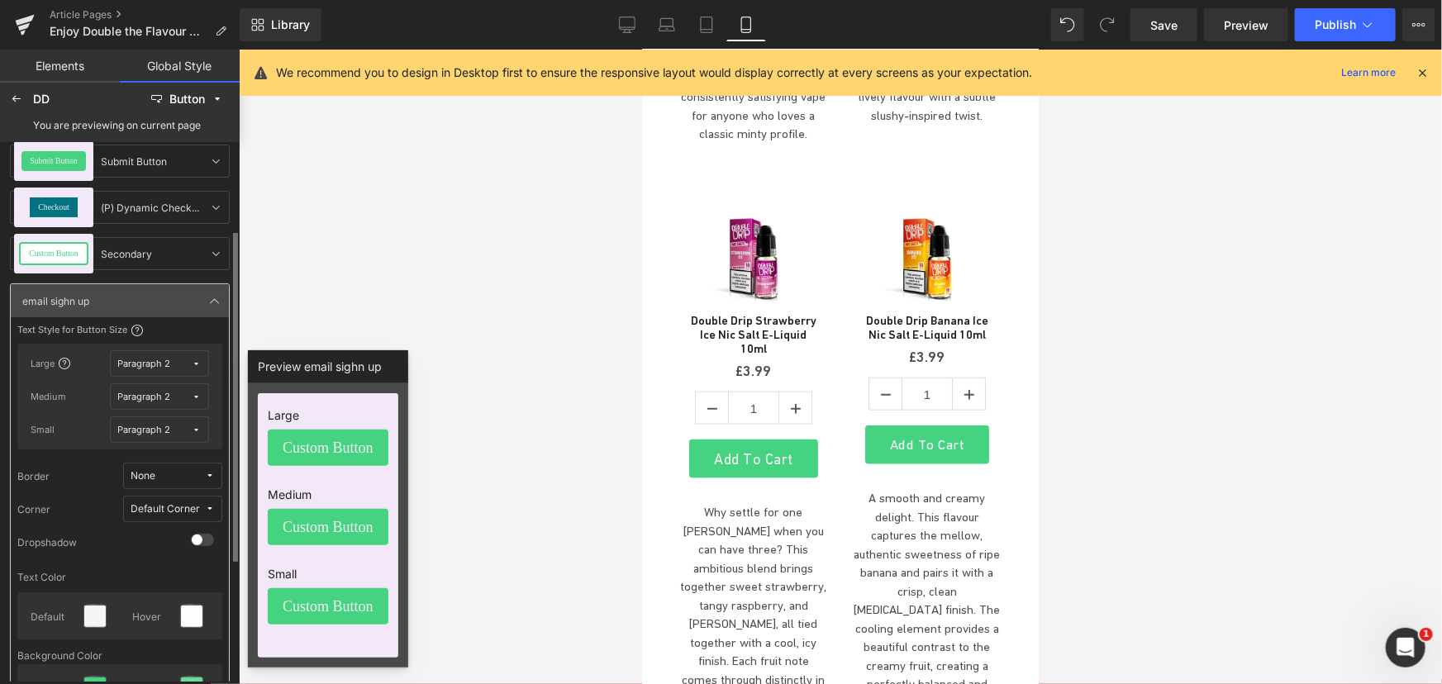
click at [196, 393] on icon at bounding box center [197, 397] width 9 height 9
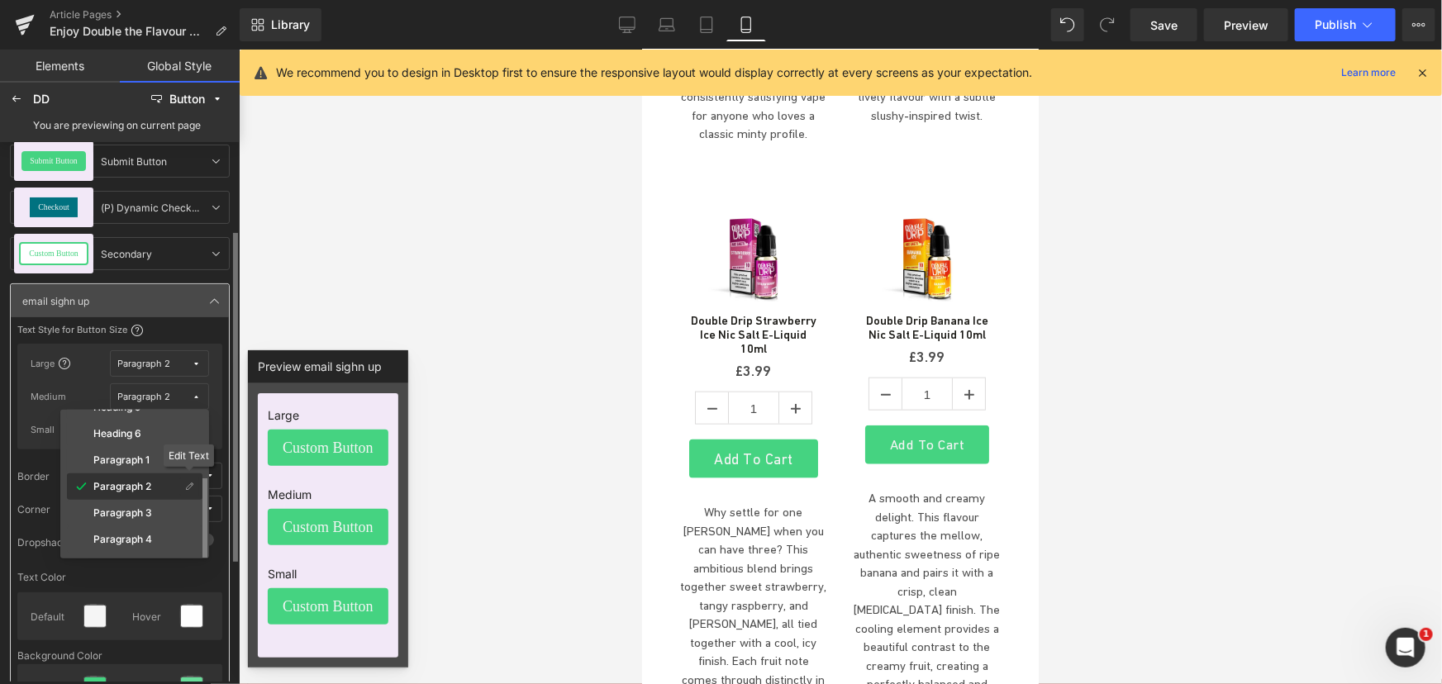
click at [188, 483] on icon at bounding box center [189, 487] width 9 height 9
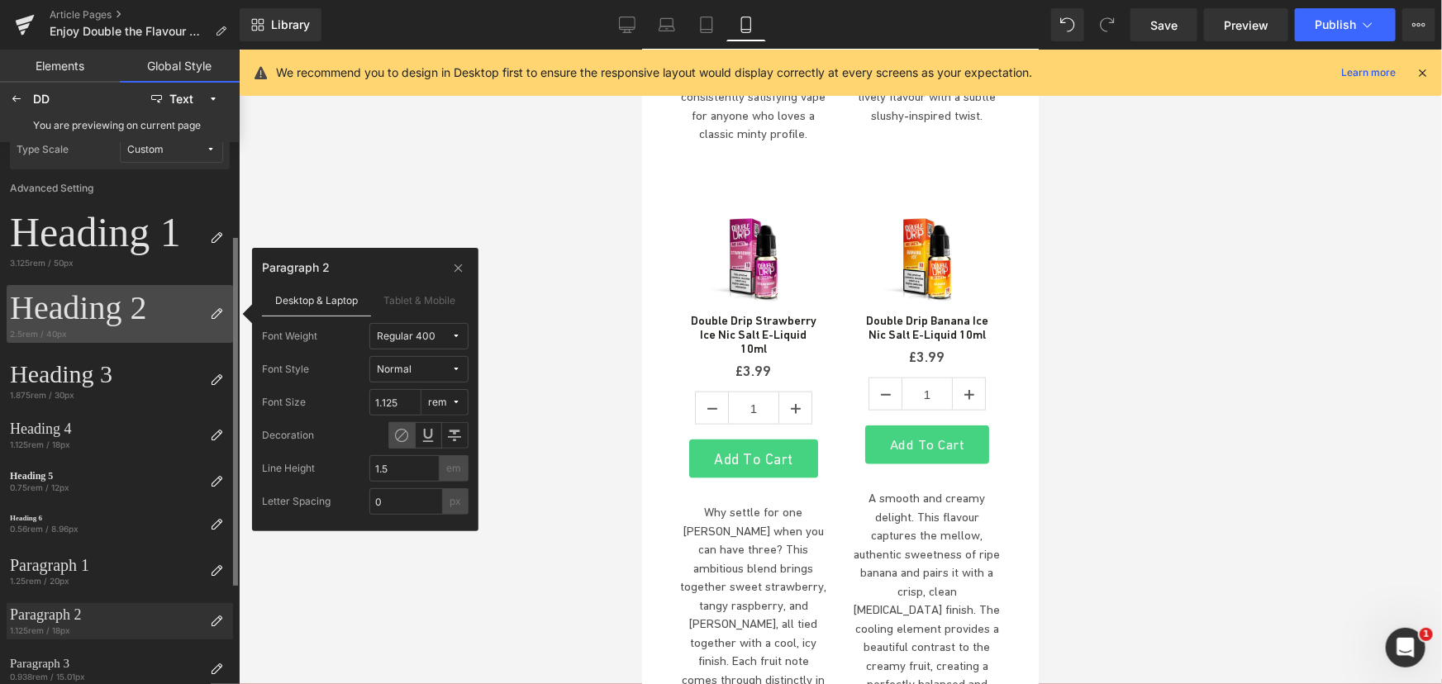
scroll to position [297, 0]
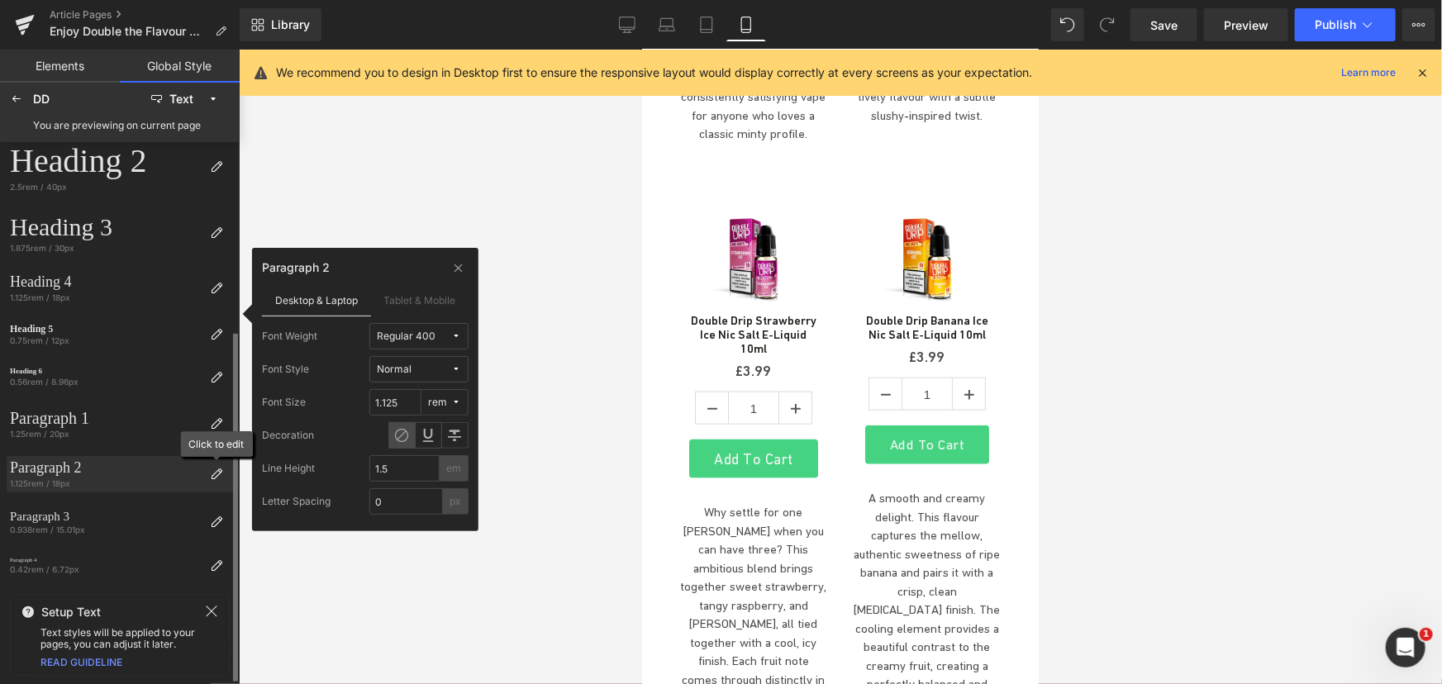
click at [211, 477] on icon at bounding box center [216, 474] width 13 height 13
click at [215, 468] on icon at bounding box center [216, 474] width 13 height 13
click at [438, 297] on label "Tablet & Mobile" at bounding box center [420, 299] width 98 height 31
click at [459, 402] on icon at bounding box center [456, 402] width 10 height 10
click at [456, 432] on div "px" at bounding box center [435, 435] width 46 height 13
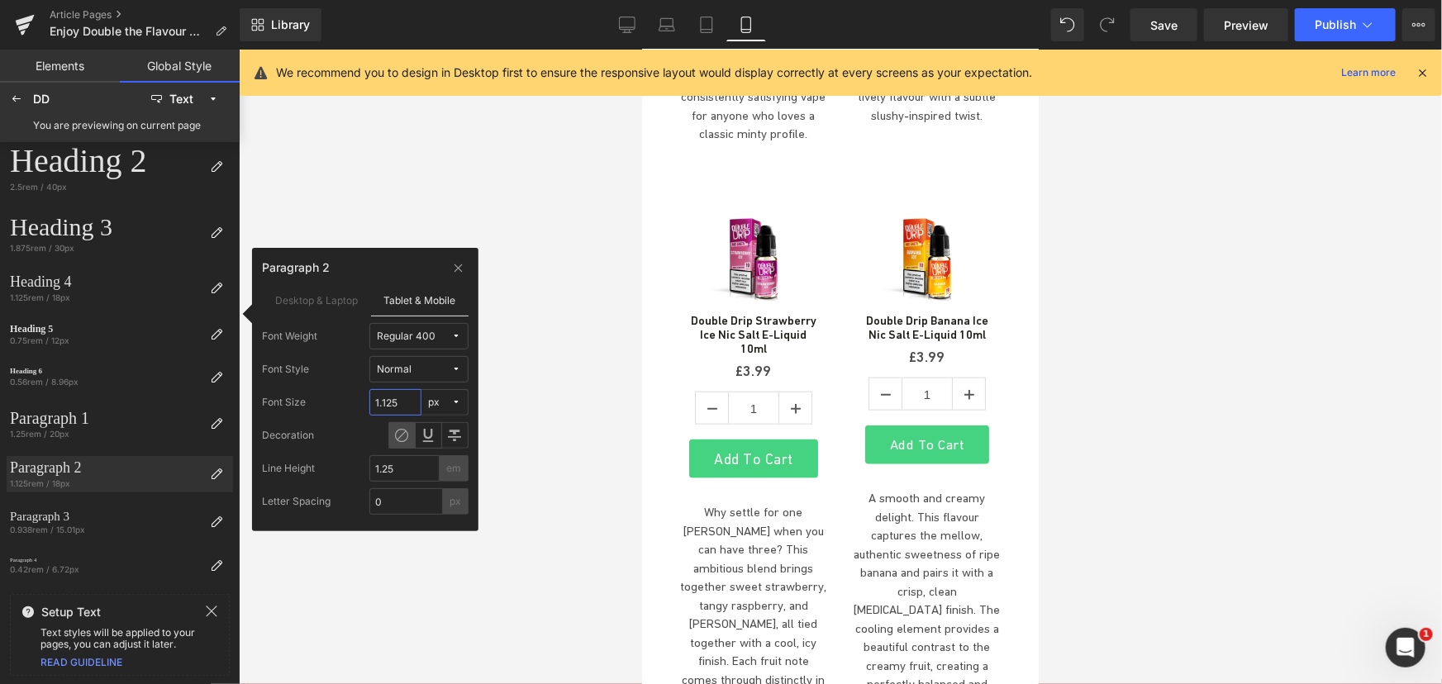
click at [400, 401] on input "1.125" at bounding box center [395, 402] width 52 height 26
type input "17"
click at [1330, 28] on span "Publish" at bounding box center [1335, 24] width 41 height 13
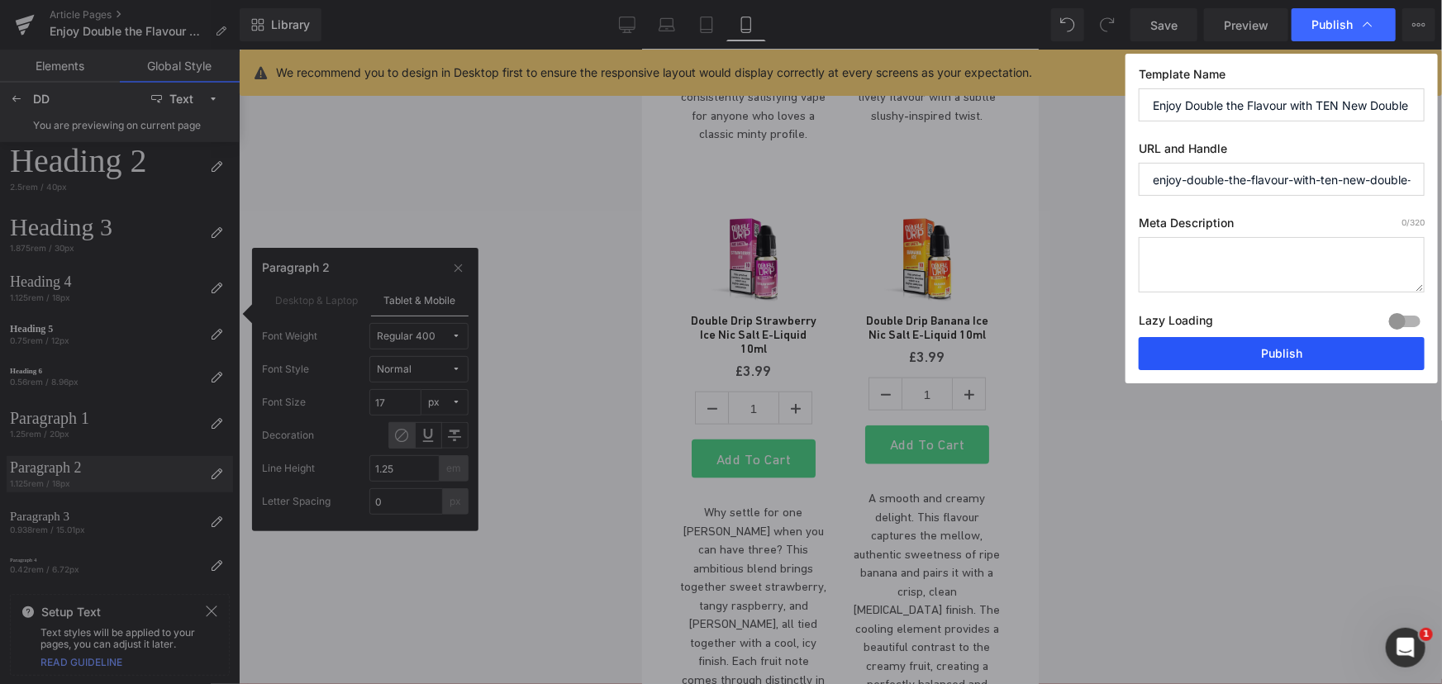
click at [1296, 341] on button "Publish" at bounding box center [1282, 353] width 286 height 33
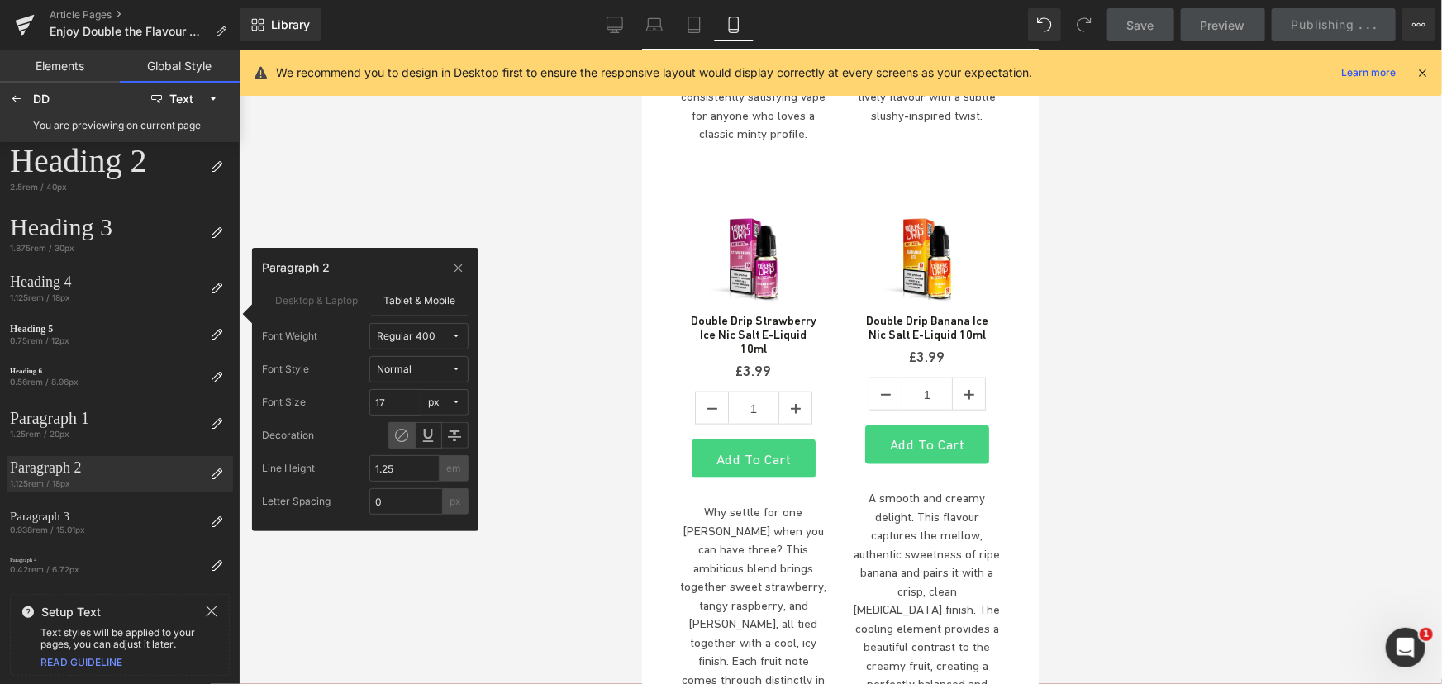
click at [79, 63] on link "Elements" at bounding box center [60, 66] width 120 height 33
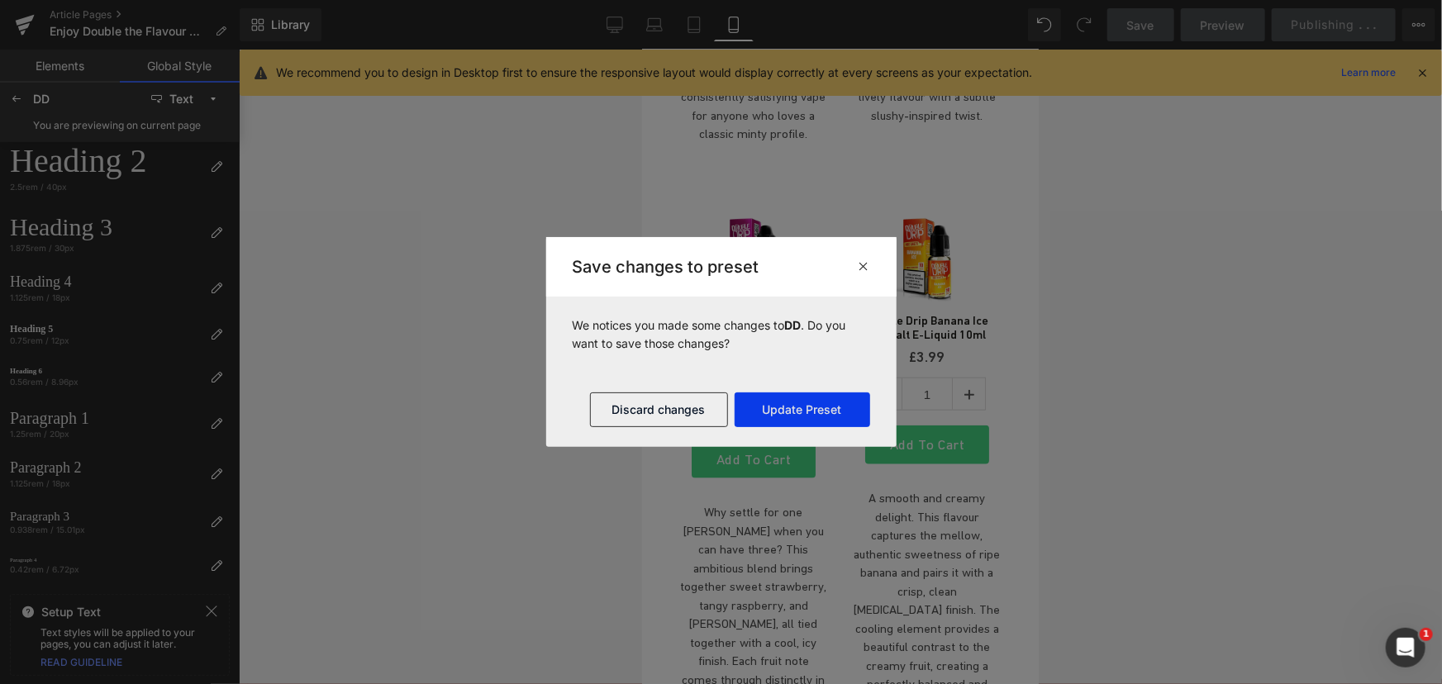
drag, startPoint x: 789, startPoint y: 407, endPoint x: 183, endPoint y: 357, distance: 608.5
click at [789, 407] on button "Update Preset" at bounding box center [803, 410] width 136 height 35
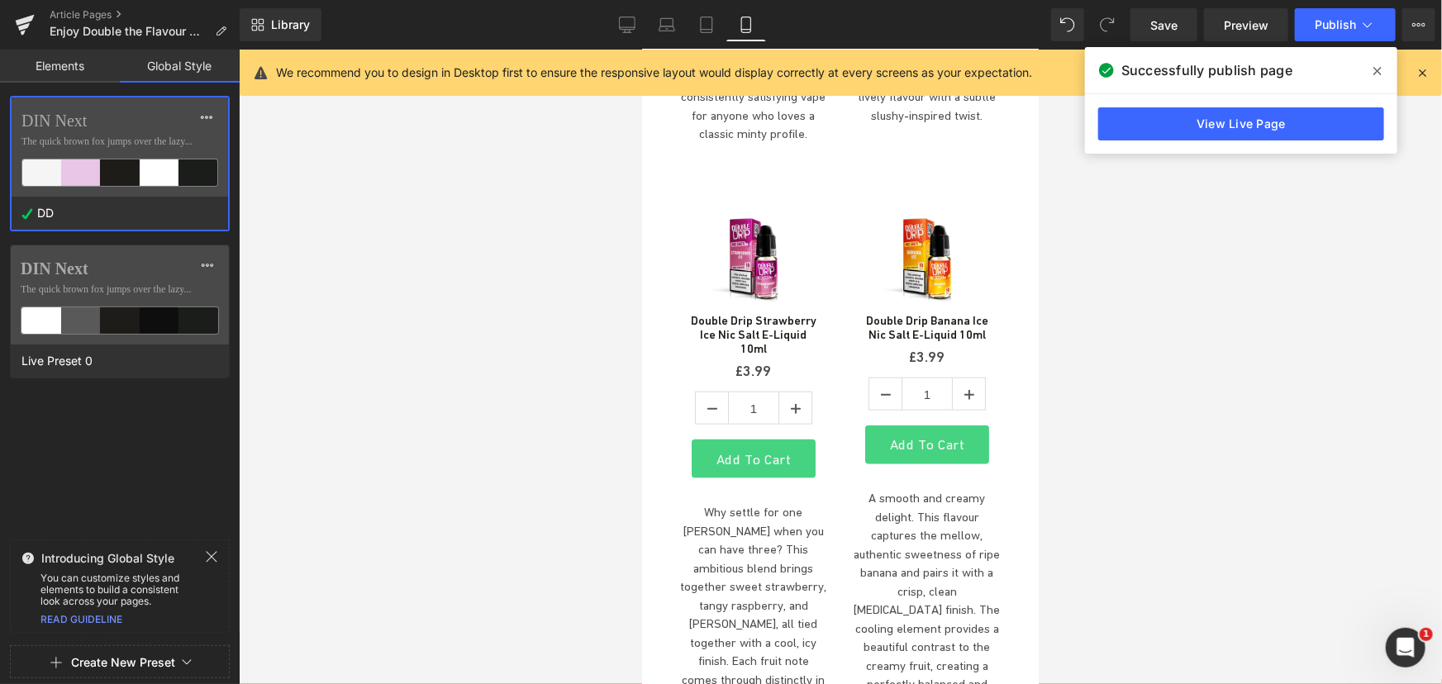
click at [79, 6] on div "Article Pages Enjoy Double the Flavour with TEN New Double Drip Nic Salts" at bounding box center [120, 25] width 240 height 50
click at [81, 11] on link "Article Pages" at bounding box center [145, 14] width 190 height 13
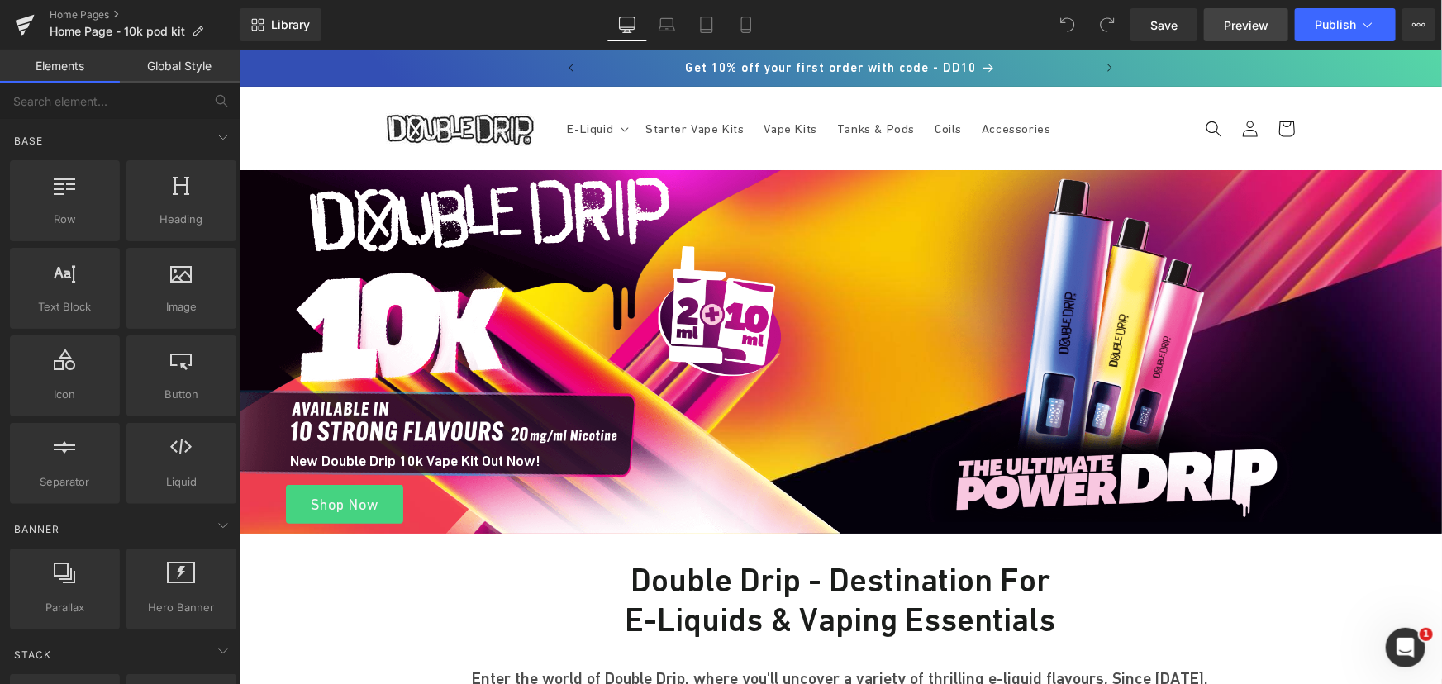
click at [1215, 18] on link "Preview" at bounding box center [1246, 24] width 84 height 33
